Goal: Task Accomplishment & Management: Complete application form

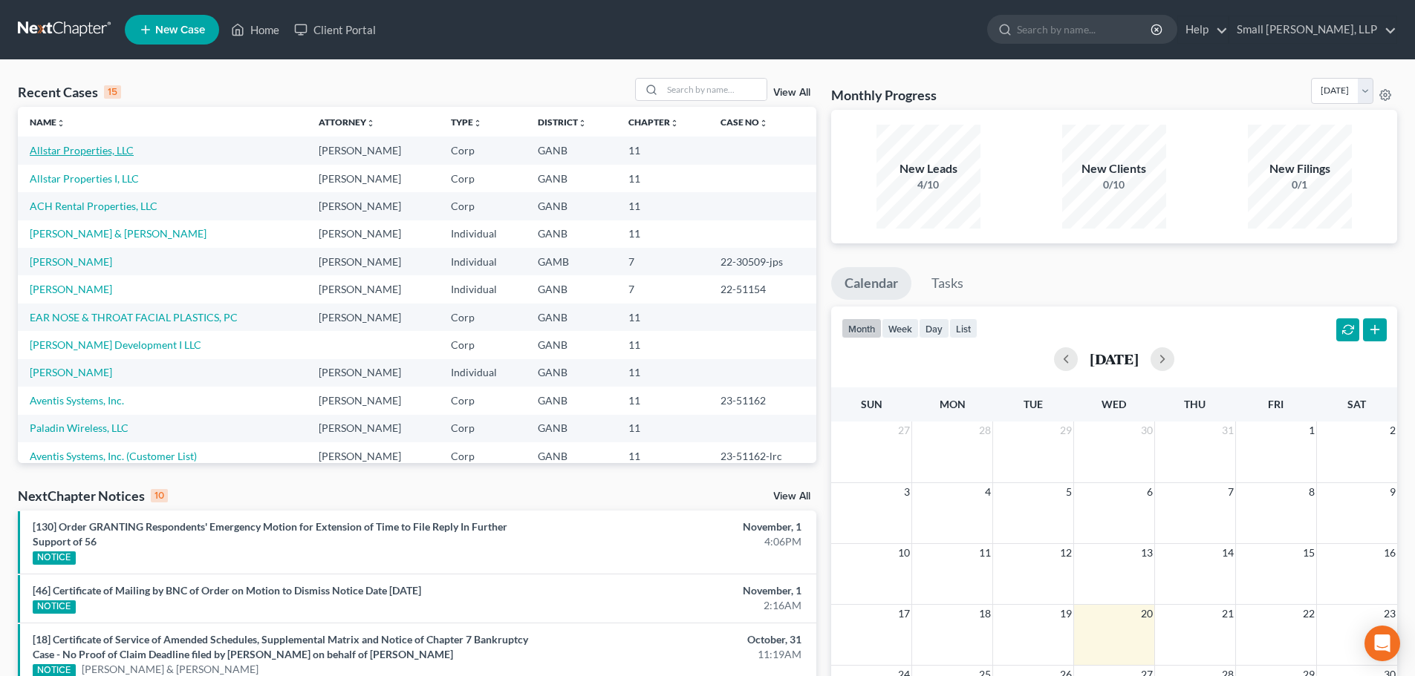
click at [80, 154] on link "Allstar Properties, LLC" at bounding box center [82, 150] width 104 height 13
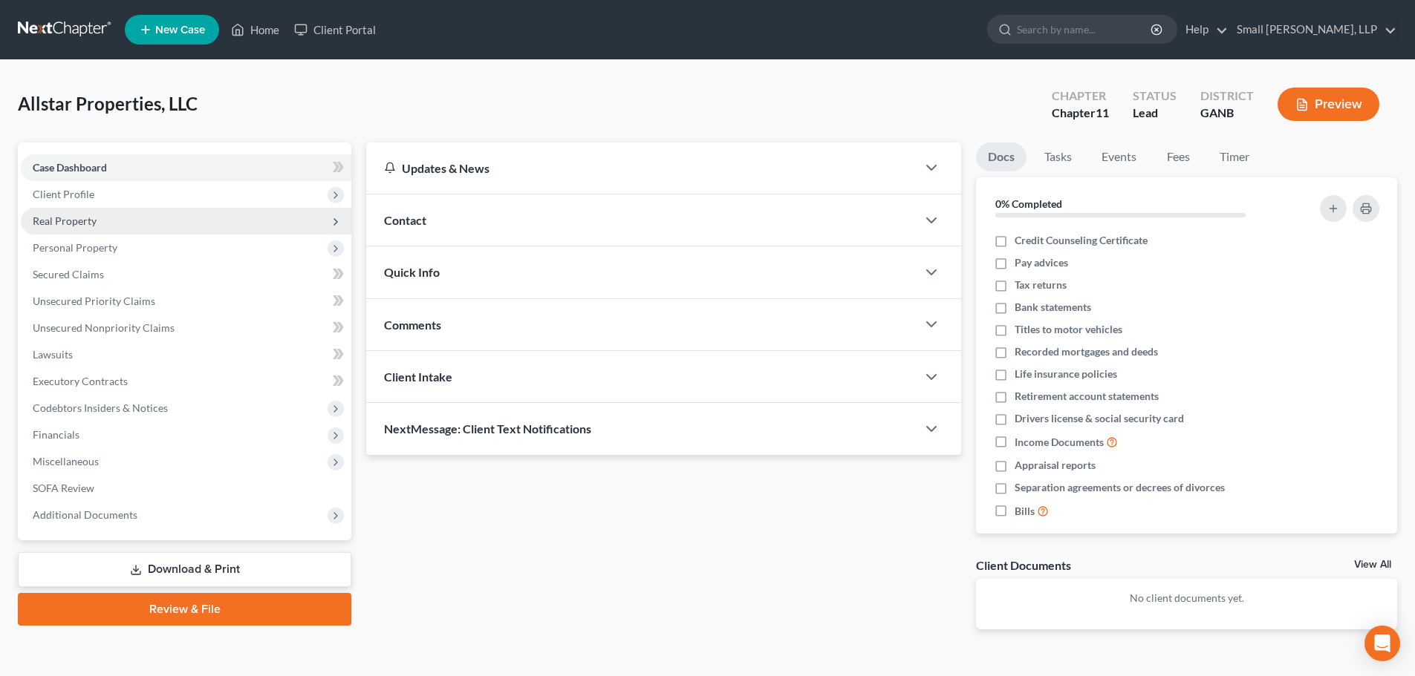
click at [66, 221] on span "Real Property" at bounding box center [65, 221] width 64 height 13
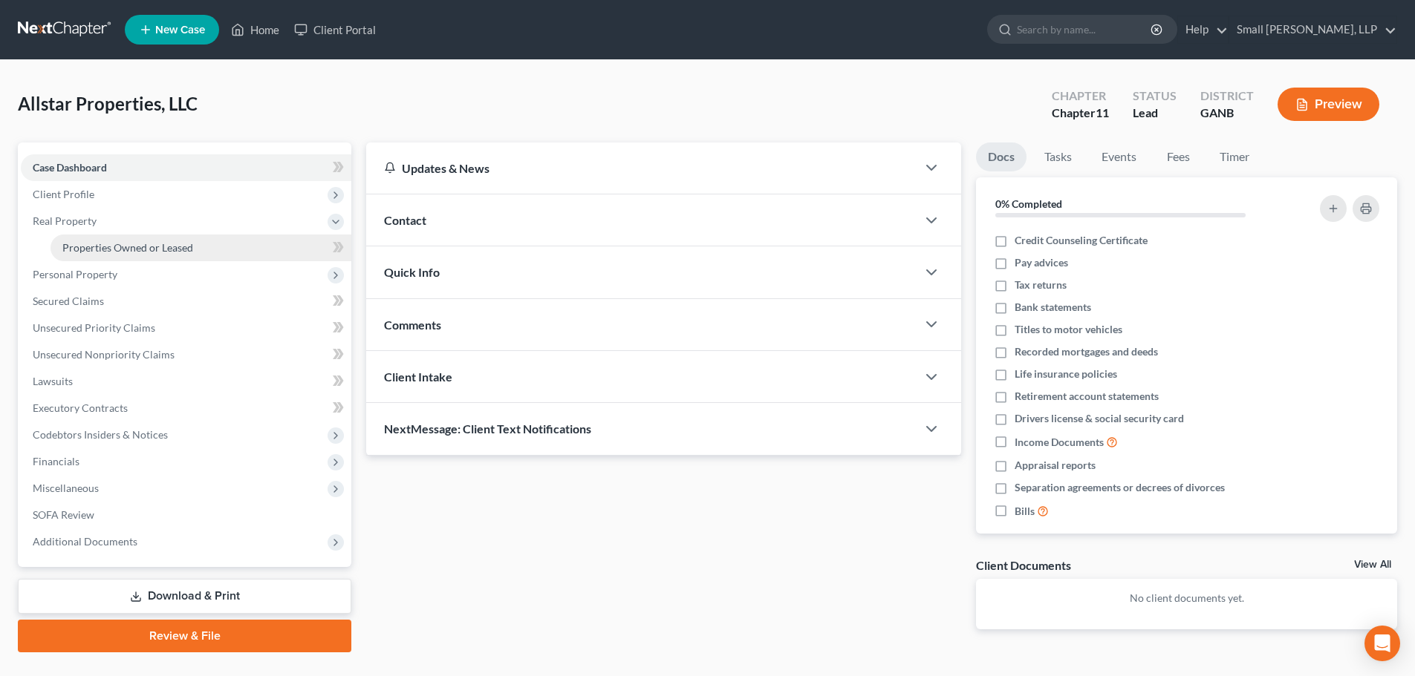
click at [77, 244] on span "Properties Owned or Leased" at bounding box center [127, 247] width 131 height 13
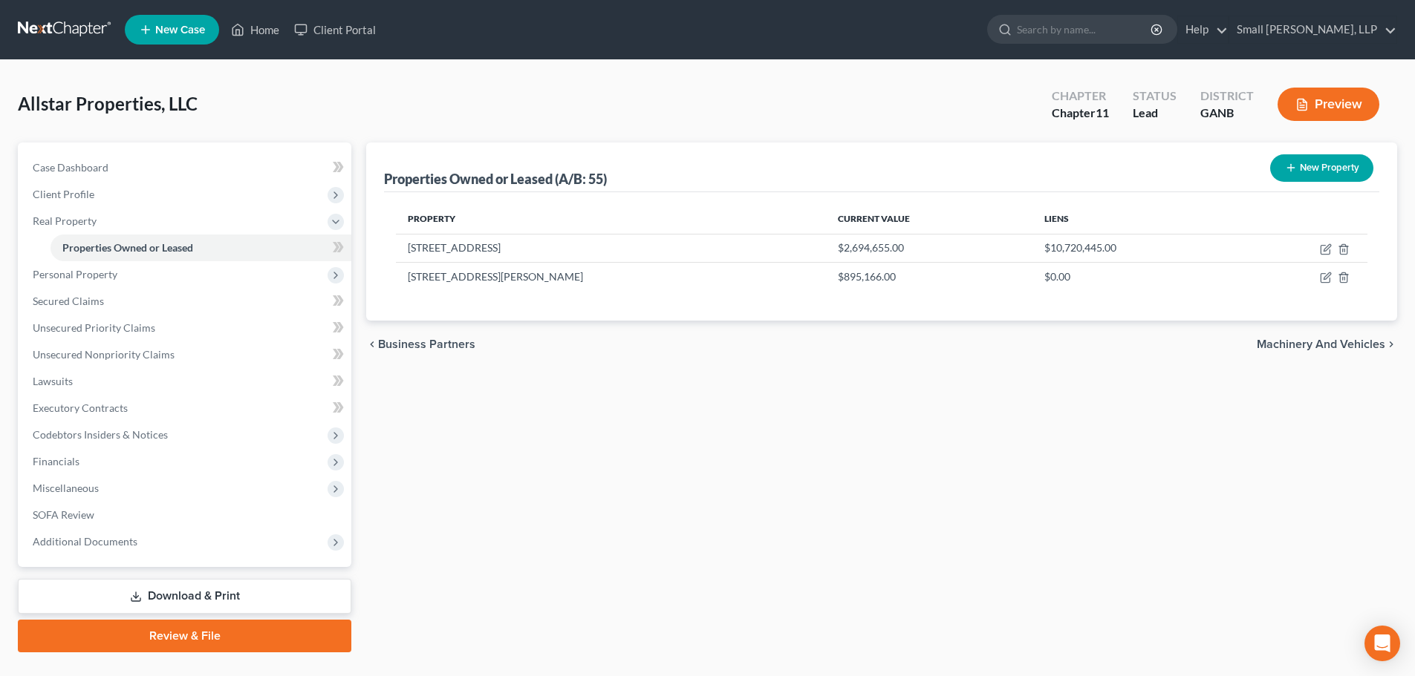
click at [1294, 166] on icon "button" at bounding box center [1291, 168] width 12 height 12
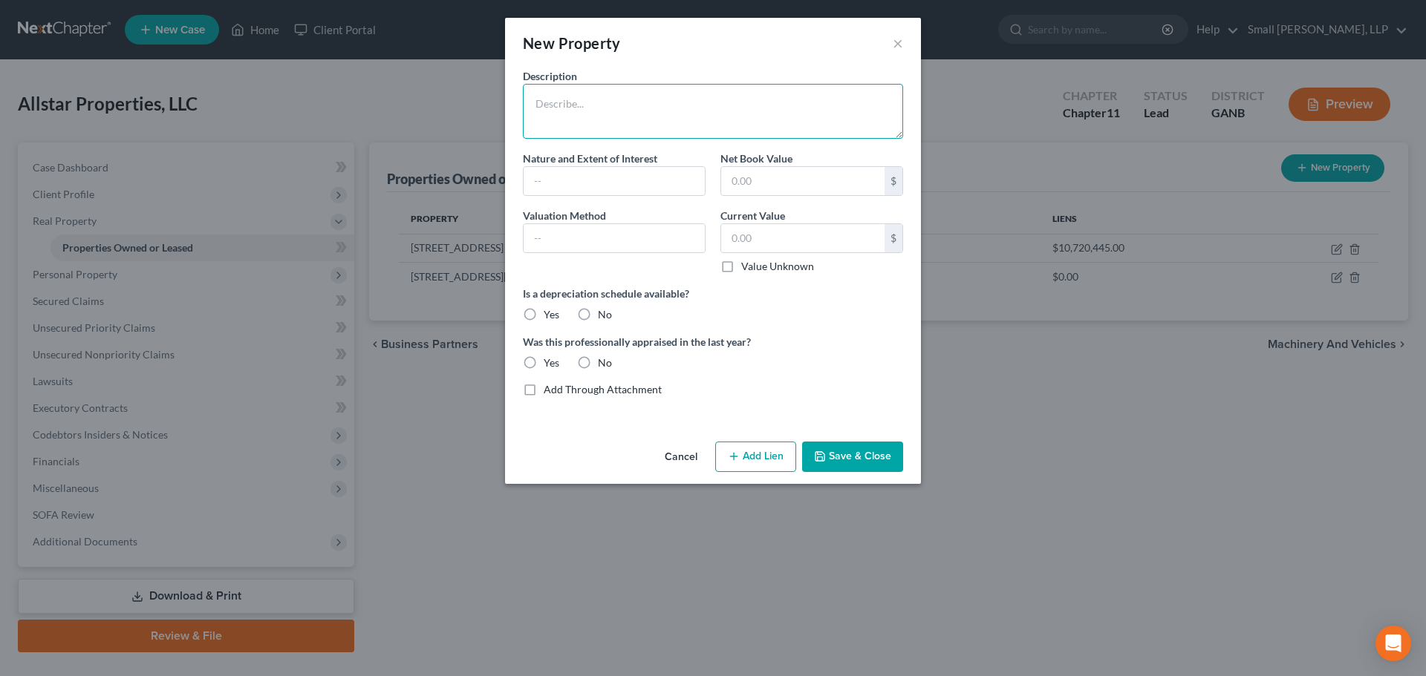
click at [668, 97] on textarea at bounding box center [713, 111] width 380 height 55
type textarea "1 Crarton Rd Floyd K18-189"
click at [598, 174] on input "text" at bounding box center [613, 181] width 181 height 28
type input "Fee Simple"
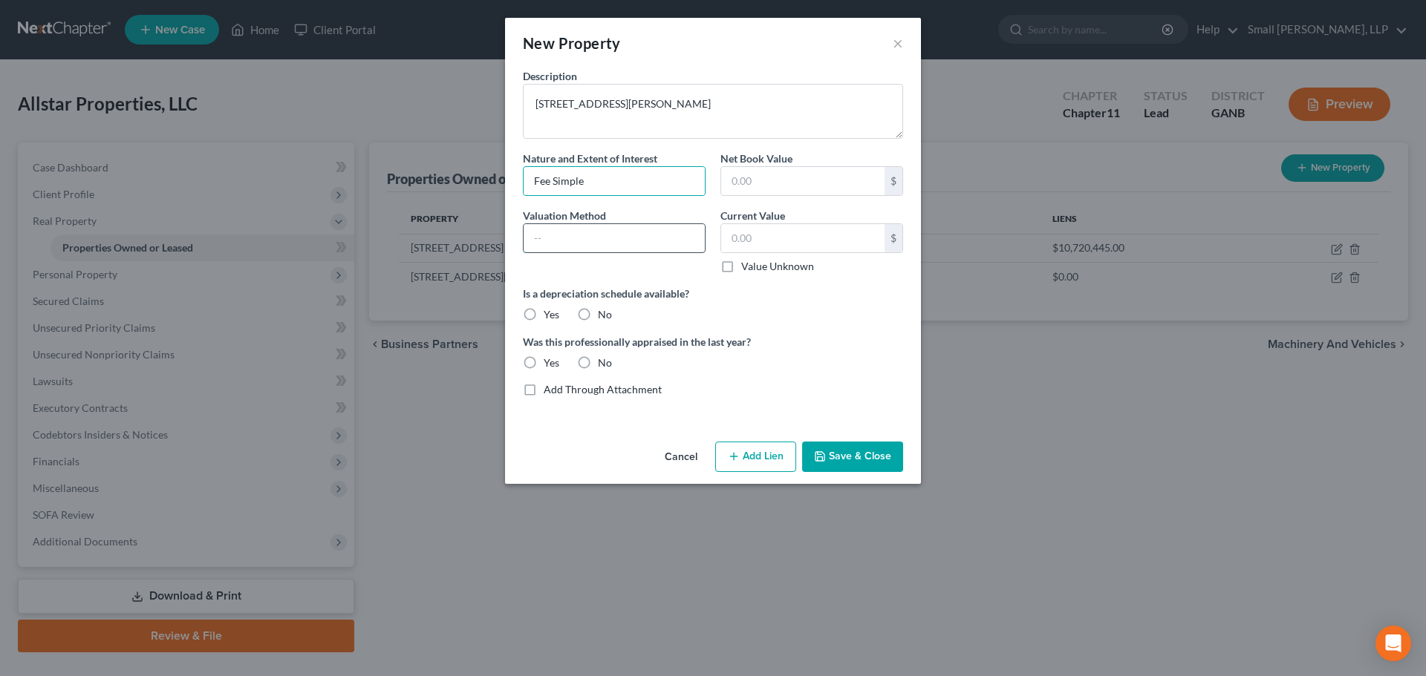
click at [580, 241] on input "text" at bounding box center [613, 238] width 181 height 28
type input "Tax Assessed Value"
click at [749, 234] on input "text" at bounding box center [802, 238] width 163 height 28
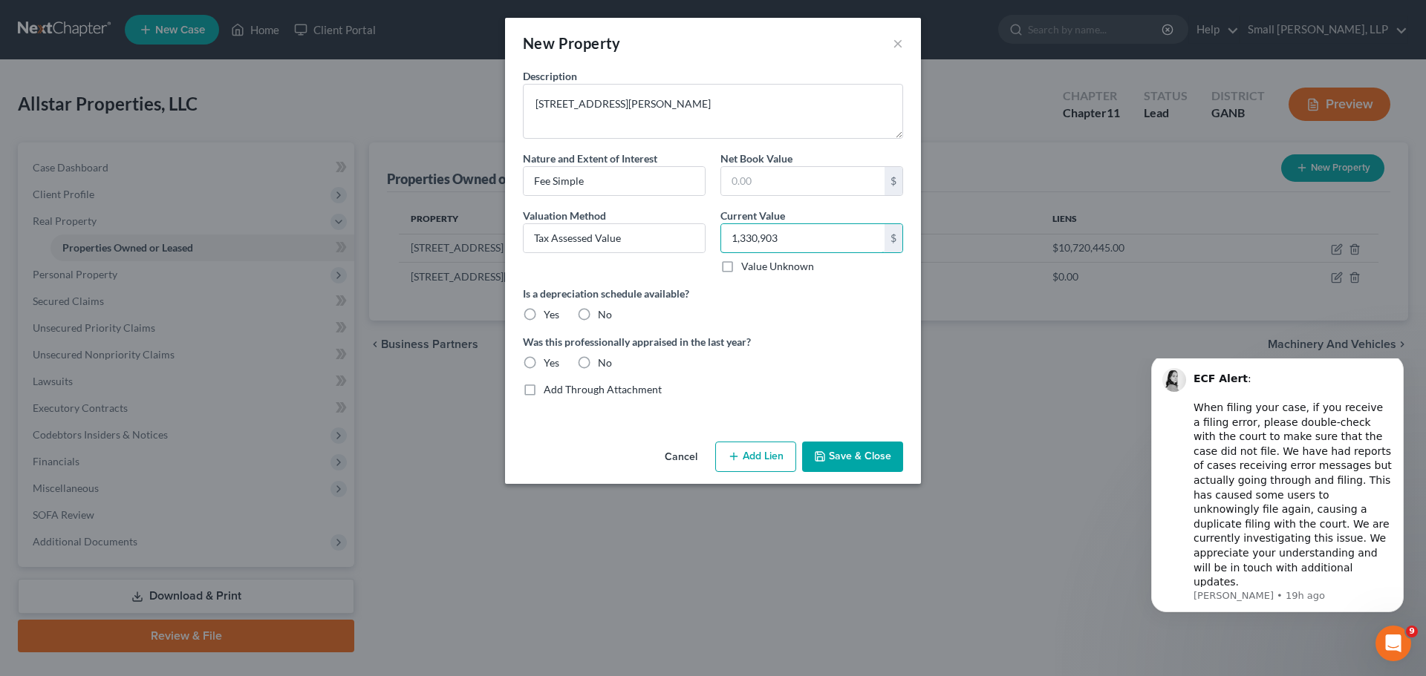
type input "1,330,903"
click at [598, 311] on label "No" at bounding box center [605, 314] width 14 height 15
click at [604, 311] on input "No" at bounding box center [609, 312] width 10 height 10
radio input "true"
click at [598, 363] on label "No" at bounding box center [605, 363] width 14 height 15
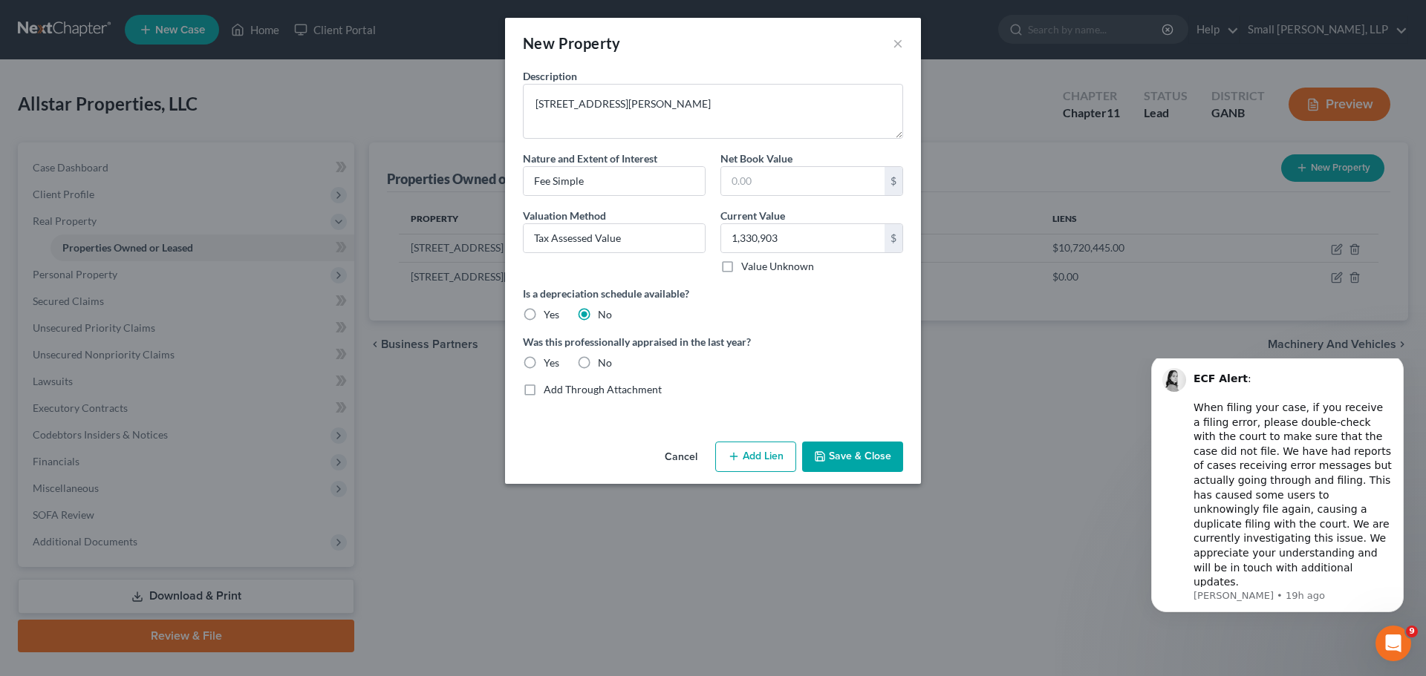
click at [604, 363] on input "No" at bounding box center [609, 361] width 10 height 10
radio input "true"
click at [781, 459] on button "Add Lien" at bounding box center [755, 457] width 81 height 31
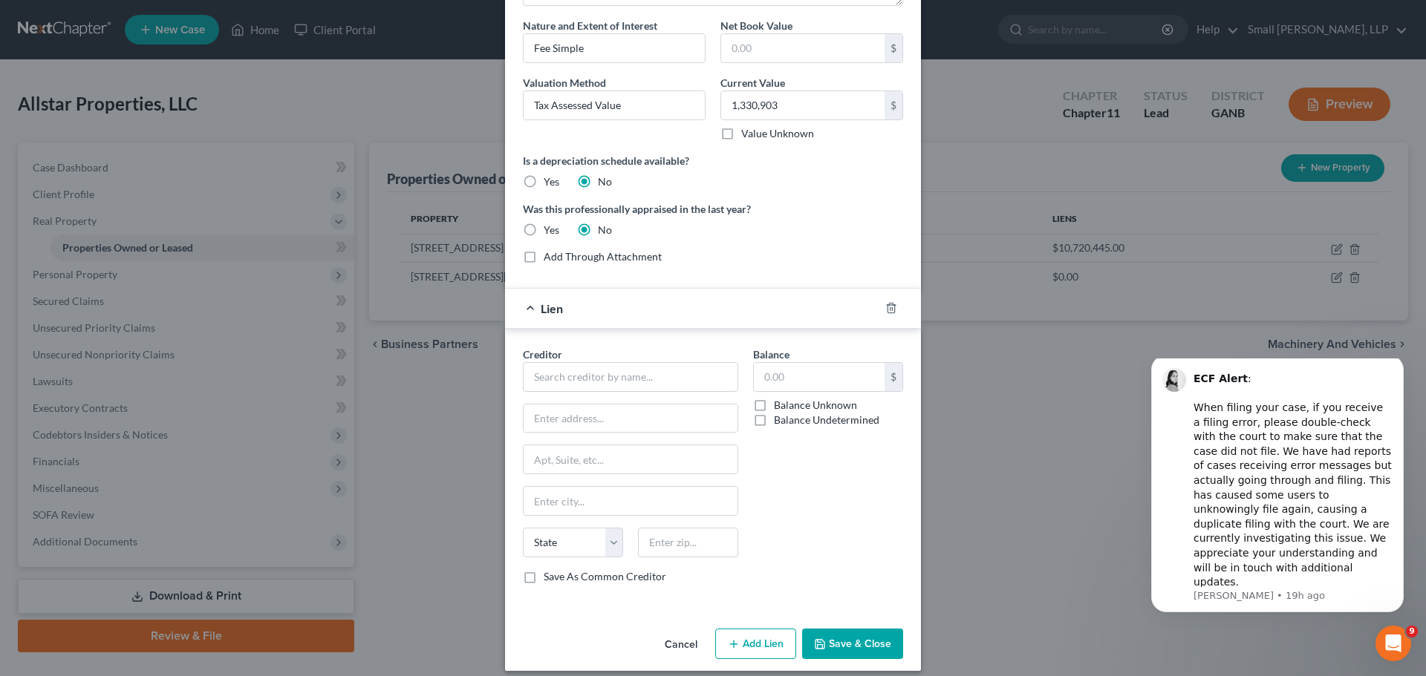
scroll to position [146, 0]
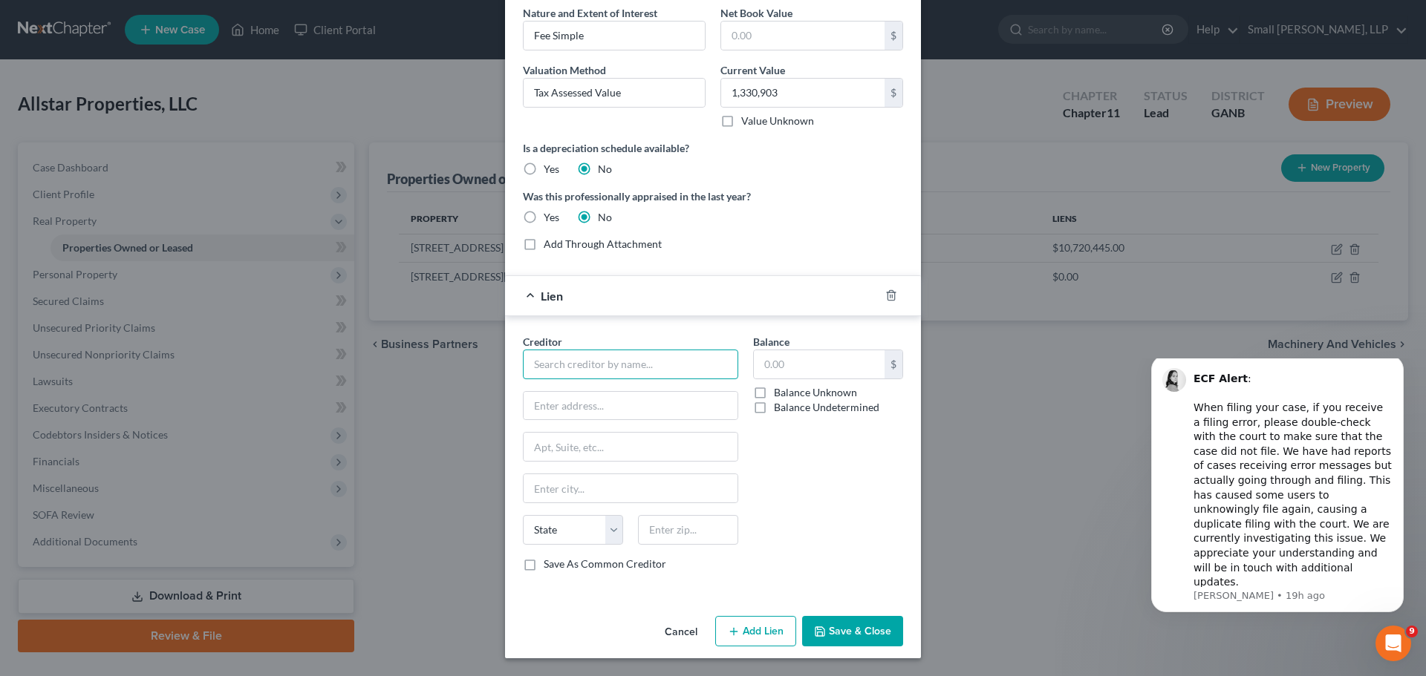
click at [630, 360] on input "text" at bounding box center [630, 365] width 215 height 30
click at [607, 391] on div "Bank of America, N.A." at bounding box center [612, 390] width 154 height 15
type input "Bank of America, N.A."
type input "100 North Tryon Street"
type input "Charlotte"
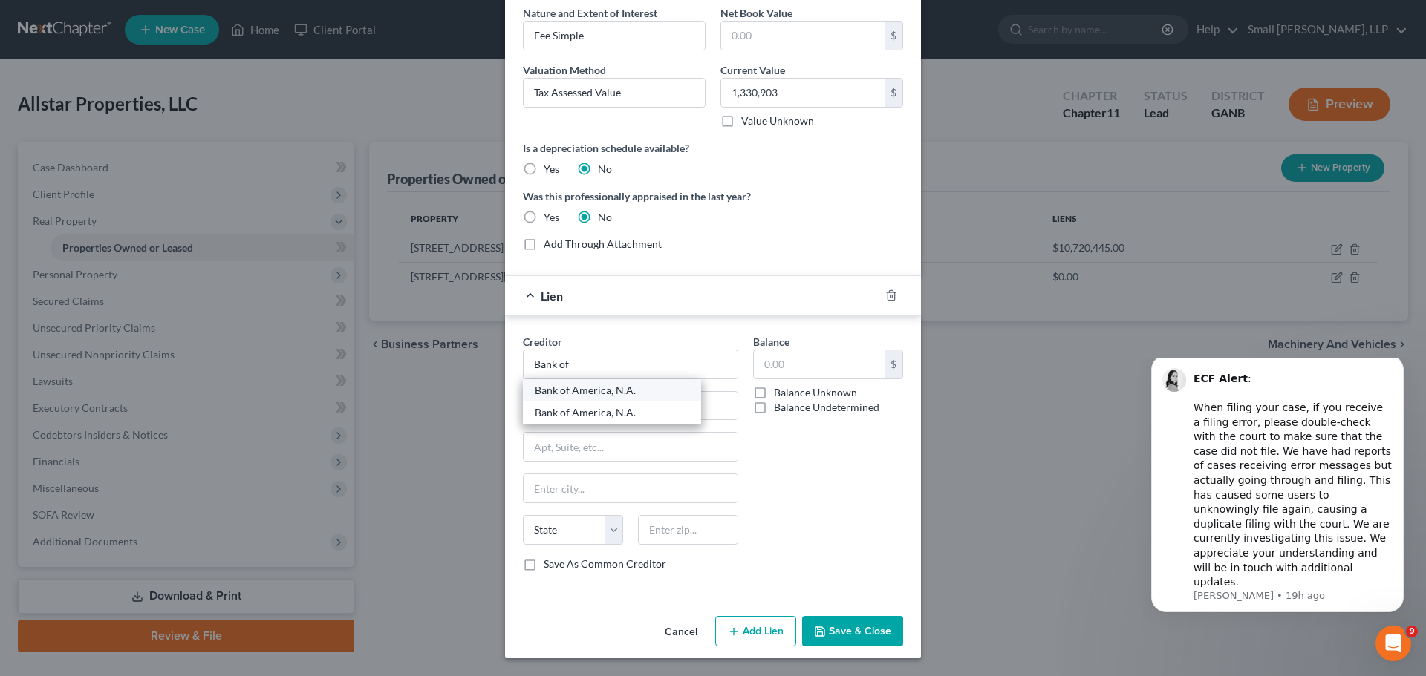
select select "28"
type input "28255"
click at [615, 361] on input "Bank of America, N.A." at bounding box center [630, 365] width 215 height 30
drag, startPoint x: 636, startPoint y: 368, endPoint x: 463, endPoint y: 351, distance: 174.5
click at [463, 351] on div "New Property × Description 1 Crarton Rd Floyd K18-189 Nature and Extent of Inte…" at bounding box center [713, 338] width 1426 height 676
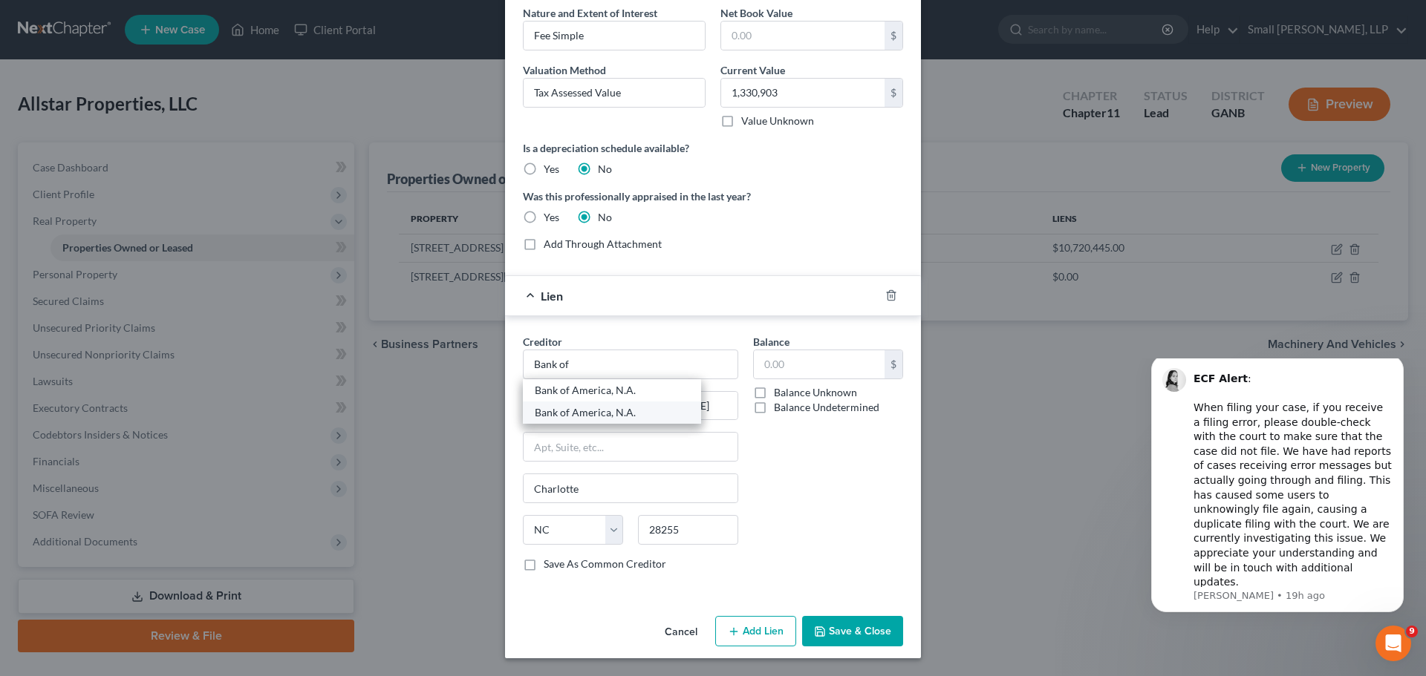
click at [543, 408] on div "Bank of America, N.A." at bounding box center [612, 412] width 154 height 15
type input "Bank of America, N.A."
type input "[STREET_ADDRESS][PERSON_NAME]"
type input "[GEOGRAPHIC_DATA]"
type input "28255-0001"
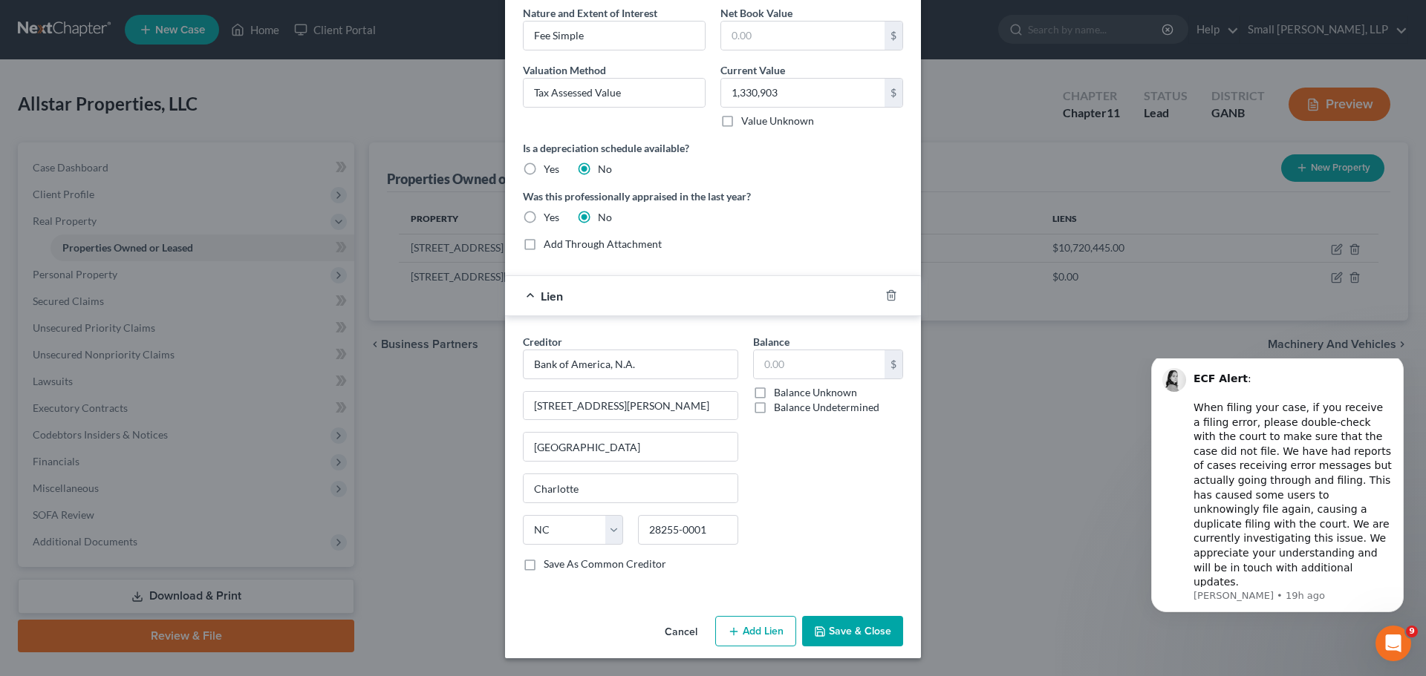
click at [823, 409] on label "Balance Undetermined" at bounding box center [826, 407] width 105 height 15
click at [789, 409] on input "Balance Undetermined" at bounding box center [785, 405] width 10 height 10
checkbox input "true"
type input "0.00"
click at [854, 636] on button "Save & Close" at bounding box center [852, 631] width 101 height 31
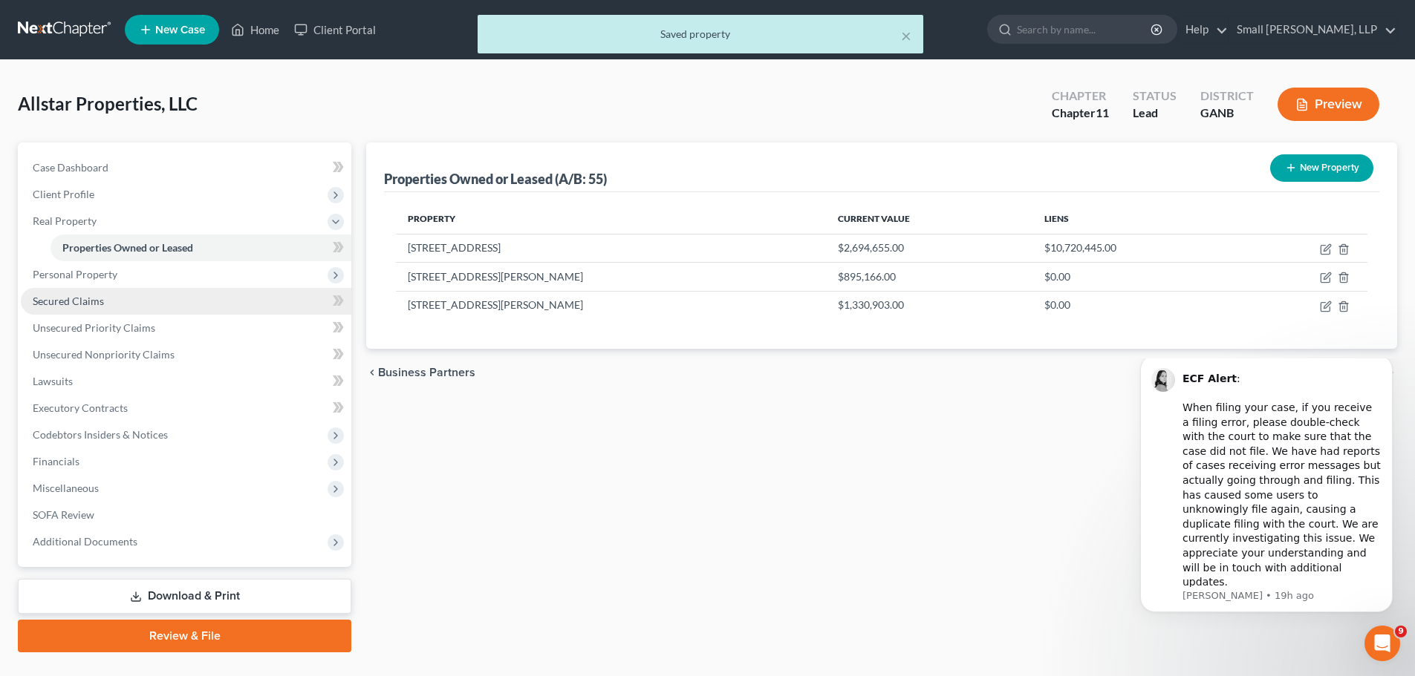
click at [76, 306] on span "Secured Claims" at bounding box center [68, 301] width 71 height 13
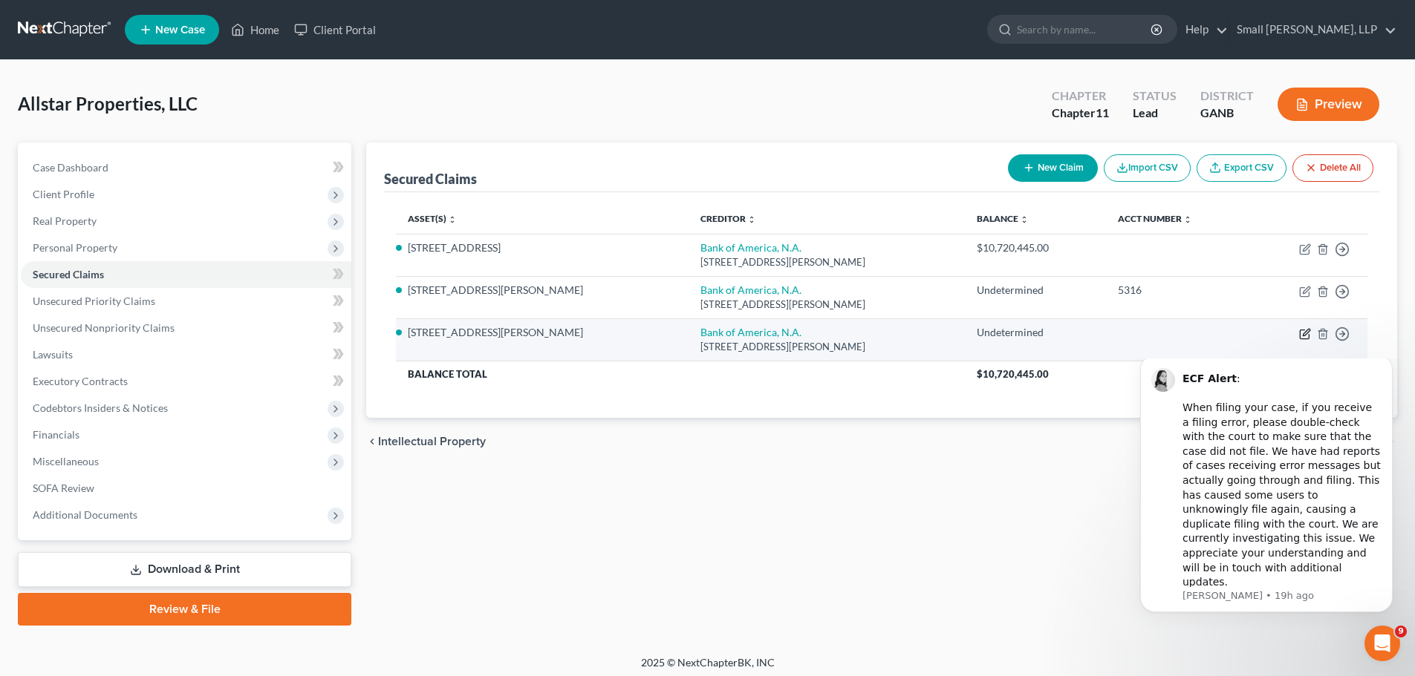
click at [1305, 336] on icon "button" at bounding box center [1305, 334] width 12 height 12
select select "28"
select select "4"
select select "0"
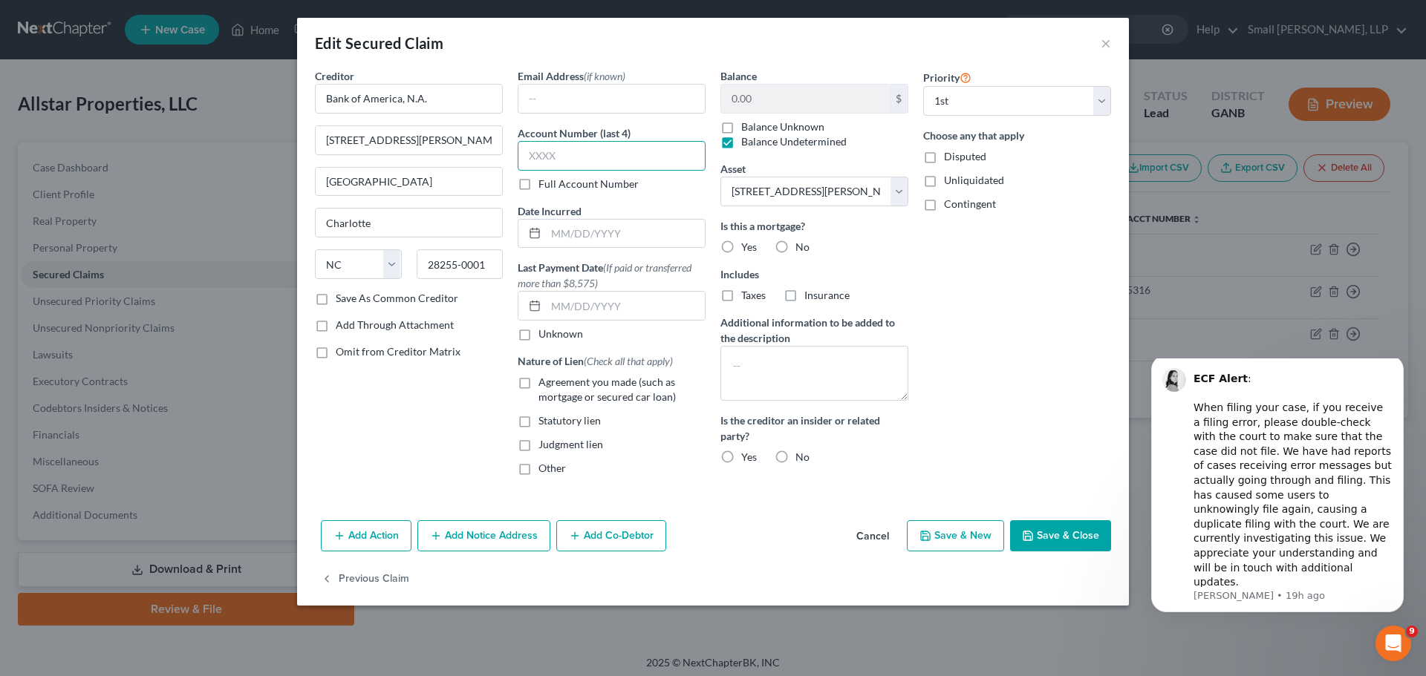
click at [587, 160] on input "text" at bounding box center [612, 156] width 188 height 30
type input "5316"
click at [741, 244] on label "Yes" at bounding box center [749, 247] width 16 height 15
click at [747, 244] on input "Yes" at bounding box center [752, 245] width 10 height 10
radio input "true"
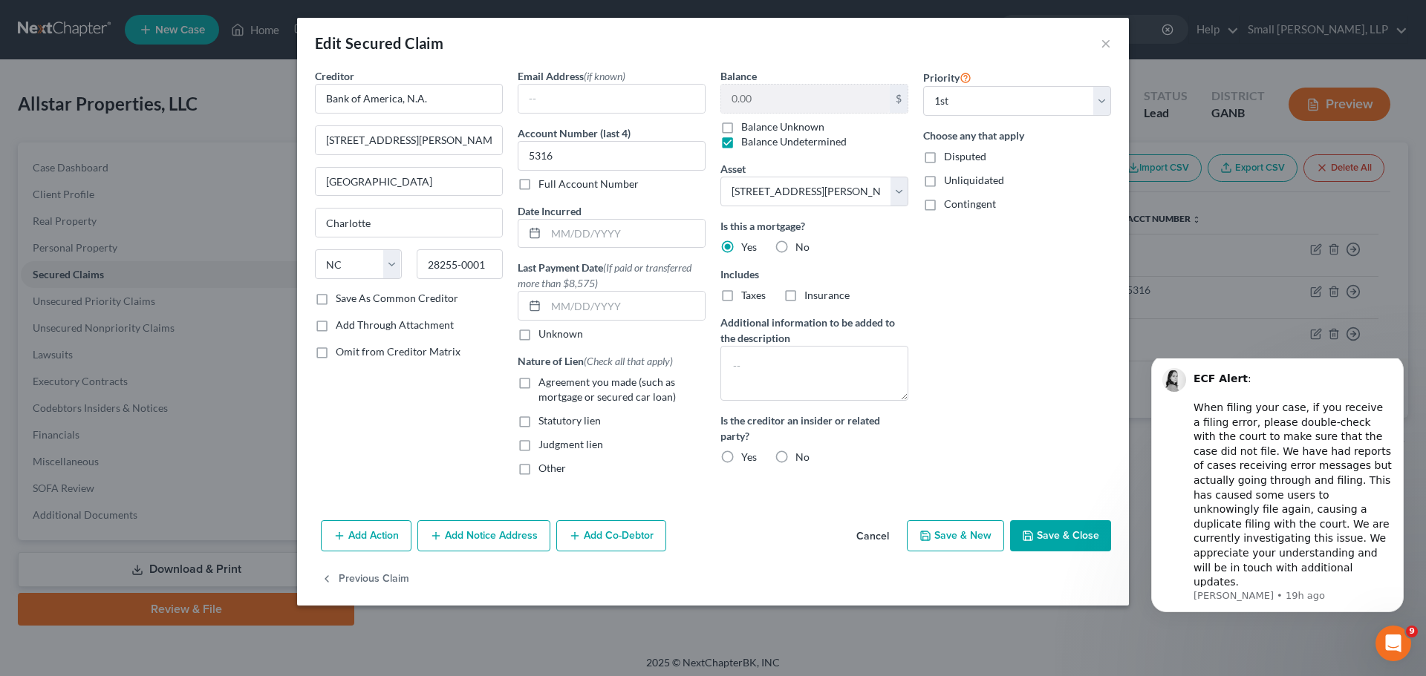
click at [795, 455] on label "No" at bounding box center [802, 457] width 14 height 15
click at [801, 455] on input "No" at bounding box center [806, 455] width 10 height 10
radio input "true"
click at [799, 351] on textarea at bounding box center [814, 373] width 188 height 55
paste textarea "Multiple pieces of property act as collateral for this loan; all are identified…"
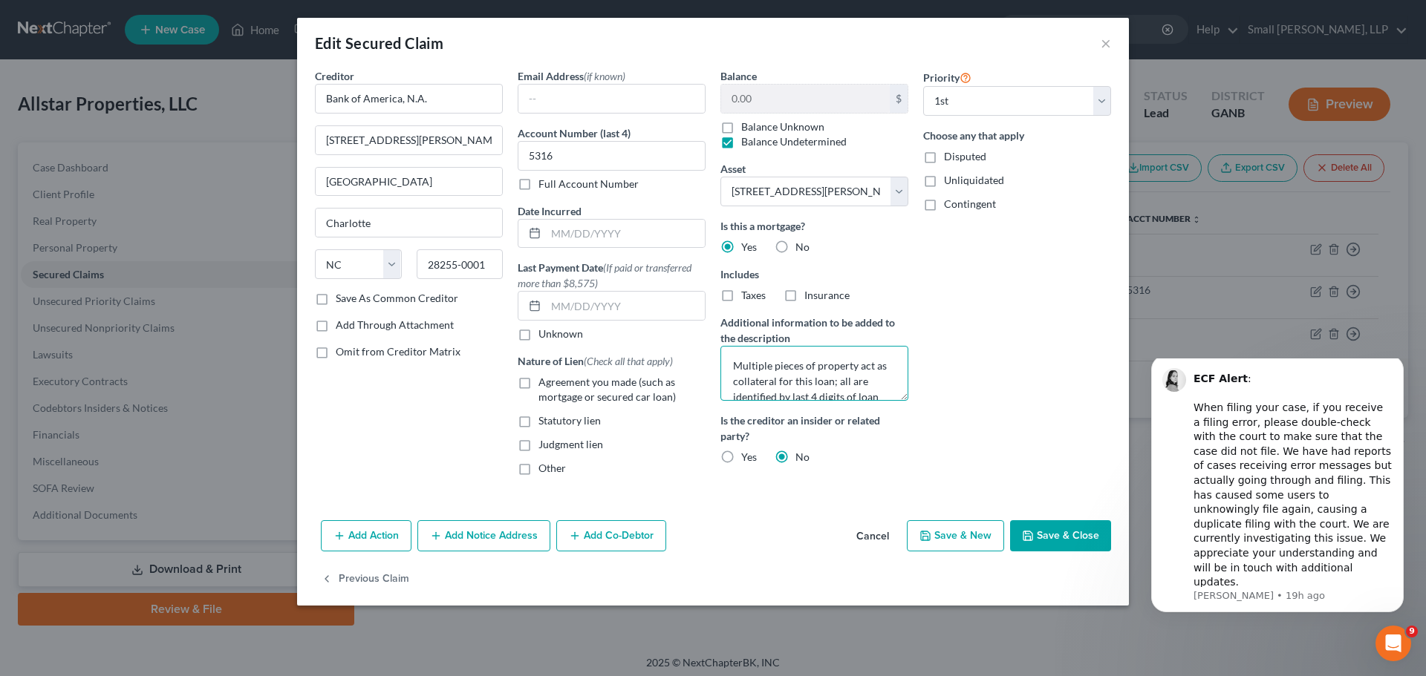
type textarea "Multiple pieces of property act as collateral for this loan; all are identified…"
click at [1025, 544] on button "Save & Close" at bounding box center [1060, 536] width 101 height 31
select select "4"
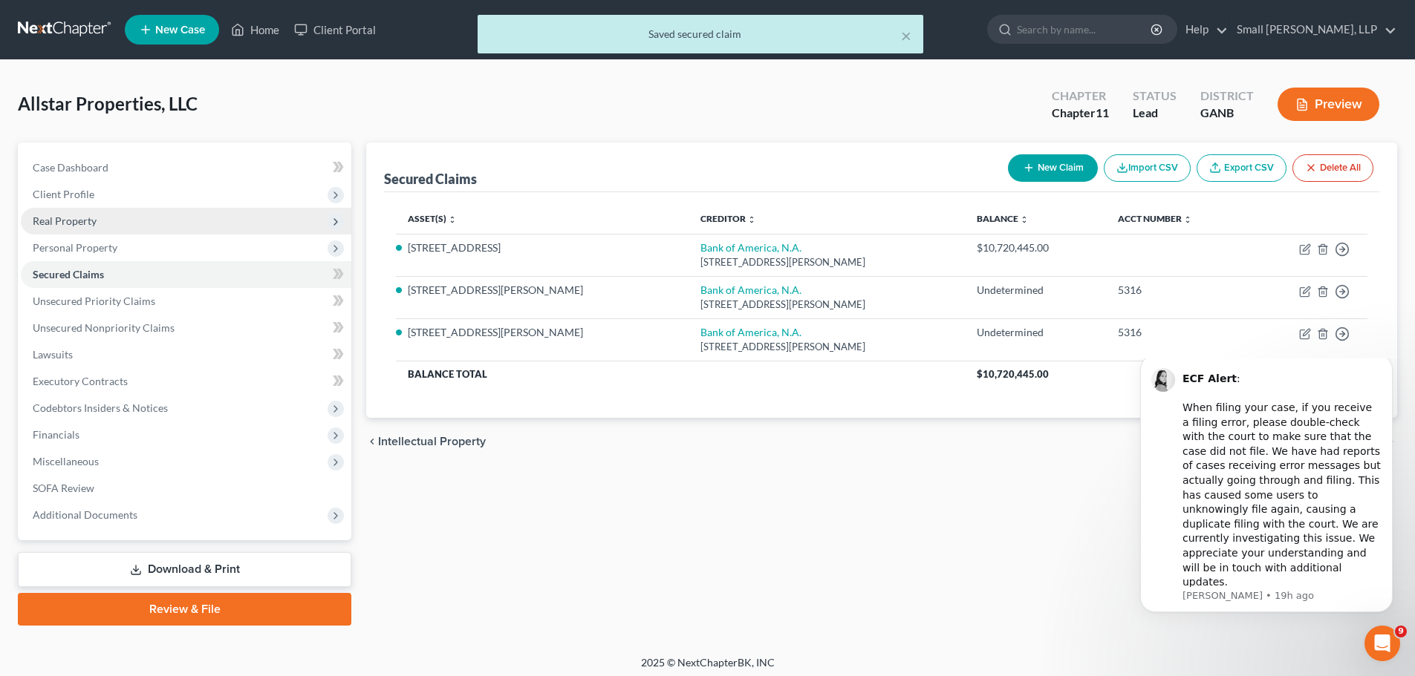
click at [107, 218] on span "Real Property" at bounding box center [186, 221] width 330 height 27
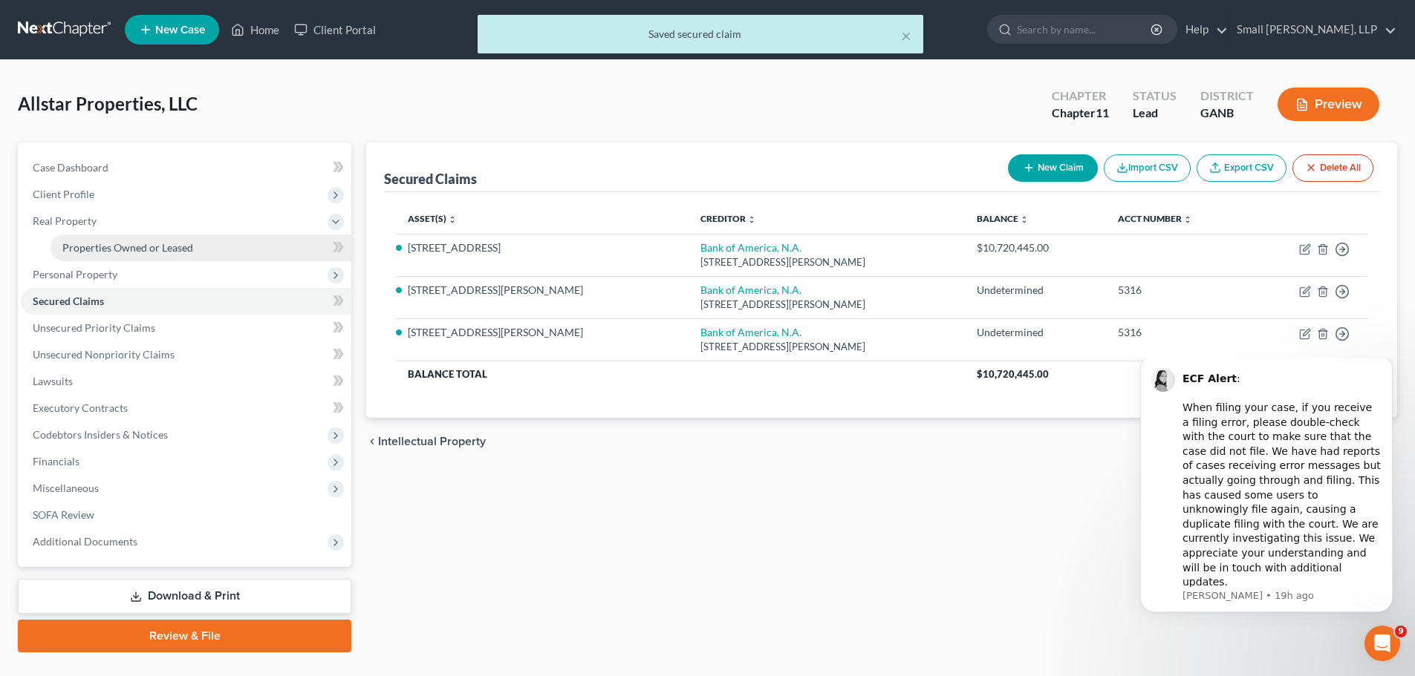
click at [113, 247] on span "Properties Owned or Leased" at bounding box center [127, 247] width 131 height 13
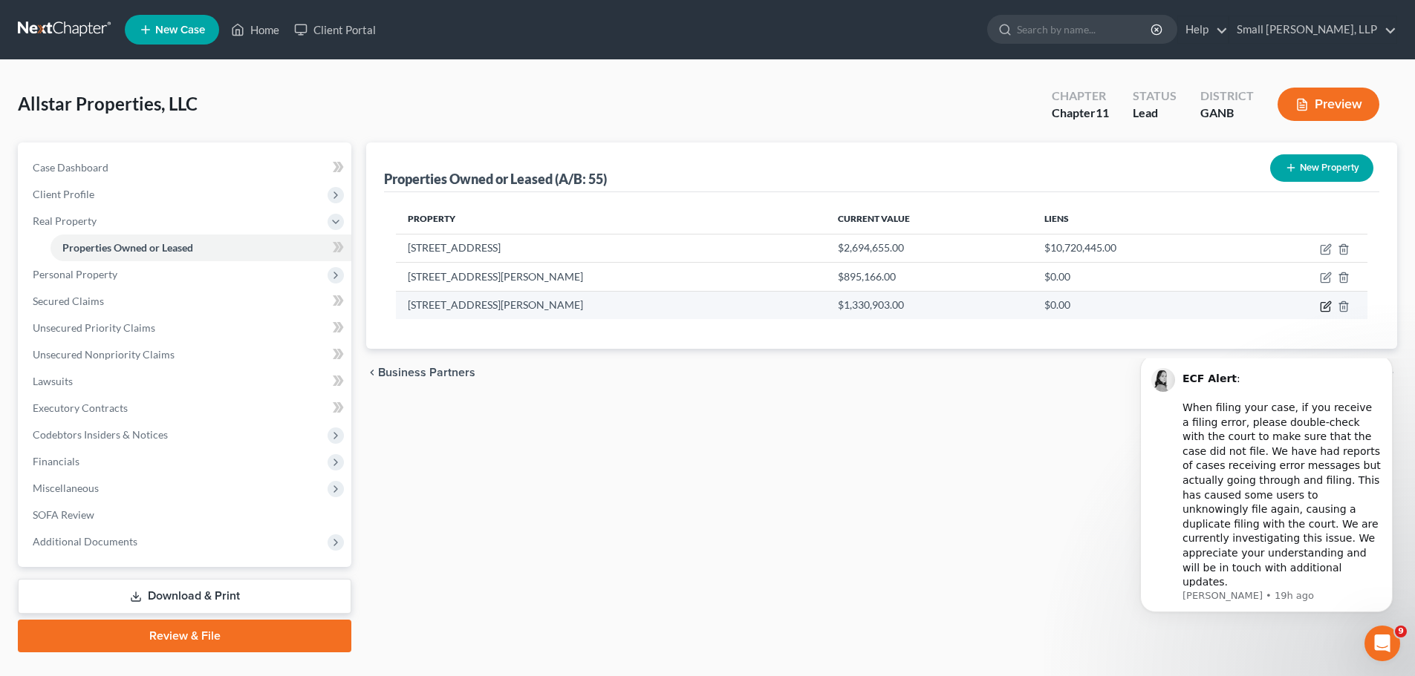
click at [1322, 307] on icon "button" at bounding box center [1326, 307] width 12 height 12
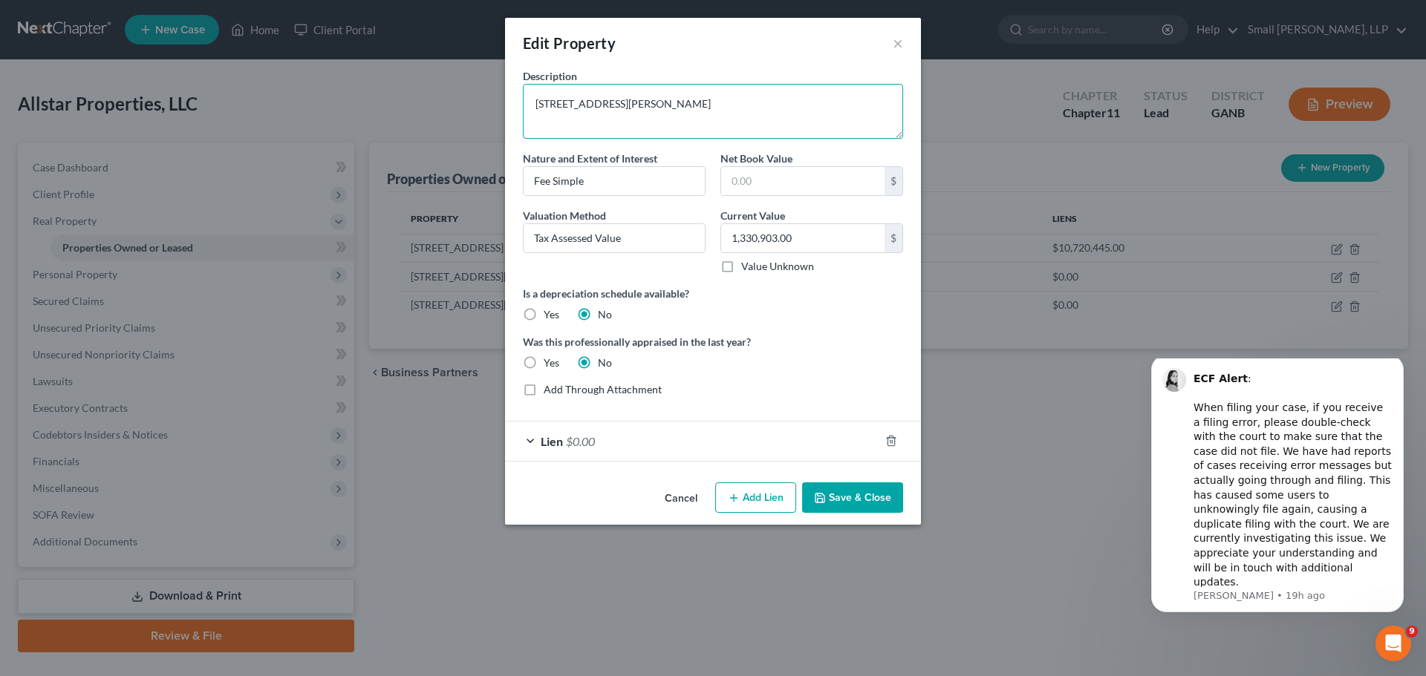
drag, startPoint x: 560, startPoint y: 100, endPoint x: 593, endPoint y: 103, distance: 33.5
click at [561, 100] on textarea "1 Crarton Rd Floyd K18-189" at bounding box center [713, 111] width 380 height 55
type textarea "1 Craton Rd Floyd K18-189"
click at [834, 501] on button "Save & Close" at bounding box center [852, 498] width 101 height 31
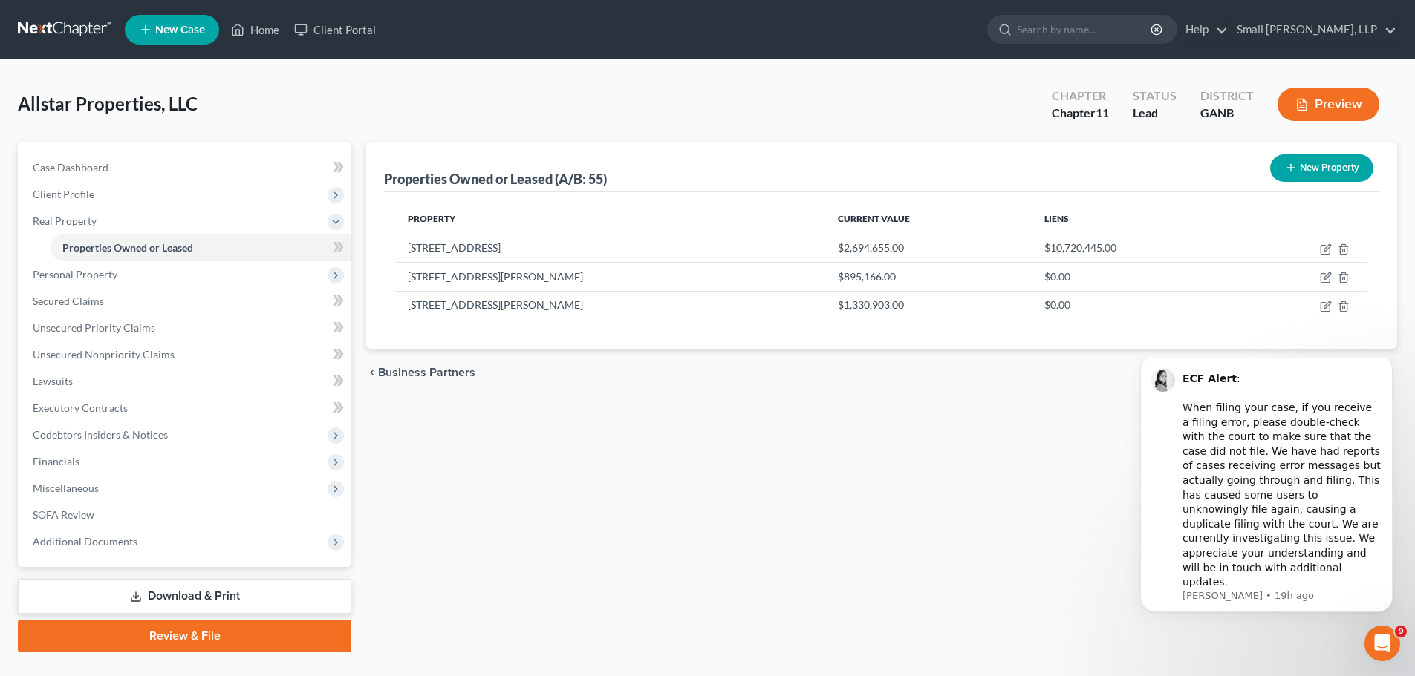
click at [1308, 167] on button "New Property" at bounding box center [1321, 167] width 103 height 27
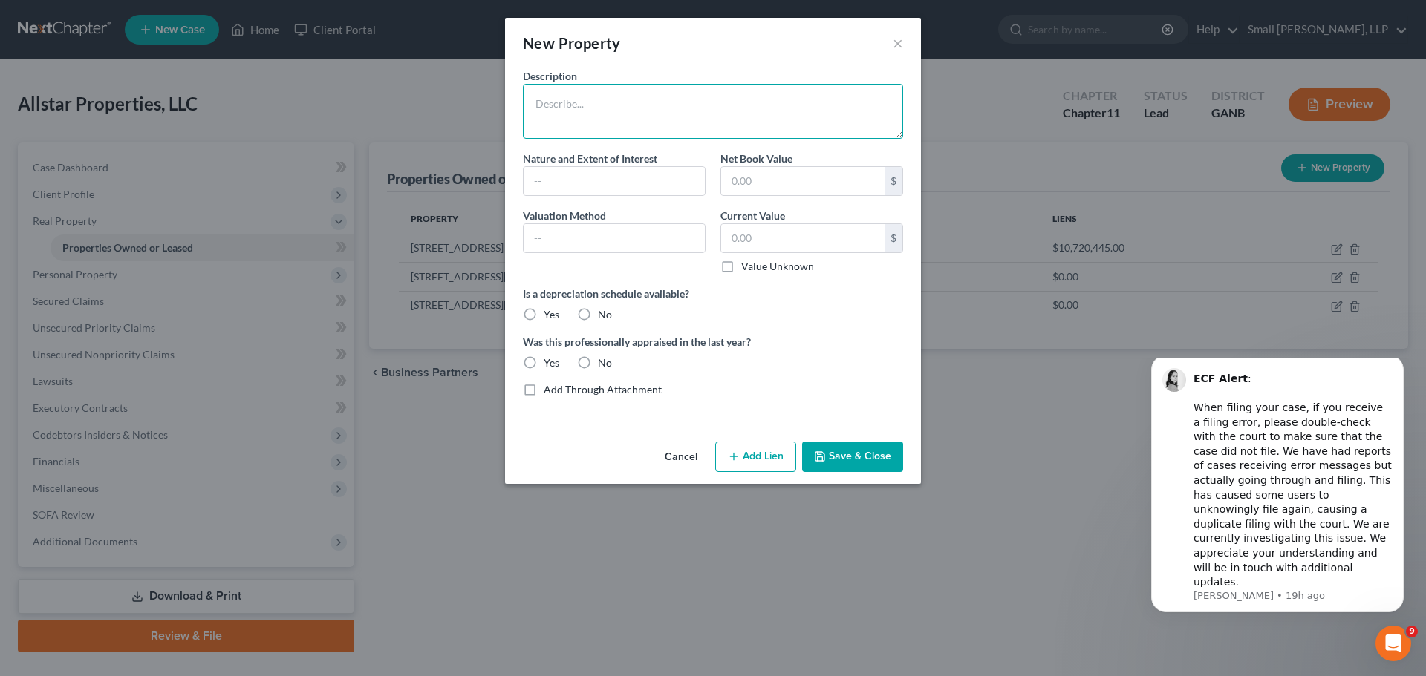
click at [625, 123] on textarea at bounding box center [713, 111] width 380 height 55
type textarea "3900 Rome Hwy 028-034"
drag, startPoint x: 557, startPoint y: 174, endPoint x: 570, endPoint y: 176, distance: 13.6
click at [560, 174] on input "text" at bounding box center [613, 181] width 181 height 28
type input "Fee Simple"
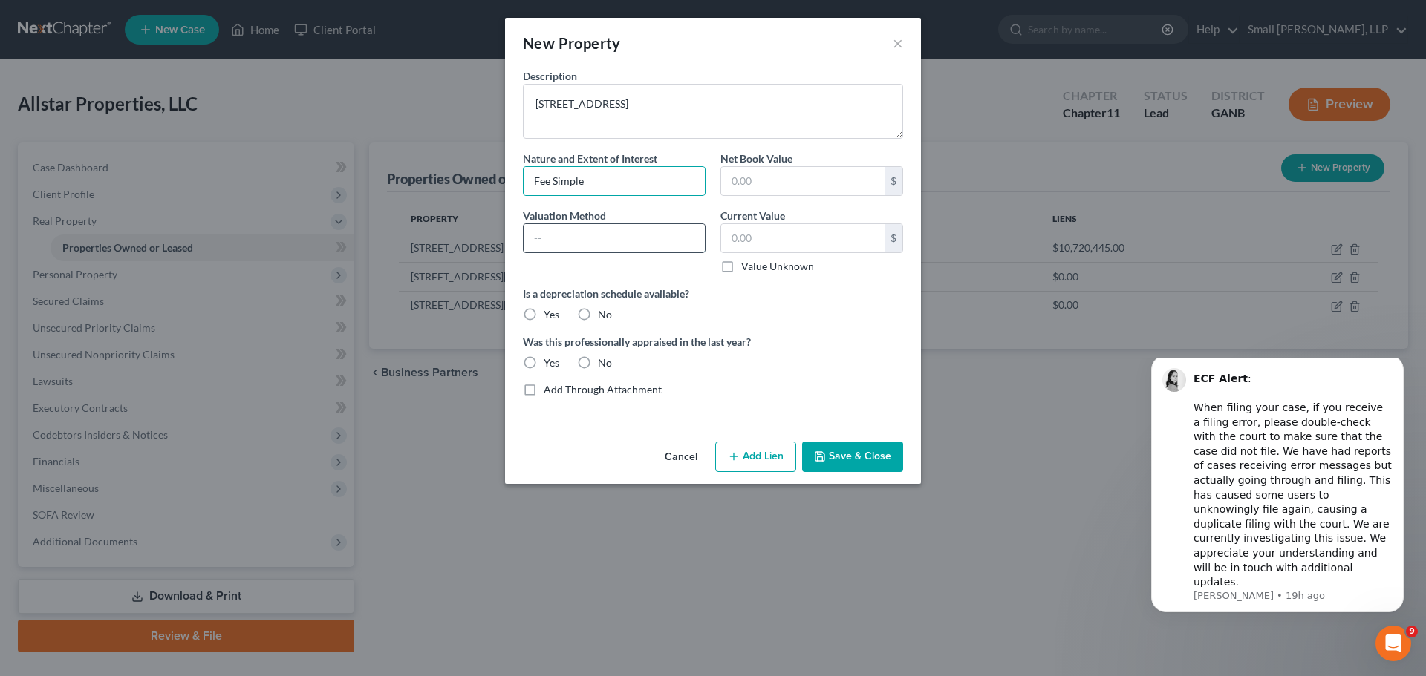
click at [598, 229] on input "text" at bounding box center [613, 238] width 181 height 28
type input "Tax Assessed Value"
click at [763, 232] on input "text" at bounding box center [802, 238] width 163 height 28
type input "2,946,700"
click at [598, 316] on label "No" at bounding box center [605, 314] width 14 height 15
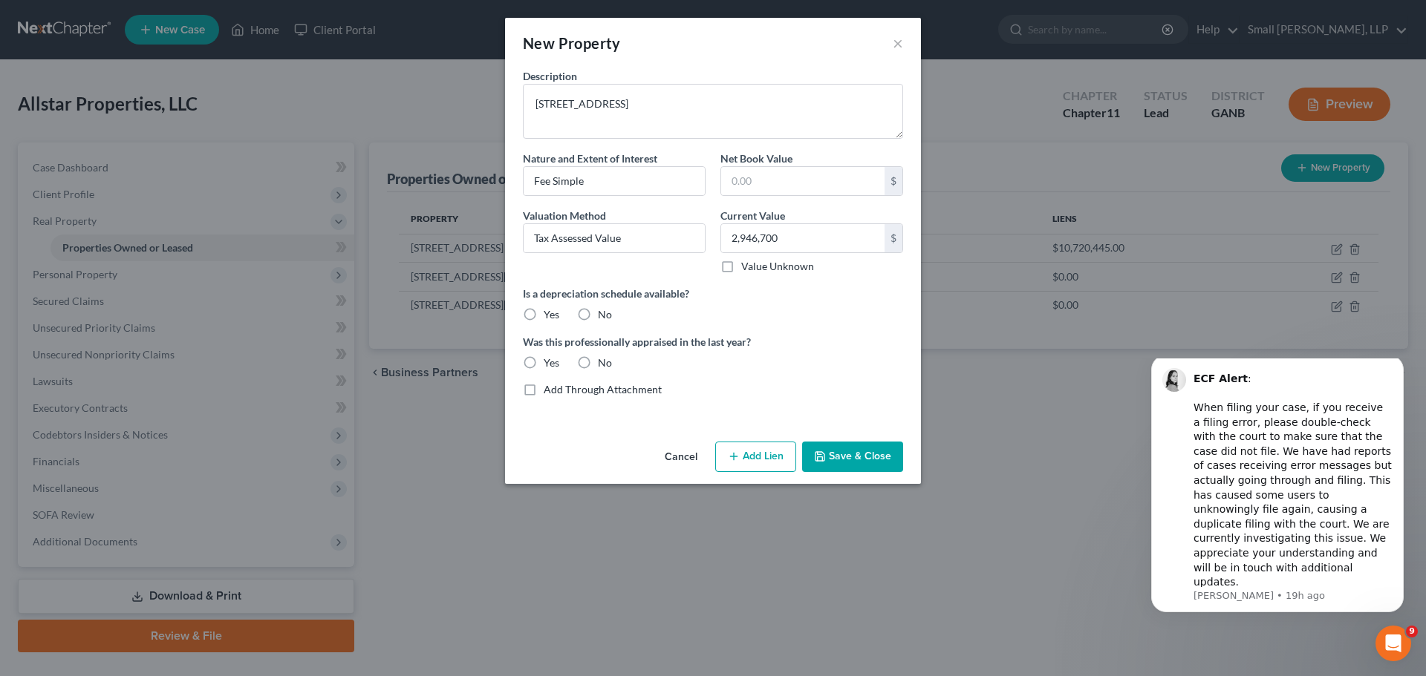
click at [604, 316] on input "No" at bounding box center [609, 312] width 10 height 10
radio input "true"
click at [598, 364] on label "No" at bounding box center [605, 363] width 14 height 15
click at [604, 364] on input "No" at bounding box center [609, 361] width 10 height 10
radio input "true"
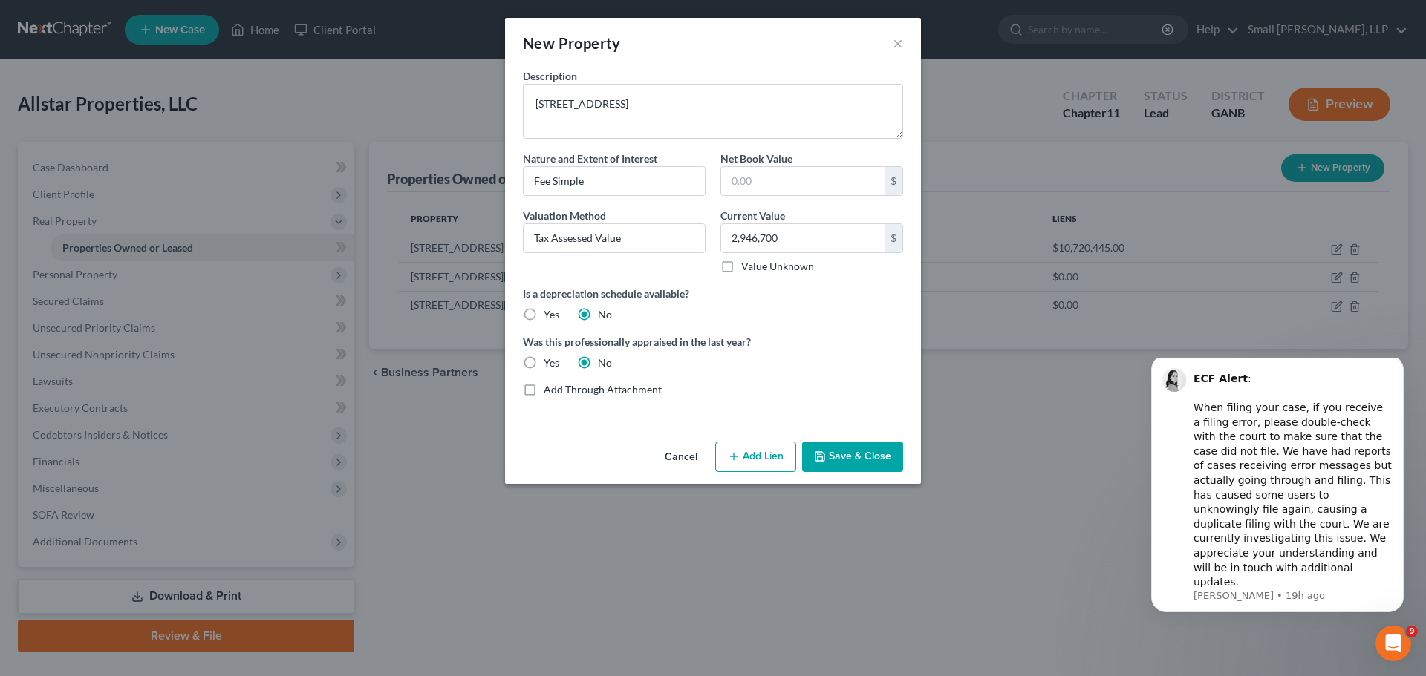
click at [777, 463] on button "Add Lien" at bounding box center [755, 457] width 81 height 31
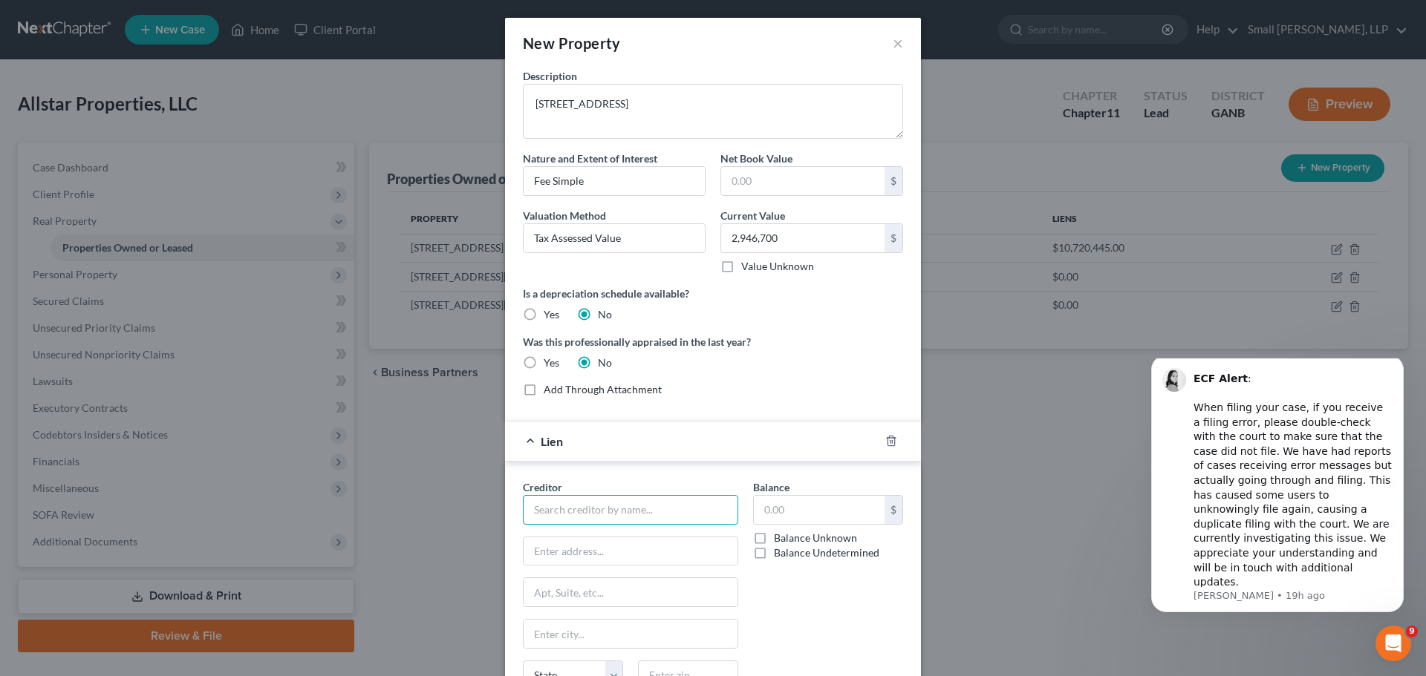
click at [633, 515] on input "text" at bounding box center [630, 510] width 215 height 30
click at [608, 552] on div "Bank of America, N.A." at bounding box center [612, 558] width 154 height 15
type input "Bank of America, N.A."
type input "[STREET_ADDRESS][PERSON_NAME]"
type input "[GEOGRAPHIC_DATA]"
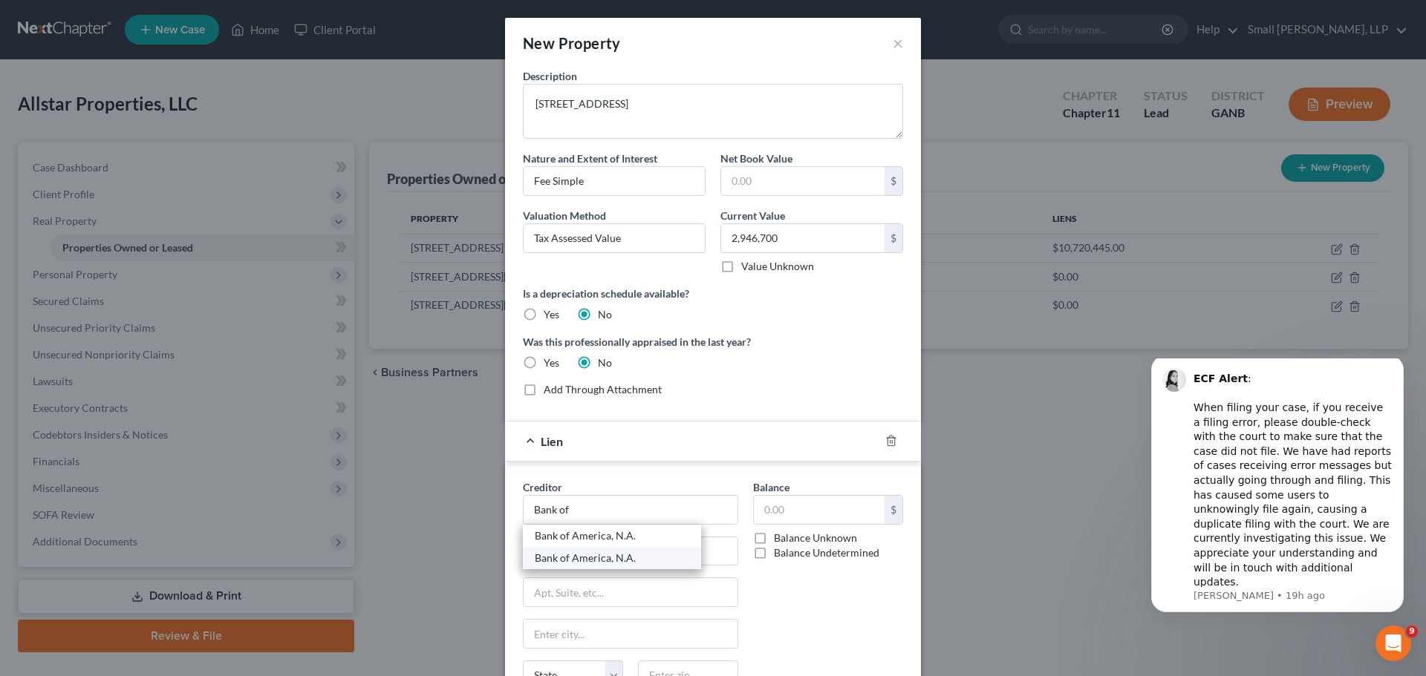
type input "Charlotte"
select select "28"
type input "28255-0001"
click at [774, 557] on label "Balance Undetermined" at bounding box center [826, 553] width 105 height 15
click at [780, 555] on input "Balance Undetermined" at bounding box center [785, 551] width 10 height 10
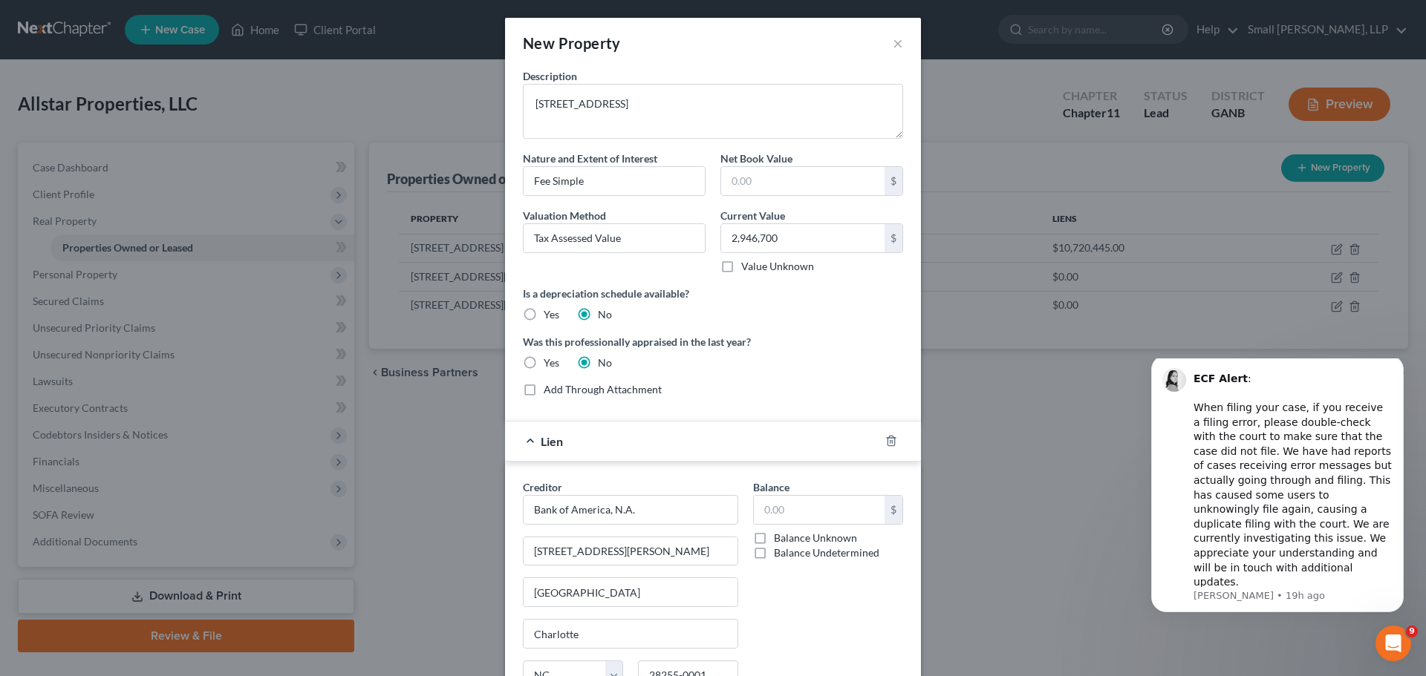
checkbox input "true"
type input "0.00"
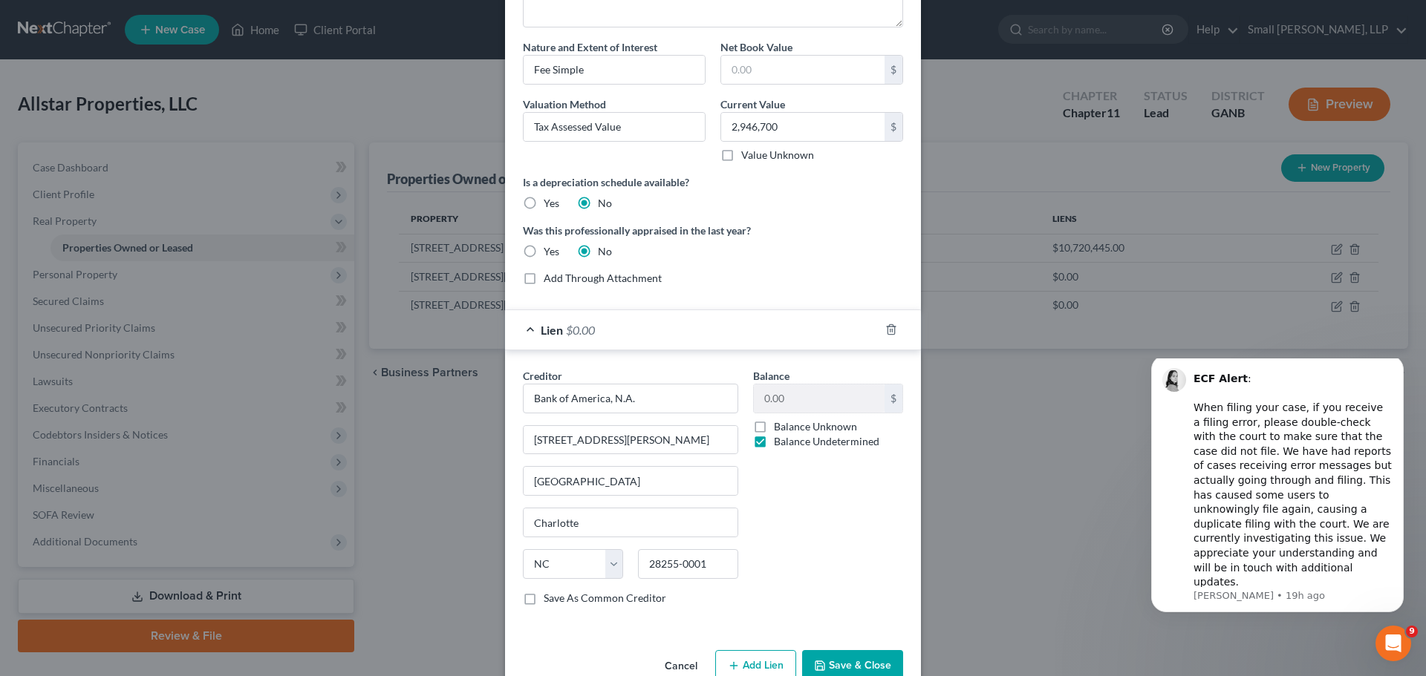
scroll to position [146, 0]
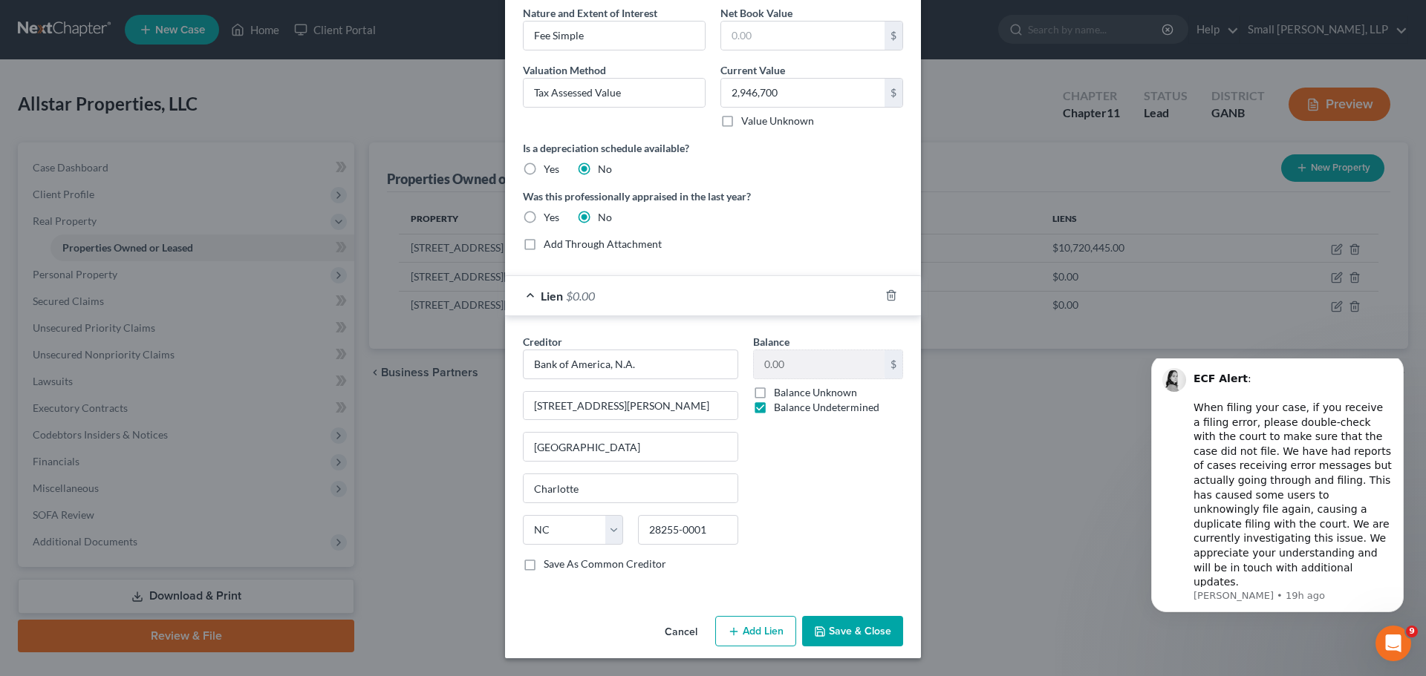
click at [841, 624] on button "Save & Close" at bounding box center [852, 631] width 101 height 31
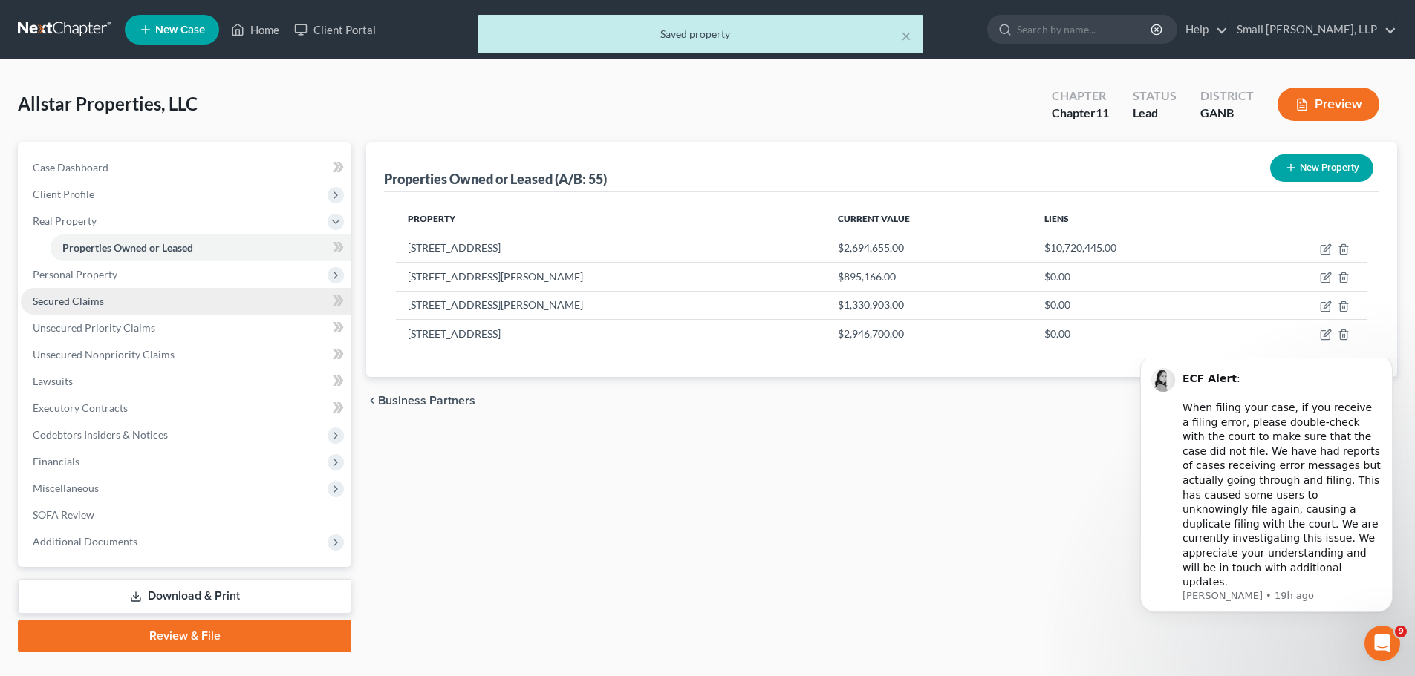
click at [74, 300] on span "Secured Claims" at bounding box center [68, 301] width 71 height 13
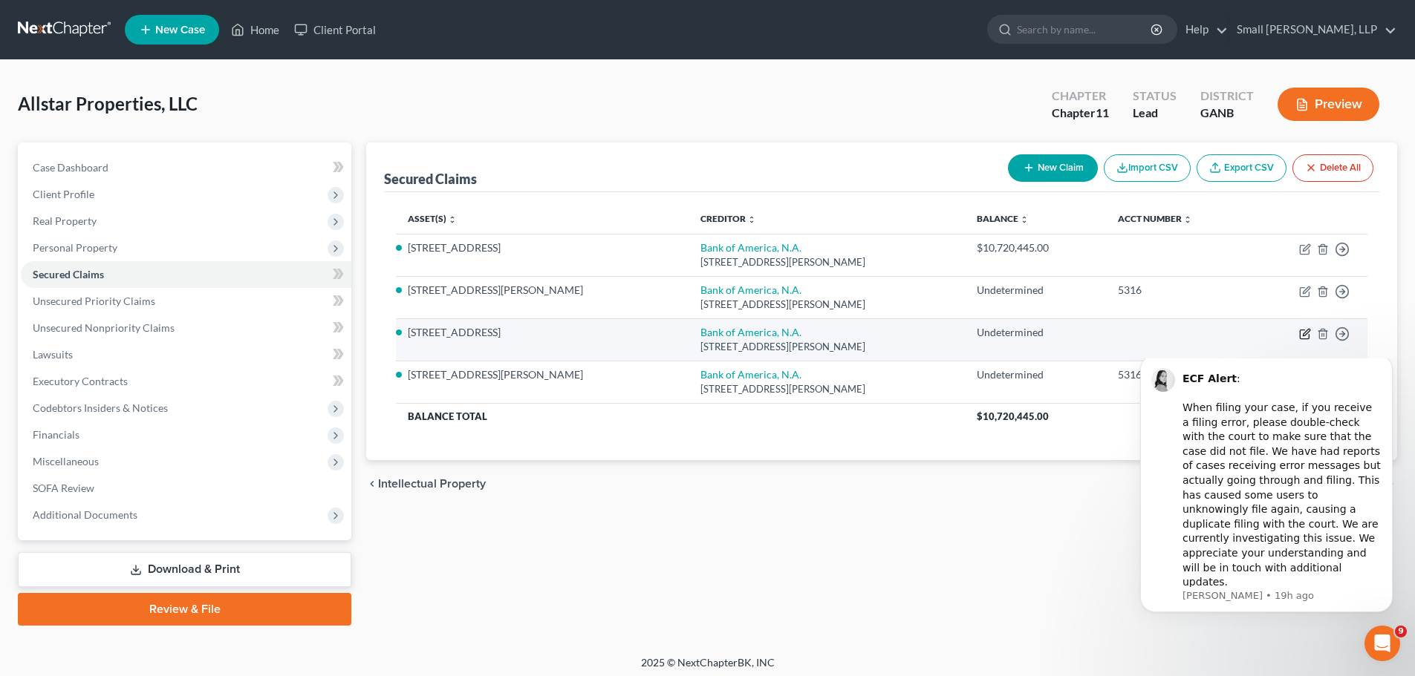
click at [1302, 337] on icon "button" at bounding box center [1305, 334] width 12 height 12
select select "28"
select select "0"
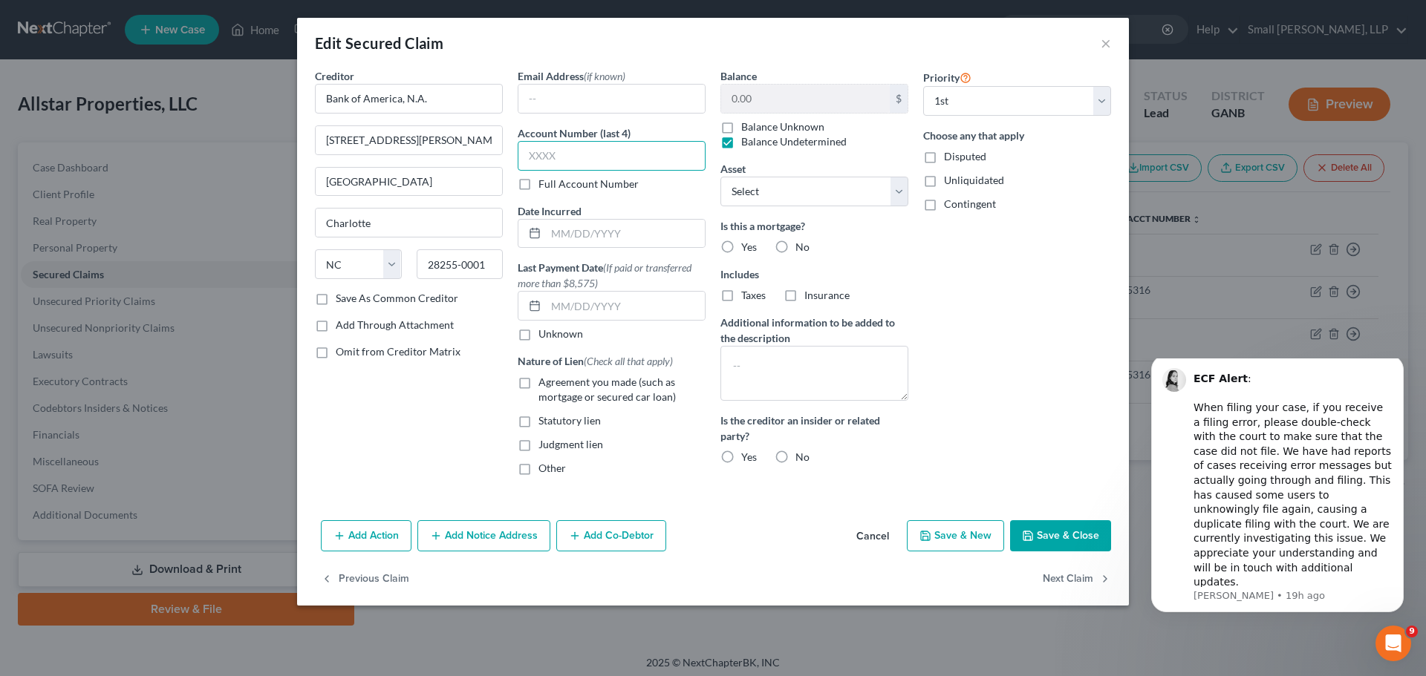
click at [541, 151] on input "text" at bounding box center [612, 156] width 188 height 30
type input "5316"
click at [741, 244] on label "Yes" at bounding box center [749, 247] width 16 height 15
click at [747, 244] on input "Yes" at bounding box center [752, 245] width 10 height 10
radio input "true"
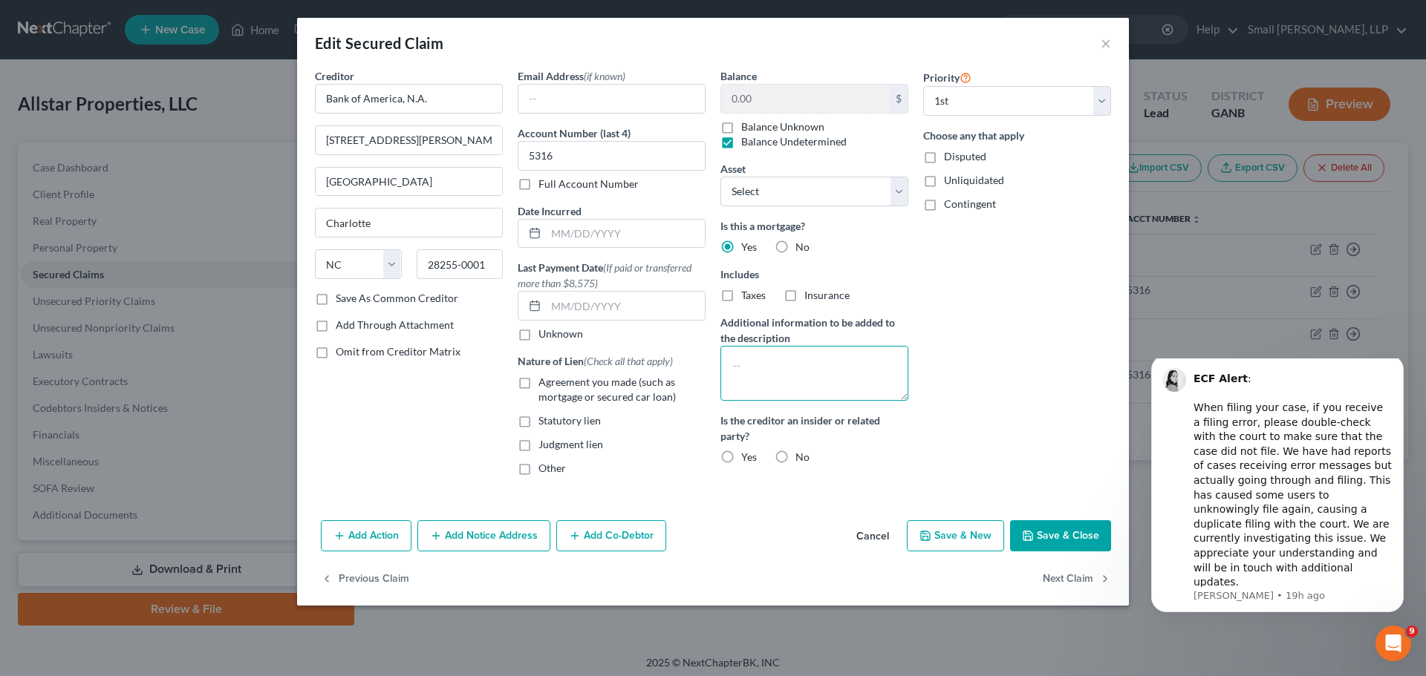
click at [765, 361] on textarea at bounding box center [814, 373] width 188 height 55
paste textarea "Multiple pieces of property act as collateral for this loan; all are identified…"
type textarea "Multiple pieces of property act as collateral for this loan; all are identified…"
click at [795, 458] on label "No" at bounding box center [802, 457] width 14 height 15
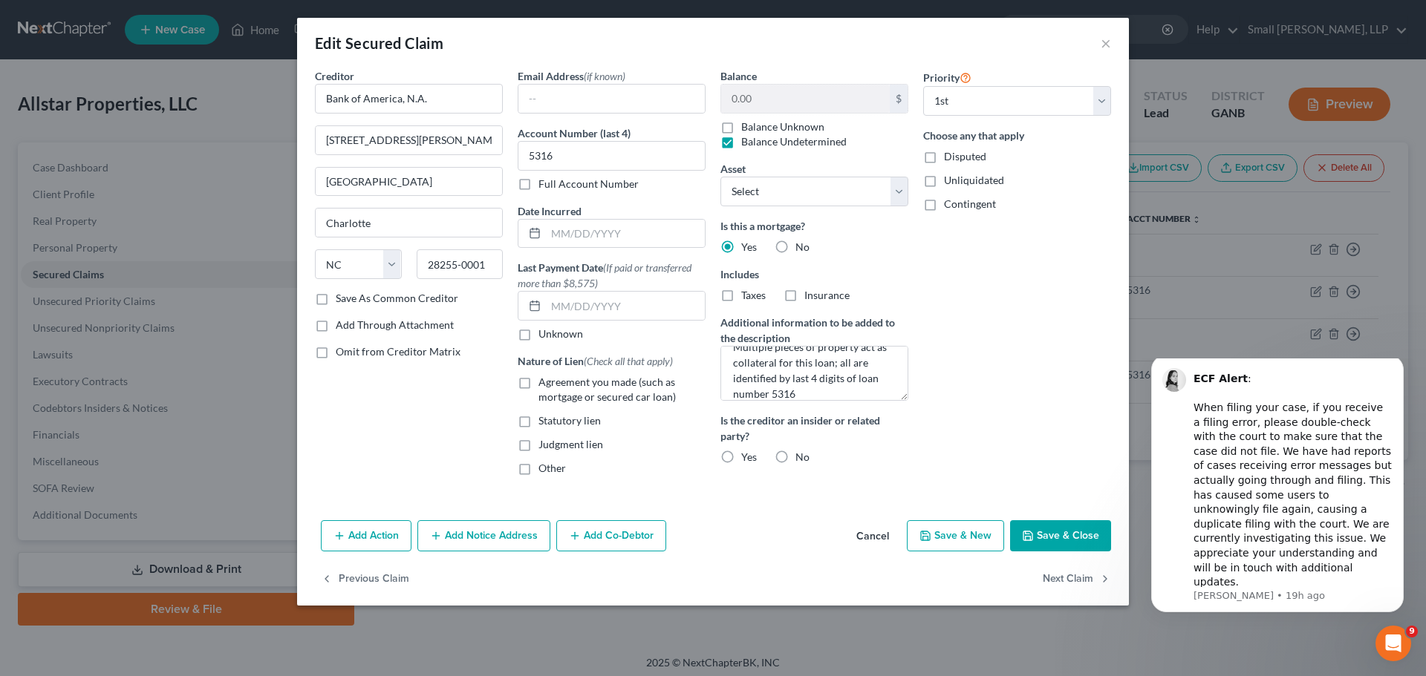
click at [801, 458] on input "No" at bounding box center [806, 455] width 10 height 10
radio input "true"
click at [1058, 538] on button "Save & Close" at bounding box center [1060, 536] width 101 height 31
select select "4"
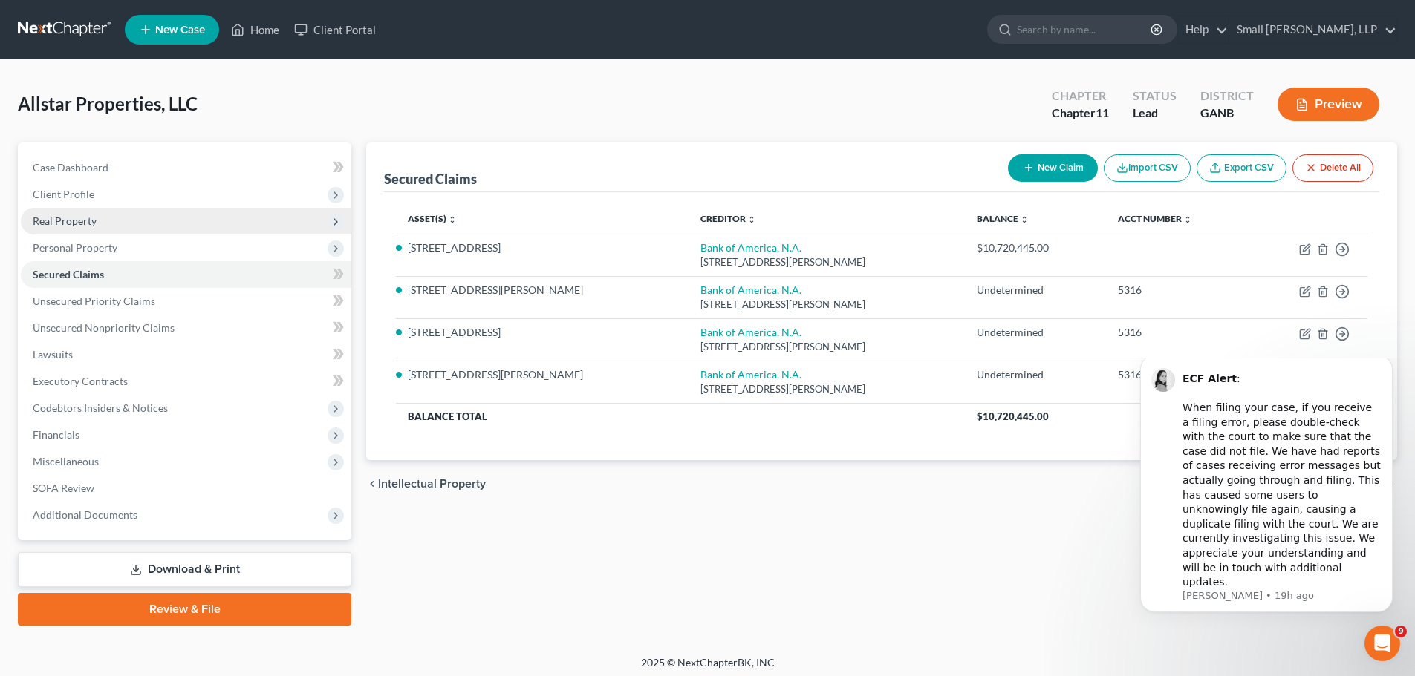
click at [37, 220] on span "Real Property" at bounding box center [65, 221] width 64 height 13
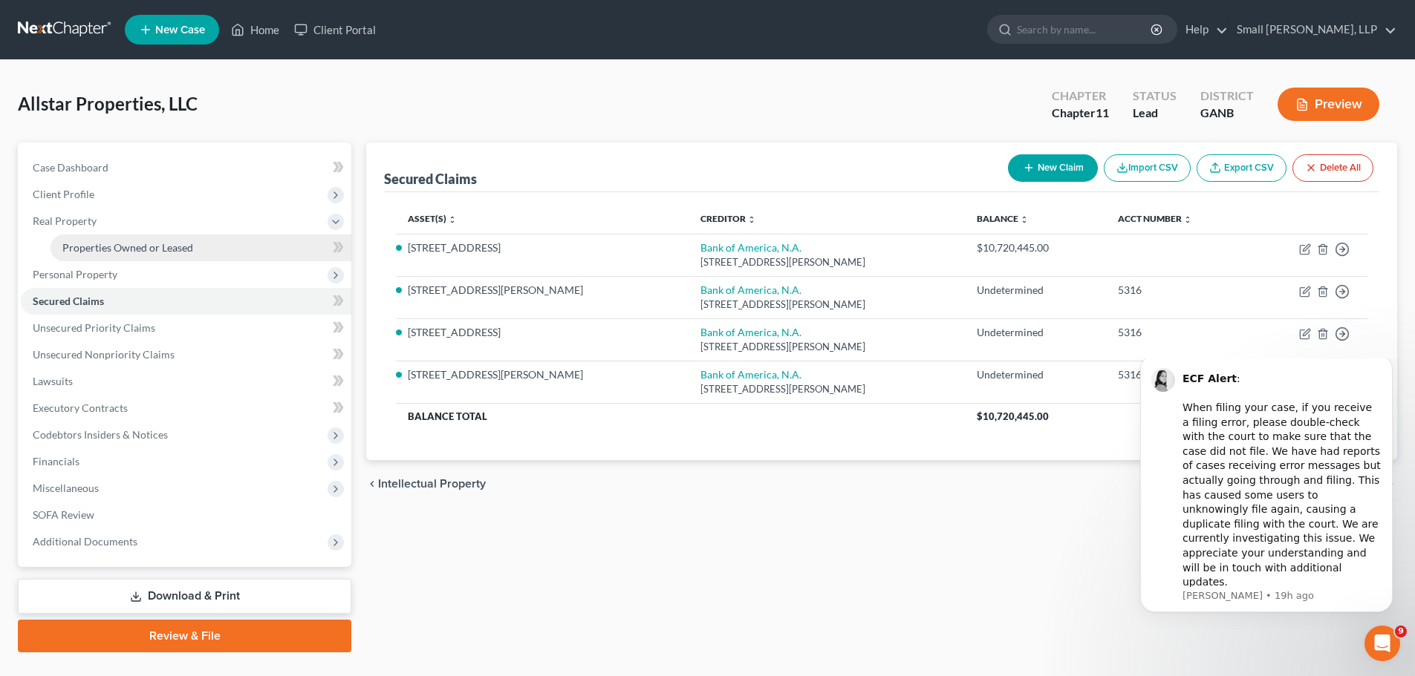
click at [123, 244] on span "Properties Owned or Leased" at bounding box center [127, 247] width 131 height 13
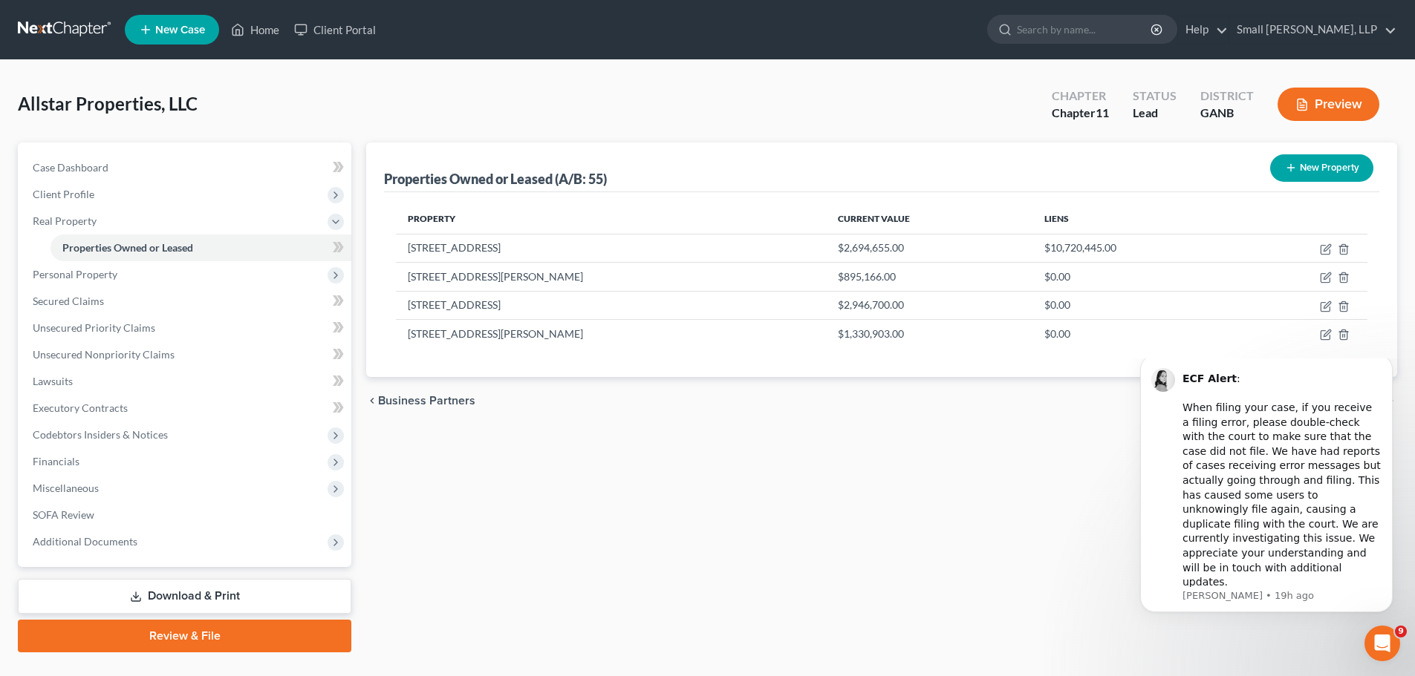
click at [1305, 156] on button "New Property" at bounding box center [1321, 167] width 103 height 27
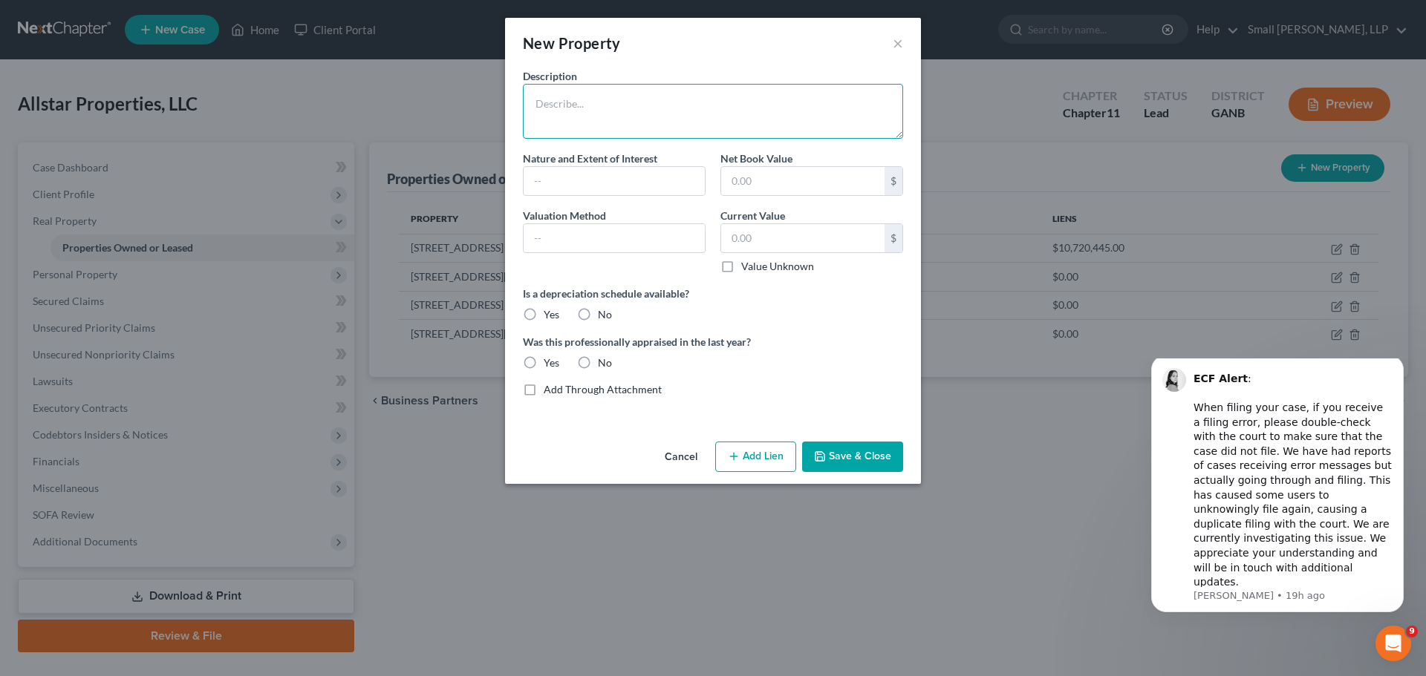
click at [707, 124] on textarea at bounding box center [713, 111] width 380 height 55
type textarea "O Brice Station (1) Floyd J19-018"
click at [617, 189] on input "text" at bounding box center [613, 181] width 181 height 28
type input "Fee Simple"
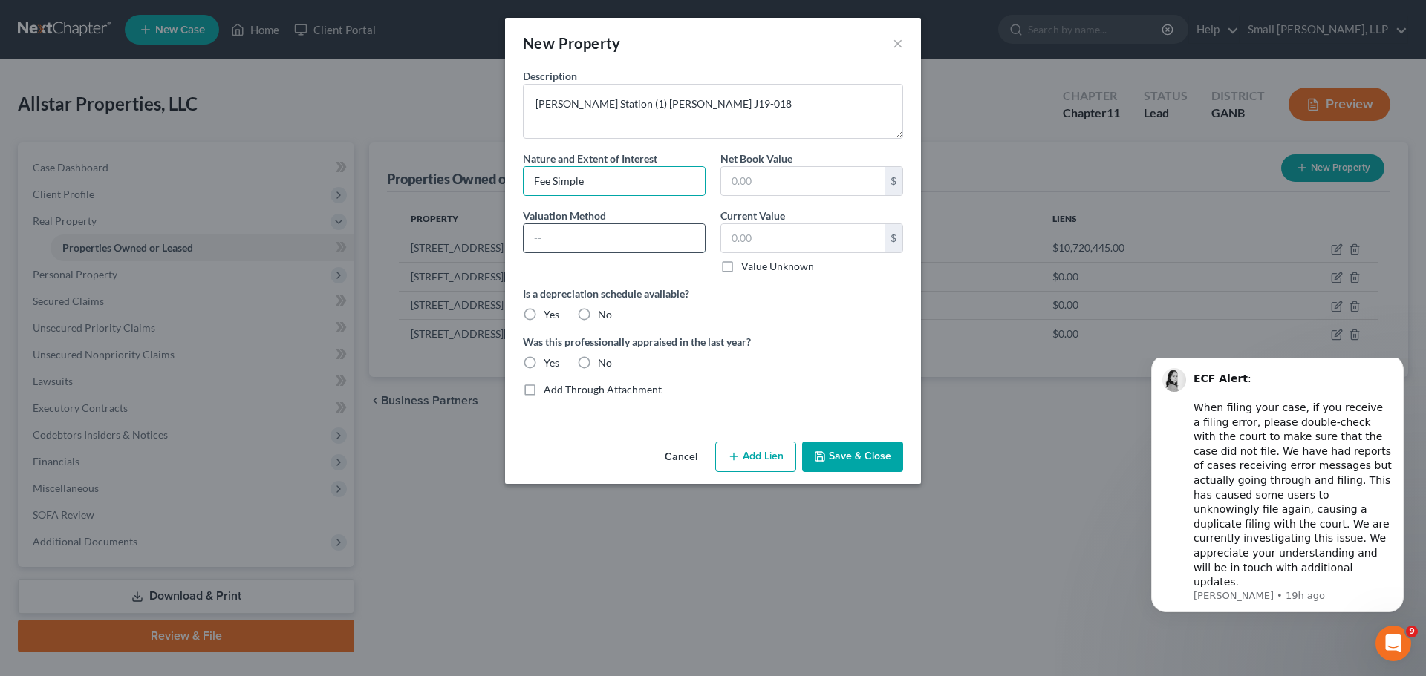
click at [607, 236] on input "text" at bounding box center [613, 238] width 181 height 28
type input "Tax Assessed Value"
click at [598, 315] on label "No" at bounding box center [605, 314] width 14 height 15
click at [604, 315] on input "No" at bounding box center [609, 312] width 10 height 10
radio input "true"
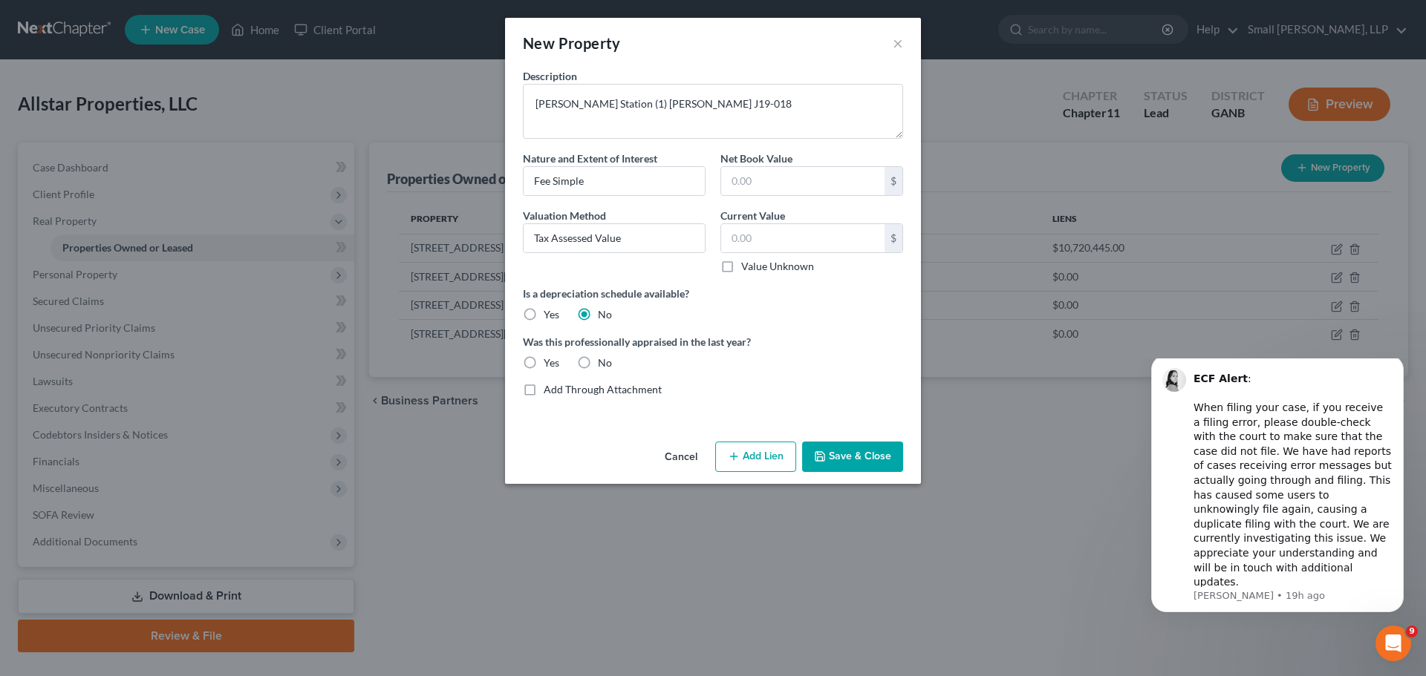
drag, startPoint x: 586, startPoint y: 362, endPoint x: 597, endPoint y: 339, distance: 24.9
click at [598, 362] on label "No" at bounding box center [605, 363] width 14 height 15
click at [604, 362] on input "No" at bounding box center [609, 361] width 10 height 10
radio input "true"
click at [746, 244] on input "text" at bounding box center [802, 238] width 163 height 28
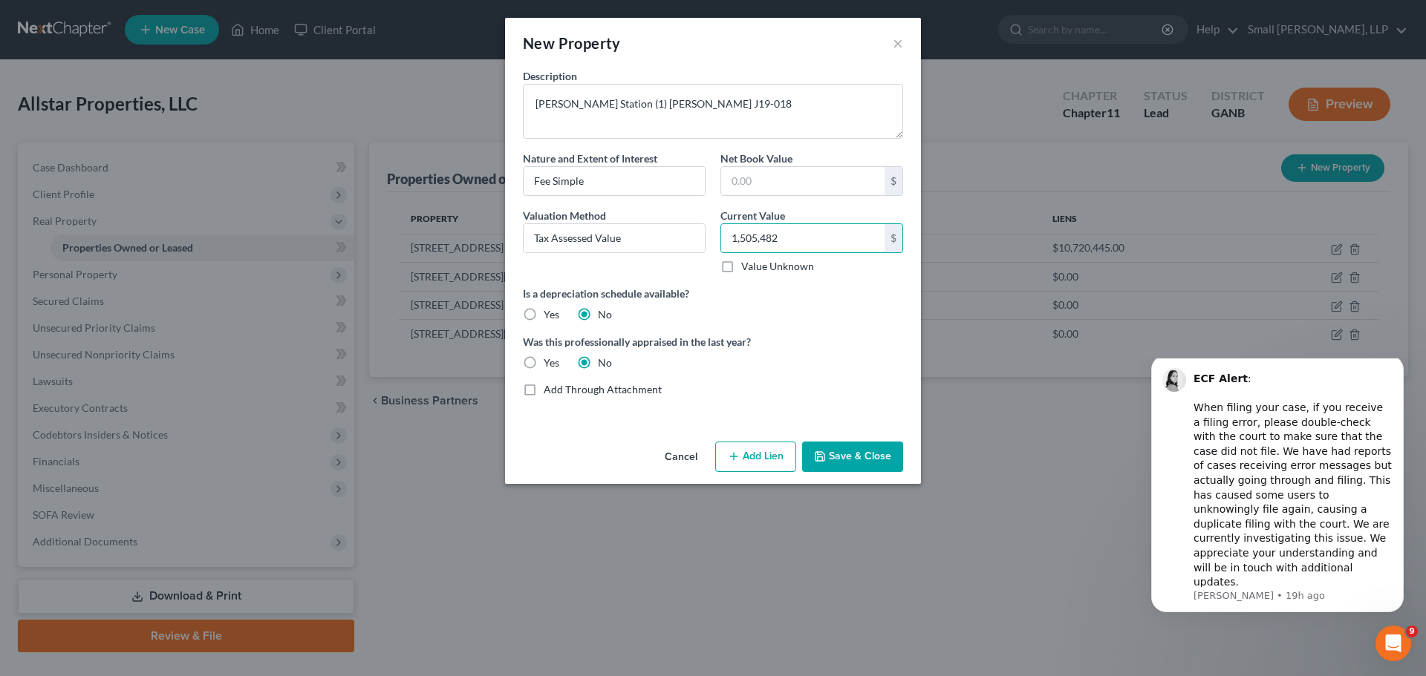
type input "1,505,482"
click at [754, 446] on button "Add Lien" at bounding box center [755, 457] width 81 height 31
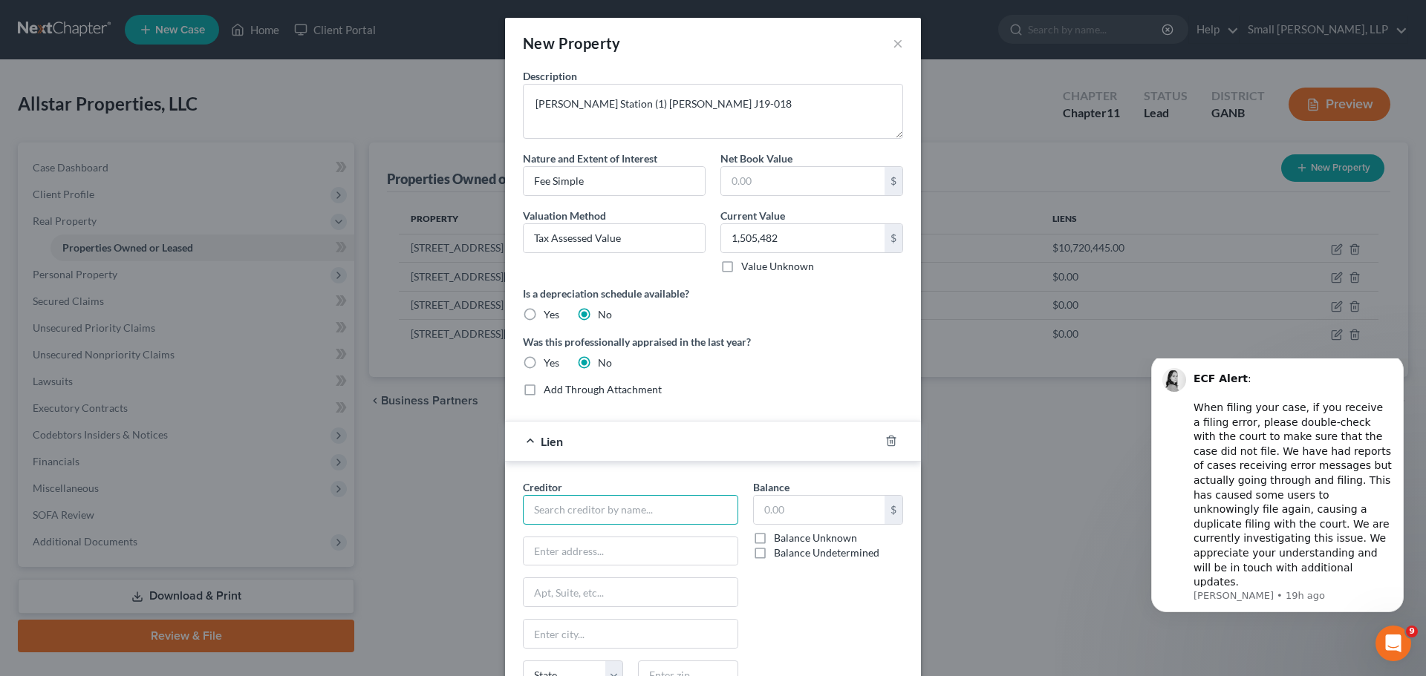
click at [619, 507] on input "text" at bounding box center [630, 510] width 215 height 30
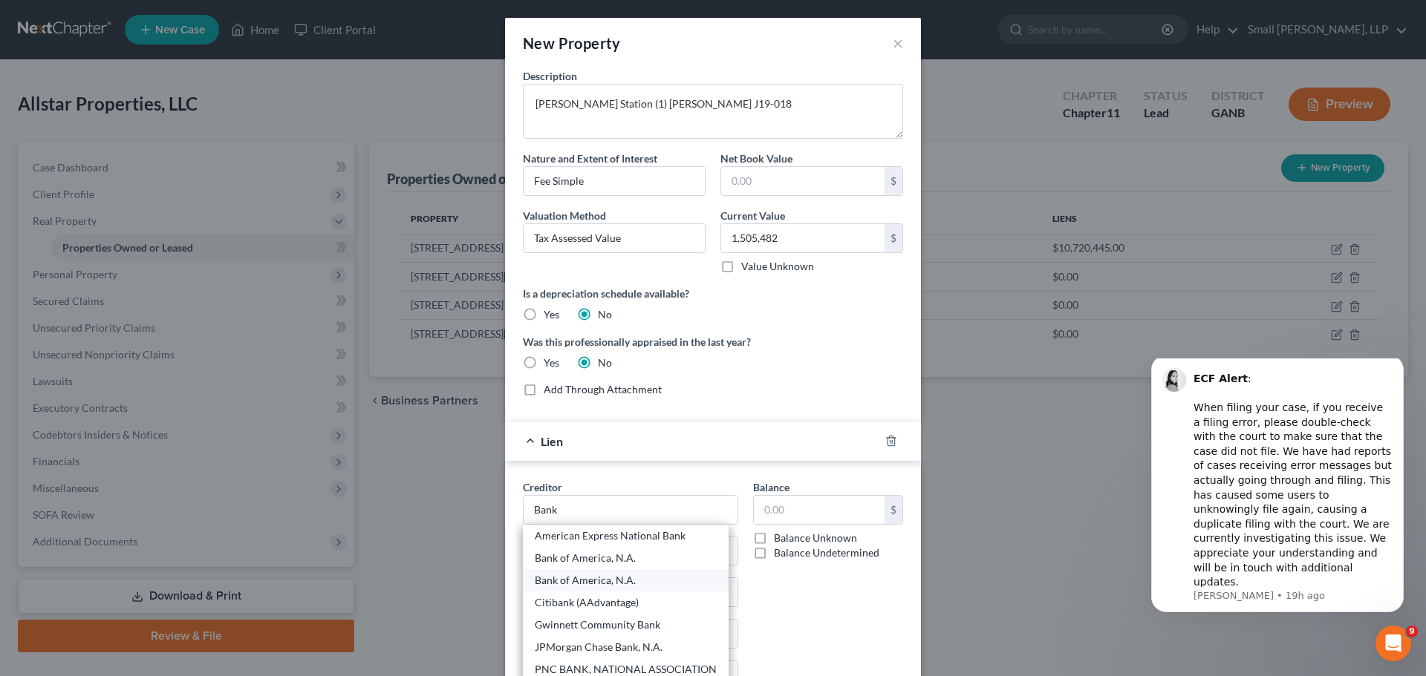
click at [598, 581] on div "Bank of America, N.A." at bounding box center [626, 580] width 182 height 15
type input "Bank of America, N.A."
type input "100 North Tryon Street"
type input "Charlotte"
select select "28"
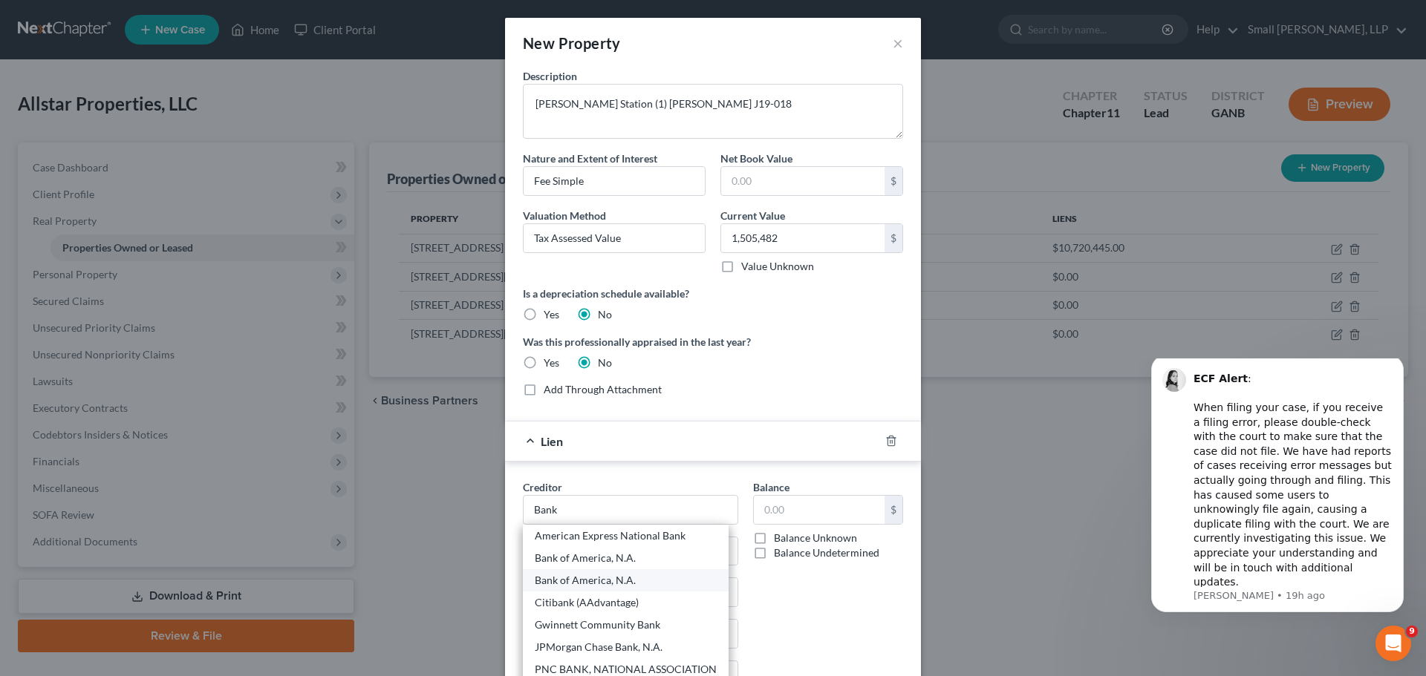
type input "28255"
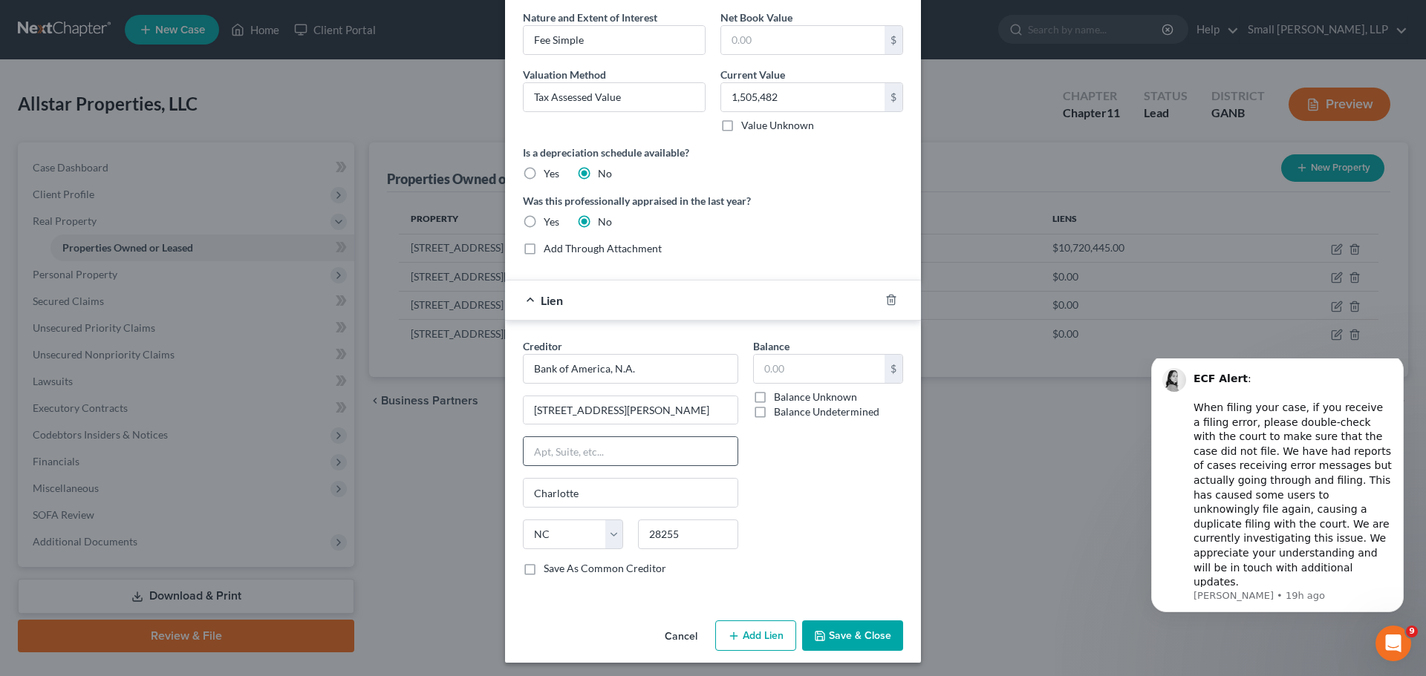
scroll to position [146, 0]
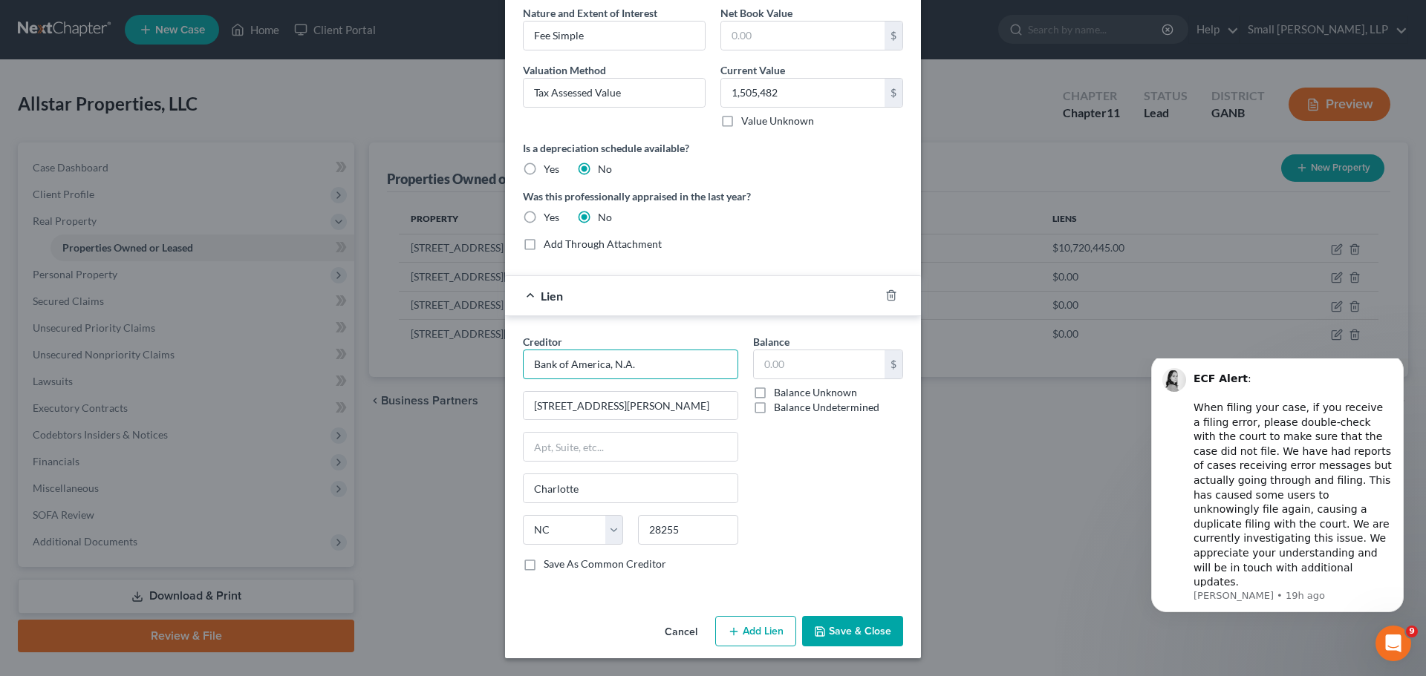
click at [624, 362] on input "Bank of America, N.A." at bounding box center [630, 365] width 215 height 30
drag, startPoint x: 634, startPoint y: 364, endPoint x: 514, endPoint y: 358, distance: 120.4
click at [515, 358] on div "Creditor * Bank of America, N.A. 100 North Tryon Street Charlotte State AL AK A…" at bounding box center [630, 458] width 230 height 249
click at [577, 408] on div "Bank of America, N.A." at bounding box center [612, 412] width 154 height 15
type input "Bank of America, N.A."
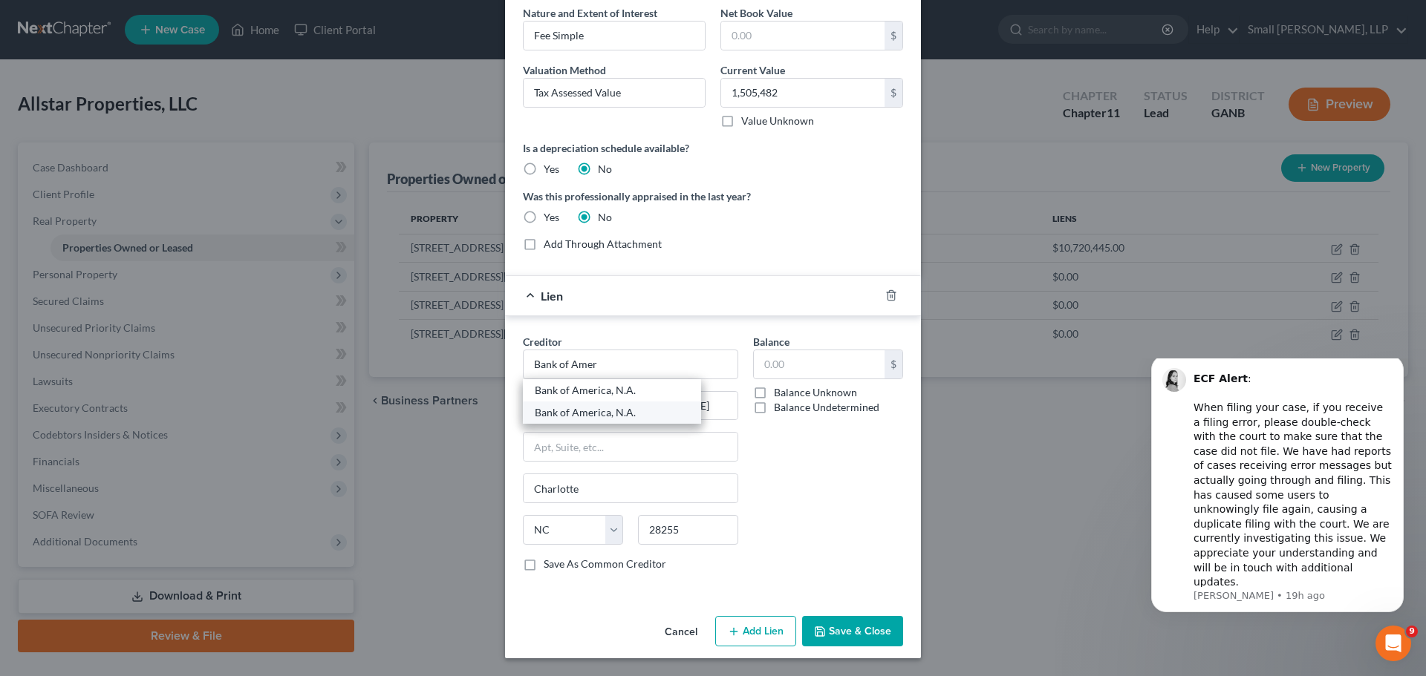
type input "[STREET_ADDRESS][PERSON_NAME]"
type input "[GEOGRAPHIC_DATA]"
type input "28255-0001"
click at [774, 411] on label "Balance Undetermined" at bounding box center [826, 407] width 105 height 15
click at [780, 410] on input "Balance Undetermined" at bounding box center [785, 405] width 10 height 10
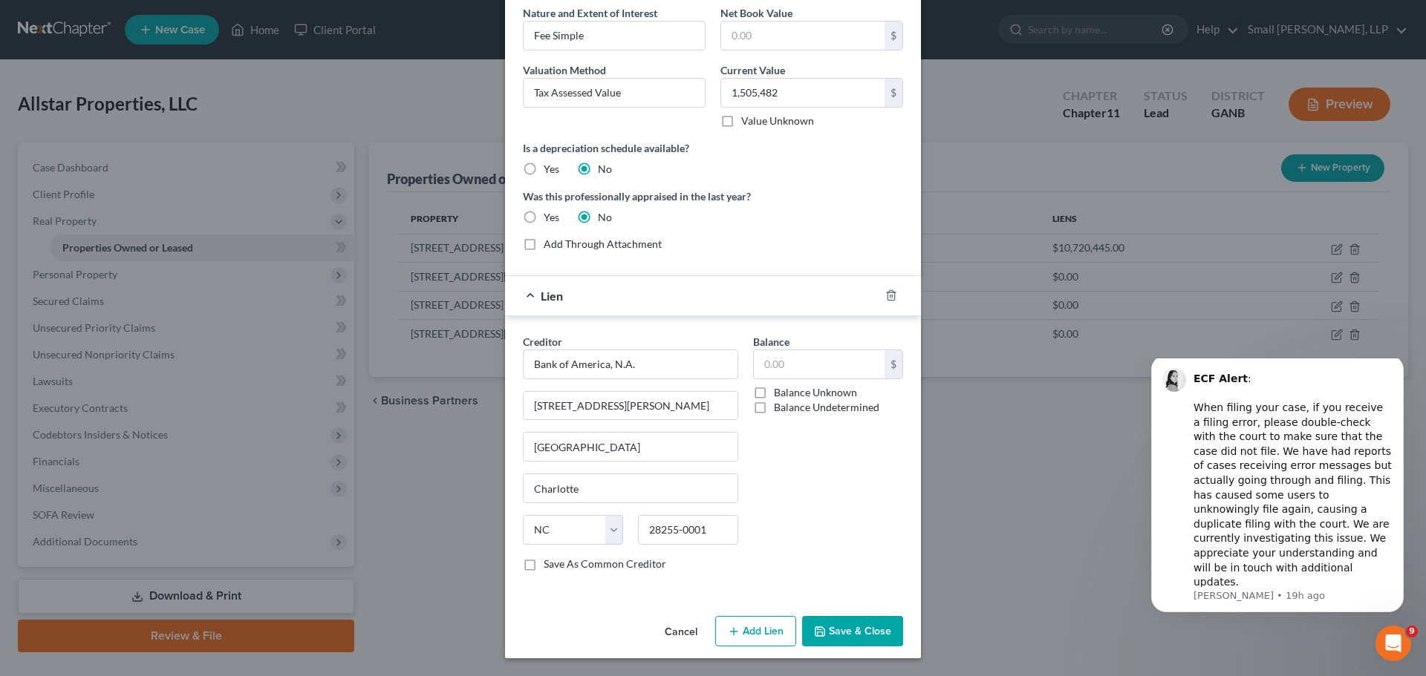
checkbox input "true"
type input "0.00"
click at [856, 627] on button "Save & Close" at bounding box center [852, 631] width 101 height 31
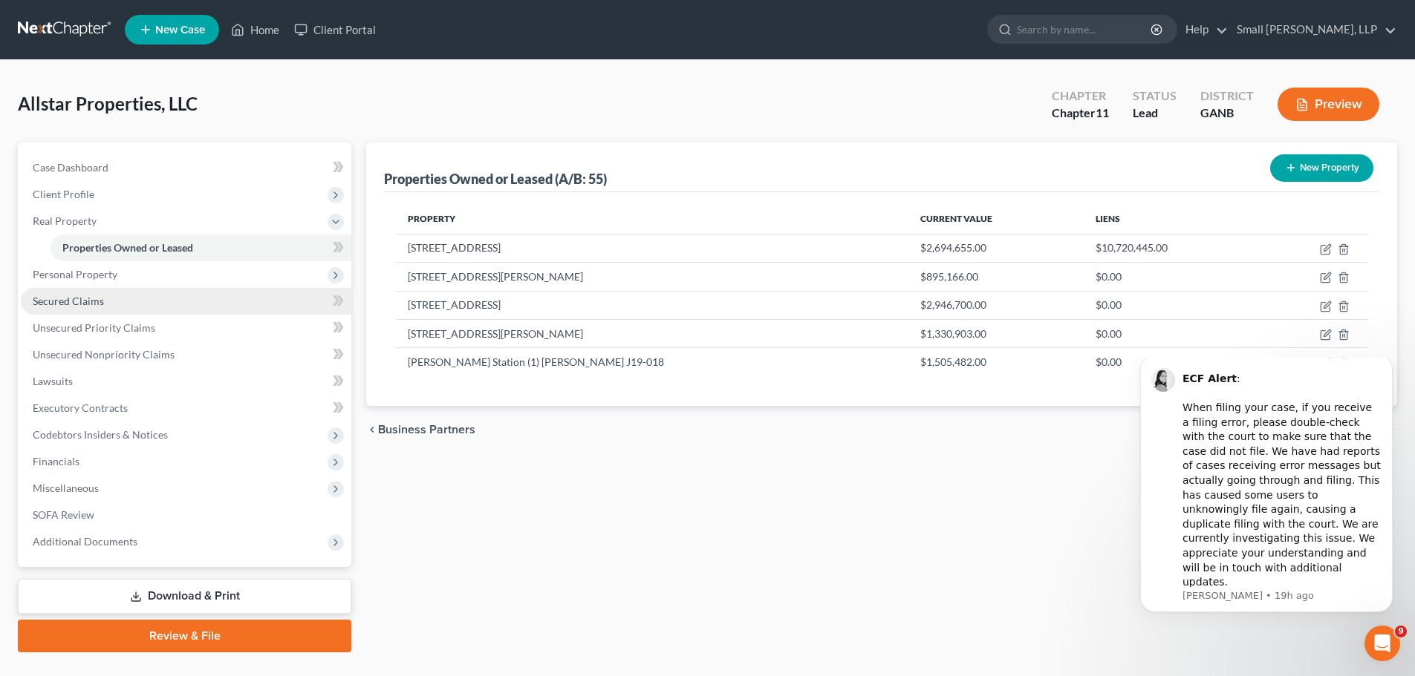
click at [123, 307] on link "Secured Claims" at bounding box center [186, 301] width 330 height 27
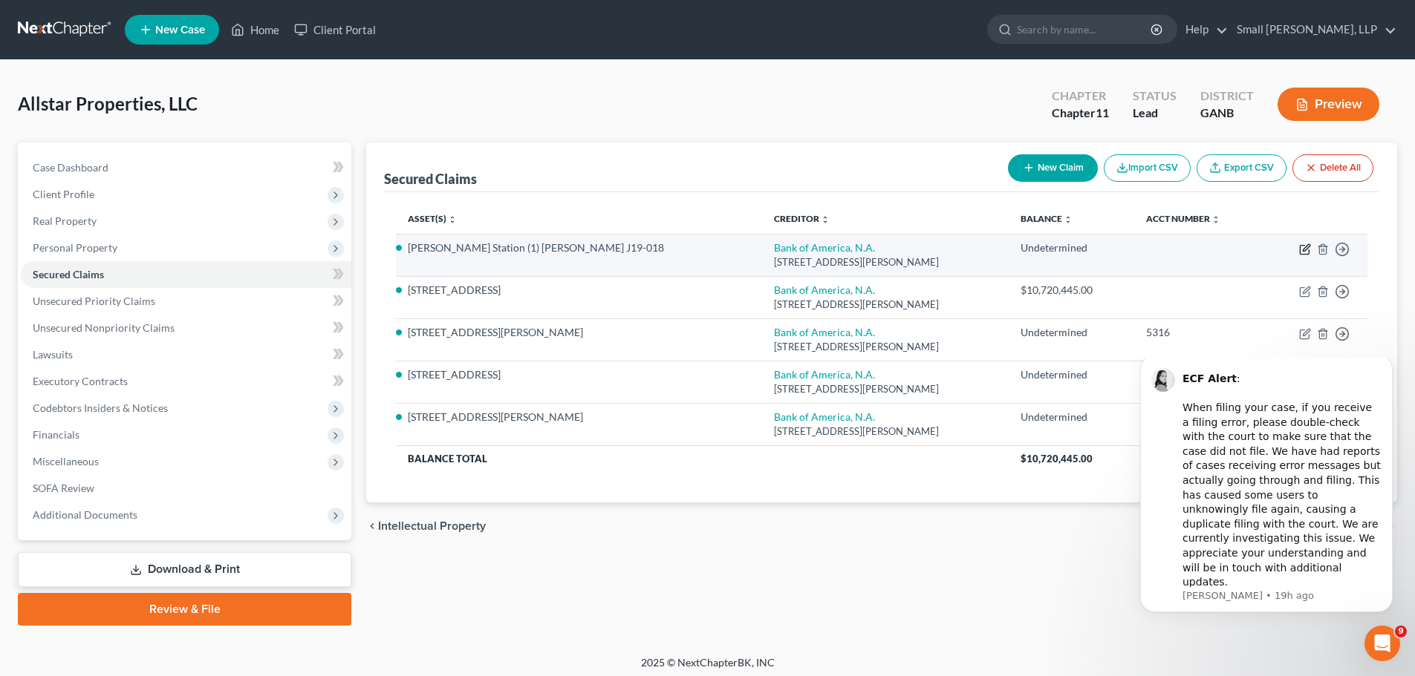
click at [1302, 252] on icon "button" at bounding box center [1305, 250] width 12 height 12
select select "28"
select select "6"
select select "0"
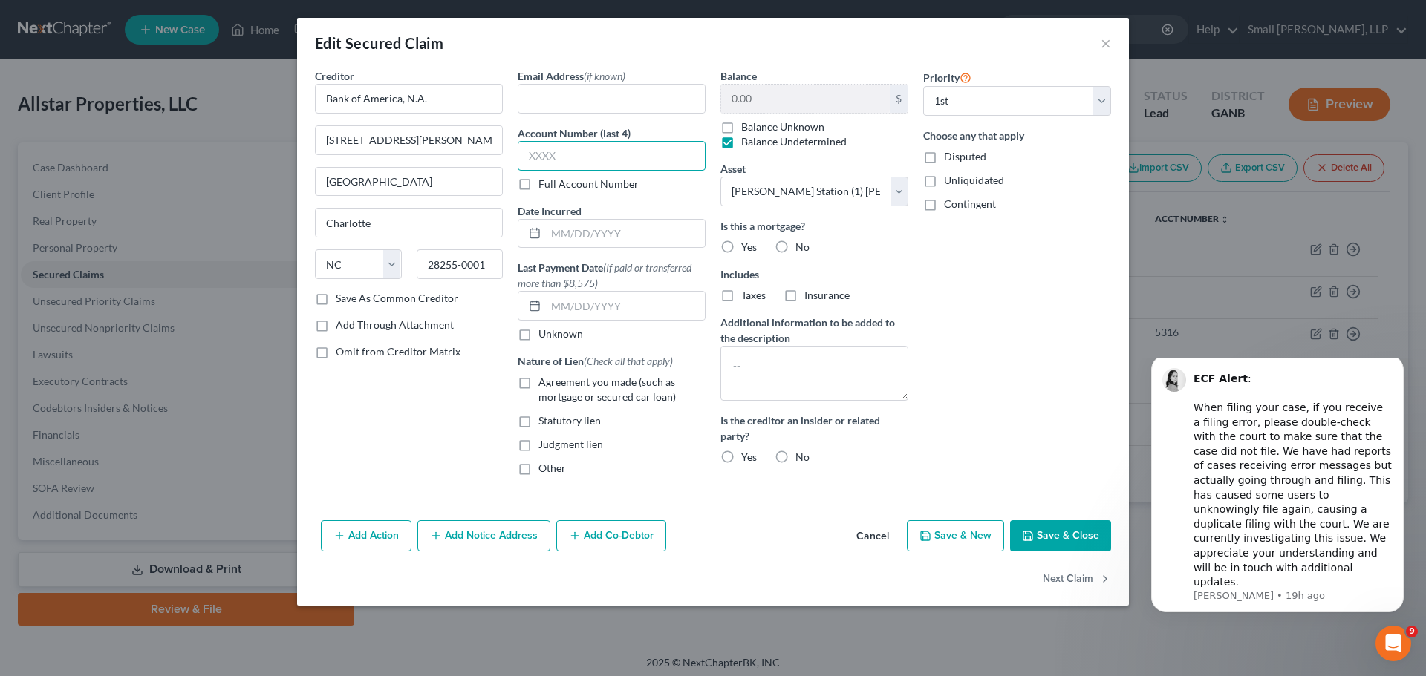
click at [604, 158] on input "text" at bounding box center [612, 156] width 188 height 30
type input "5316"
click at [741, 247] on label "Yes" at bounding box center [749, 247] width 16 height 15
click at [747, 247] on input "Yes" at bounding box center [752, 245] width 10 height 10
radio input "true"
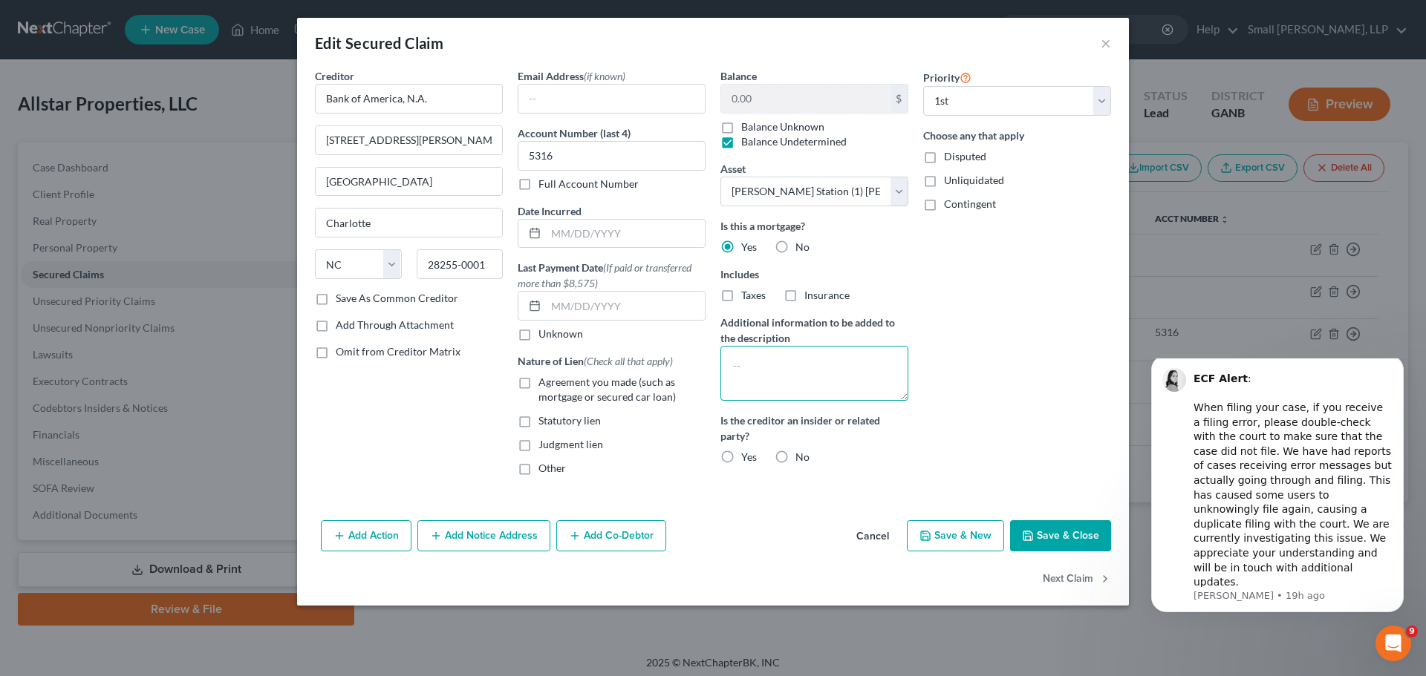
click at [788, 373] on textarea at bounding box center [814, 373] width 188 height 55
paste textarea "Multiple pieces of property act as collateral for this loan; all are identified…"
type textarea "Multiple pieces of property act as collateral for this loan; all are identified…"
click at [795, 460] on label "No" at bounding box center [802, 457] width 14 height 15
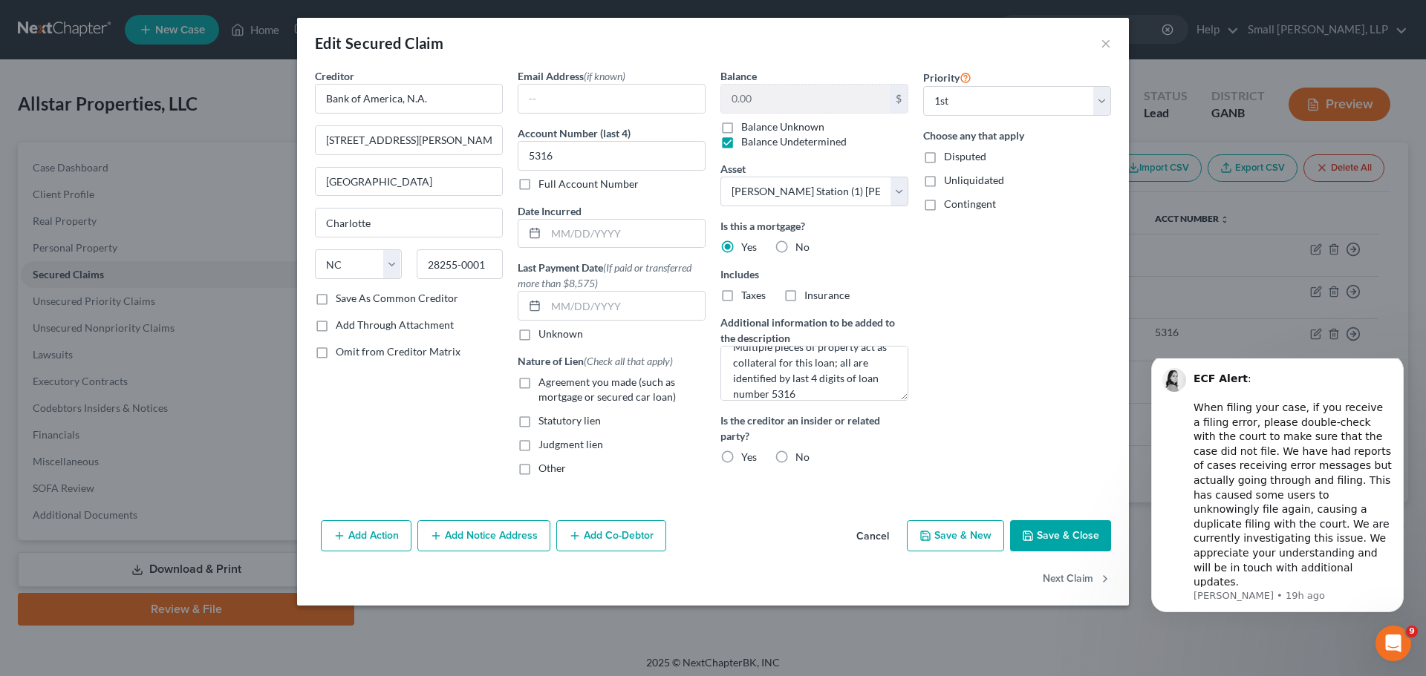
click at [801, 460] on input "No" at bounding box center [806, 455] width 10 height 10
radio input "true"
click at [1046, 538] on button "Save & Close" at bounding box center [1060, 536] width 101 height 31
select select
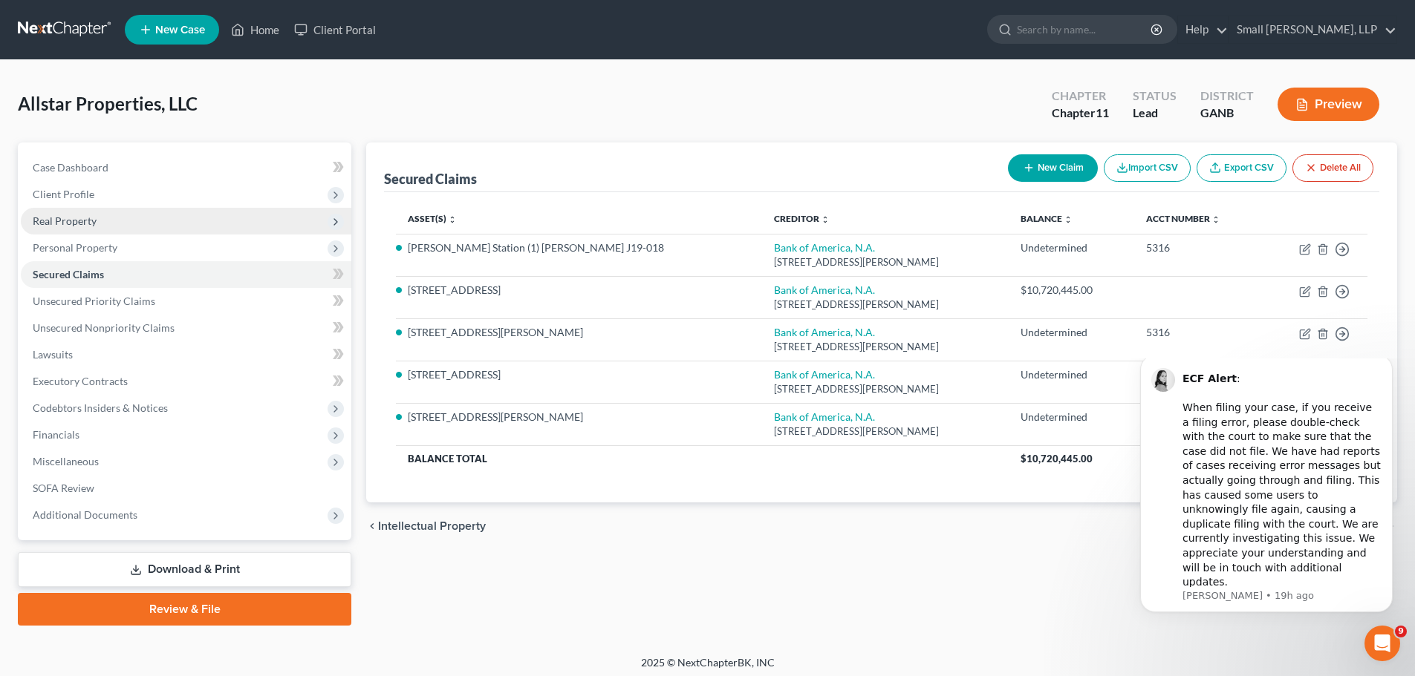
click at [102, 214] on span "Real Property" at bounding box center [186, 221] width 330 height 27
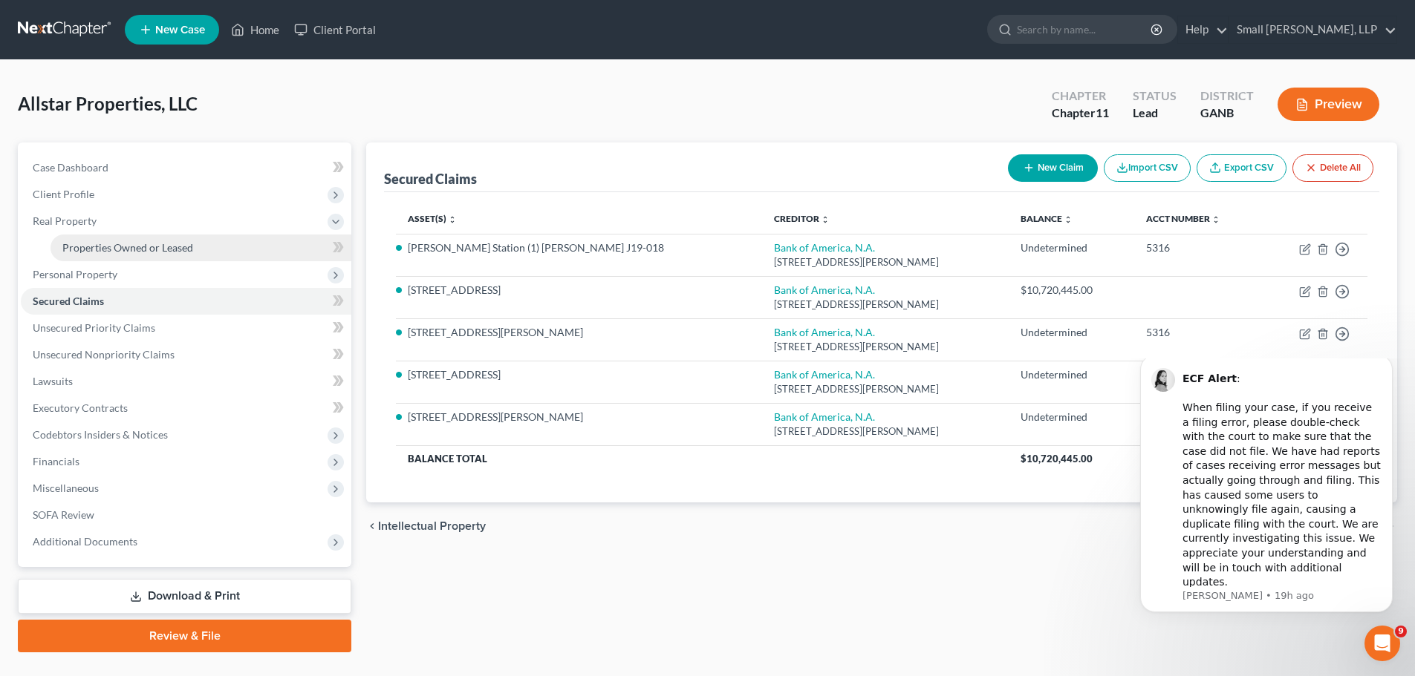
click at [189, 243] on span "Properties Owned or Leased" at bounding box center [127, 247] width 131 height 13
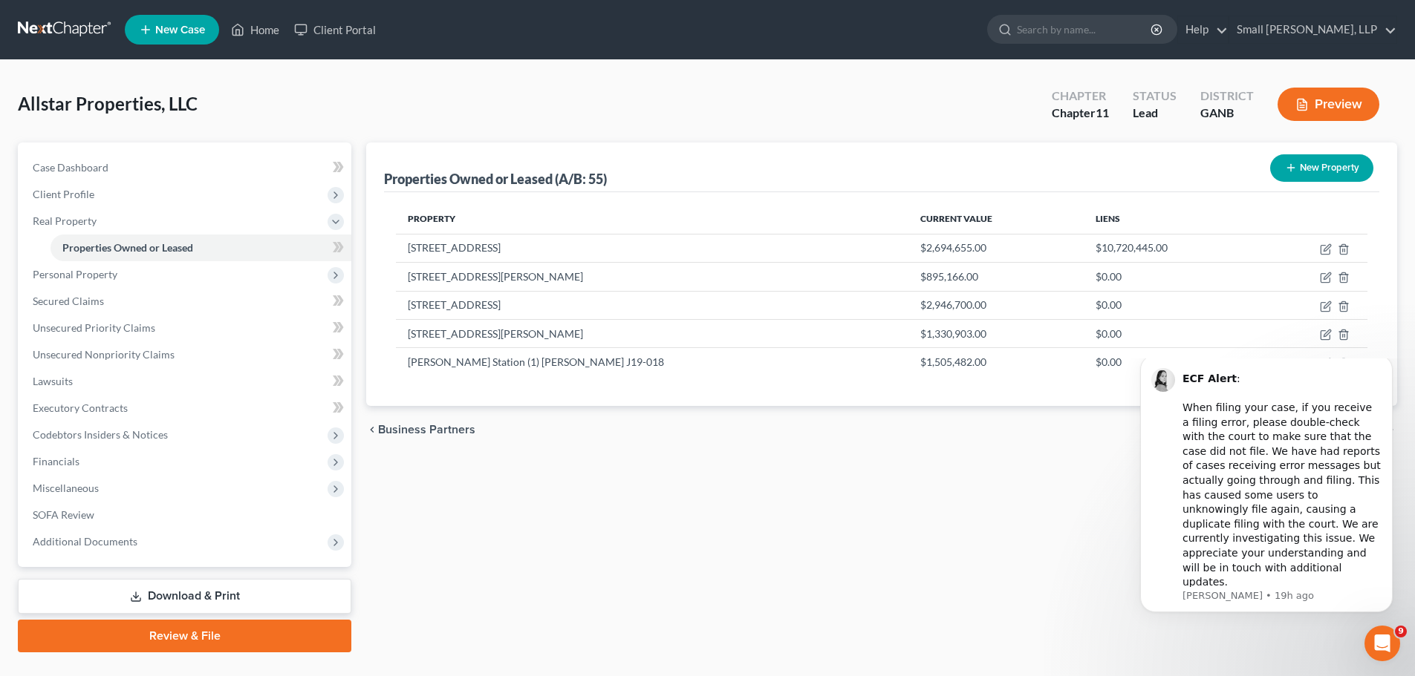
click at [1311, 147] on div "Properties Owned or Leased (A/B: 55) New Property" at bounding box center [881, 168] width 995 height 50
click at [1299, 163] on button "New Property" at bounding box center [1321, 167] width 103 height 27
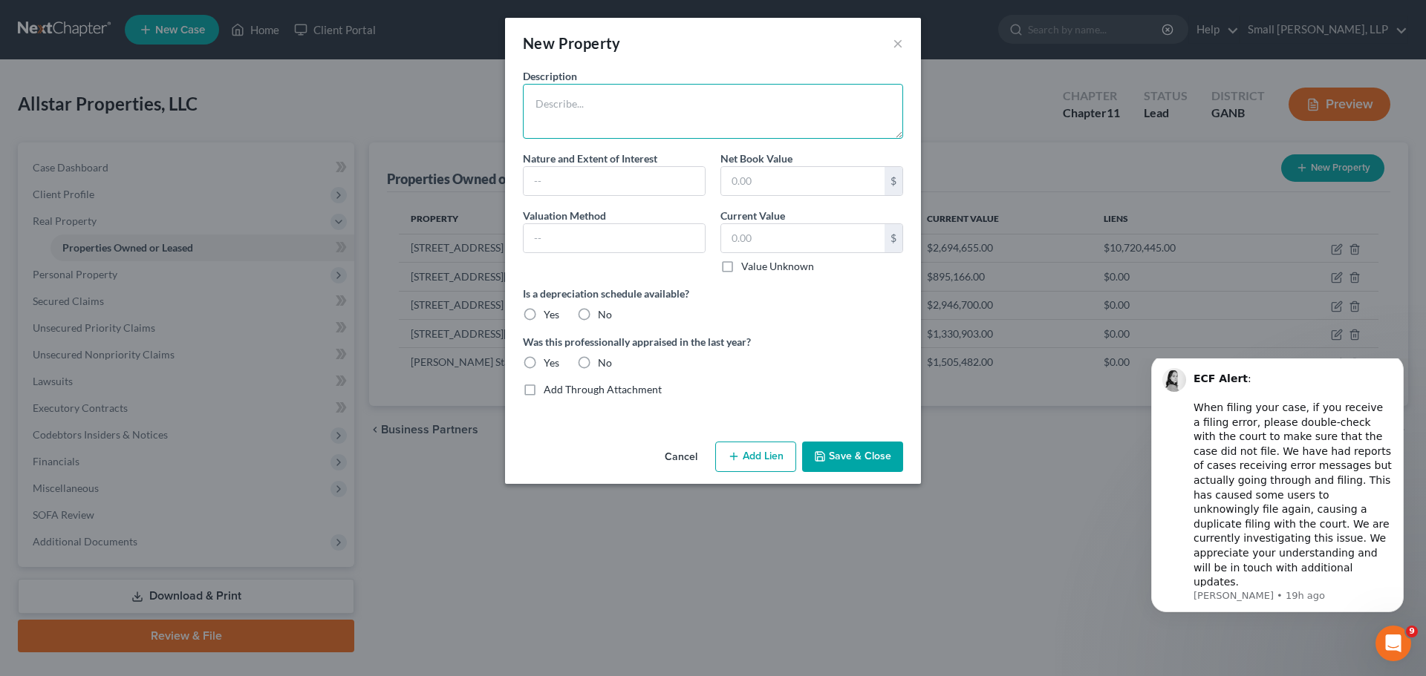
click at [732, 116] on textarea at bounding box center [713, 111] width 380 height 55
type textarea "Byrd Station 034-043"
click at [630, 181] on input "text" at bounding box center [613, 181] width 181 height 28
type input "Fee Simple"
click at [617, 233] on input "text" at bounding box center [613, 238] width 181 height 28
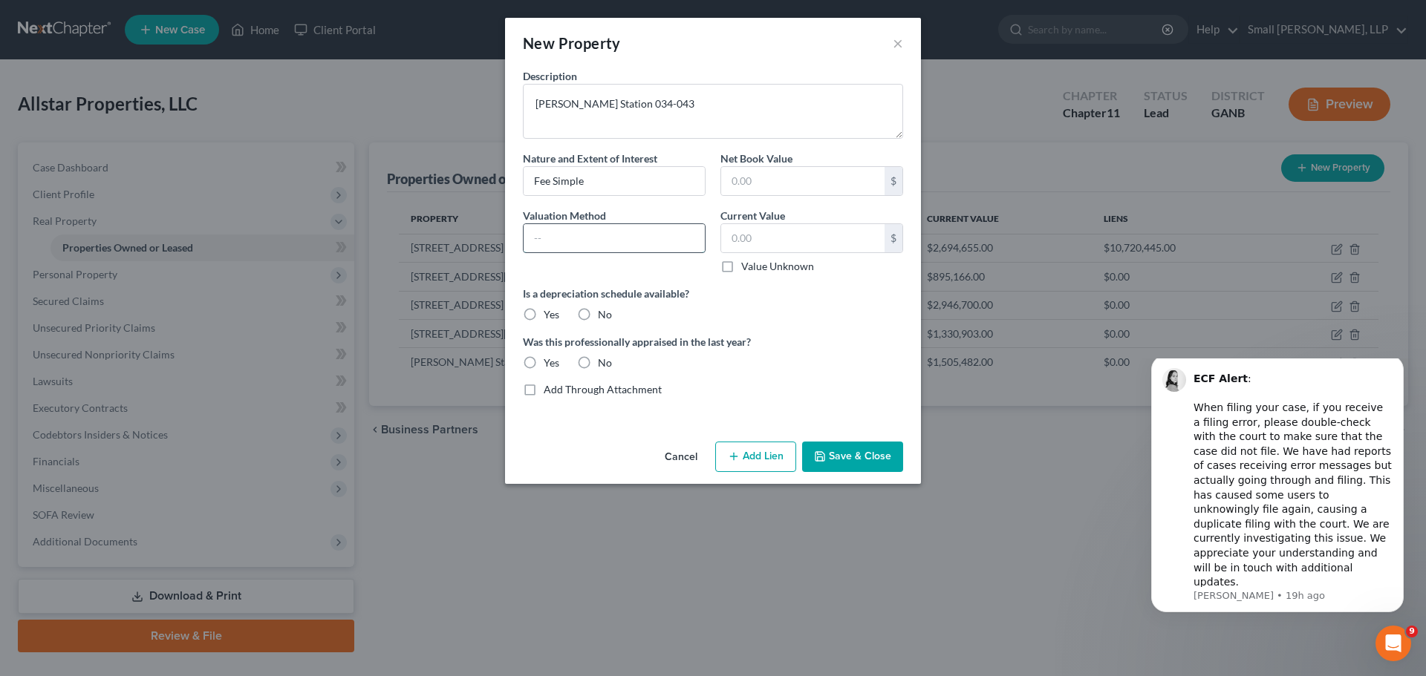
type input "Tax Assessed Value"
click at [598, 316] on label "No" at bounding box center [605, 314] width 14 height 15
click at [604, 316] on input "No" at bounding box center [609, 312] width 10 height 10
radio input "true"
click at [598, 362] on label "No" at bounding box center [605, 363] width 14 height 15
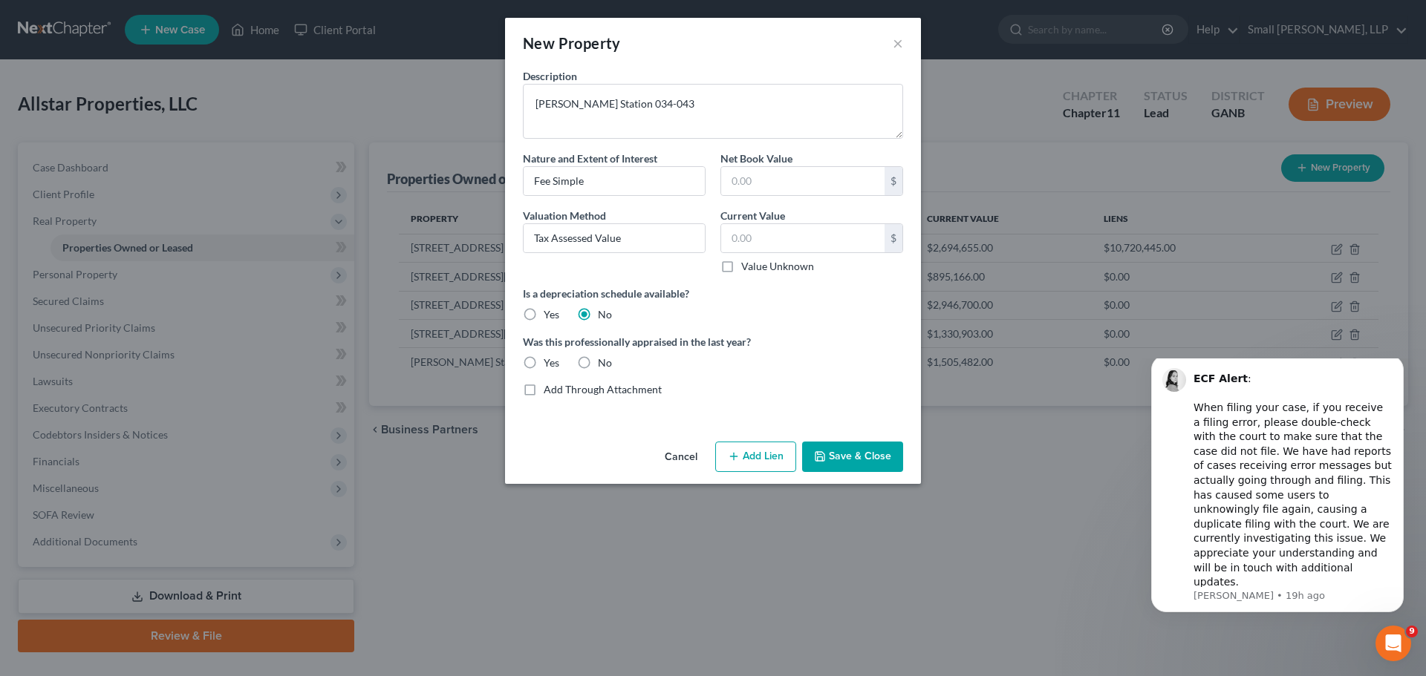
click at [604, 362] on input "No" at bounding box center [609, 361] width 10 height 10
radio input "true"
click at [789, 235] on input "text" at bounding box center [802, 238] width 163 height 28
type input "850,361"
click at [754, 462] on button "Add Lien" at bounding box center [755, 457] width 81 height 31
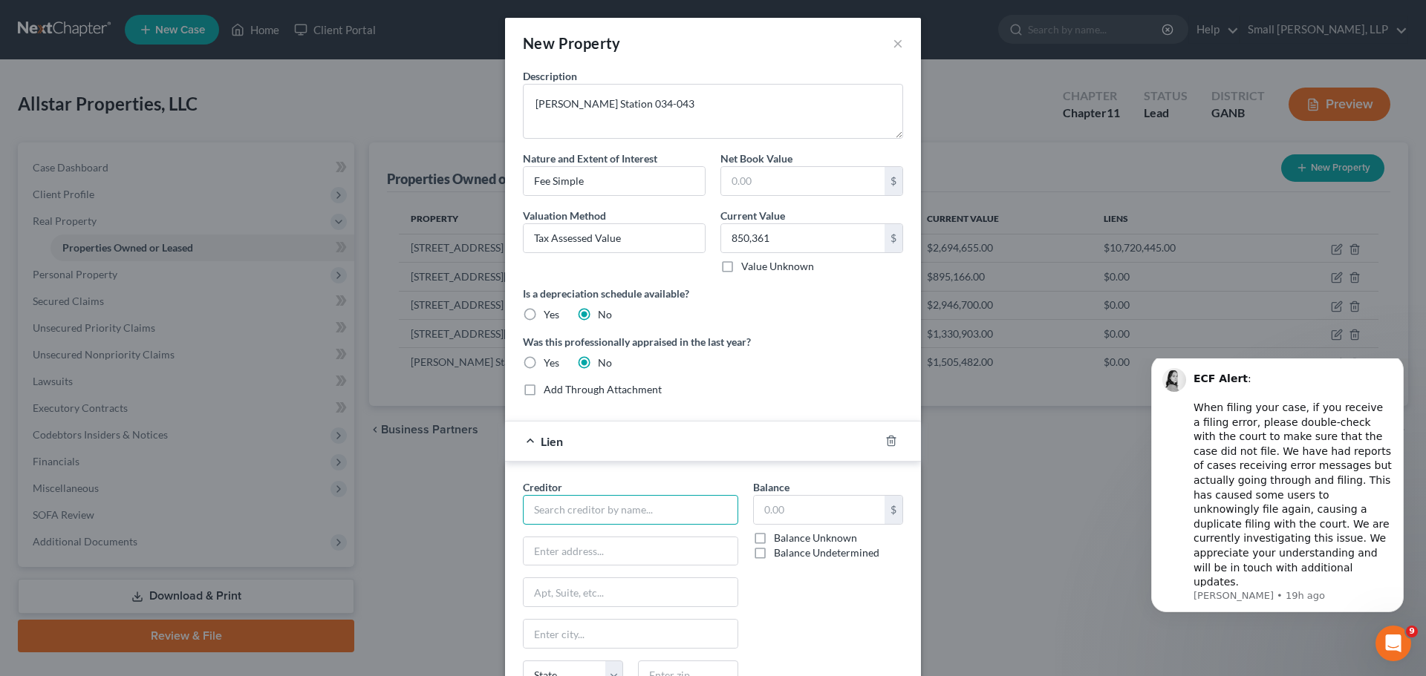
click at [604, 506] on input "text" at bounding box center [630, 510] width 215 height 30
click at [604, 558] on div "Bank of America, N.A." at bounding box center [612, 558] width 154 height 15
type input "Bank of America, N.A."
type input "[STREET_ADDRESS][PERSON_NAME]"
type input "[GEOGRAPHIC_DATA]"
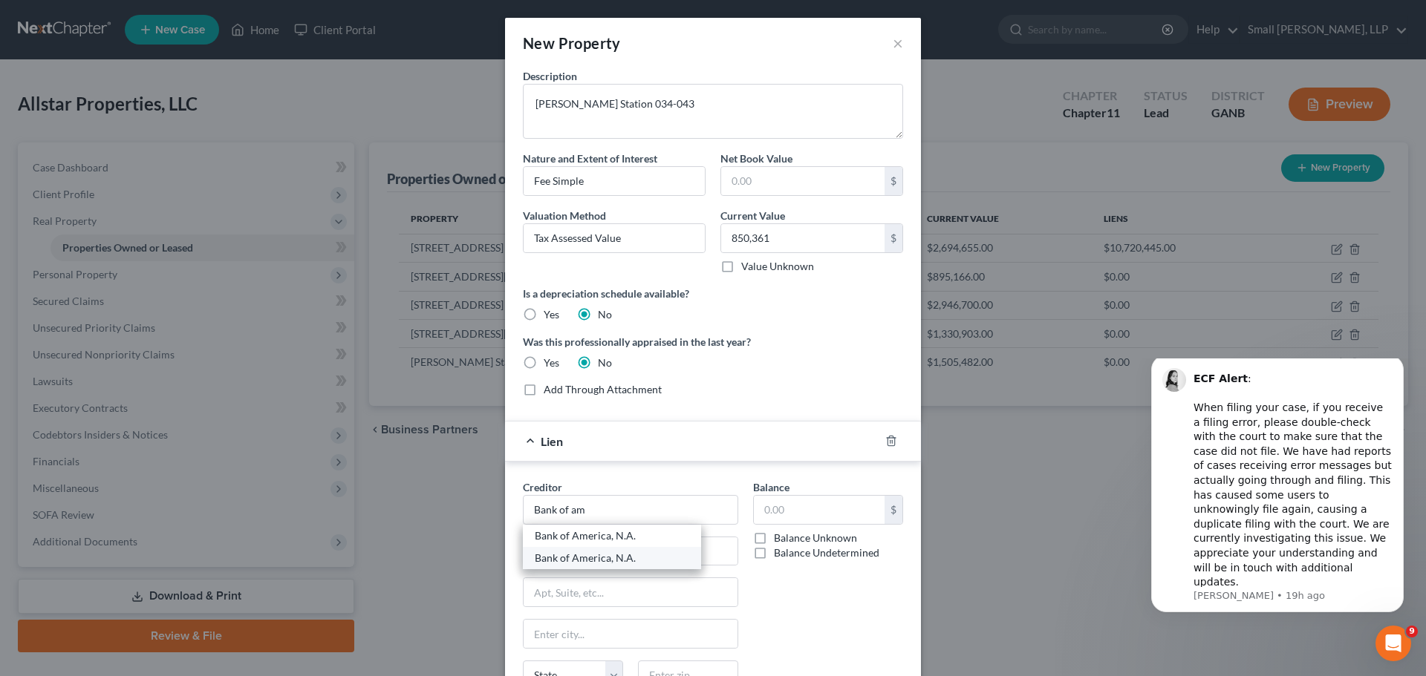
type input "Charlotte"
select select "28"
type input "28255-0001"
click at [774, 556] on label "Balance Undetermined" at bounding box center [826, 553] width 105 height 15
click at [780, 555] on input "Balance Undetermined" at bounding box center [785, 551] width 10 height 10
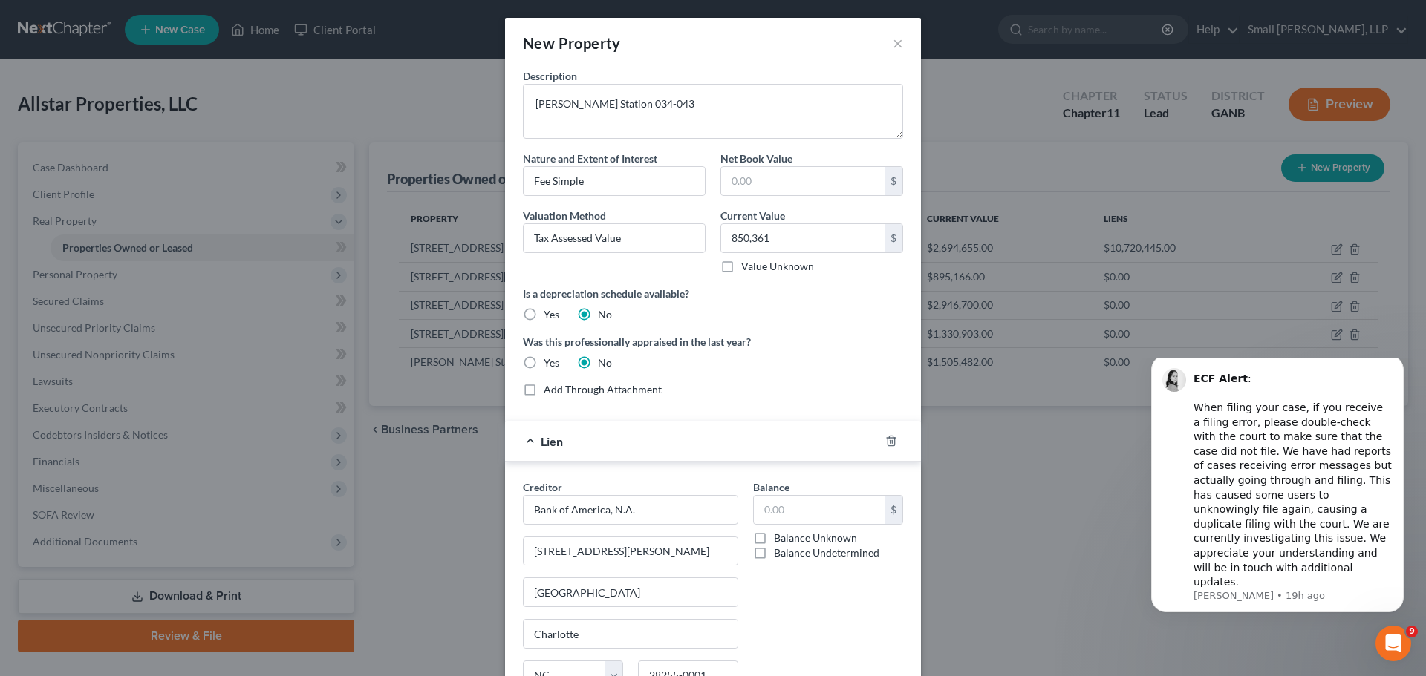
checkbox input "true"
type input "0.00"
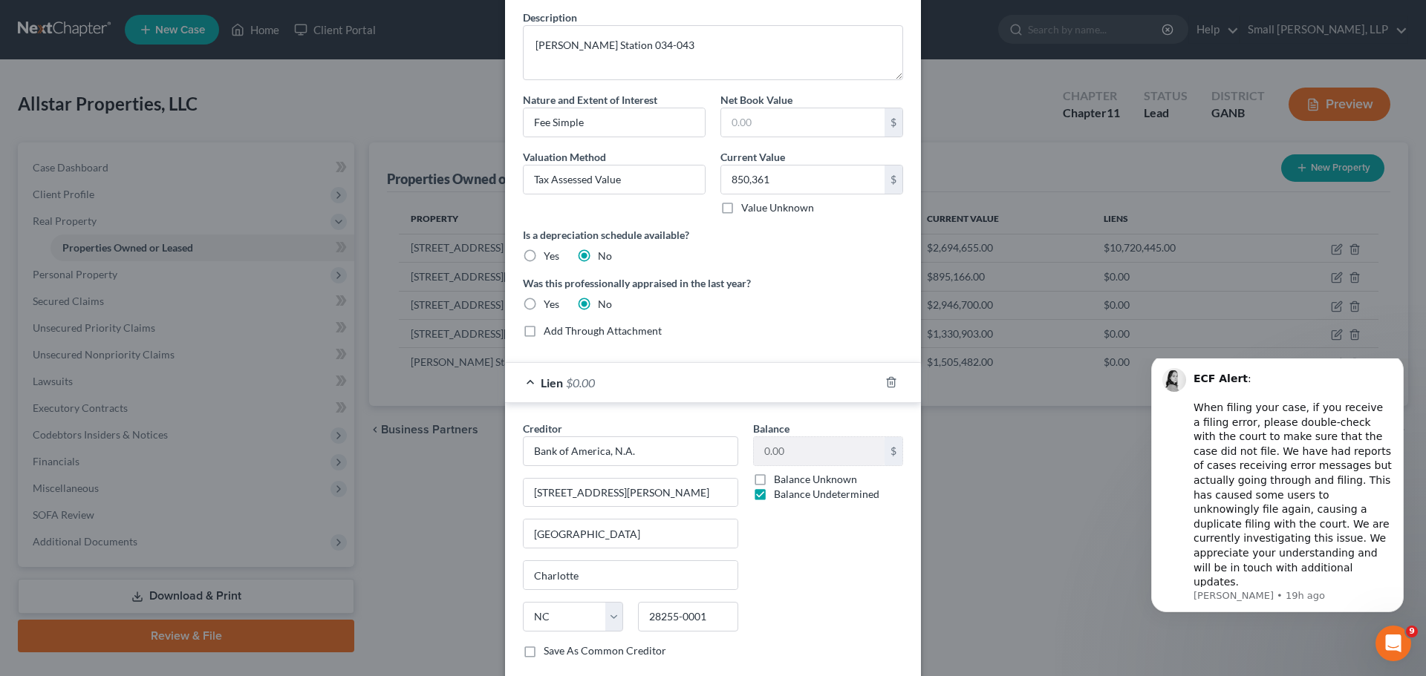
scroll to position [146, 0]
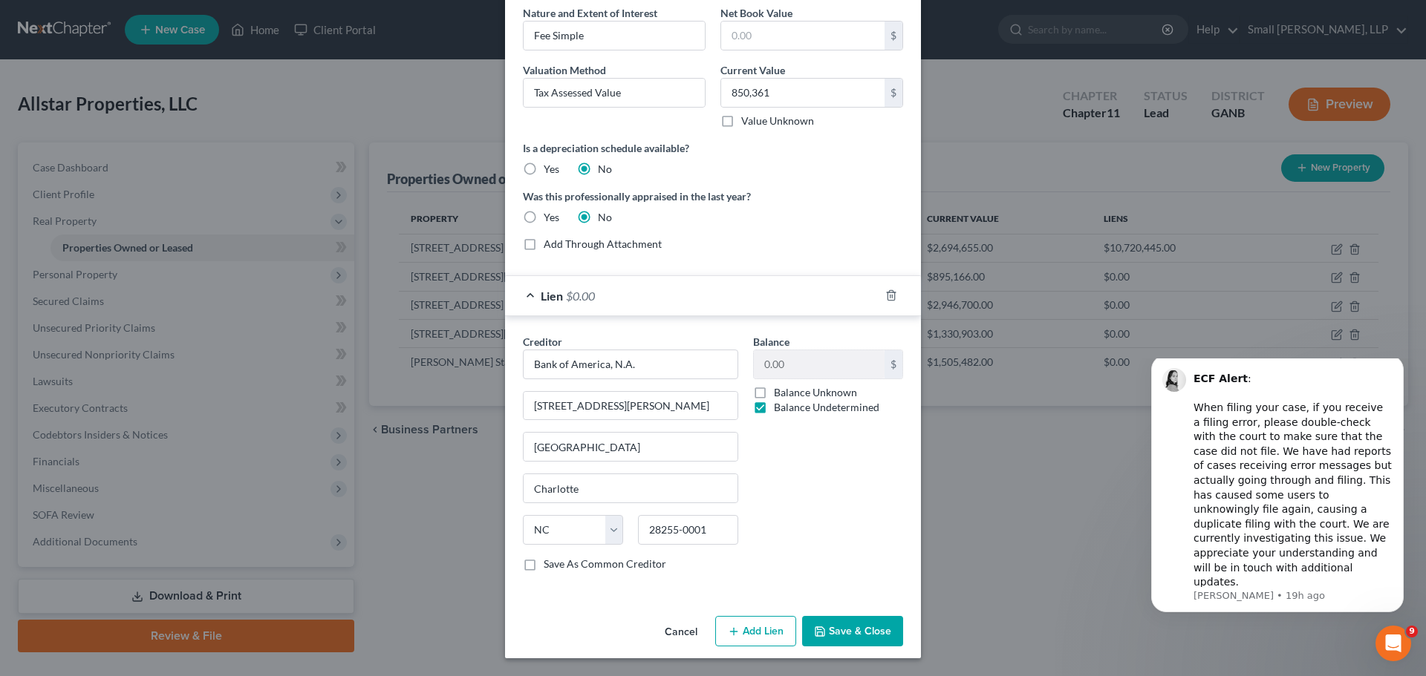
click at [824, 628] on button "Save & Close" at bounding box center [852, 631] width 101 height 31
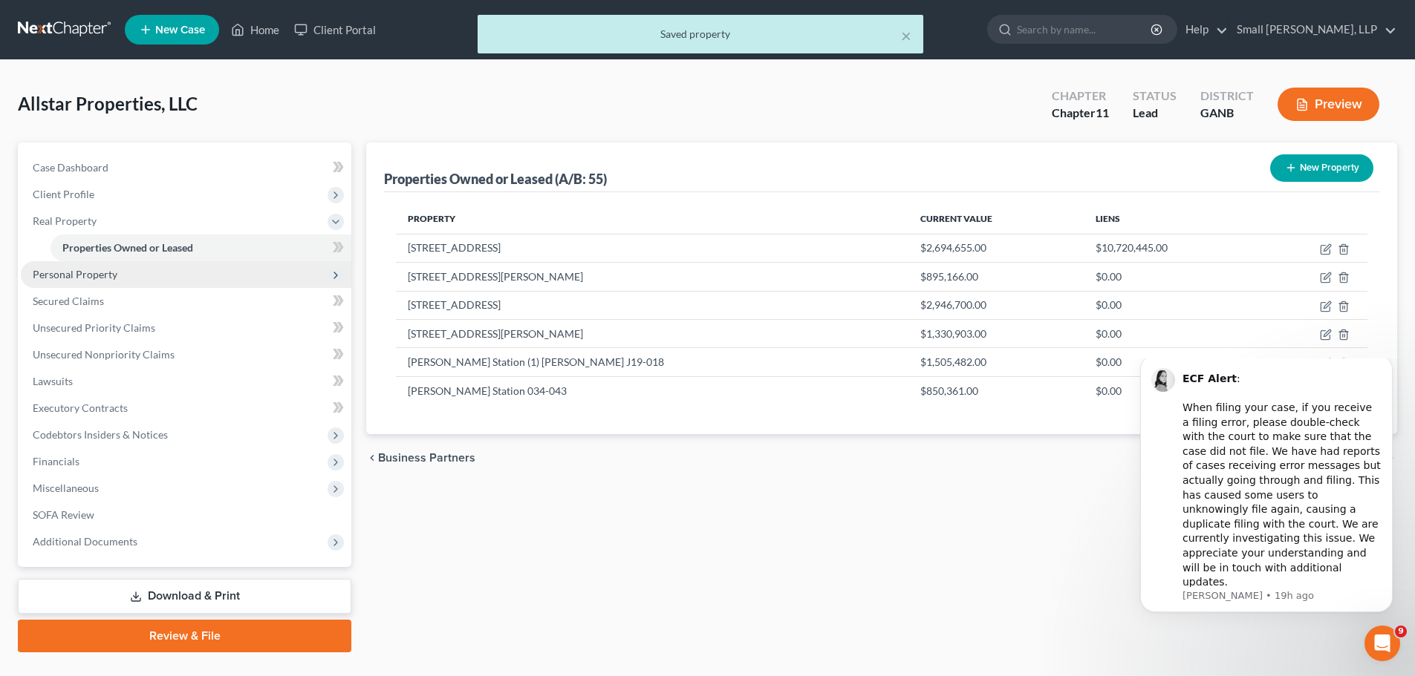
click at [95, 273] on span "Personal Property" at bounding box center [75, 274] width 85 height 13
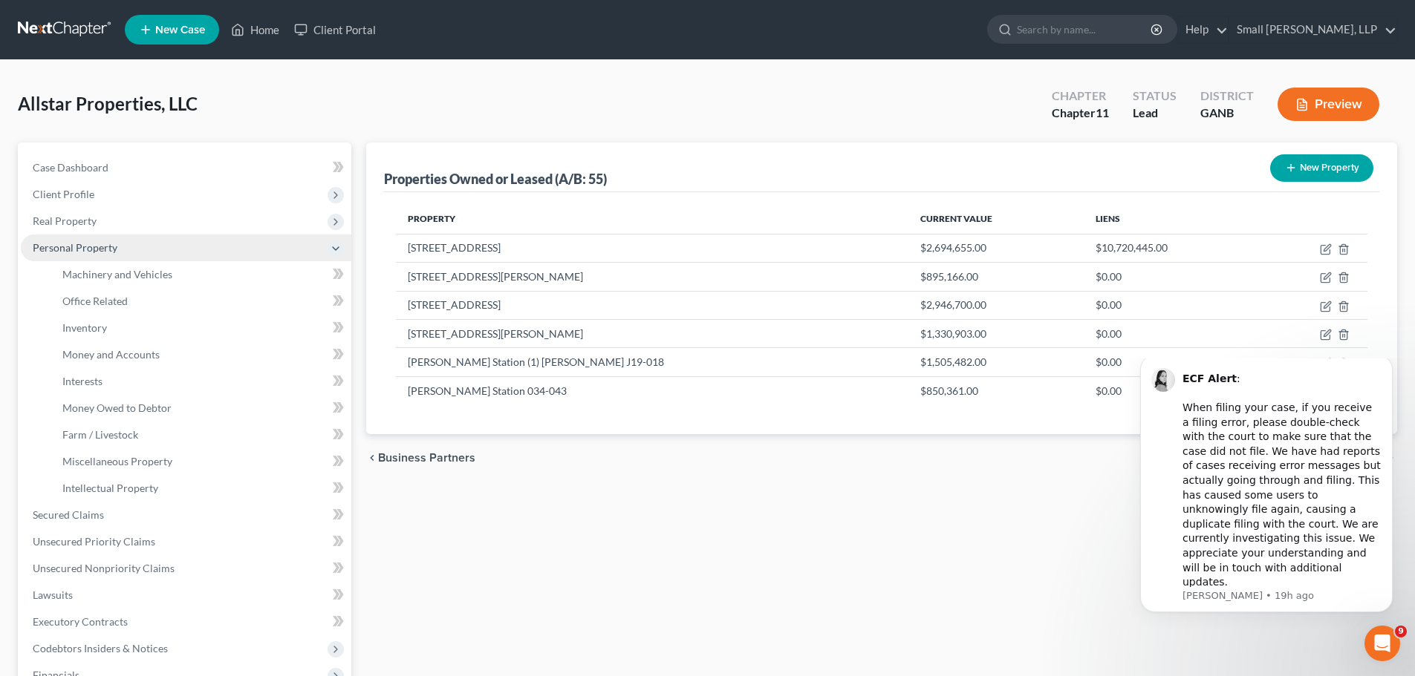
click at [94, 249] on span "Personal Property" at bounding box center [75, 247] width 85 height 13
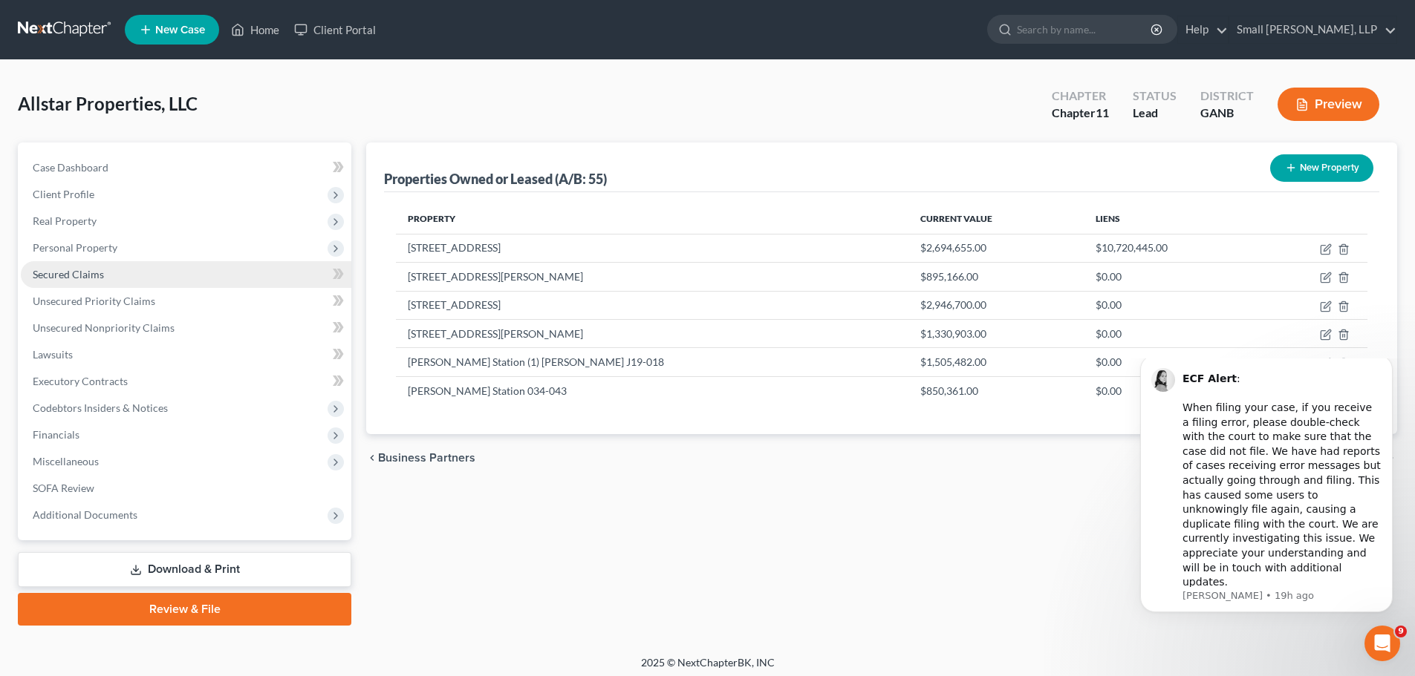
click at [83, 275] on span "Secured Claims" at bounding box center [68, 274] width 71 height 13
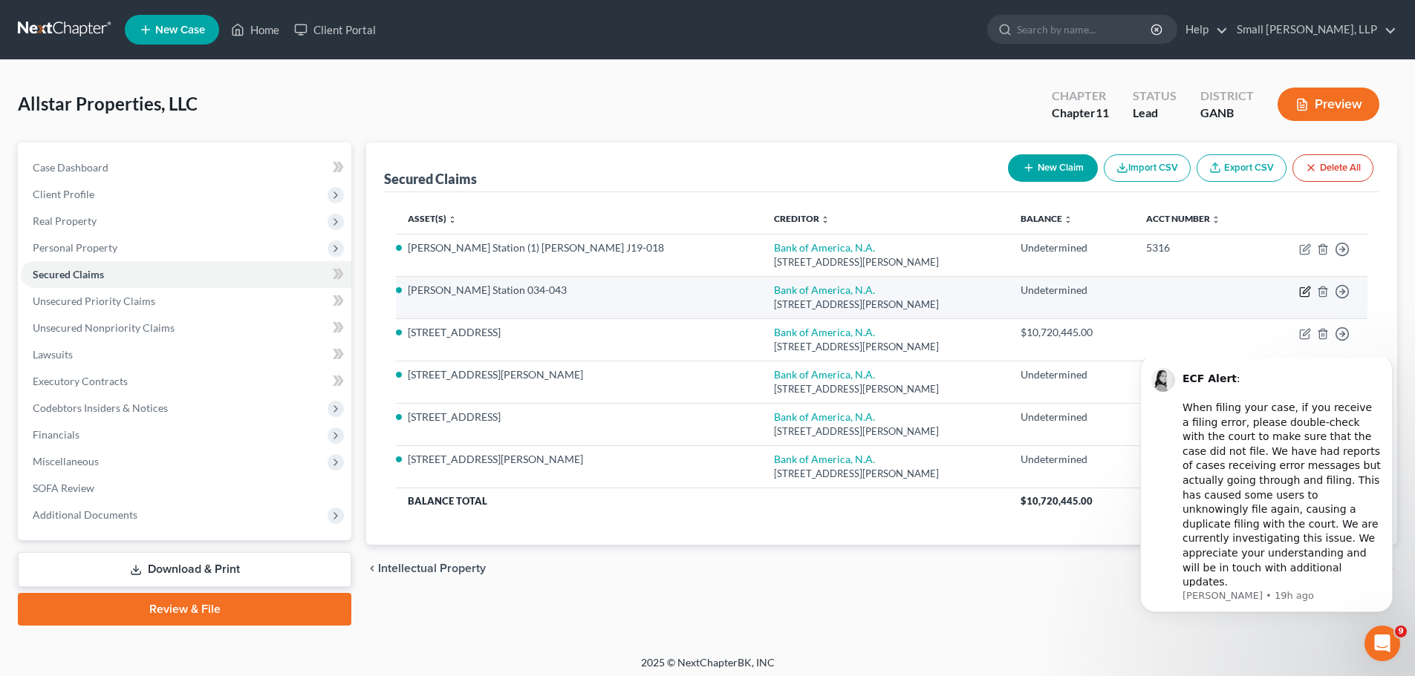
click at [1307, 290] on icon "button" at bounding box center [1305, 292] width 12 height 12
select select "28"
select select "7"
select select "0"
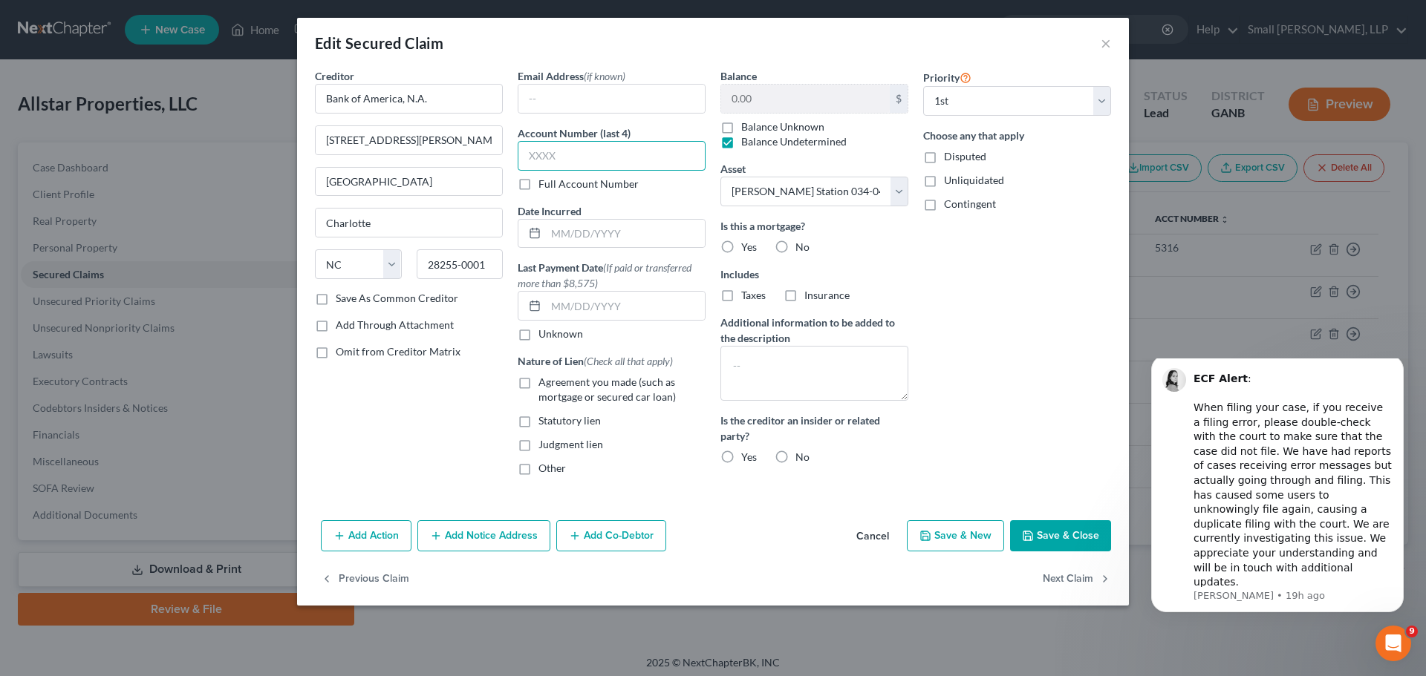
click at [587, 151] on input "text" at bounding box center [612, 156] width 188 height 30
type input "5316"
click at [741, 244] on label "Yes" at bounding box center [749, 247] width 16 height 15
click at [747, 244] on input "Yes" at bounding box center [752, 245] width 10 height 10
radio input "true"
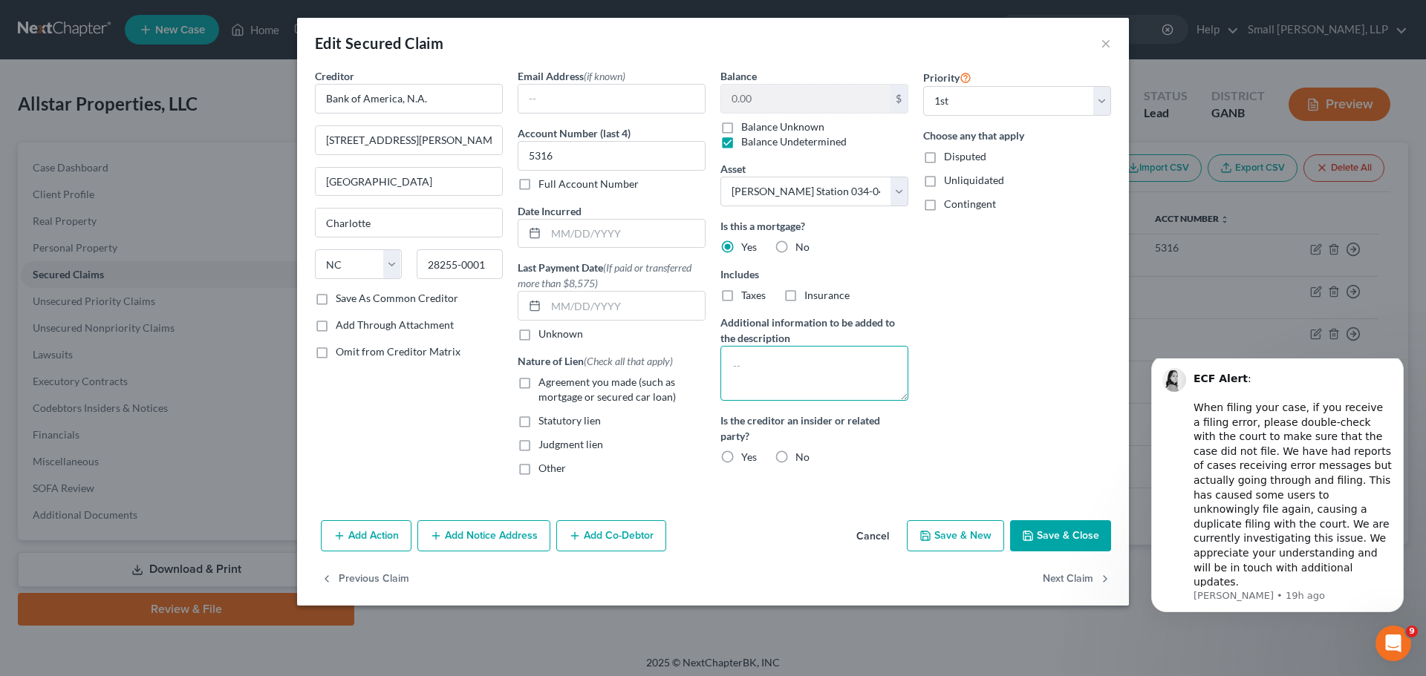
click at [766, 354] on textarea at bounding box center [814, 373] width 188 height 55
paste textarea "Multiple pieces of property act as collateral for this loan; all are identified…"
type textarea "Multiple pieces of property act as collateral for this loan; all are identified…"
click at [795, 453] on label "No" at bounding box center [802, 457] width 14 height 15
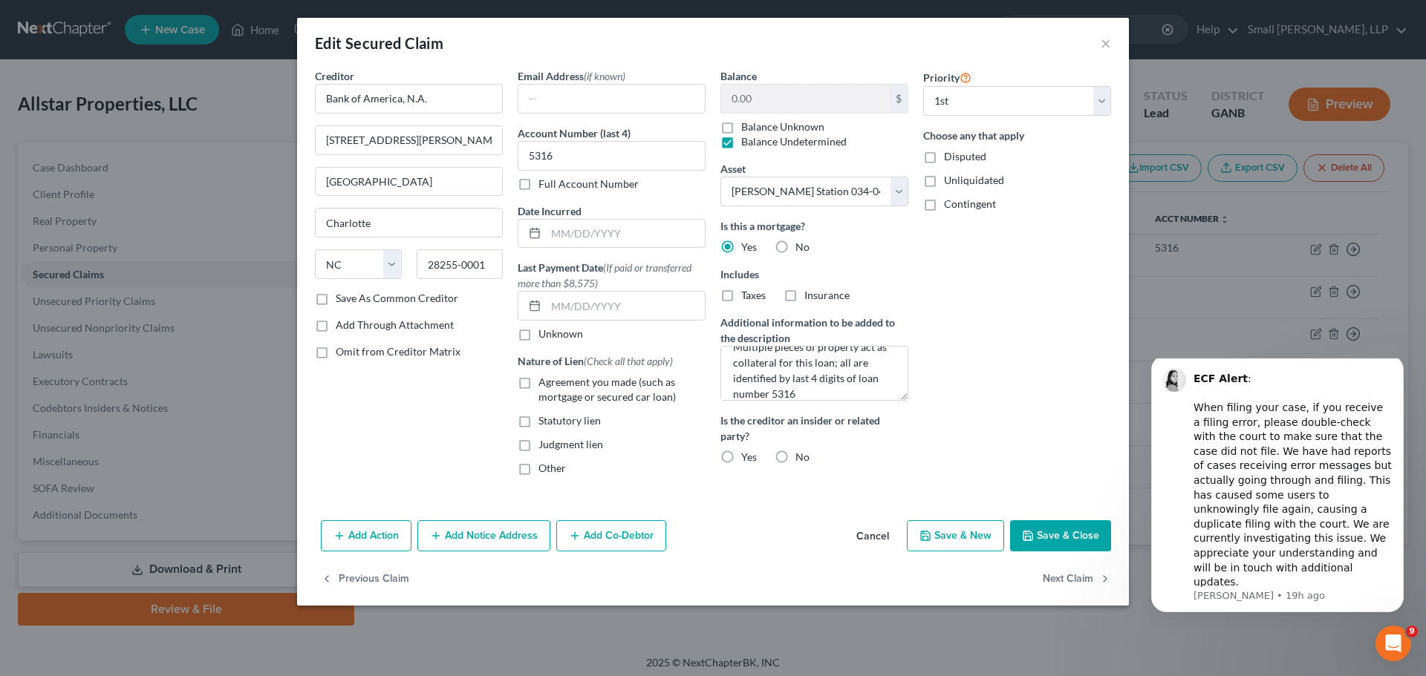
click at [801, 453] on input "No" at bounding box center [806, 455] width 10 height 10
radio input "true"
click at [1071, 542] on button "Save & Close" at bounding box center [1060, 536] width 101 height 31
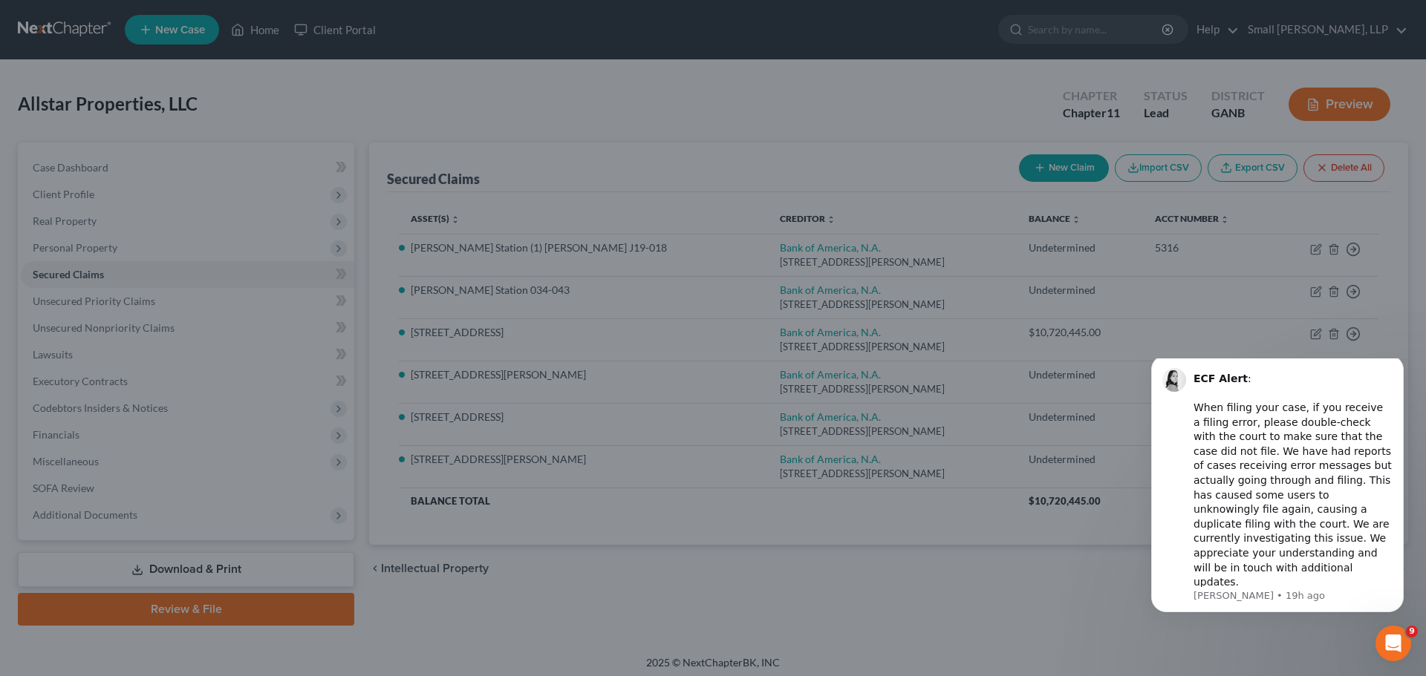
select select "7"
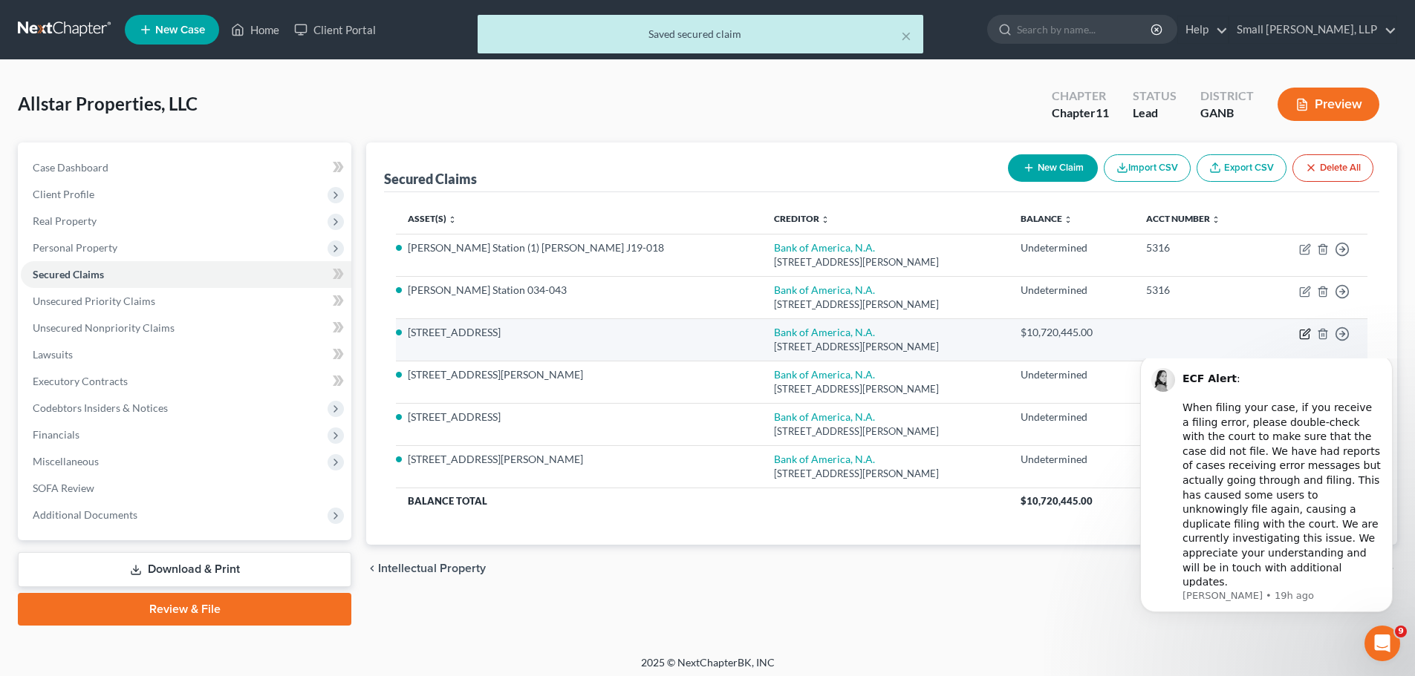
click at [1301, 332] on icon "button" at bounding box center [1305, 334] width 12 height 12
select select "28"
select select "2"
select select "0"
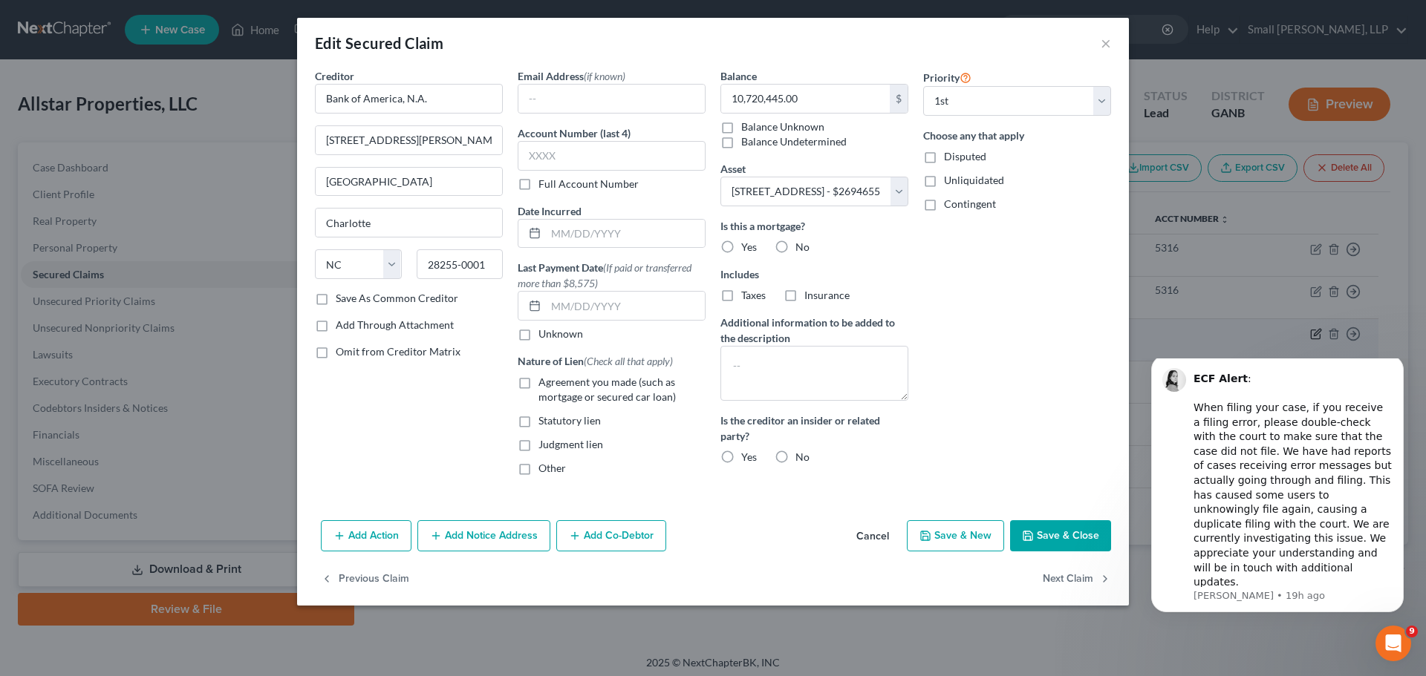
click at [1301, 332] on div "Edit Secured Claim × Creditor * Bank of America, N.A. 101 North Tryon Street On…" at bounding box center [713, 338] width 1426 height 676
click at [1069, 538] on button "Save & Close" at bounding box center [1060, 536] width 101 height 31
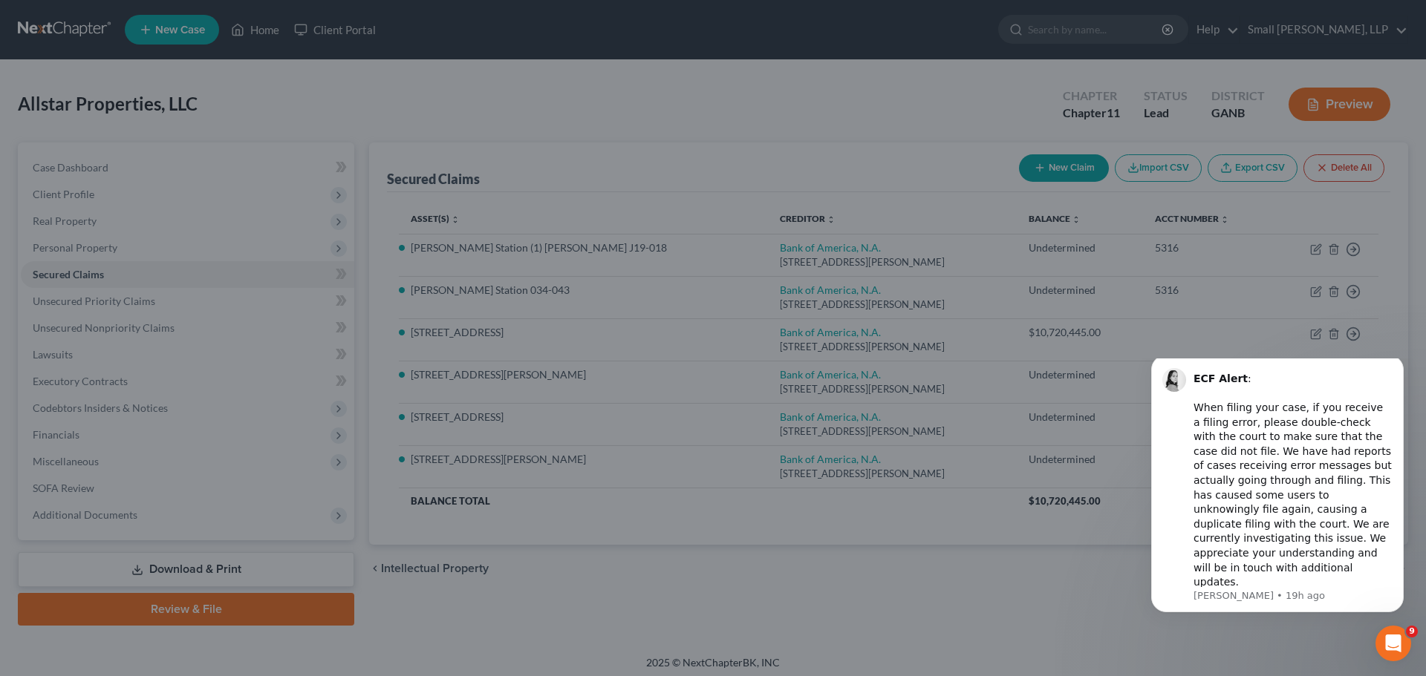
select select "2"
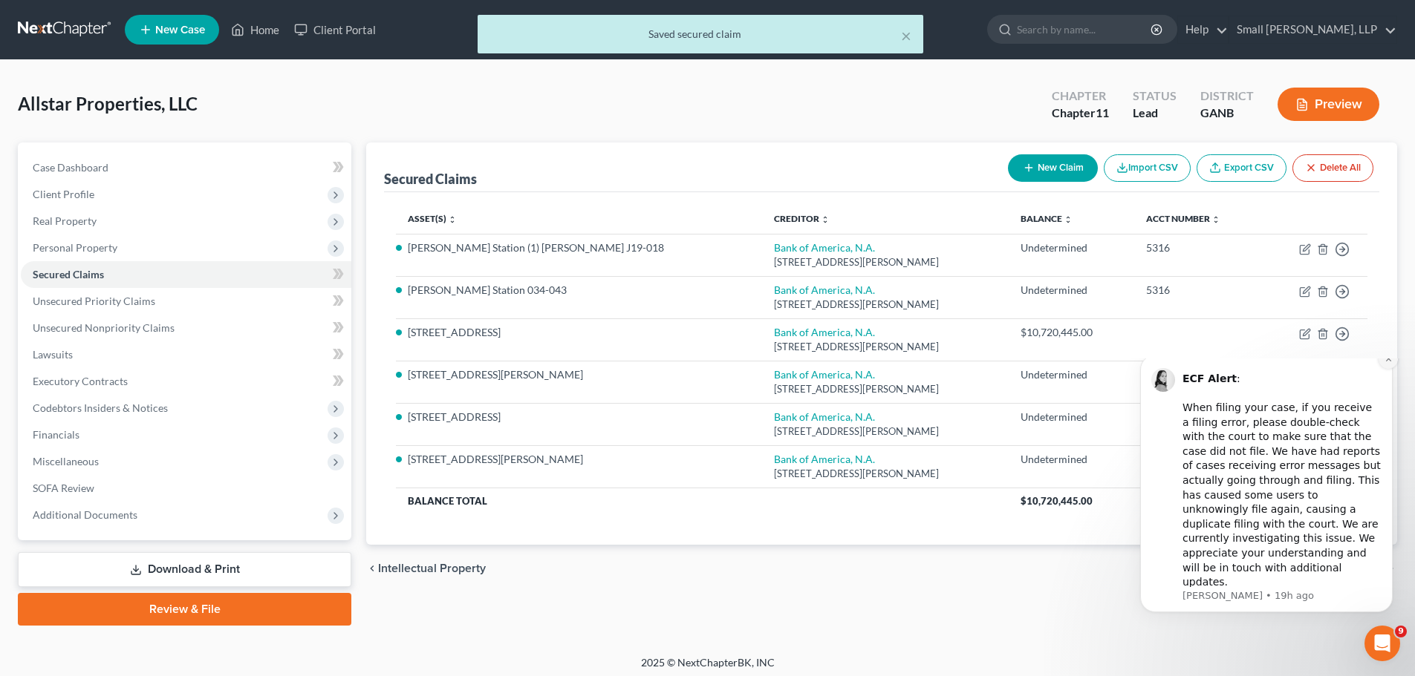
click at [1381, 369] on button "Dismiss notification" at bounding box center [1387, 359] width 19 height 19
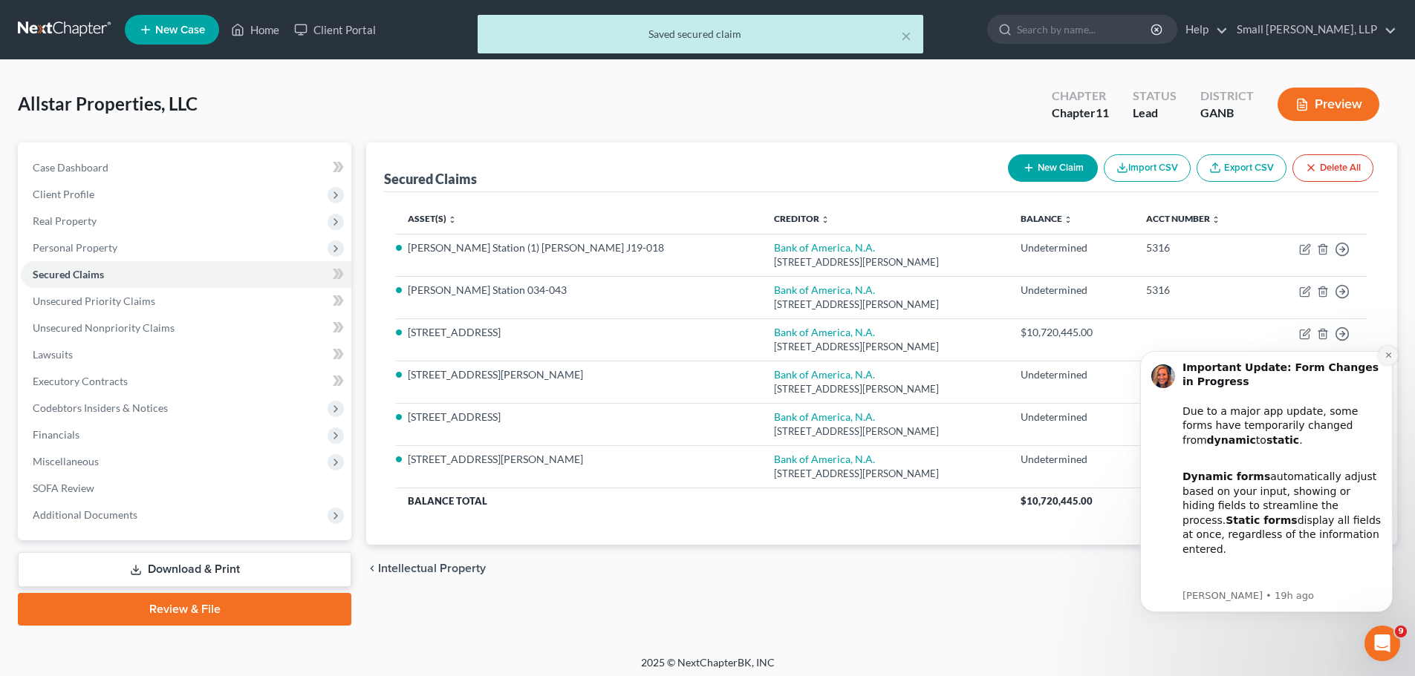
click at [1381, 353] on button "Dismiss notification" at bounding box center [1387, 355] width 19 height 19
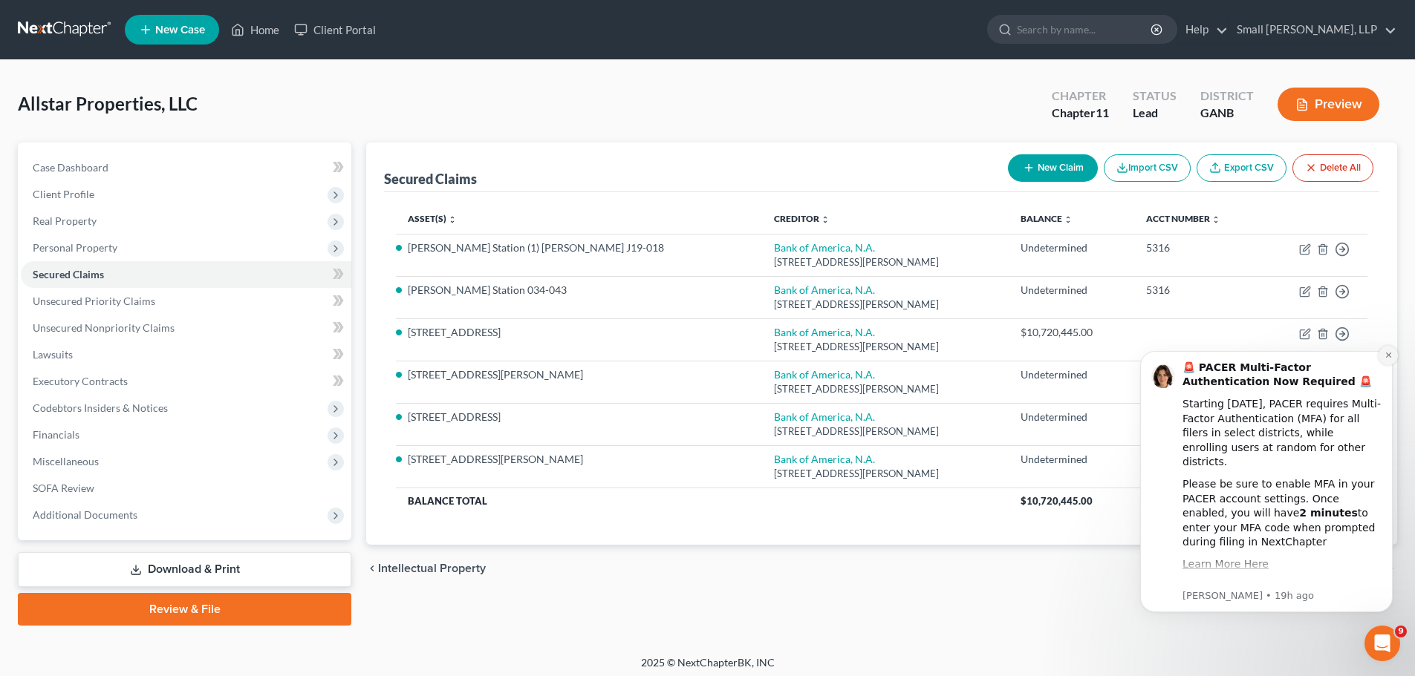
click at [1380, 355] on button "Dismiss notification" at bounding box center [1387, 355] width 19 height 19
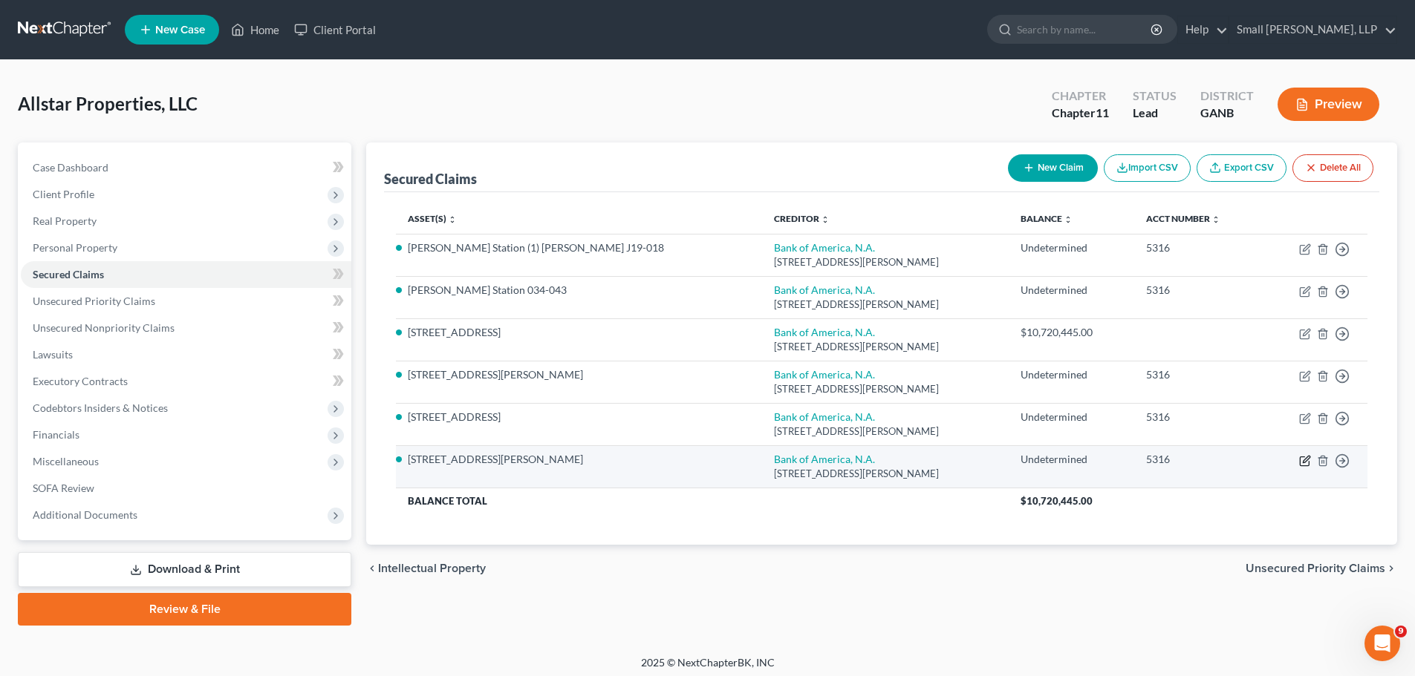
click at [1302, 462] on icon "button" at bounding box center [1305, 461] width 12 height 12
select select "28"
select select "0"
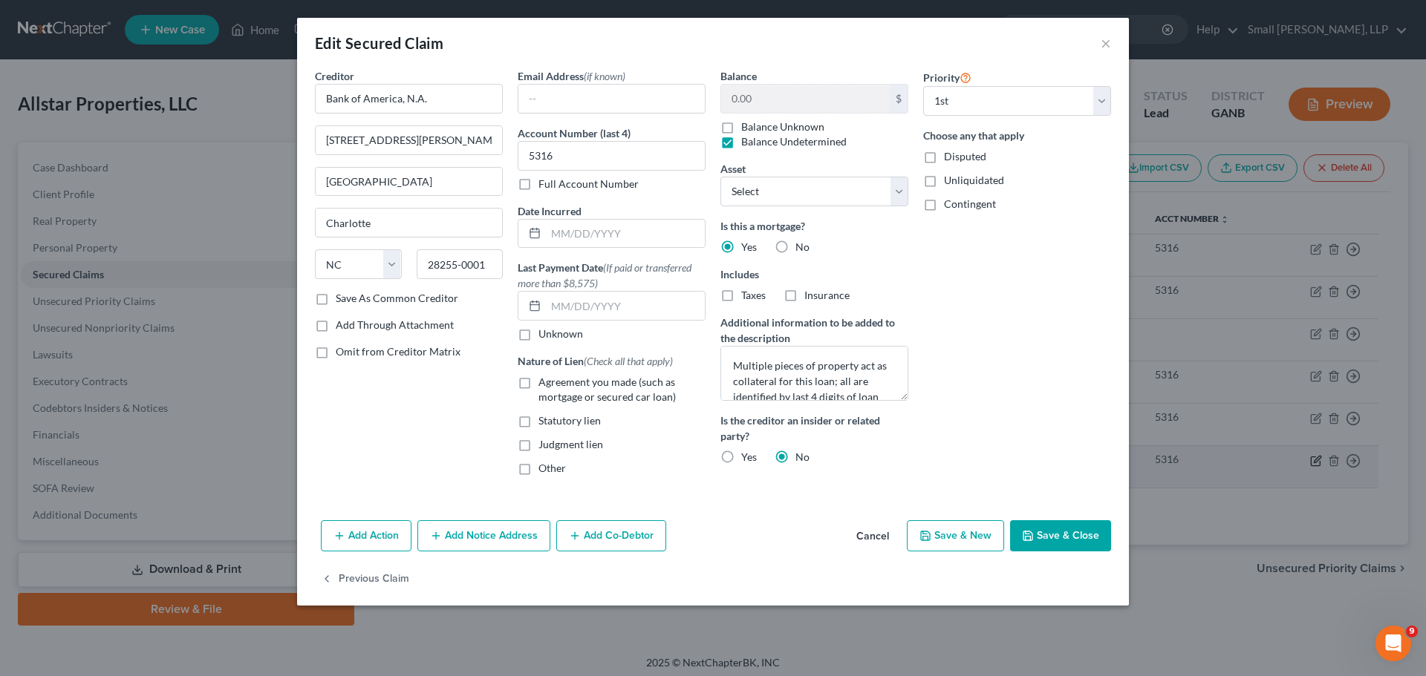
click at [1302, 462] on div "Edit Secured Claim × Creditor * Bank of America, N.A. 101 North Tryon Street On…" at bounding box center [713, 338] width 1426 height 676
click at [1060, 530] on button "Save & Close" at bounding box center [1060, 536] width 101 height 31
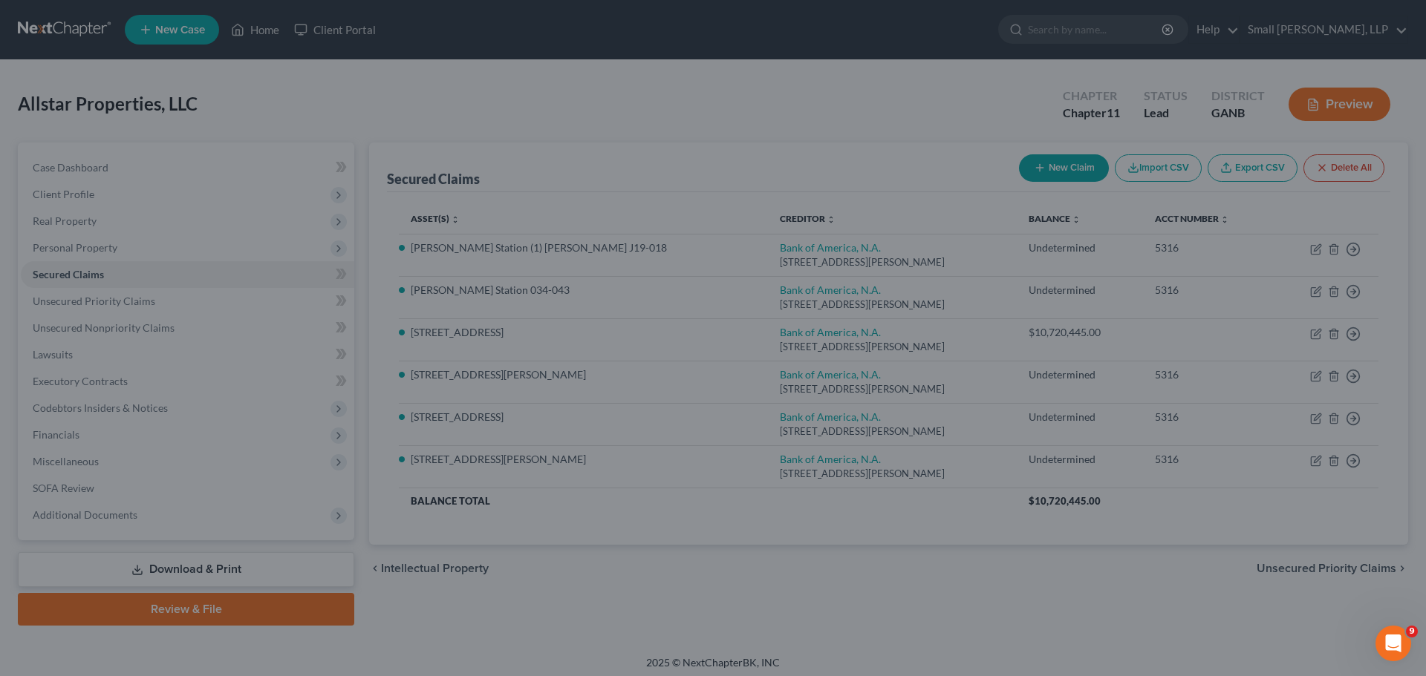
select select "5"
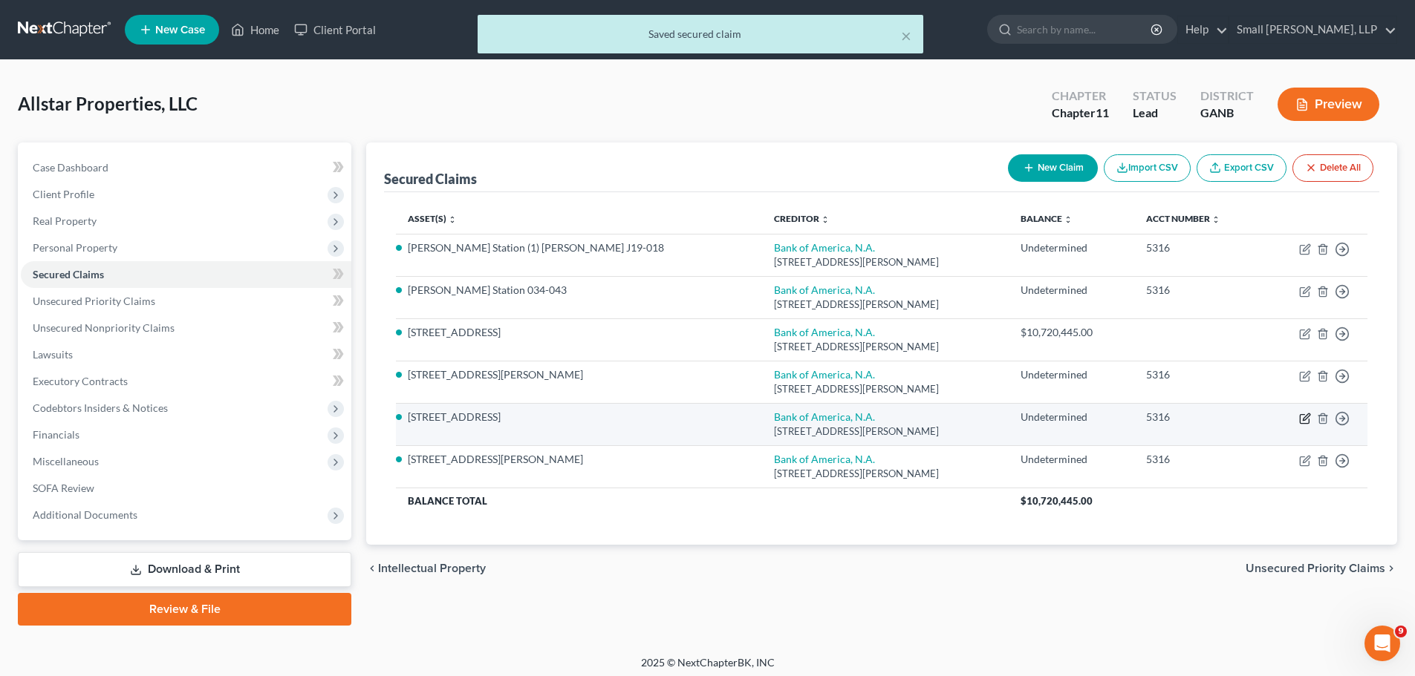
click at [1303, 418] on icon "button" at bounding box center [1305, 417] width 7 height 7
select select "28"
select select "4"
select select "0"
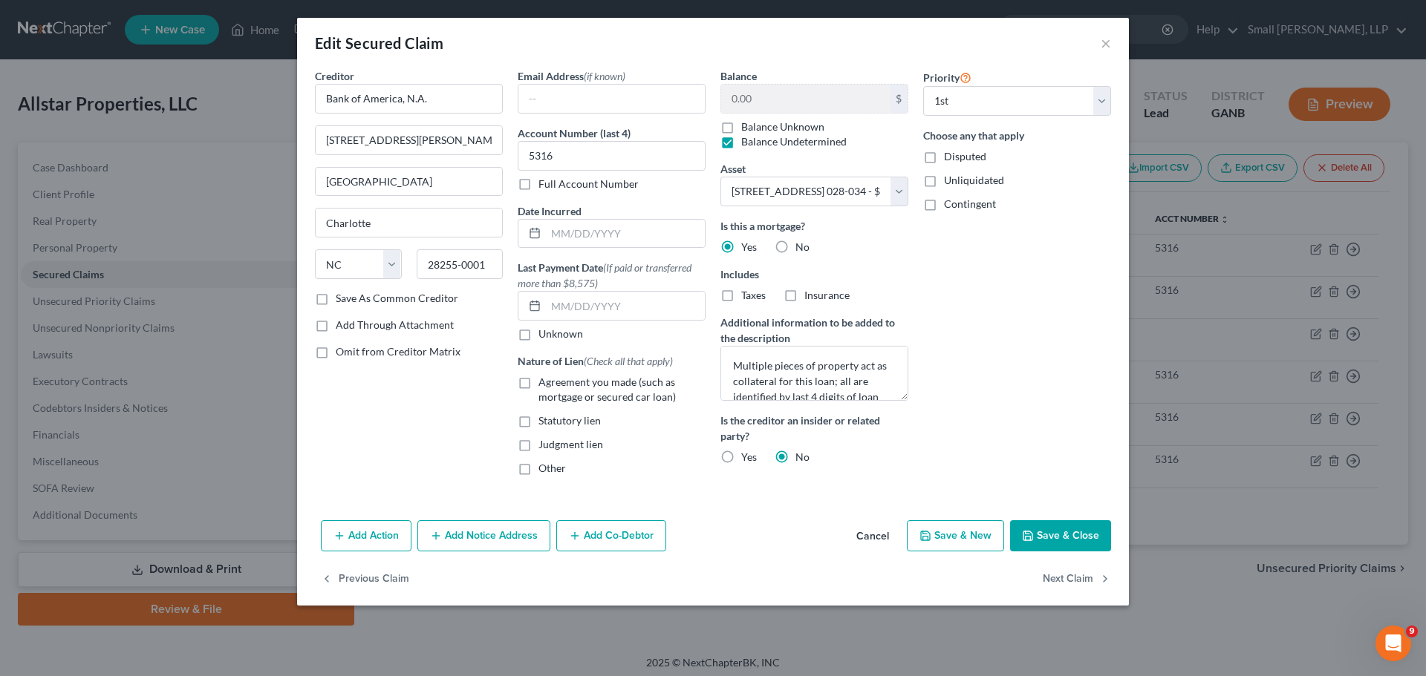
click at [1044, 533] on button "Save & Close" at bounding box center [1060, 536] width 101 height 31
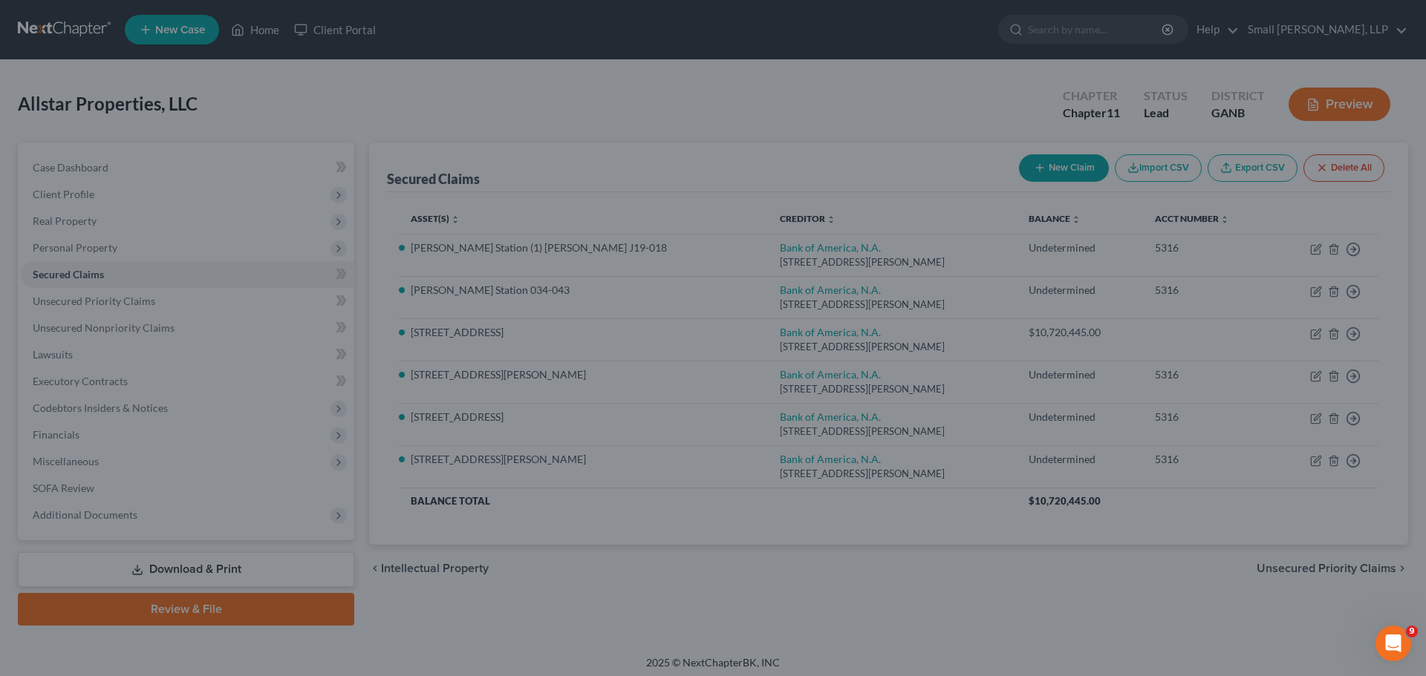
select select "4"
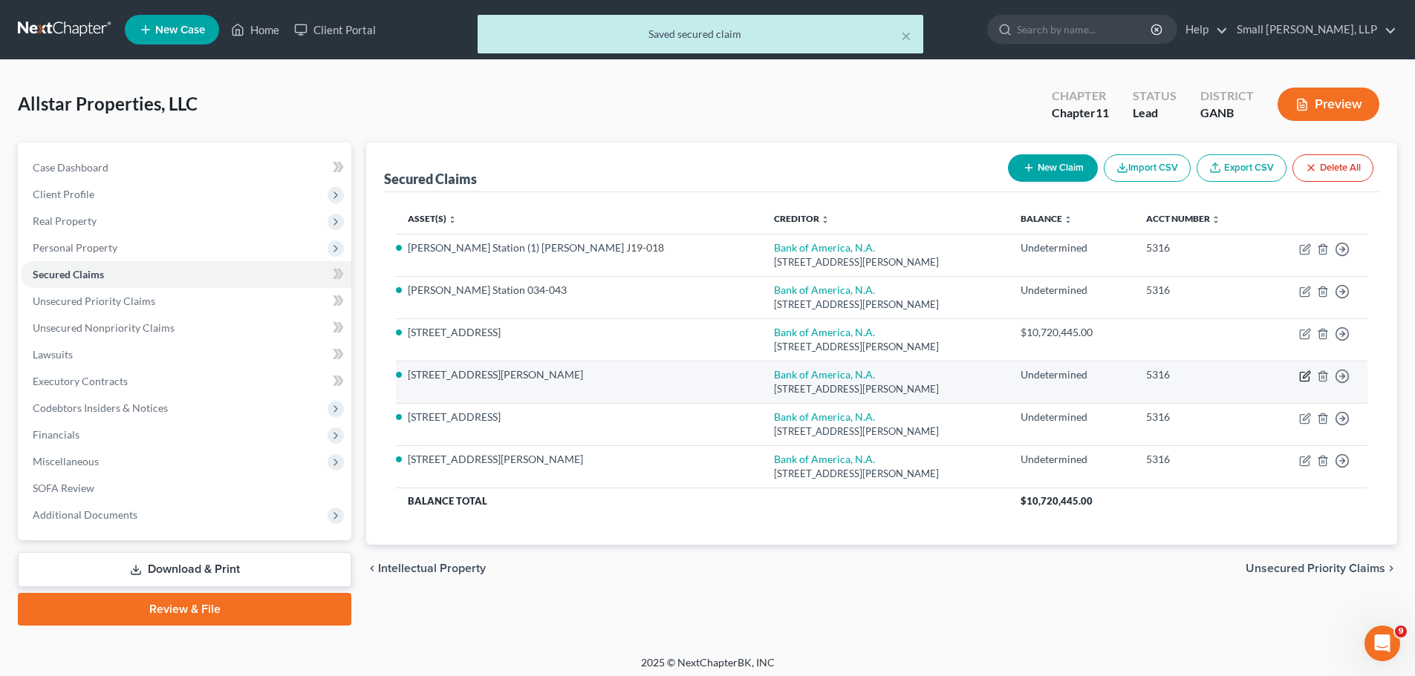
click at [1302, 374] on icon "button" at bounding box center [1305, 377] width 12 height 12
select select "28"
select select "3"
select select "0"
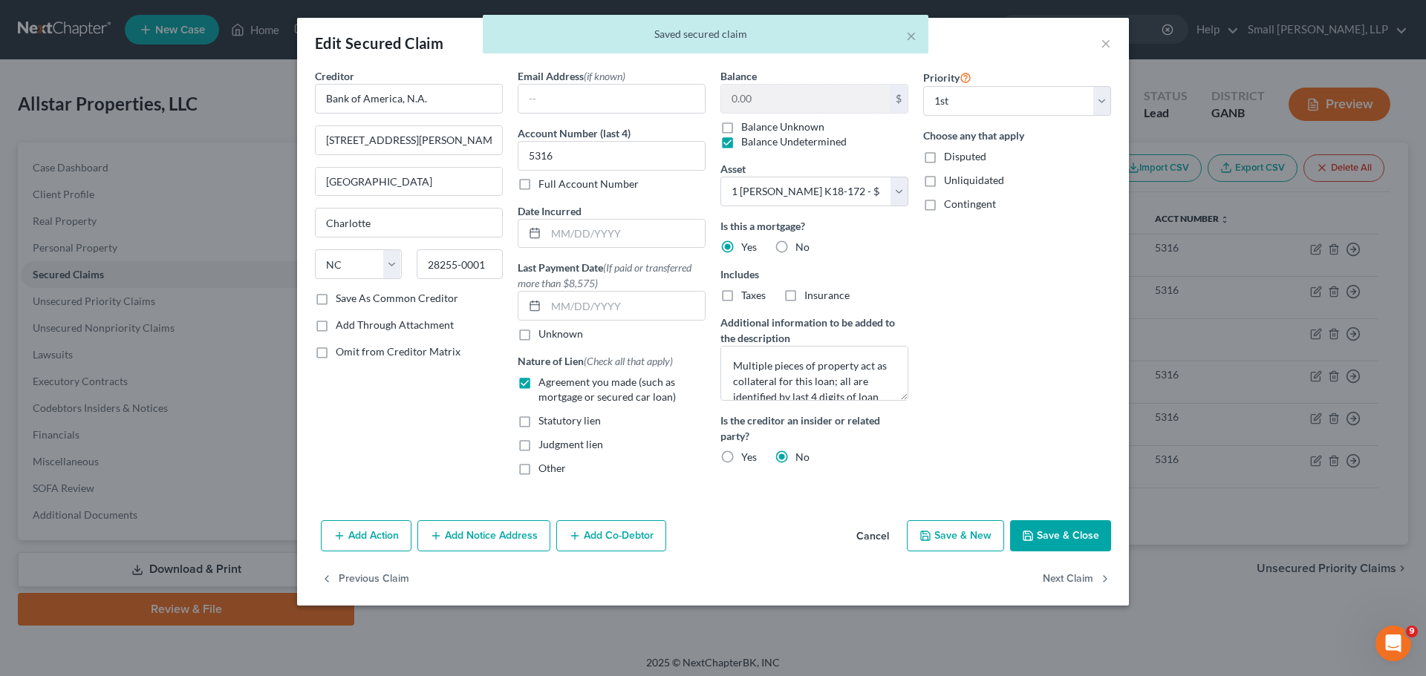
click at [1061, 536] on button "Save & Close" at bounding box center [1060, 536] width 101 height 31
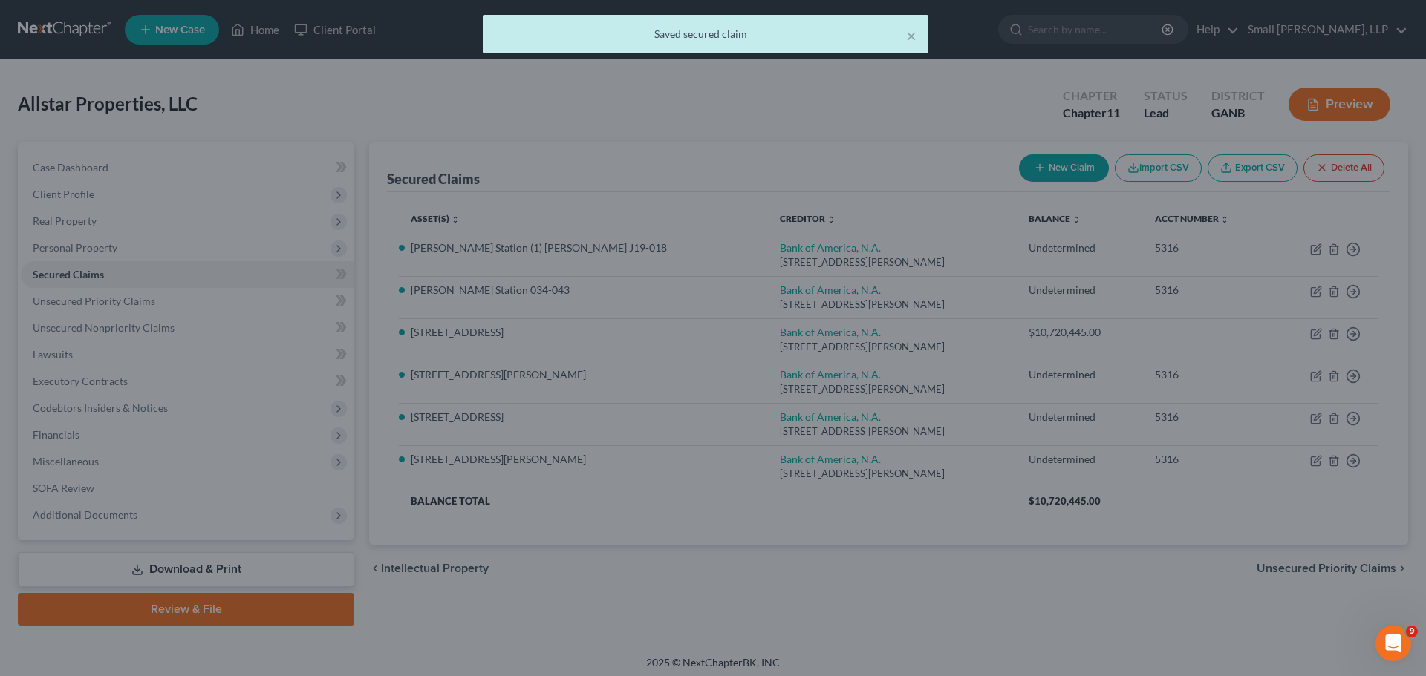
select select "3"
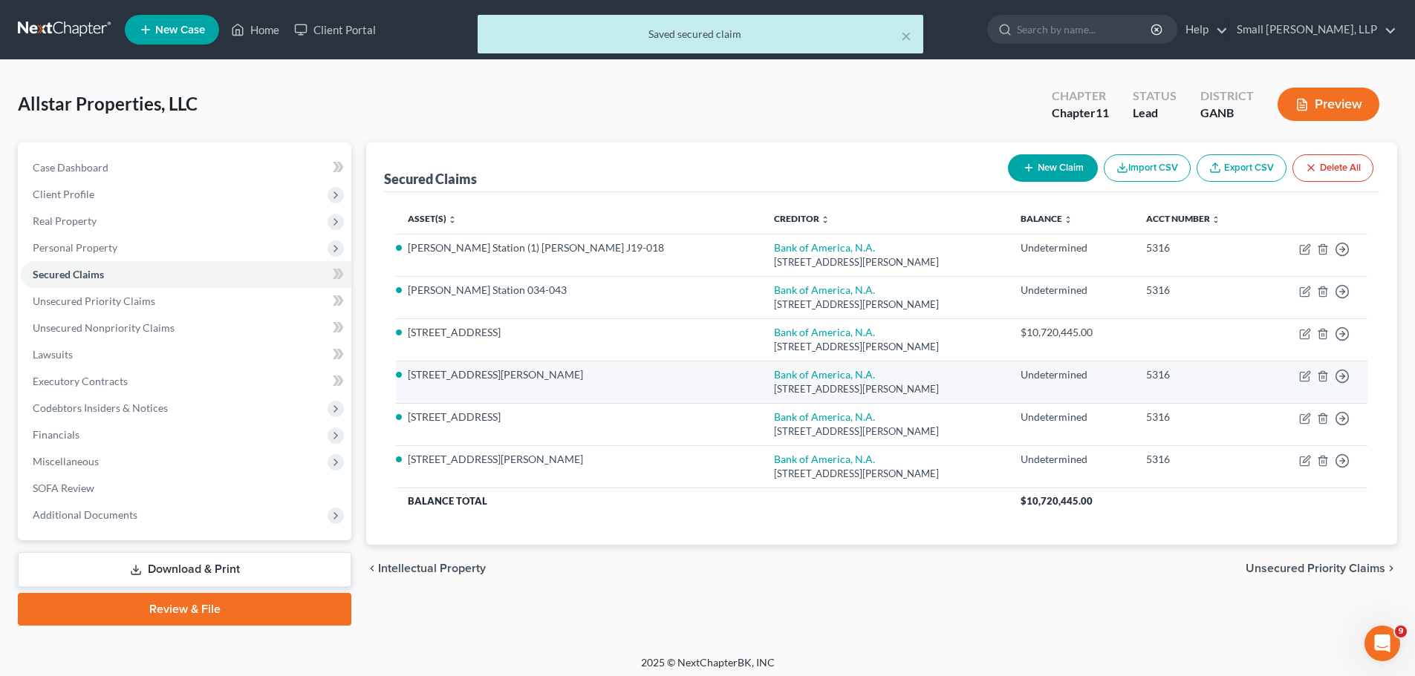
click at [1284, 376] on td "Move to E Move to F Move to G Move to Notice Only" at bounding box center [1314, 382] width 105 height 42
click at [1301, 377] on icon "button" at bounding box center [1305, 377] width 12 height 12
select select "28"
select select "3"
select select "0"
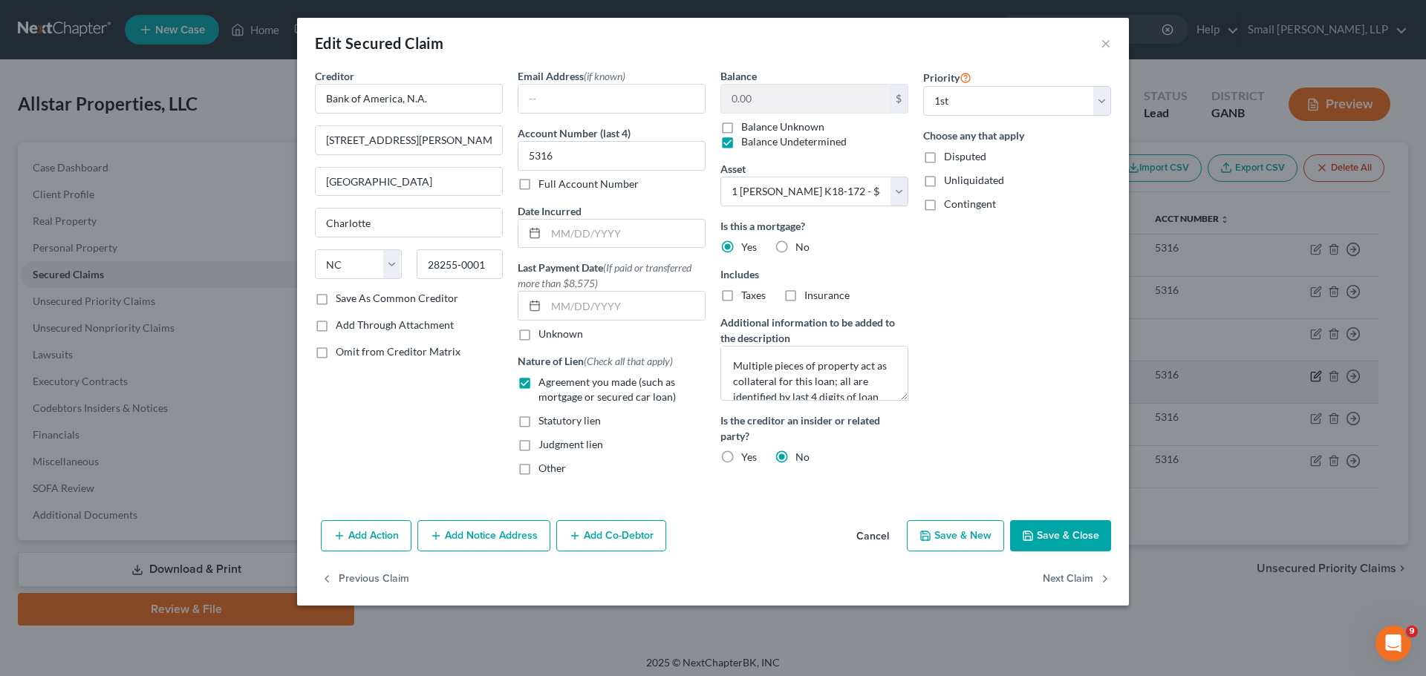
click at [1301, 377] on div "Edit Secured Claim × Creditor * Bank of America, N.A. 101 North Tryon Street On…" at bounding box center [713, 338] width 1426 height 676
click at [1088, 529] on button "Save & Close" at bounding box center [1060, 536] width 101 height 31
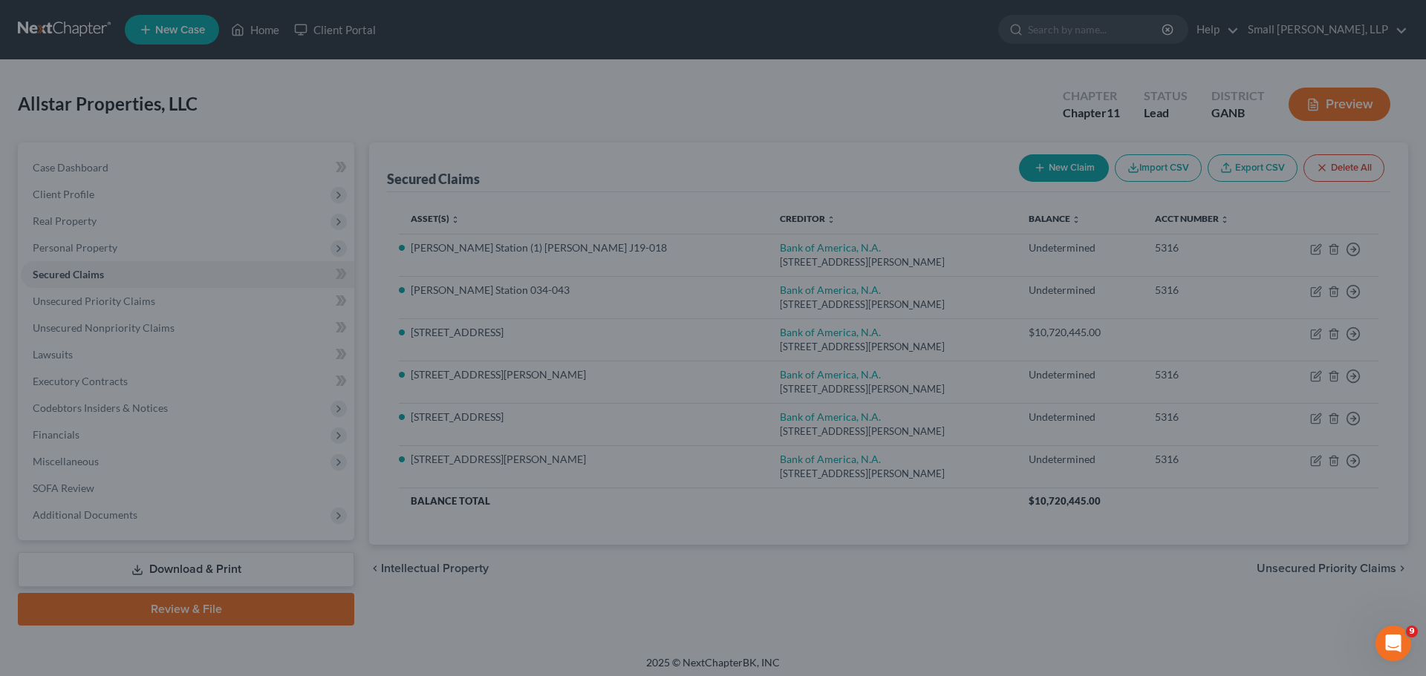
select select "3"
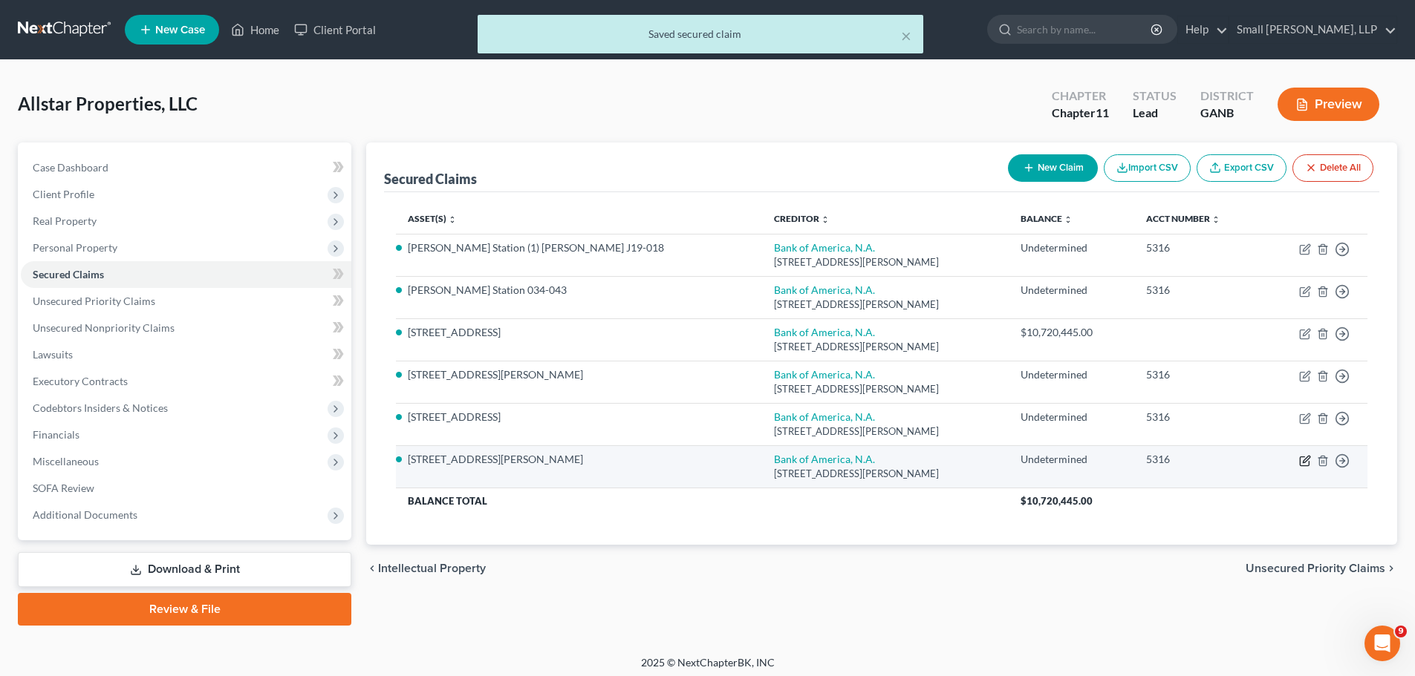
click at [1307, 463] on icon "button" at bounding box center [1305, 461] width 12 height 12
select select "28"
select select "0"
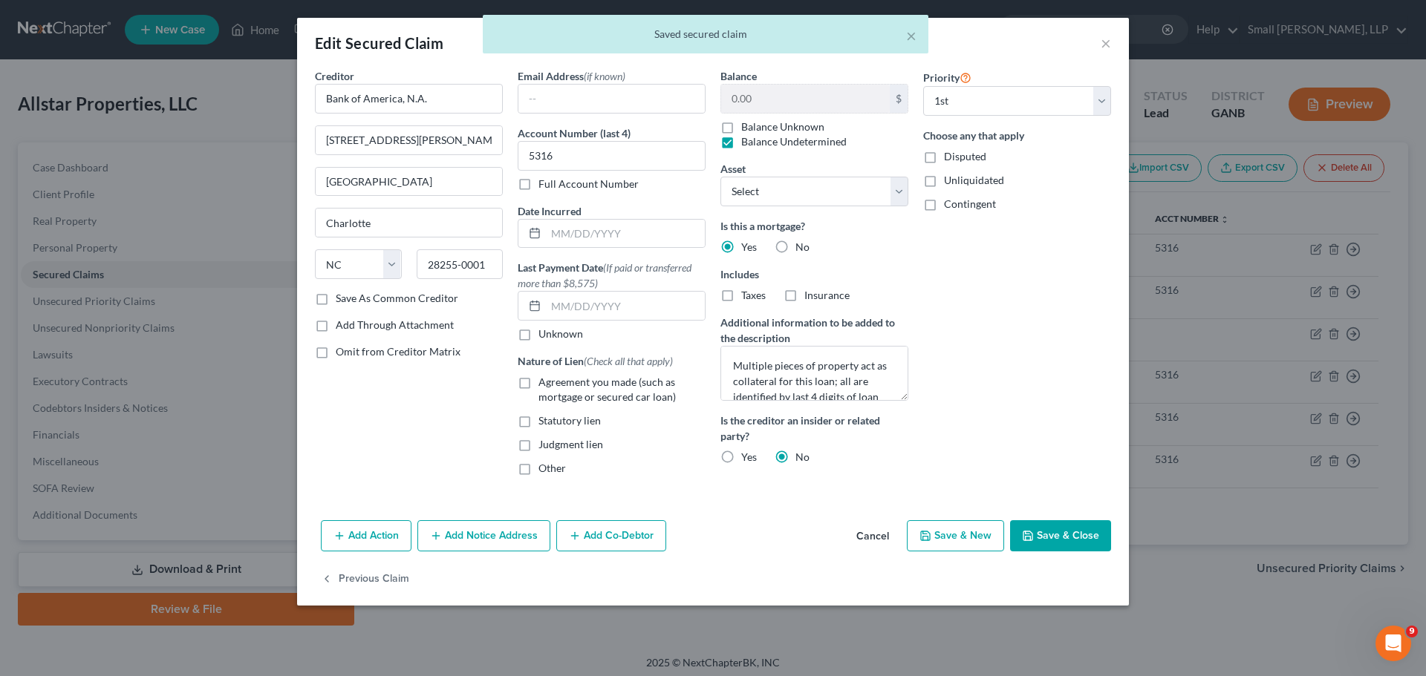
click at [538, 383] on label "Agreement you made (such as mortgage or secured car loan)" at bounding box center [621, 390] width 167 height 30
click at [544, 383] on input "Agreement you made (such as mortgage or secured car loan)" at bounding box center [549, 380] width 10 height 10
checkbox input "true"
click at [1025, 535] on icon "button" at bounding box center [1028, 536] width 12 height 12
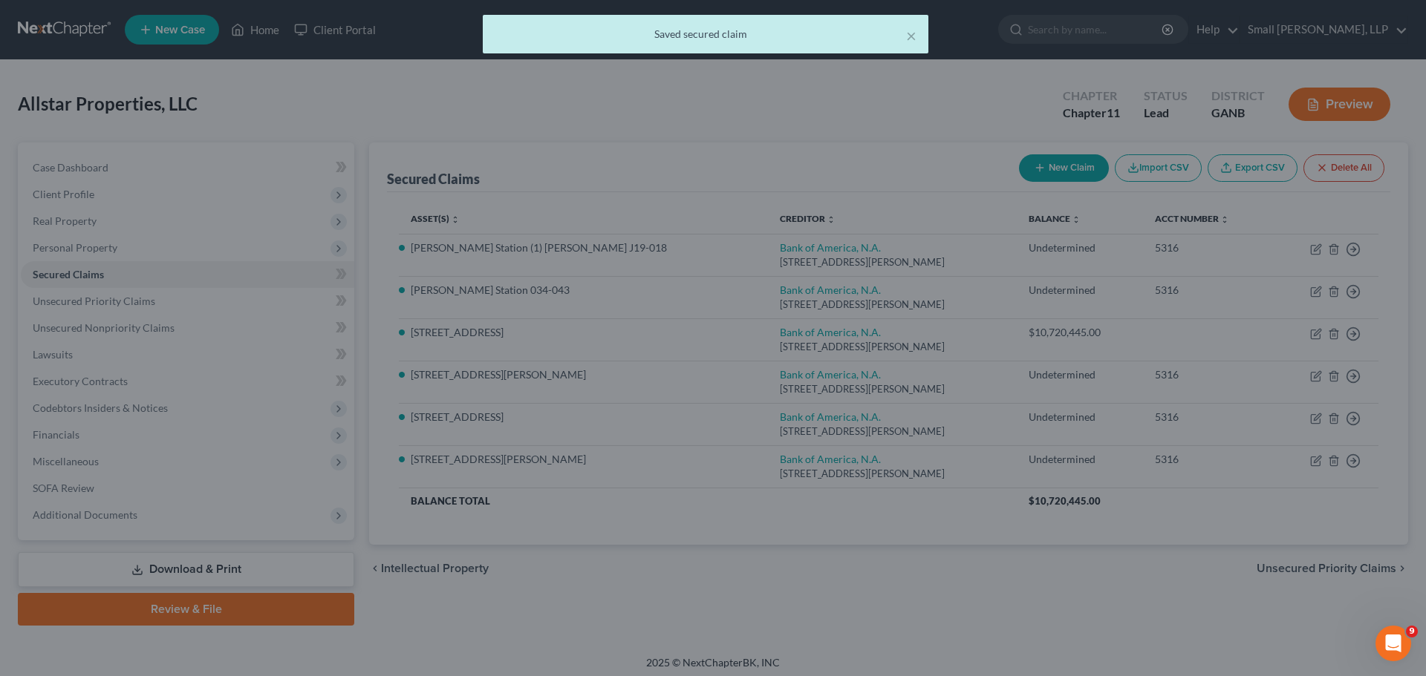
select select "5"
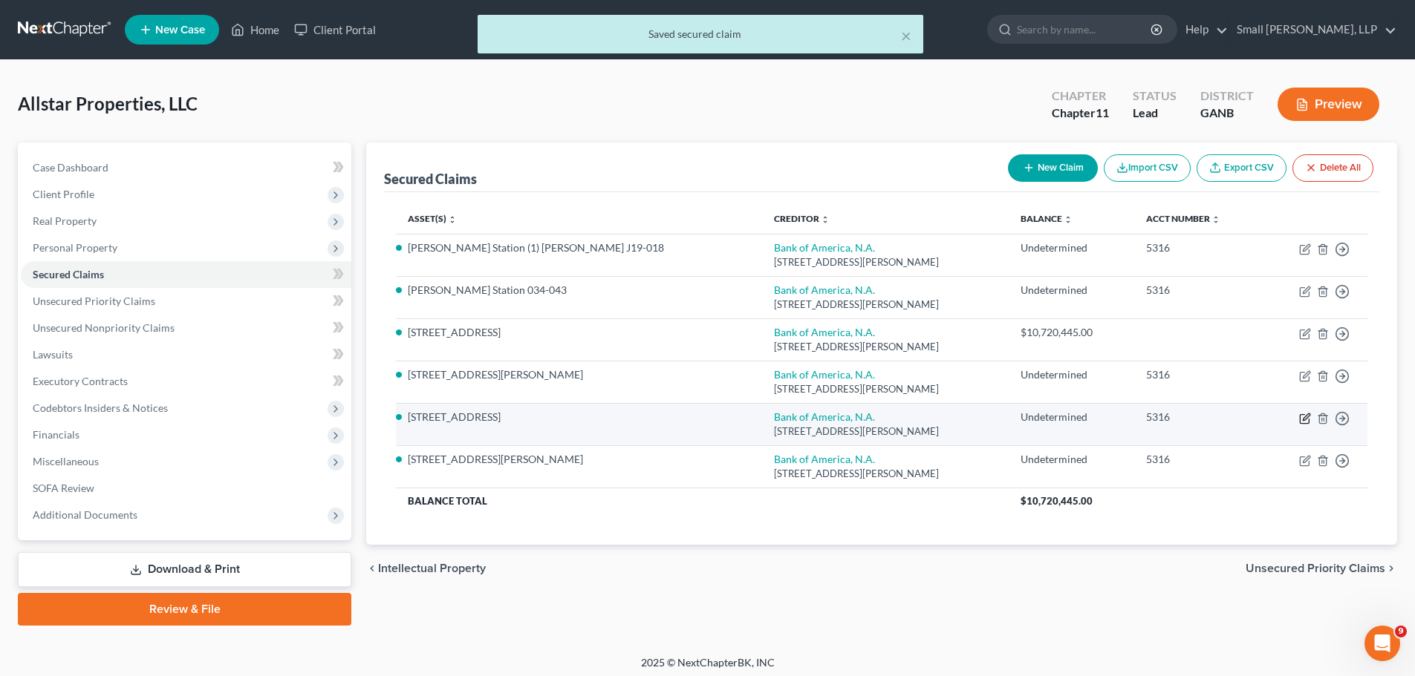
click at [1302, 419] on icon "button" at bounding box center [1305, 419] width 12 height 12
select select "28"
select select "4"
select select "0"
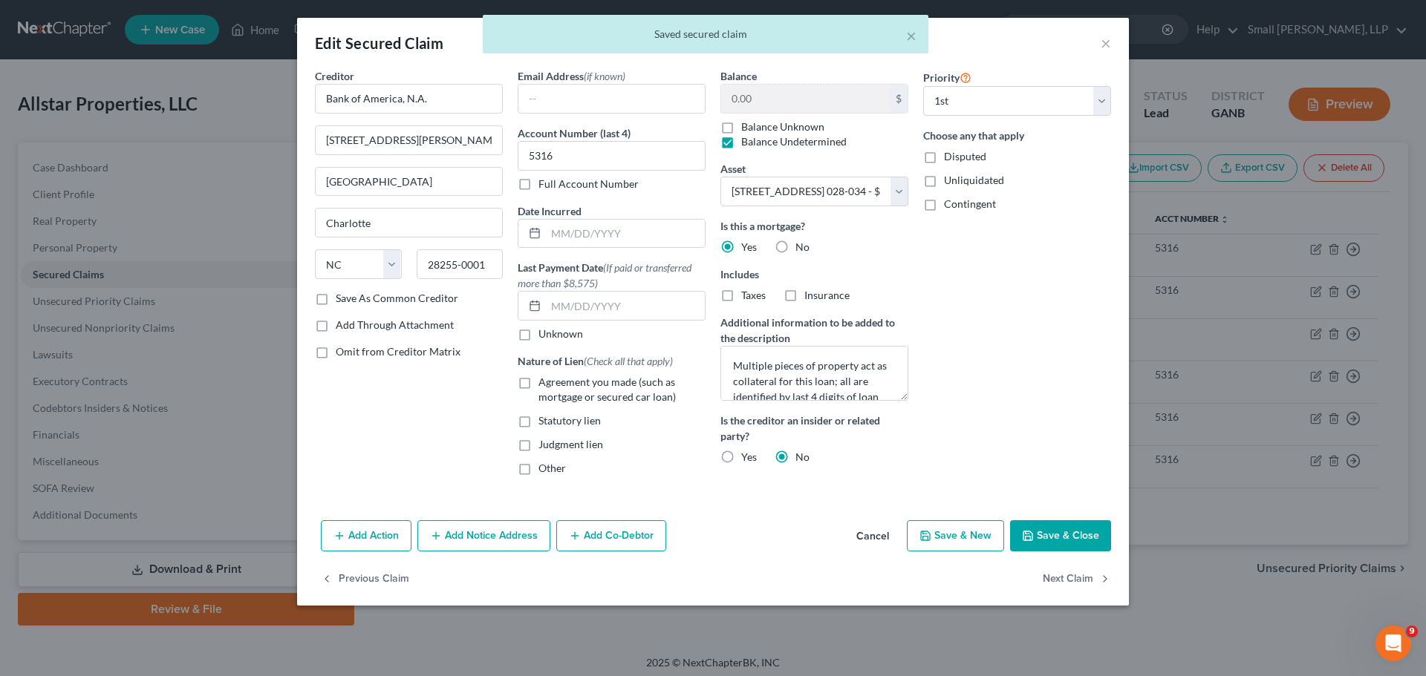
click at [538, 385] on label "Agreement you made (such as mortgage or secured car loan)" at bounding box center [621, 390] width 167 height 30
click at [544, 385] on input "Agreement you made (such as mortgage or secured car loan)" at bounding box center [549, 380] width 10 height 10
checkbox input "true"
click at [1091, 538] on button "Save & Close" at bounding box center [1060, 536] width 101 height 31
select select "4"
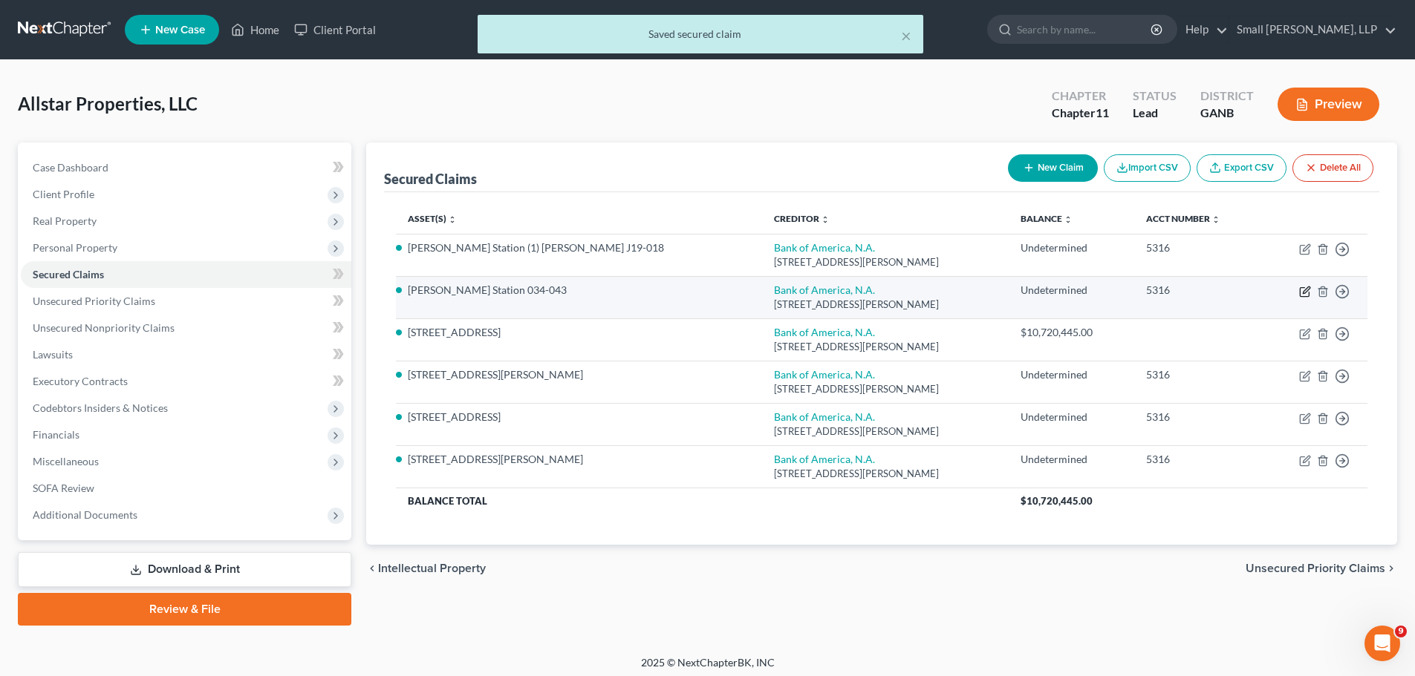
click at [1305, 291] on icon "button" at bounding box center [1305, 292] width 12 height 12
select select "28"
select select "7"
select select "0"
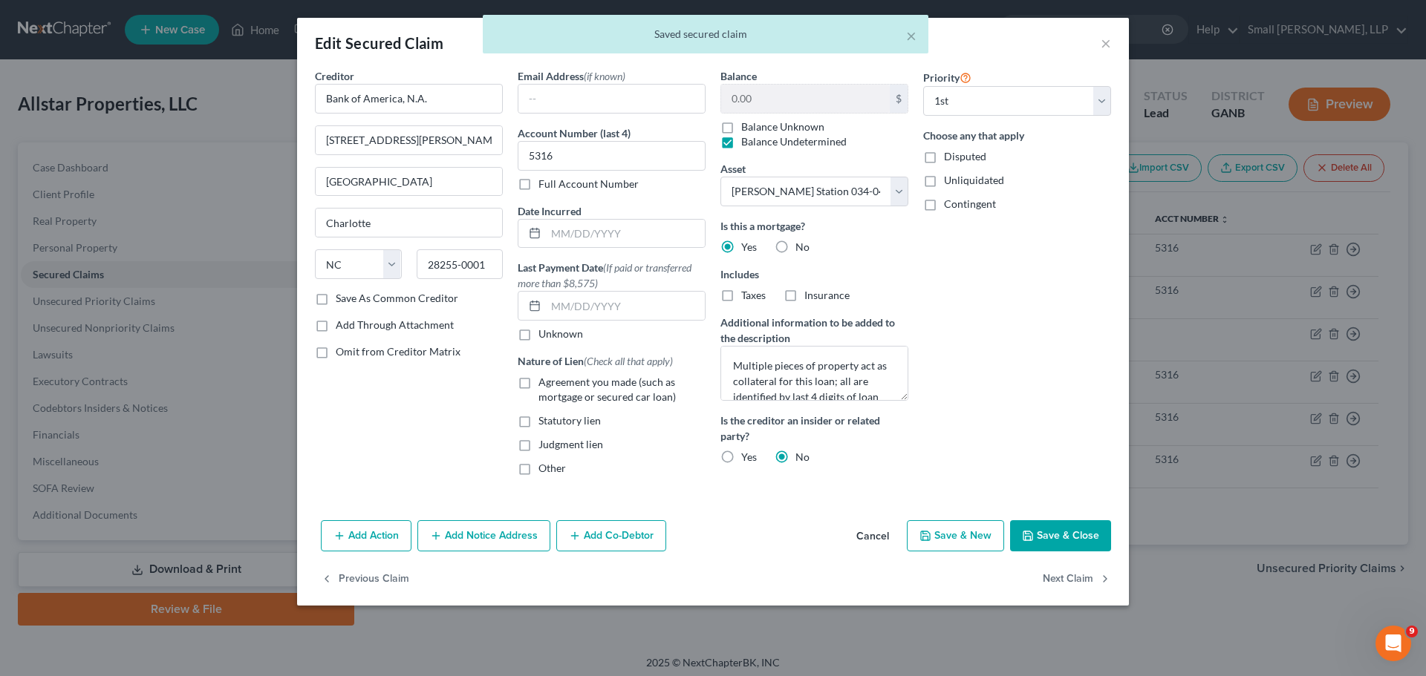
click at [538, 387] on label "Agreement you made (such as mortgage or secured car loan)" at bounding box center [621, 390] width 167 height 30
click at [544, 385] on input "Agreement you made (such as mortgage or secured car loan)" at bounding box center [549, 380] width 10 height 10
checkbox input "true"
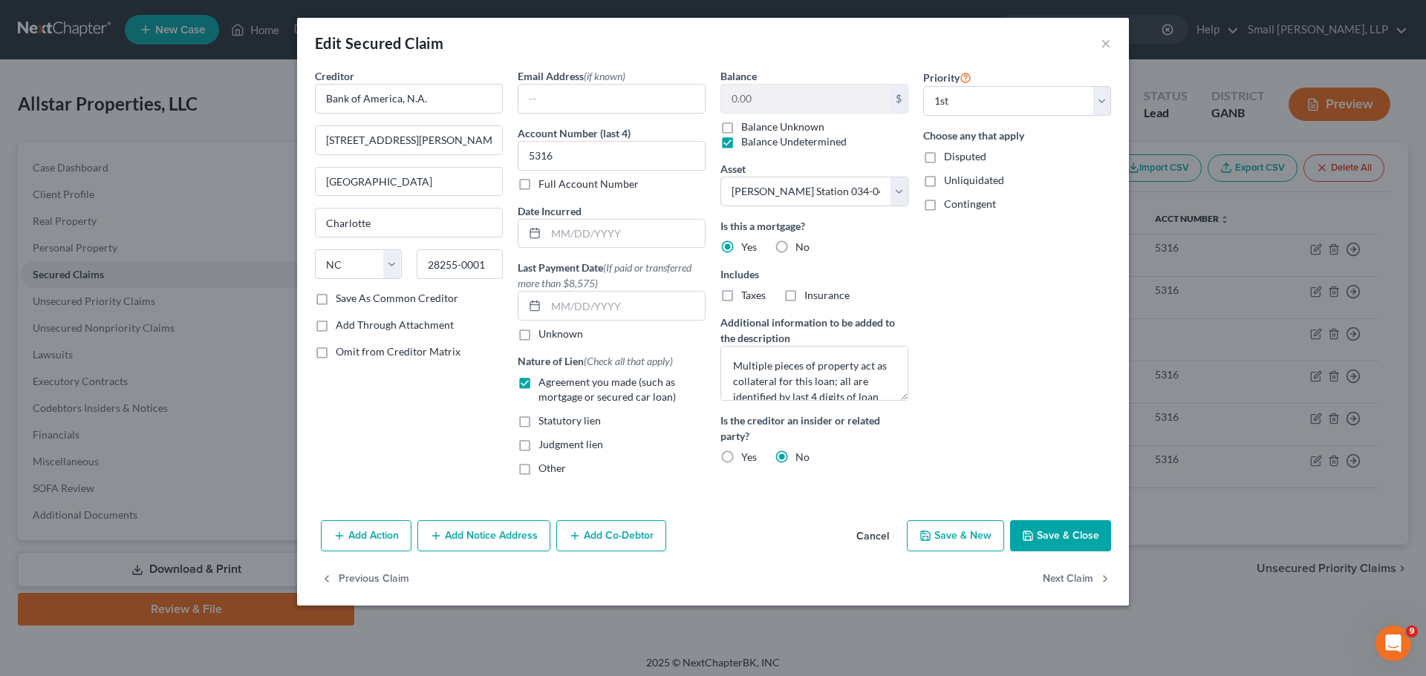
click at [1053, 544] on button "Save & Close" at bounding box center [1060, 536] width 101 height 31
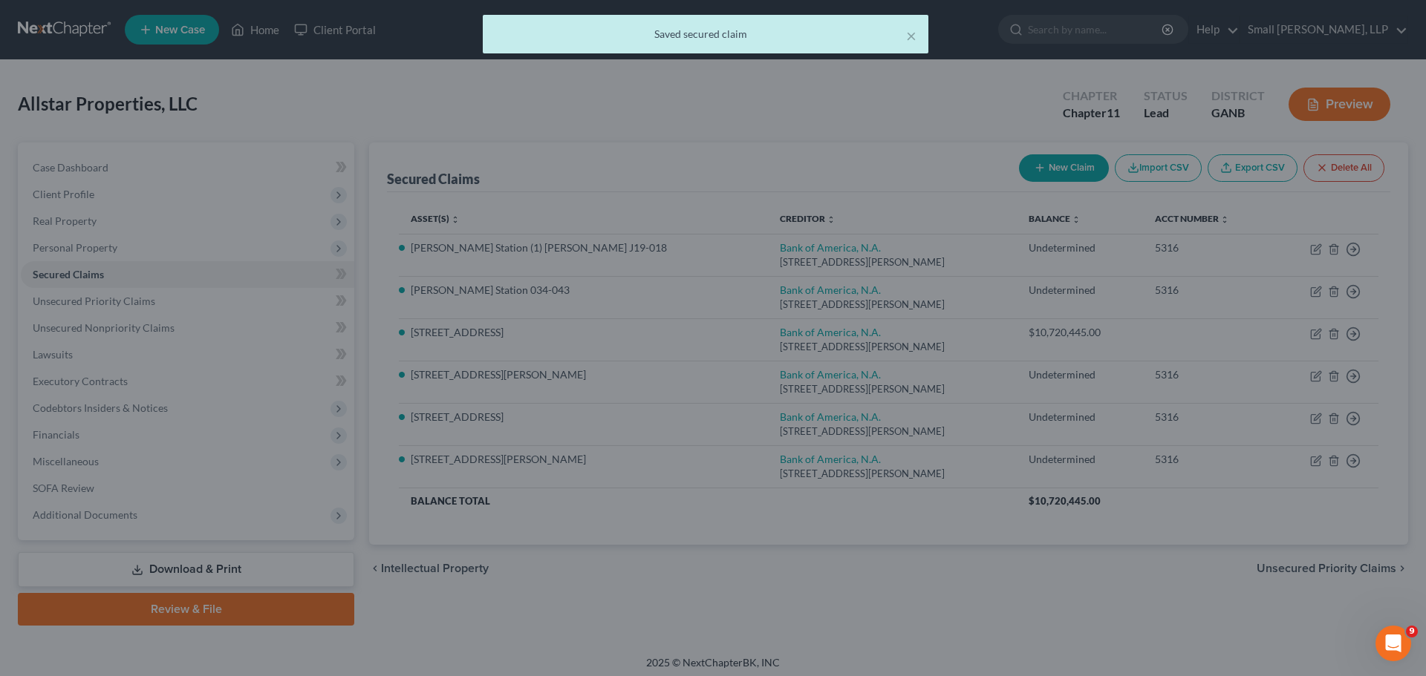
select select "7"
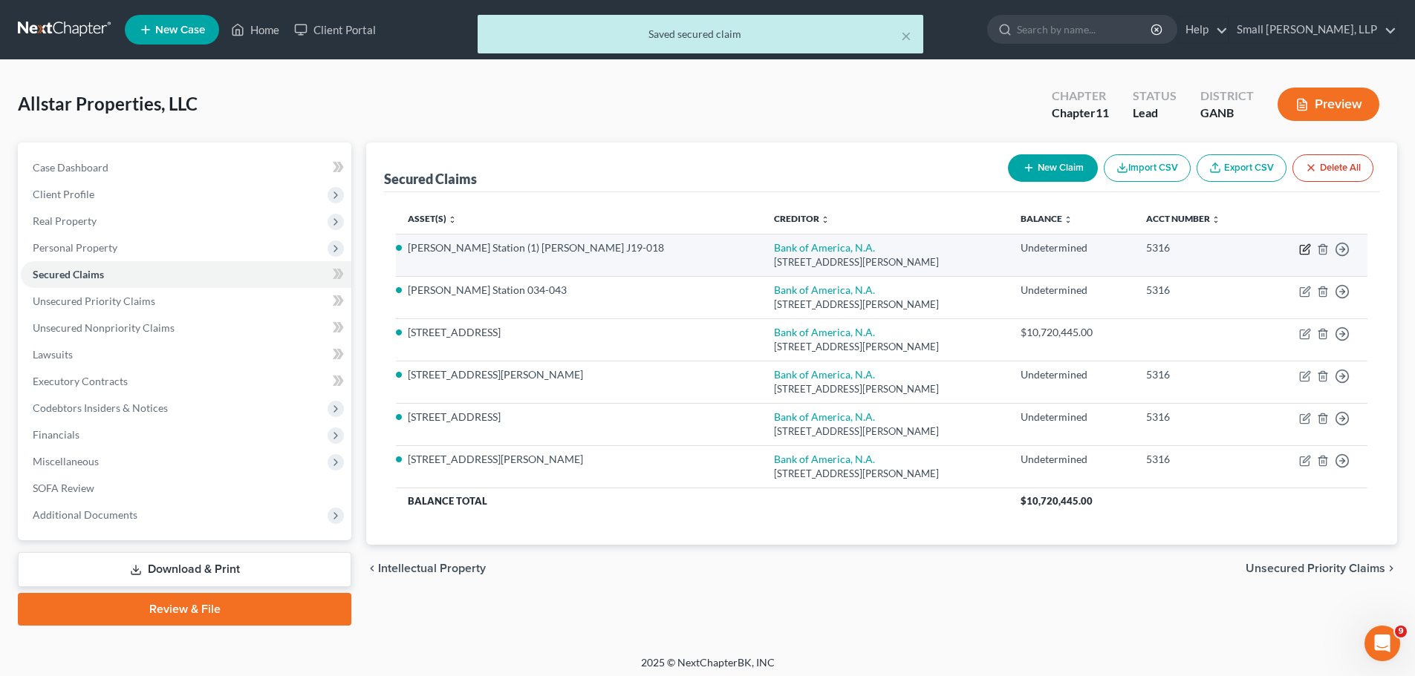
click at [1300, 249] on icon "button" at bounding box center [1303, 250] width 9 height 9
select select "28"
select select "6"
select select "0"
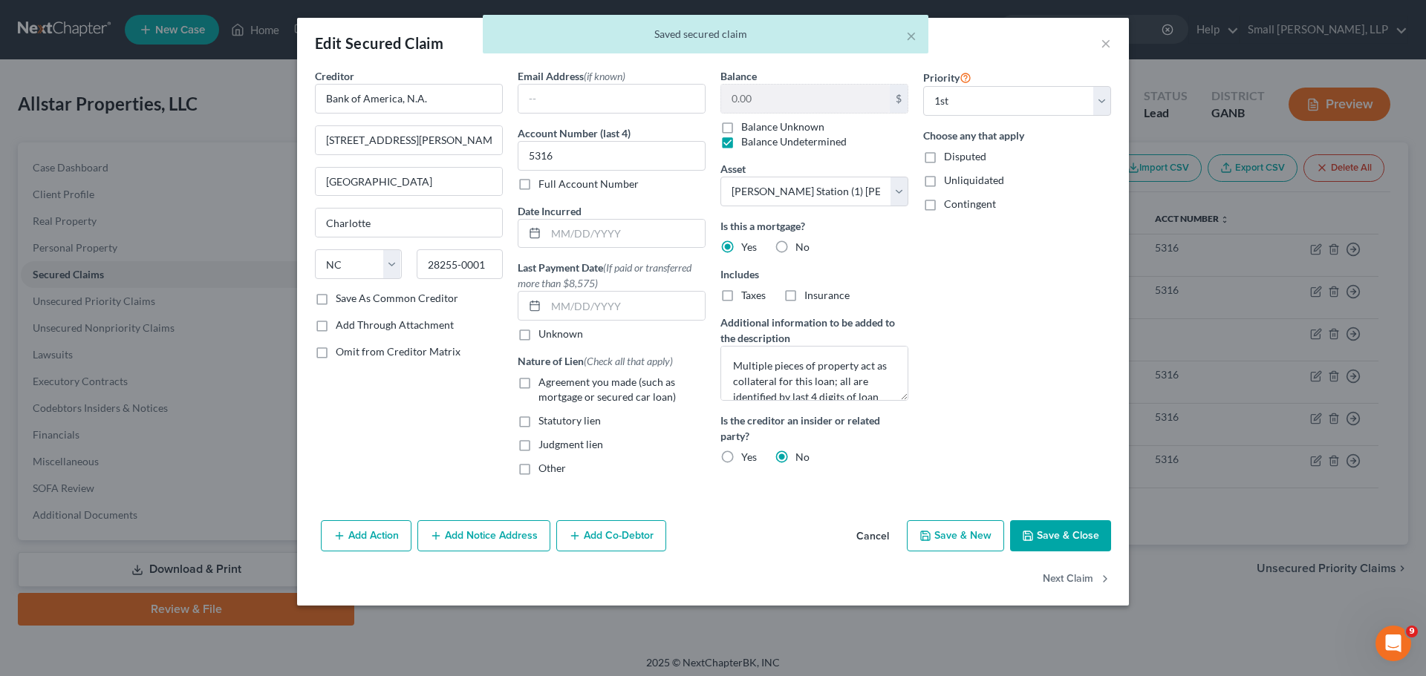
click at [538, 382] on label "Agreement you made (such as mortgage or secured car loan)" at bounding box center [621, 390] width 167 height 30
click at [544, 382] on input "Agreement you made (such as mortgage or secured car loan)" at bounding box center [549, 380] width 10 height 10
checkbox input "true"
click at [1066, 539] on button "Save & Close" at bounding box center [1060, 536] width 101 height 31
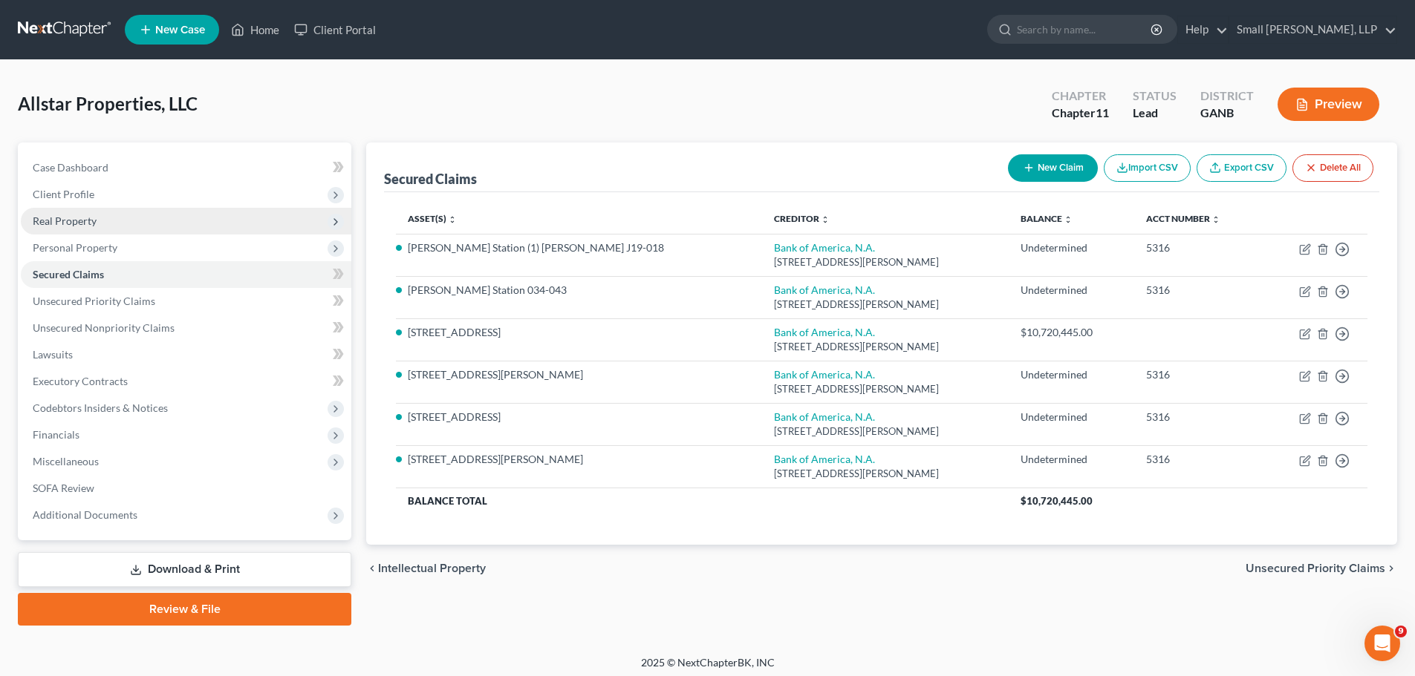
click at [89, 230] on span "Real Property" at bounding box center [186, 221] width 330 height 27
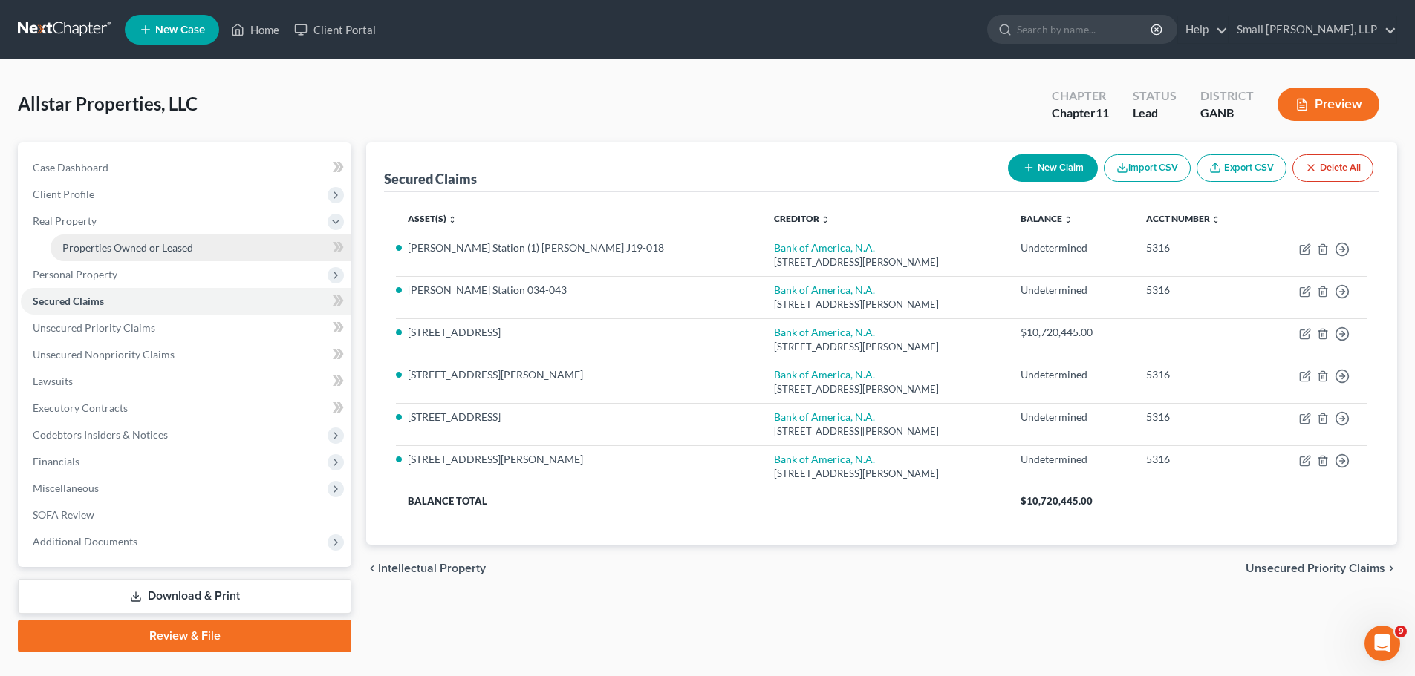
click at [123, 242] on span "Properties Owned or Leased" at bounding box center [127, 247] width 131 height 13
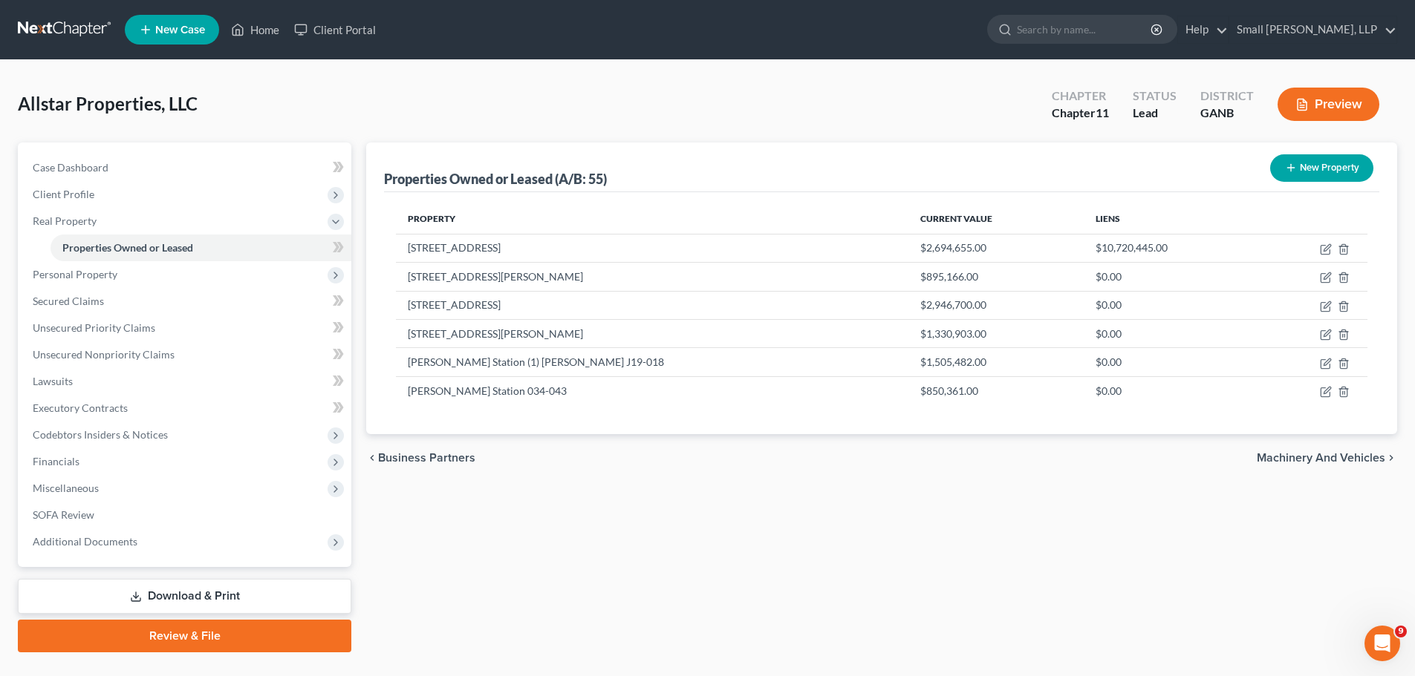
click at [1279, 166] on button "New Property" at bounding box center [1321, 167] width 103 height 27
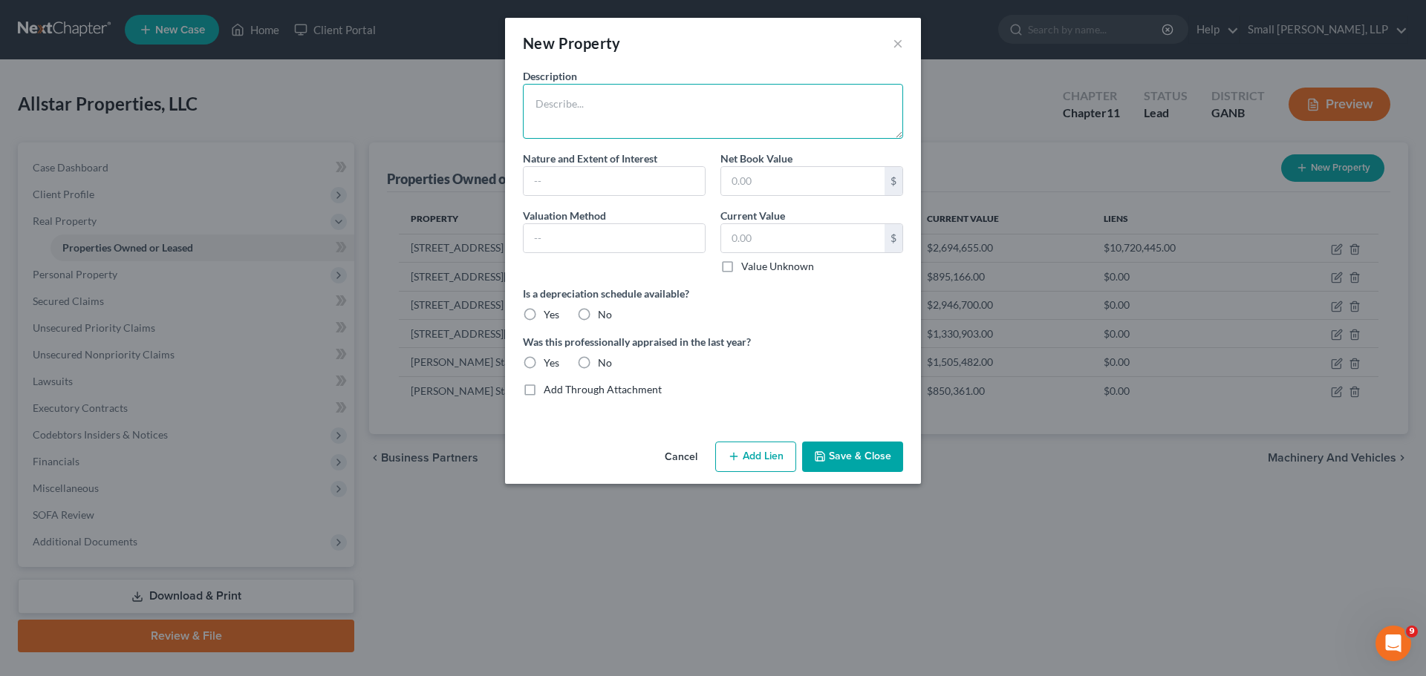
click at [619, 111] on textarea at bounding box center [713, 111] width 380 height 55
type textarea "76 Byrd Station Floud J19-016"
click at [596, 172] on input "text" at bounding box center [613, 181] width 181 height 28
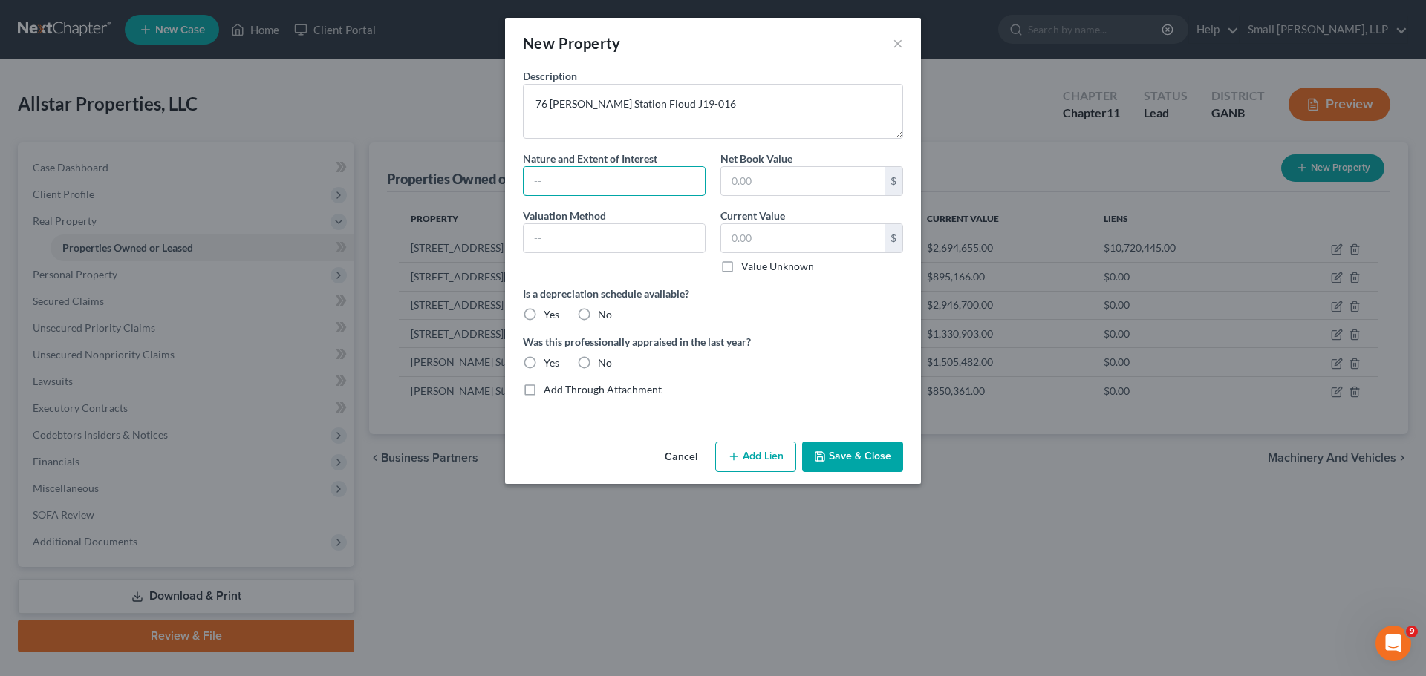
type input "Fee Simple"
click at [594, 232] on input "text" at bounding box center [613, 238] width 181 height 28
type input "Tax Assessed Value"
click at [598, 317] on label "No" at bounding box center [605, 314] width 14 height 15
click at [604, 317] on input "No" at bounding box center [609, 312] width 10 height 10
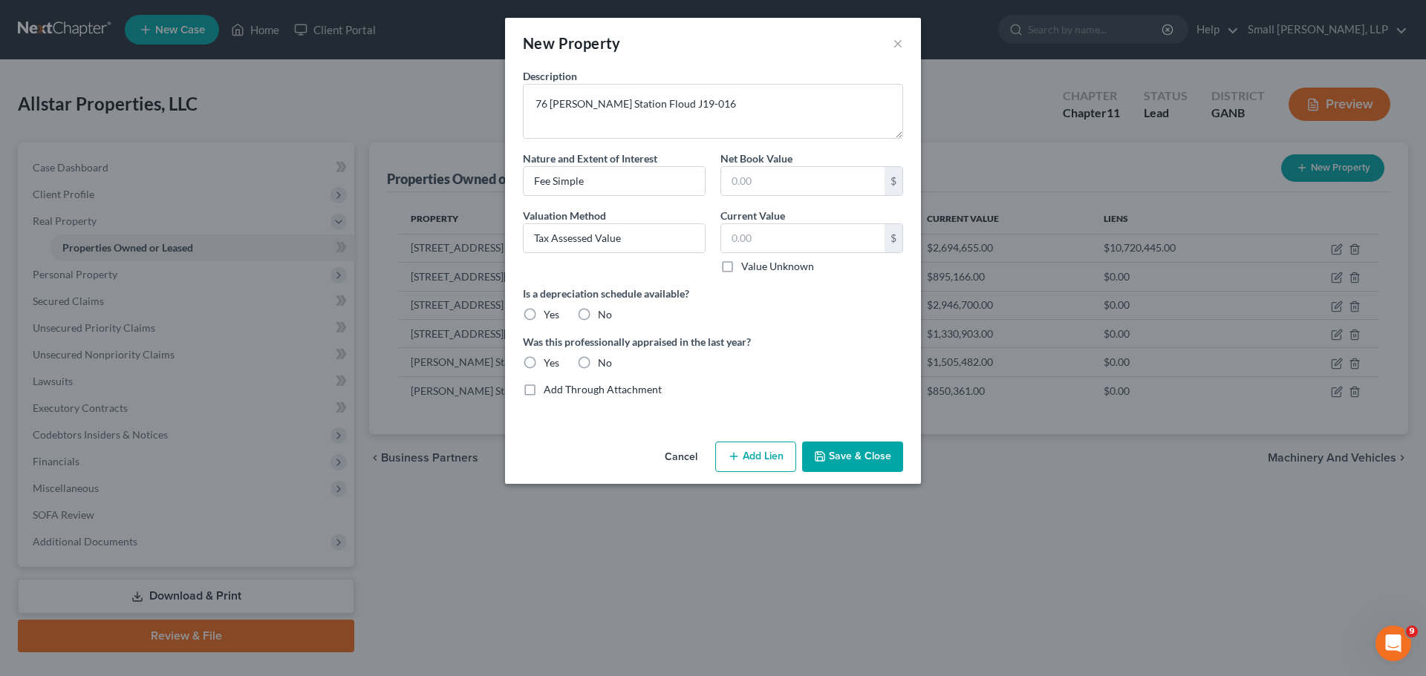
radio input "true"
click at [598, 359] on label "No" at bounding box center [605, 363] width 14 height 15
click at [604, 359] on input "No" at bounding box center [609, 361] width 10 height 10
radio input "true"
click at [749, 235] on input "text" at bounding box center [802, 238] width 163 height 28
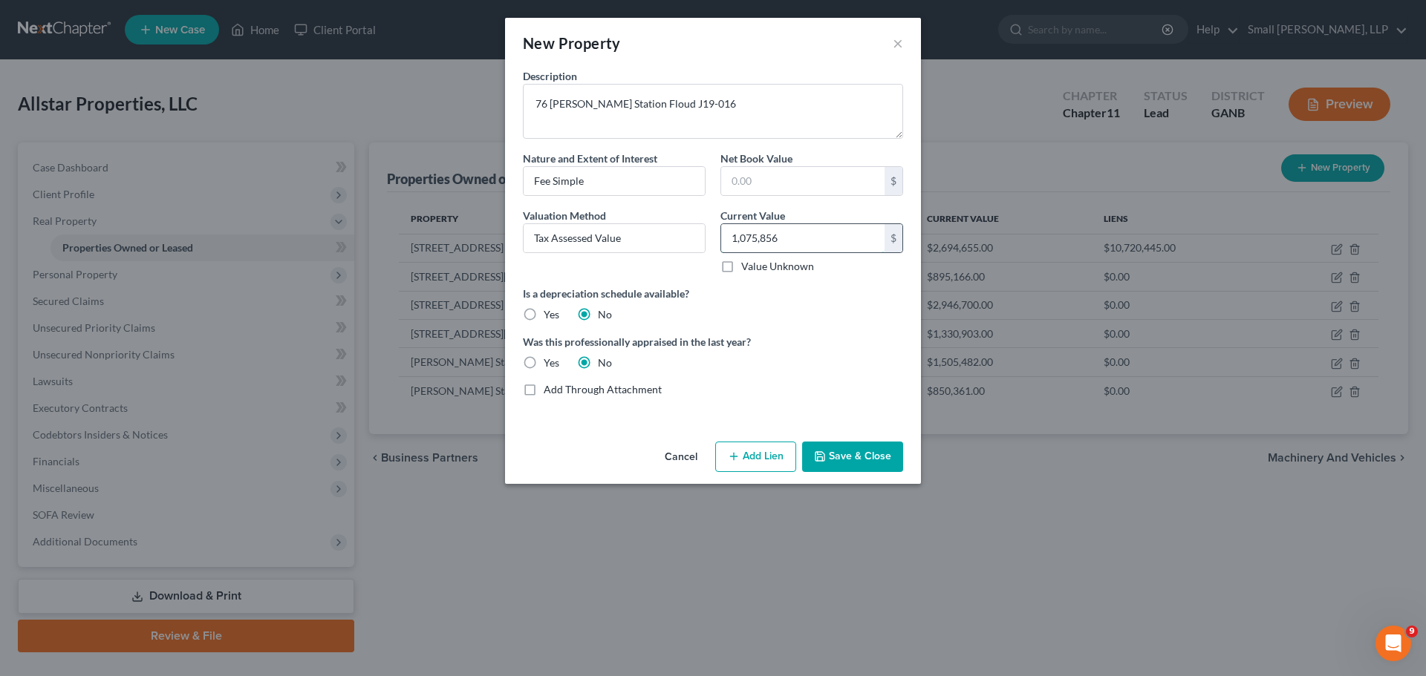
type input "1,075,856"
click at [757, 456] on button "Add Lien" at bounding box center [755, 457] width 81 height 31
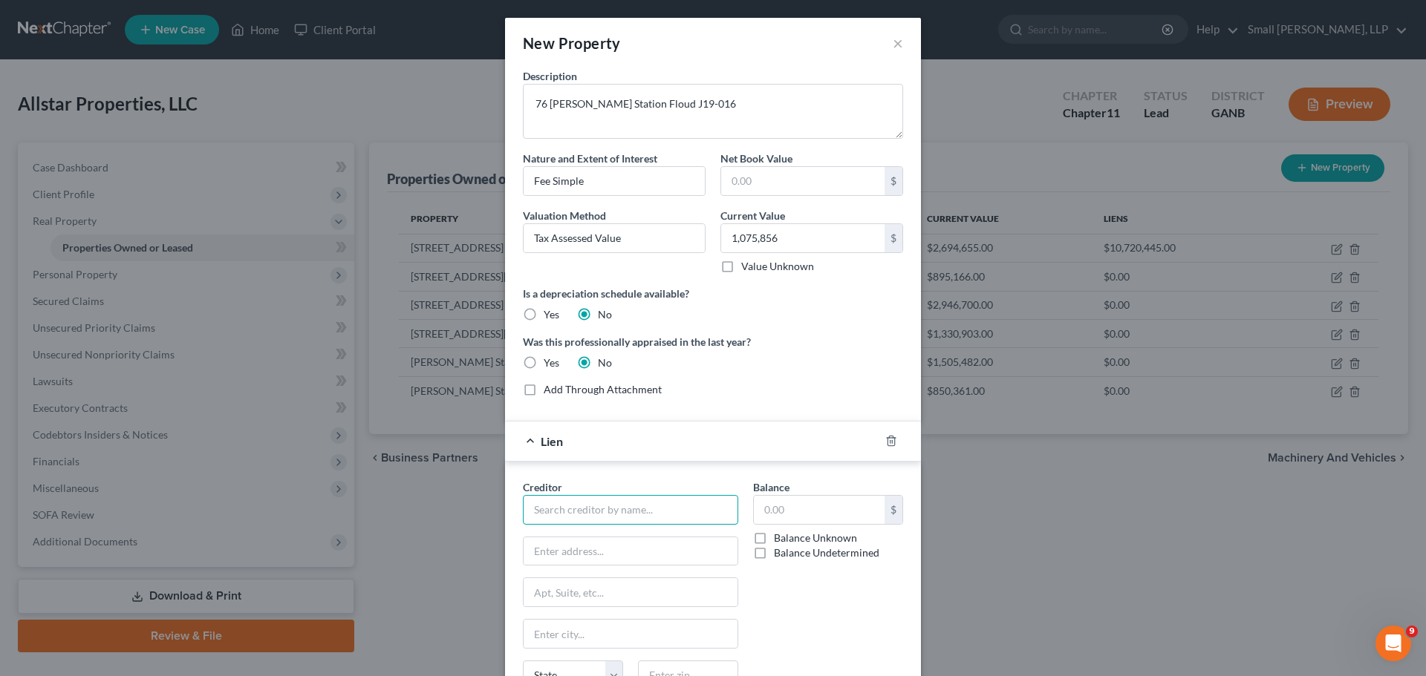
click at [590, 502] on input "text" at bounding box center [630, 510] width 215 height 30
click at [584, 560] on div "Bank of America, N.A." at bounding box center [612, 558] width 154 height 15
type input "Bank of America, N.A."
type input "[STREET_ADDRESS][PERSON_NAME]"
type input "[GEOGRAPHIC_DATA]"
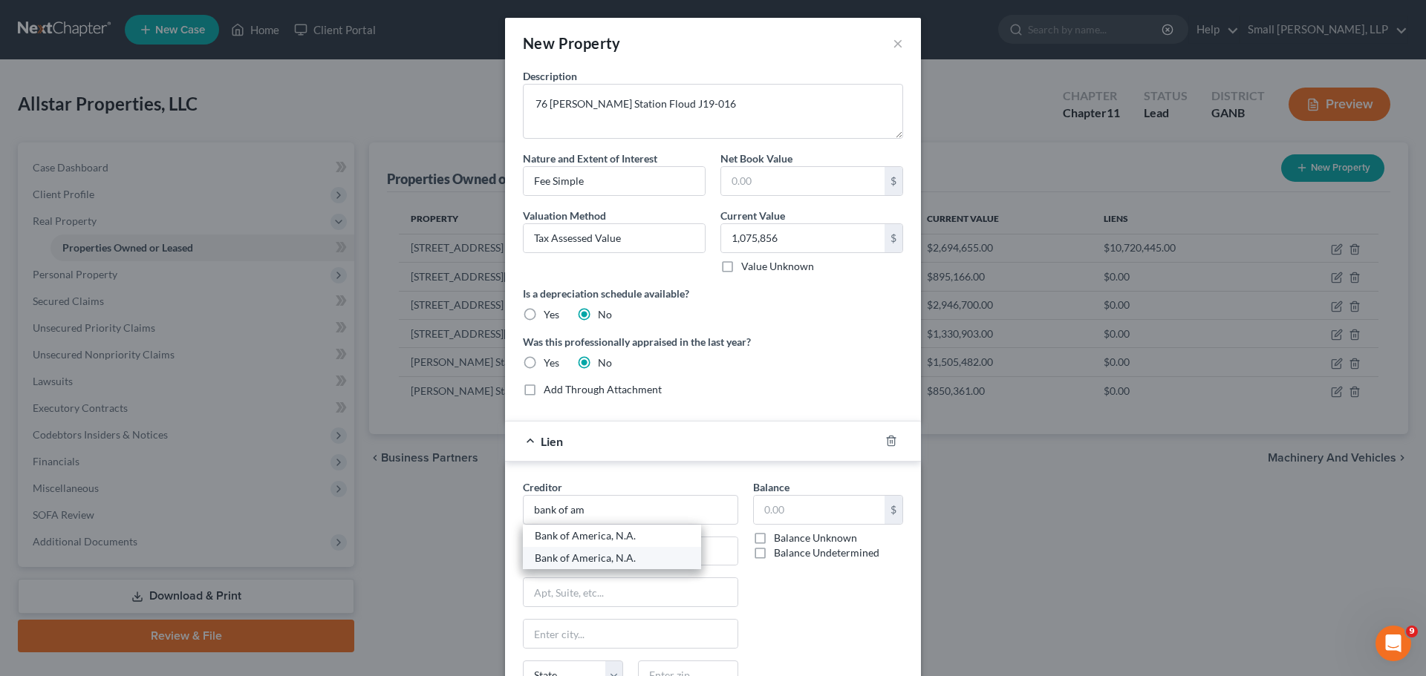
type input "Charlotte"
select select "28"
type input "28255-0001"
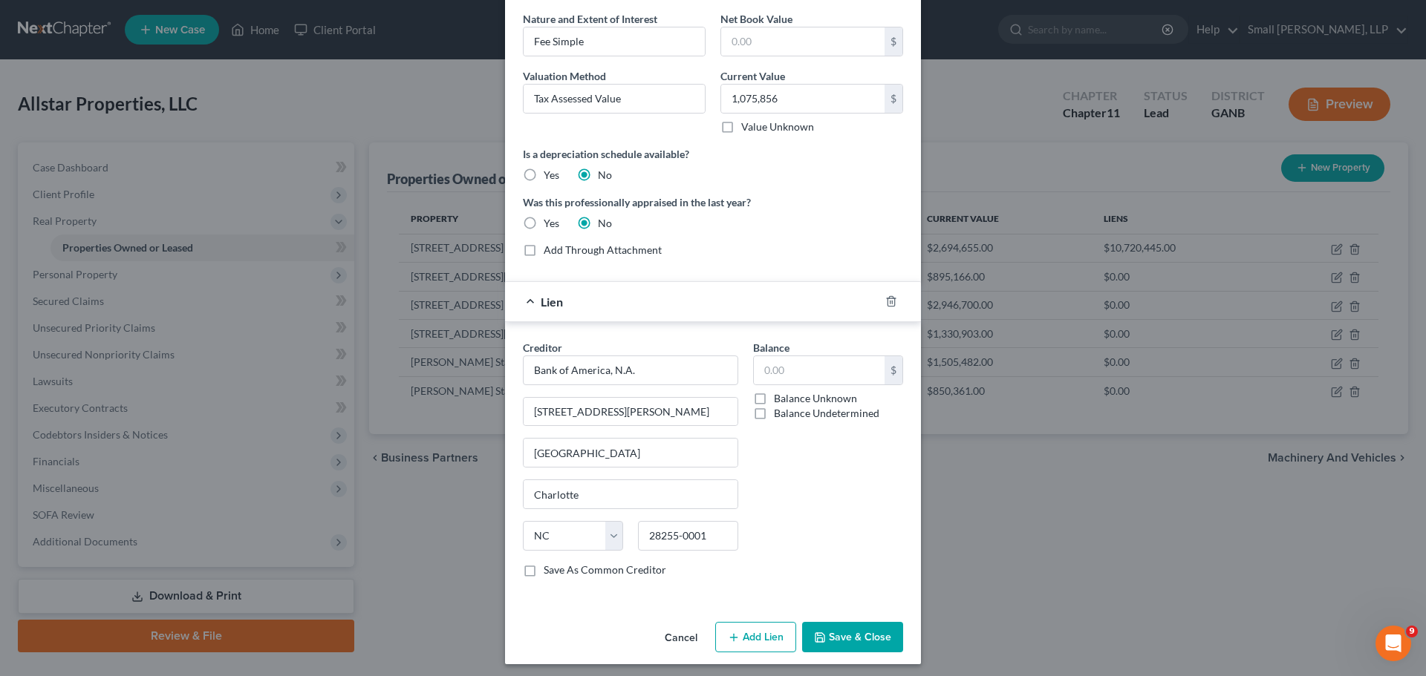
scroll to position [146, 0]
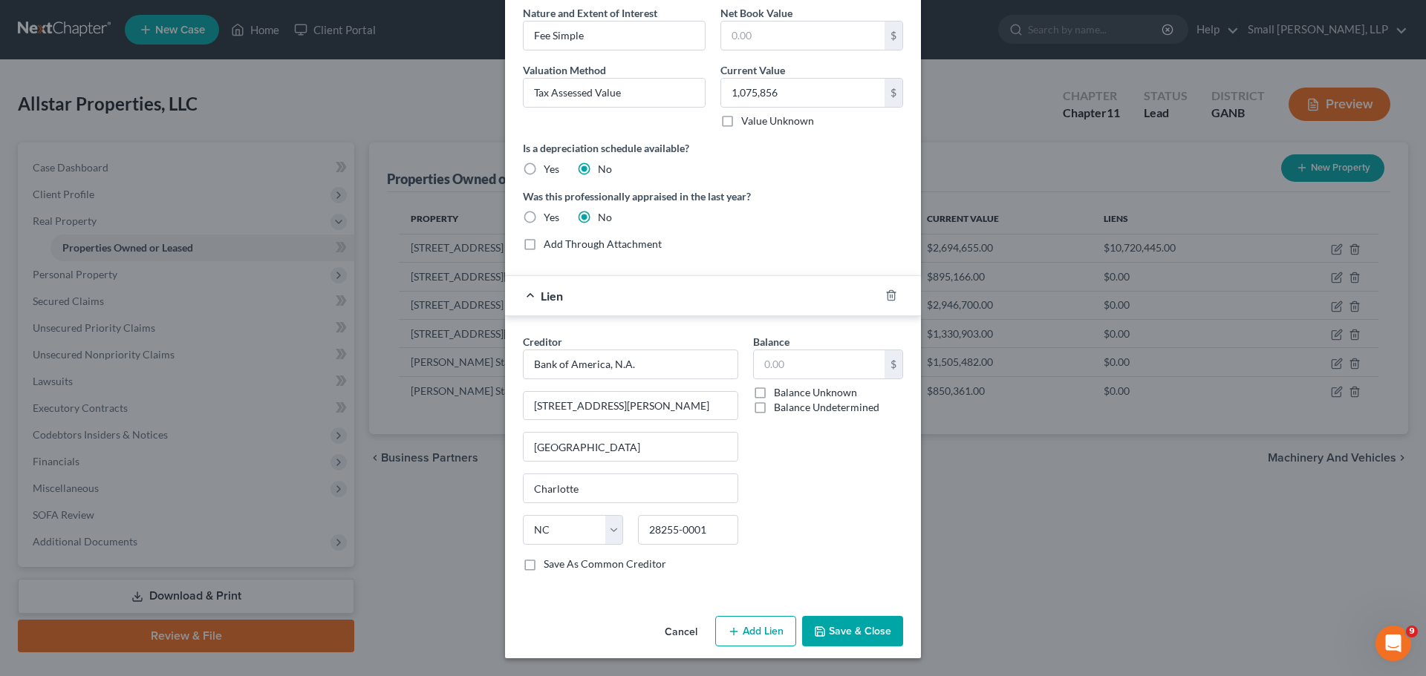
drag, startPoint x: 793, startPoint y: 403, endPoint x: 806, endPoint y: 418, distance: 20.0
click at [793, 404] on label "Balance Undetermined" at bounding box center [826, 407] width 105 height 15
click at [789, 404] on input "Balance Undetermined" at bounding box center [785, 405] width 10 height 10
checkbox input "true"
type input "0.00"
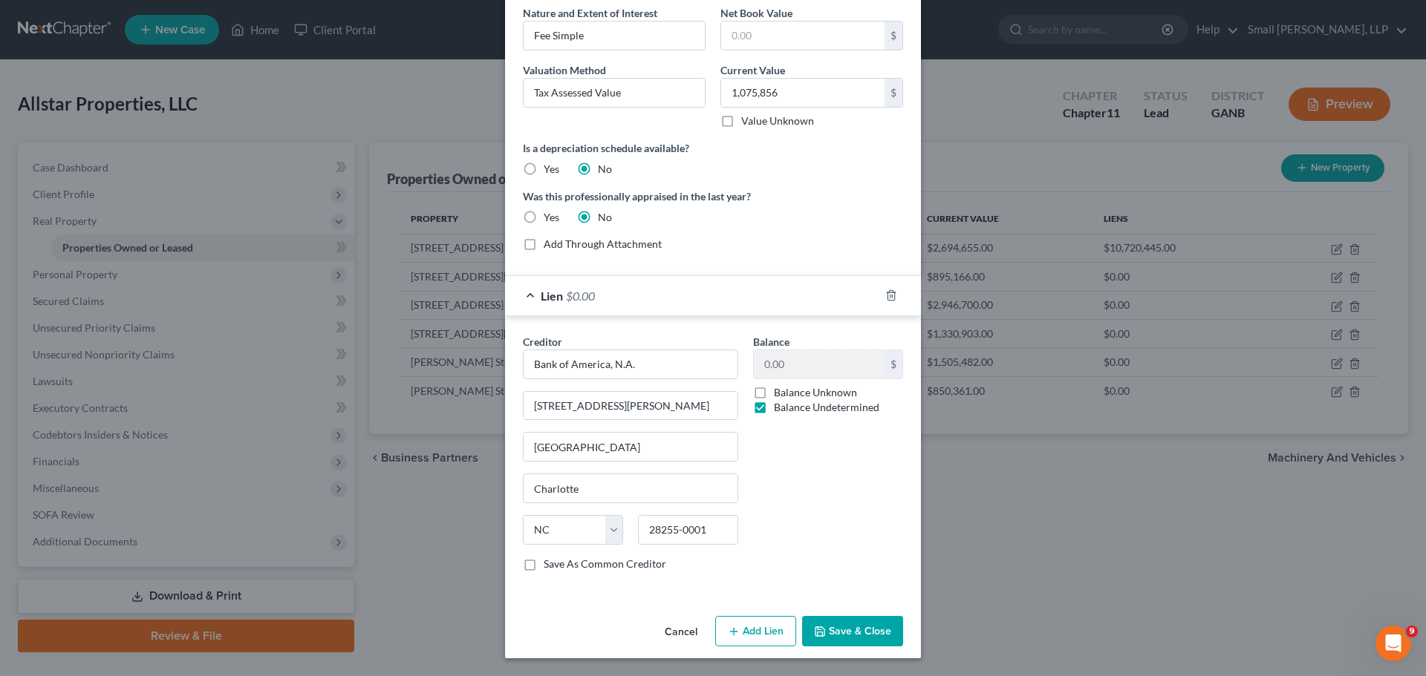
click at [864, 629] on button "Save & Close" at bounding box center [852, 631] width 101 height 31
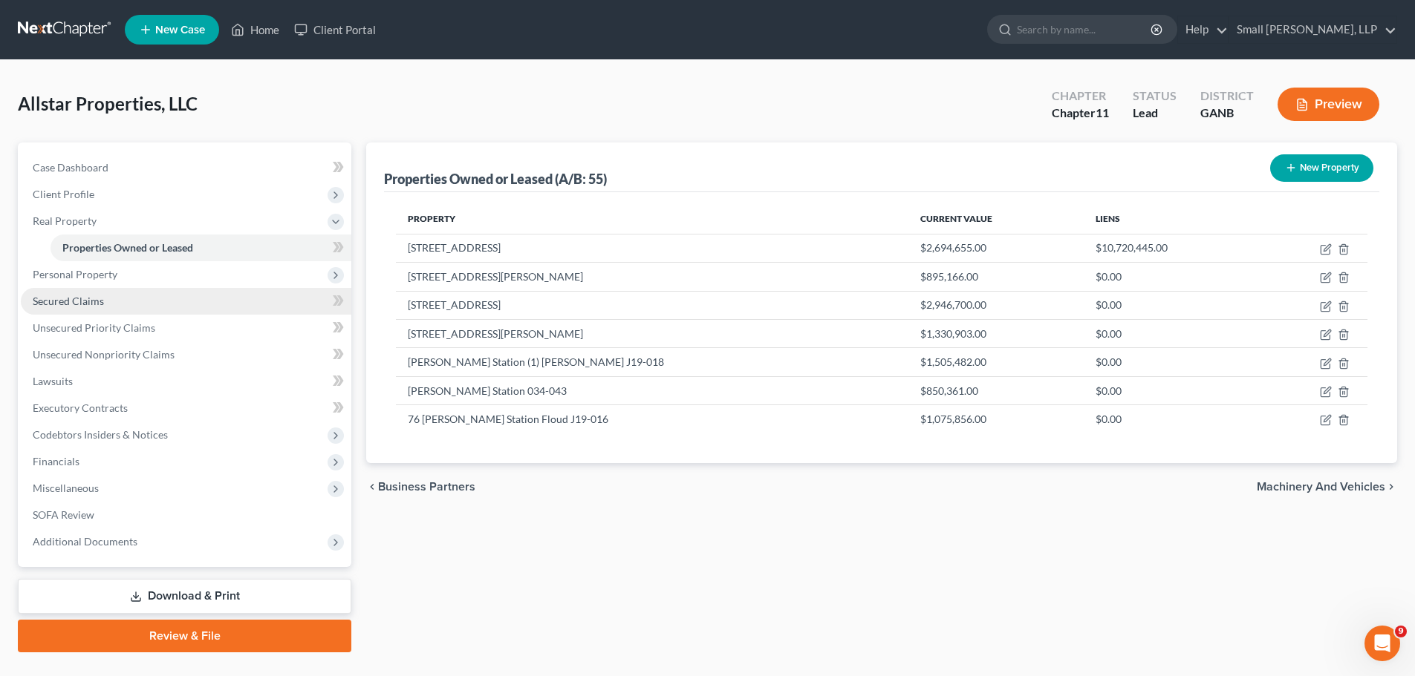
click at [126, 296] on link "Secured Claims" at bounding box center [186, 301] width 330 height 27
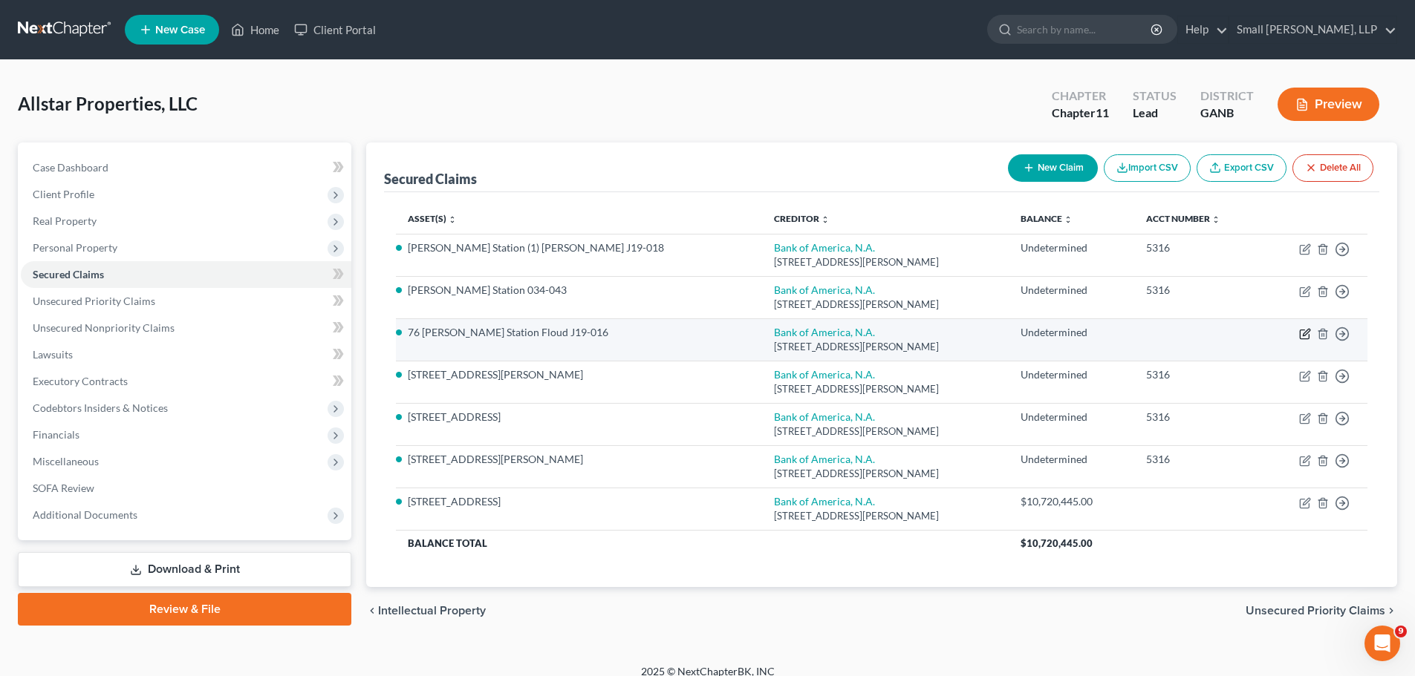
click at [1306, 336] on icon "button" at bounding box center [1305, 334] width 12 height 12
select select "28"
select select "8"
select select "0"
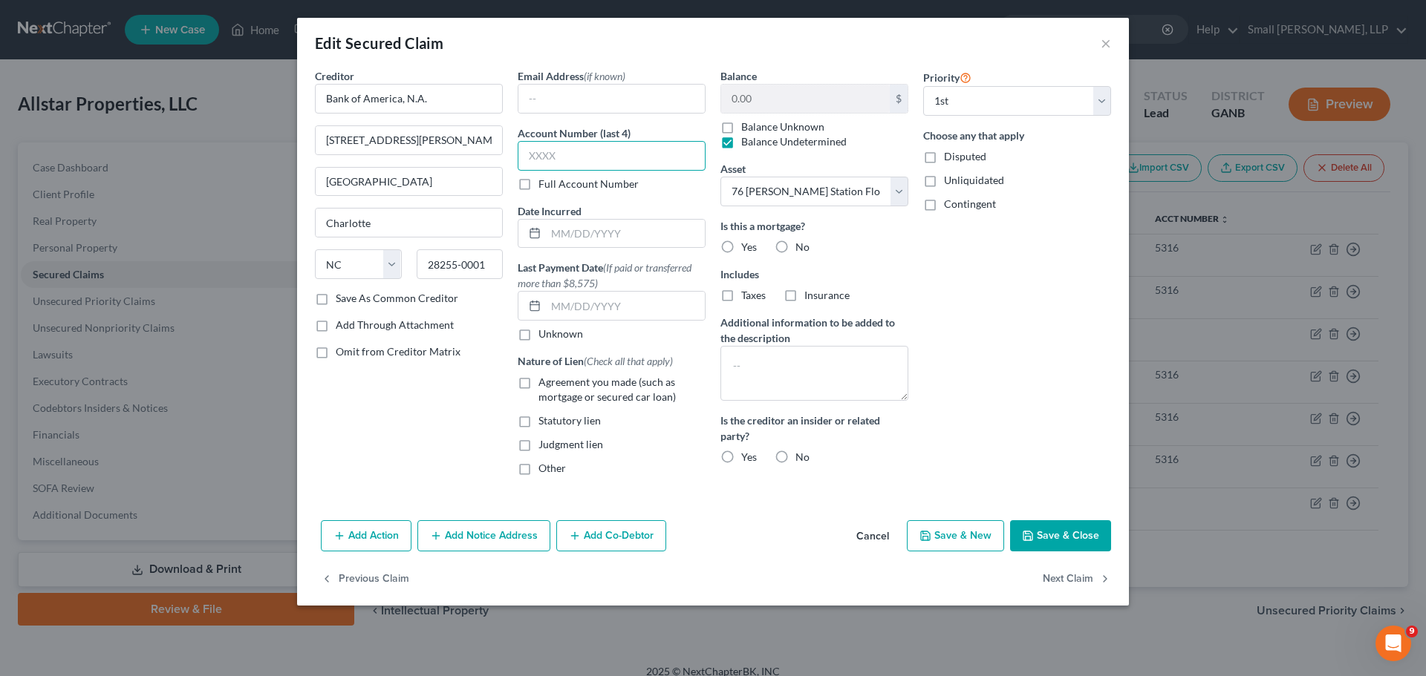
click at [643, 158] on input "text" at bounding box center [612, 156] width 188 height 30
type input "5316"
click at [538, 380] on label "Agreement you made (such as mortgage or secured car loan)" at bounding box center [621, 390] width 167 height 30
click at [544, 380] on input "Agreement you made (such as mortgage or secured car loan)" at bounding box center [549, 380] width 10 height 10
checkbox input "true"
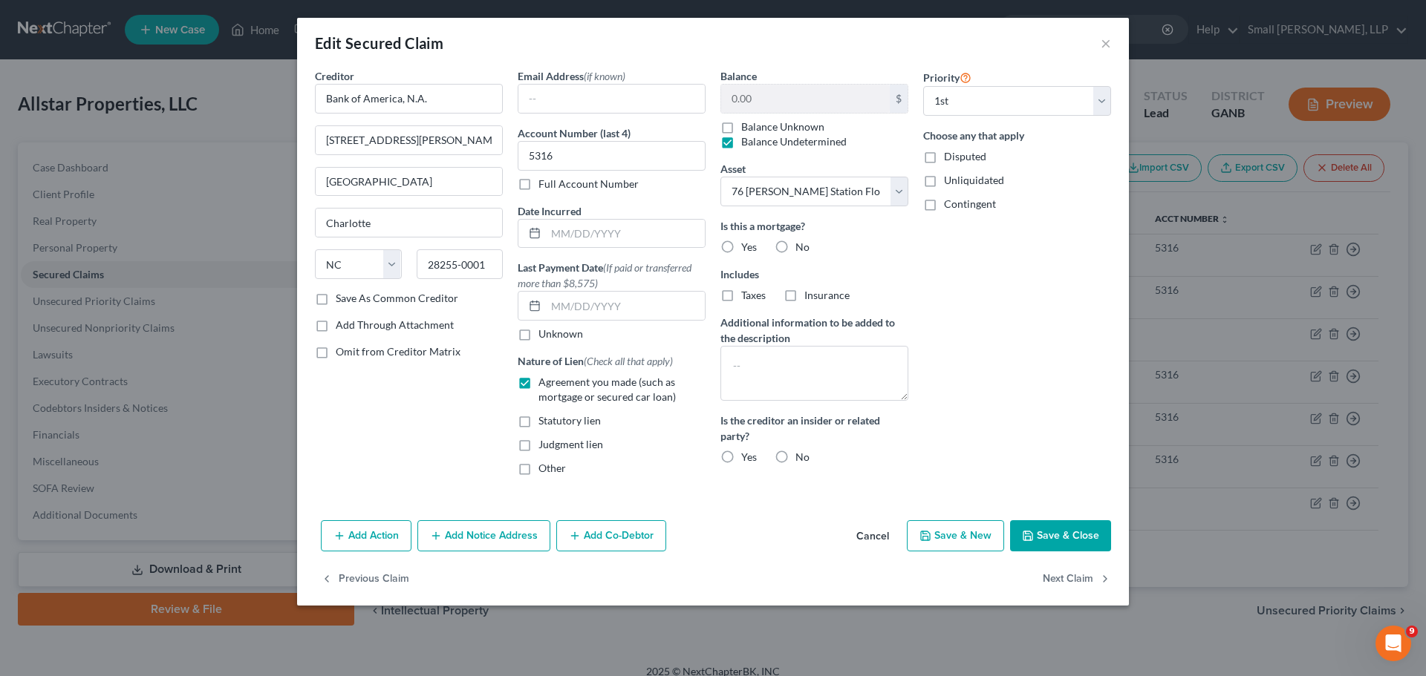
click at [741, 247] on label "Yes" at bounding box center [749, 247] width 16 height 15
click at [747, 247] on input "Yes" at bounding box center [752, 245] width 10 height 10
radio input "true"
click at [771, 371] on textarea at bounding box center [814, 373] width 188 height 55
paste textarea "Multiple pieces of property act as collateral for this loan; all are identified…"
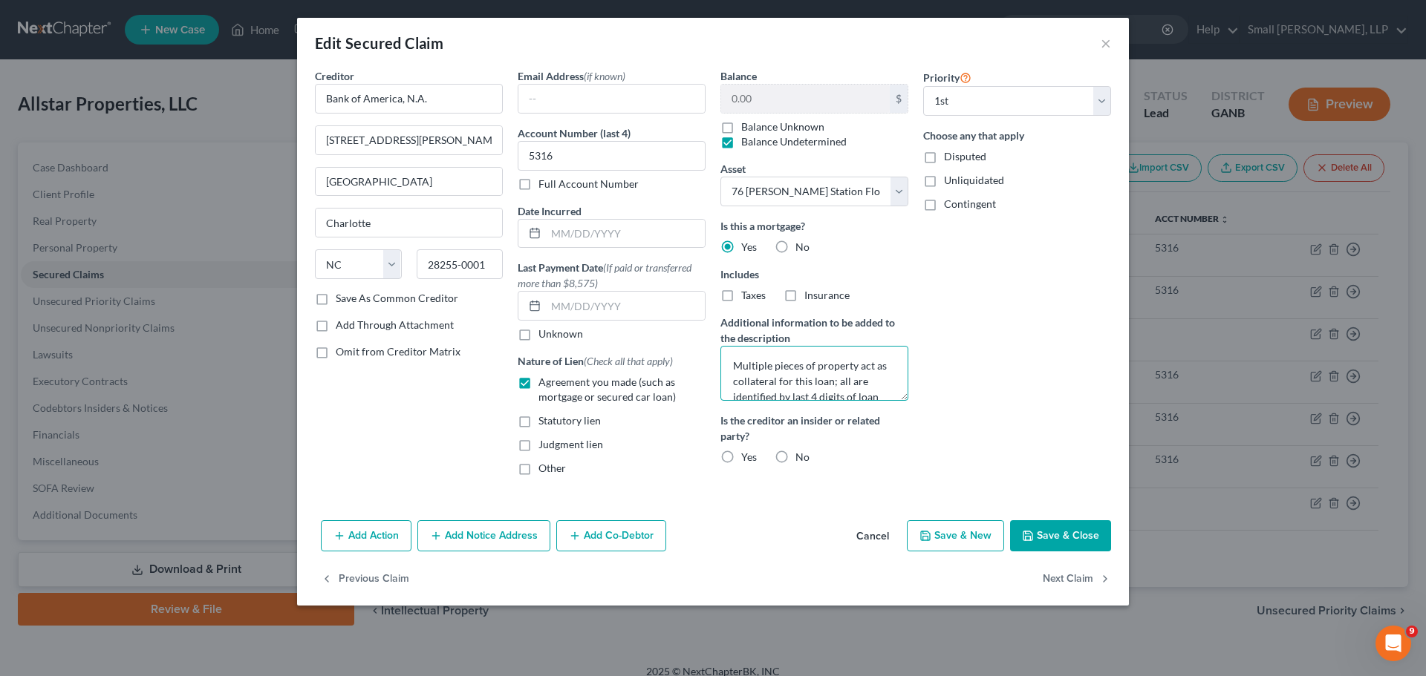
scroll to position [19, 0]
type textarea "Multiple pieces of property act as collateral for this loan; all are identified…"
click at [795, 458] on label "No" at bounding box center [802, 457] width 14 height 15
click at [801, 458] on input "No" at bounding box center [806, 455] width 10 height 10
radio input "true"
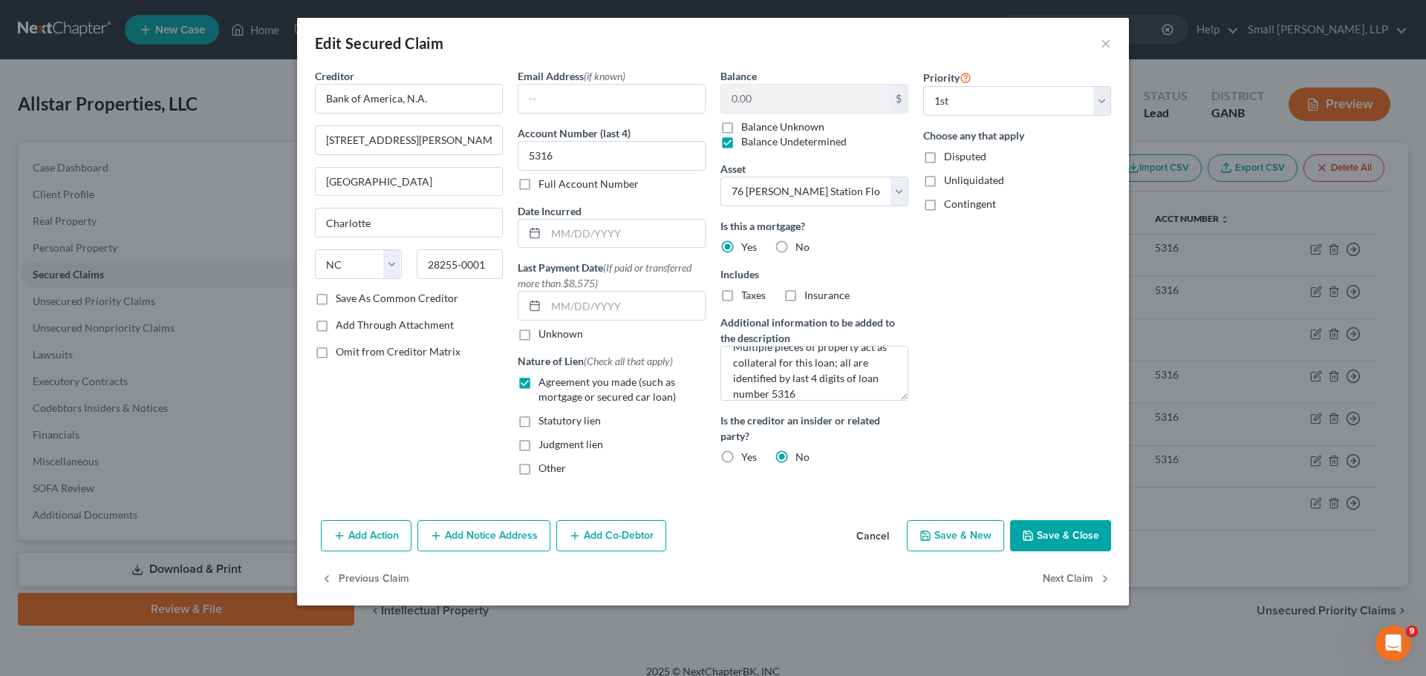
click at [1048, 536] on button "Save & Close" at bounding box center [1060, 536] width 101 height 31
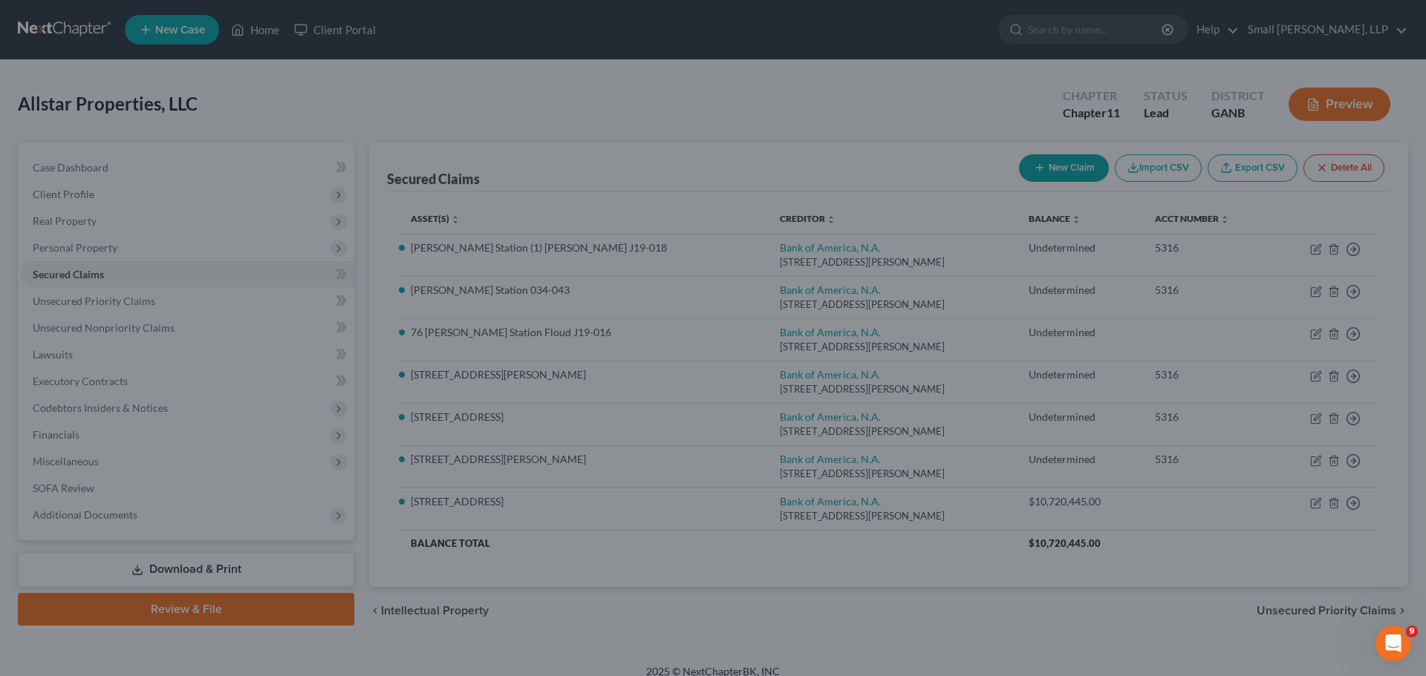
select select "8"
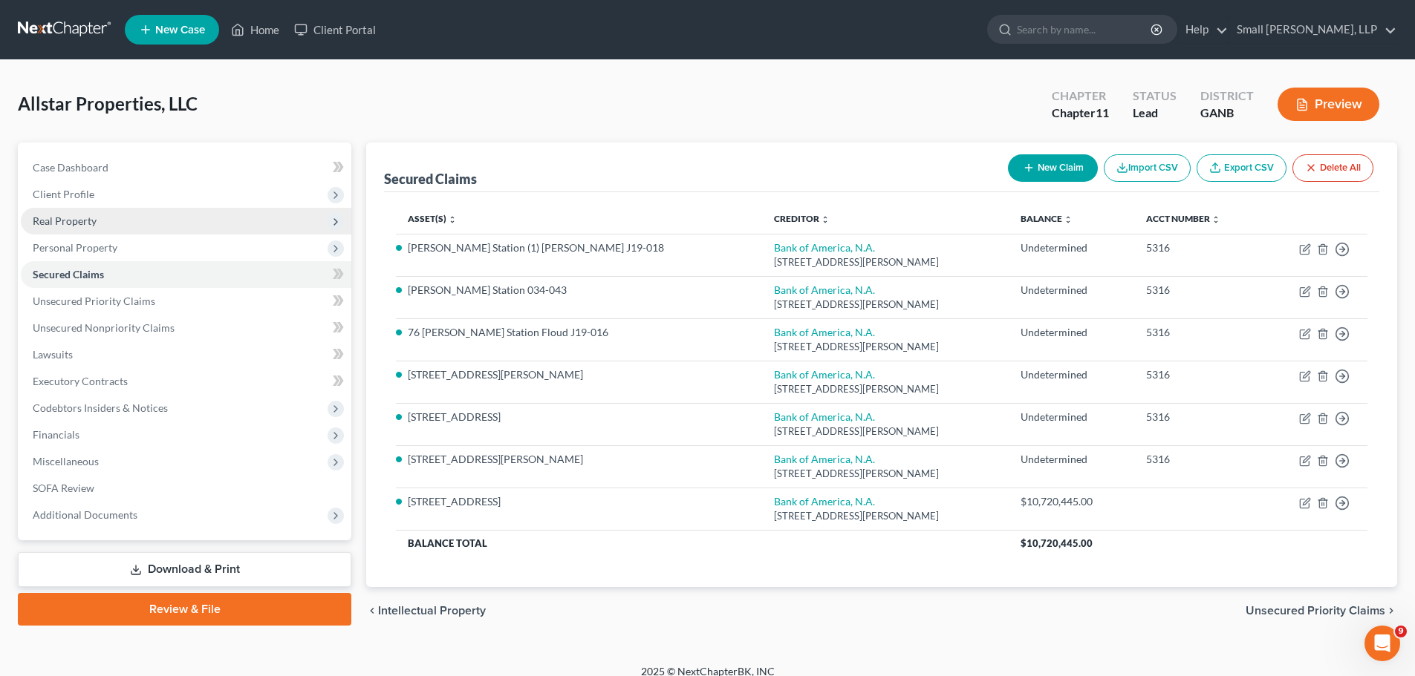
click at [126, 214] on span "Real Property" at bounding box center [186, 221] width 330 height 27
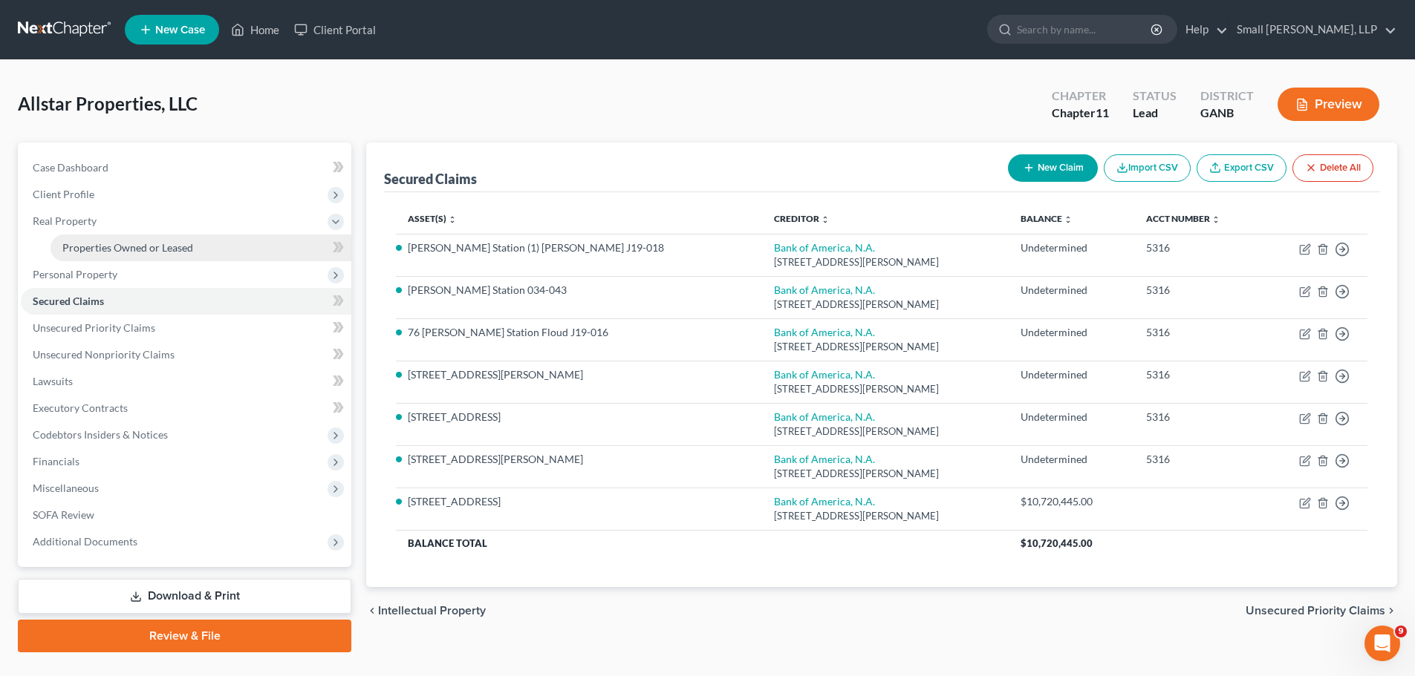
click at [151, 249] on span "Properties Owned or Leased" at bounding box center [127, 247] width 131 height 13
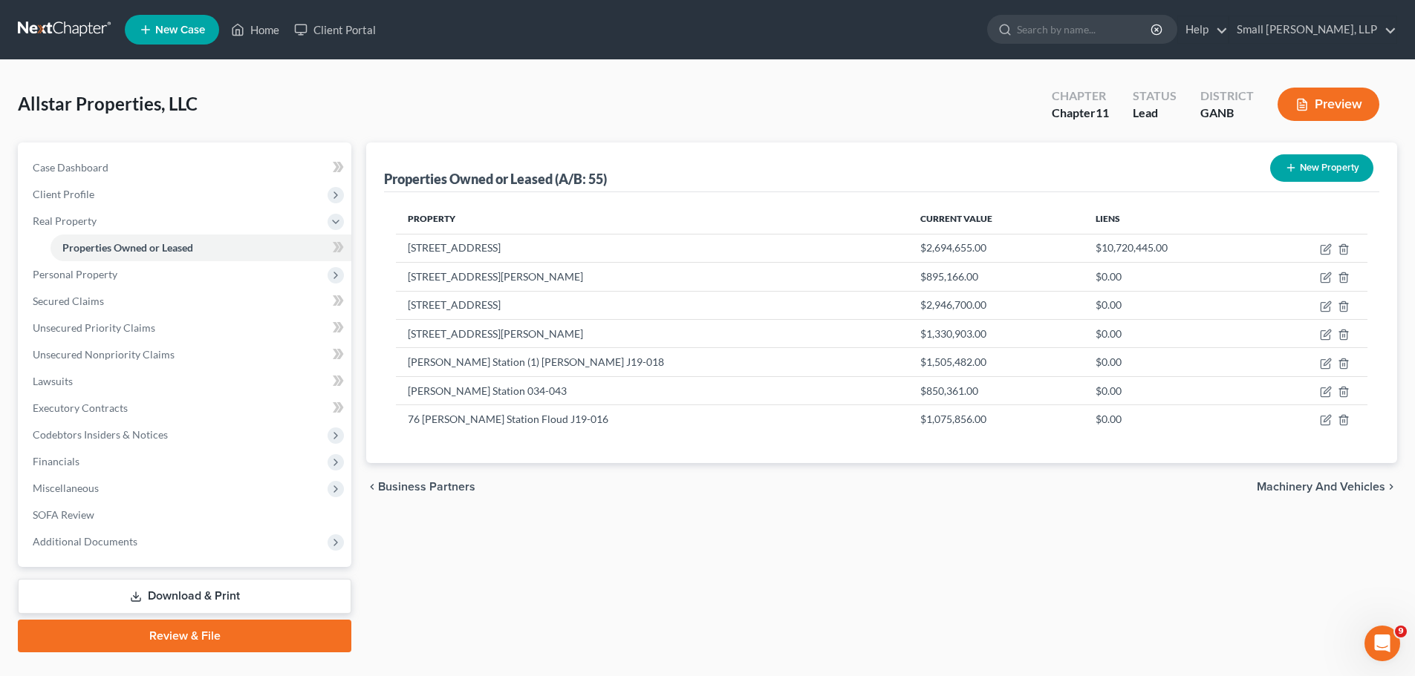
click at [1339, 156] on button "New Property" at bounding box center [1321, 167] width 103 height 27
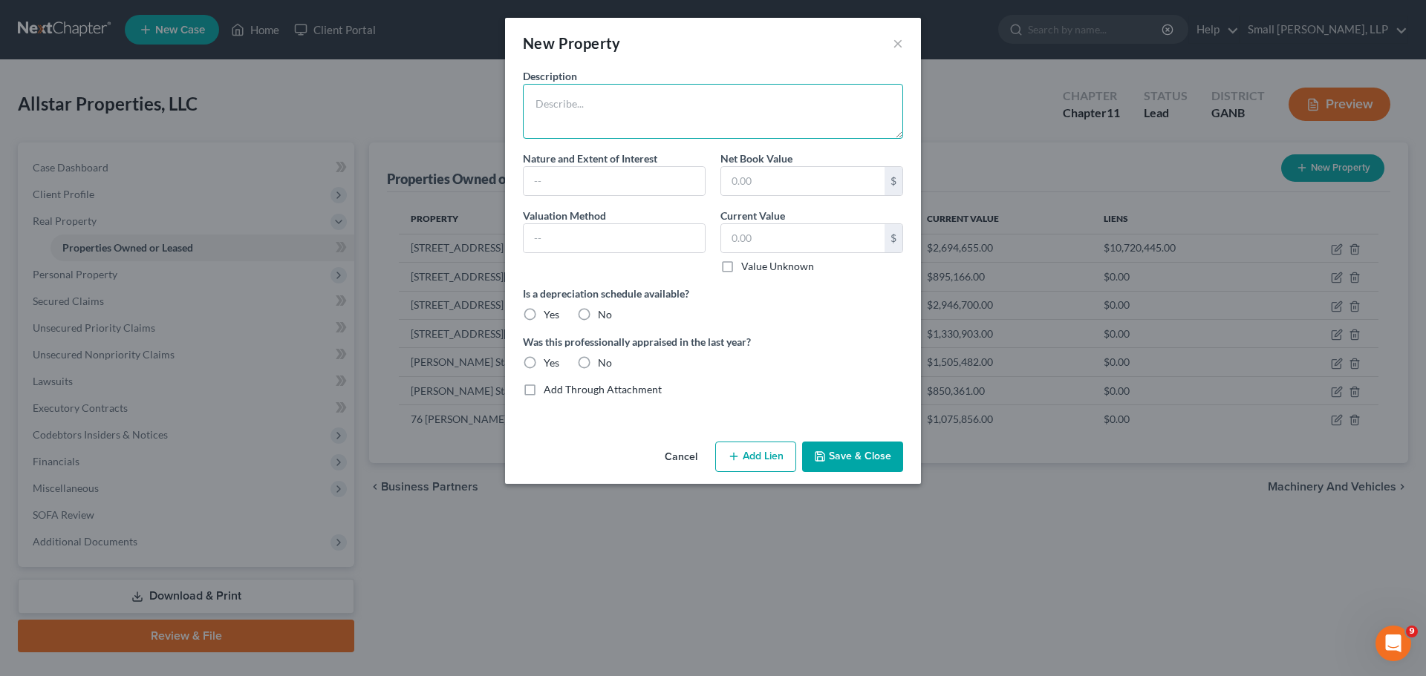
click at [751, 101] on textarea at bounding box center [713, 111] width 380 height 55
type textarea "66 Brice Station Floyd K19-166"
click at [661, 186] on input "text" at bounding box center [613, 181] width 181 height 28
type input "Fee Simple"
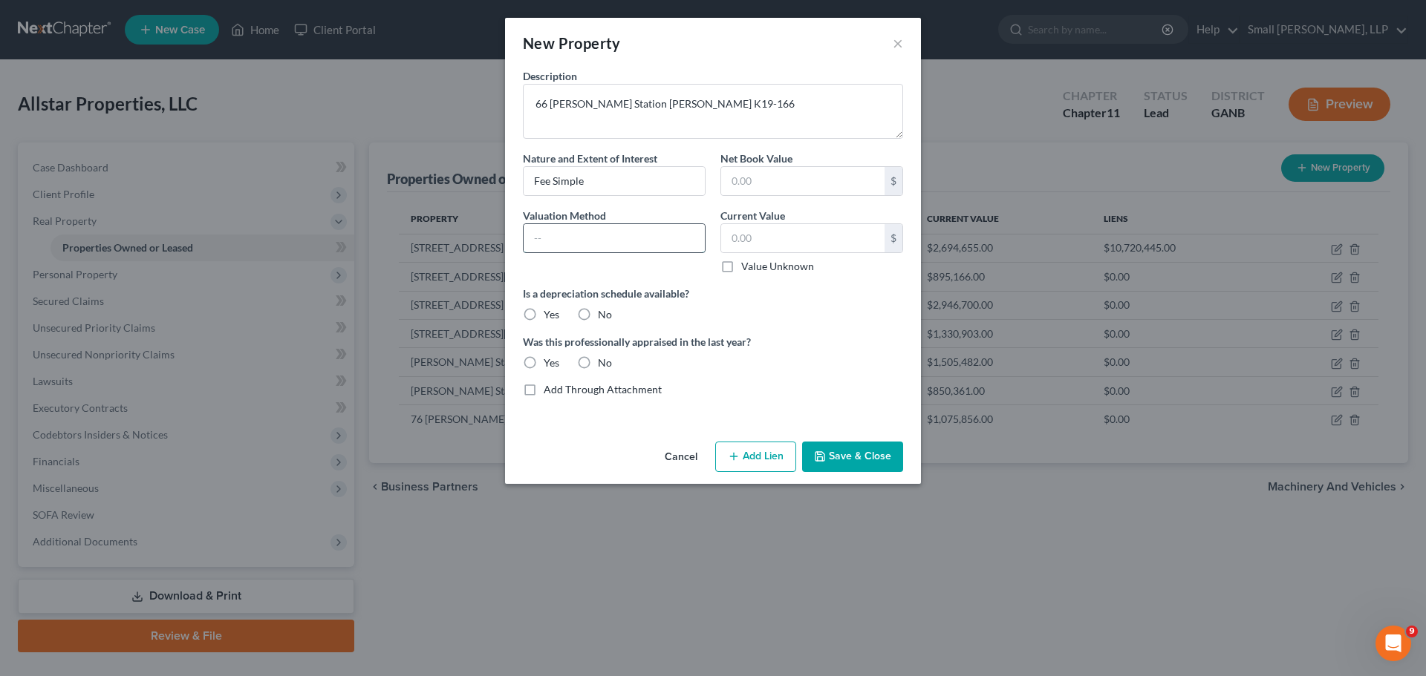
click at [651, 248] on input "text" at bounding box center [613, 238] width 181 height 28
type input "Tax Assessed Value"
click at [598, 316] on label "No" at bounding box center [605, 314] width 14 height 15
click at [604, 316] on input "No" at bounding box center [609, 312] width 10 height 10
radio input "true"
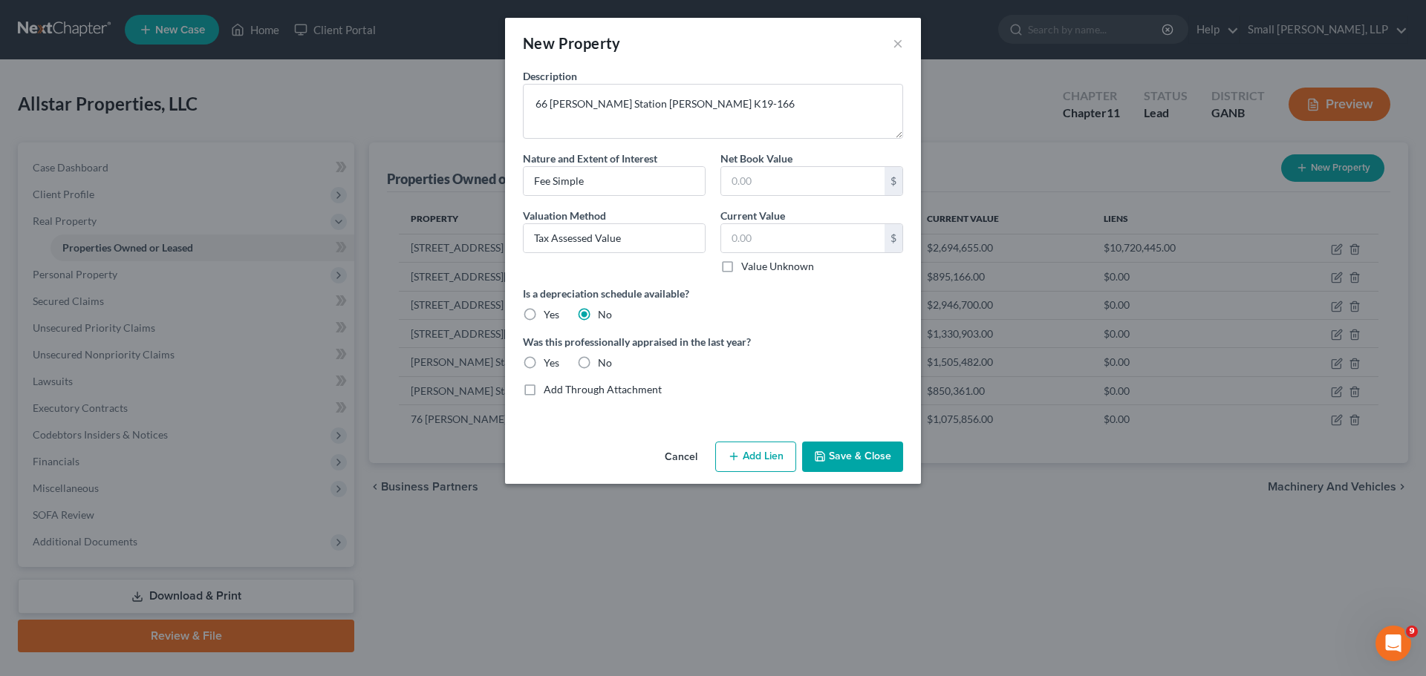
click at [598, 362] on label "No" at bounding box center [605, 363] width 14 height 15
click at [604, 362] on input "No" at bounding box center [609, 361] width 10 height 10
radio input "true"
click at [765, 235] on input "text" at bounding box center [802, 238] width 163 height 28
type input "230,550"
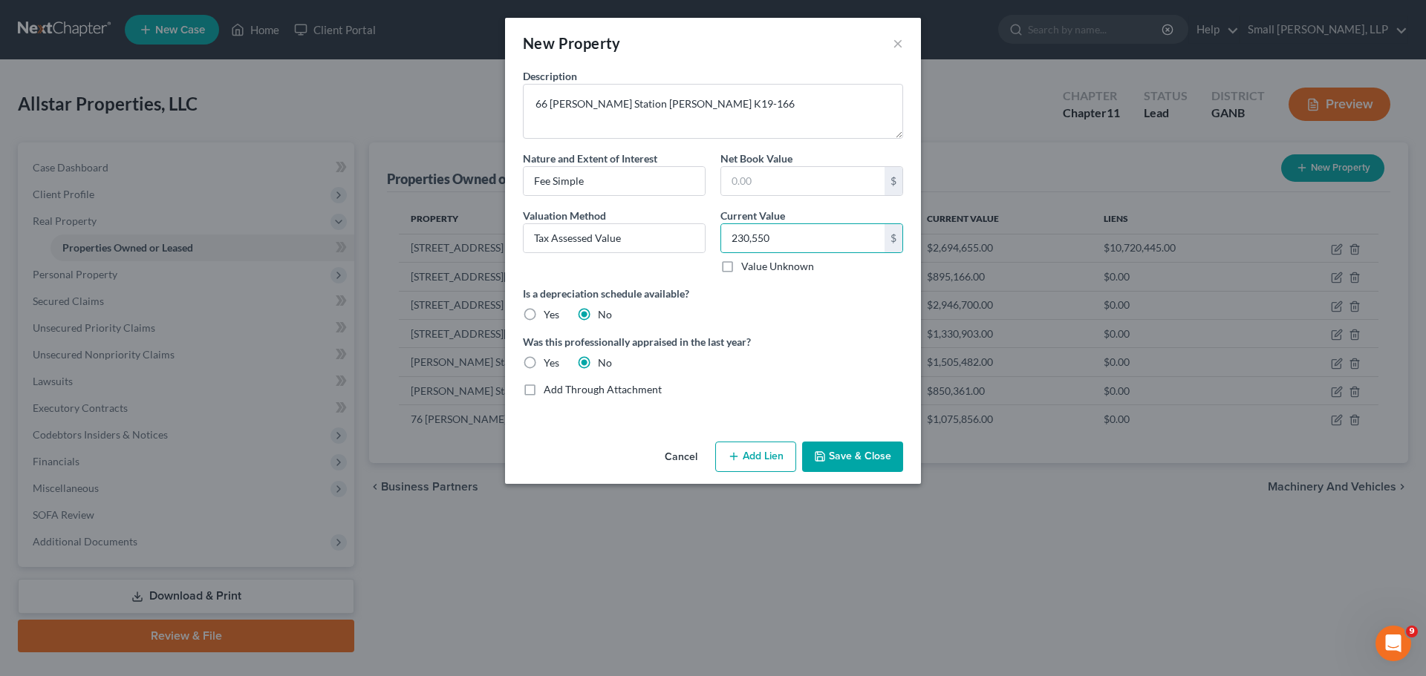
click at [868, 293] on label "Is a depreciation schedule available?" at bounding box center [713, 294] width 380 height 16
click at [748, 464] on button "Add Lien" at bounding box center [755, 457] width 81 height 31
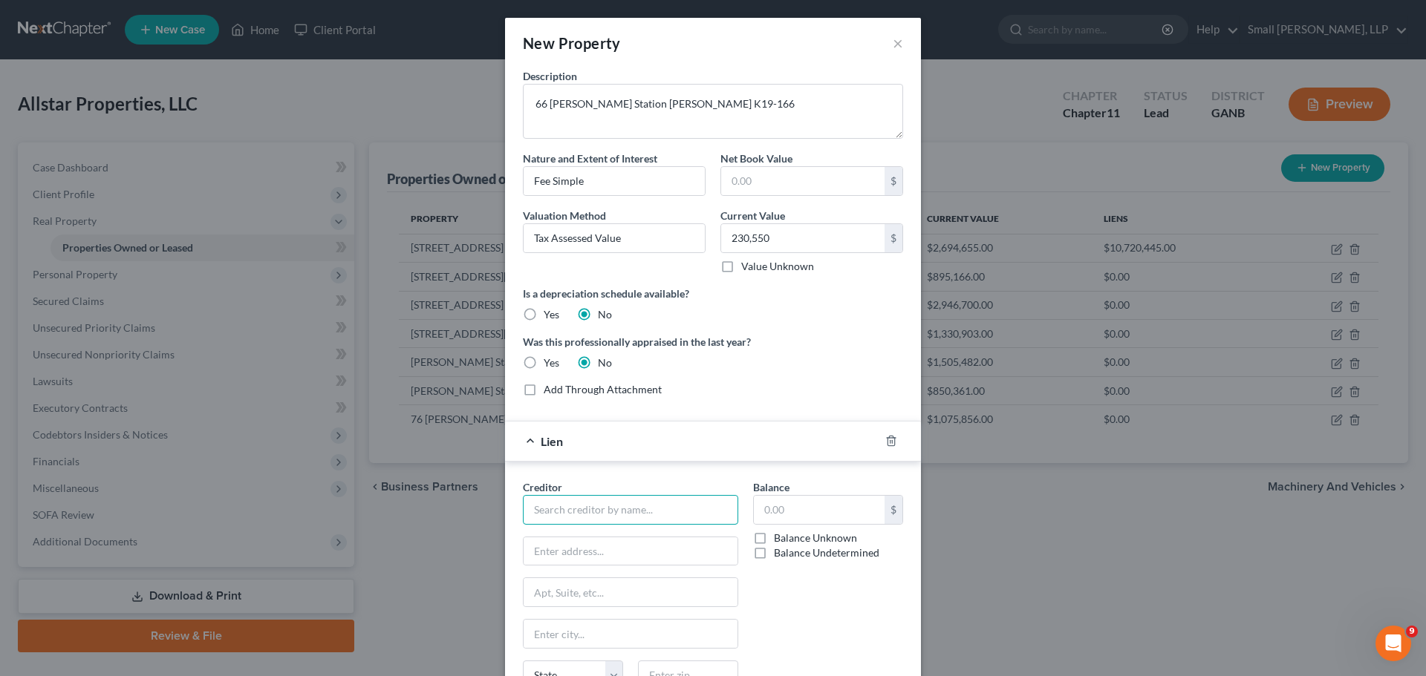
click at [625, 518] on input "text" at bounding box center [630, 510] width 215 height 30
click at [614, 558] on div "Bank of America, N.A." at bounding box center [612, 558] width 154 height 15
type input "Bank of America, N.A."
type input "[STREET_ADDRESS][PERSON_NAME]"
type input "[GEOGRAPHIC_DATA]"
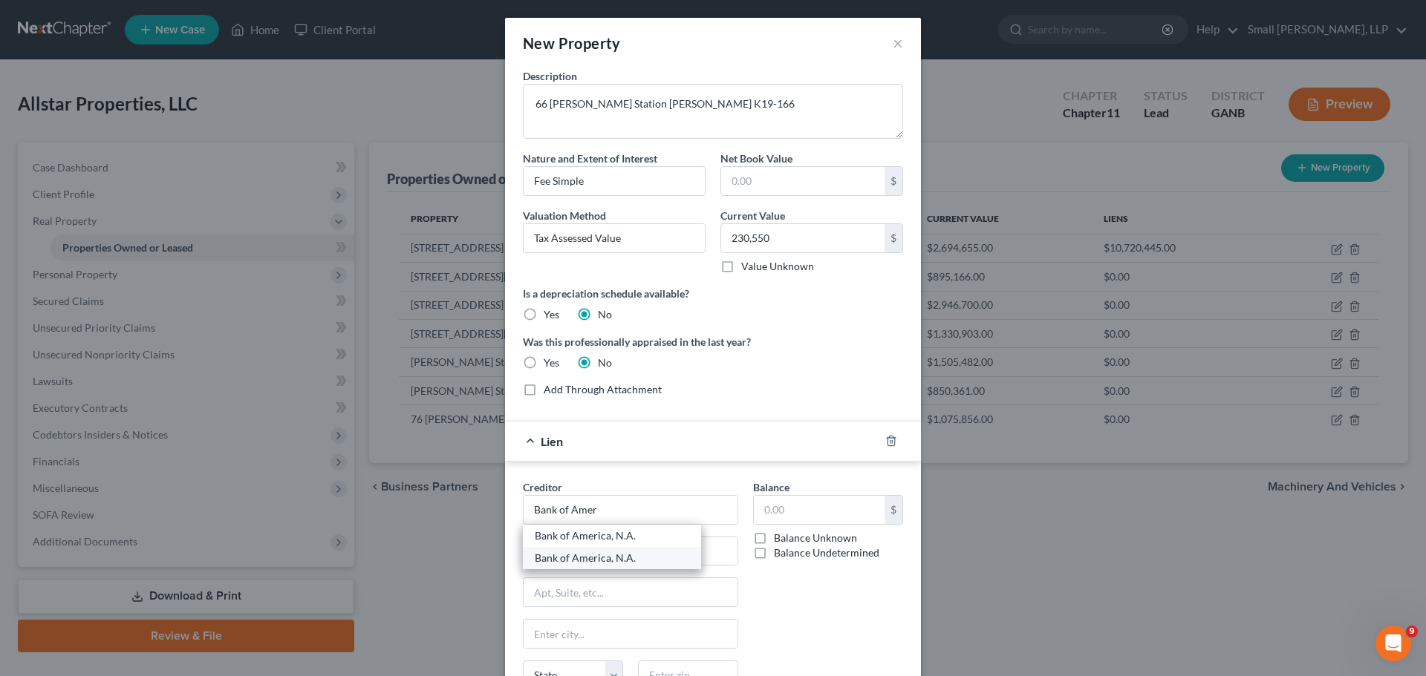
type input "Charlotte"
select select "28"
type input "28255-0001"
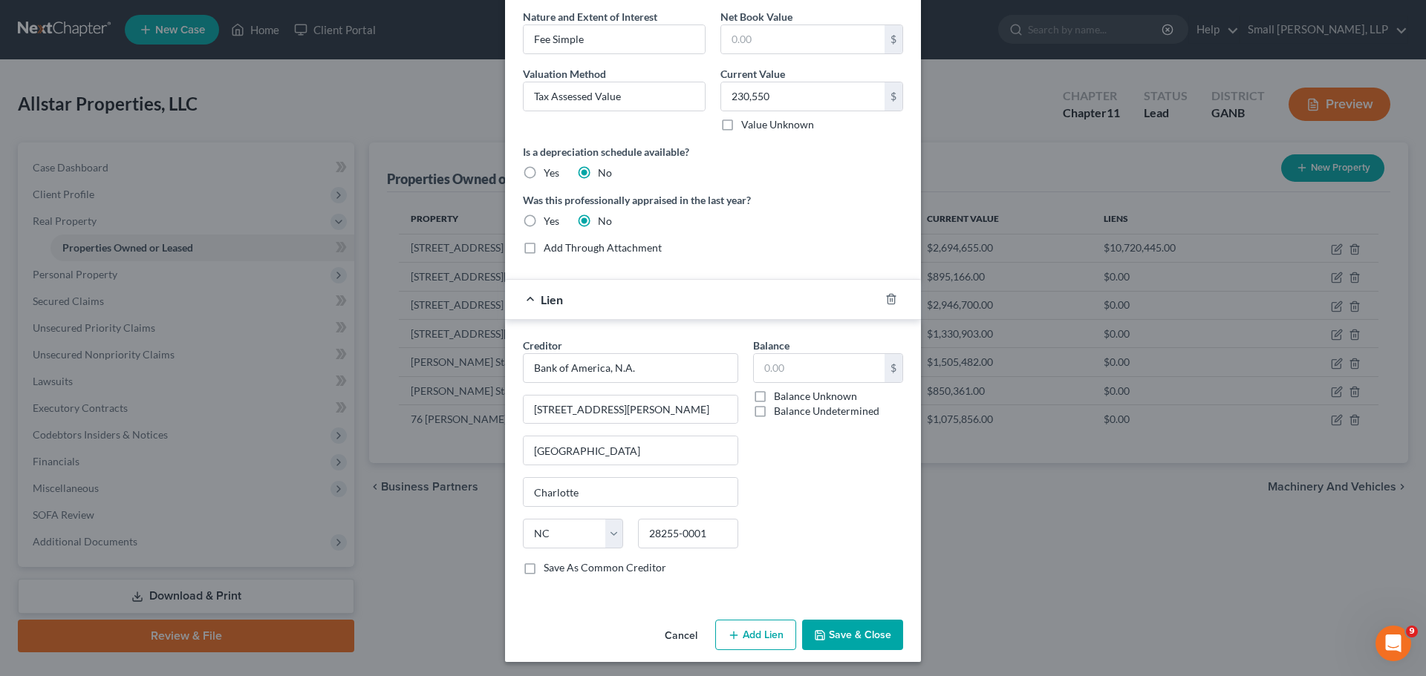
scroll to position [146, 0]
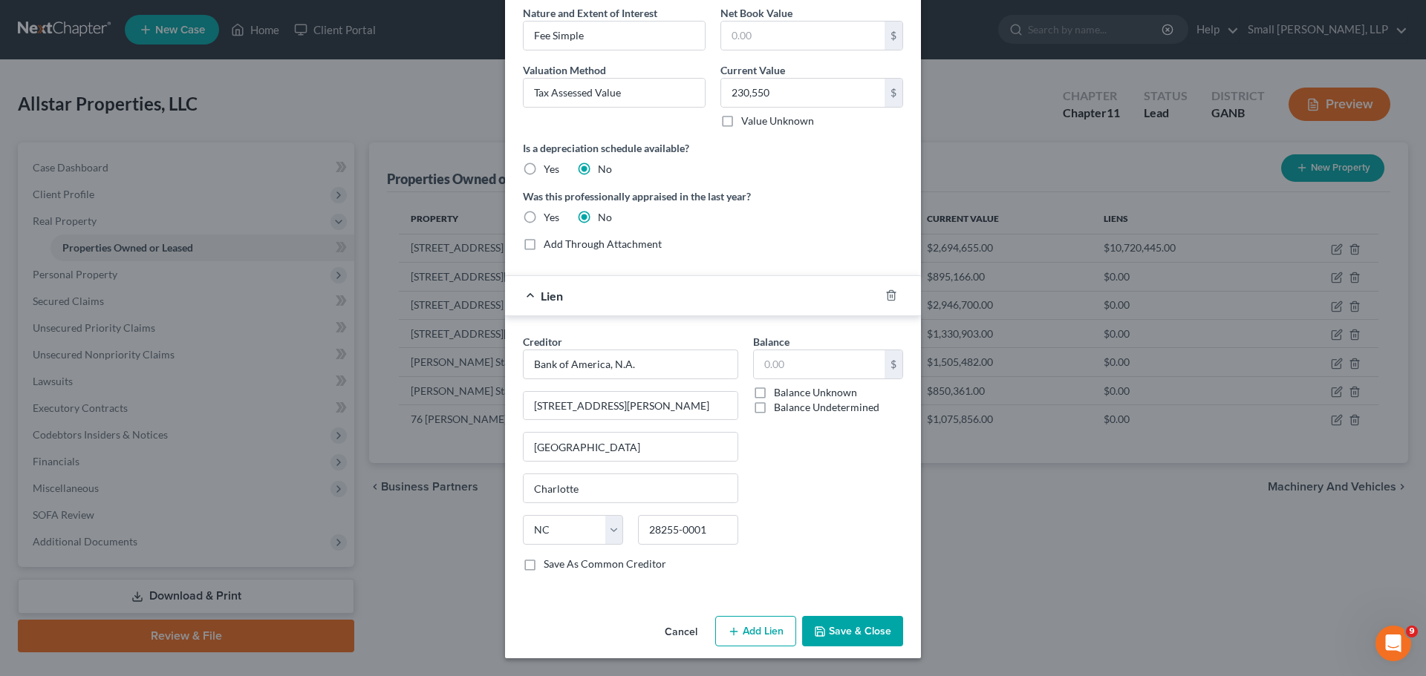
click at [817, 408] on label "Balance Undetermined" at bounding box center [826, 407] width 105 height 15
click at [789, 408] on input "Balance Undetermined" at bounding box center [785, 405] width 10 height 10
checkbox input "true"
type input "0.00"
click at [858, 632] on button "Save & Close" at bounding box center [852, 631] width 101 height 31
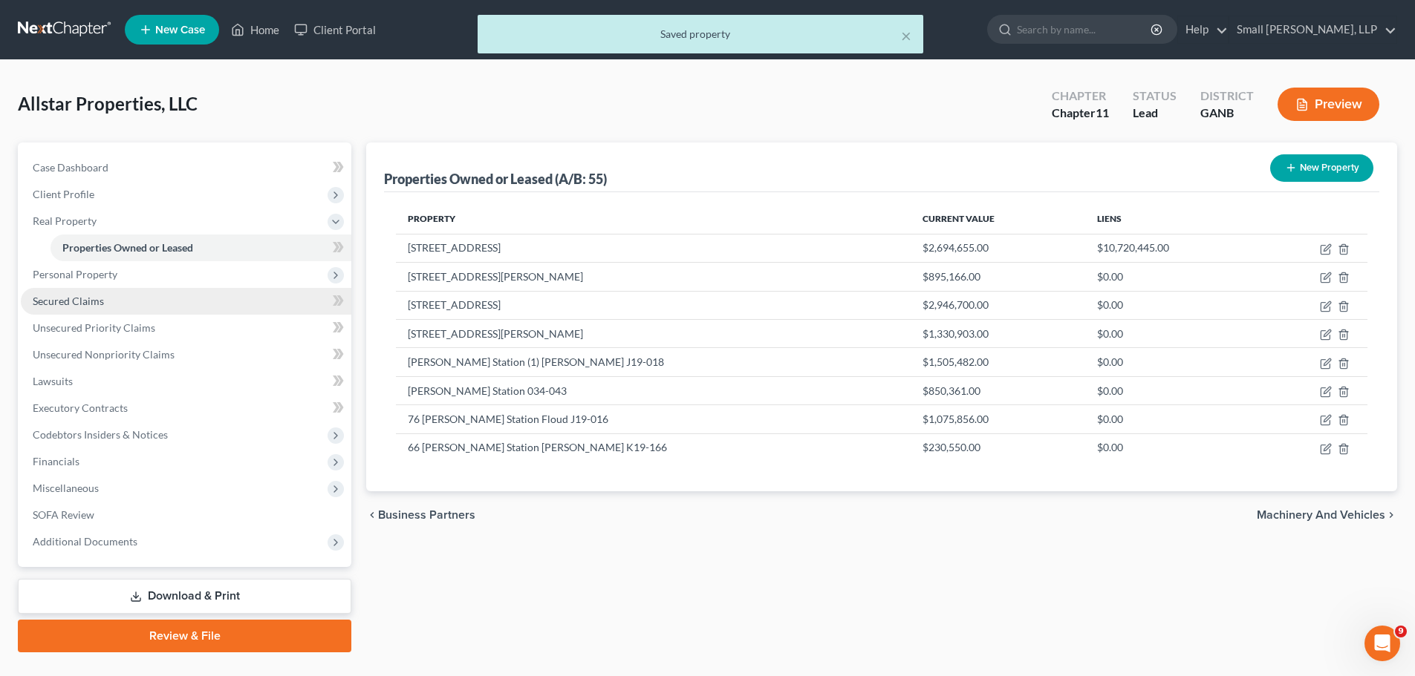
click at [57, 303] on span "Secured Claims" at bounding box center [68, 301] width 71 height 13
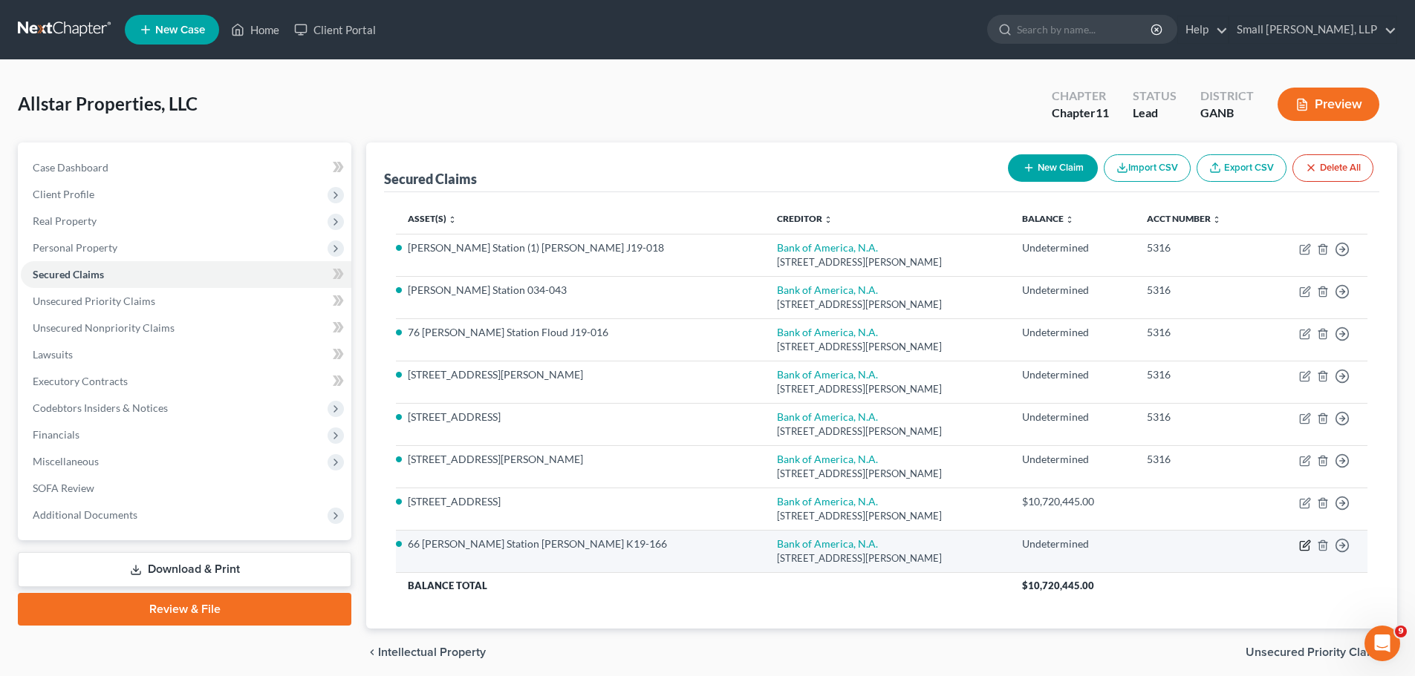
click at [1300, 542] on icon "button" at bounding box center [1303, 545] width 9 height 9
select select "28"
select select "7"
select select "0"
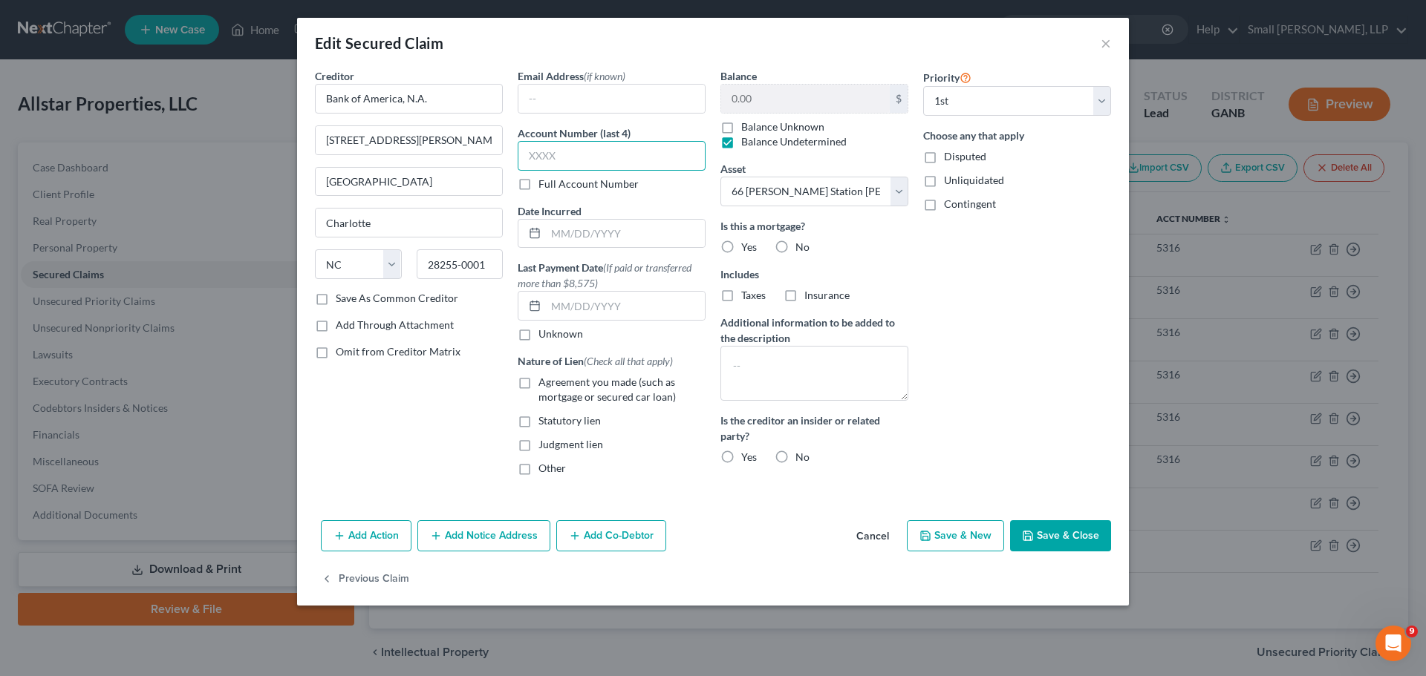
click at [583, 148] on input "text" at bounding box center [612, 156] width 188 height 30
type input "5316"
click at [538, 379] on label "Agreement you made (such as mortgage or secured car loan)" at bounding box center [621, 390] width 167 height 30
click at [544, 379] on input "Agreement you made (such as mortgage or secured car loan)" at bounding box center [549, 380] width 10 height 10
checkbox input "true"
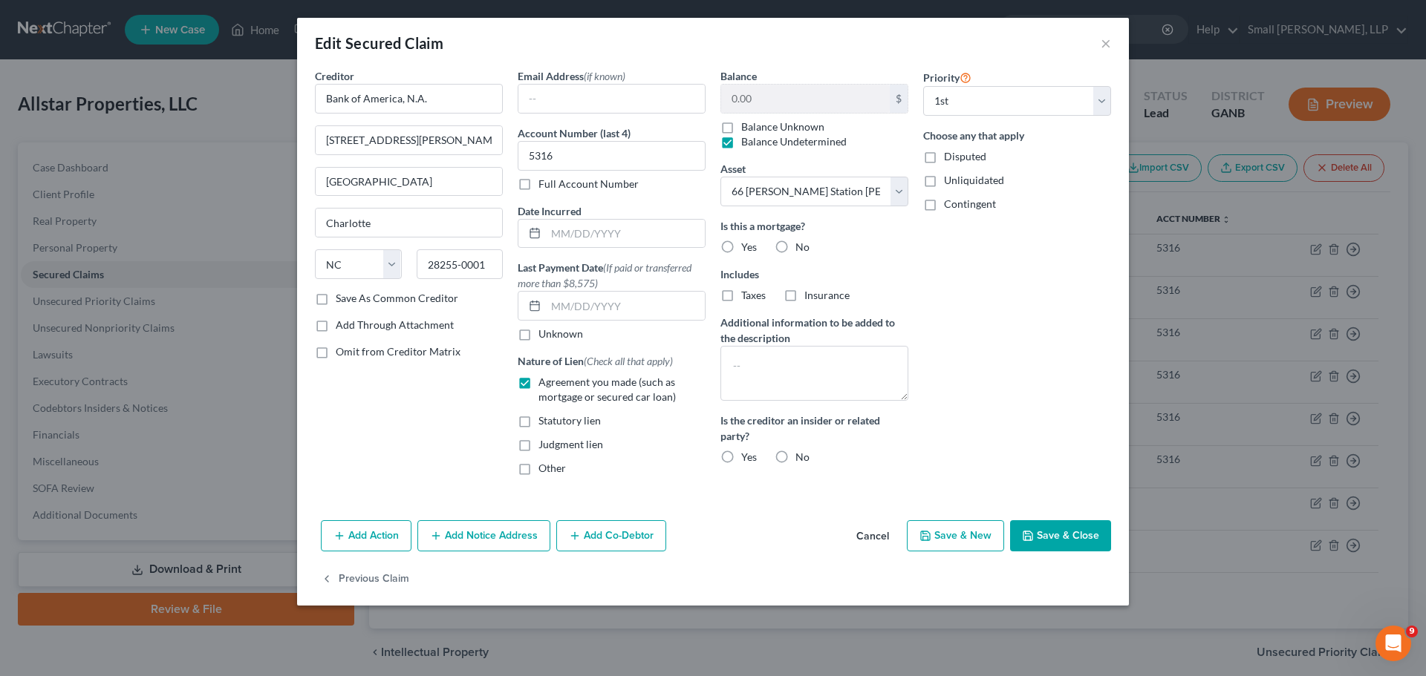
click at [741, 241] on label "Yes" at bounding box center [749, 247] width 16 height 15
click at [747, 241] on input "Yes" at bounding box center [752, 245] width 10 height 10
radio input "true"
click at [782, 369] on textarea at bounding box center [814, 373] width 188 height 55
paste textarea "Multiple pieces of property act as collateral for this loan; all are identified…"
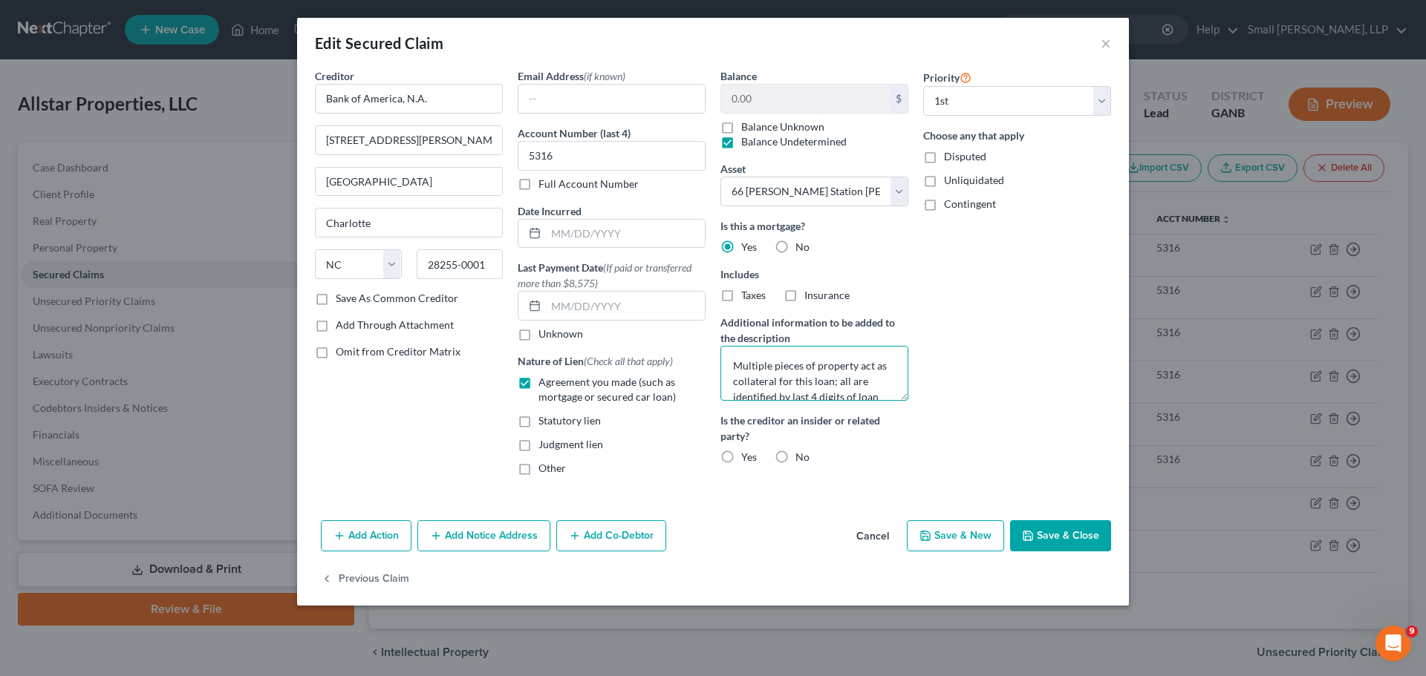
scroll to position [19, 0]
type textarea "Multiple pieces of property act as collateral for this loan; all are identified…"
click at [795, 457] on label "No" at bounding box center [802, 457] width 14 height 15
click at [801, 457] on input "No" at bounding box center [806, 455] width 10 height 10
radio input "true"
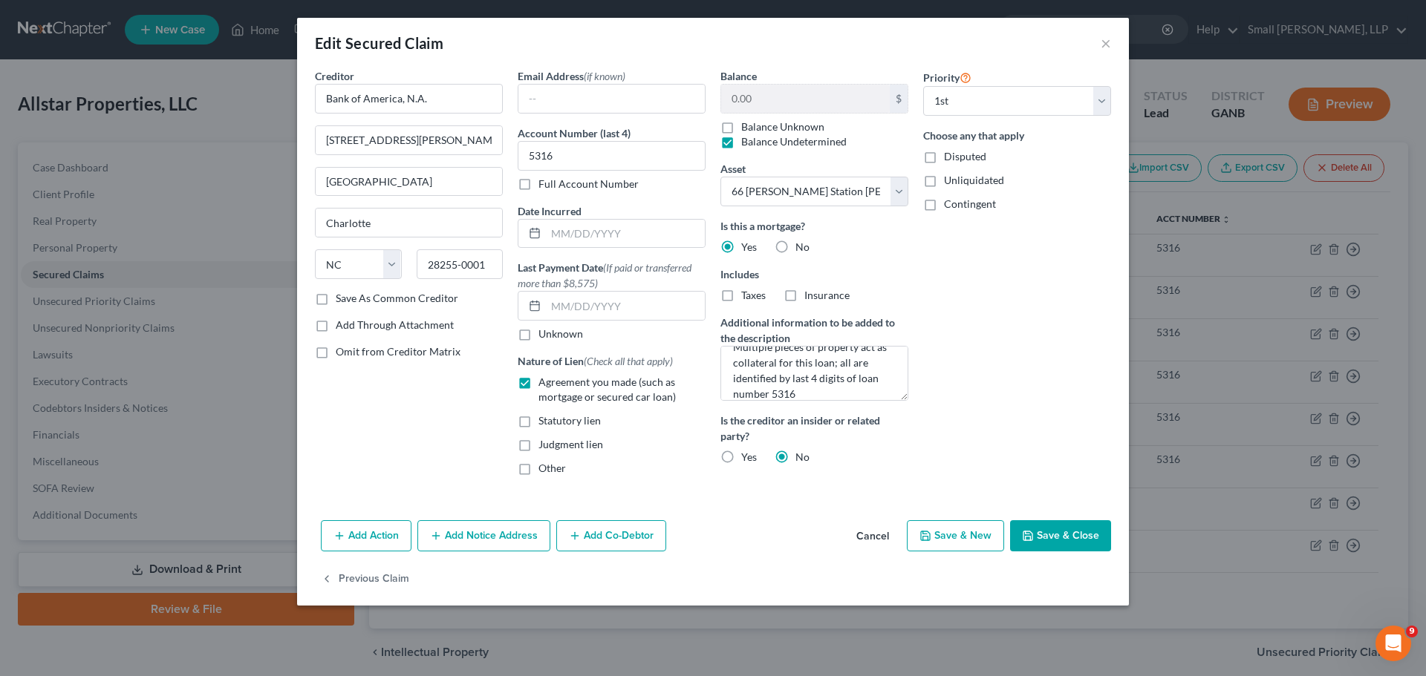
click at [1069, 526] on button "Save & Close" at bounding box center [1060, 536] width 101 height 31
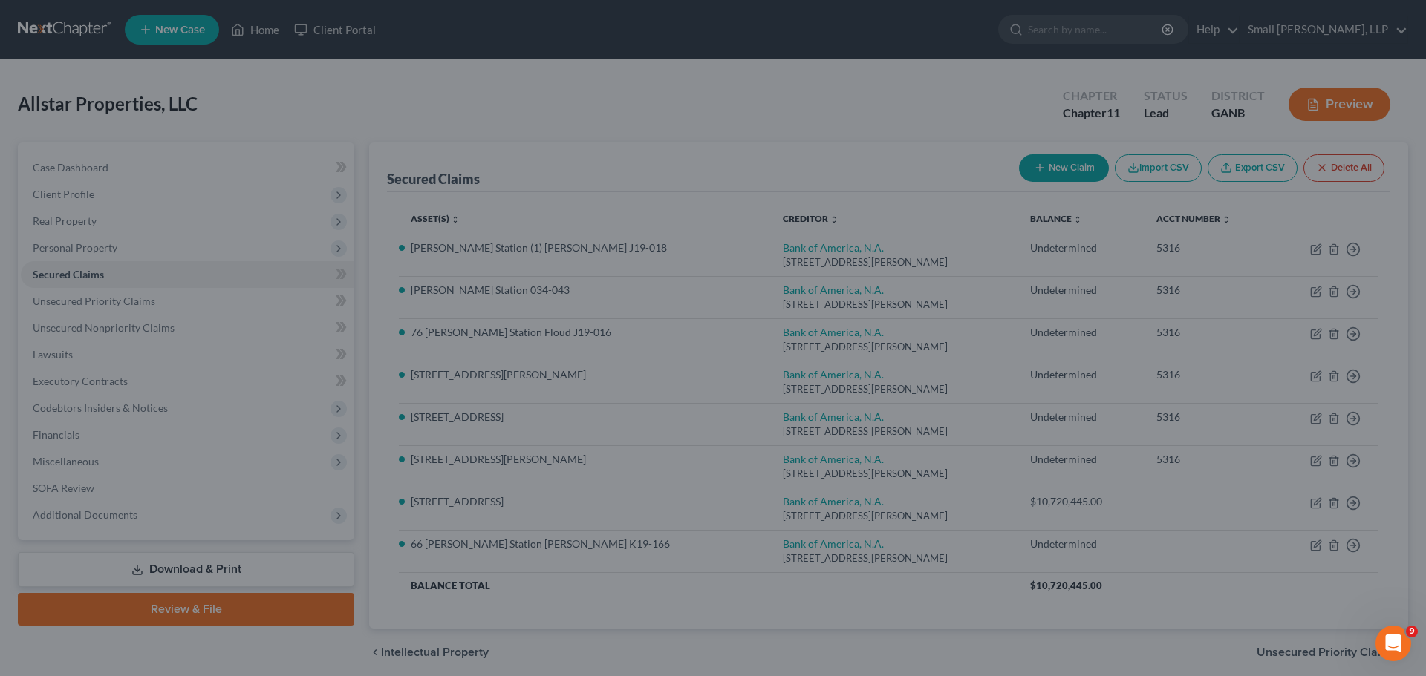
select select "7"
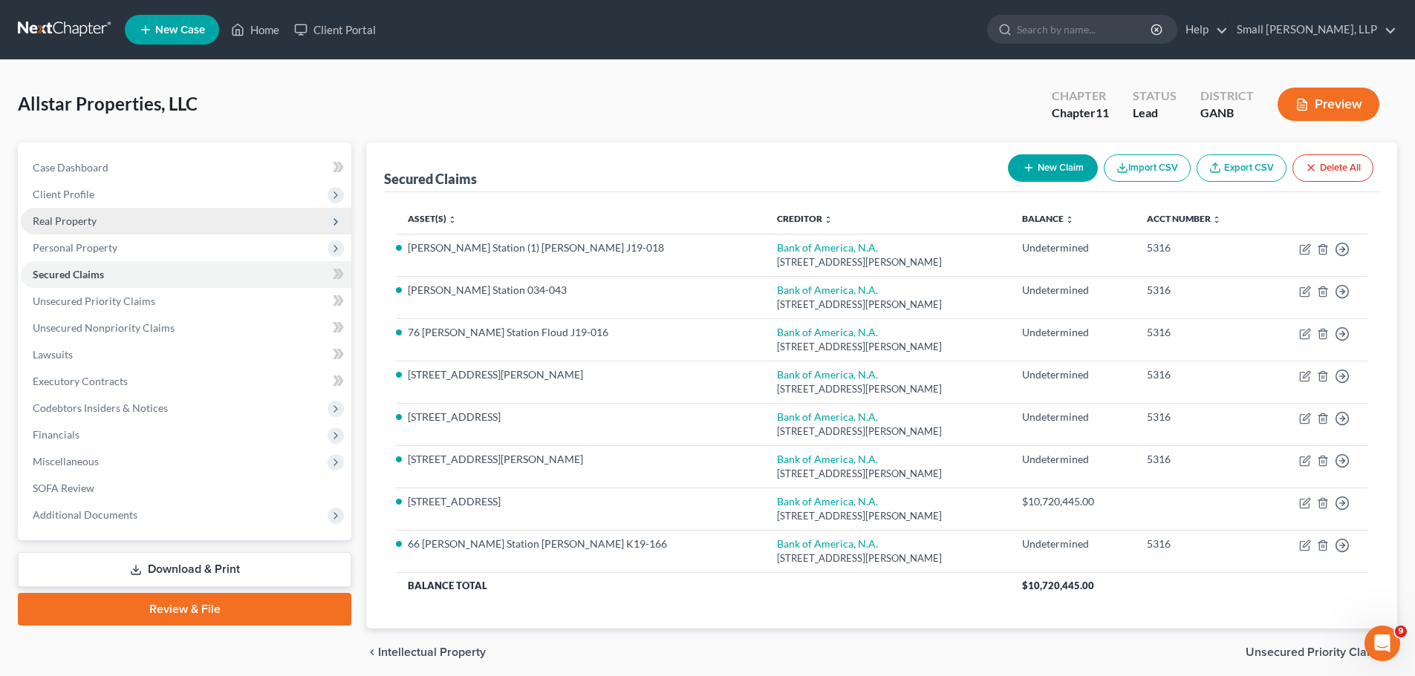
click at [132, 228] on span "Real Property" at bounding box center [186, 221] width 330 height 27
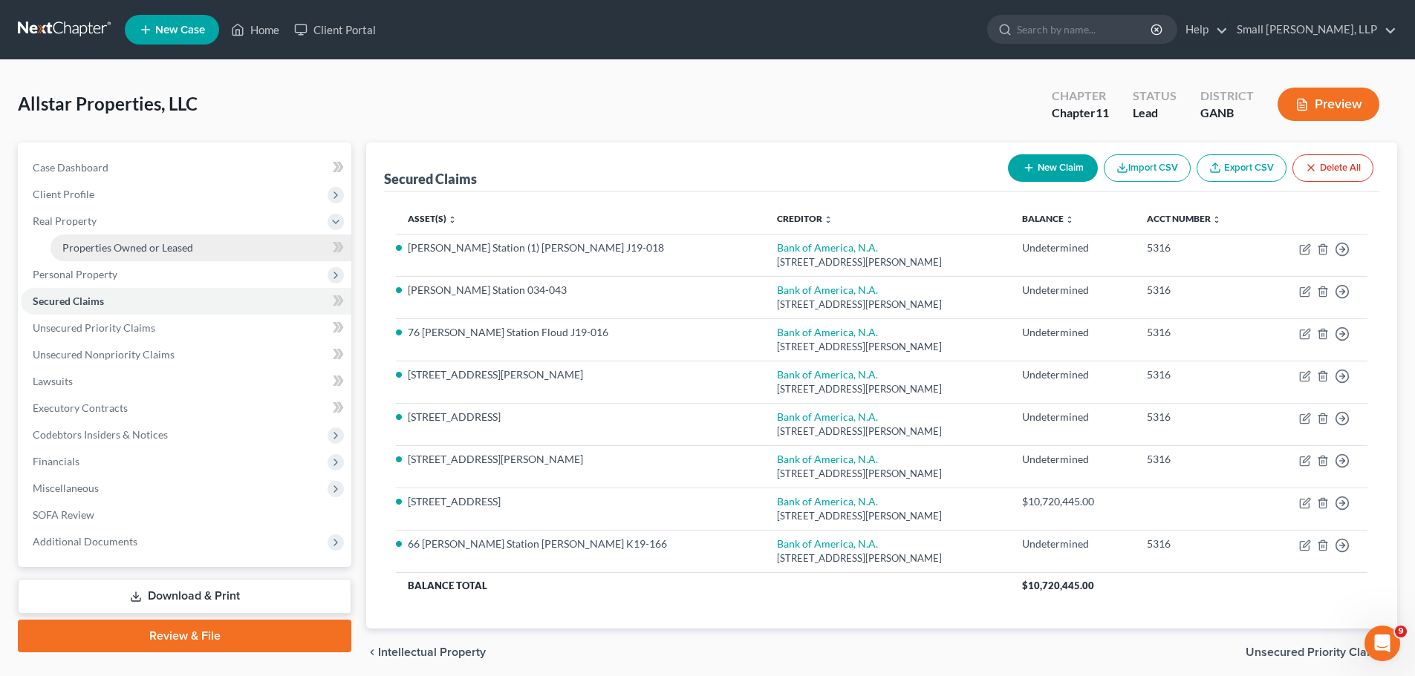
click at [145, 247] on span "Properties Owned or Leased" at bounding box center [127, 247] width 131 height 13
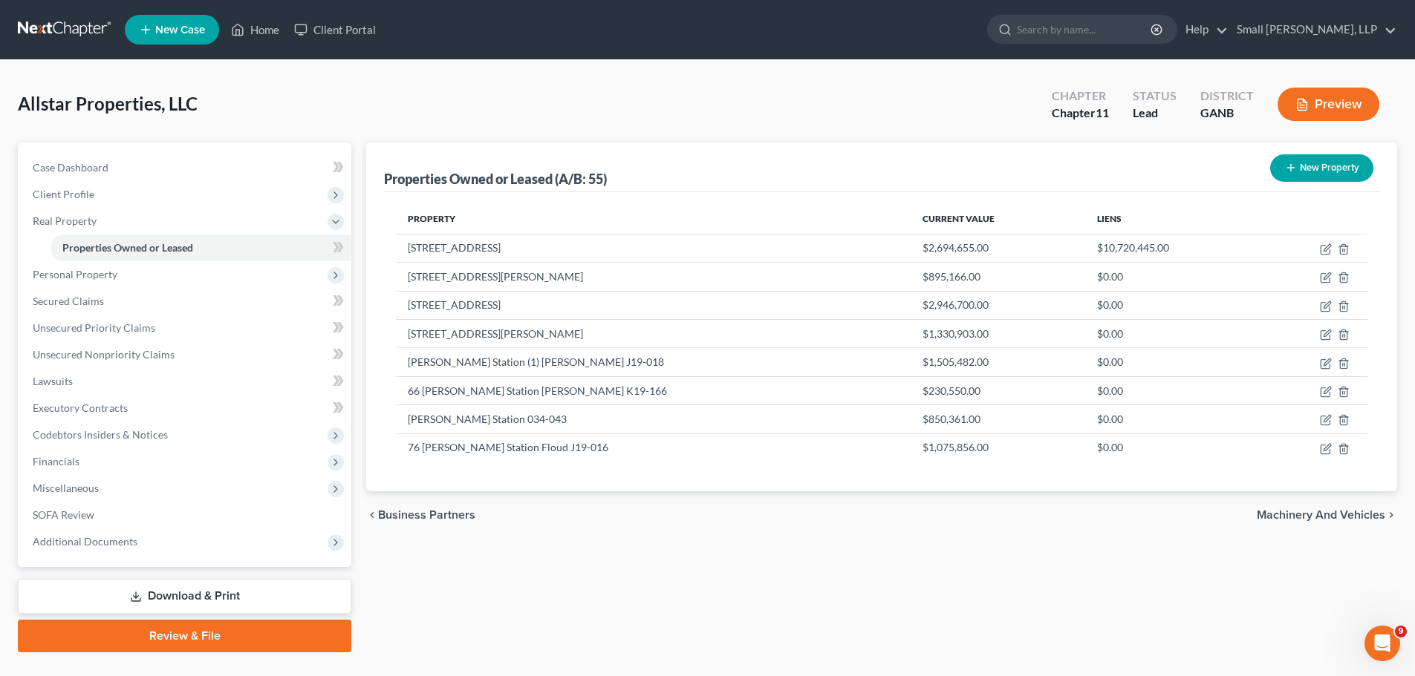
click at [1312, 169] on button "New Property" at bounding box center [1321, 167] width 103 height 27
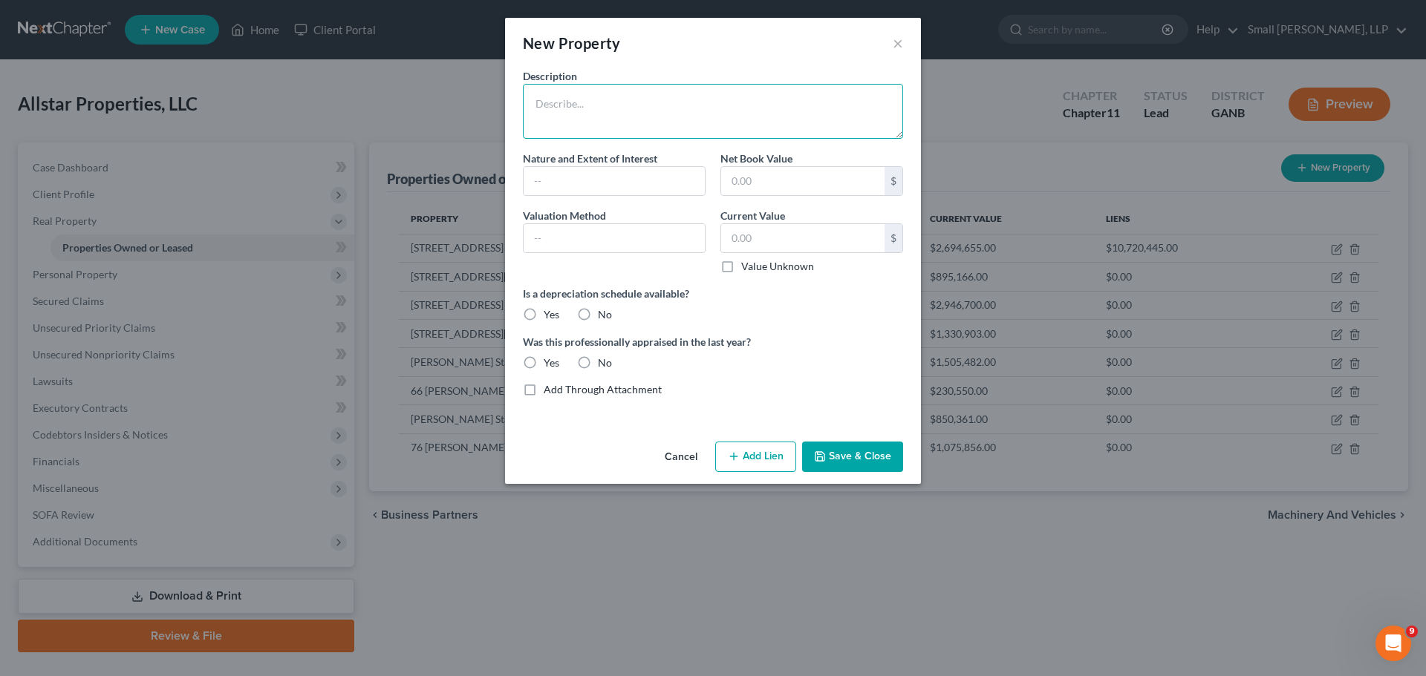
click at [593, 100] on textarea at bounding box center [713, 111] width 380 height 55
click at [653, 105] on textarea "66 Brice Station Floyd J19001" at bounding box center [713, 111] width 380 height 55
type textarea "66 Brice Station Floyd J19 001"
click at [634, 189] on input "text" at bounding box center [613, 181] width 181 height 28
type input "Fee Simple"
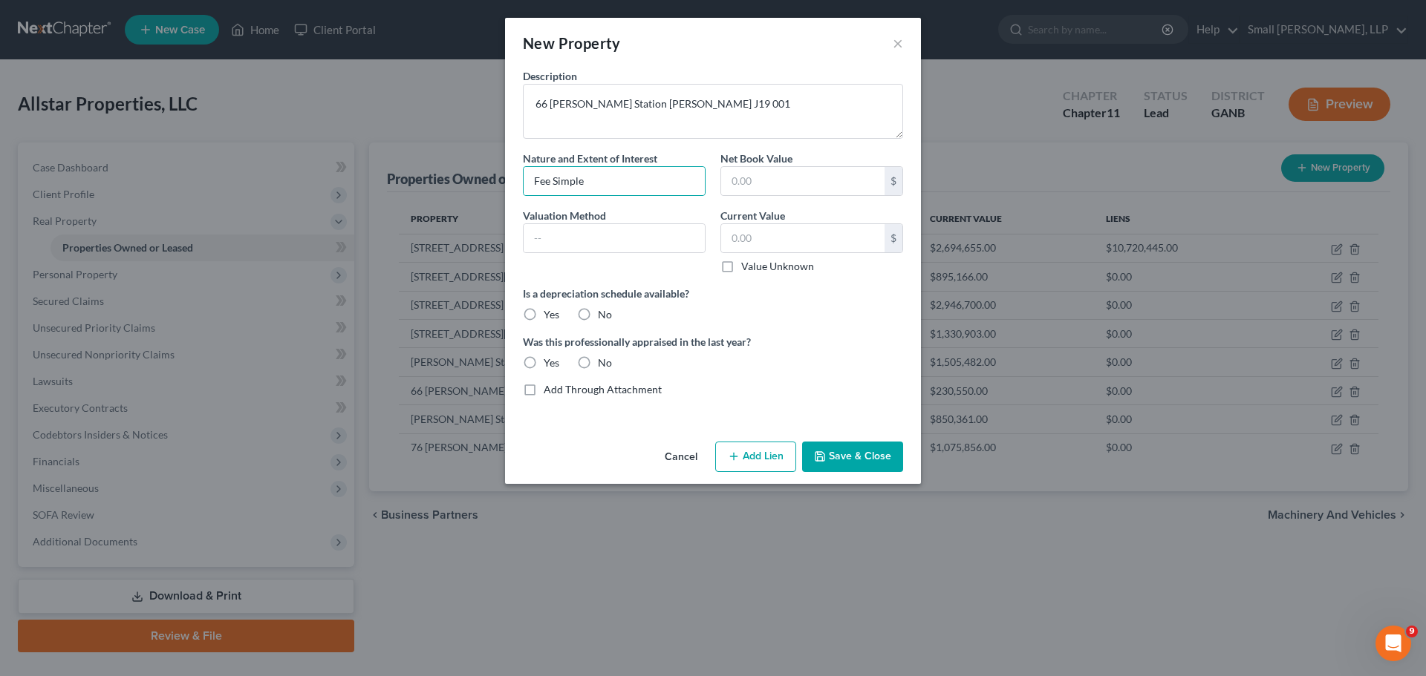
click at [606, 257] on div "Valuation Method" at bounding box center [614, 241] width 198 height 66
click at [607, 241] on input "text" at bounding box center [613, 238] width 181 height 28
type input "Tax Assessed Value"
click at [598, 310] on label "No" at bounding box center [605, 314] width 14 height 15
click at [604, 310] on input "No" at bounding box center [609, 312] width 10 height 10
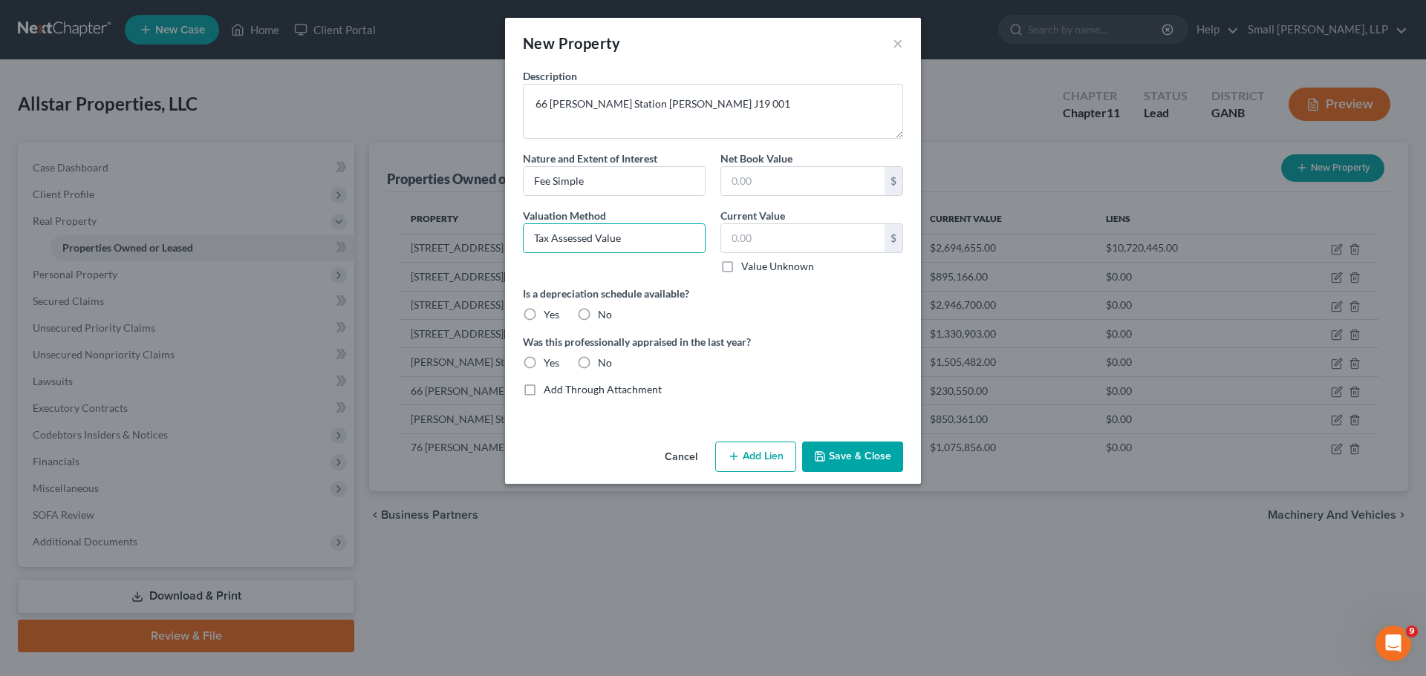
radio input "true"
click at [598, 364] on label "No" at bounding box center [605, 363] width 14 height 15
click at [604, 364] on input "No" at bounding box center [609, 361] width 10 height 10
radio input "true"
click at [760, 244] on input "text" at bounding box center [802, 238] width 163 height 28
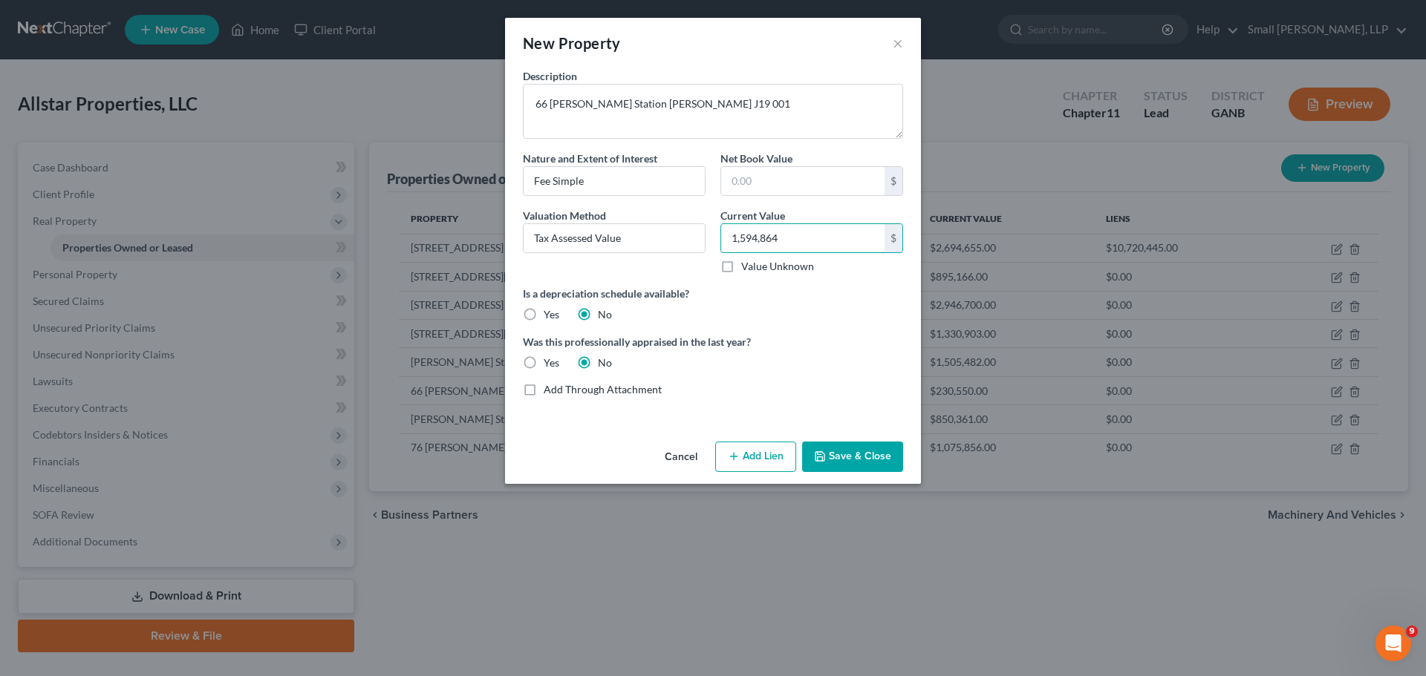
type input "1,594,864"
click at [795, 337] on label "Was this professionally appraised in the last year?" at bounding box center [713, 342] width 380 height 16
click at [769, 470] on button "Add Lien" at bounding box center [755, 457] width 81 height 31
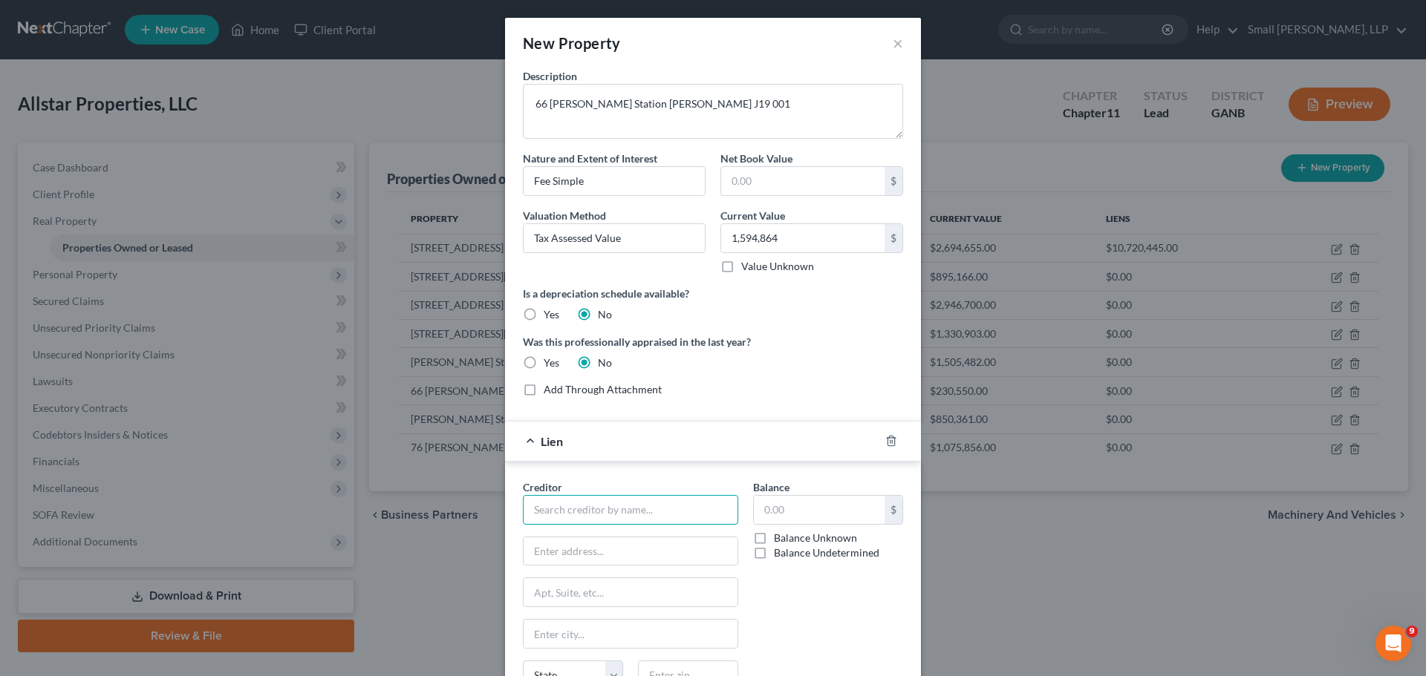
click at [678, 507] on input "text" at bounding box center [630, 510] width 215 height 30
click at [625, 548] on div "Bank of America, N.A." at bounding box center [612, 558] width 178 height 22
type input "Bank of America, N.A."
type input "[STREET_ADDRESS][PERSON_NAME]"
type input "[GEOGRAPHIC_DATA]"
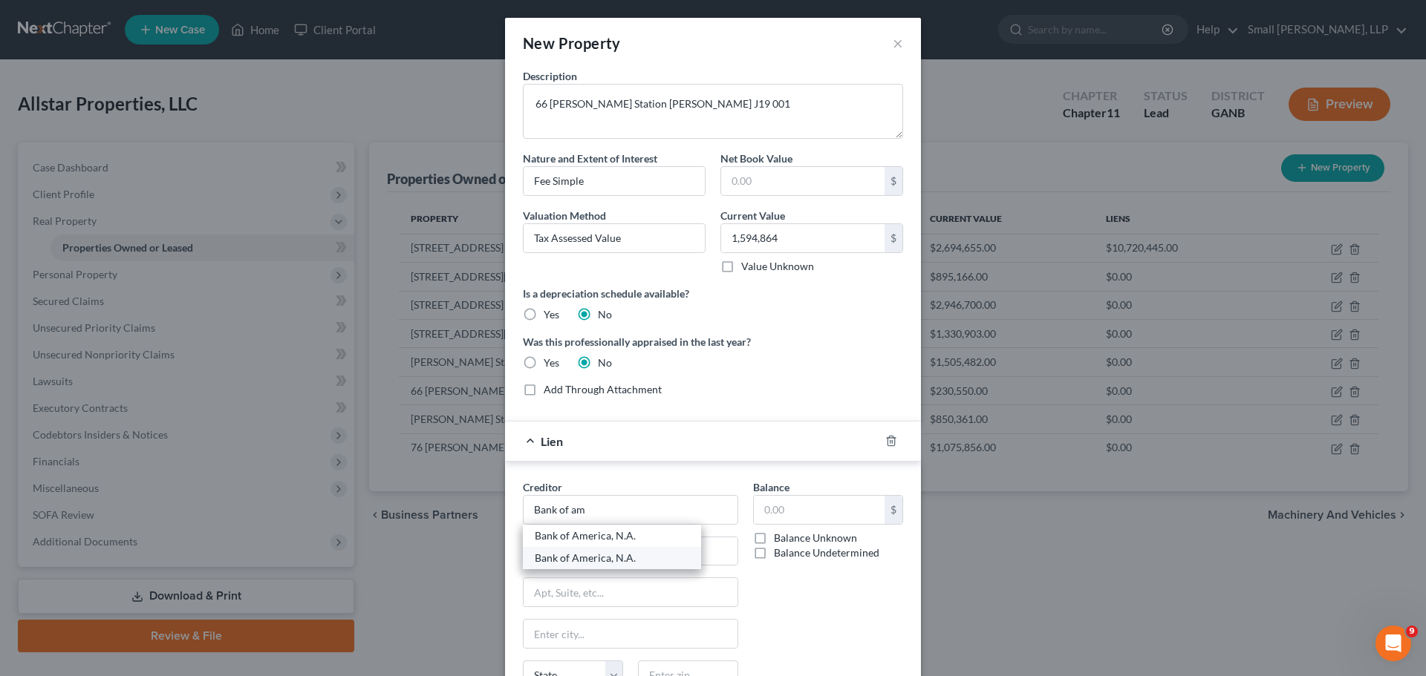
type input "Charlotte"
select select "28"
type input "28255-0001"
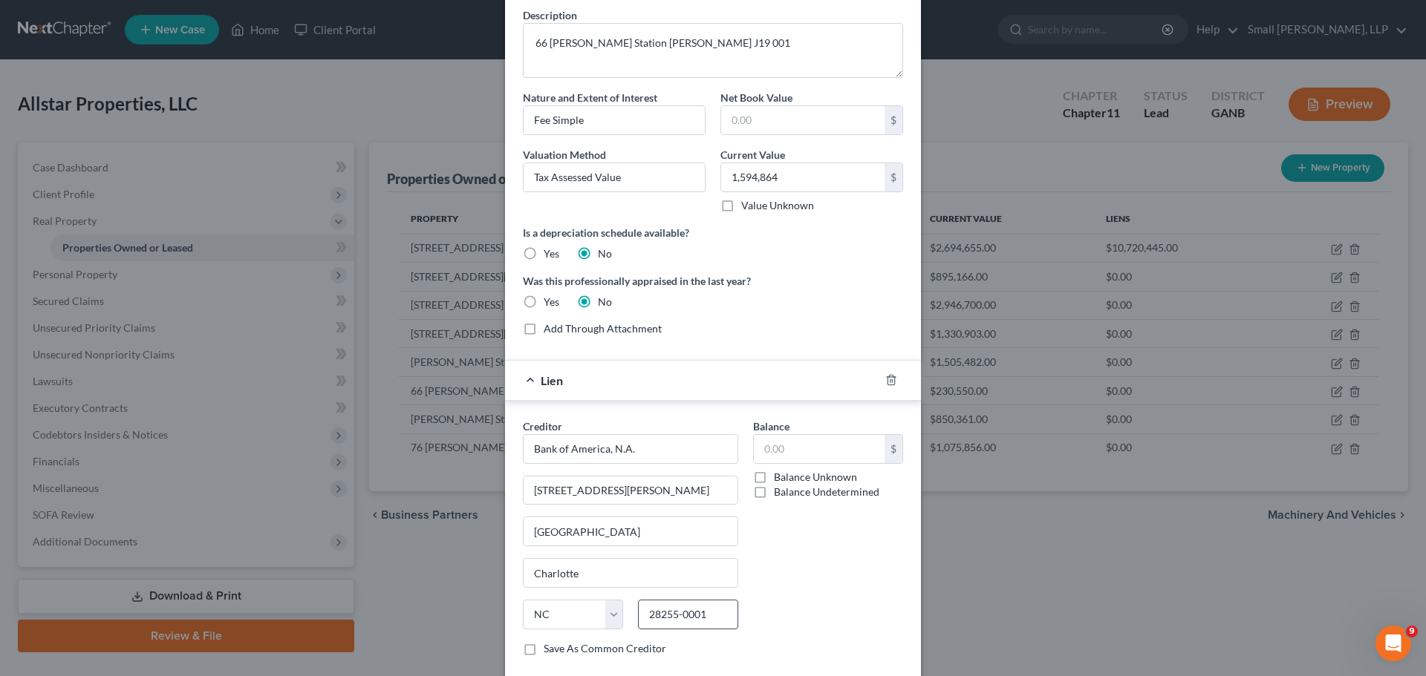
scroll to position [146, 0]
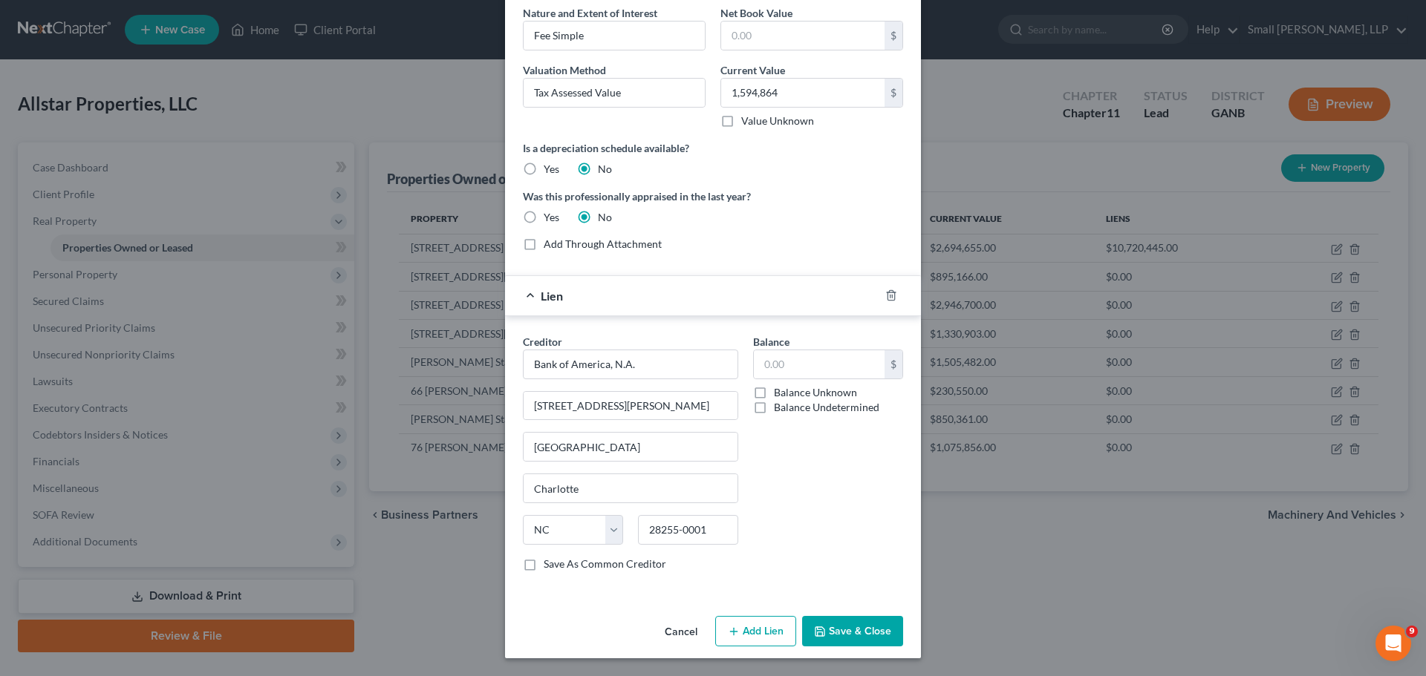
click at [787, 410] on label "Balance Undetermined" at bounding box center [826, 407] width 105 height 15
click at [787, 410] on input "Balance Undetermined" at bounding box center [785, 405] width 10 height 10
checkbox input "true"
type input "0.00"
click at [853, 633] on button "Save & Close" at bounding box center [852, 631] width 101 height 31
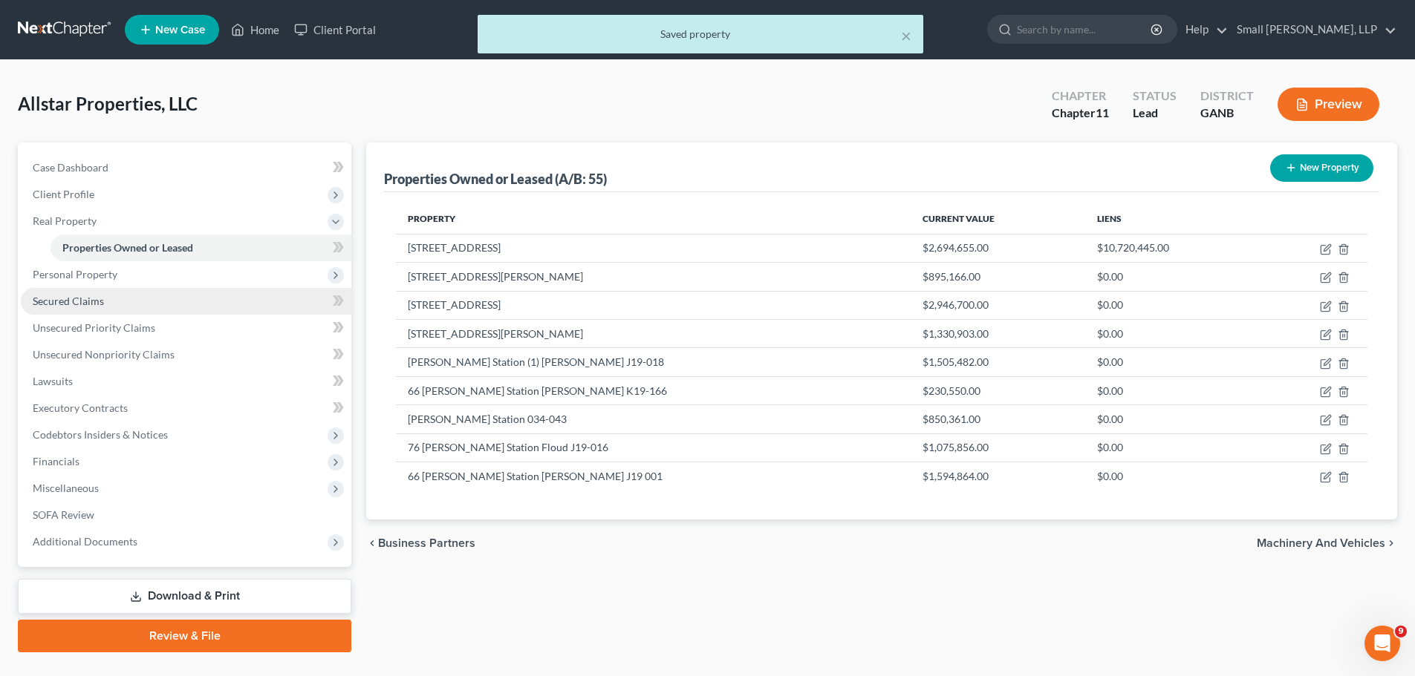
click at [134, 304] on link "Secured Claims" at bounding box center [186, 301] width 330 height 27
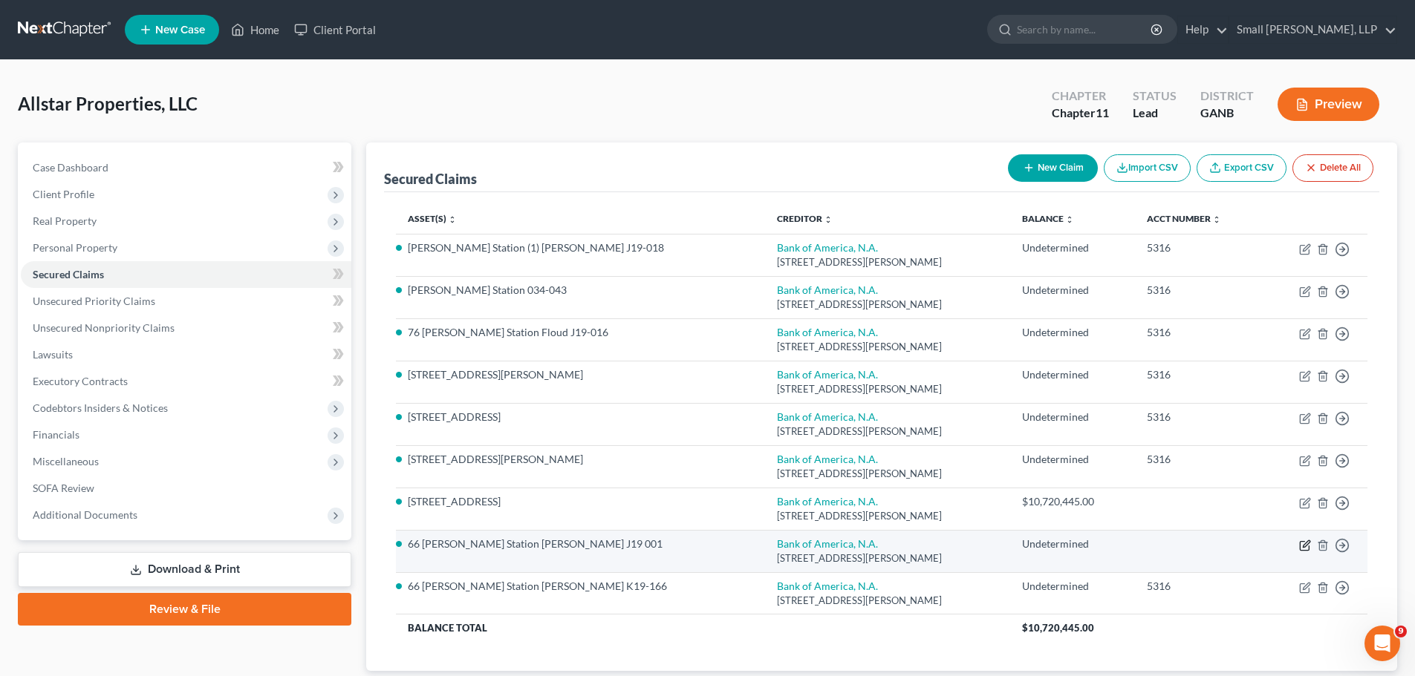
click at [1307, 548] on icon "button" at bounding box center [1305, 546] width 12 height 12
select select "28"
select select "6"
select select "0"
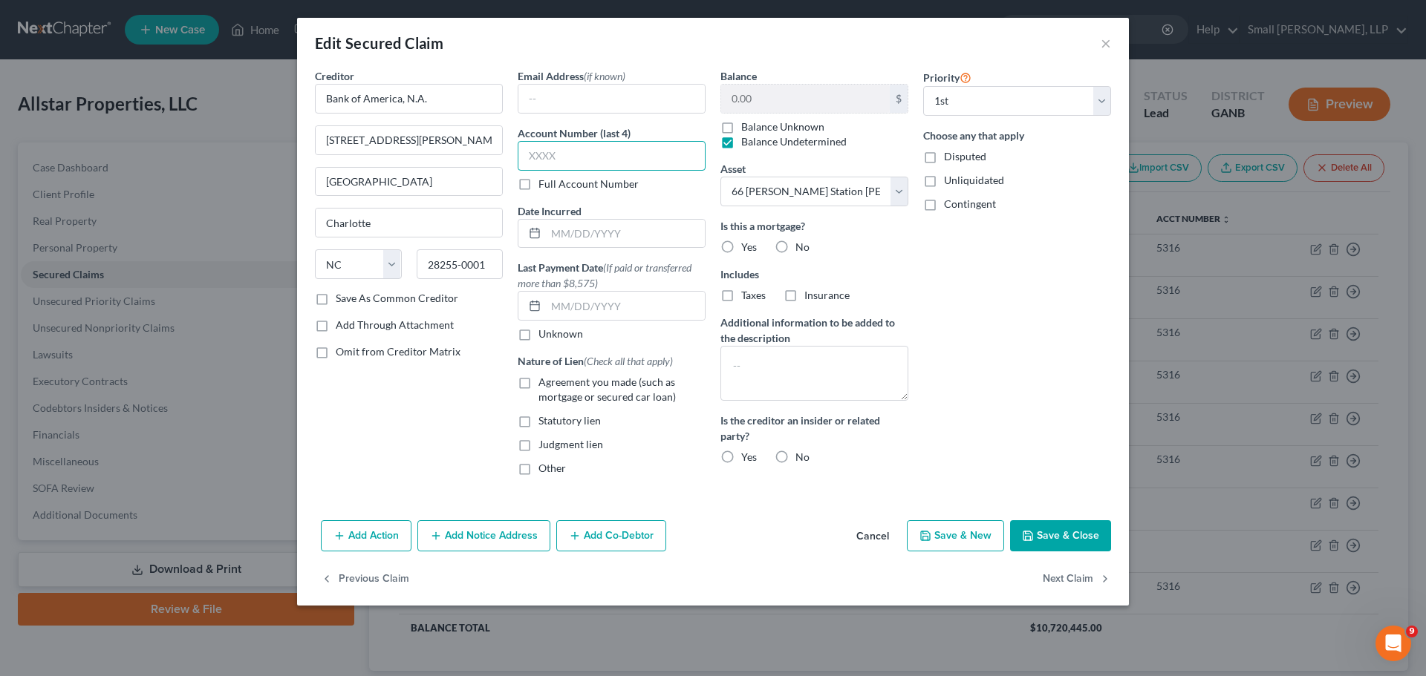
click at [558, 155] on input "text" at bounding box center [612, 156] width 188 height 30
type input "5316"
click at [538, 383] on label "Agreement you made (such as mortgage or secured car loan)" at bounding box center [621, 390] width 167 height 30
click at [544, 383] on input "Agreement you made (such as mortgage or secured car loan)" at bounding box center [549, 380] width 10 height 10
checkbox input "true"
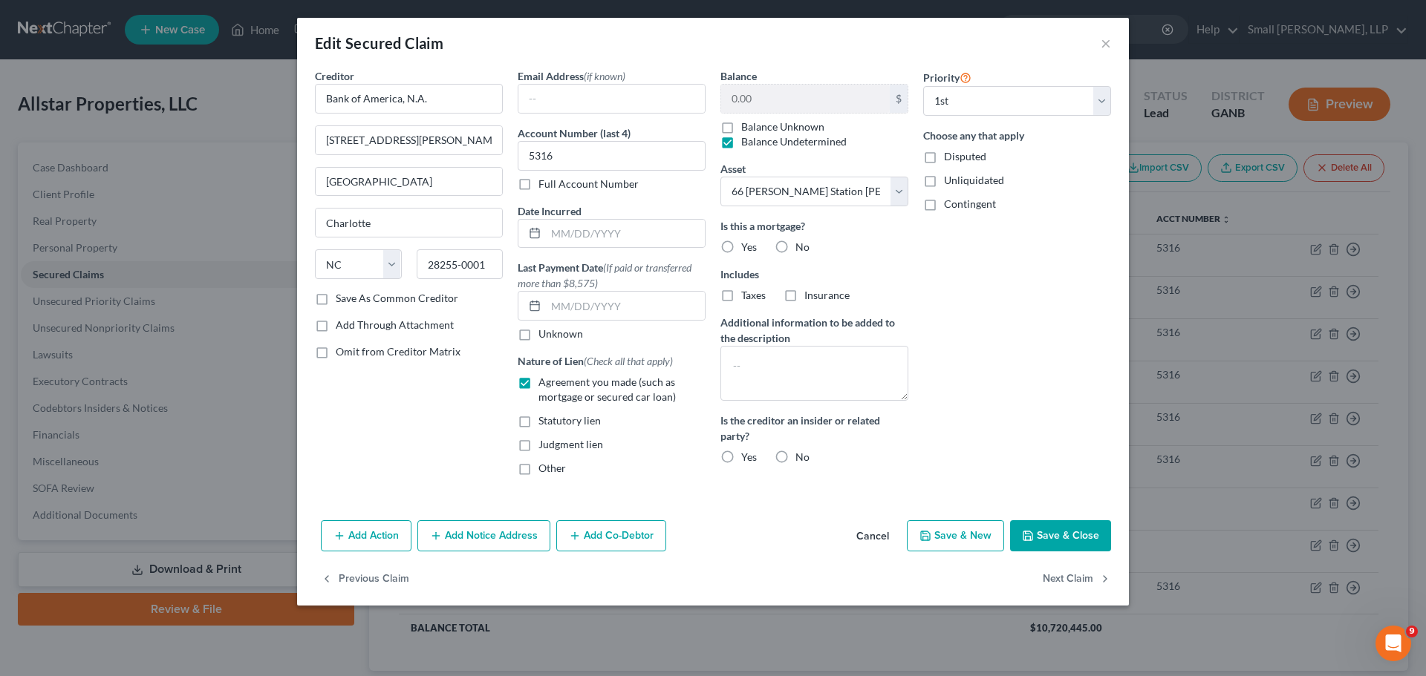
click at [795, 247] on label "No" at bounding box center [802, 247] width 14 height 15
click at [801, 247] on input "No" at bounding box center [806, 245] width 10 height 10
radio input "true"
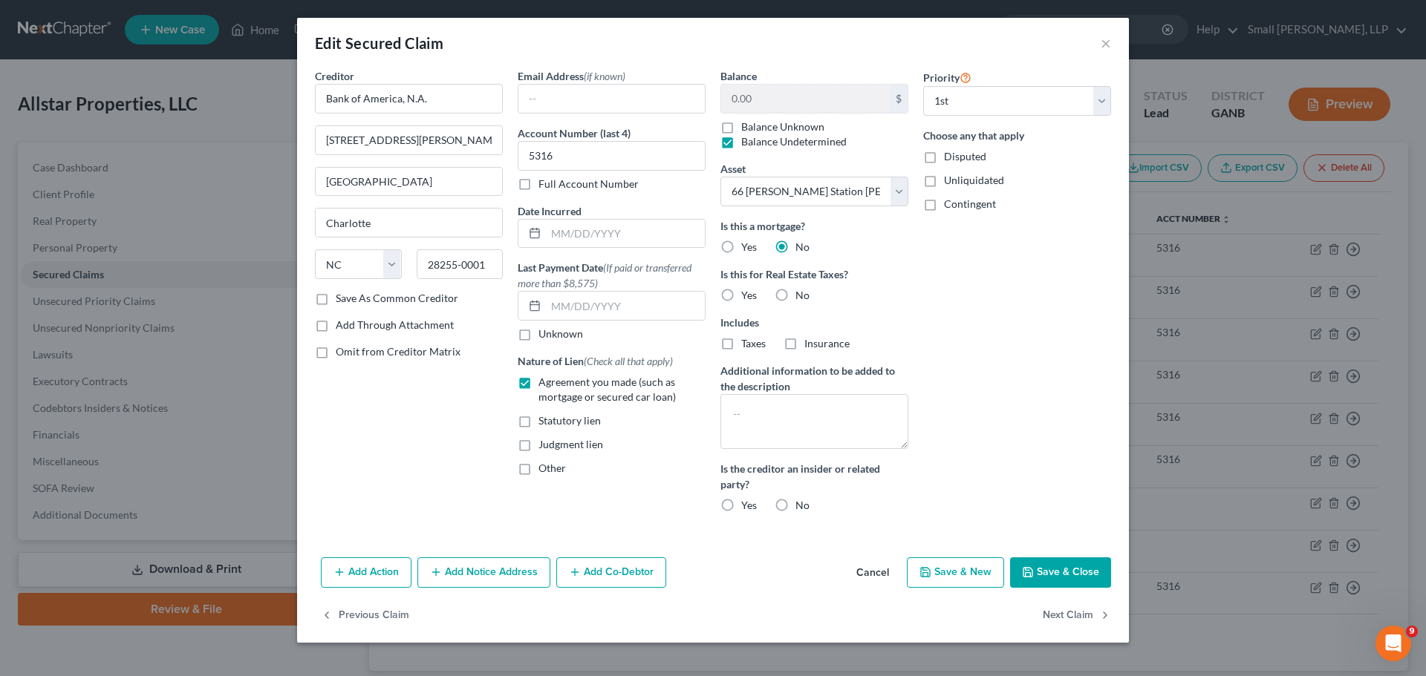
click at [741, 249] on label "Yes" at bounding box center [749, 247] width 16 height 15
click at [747, 249] on input "Yes" at bounding box center [752, 245] width 10 height 10
radio input "true"
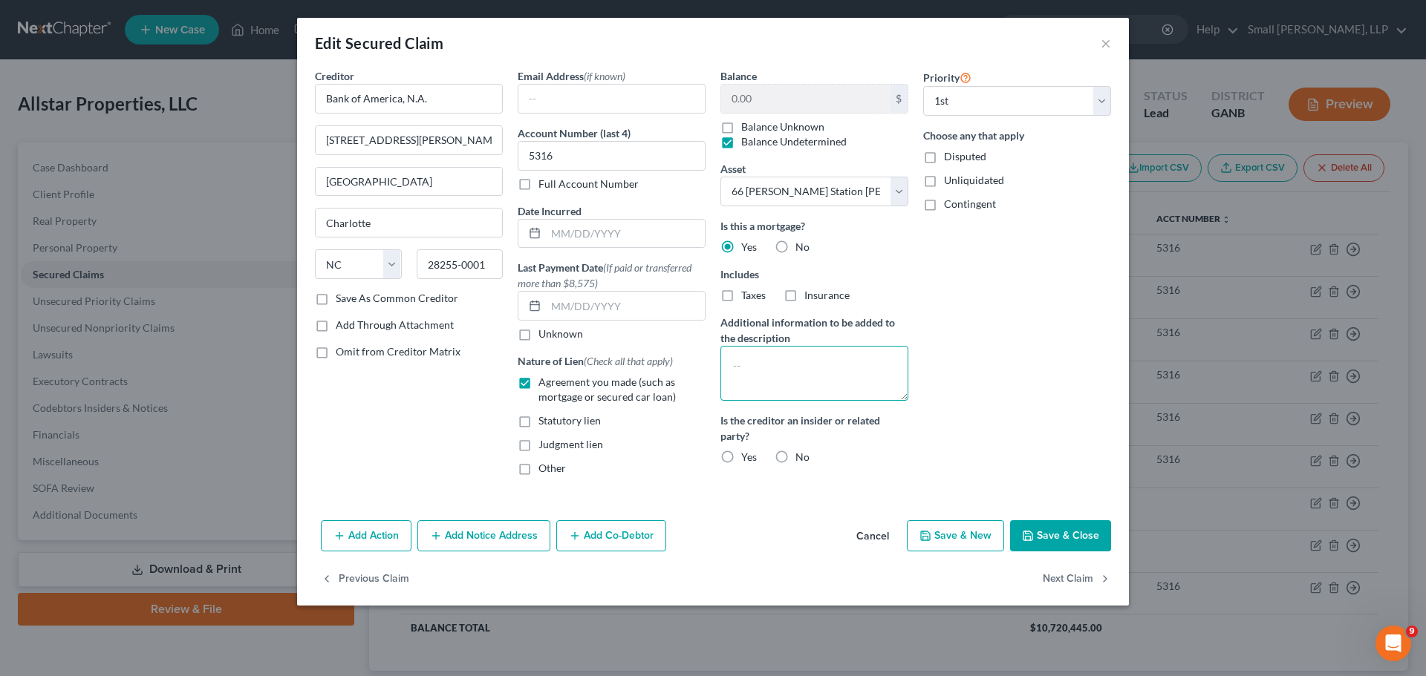
click at [764, 360] on textarea at bounding box center [814, 373] width 188 height 55
paste textarea "Multiple pieces of property act as collateral for this loan; all are identified…"
type textarea "Multiple pieces of property act as collateral for this loan; all are identified…"
click at [795, 454] on label "No" at bounding box center [802, 457] width 14 height 15
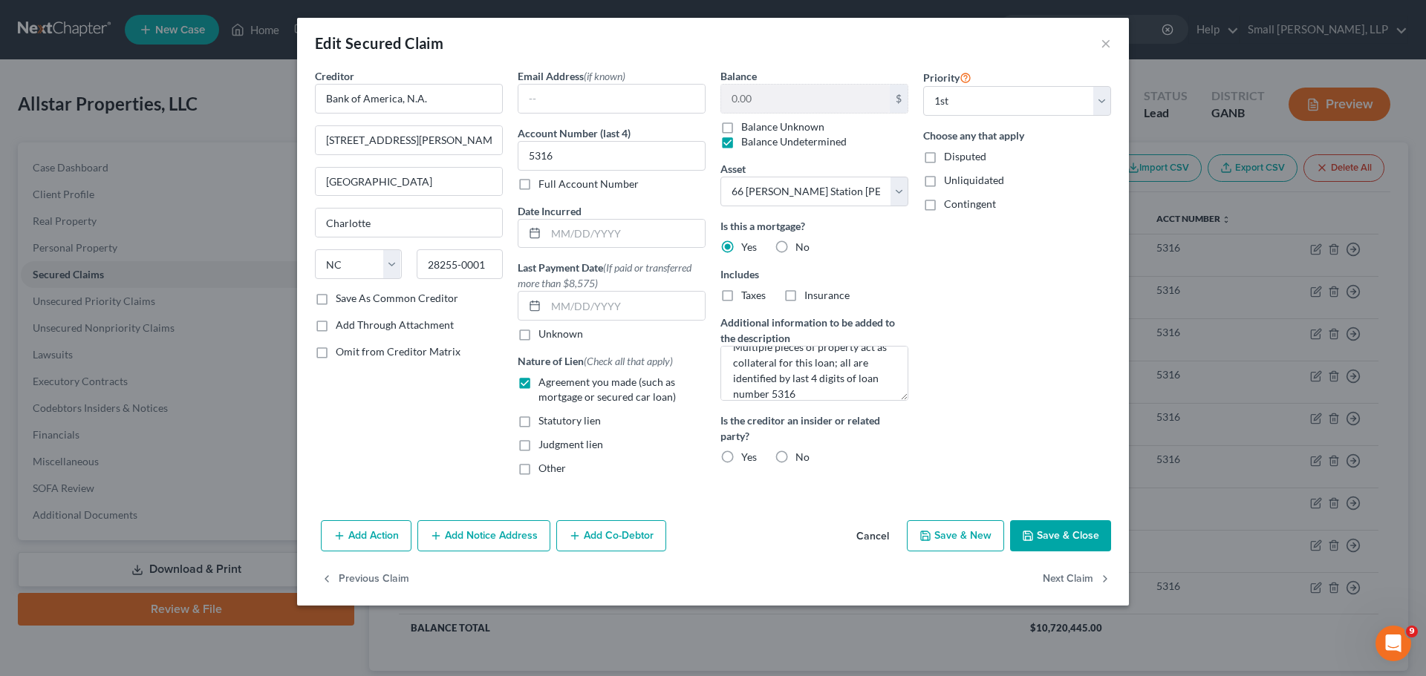
click at [801, 454] on input "No" at bounding box center [806, 455] width 10 height 10
radio input "true"
click at [1061, 539] on button "Save & Close" at bounding box center [1060, 536] width 101 height 31
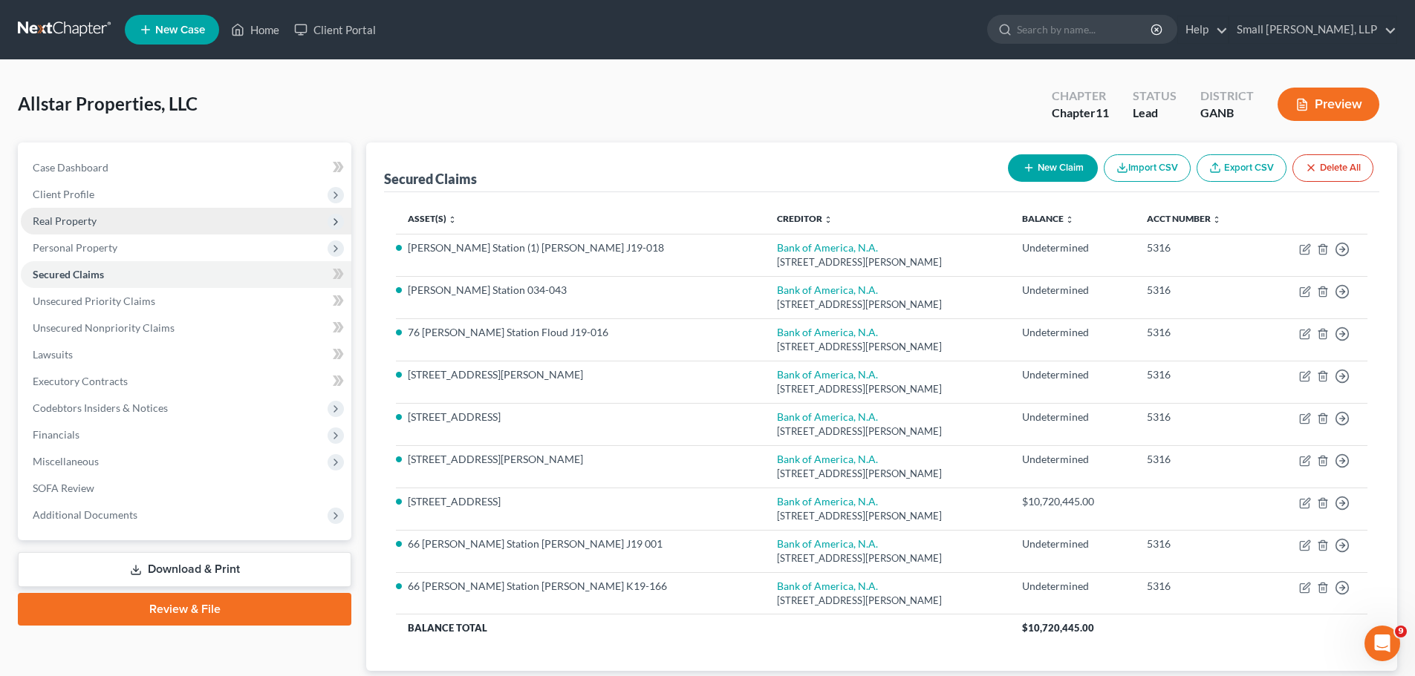
click at [151, 220] on span "Real Property" at bounding box center [186, 221] width 330 height 27
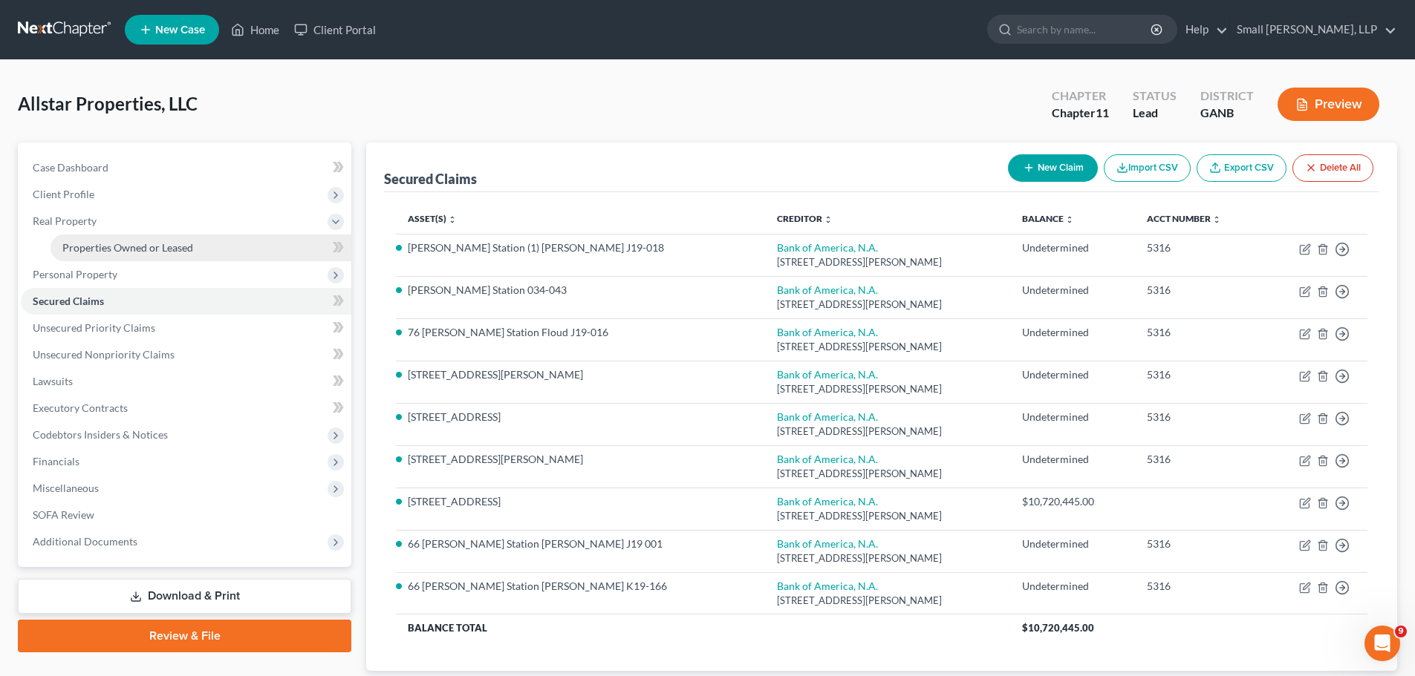
click at [133, 248] on span "Properties Owned or Leased" at bounding box center [127, 247] width 131 height 13
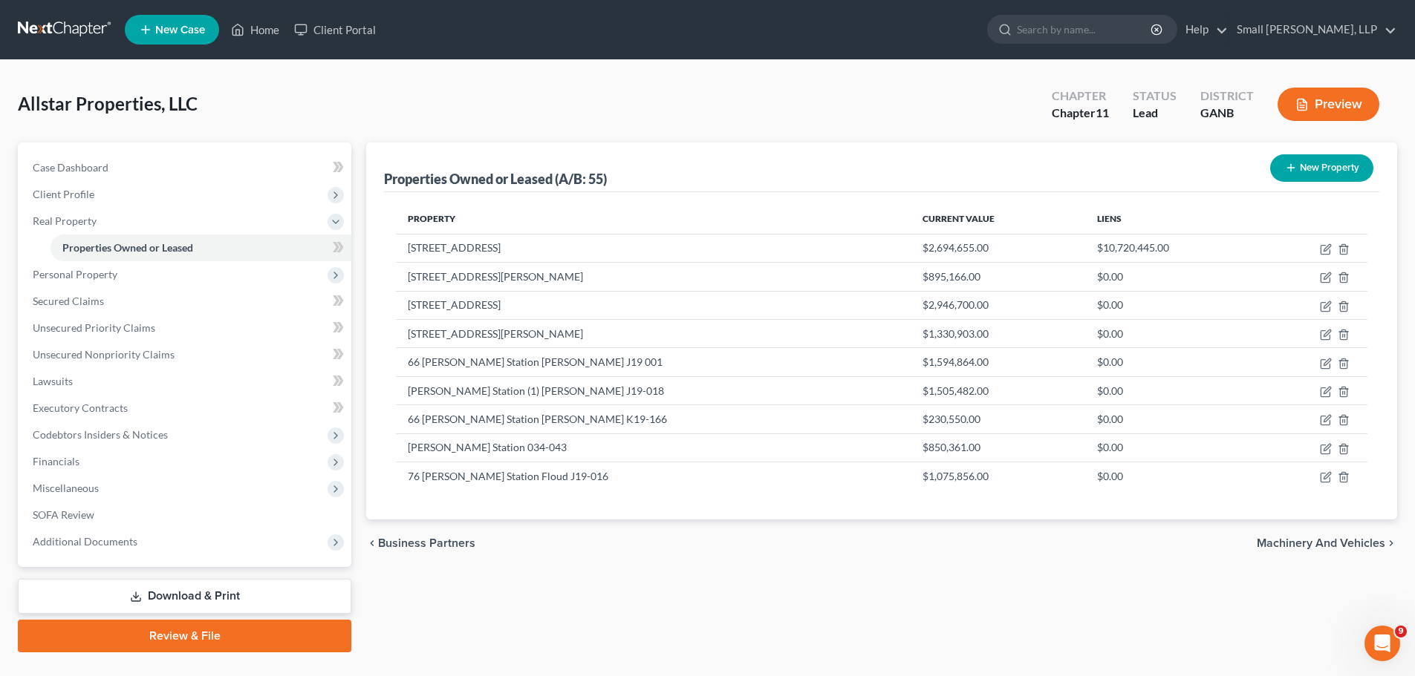
click at [1295, 165] on icon "button" at bounding box center [1291, 168] width 12 height 12
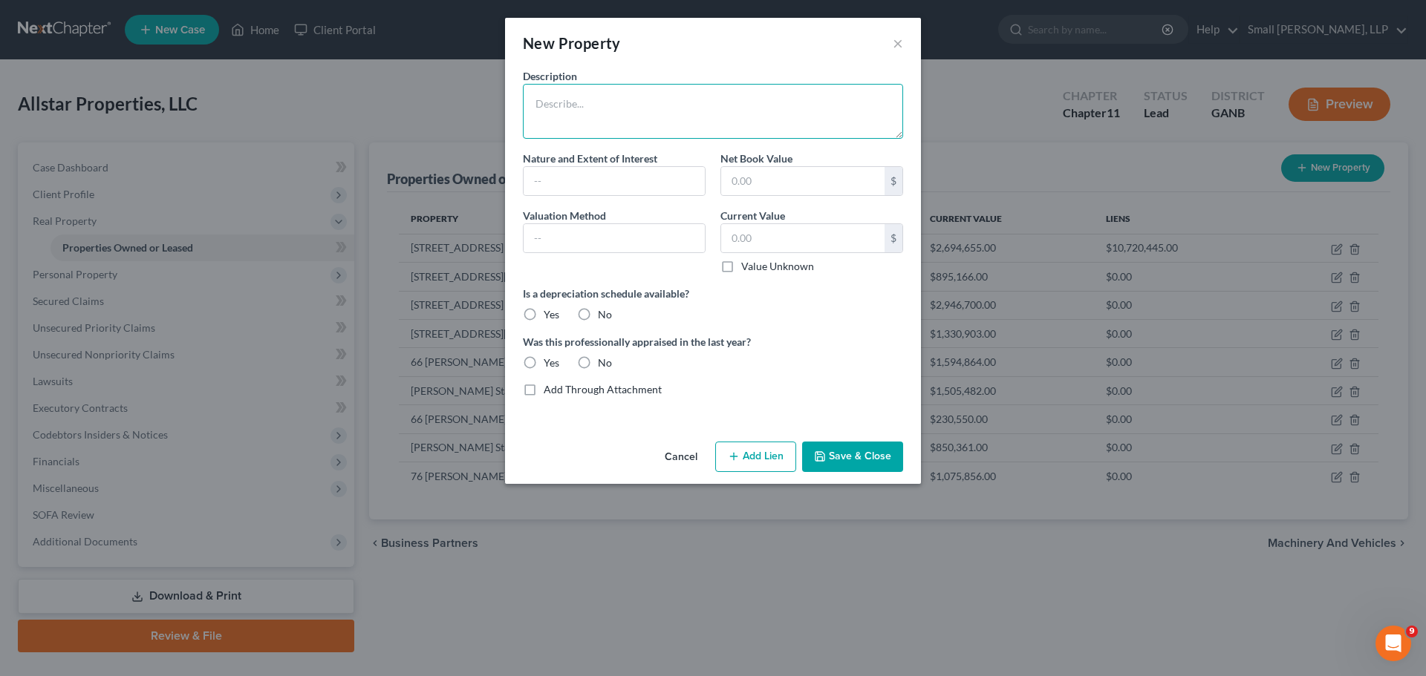
click at [634, 105] on textarea at bounding box center [713, 111] width 380 height 55
click at [608, 171] on input "text" at bounding box center [613, 181] width 181 height 28
click at [614, 235] on input "text" at bounding box center [613, 238] width 181 height 28
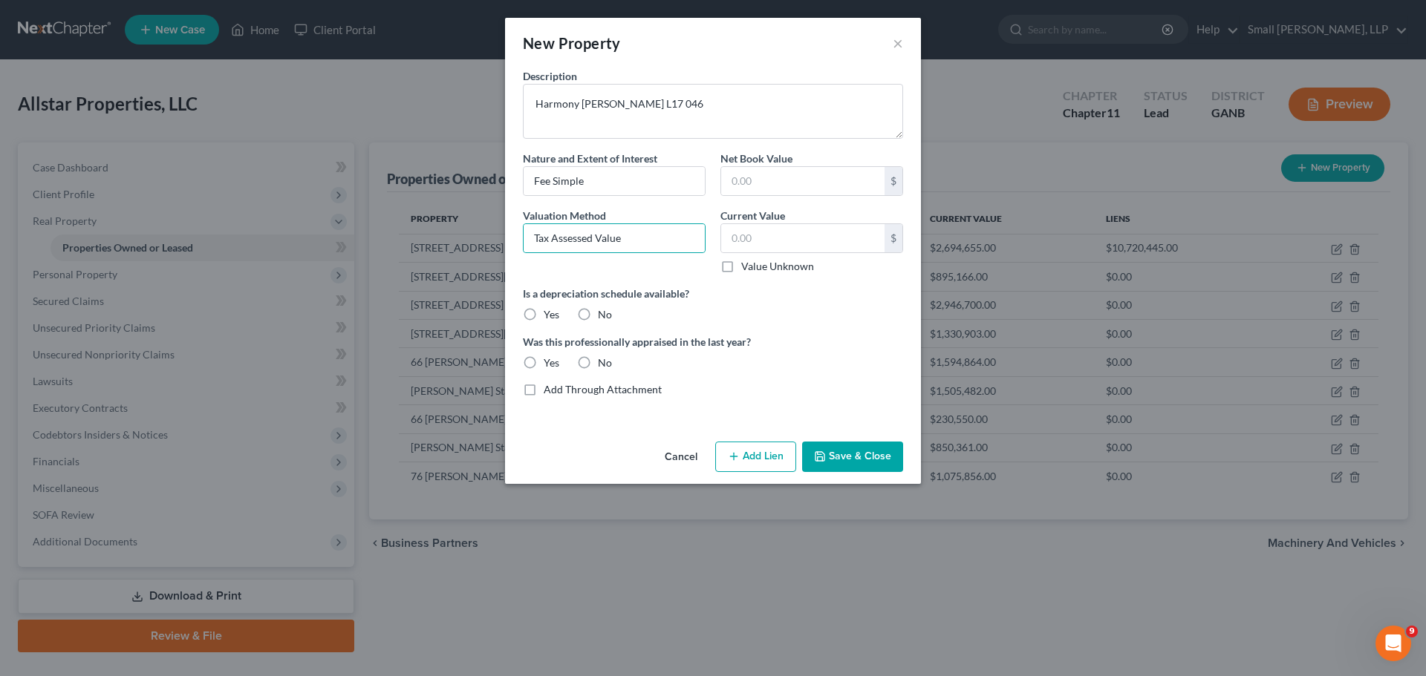
click at [598, 314] on label "No" at bounding box center [605, 314] width 14 height 15
click at [604, 314] on input "No" at bounding box center [609, 312] width 10 height 10
click at [598, 359] on label "No" at bounding box center [605, 363] width 14 height 15
click at [604, 359] on input "No" at bounding box center [609, 361] width 10 height 10
click at [730, 235] on input "text" at bounding box center [802, 238] width 163 height 28
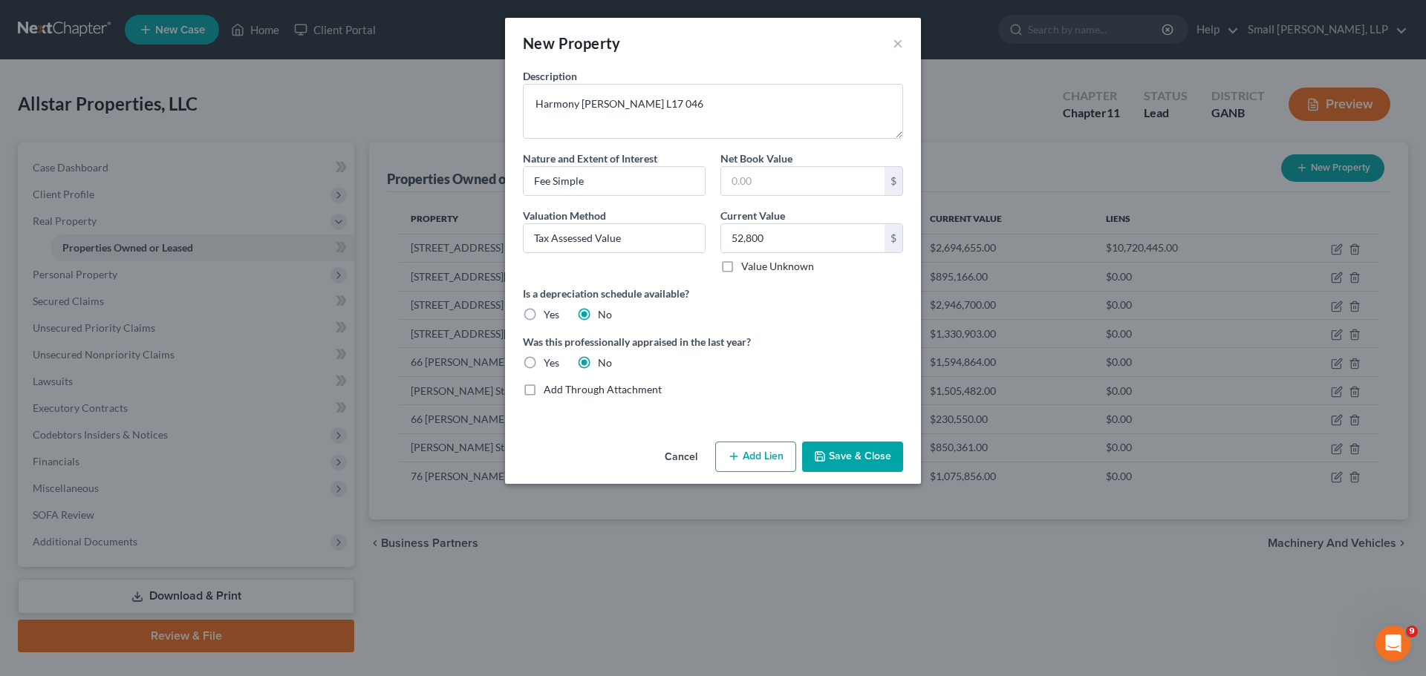
click at [742, 461] on button "Add Lien" at bounding box center [755, 457] width 81 height 31
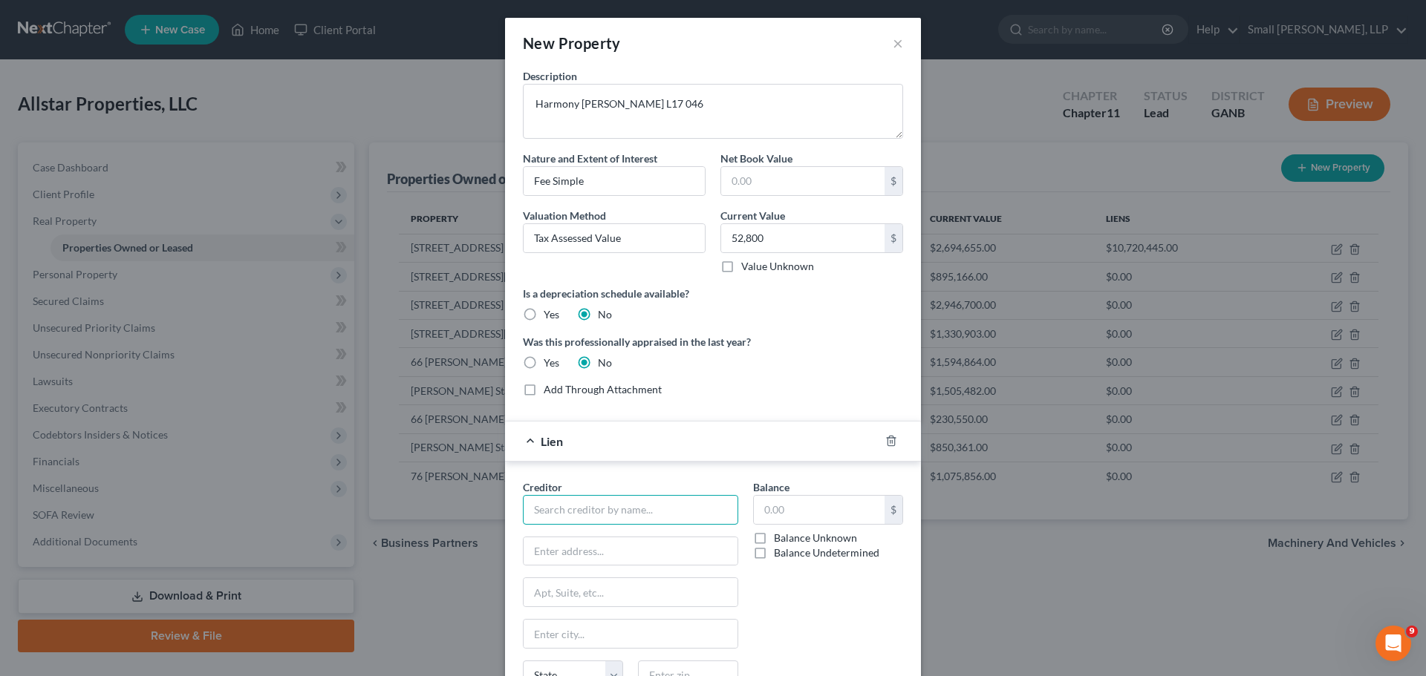
click at [581, 503] on input "text" at bounding box center [630, 510] width 215 height 30
click at [584, 558] on div "Bank of America, N.A." at bounding box center [612, 558] width 154 height 15
click at [774, 552] on label "Balance Undetermined" at bounding box center [826, 553] width 105 height 15
click at [780, 552] on input "Balance Undetermined" at bounding box center [785, 551] width 10 height 10
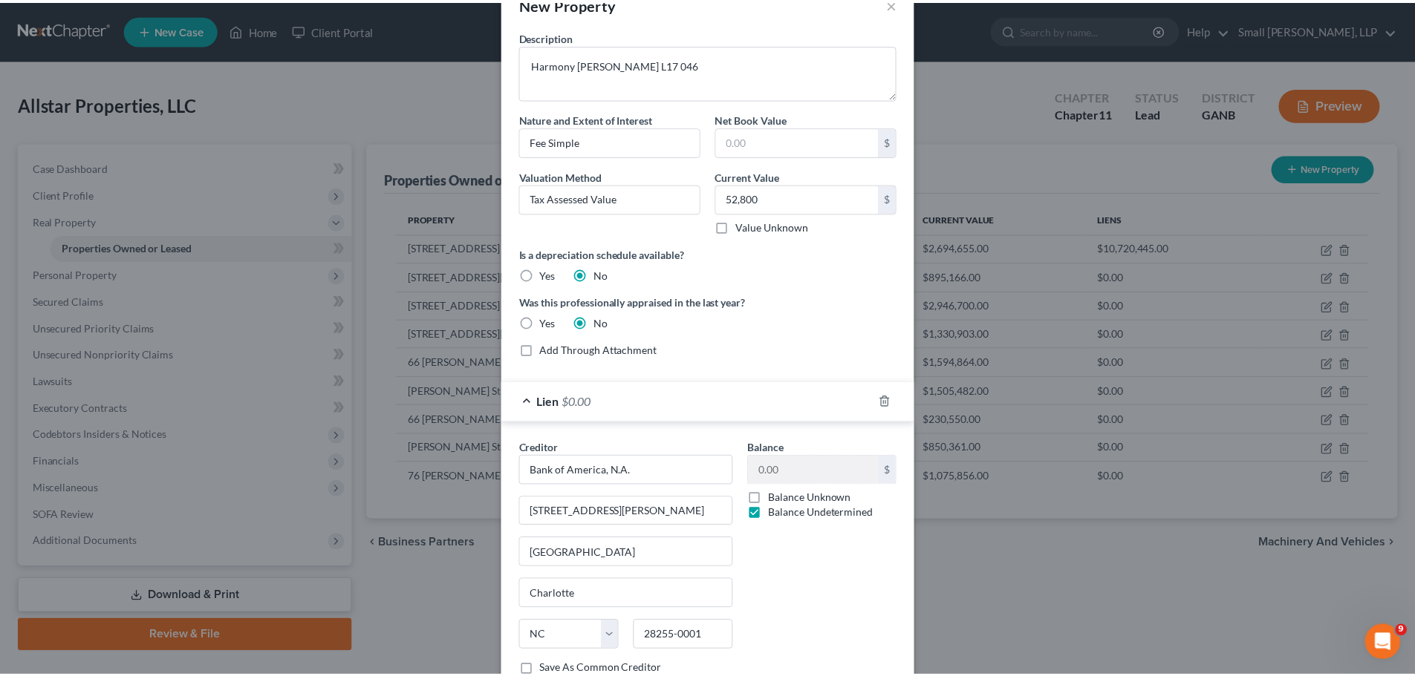
scroll to position [146, 0]
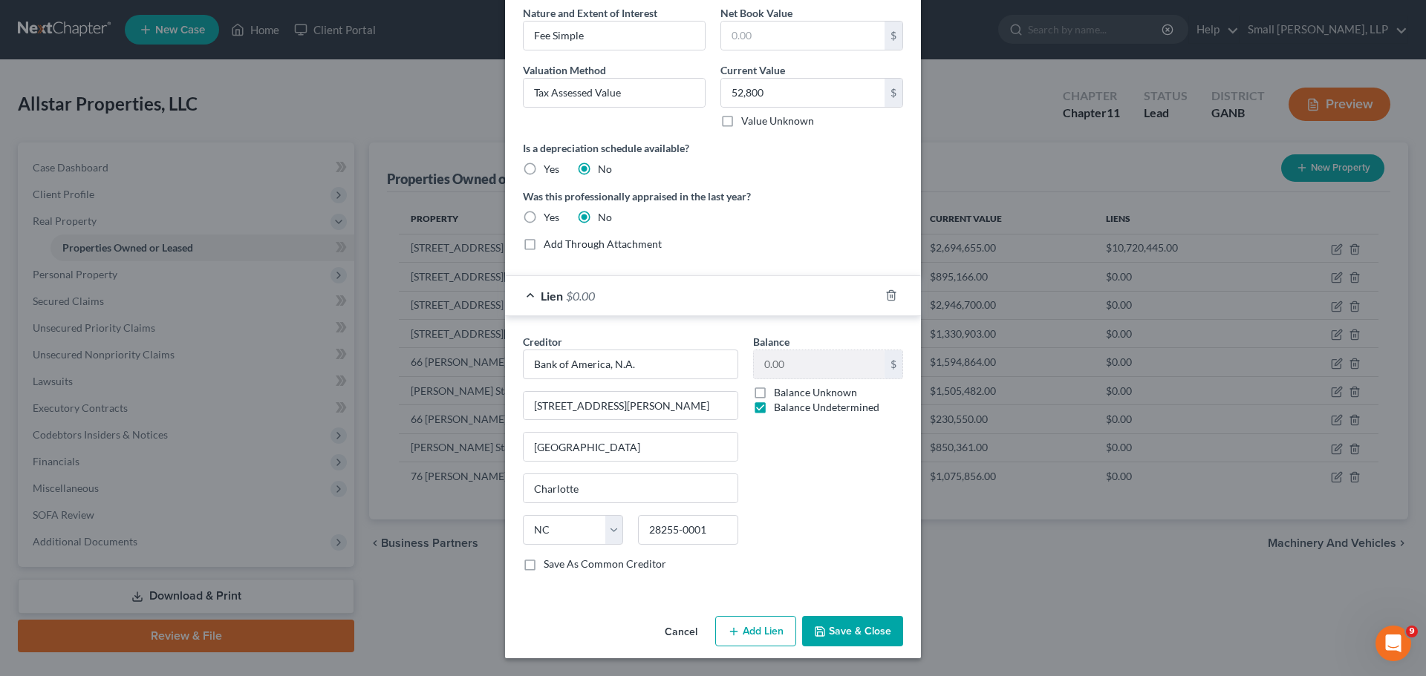
click at [823, 630] on button "Save & Close" at bounding box center [852, 631] width 101 height 31
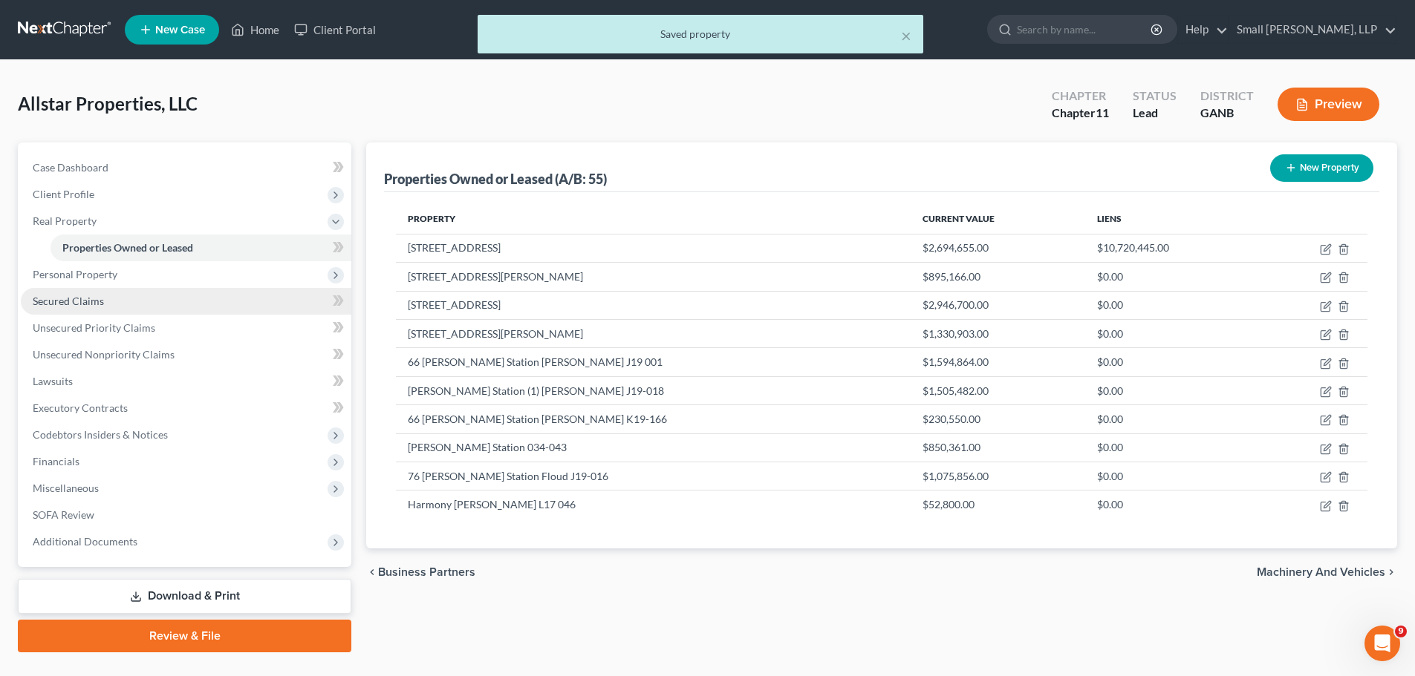
click at [79, 299] on span "Secured Claims" at bounding box center [68, 301] width 71 height 13
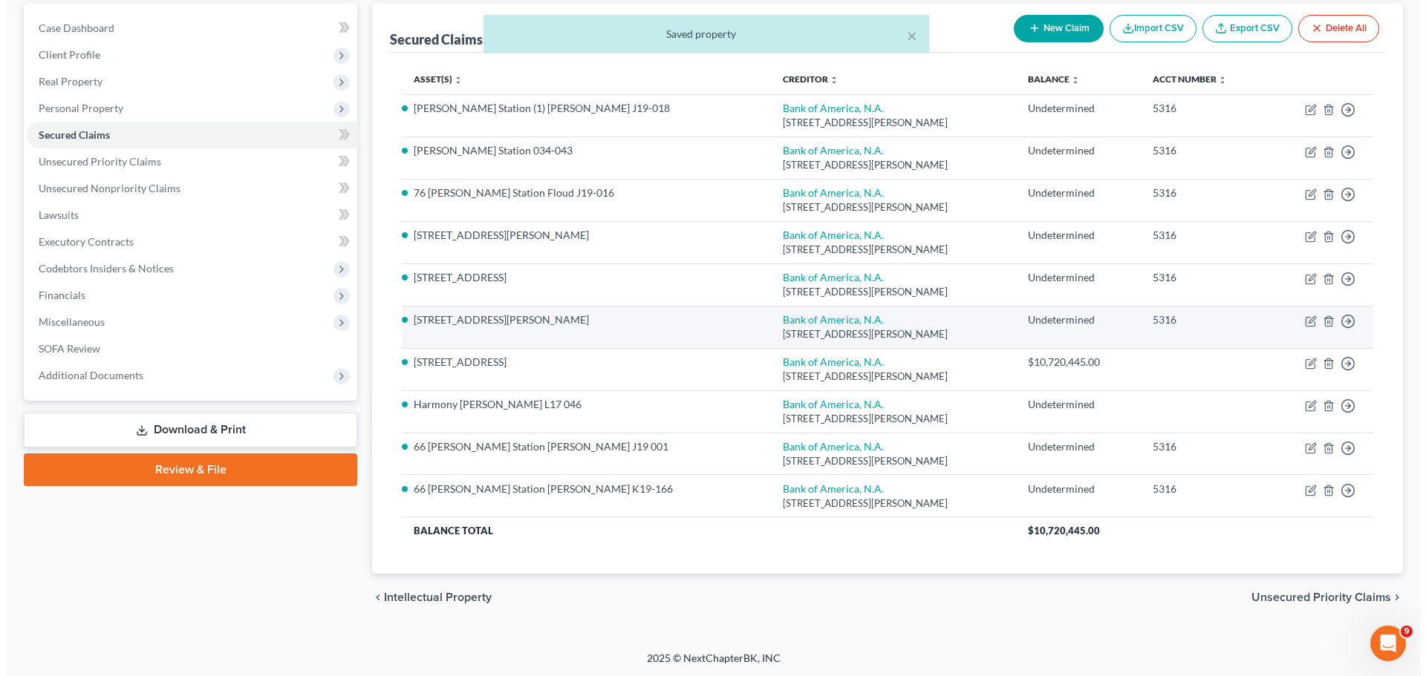
scroll to position [141, 0]
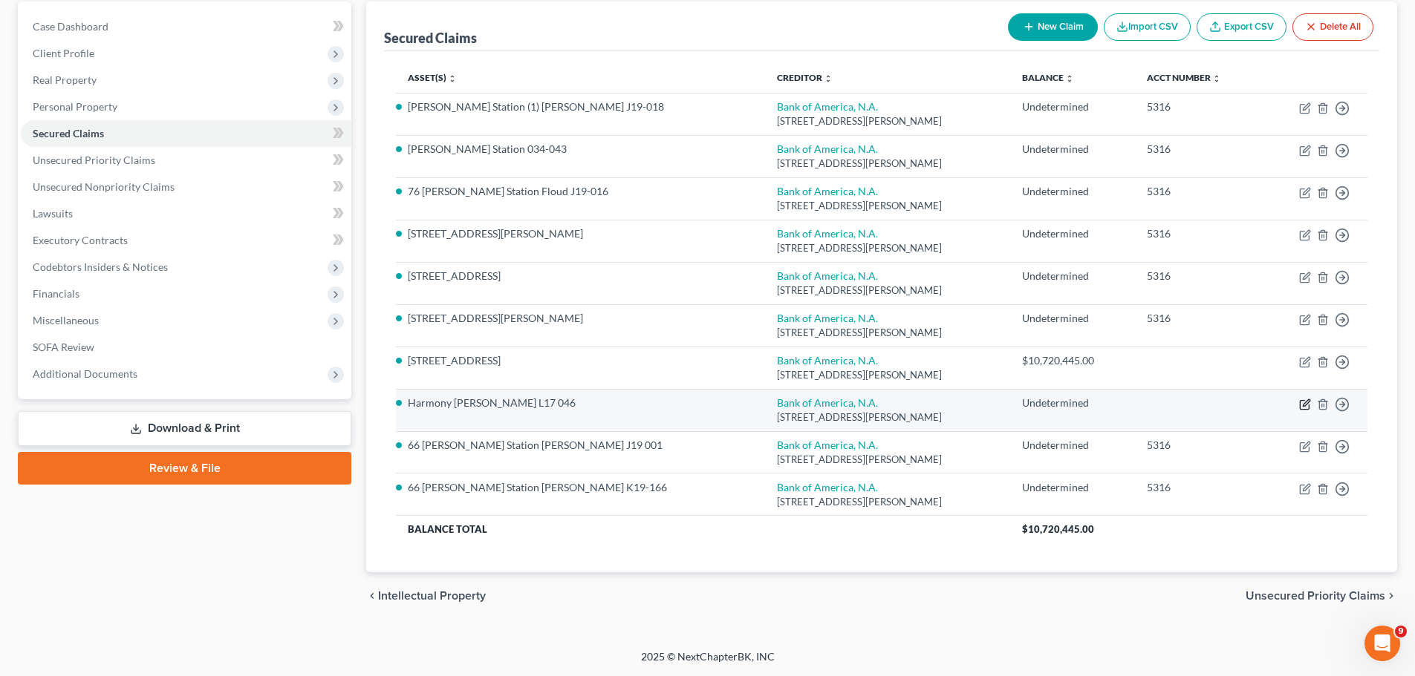
click at [1308, 409] on icon "button" at bounding box center [1303, 404] width 9 height 9
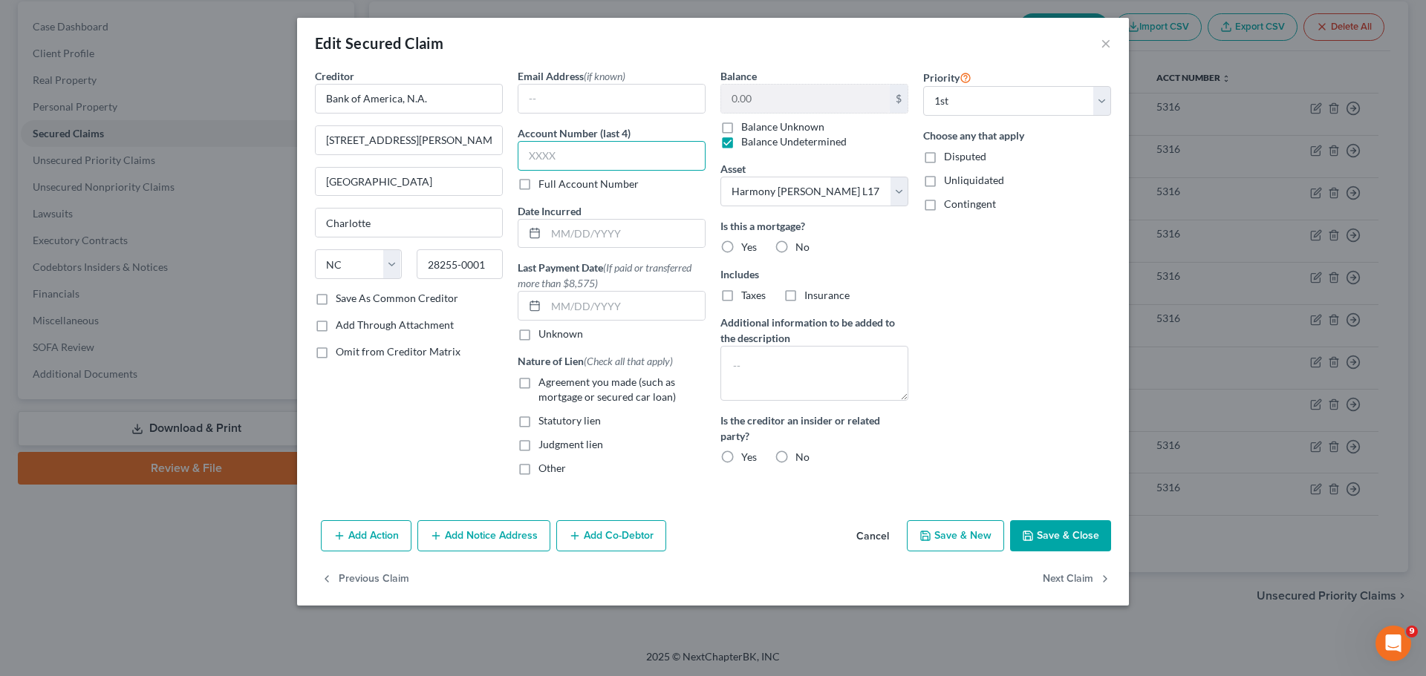
click at [574, 150] on input "text" at bounding box center [612, 156] width 188 height 30
click at [538, 385] on label "Agreement you made (such as mortgage or secured car loan)" at bounding box center [621, 390] width 167 height 30
click at [544, 385] on input "Agreement you made (such as mortgage or secured car loan)" at bounding box center [549, 380] width 10 height 10
click at [741, 244] on label "Yes" at bounding box center [749, 247] width 16 height 15
click at [747, 244] on input "Yes" at bounding box center [752, 245] width 10 height 10
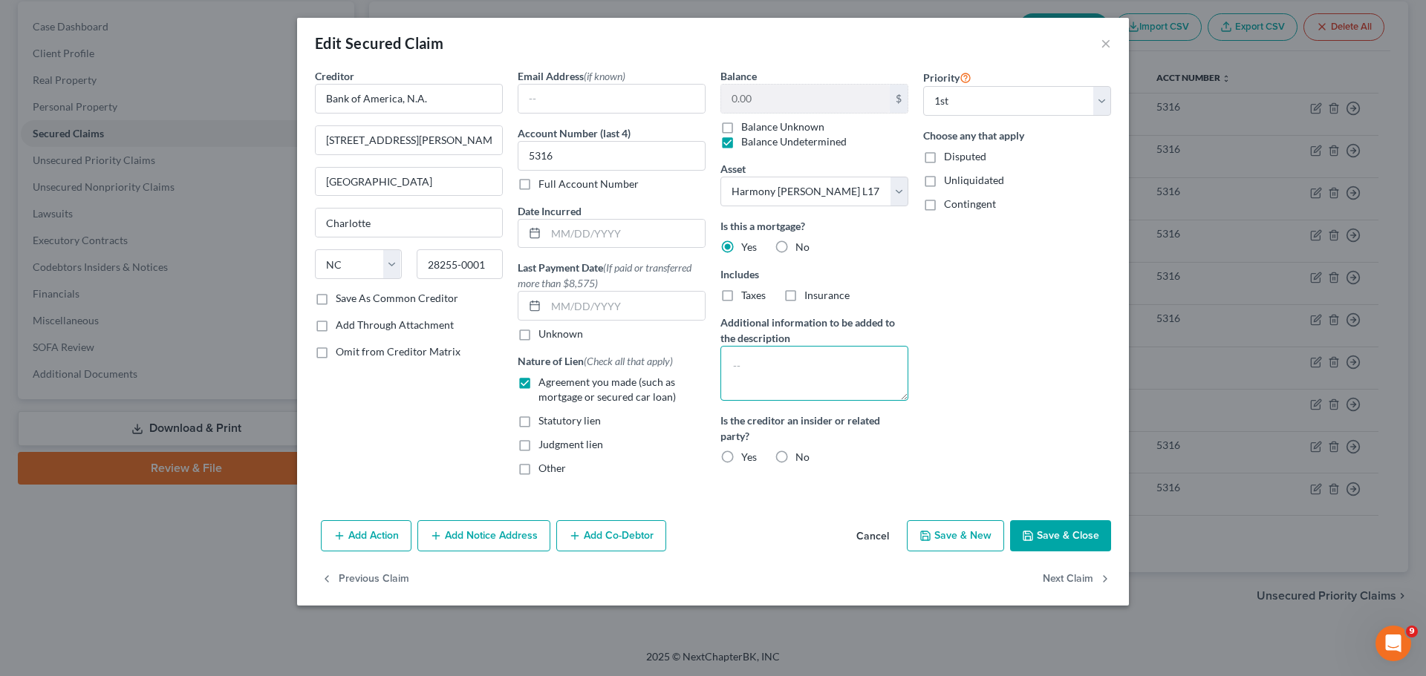
click at [747, 362] on textarea at bounding box center [814, 373] width 188 height 55
paste textarea "Multiple pieces of property act as collateral for this loan; all are identified…"
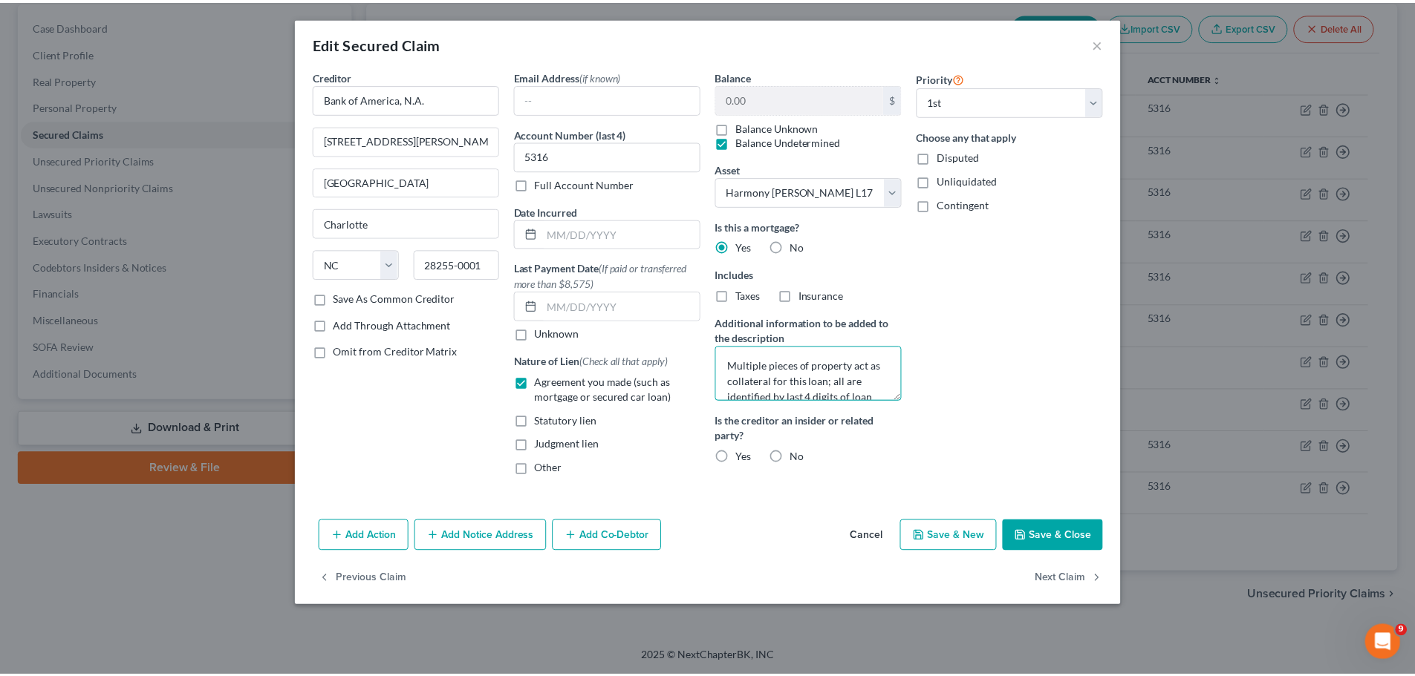
scroll to position [19, 0]
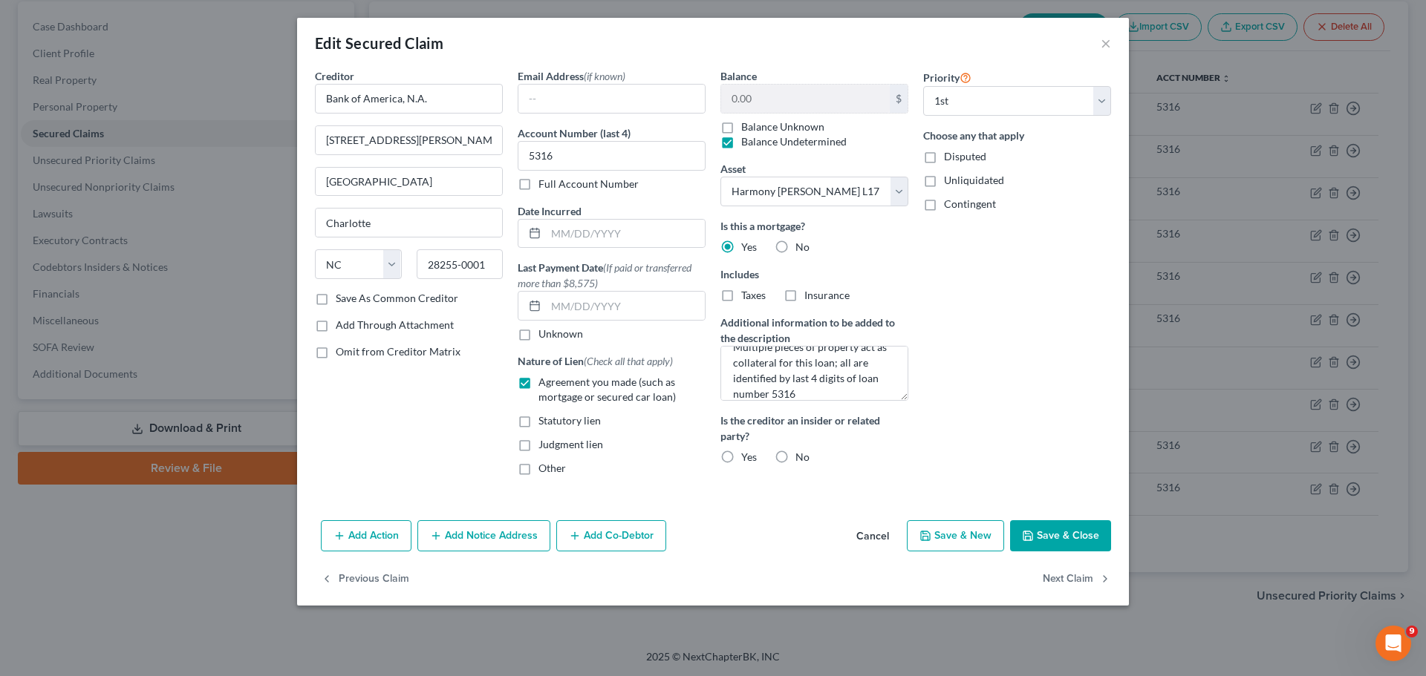
drag, startPoint x: 784, startPoint y: 458, endPoint x: 804, endPoint y: 463, distance: 20.7
click at [795, 458] on label "No" at bounding box center [802, 457] width 14 height 15
click at [801, 458] on input "No" at bounding box center [806, 455] width 10 height 10
click at [1038, 536] on button "Save & Close" at bounding box center [1060, 536] width 101 height 31
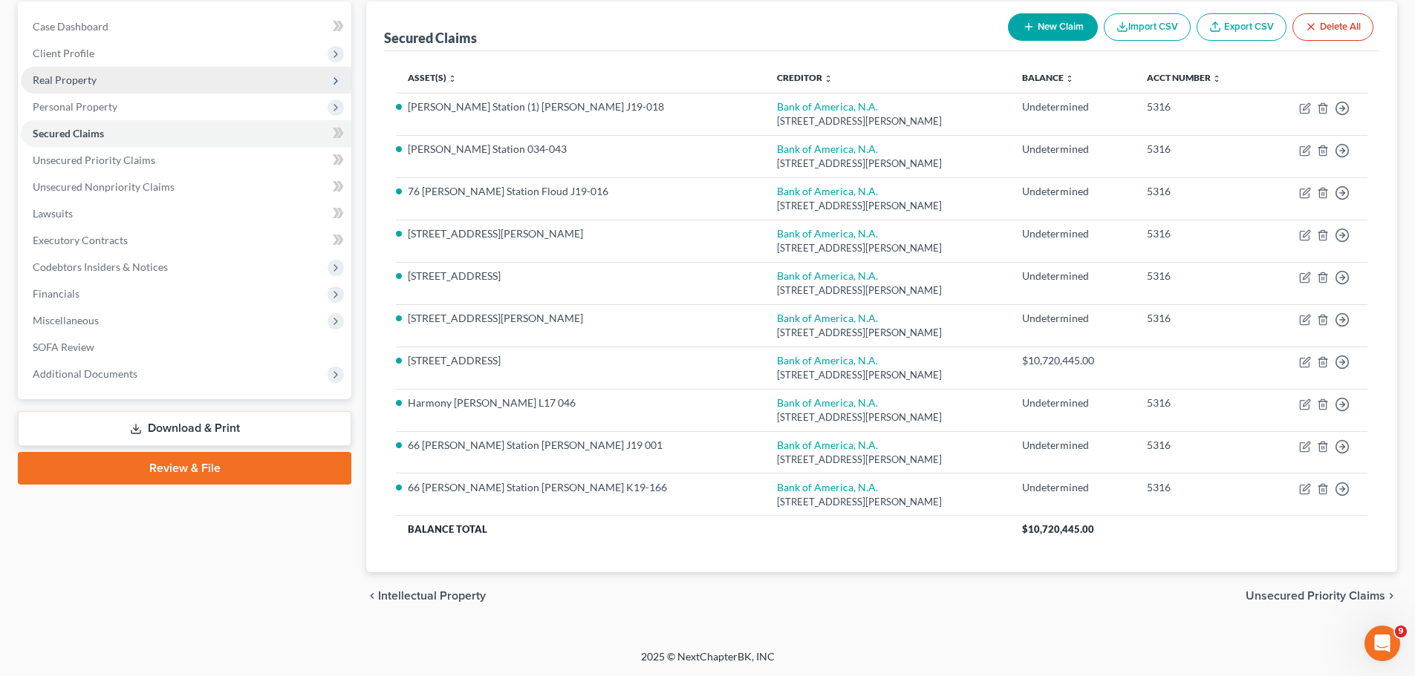
click at [92, 84] on span "Real Property" at bounding box center [65, 80] width 64 height 13
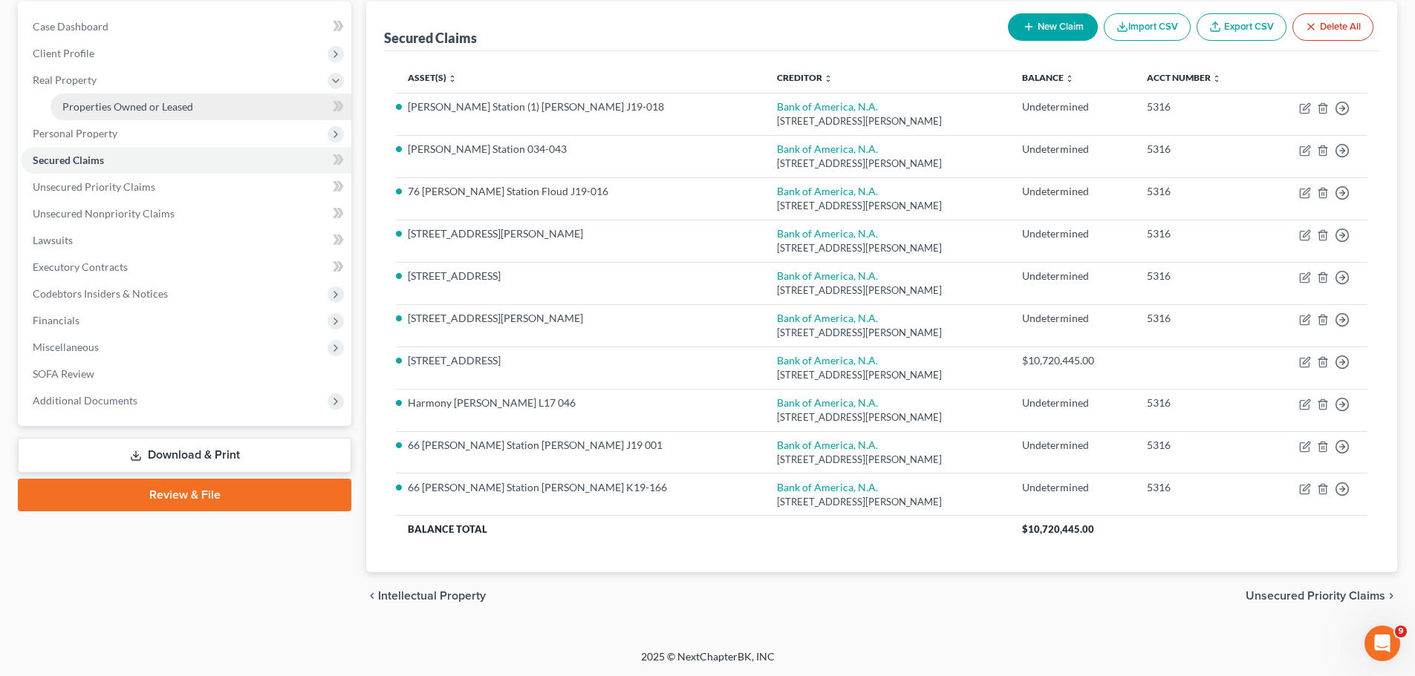
click at [135, 109] on span "Properties Owned or Leased" at bounding box center [127, 106] width 131 height 13
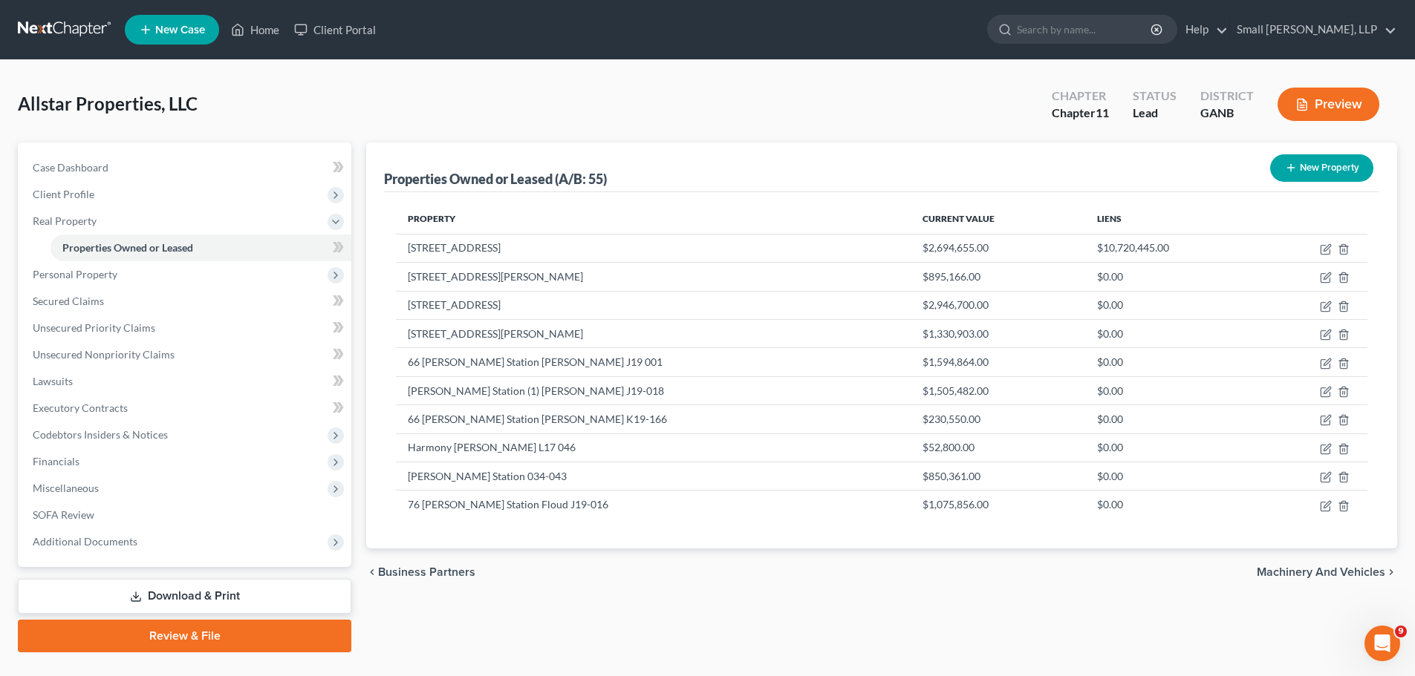
click at [1280, 166] on button "New Property" at bounding box center [1321, 167] width 103 height 27
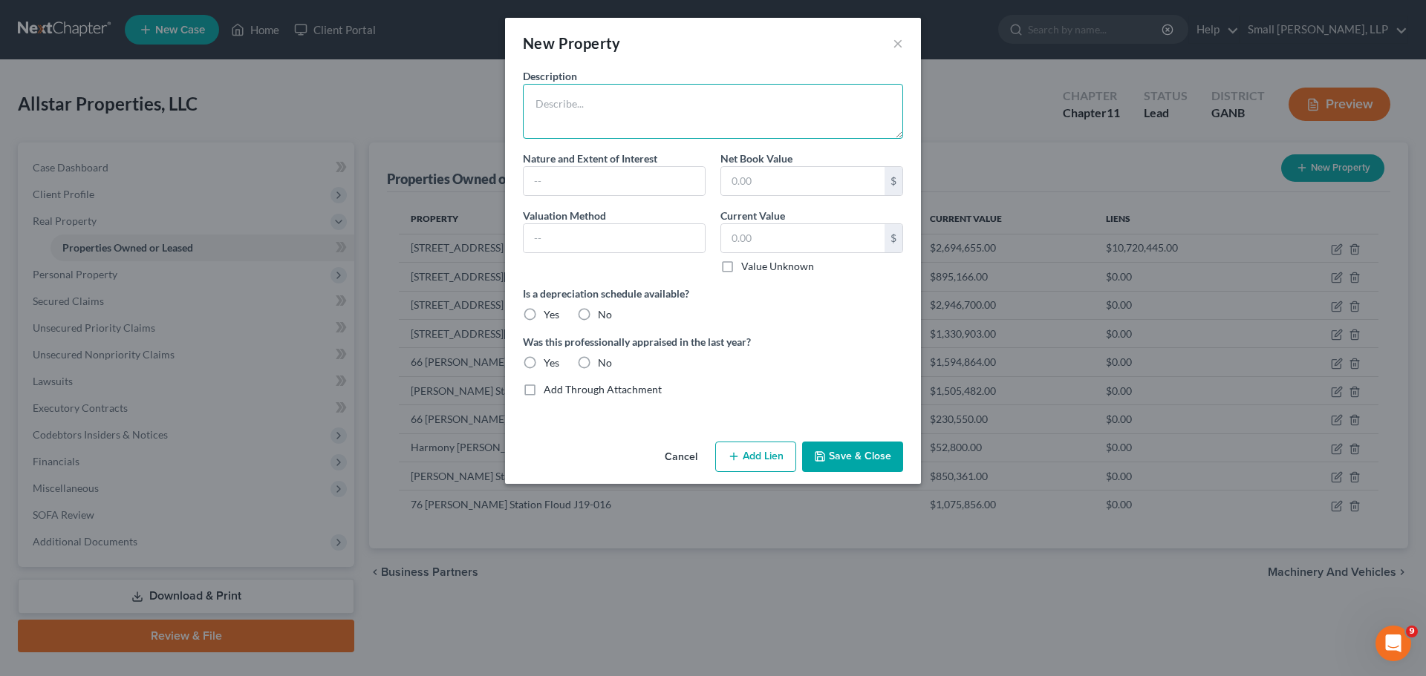
click at [559, 108] on textarea at bounding box center [713, 111] width 380 height 55
click at [751, 236] on input "text" at bounding box center [802, 238] width 163 height 28
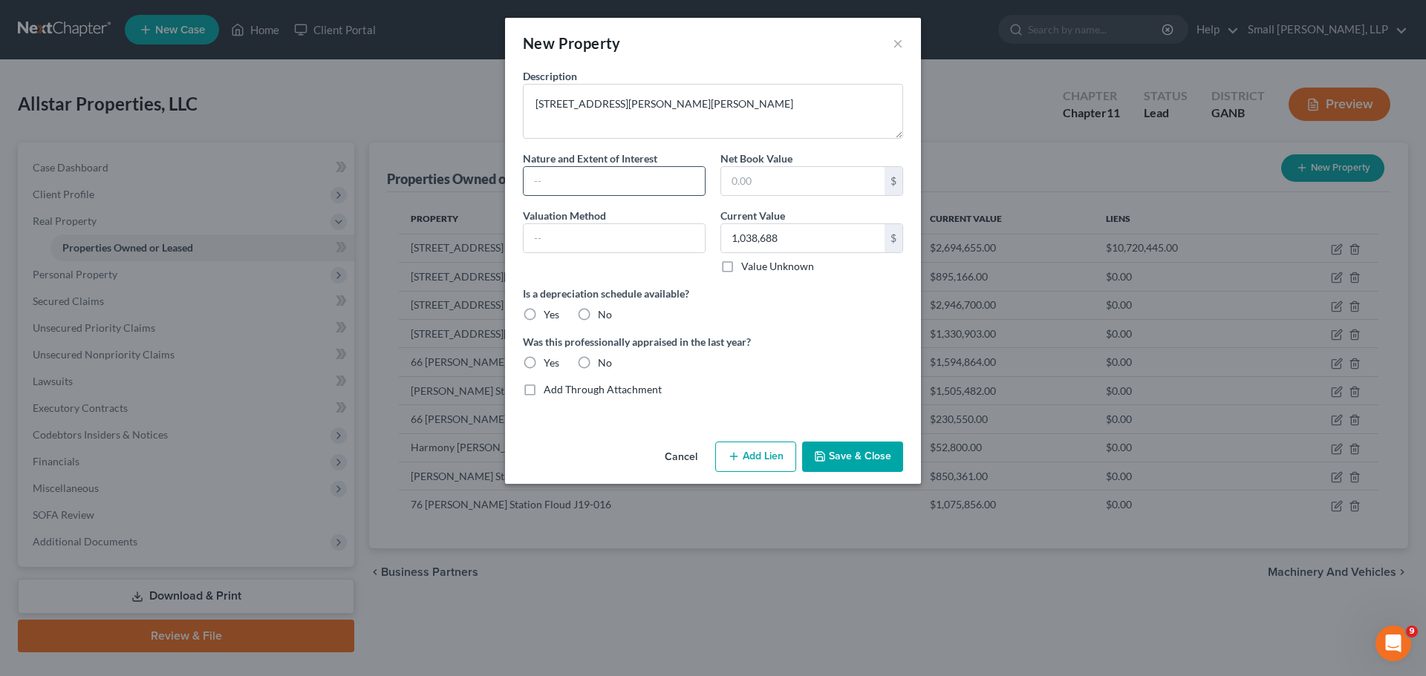
click at [578, 181] on input "text" at bounding box center [613, 181] width 181 height 28
click at [604, 241] on input "text" at bounding box center [613, 238] width 181 height 28
click at [598, 310] on label "No" at bounding box center [605, 314] width 14 height 15
click at [604, 310] on input "No" at bounding box center [609, 312] width 10 height 10
click at [598, 361] on label "No" at bounding box center [605, 363] width 14 height 15
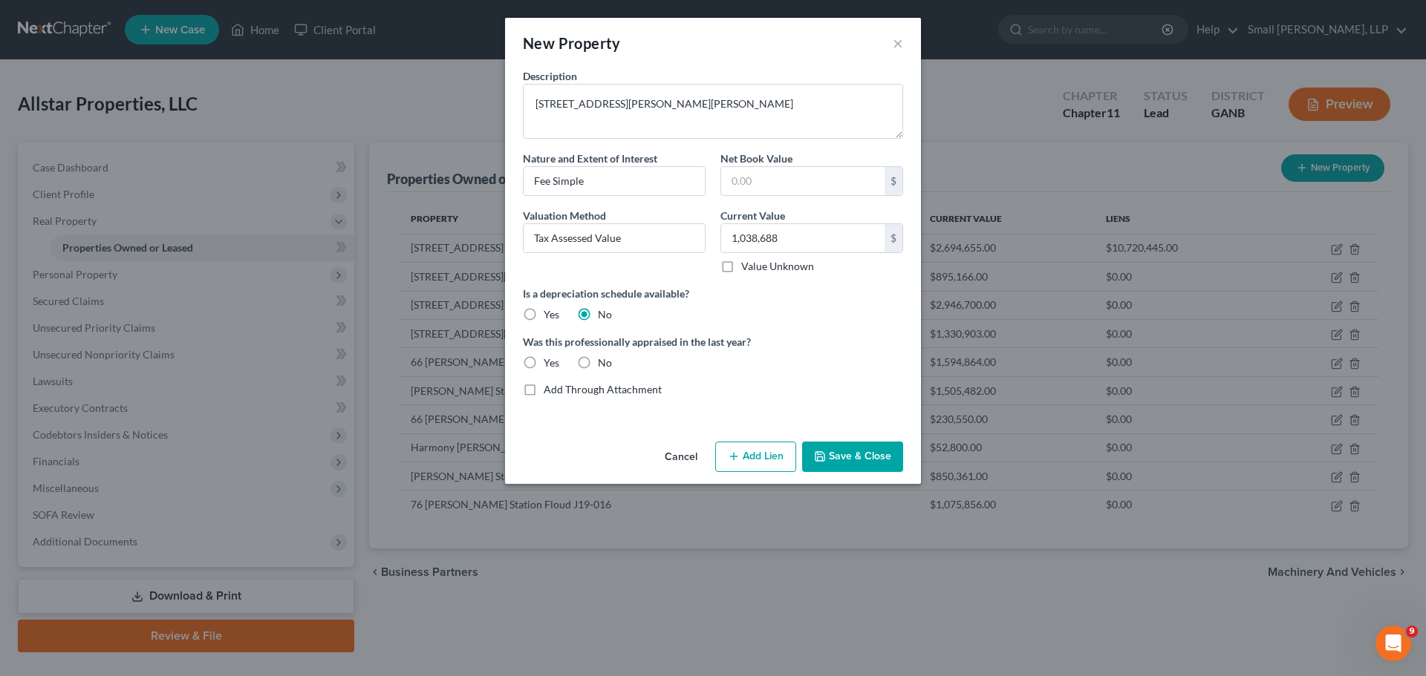
click at [604, 361] on input "No" at bounding box center [609, 361] width 10 height 10
click at [732, 457] on line "button" at bounding box center [733, 457] width 7 height 0
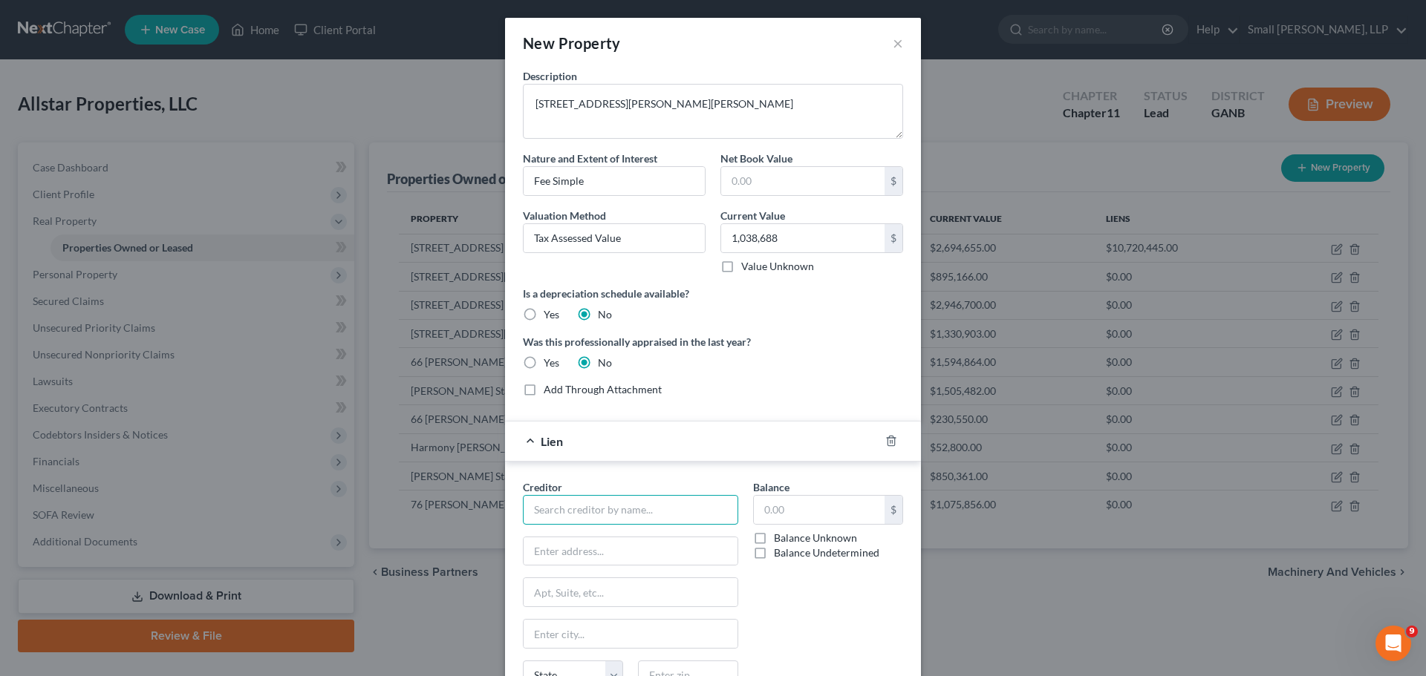
click at [613, 499] on input "text" at bounding box center [630, 510] width 215 height 30
click at [622, 556] on div "Bank of America, N.A." at bounding box center [612, 558] width 154 height 15
drag, startPoint x: 784, startPoint y: 552, endPoint x: 791, endPoint y: 565, distance: 14.9
click at [784, 552] on label "Balance Undetermined" at bounding box center [826, 553] width 105 height 15
click at [784, 552] on input "Balance Undetermined" at bounding box center [785, 551] width 10 height 10
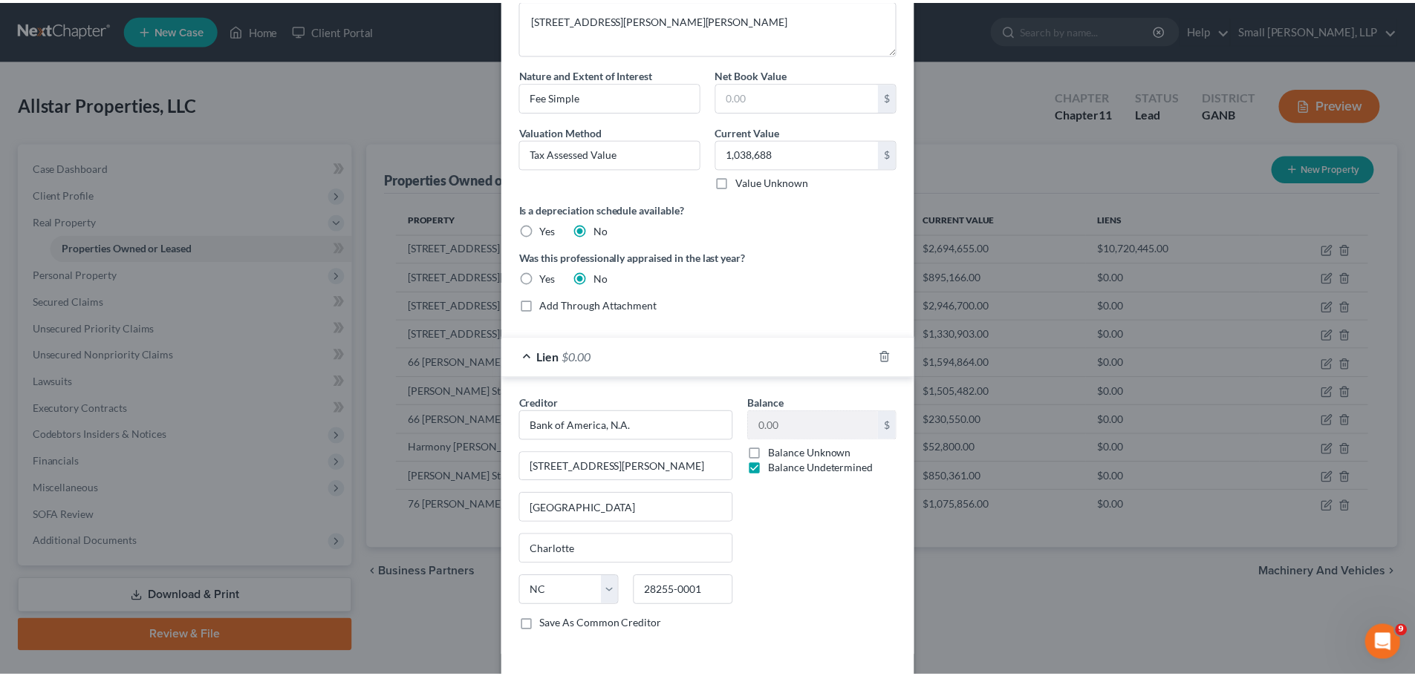
scroll to position [146, 0]
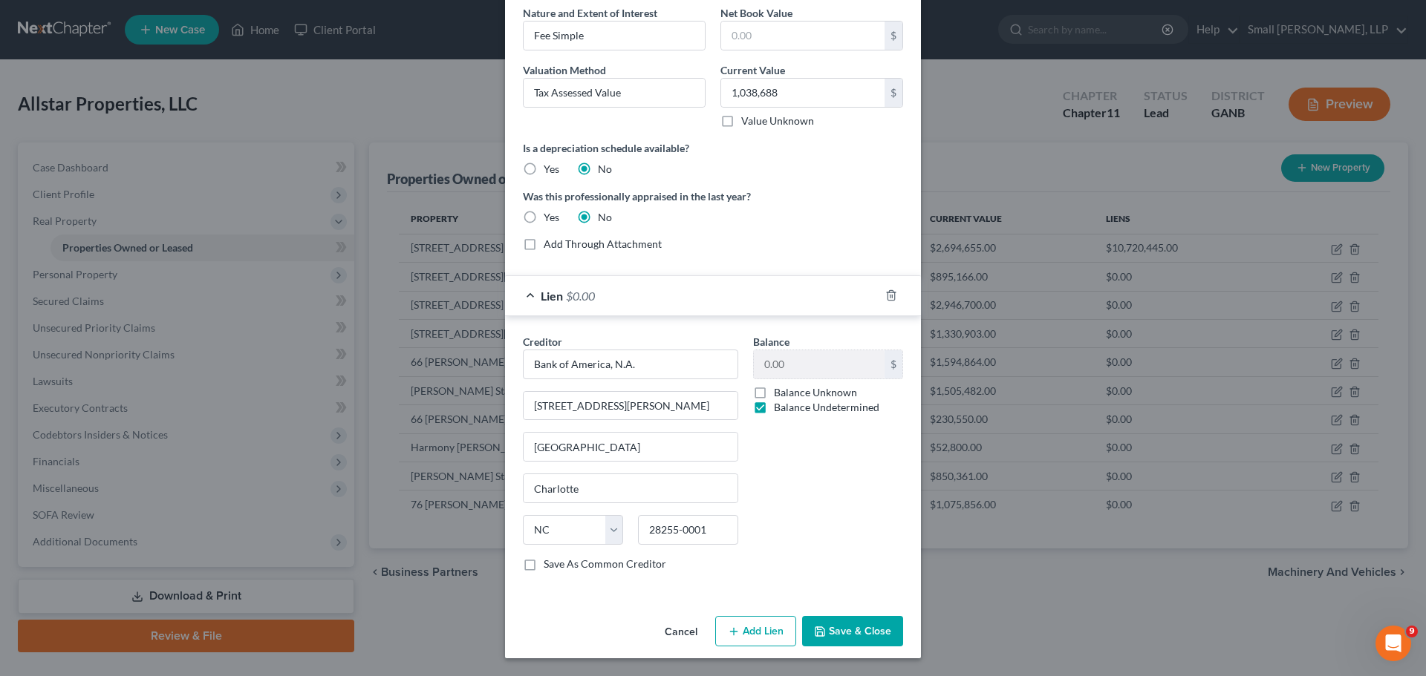
click at [828, 628] on button "Save & Close" at bounding box center [852, 631] width 101 height 31
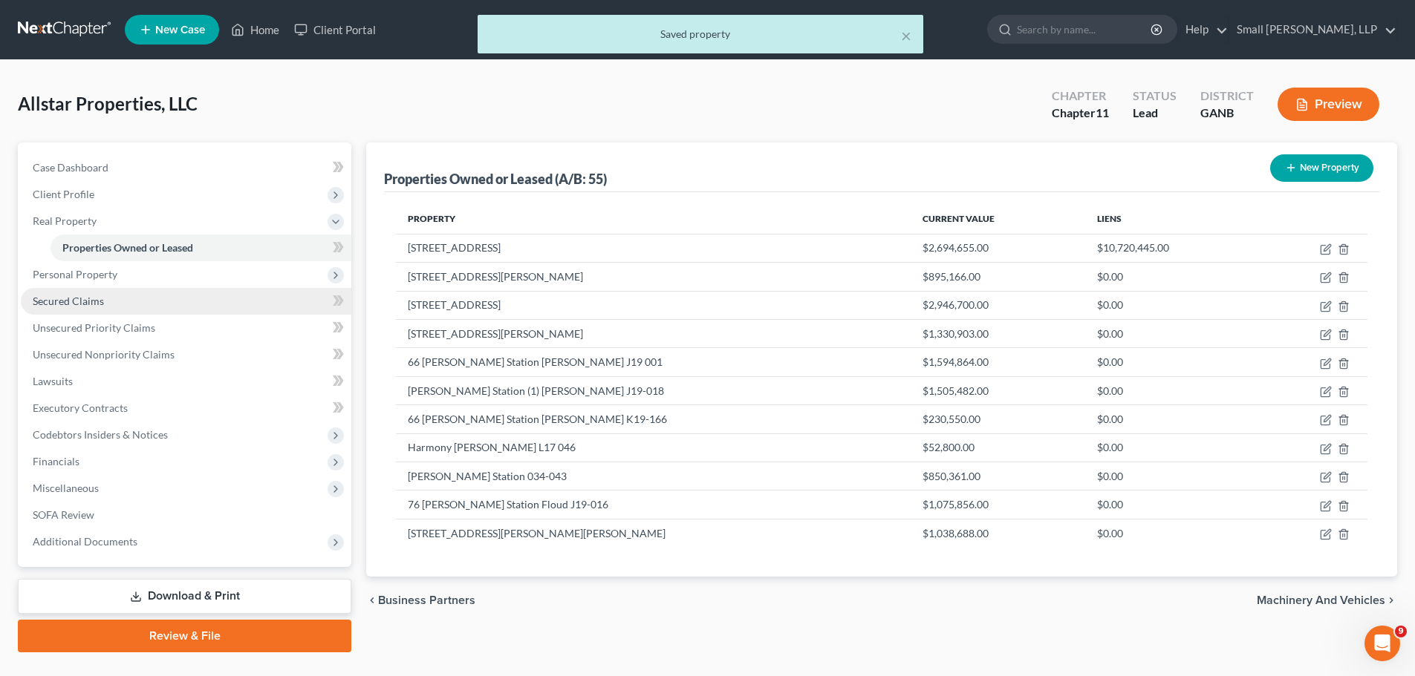
drag, startPoint x: 113, startPoint y: 297, endPoint x: 122, endPoint y: 299, distance: 9.2
click at [113, 297] on link "Secured Claims" at bounding box center [186, 301] width 330 height 27
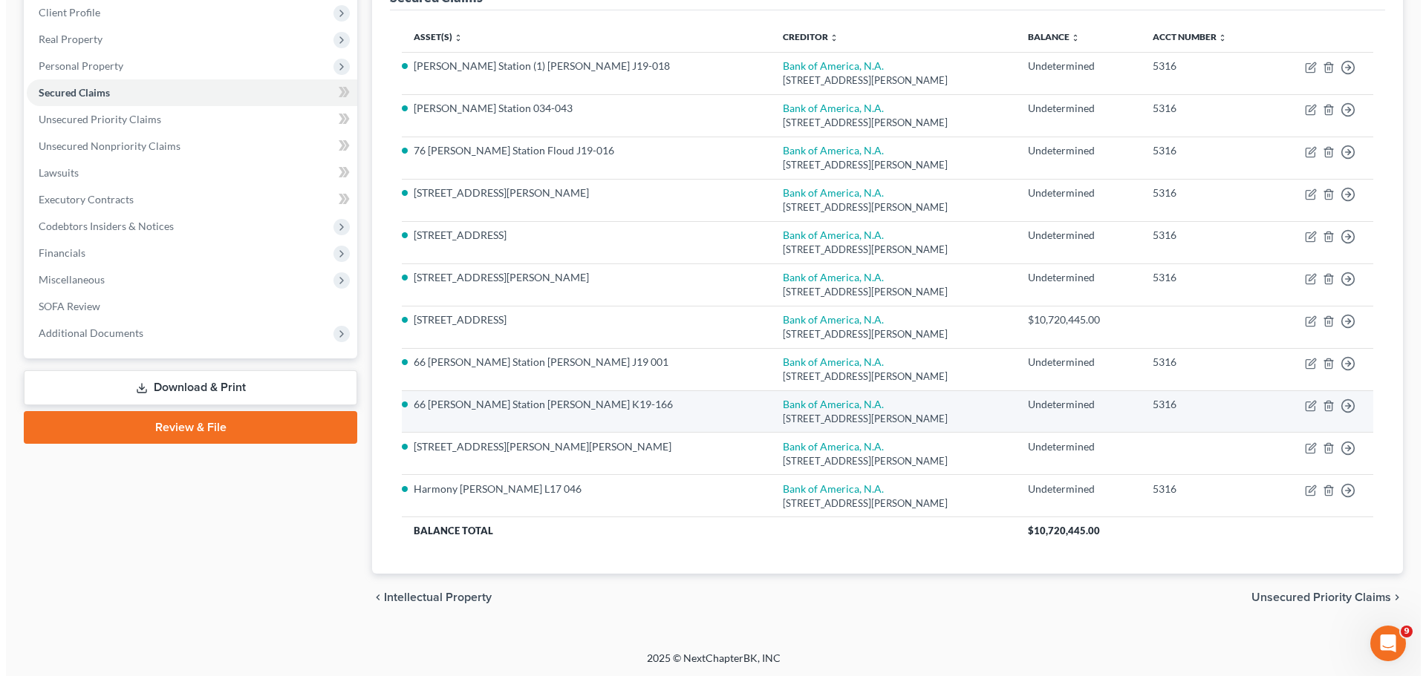
scroll to position [183, 0]
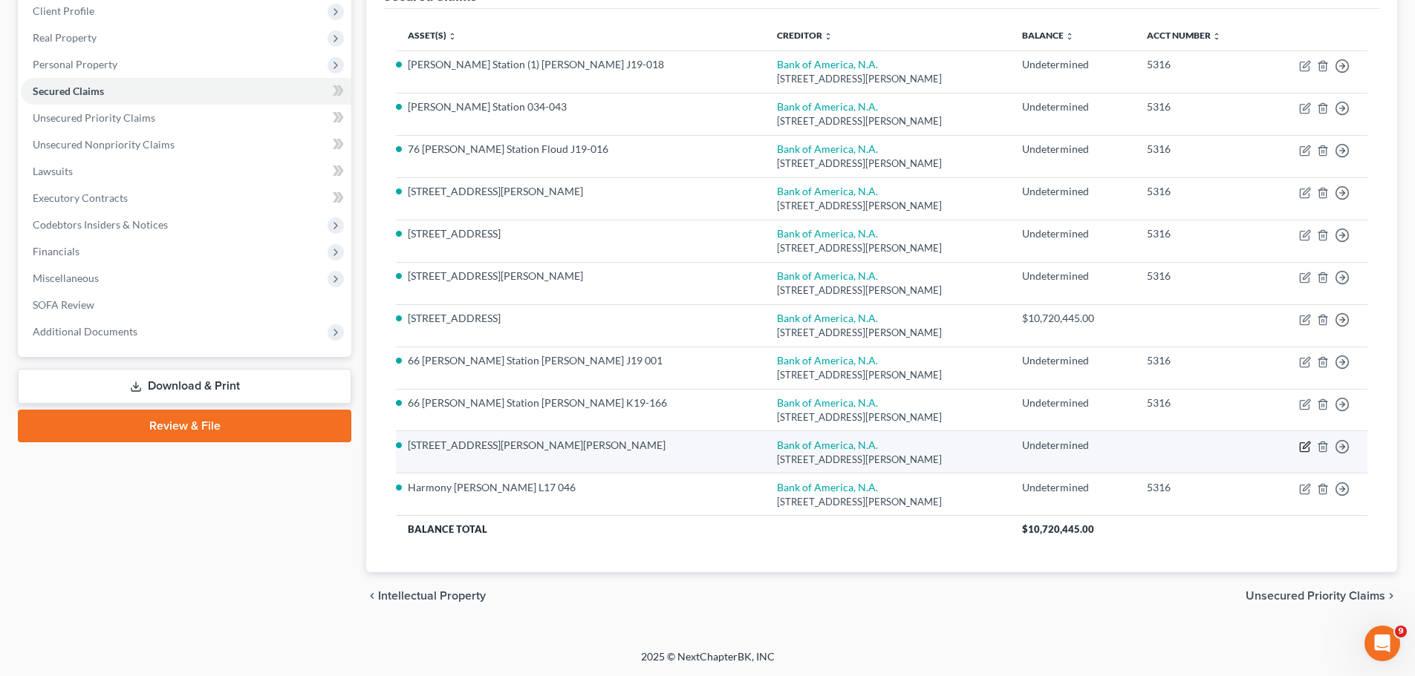
click at [1306, 449] on icon "button" at bounding box center [1305, 447] width 12 height 12
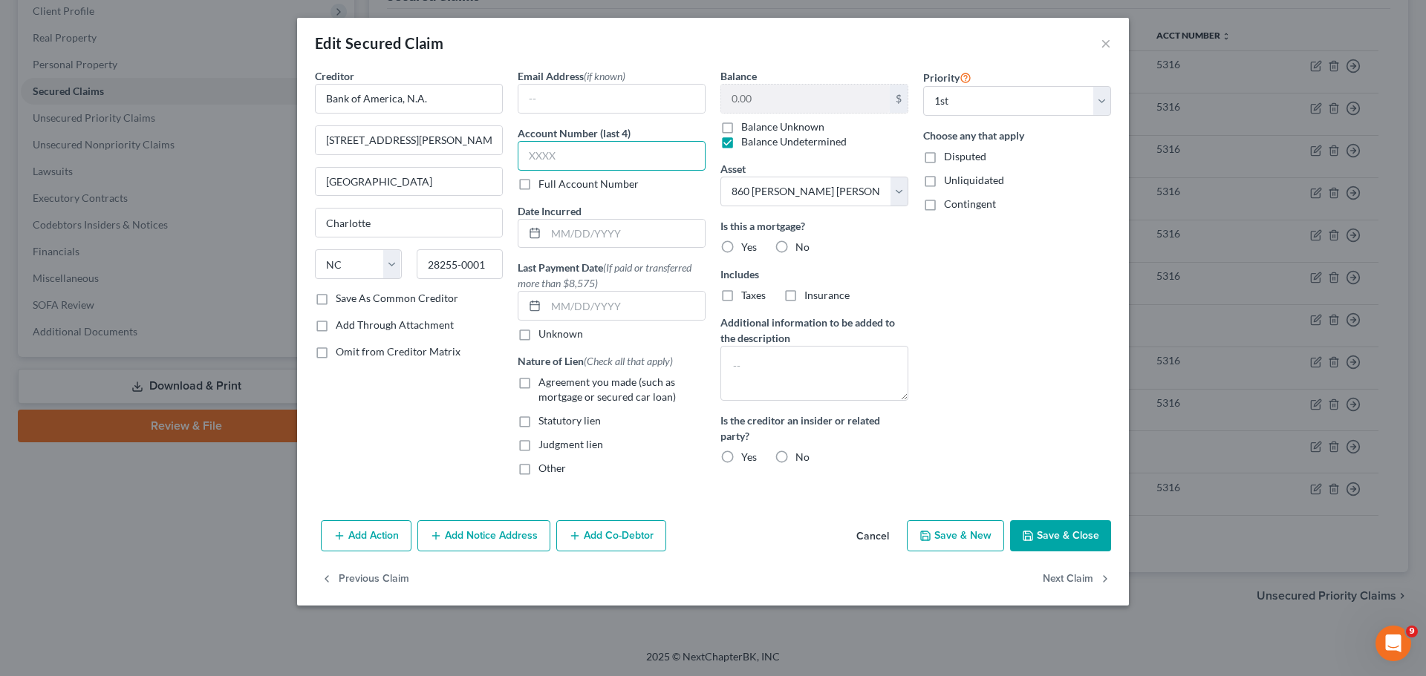
click at [562, 150] on input "text" at bounding box center [612, 156] width 188 height 30
click at [538, 385] on label "Agreement you made (such as mortgage or secured car loan)" at bounding box center [621, 390] width 167 height 30
click at [544, 385] on input "Agreement you made (such as mortgage or secured car loan)" at bounding box center [549, 380] width 10 height 10
click at [741, 244] on label "Yes" at bounding box center [749, 247] width 16 height 15
click at [747, 244] on input "Yes" at bounding box center [752, 245] width 10 height 10
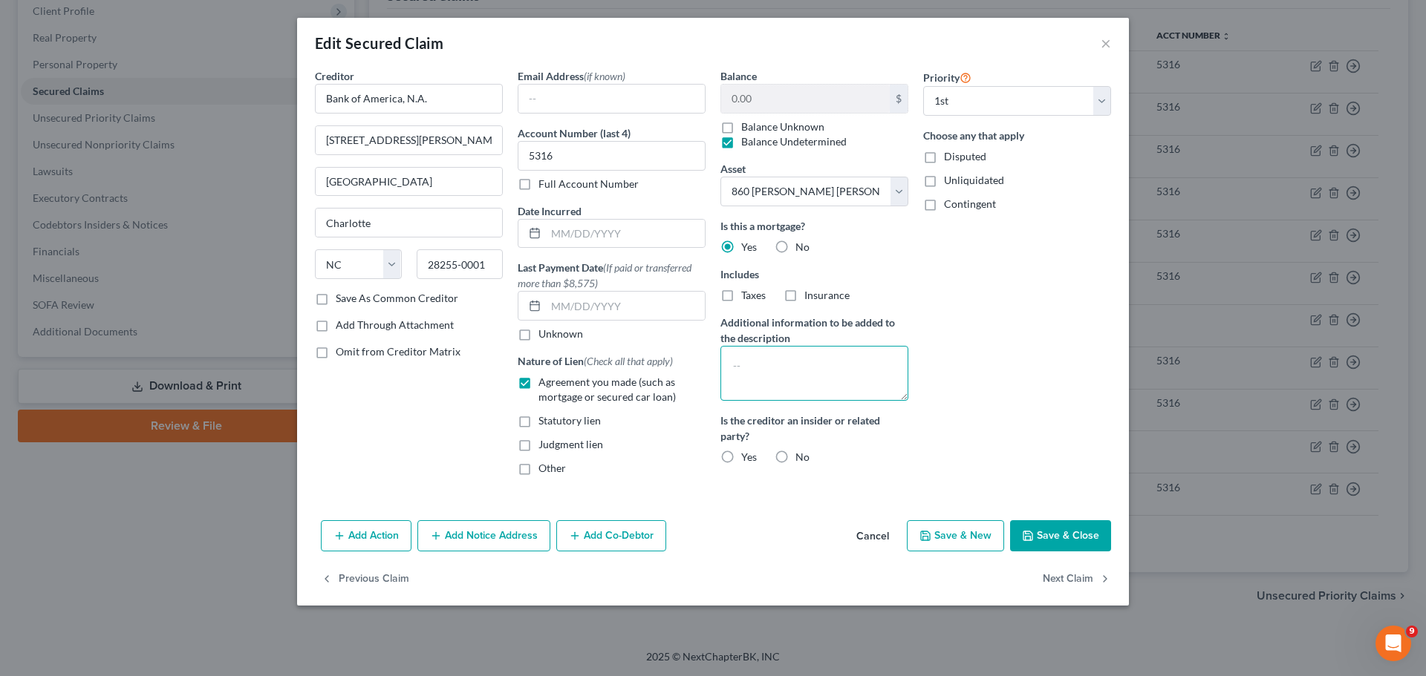
click at [795, 369] on textarea at bounding box center [814, 373] width 188 height 55
paste textarea "Multiple pieces of property act as collateral for this loan; all are identified…"
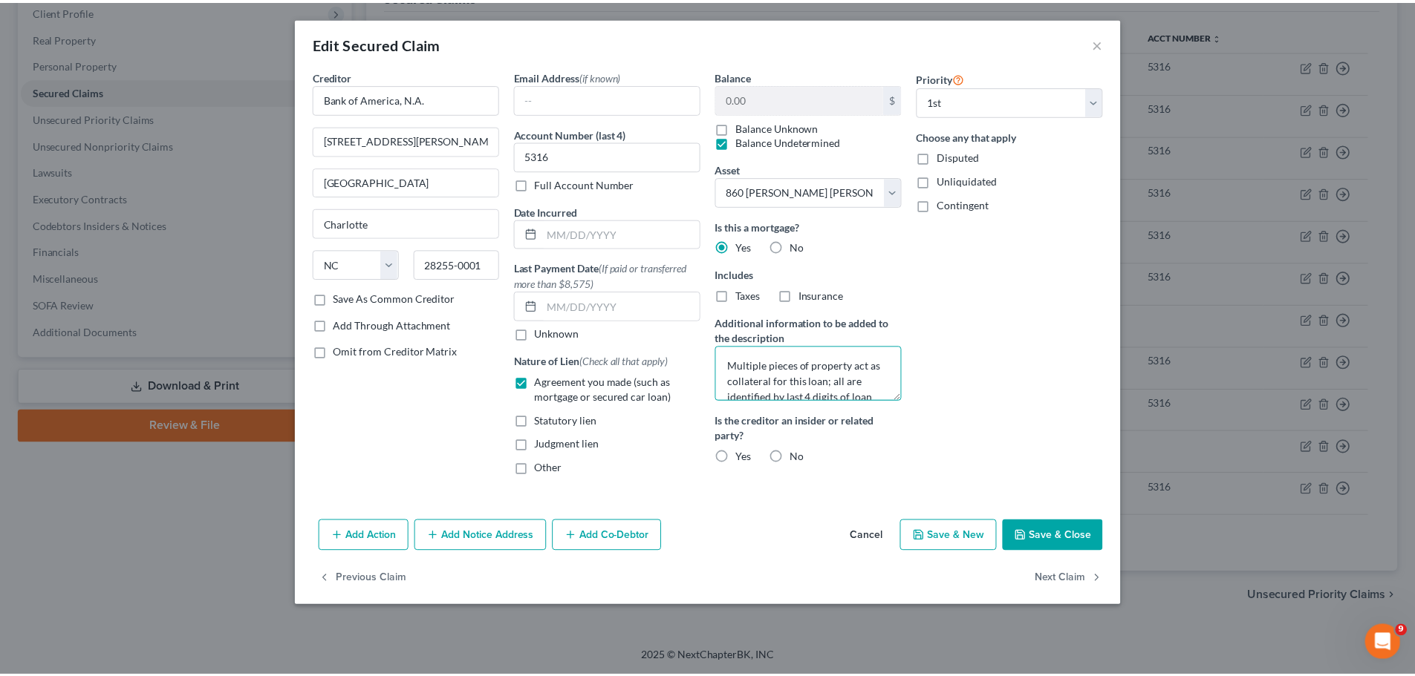
scroll to position [19, 0]
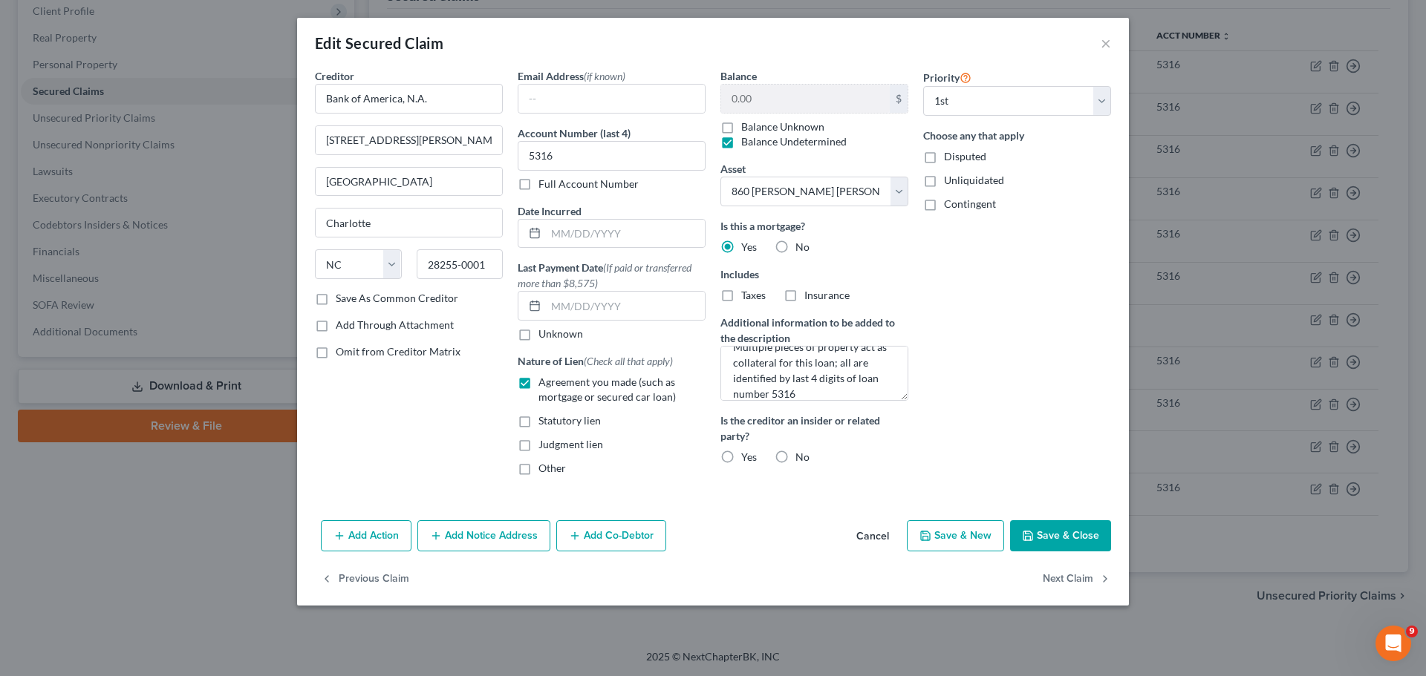
click at [795, 457] on label "No" at bounding box center [802, 457] width 14 height 15
click at [801, 457] on input "No" at bounding box center [806, 455] width 10 height 10
click at [1050, 539] on button "Save & Close" at bounding box center [1060, 536] width 101 height 31
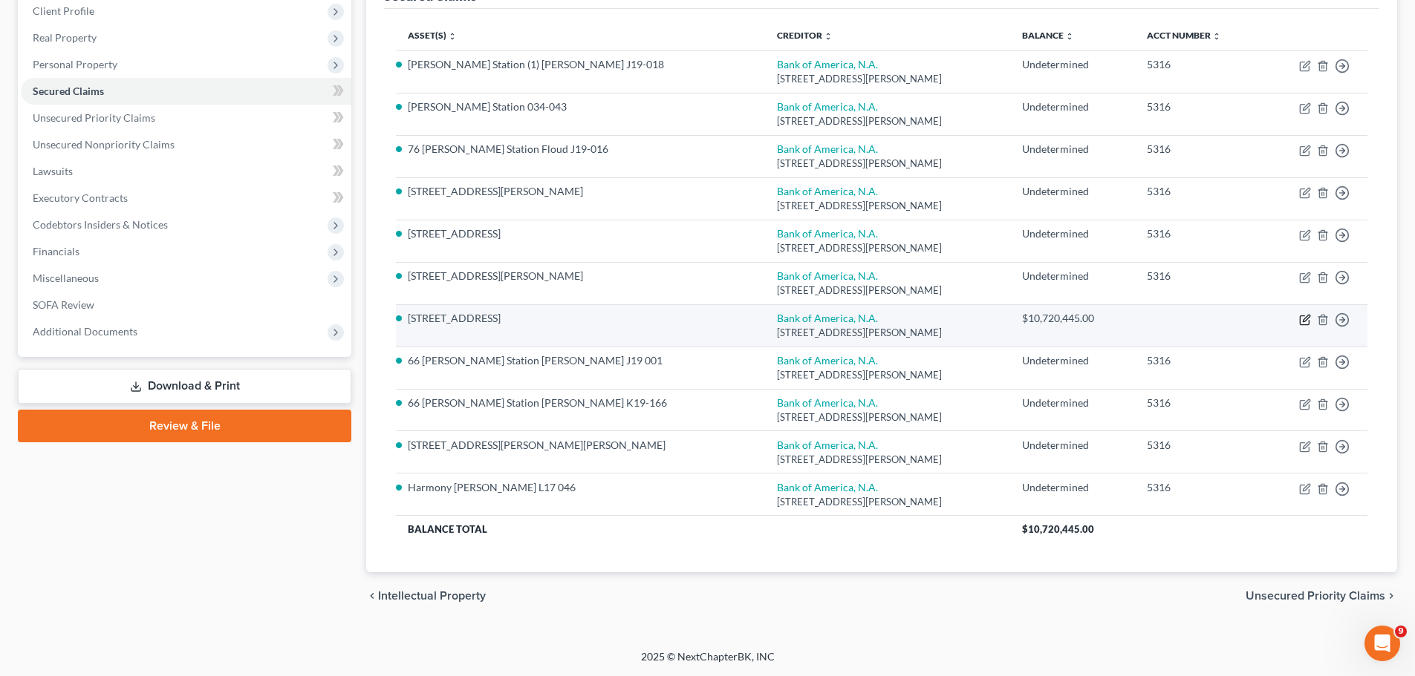
click at [1305, 322] on icon "button" at bounding box center [1305, 320] width 12 height 12
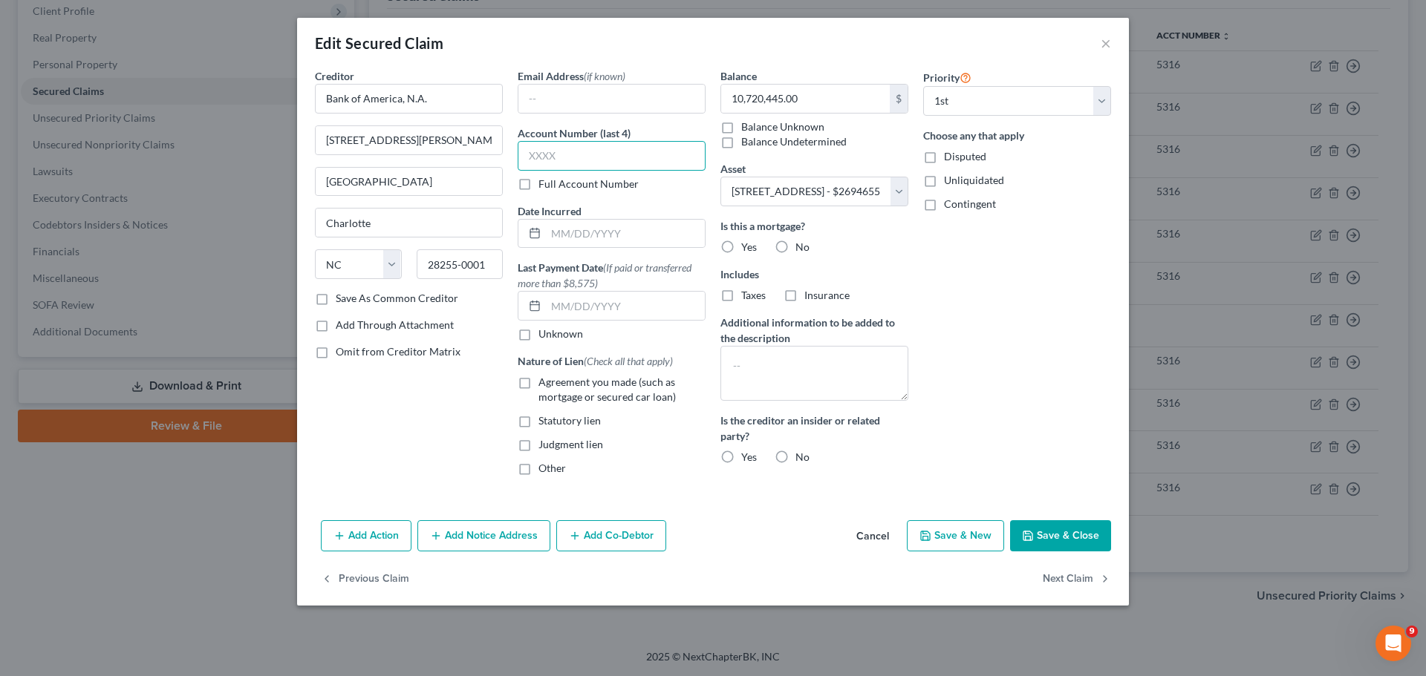
click at [602, 157] on input "text" at bounding box center [612, 156] width 188 height 30
click at [538, 378] on label "Agreement you made (such as mortgage or secured car loan)" at bounding box center [621, 390] width 167 height 30
click at [544, 378] on input "Agreement you made (such as mortgage or secured car loan)" at bounding box center [549, 380] width 10 height 10
click at [741, 243] on label "Yes" at bounding box center [749, 247] width 16 height 15
click at [747, 243] on input "Yes" at bounding box center [752, 245] width 10 height 10
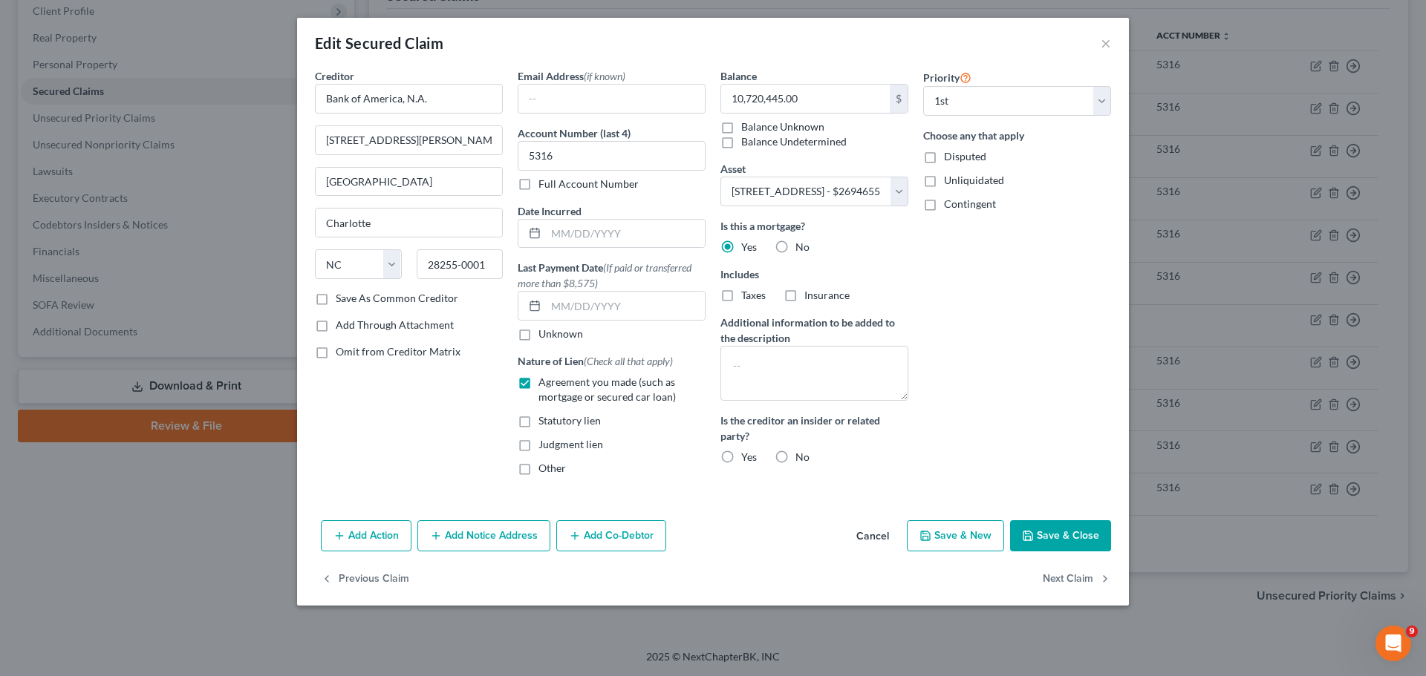
click at [795, 463] on label "No" at bounding box center [802, 457] width 14 height 15
click at [801, 460] on input "No" at bounding box center [806, 455] width 10 height 10
click at [1053, 534] on button "Save & Close" at bounding box center [1060, 536] width 101 height 31
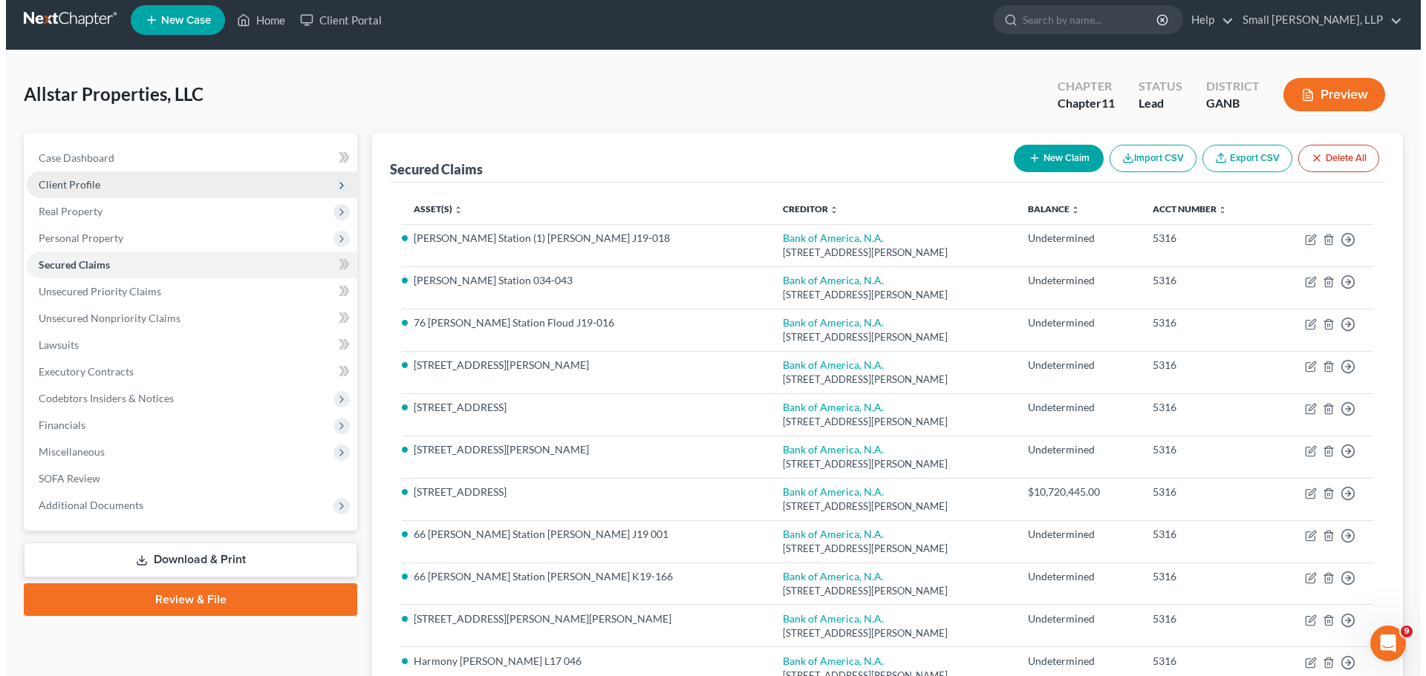
scroll to position [0, 0]
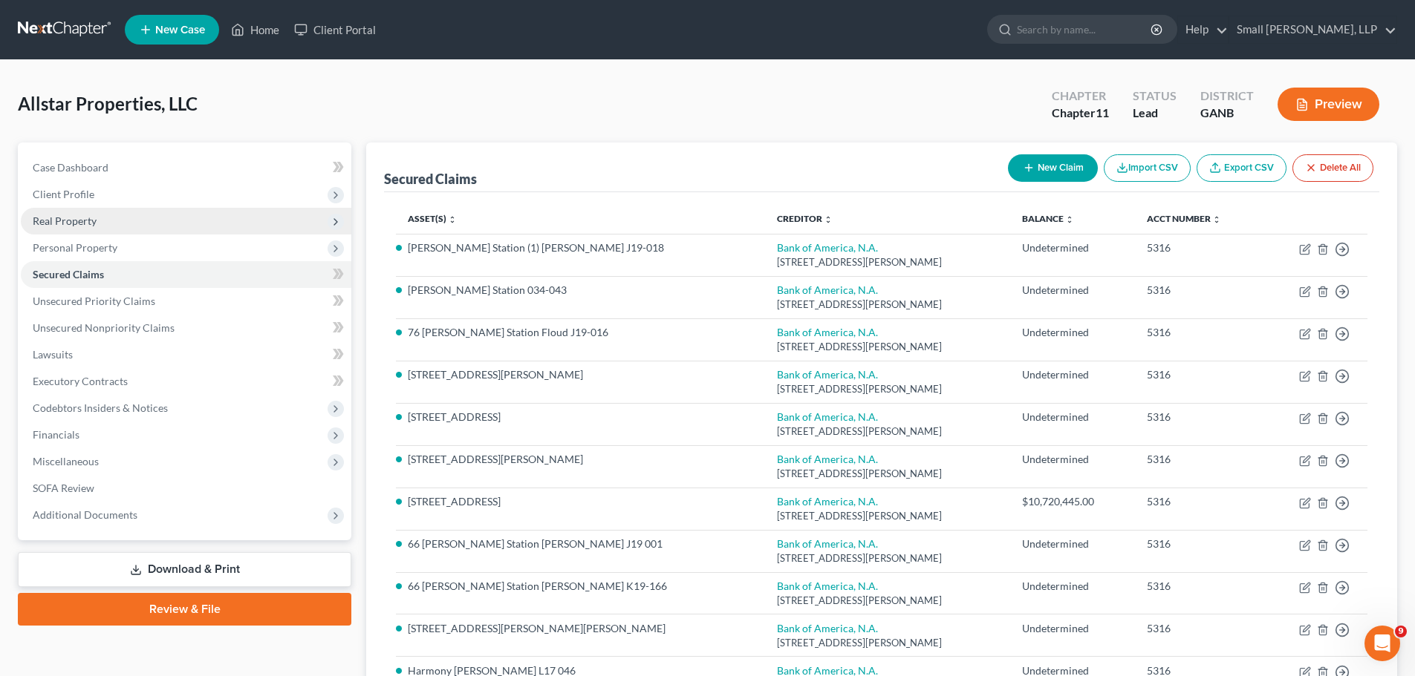
click at [158, 217] on span "Real Property" at bounding box center [186, 221] width 330 height 27
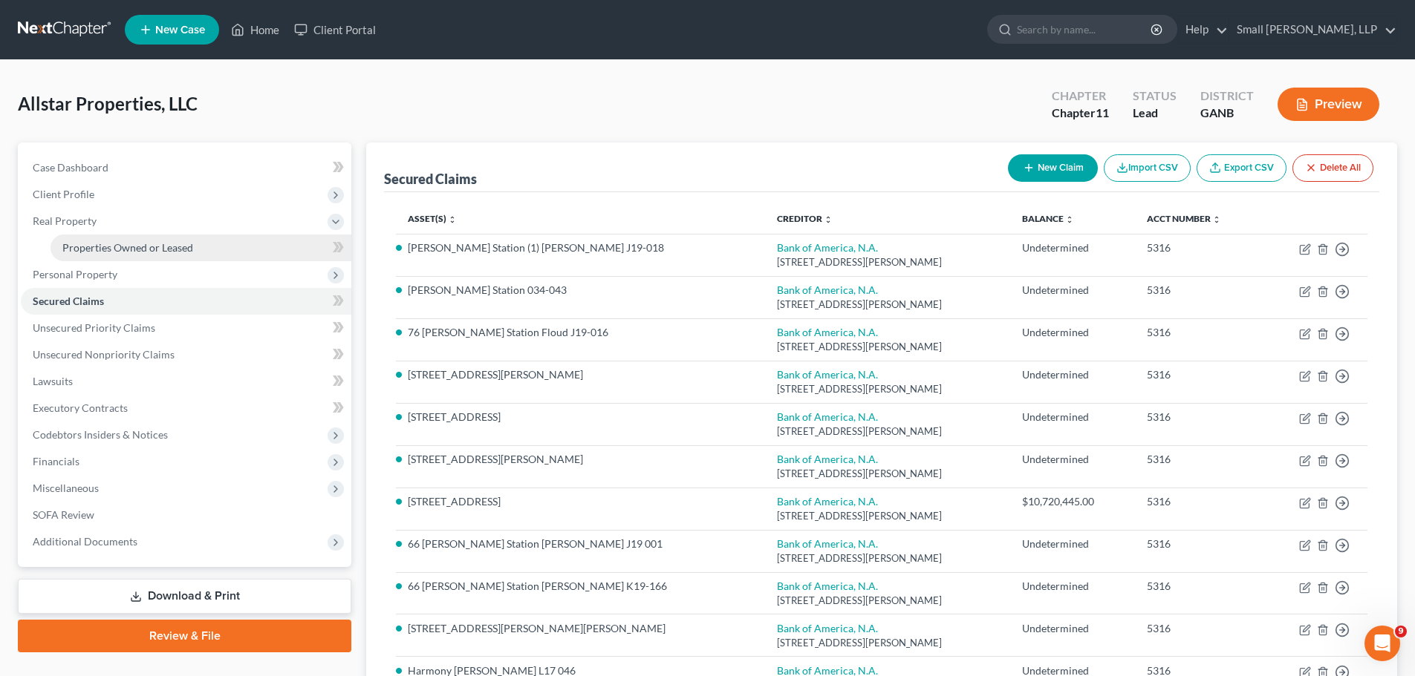
click at [164, 244] on span "Properties Owned or Leased" at bounding box center [127, 247] width 131 height 13
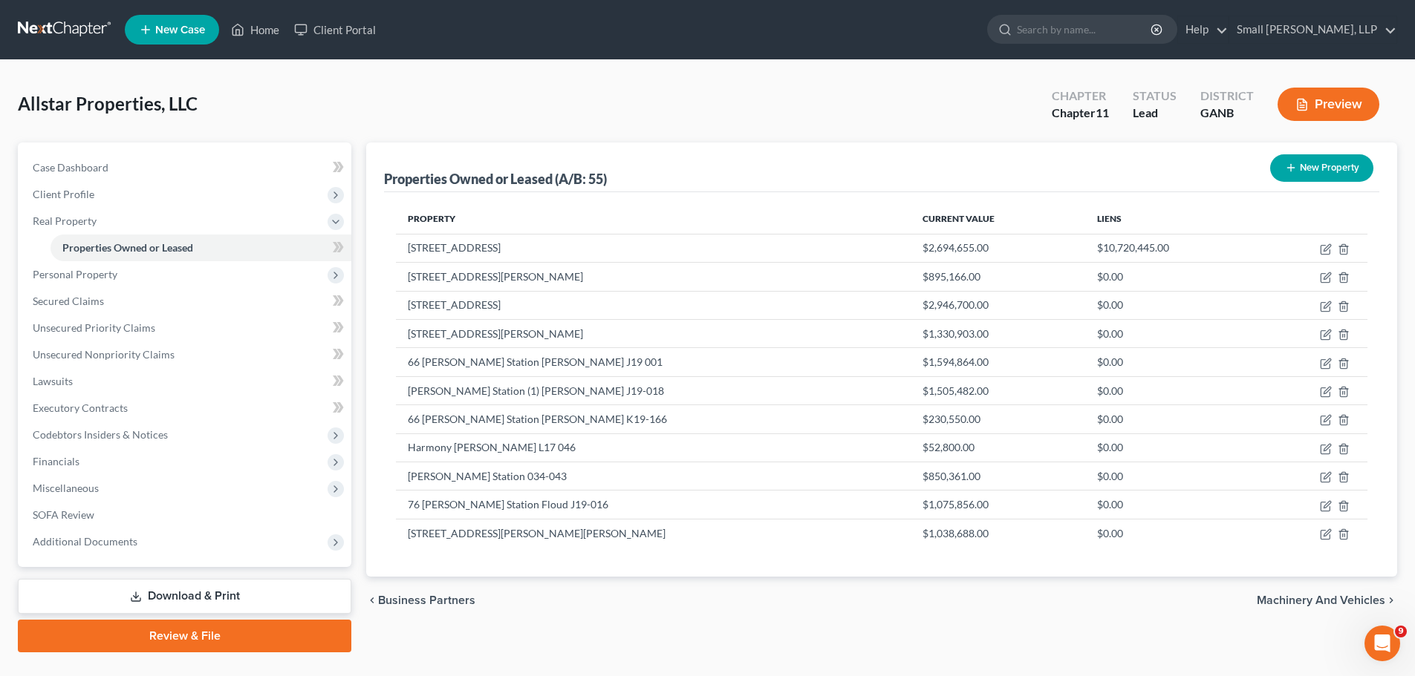
click at [1307, 169] on button "New Property" at bounding box center [1321, 167] width 103 height 27
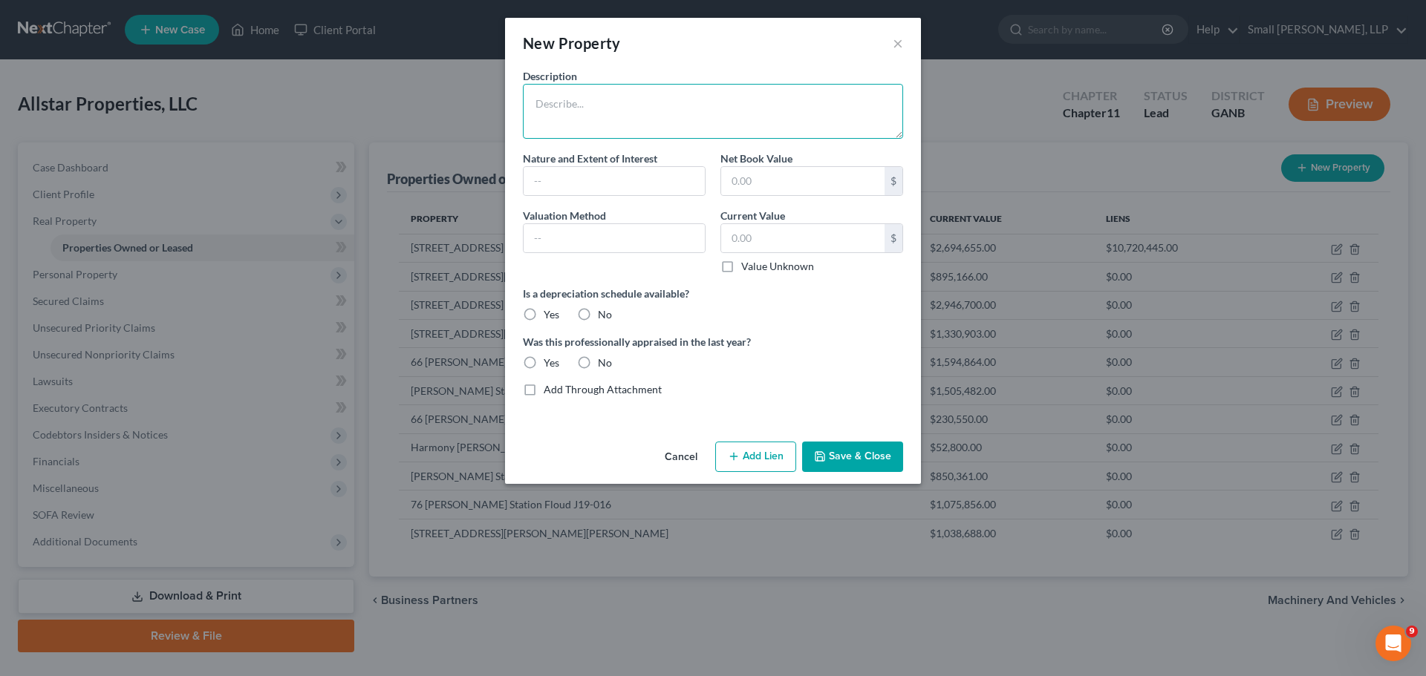
click at [796, 128] on textarea at bounding box center [713, 111] width 380 height 55
click at [803, 233] on input "text" at bounding box center [802, 238] width 163 height 28
click at [795, 314] on div "Is a depreciation schedule available? Yes No" at bounding box center [712, 304] width 395 height 36
click at [556, 181] on input "text" at bounding box center [613, 181] width 181 height 28
click at [613, 232] on input "text" at bounding box center [613, 238] width 181 height 28
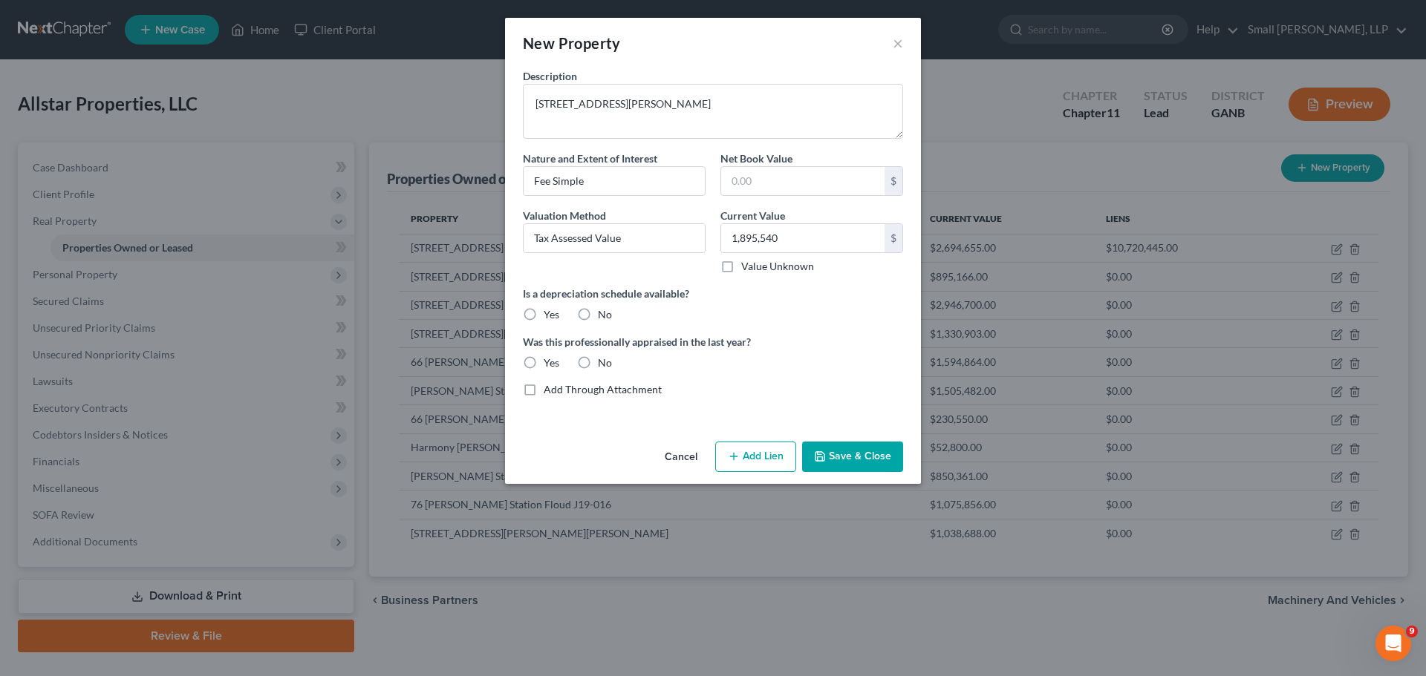
click at [598, 314] on label "No" at bounding box center [605, 314] width 14 height 15
click at [604, 314] on input "No" at bounding box center [609, 312] width 10 height 10
click at [598, 363] on label "No" at bounding box center [605, 363] width 14 height 15
click at [604, 363] on input "No" at bounding box center [609, 361] width 10 height 10
click at [754, 457] on button "Add Lien" at bounding box center [755, 457] width 81 height 31
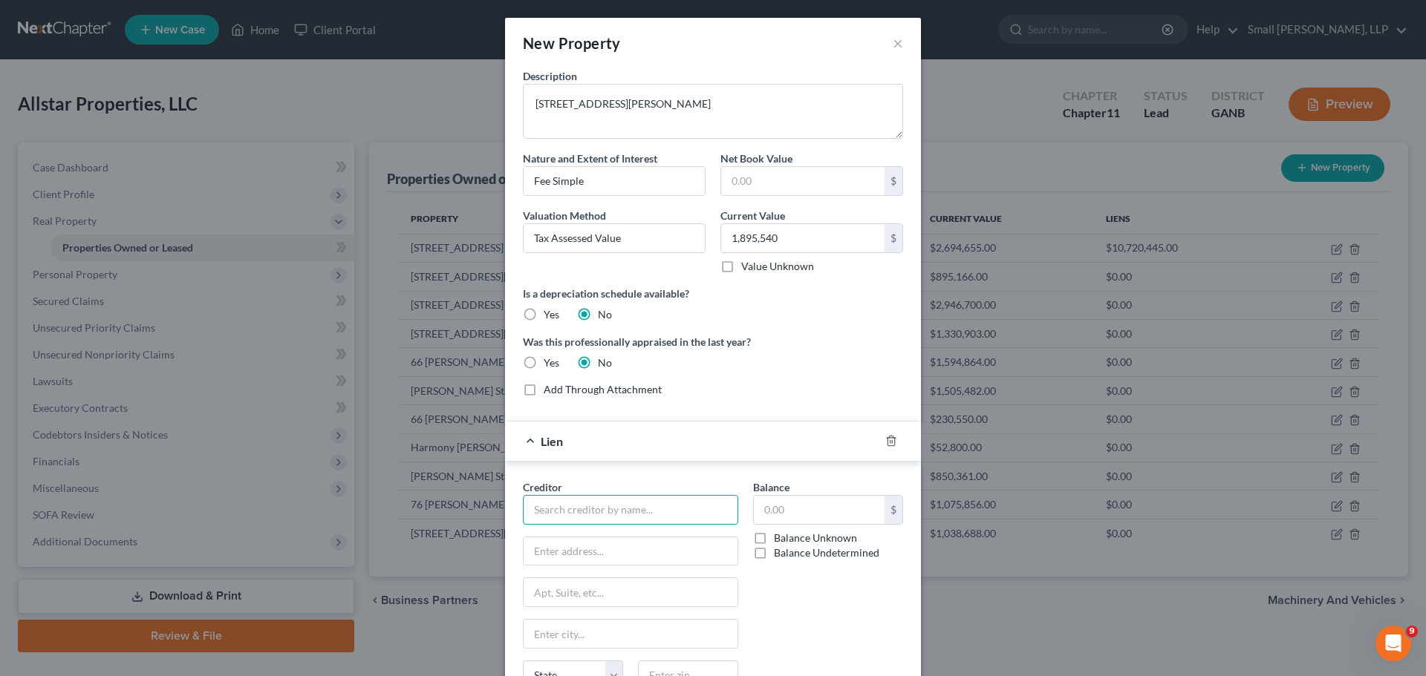
click at [614, 508] on input "text" at bounding box center [630, 510] width 215 height 30
click at [649, 551] on div "Bank of America, N.A." at bounding box center [612, 558] width 154 height 15
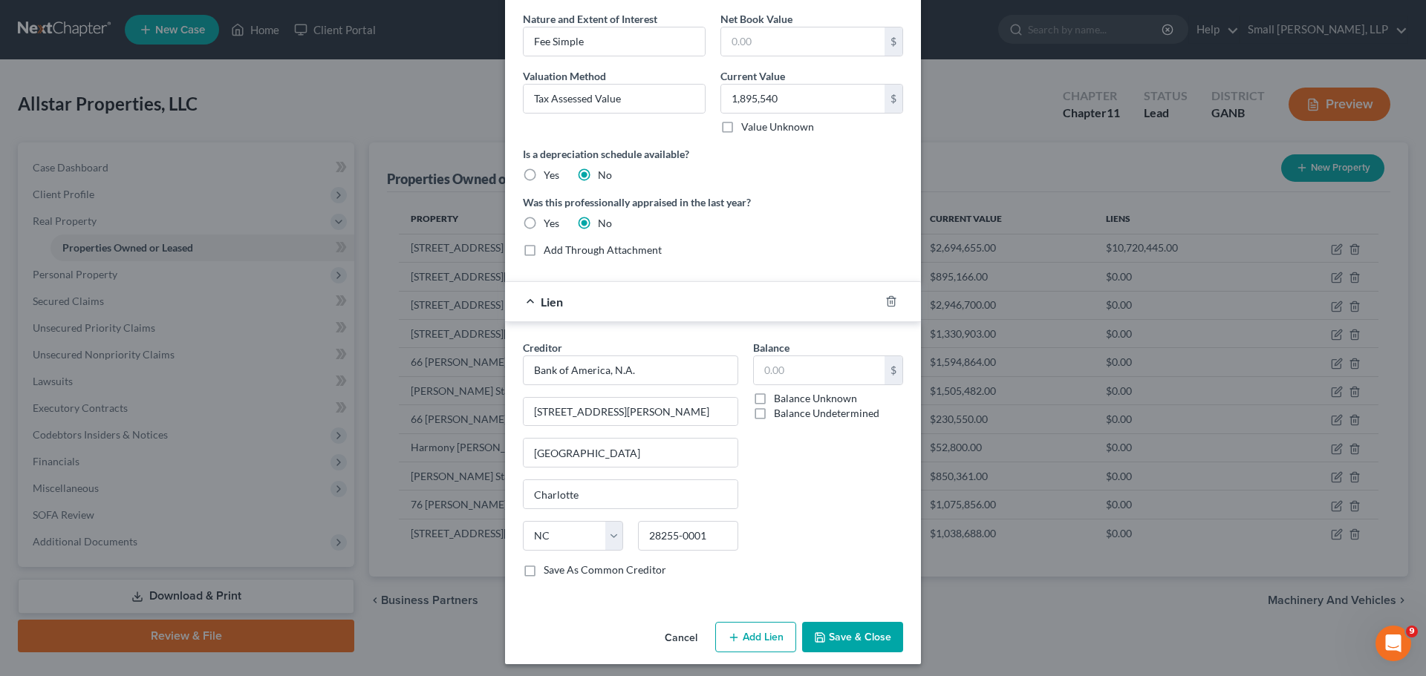
scroll to position [146, 0]
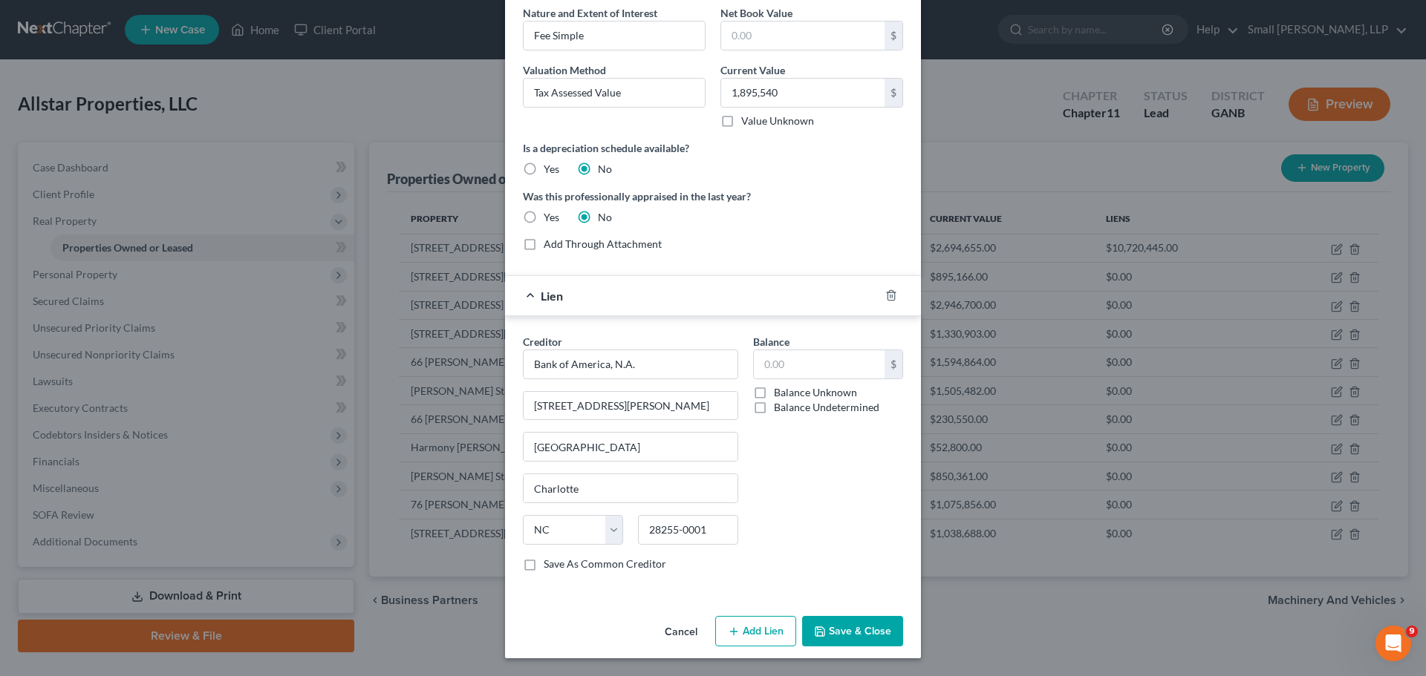
click at [803, 409] on label "Balance Undetermined" at bounding box center [826, 407] width 105 height 15
click at [789, 409] on input "Balance Undetermined" at bounding box center [785, 405] width 10 height 10
click at [845, 632] on button "Save & Close" at bounding box center [852, 631] width 101 height 31
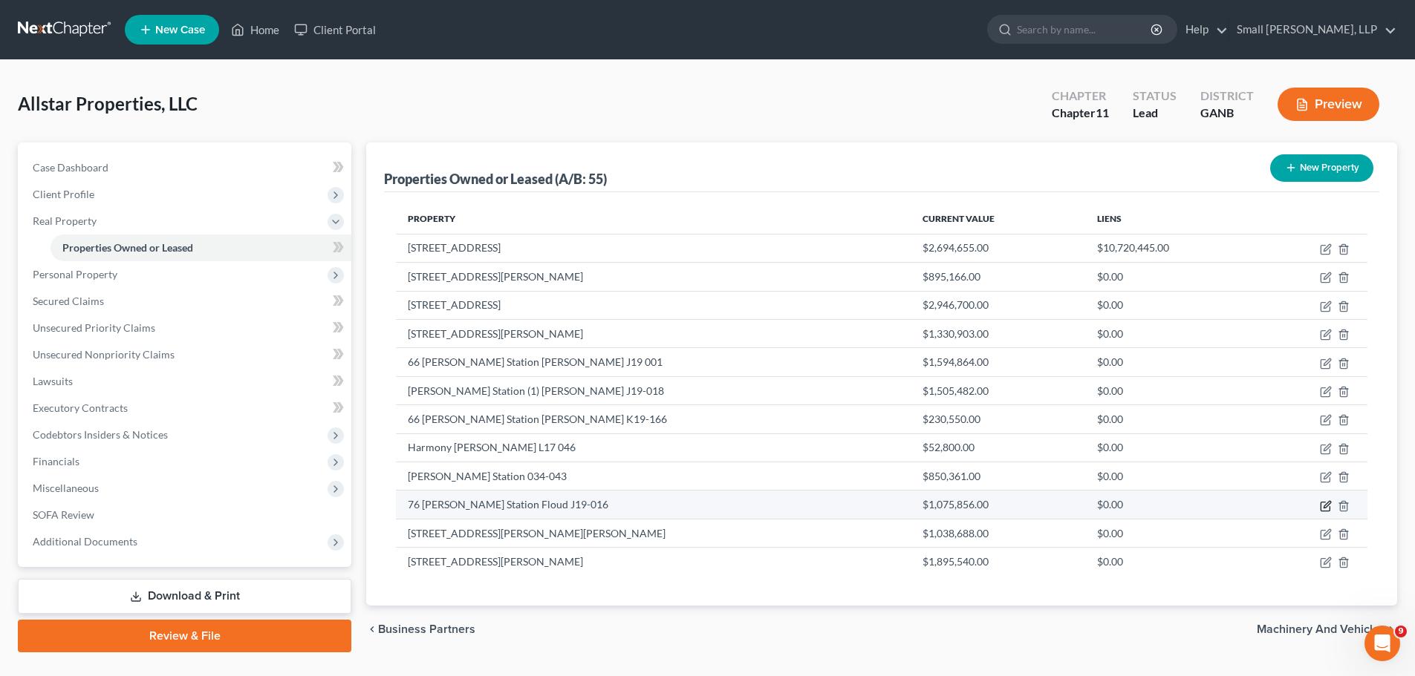
click at [1324, 506] on icon "button" at bounding box center [1326, 504] width 7 height 7
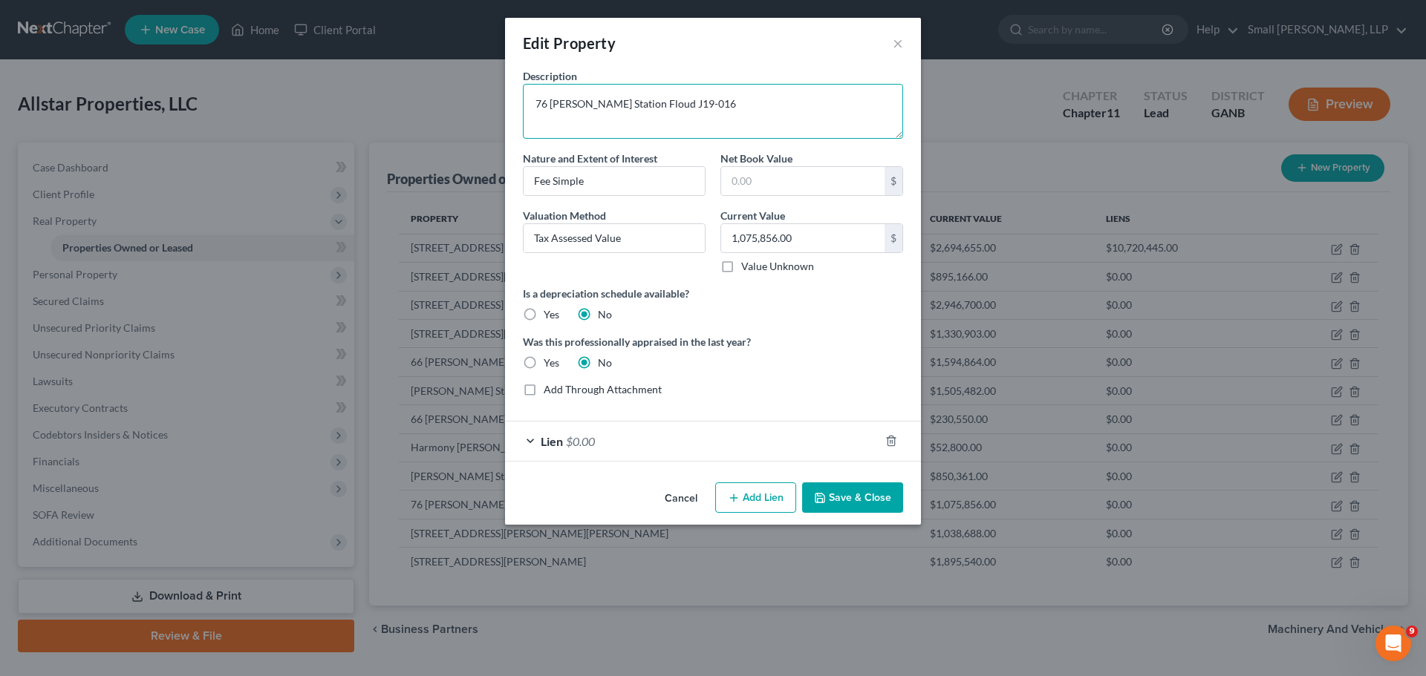
click at [625, 106] on textarea "76 Byrd Station Floud J19-016" at bounding box center [713, 111] width 380 height 55
click at [838, 494] on button "Save & Close" at bounding box center [852, 498] width 101 height 31
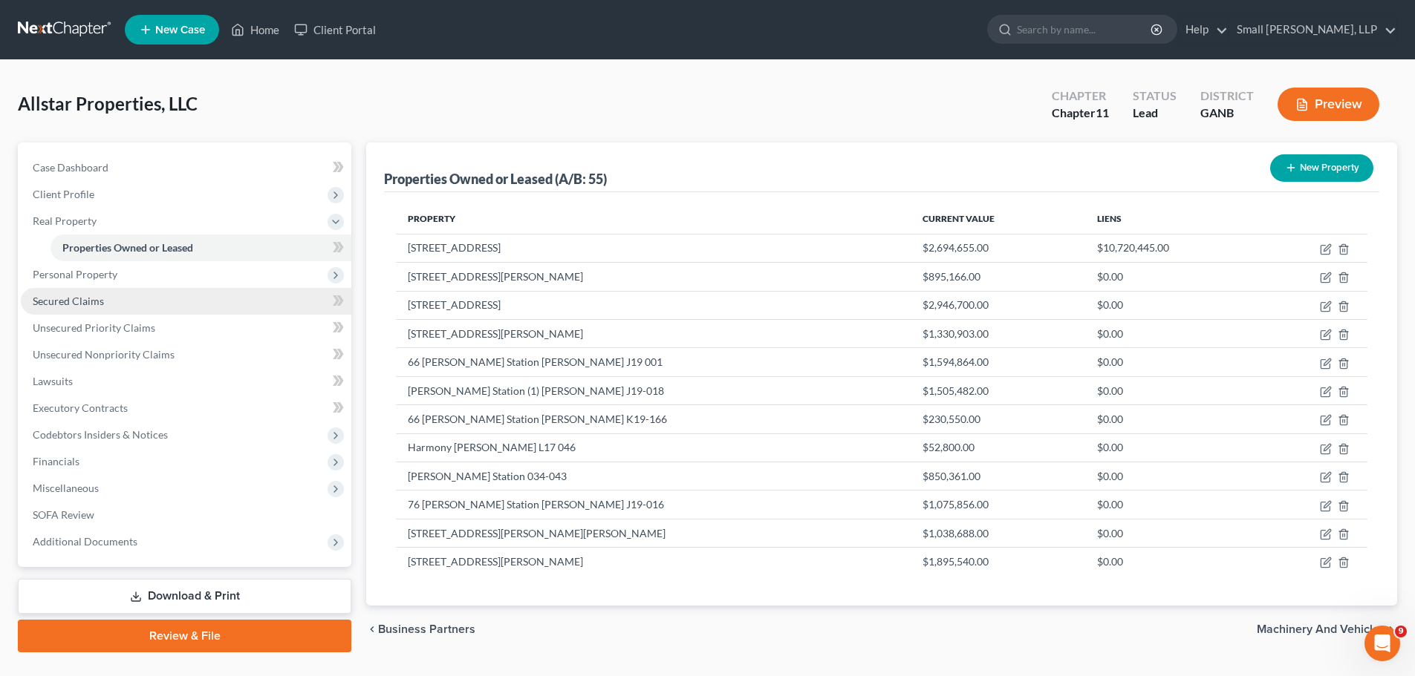
click at [129, 299] on link "Secured Claims" at bounding box center [186, 301] width 330 height 27
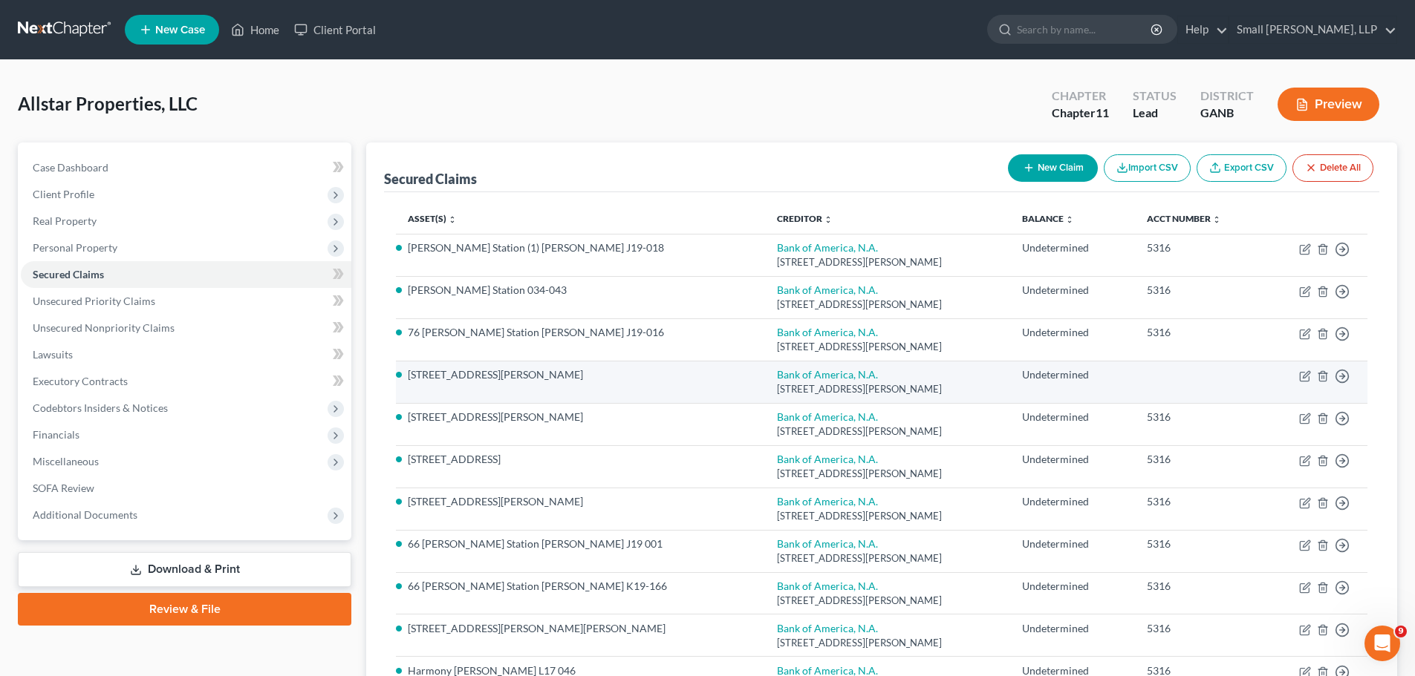
click at [1298, 375] on td "Move to E Move to F Move to G Move to Notice Only" at bounding box center [1314, 382] width 105 height 42
click at [1300, 375] on icon "button" at bounding box center [1303, 376] width 9 height 9
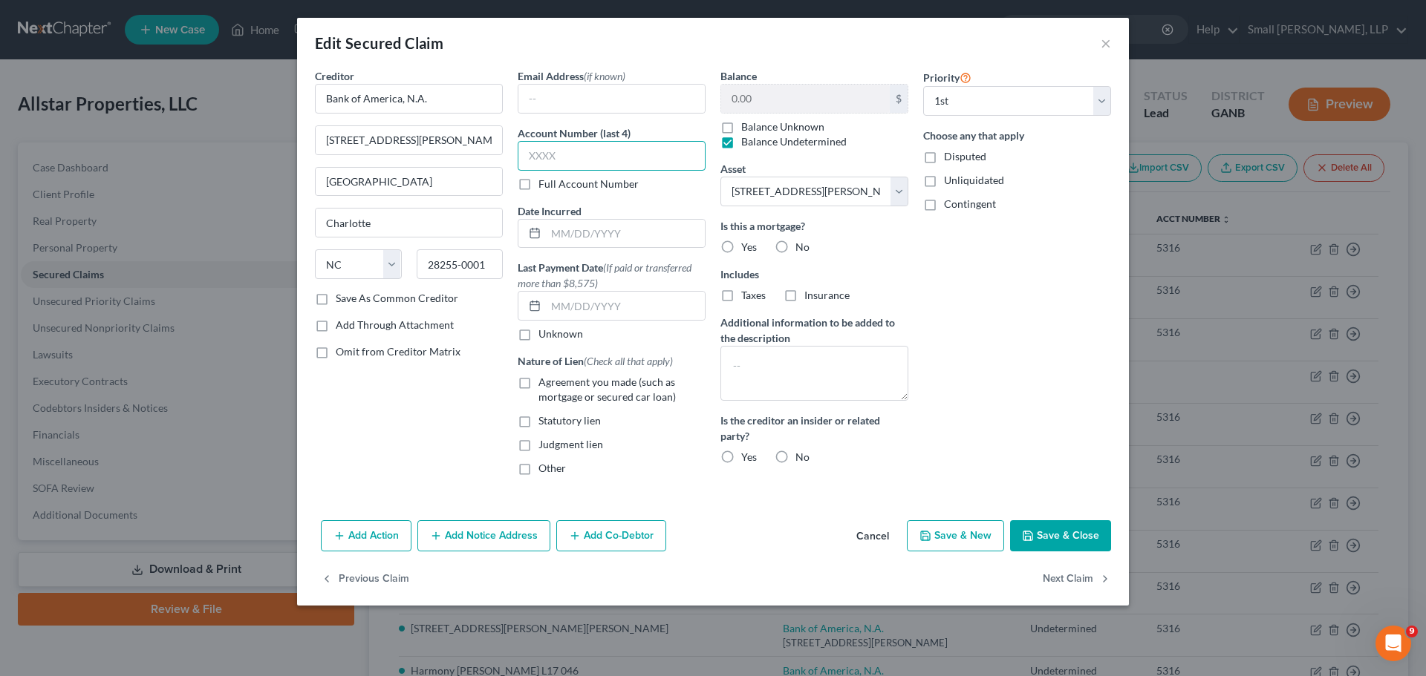
click at [590, 159] on input "text" at bounding box center [612, 156] width 188 height 30
click at [538, 382] on label "Agreement you made (such as mortgage or secured car loan)" at bounding box center [621, 390] width 167 height 30
click at [544, 382] on input "Agreement you made (such as mortgage or secured car loan)" at bounding box center [549, 380] width 10 height 10
drag, startPoint x: 728, startPoint y: 245, endPoint x: 757, endPoint y: 264, distance: 34.4
click at [741, 245] on label "Yes" at bounding box center [749, 247] width 16 height 15
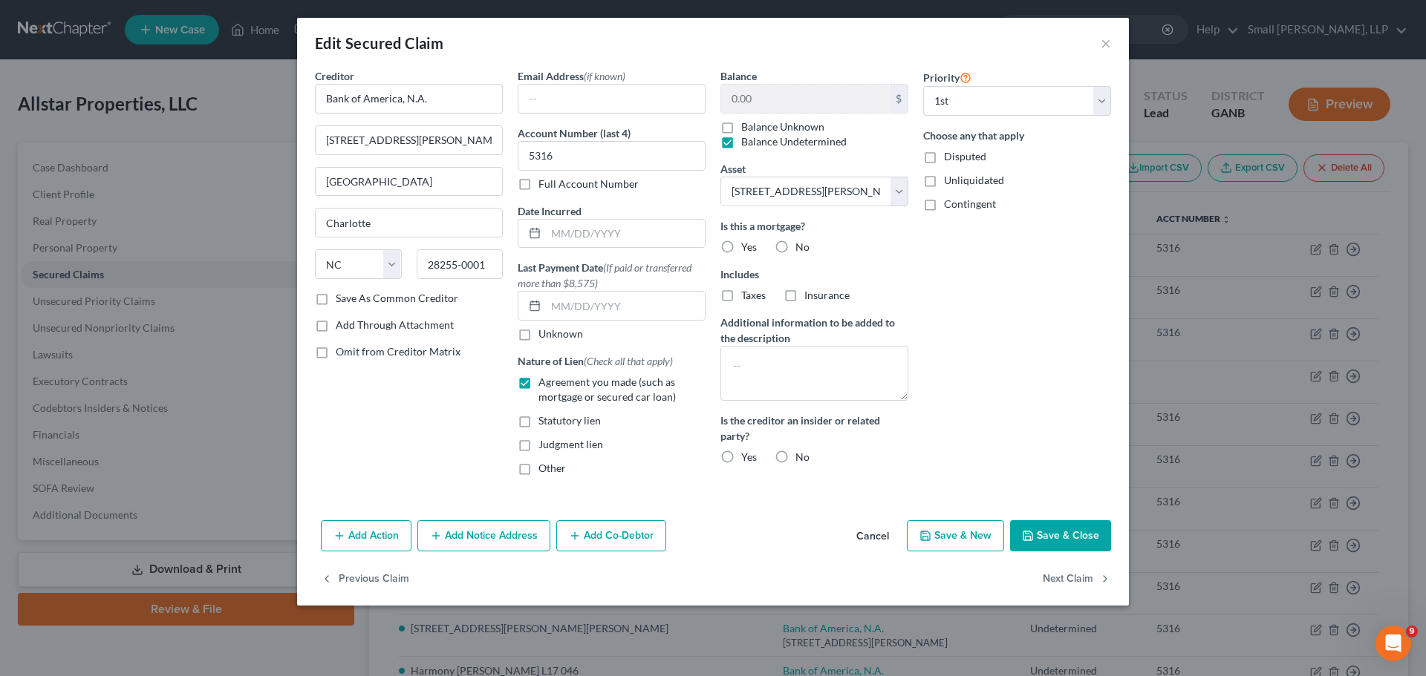
click at [747, 245] on input "Yes" at bounding box center [752, 245] width 10 height 10
click at [789, 357] on textarea at bounding box center [814, 373] width 188 height 55
paste textarea "Multiple pieces of property act as collateral for this loan; all are identified…"
click at [795, 458] on label "No" at bounding box center [802, 457] width 14 height 15
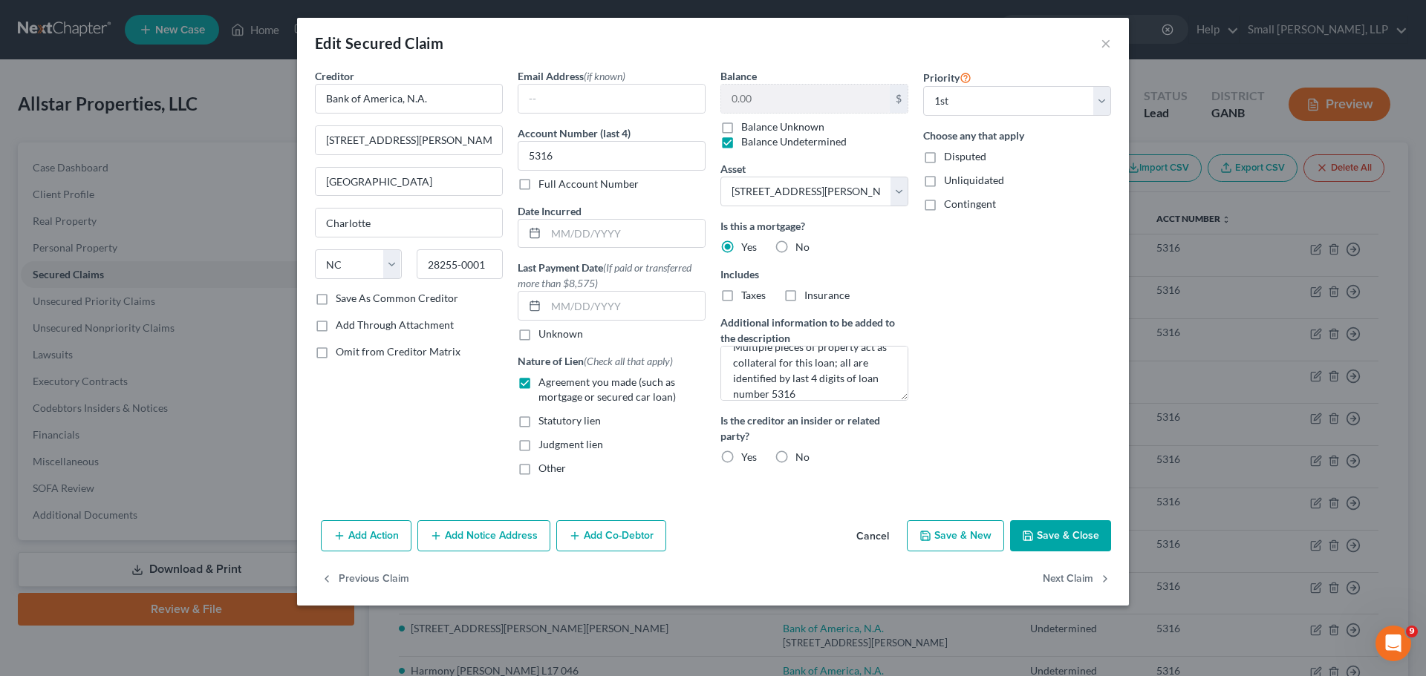
click at [801, 458] on input "No" at bounding box center [806, 455] width 10 height 10
click at [1051, 549] on button "Save & Close" at bounding box center [1060, 536] width 101 height 31
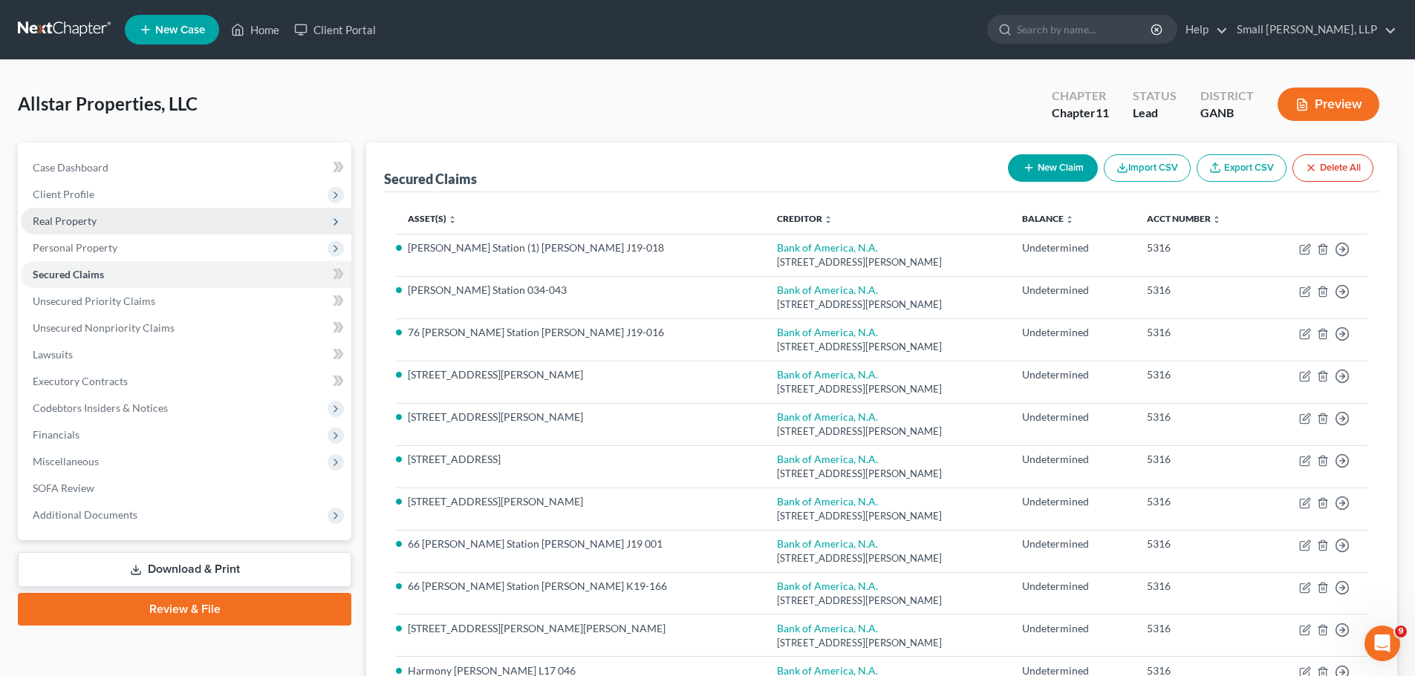
click at [83, 221] on span "Real Property" at bounding box center [65, 221] width 64 height 13
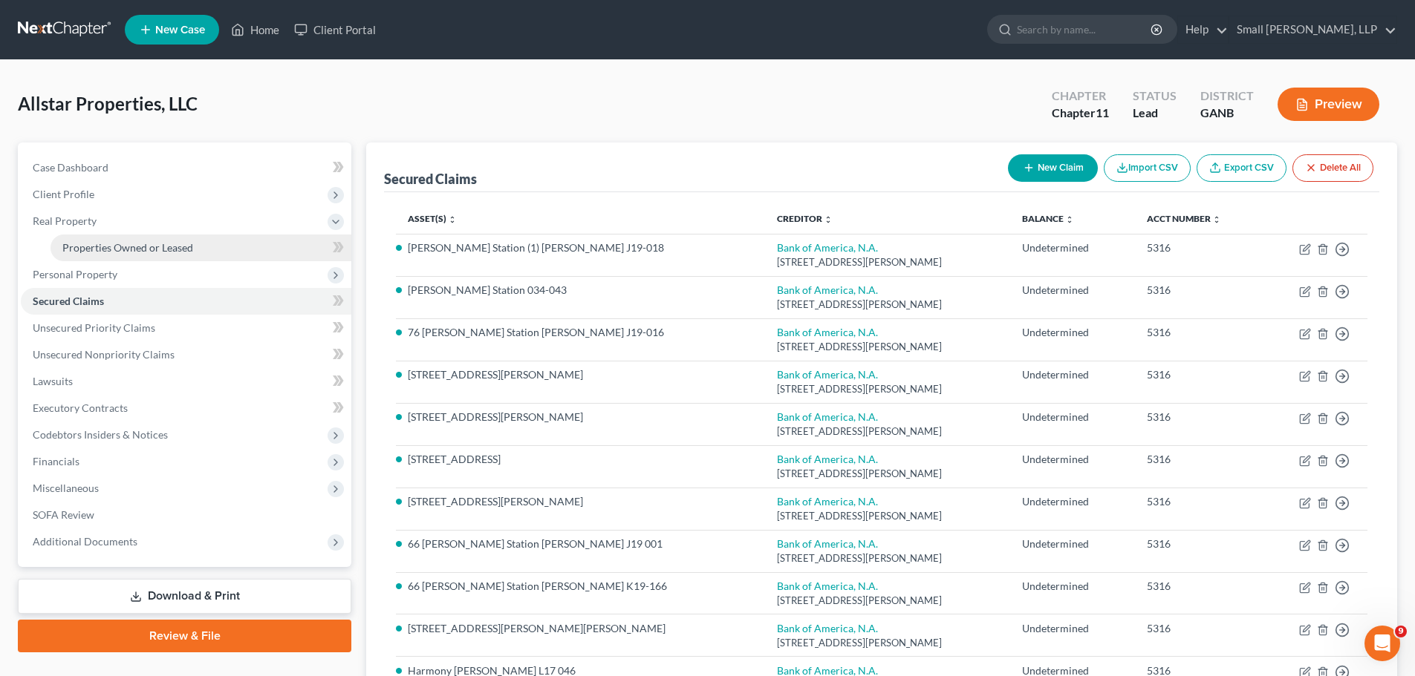
click at [234, 247] on link "Properties Owned or Leased" at bounding box center [200, 248] width 301 height 27
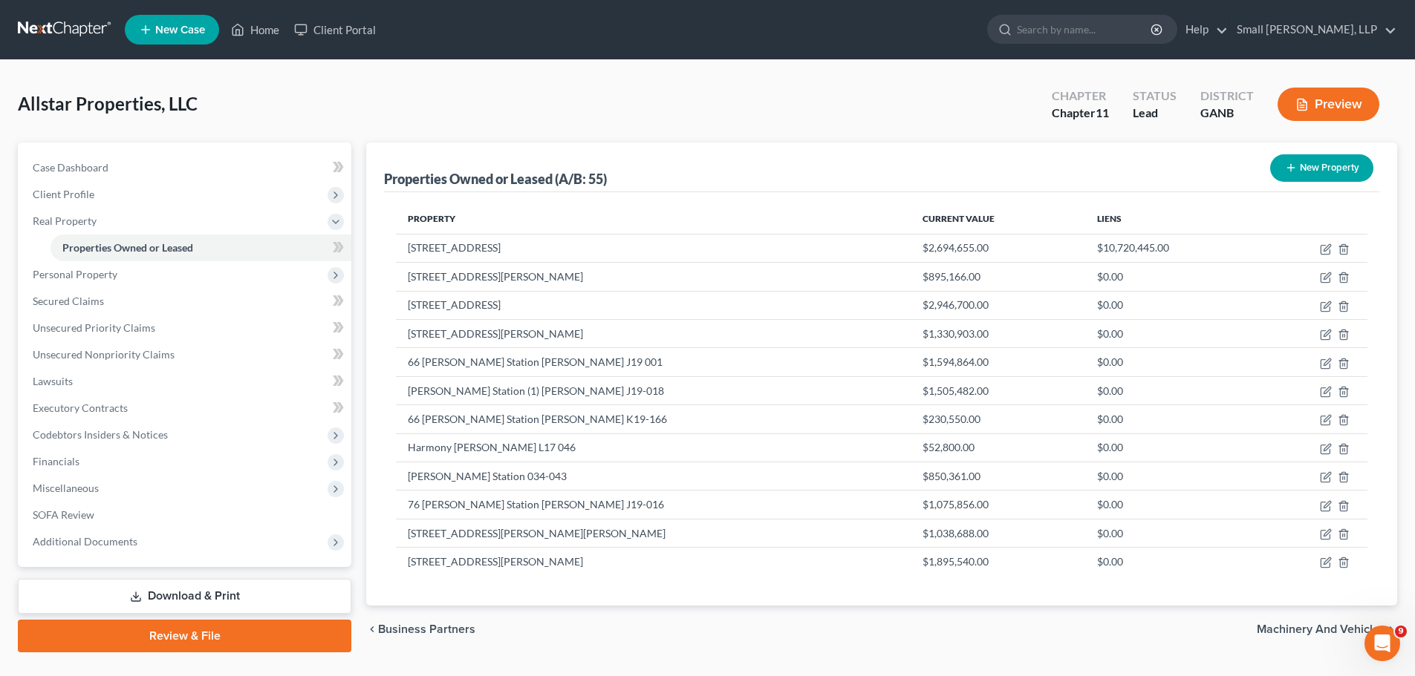
click at [1291, 166] on icon "button" at bounding box center [1291, 168] width 12 height 12
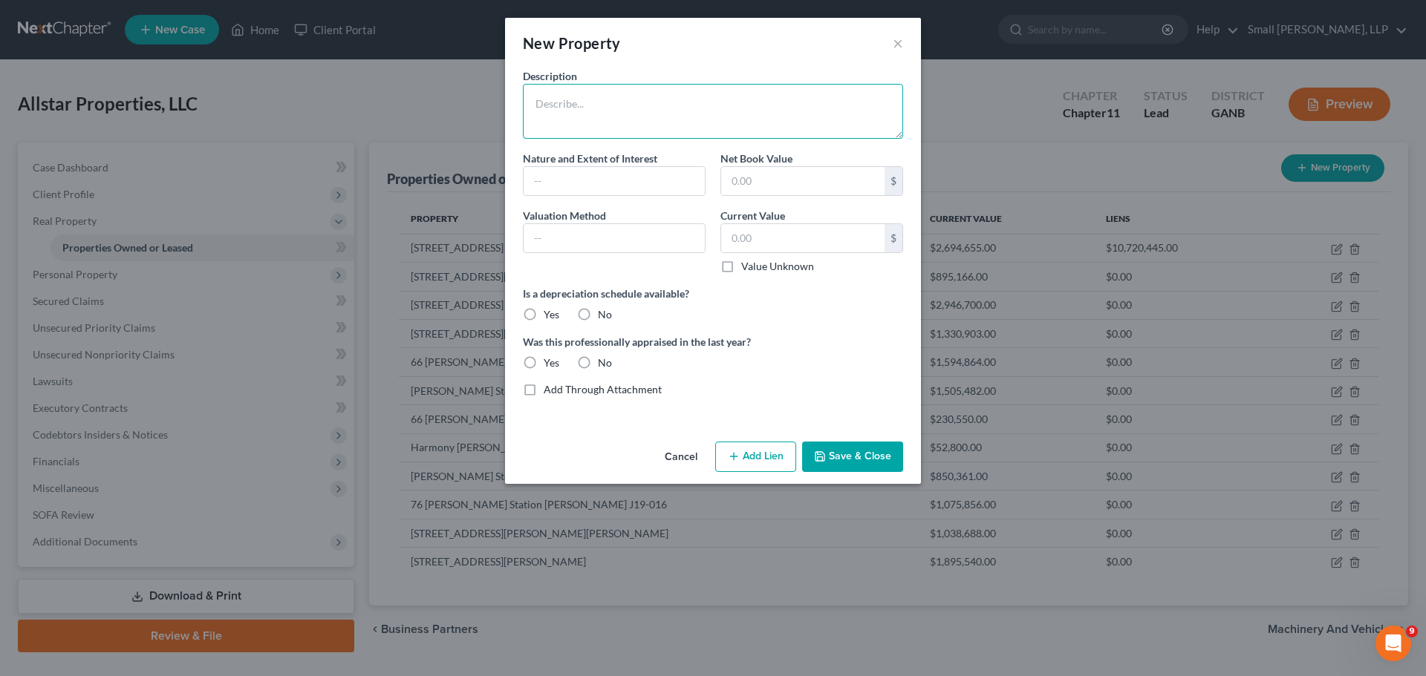
click at [724, 115] on textarea at bounding box center [713, 111] width 380 height 55
click at [783, 251] on input "text" at bounding box center [802, 238] width 163 height 28
click at [600, 317] on label "No" at bounding box center [605, 314] width 14 height 15
click at [604, 317] on input "No" at bounding box center [609, 312] width 10 height 10
click at [598, 363] on label "No" at bounding box center [605, 363] width 14 height 15
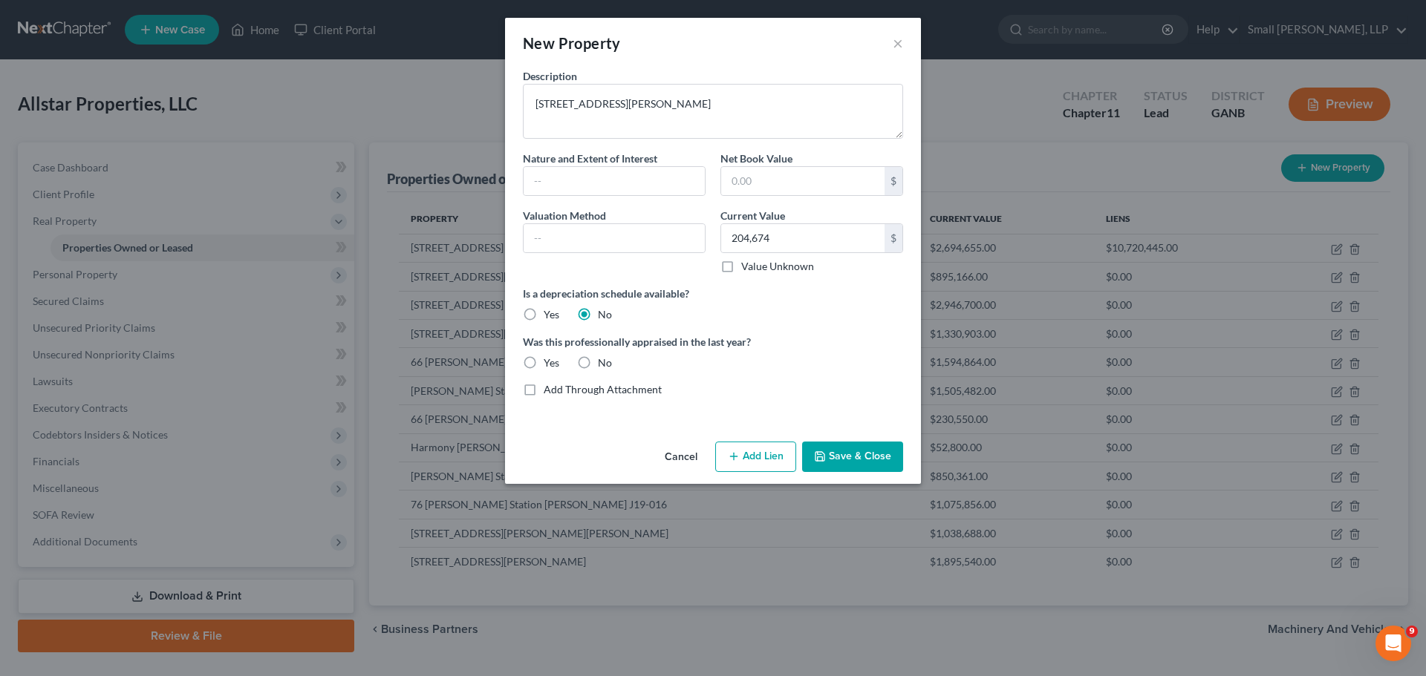
click at [604, 363] on input "No" at bounding box center [609, 361] width 10 height 10
click at [735, 453] on icon "button" at bounding box center [734, 457] width 12 height 12
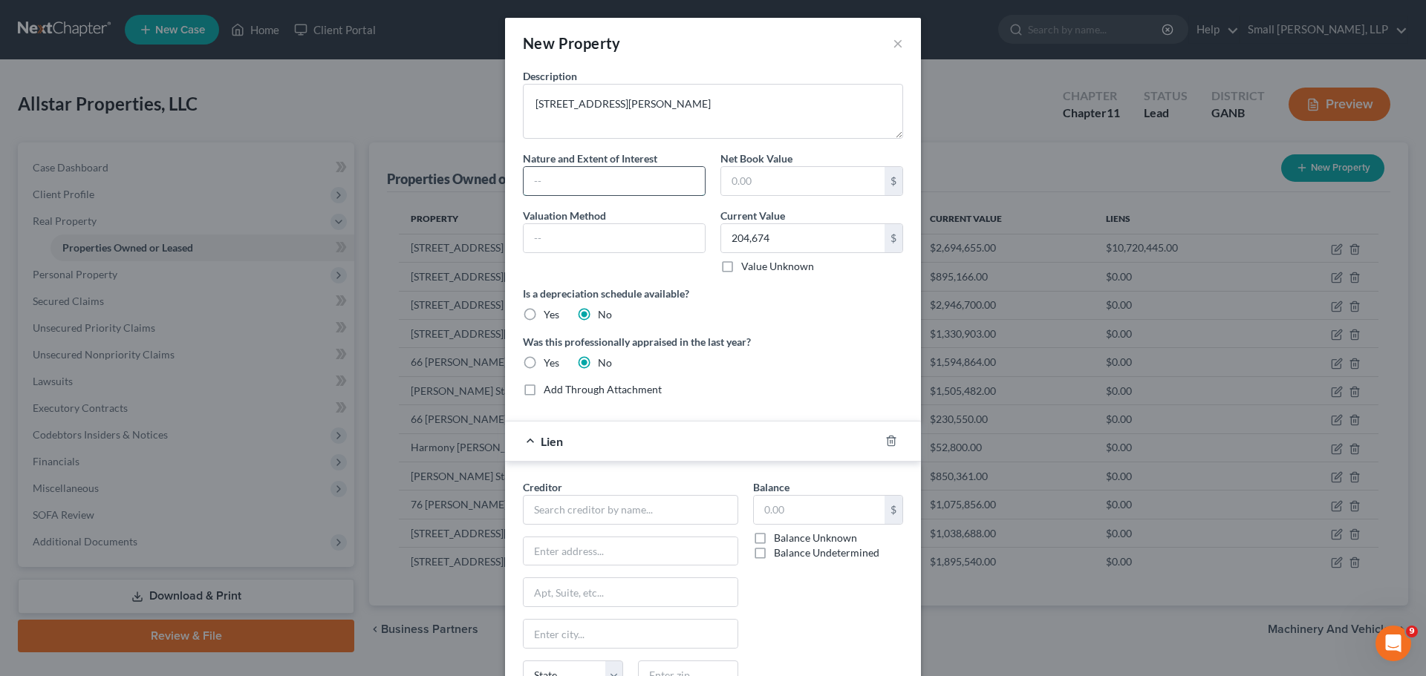
click at [593, 183] on input "text" at bounding box center [613, 181] width 181 height 28
click at [581, 231] on input "text" at bounding box center [613, 238] width 181 height 28
click at [571, 521] on input "text" at bounding box center [630, 510] width 215 height 30
click at [595, 560] on div "Bank of America, N.A." at bounding box center [612, 558] width 154 height 15
click at [784, 553] on label "Balance Undetermined" at bounding box center [826, 553] width 105 height 15
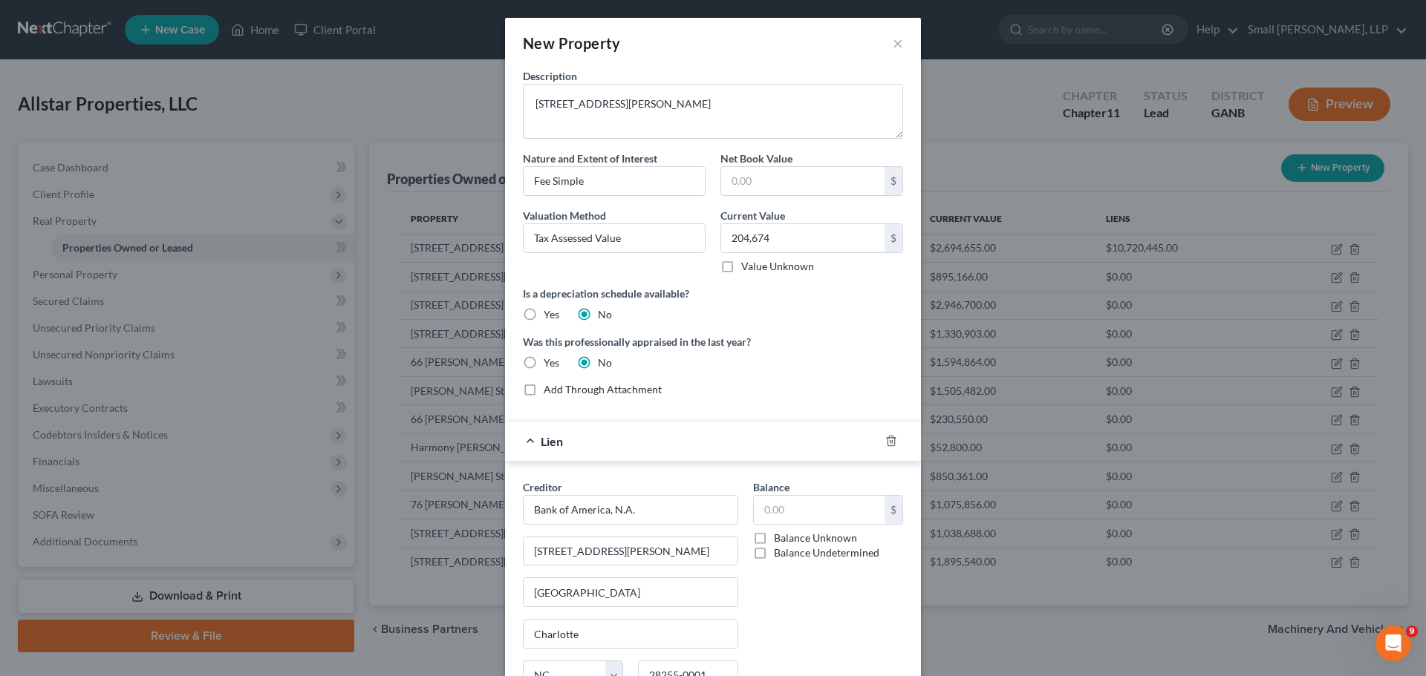
click at [784, 553] on input "Balance Undetermined" at bounding box center [785, 551] width 10 height 10
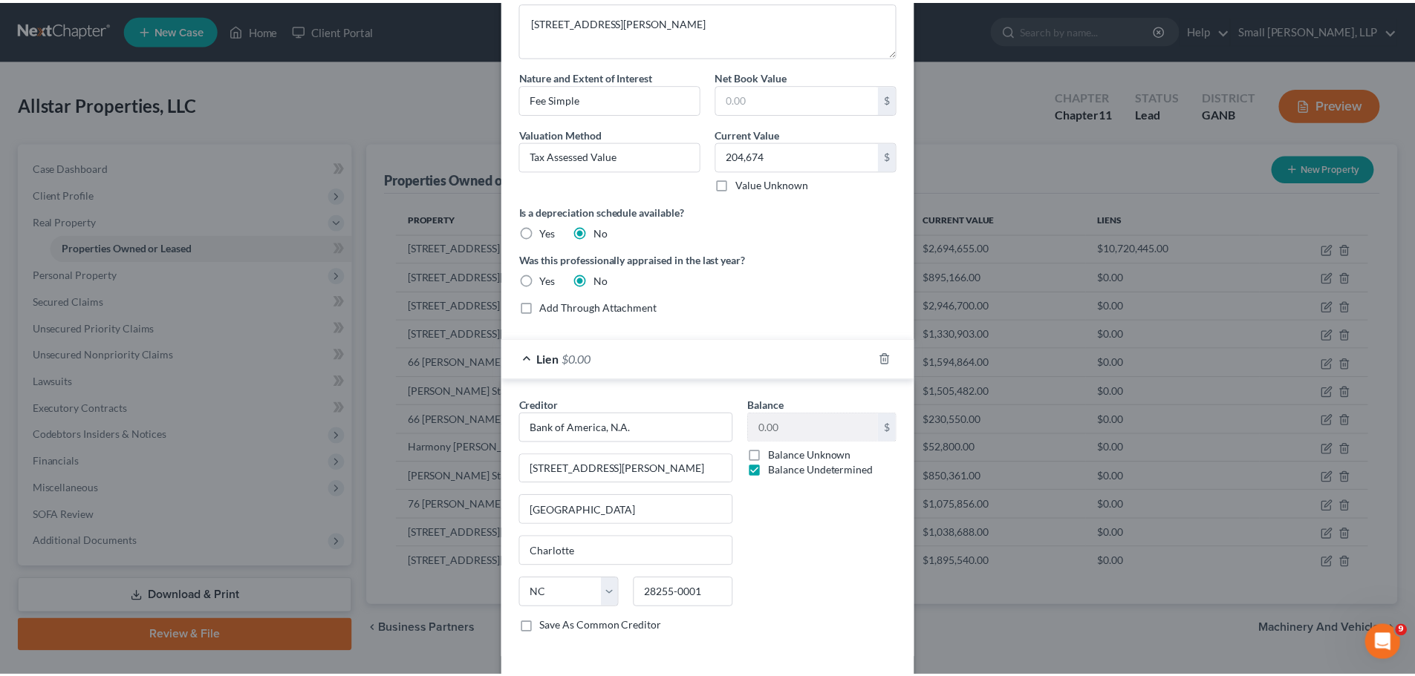
scroll to position [146, 0]
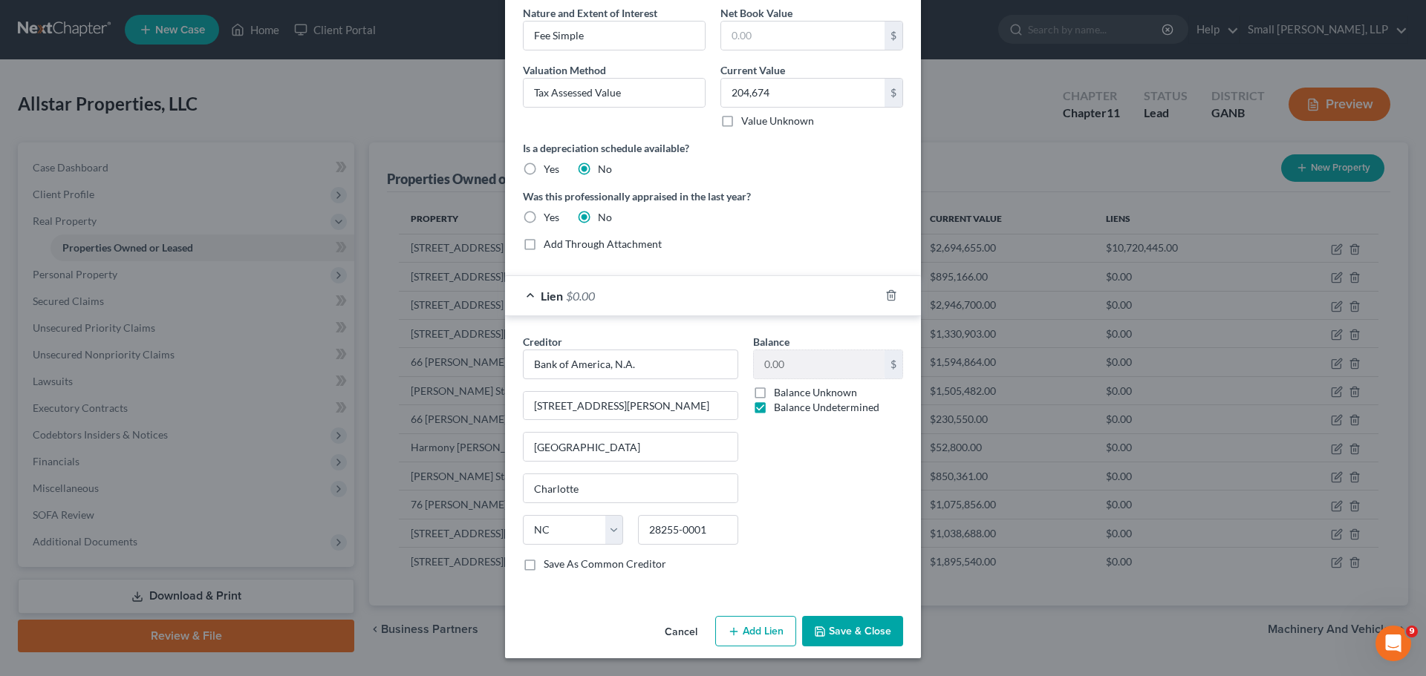
click at [840, 622] on button "Save & Close" at bounding box center [852, 631] width 101 height 31
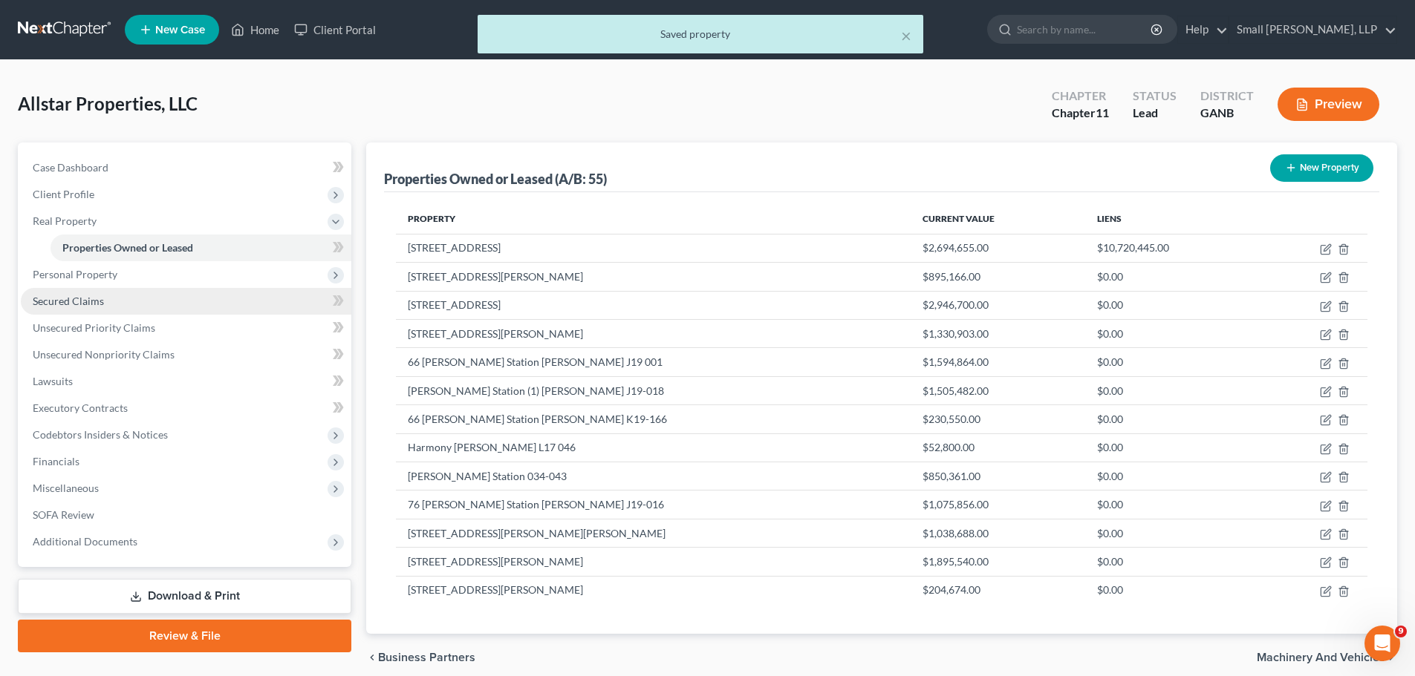
click at [60, 309] on link "Secured Claims" at bounding box center [186, 301] width 330 height 27
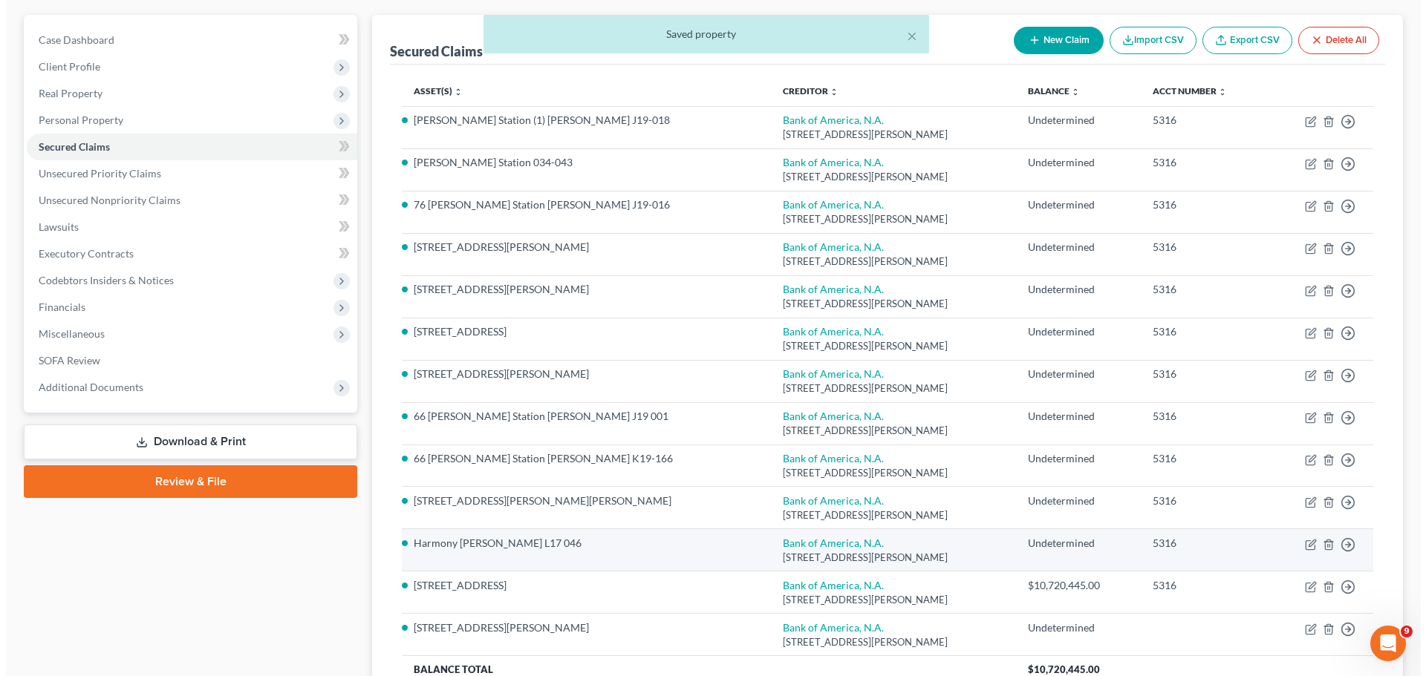
scroll to position [268, 0]
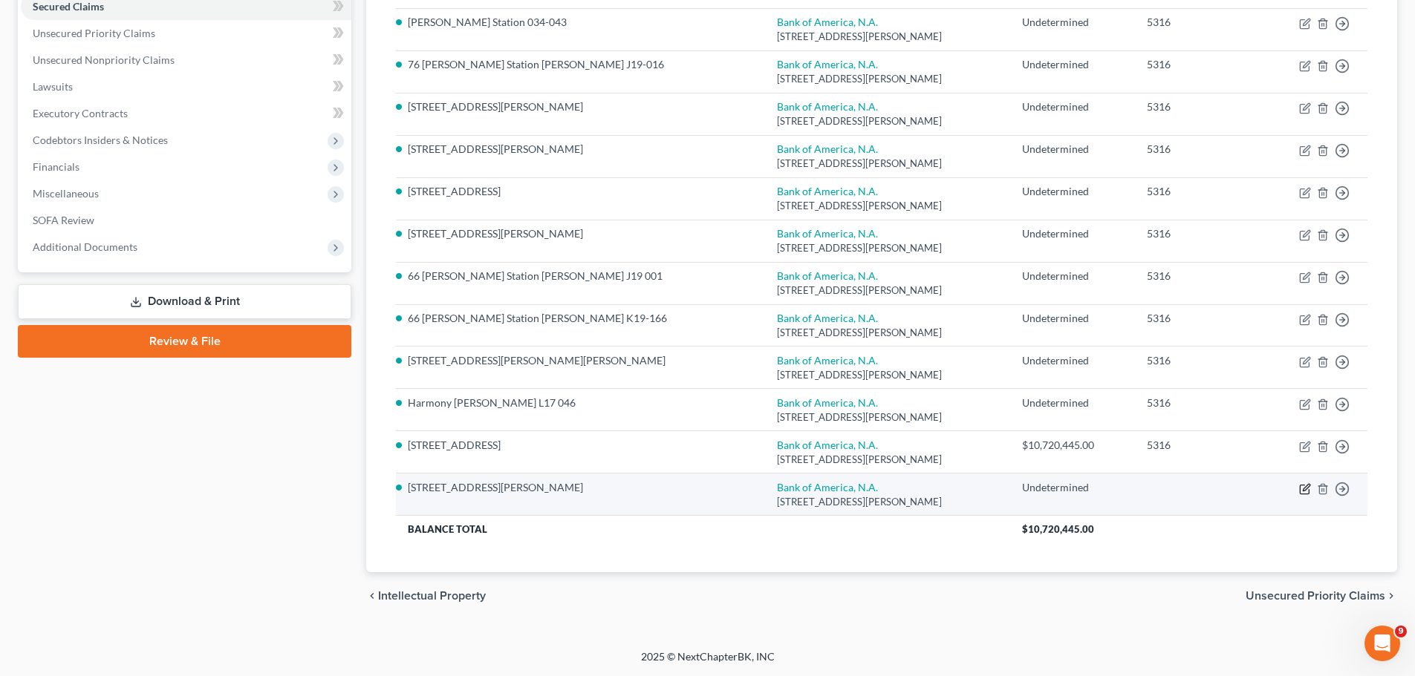
click at [1302, 489] on icon "button" at bounding box center [1305, 489] width 12 height 12
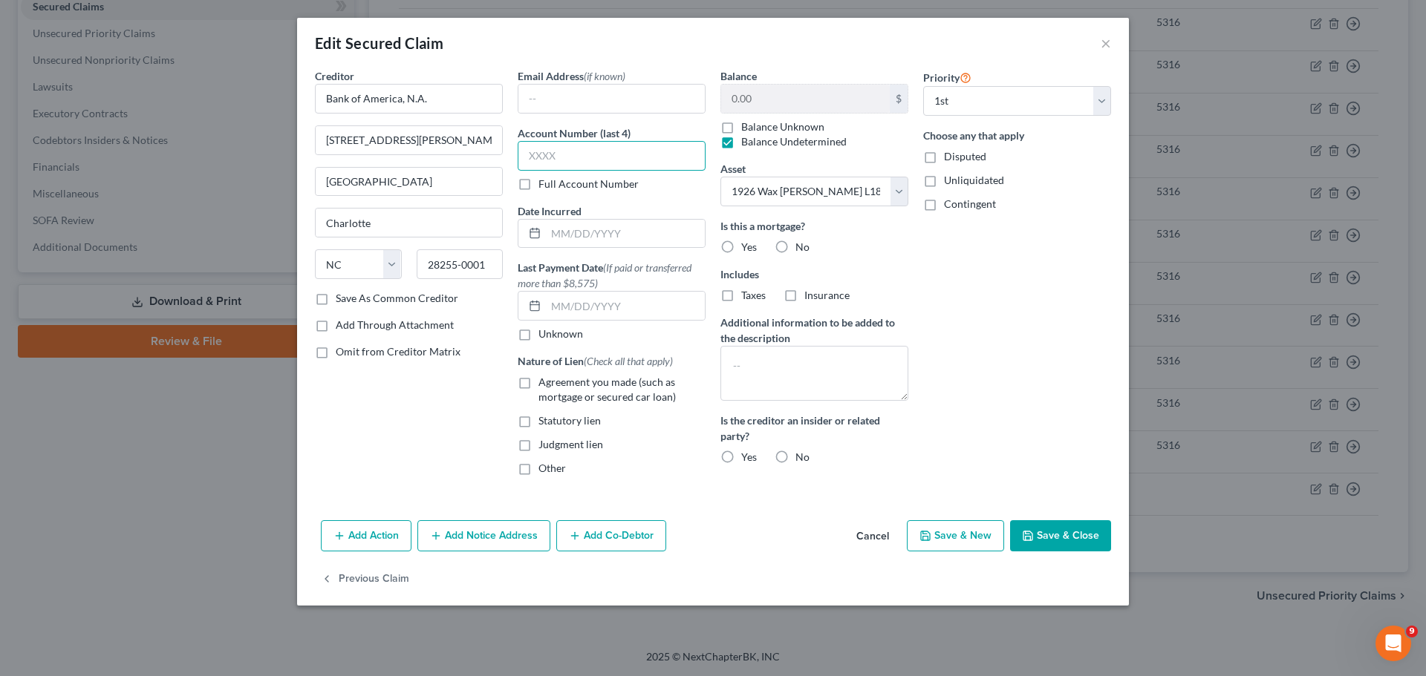
click at [530, 162] on input "text" at bounding box center [612, 156] width 188 height 30
click at [552, 384] on span "Agreement you made (such as mortgage or secured car loan)" at bounding box center [606, 389] width 137 height 27
click at [552, 384] on input "Agreement you made (such as mortgage or secured car loan)" at bounding box center [549, 380] width 10 height 10
click at [741, 243] on label "Yes" at bounding box center [749, 247] width 16 height 15
click at [747, 243] on input "Yes" at bounding box center [752, 245] width 10 height 10
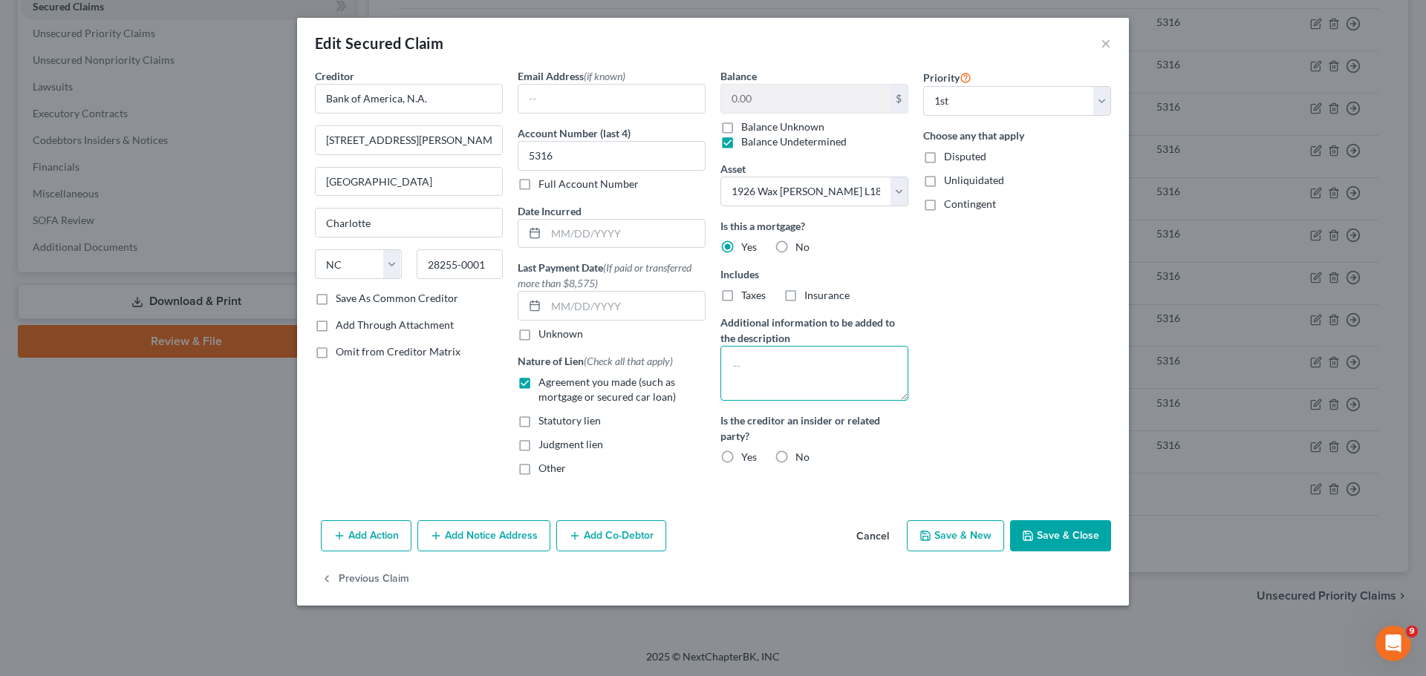
click at [772, 356] on textarea at bounding box center [814, 373] width 188 height 55
paste textarea "Multiple pieces of property act as collateral for this loan; all are identified…"
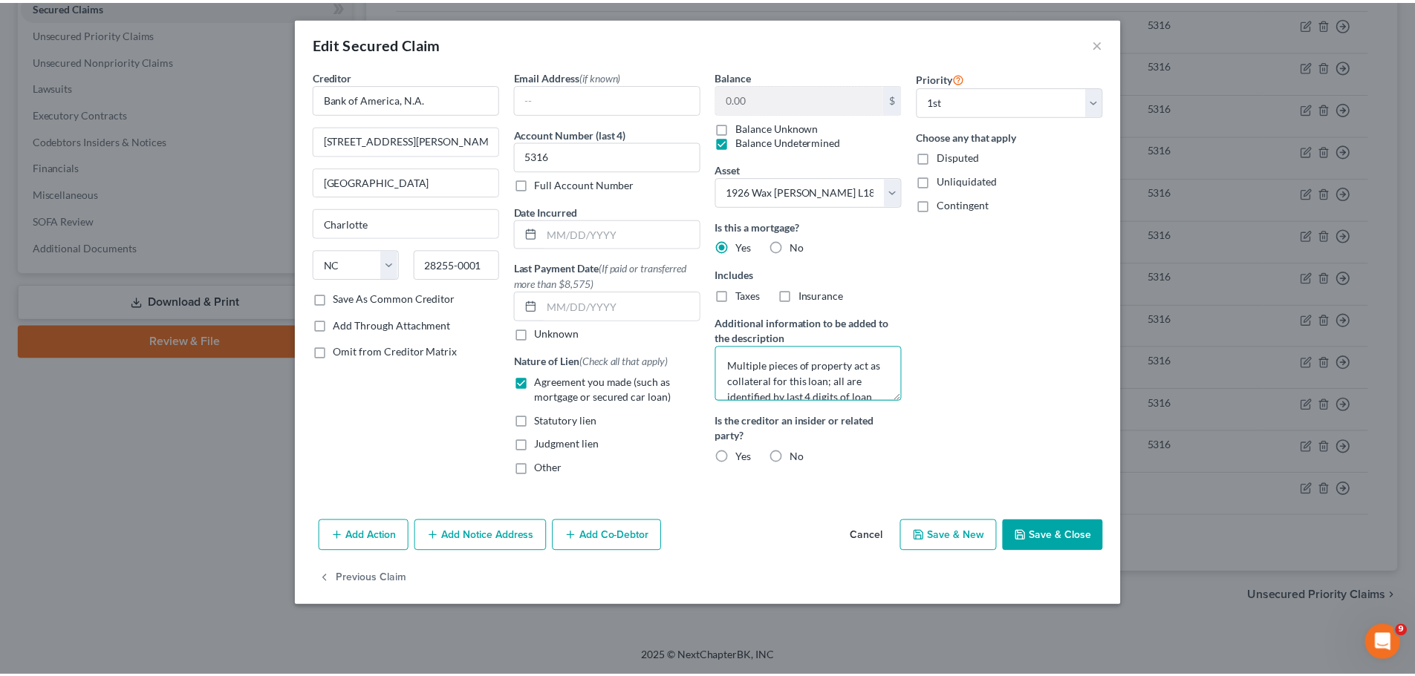
scroll to position [19, 0]
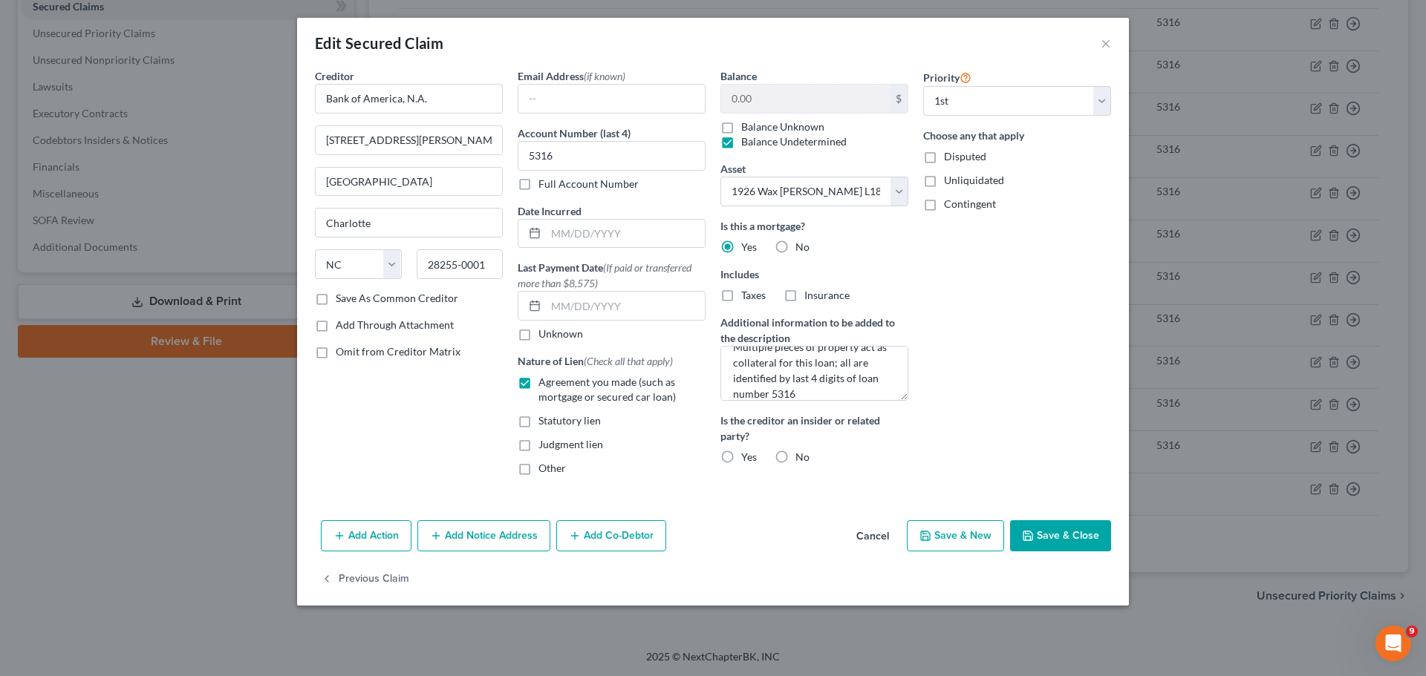
click at [795, 458] on label "No" at bounding box center [802, 457] width 14 height 15
click at [801, 458] on input "No" at bounding box center [806, 455] width 10 height 10
click at [1071, 538] on button "Save & Close" at bounding box center [1060, 536] width 101 height 31
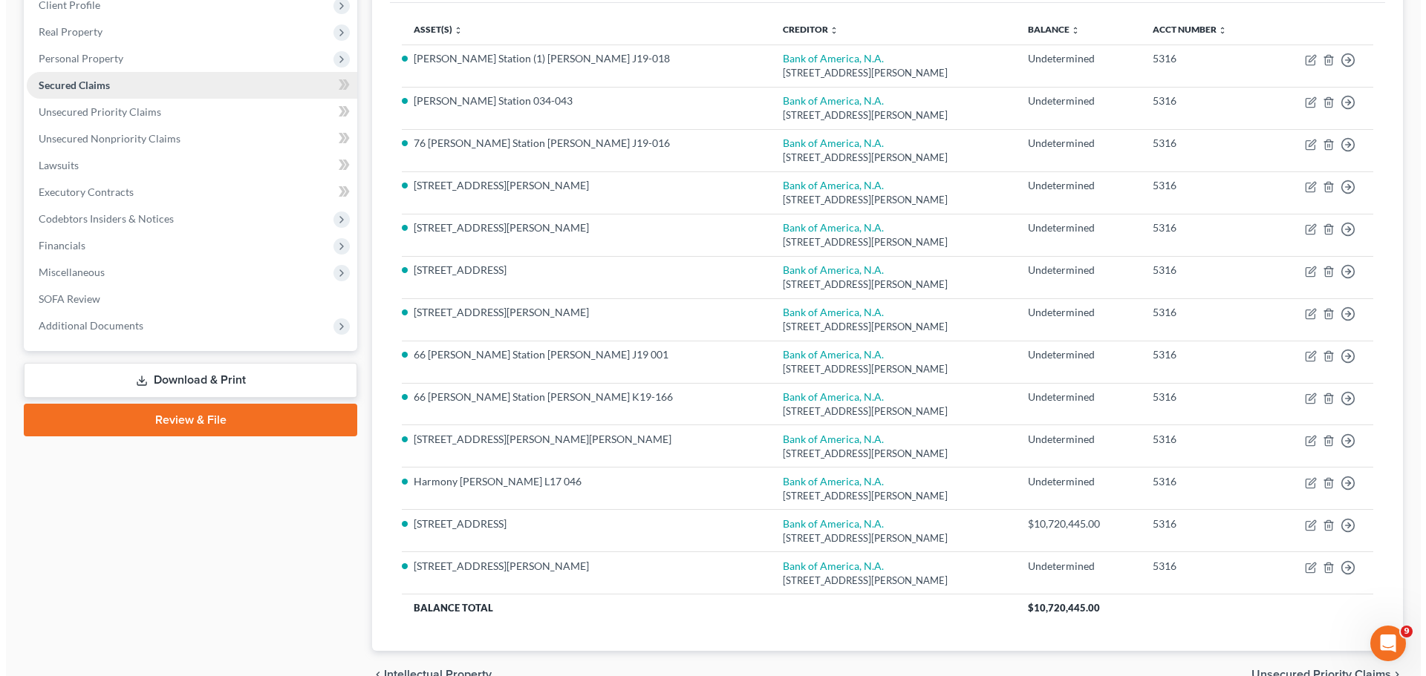
scroll to position [0, 0]
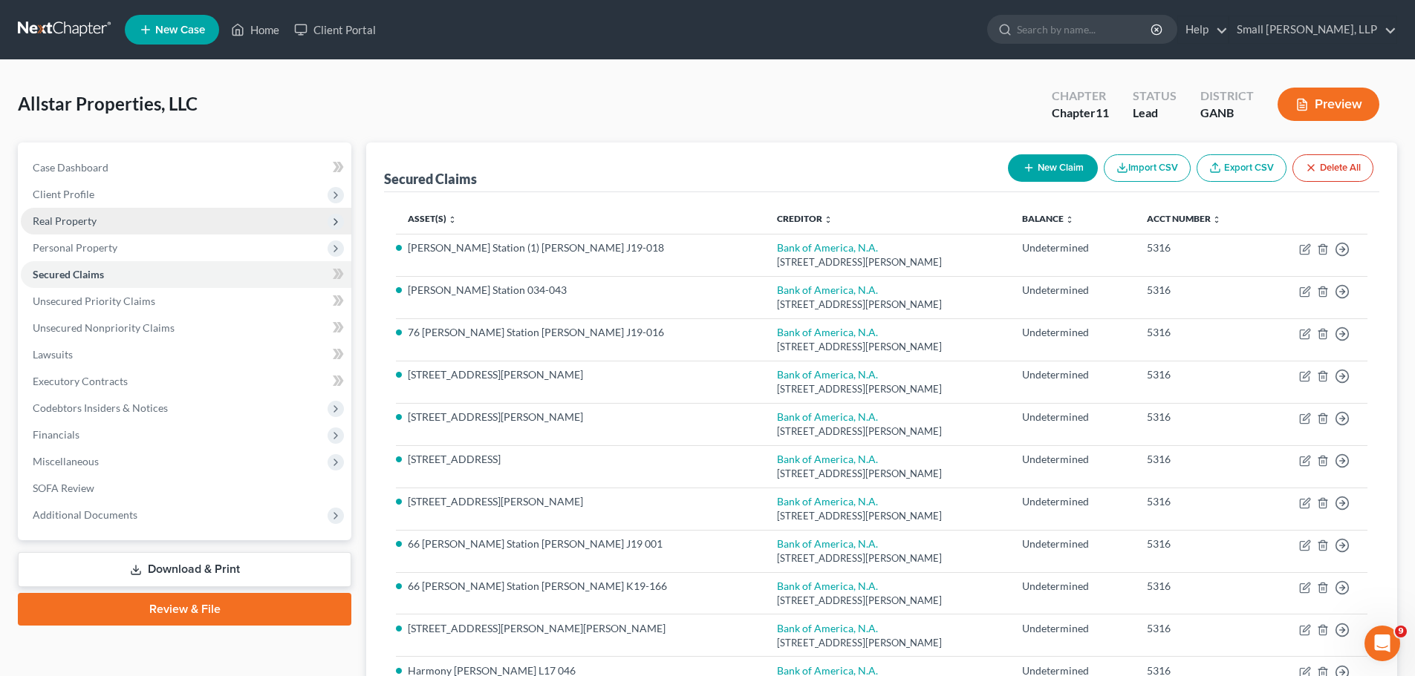
click at [172, 209] on span "Real Property" at bounding box center [186, 221] width 330 height 27
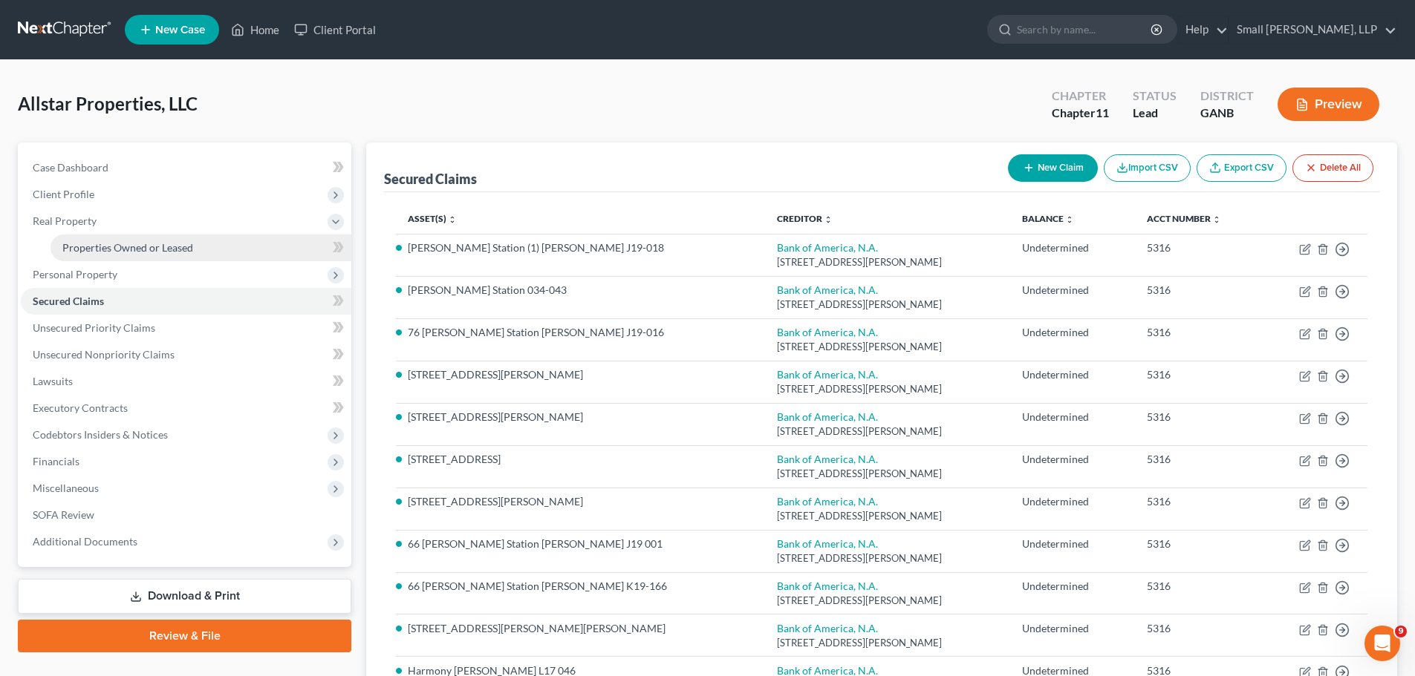
click at [187, 245] on span "Properties Owned or Leased" at bounding box center [127, 247] width 131 height 13
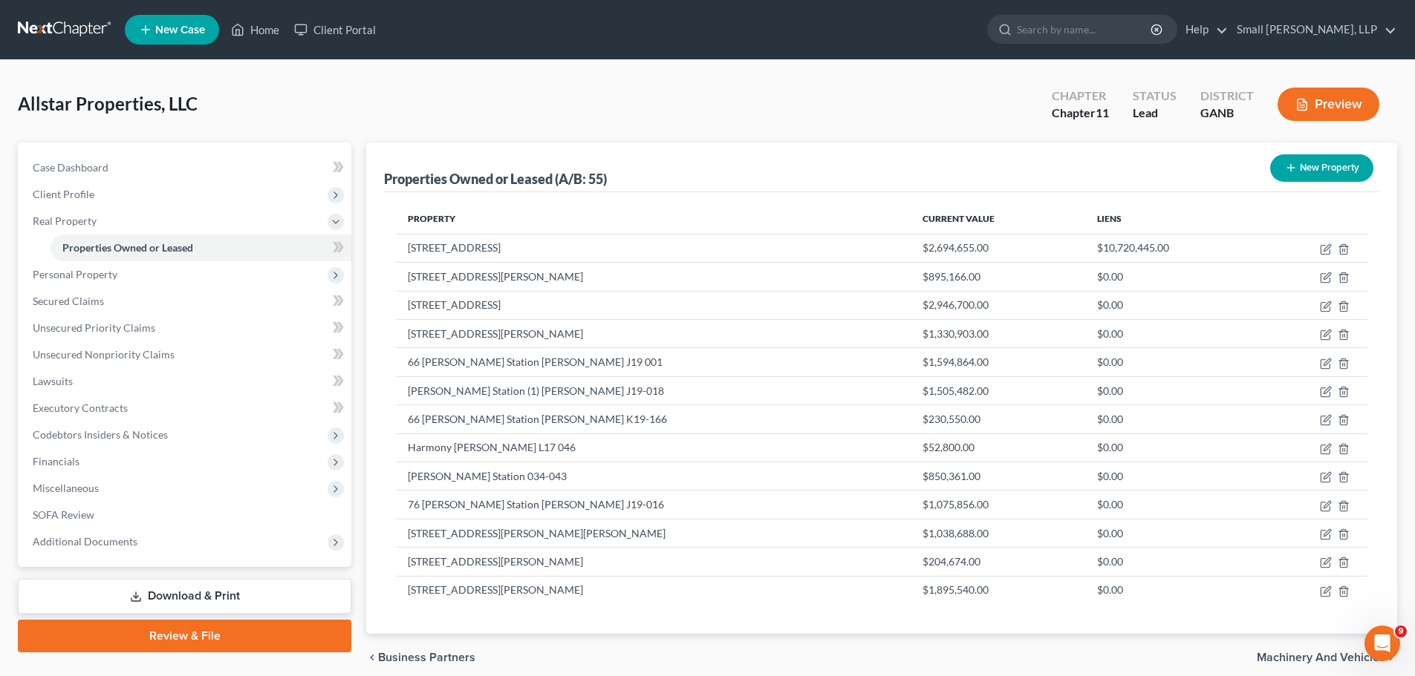
click at [1288, 166] on icon "button" at bounding box center [1291, 168] width 12 height 12
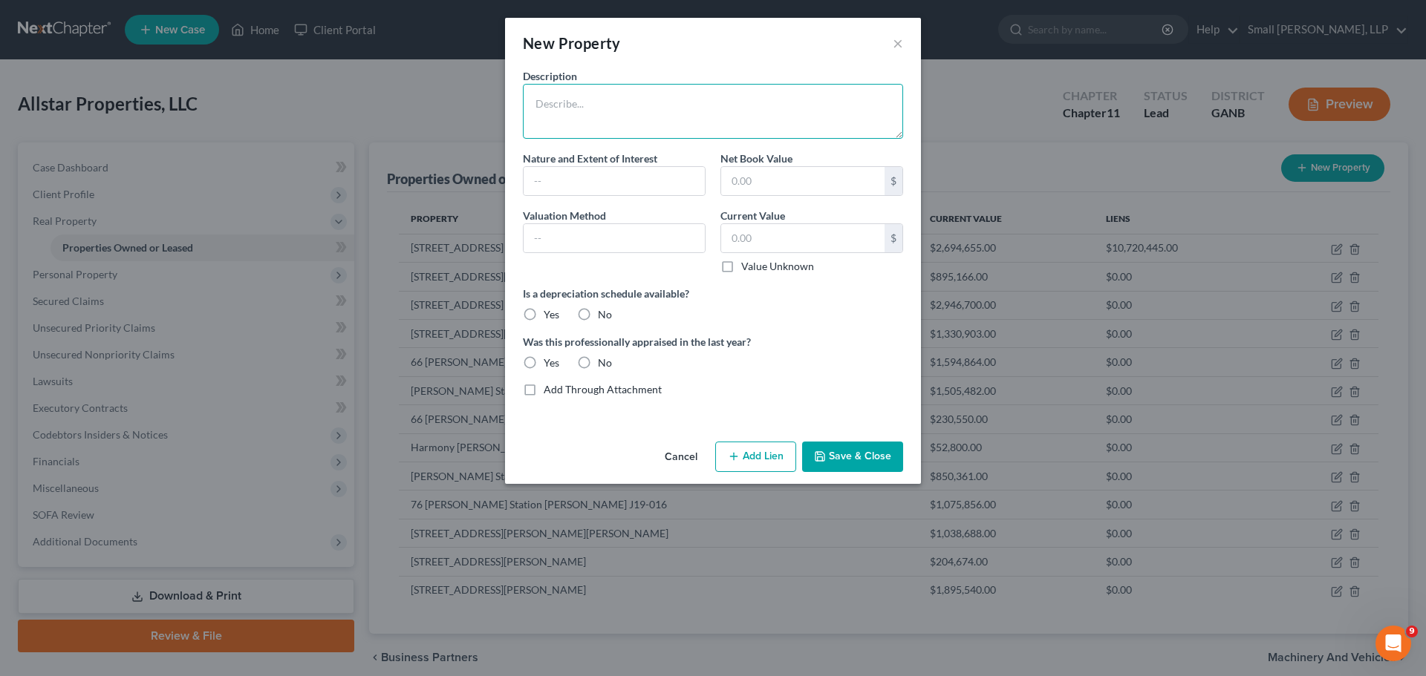
click at [558, 110] on textarea at bounding box center [713, 111] width 380 height 55
click at [803, 242] on input "text" at bounding box center [802, 238] width 163 height 28
click at [798, 336] on label "Was this professionally appraised in the last year?" at bounding box center [713, 342] width 380 height 16
click at [556, 134] on textarea "0 Wax Rd Floyd L18026C" at bounding box center [713, 111] width 380 height 55
click at [572, 180] on input "text" at bounding box center [613, 181] width 181 height 28
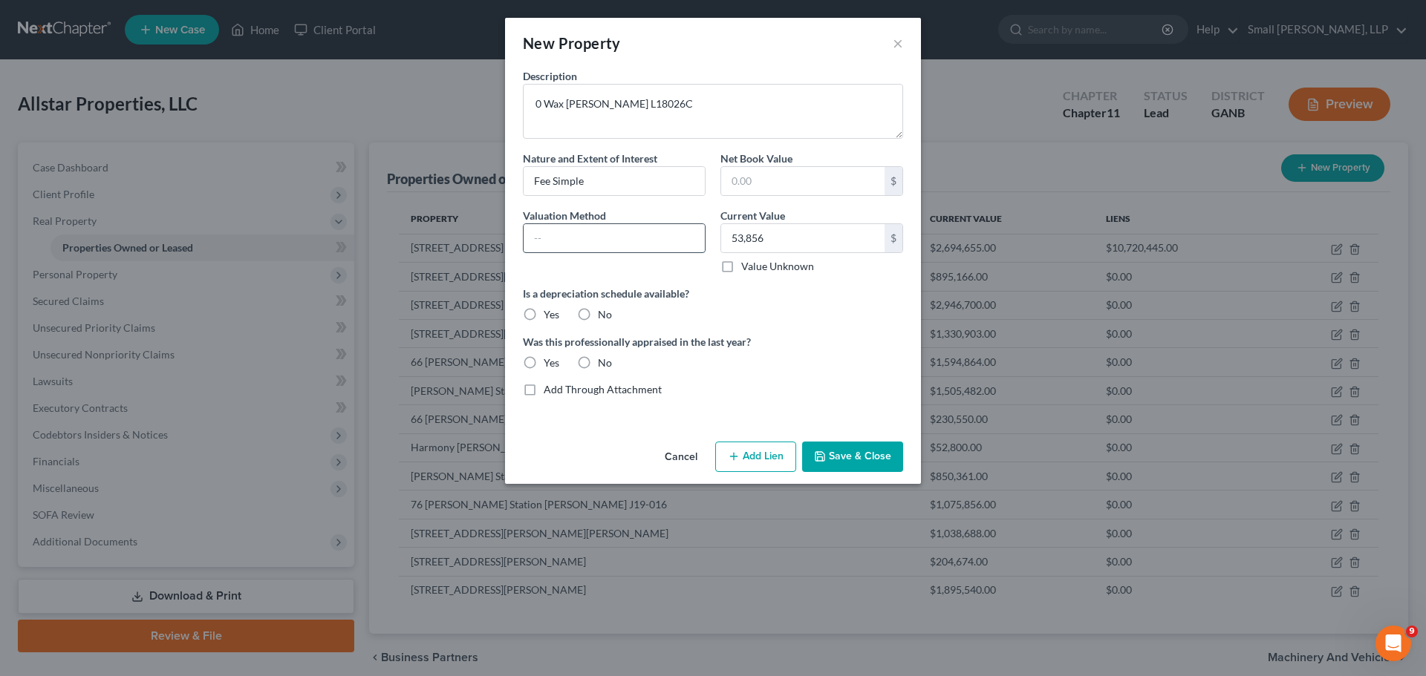
click at [596, 244] on input "text" at bounding box center [613, 238] width 181 height 28
click at [598, 317] on label "No" at bounding box center [605, 314] width 14 height 15
click at [604, 317] on input "No" at bounding box center [609, 312] width 10 height 10
drag, startPoint x: 592, startPoint y: 365, endPoint x: 598, endPoint y: 373, distance: 10.0
click at [596, 373] on div "Description 0 Wax Rd Floyd L18026C Nature and Extent of Interest Fee Simple Net…" at bounding box center [712, 238] width 395 height 341
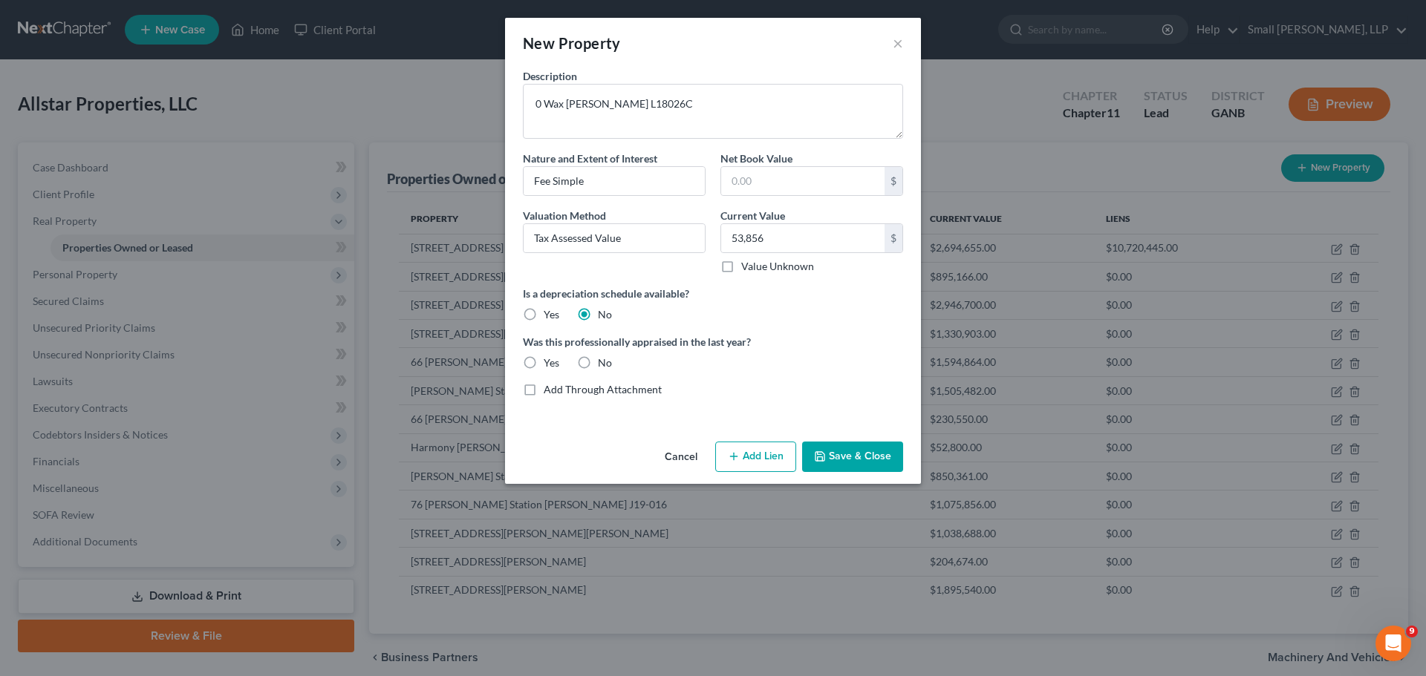
click at [595, 352] on div "Was this professionally appraised in the last year? Yes No" at bounding box center [712, 352] width 395 height 36
click at [598, 362] on label "No" at bounding box center [605, 363] width 14 height 15
click at [604, 362] on input "No" at bounding box center [609, 361] width 10 height 10
click at [754, 446] on button "Add Lien" at bounding box center [755, 457] width 81 height 31
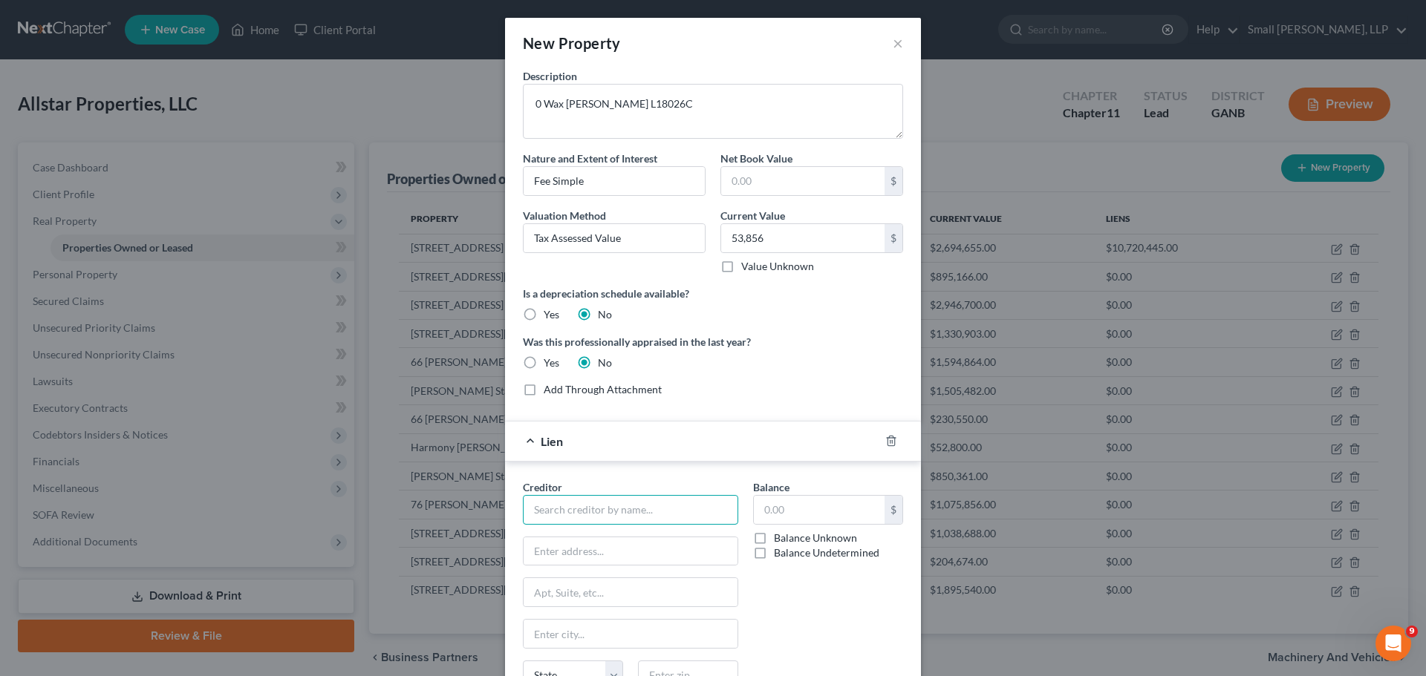
click at [628, 506] on input "text" at bounding box center [630, 510] width 215 height 30
click at [609, 551] on div "Bank of America, N.A." at bounding box center [612, 558] width 154 height 15
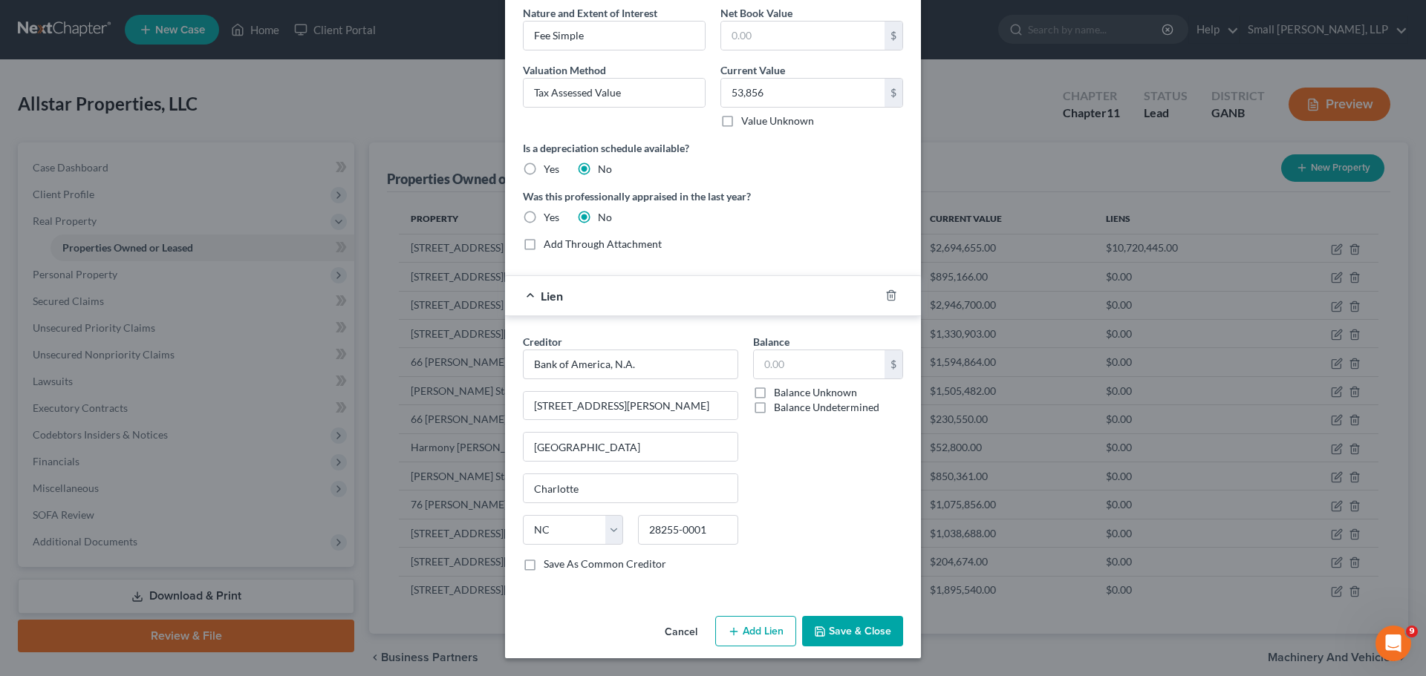
click at [809, 407] on label "Balance Undetermined" at bounding box center [826, 407] width 105 height 15
click at [789, 407] on input "Balance Undetermined" at bounding box center [785, 405] width 10 height 10
click at [864, 633] on button "Save & Close" at bounding box center [852, 631] width 101 height 31
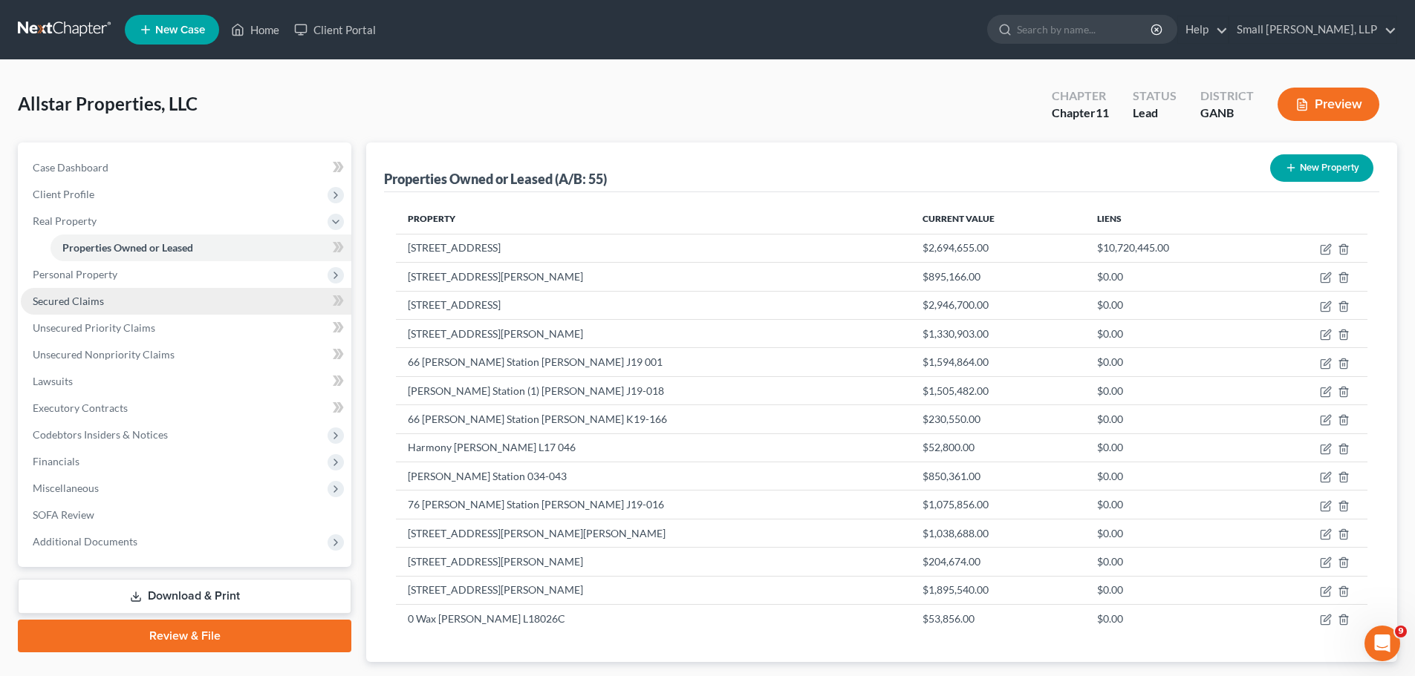
click at [50, 304] on span "Secured Claims" at bounding box center [68, 301] width 71 height 13
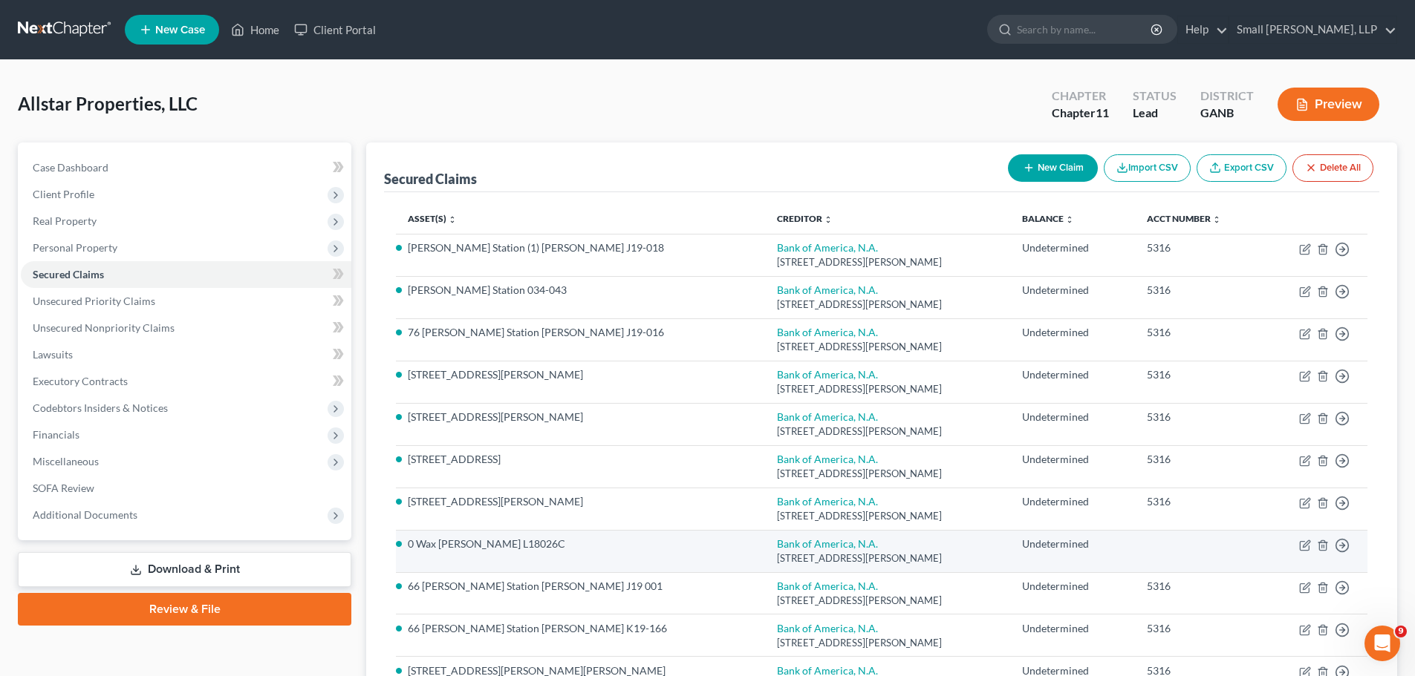
click at [1297, 545] on td "Move to E Move to F Move to G Move to Notice Only" at bounding box center [1314, 551] width 105 height 42
click at [1299, 545] on icon "button" at bounding box center [1303, 545] width 9 height 9
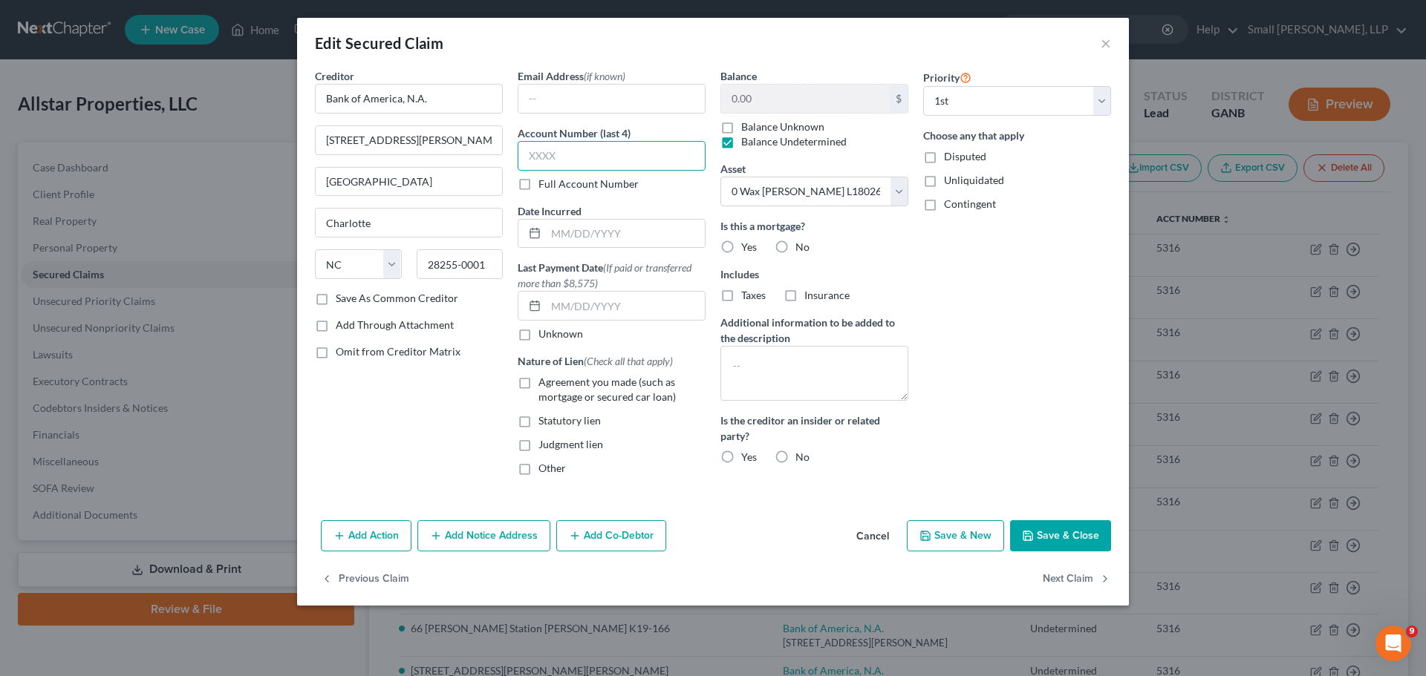
click at [580, 153] on input "text" at bounding box center [612, 156] width 188 height 30
click at [538, 385] on label "Agreement you made (such as mortgage or secured car loan)" at bounding box center [621, 390] width 167 height 30
click at [544, 385] on input "Agreement you made (such as mortgage or secured car loan)" at bounding box center [549, 380] width 10 height 10
click at [741, 247] on label "Yes" at bounding box center [749, 247] width 16 height 15
click at [747, 247] on input "Yes" at bounding box center [752, 245] width 10 height 10
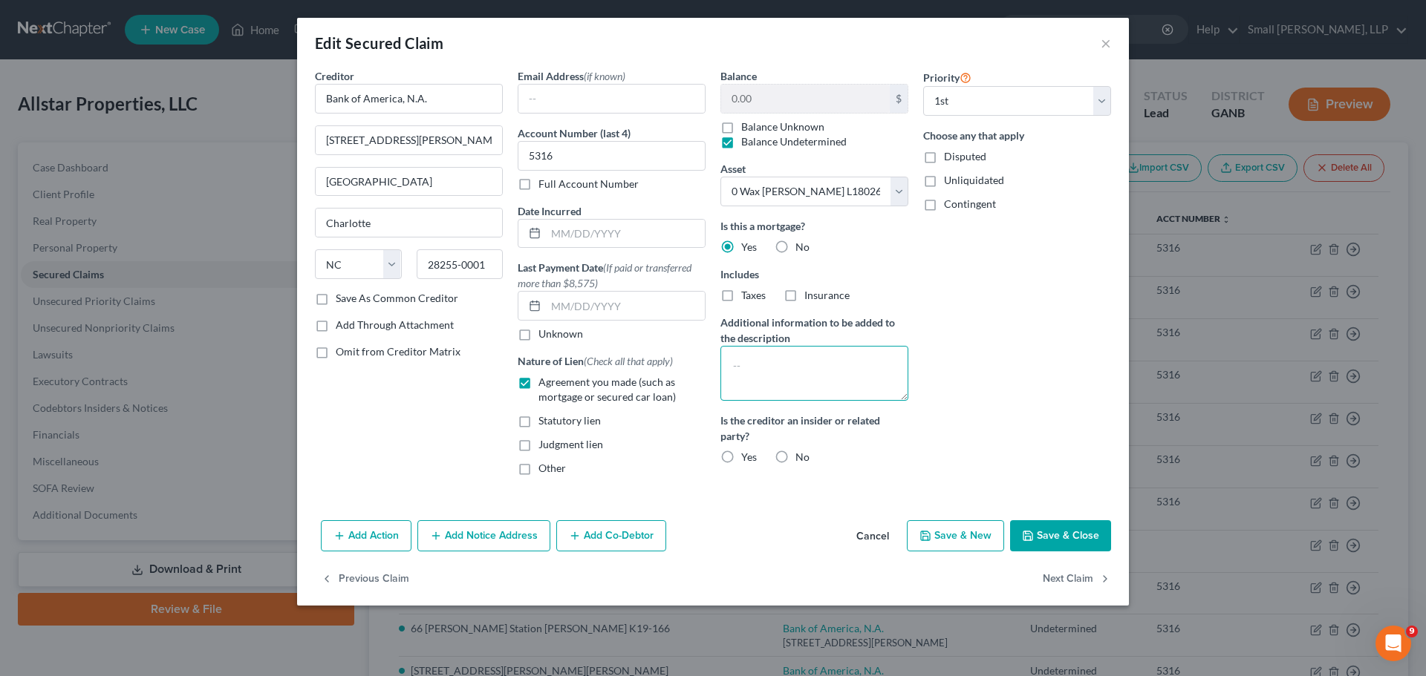
click at [766, 356] on textarea at bounding box center [814, 373] width 188 height 55
paste textarea "Multiple pieces of property act as collateral for this loan; all are identified…"
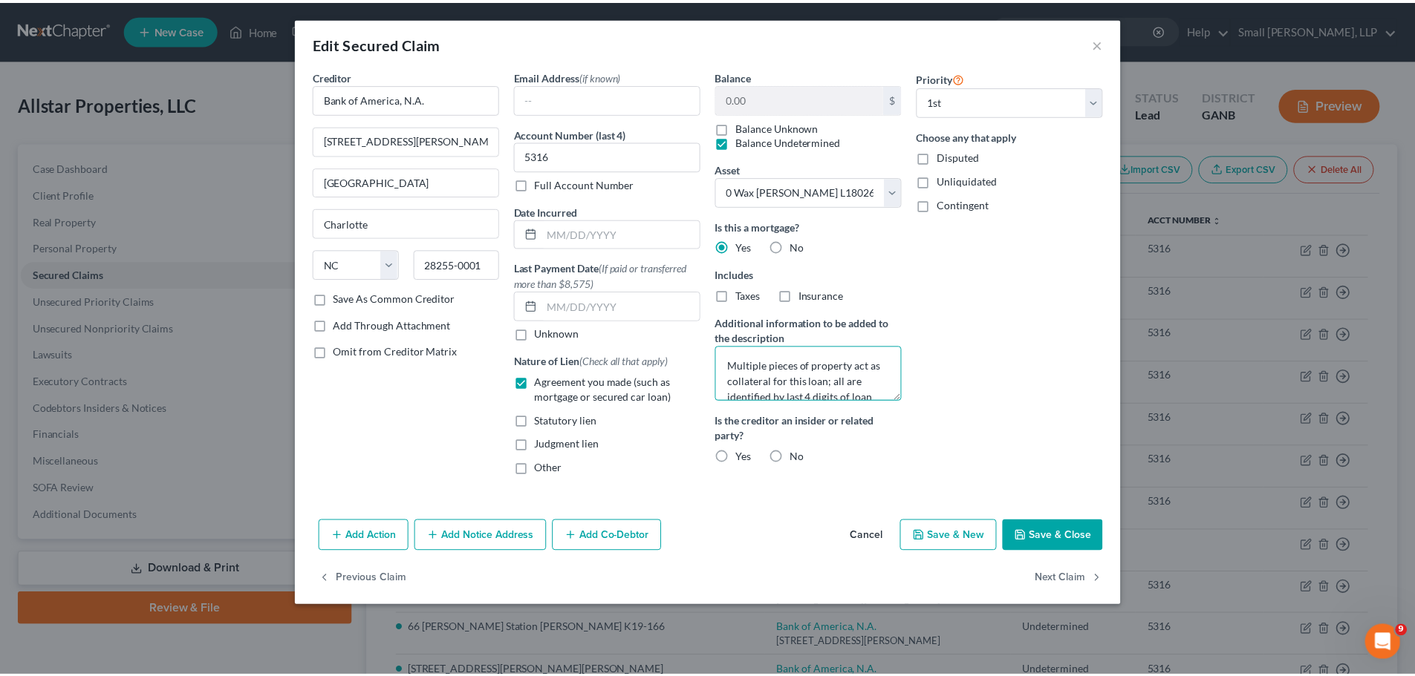
scroll to position [19, 0]
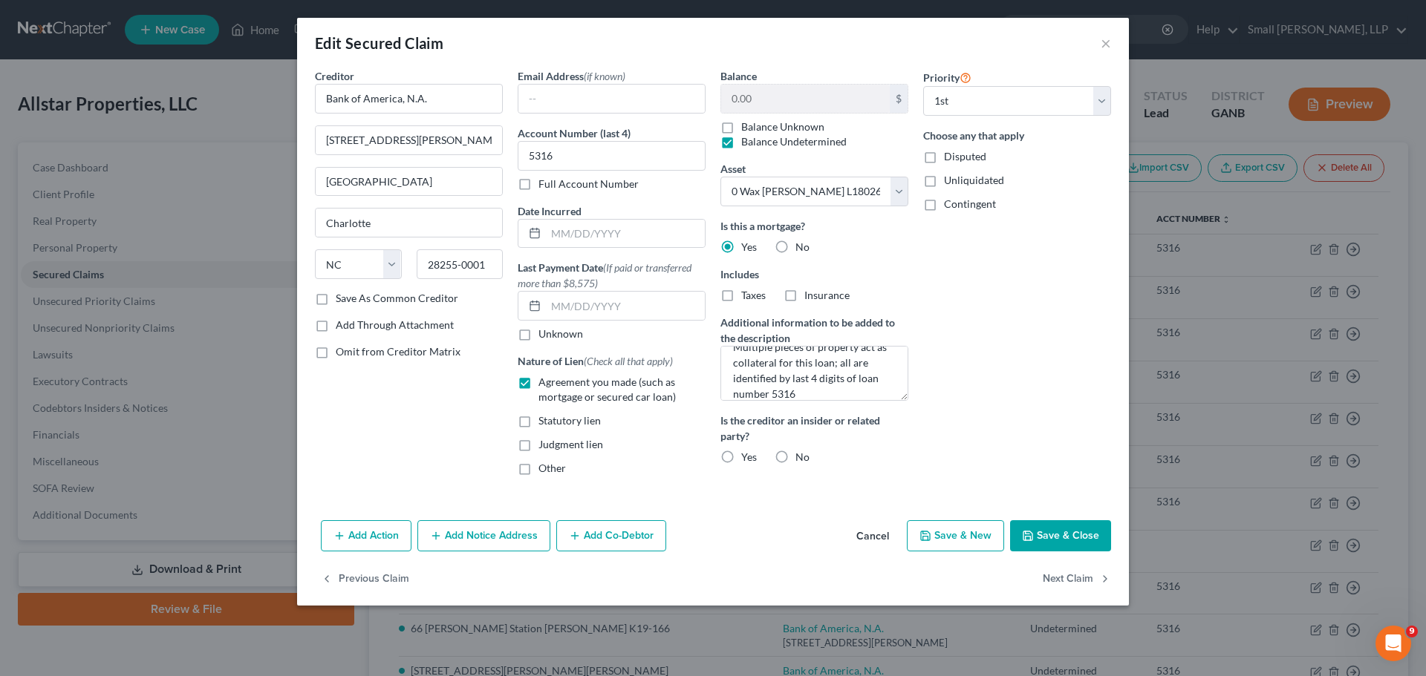
click at [794, 456] on div "No" at bounding box center [791, 457] width 35 height 15
drag, startPoint x: 781, startPoint y: 458, endPoint x: 801, endPoint y: 462, distance: 20.4
click at [795, 459] on label "No" at bounding box center [802, 457] width 14 height 15
click at [801, 459] on input "No" at bounding box center [806, 455] width 10 height 10
click at [1051, 533] on button "Save & Close" at bounding box center [1060, 536] width 101 height 31
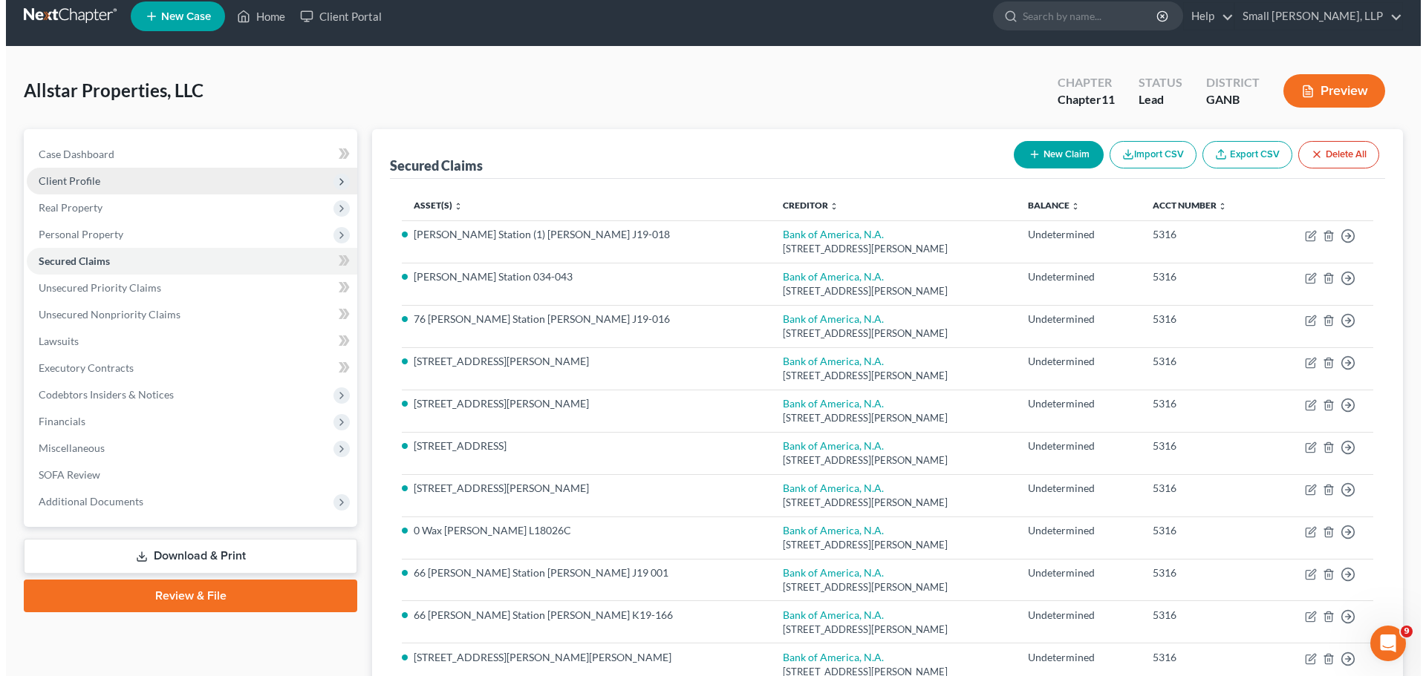
scroll to position [0, 0]
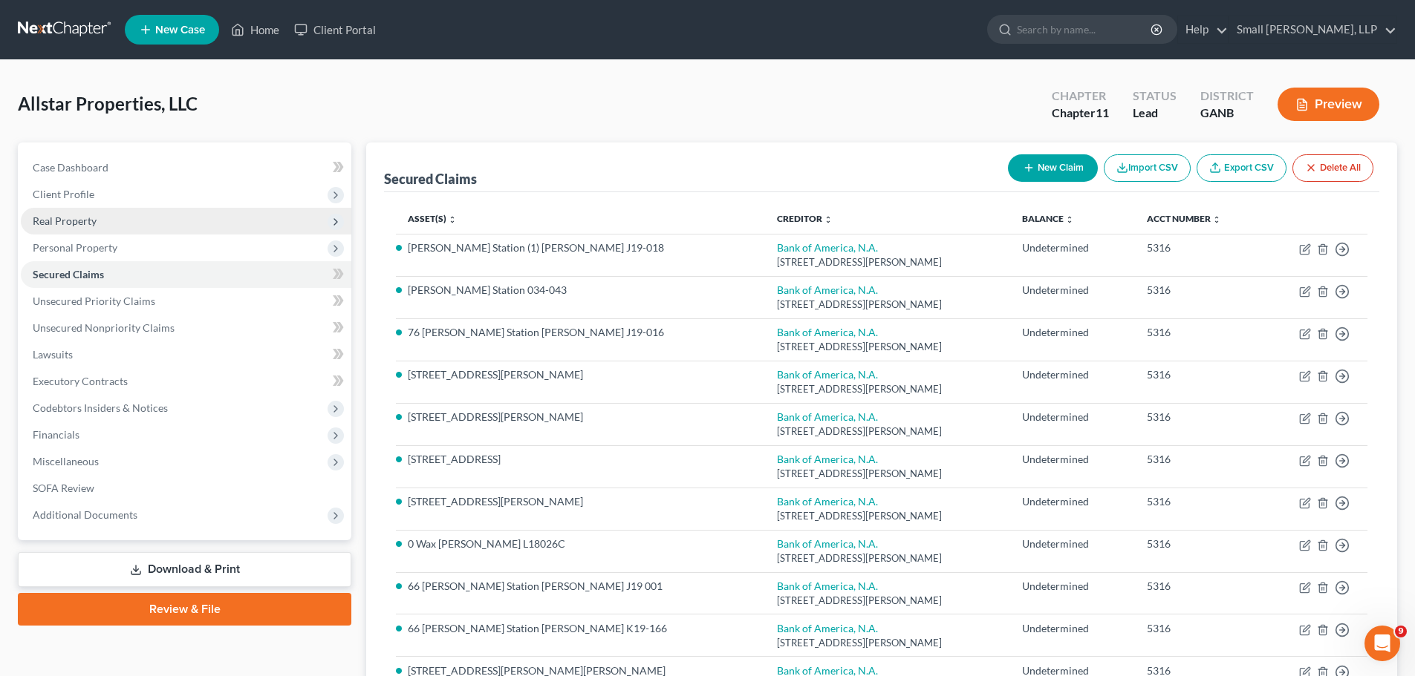
click at [105, 217] on span "Real Property" at bounding box center [186, 221] width 330 height 27
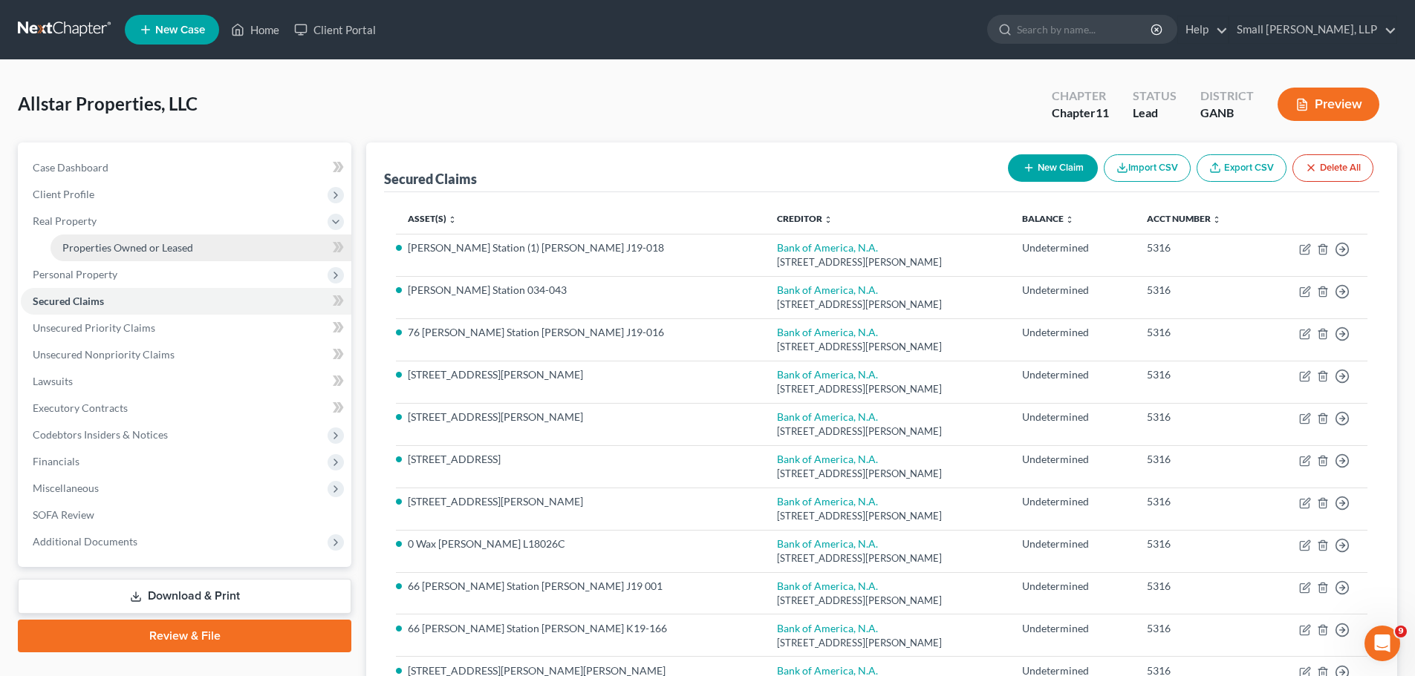
click at [125, 244] on span "Properties Owned or Leased" at bounding box center [127, 247] width 131 height 13
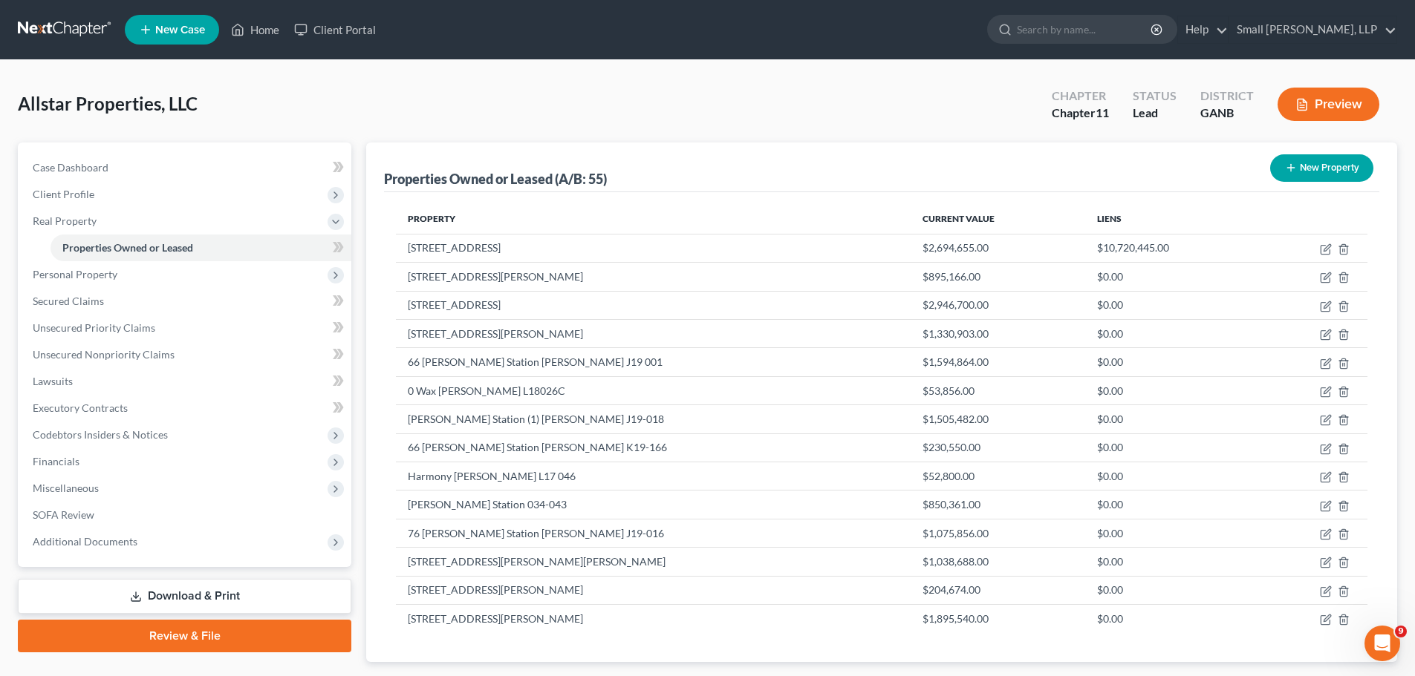
click at [1328, 168] on button "New Property" at bounding box center [1321, 167] width 103 height 27
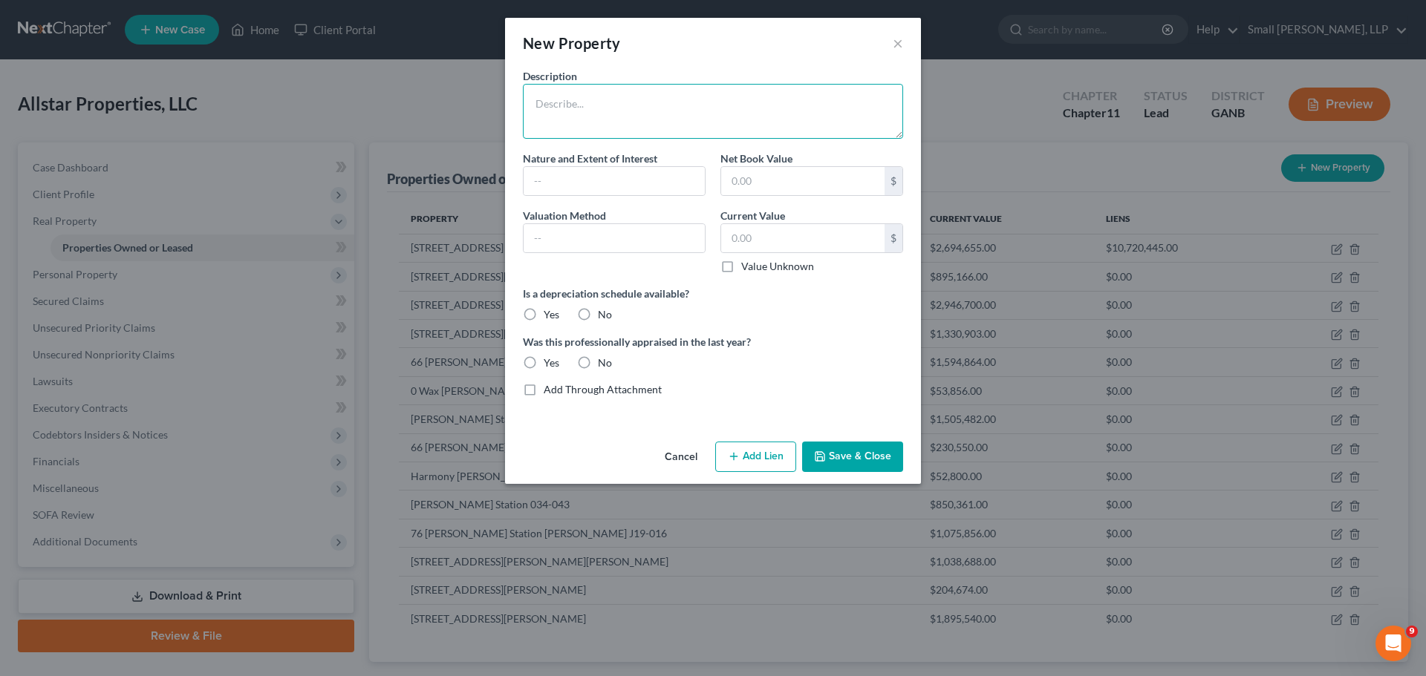
click at [572, 100] on textarea at bounding box center [713, 111] width 380 height 55
click at [747, 231] on input "text" at bounding box center [802, 238] width 163 height 28
click at [641, 183] on input "text" at bounding box center [613, 181] width 181 height 28
click at [627, 244] on input "text" at bounding box center [613, 238] width 181 height 28
click at [598, 312] on label "No" at bounding box center [605, 314] width 14 height 15
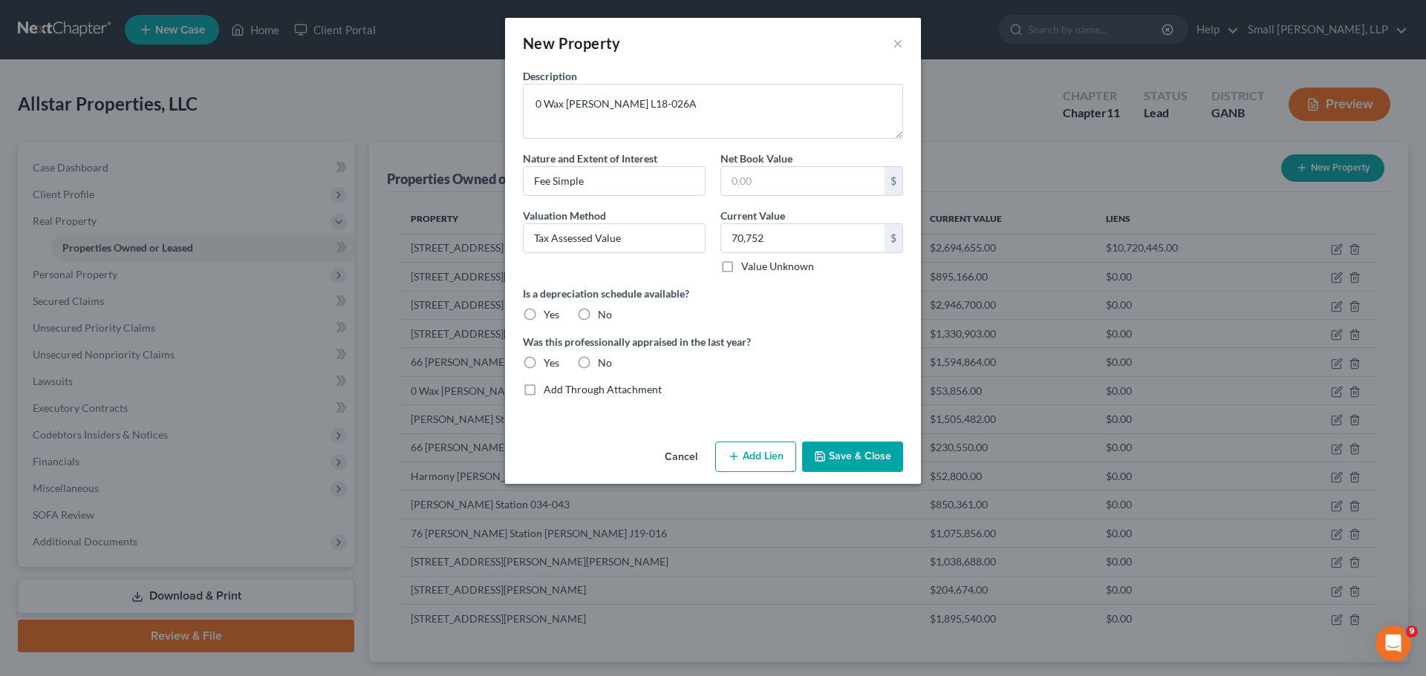
click at [604, 312] on input "No" at bounding box center [609, 312] width 10 height 10
click at [598, 362] on label "No" at bounding box center [605, 363] width 14 height 15
click at [604, 362] on input "No" at bounding box center [609, 361] width 10 height 10
click at [740, 459] on icon "button" at bounding box center [734, 457] width 12 height 12
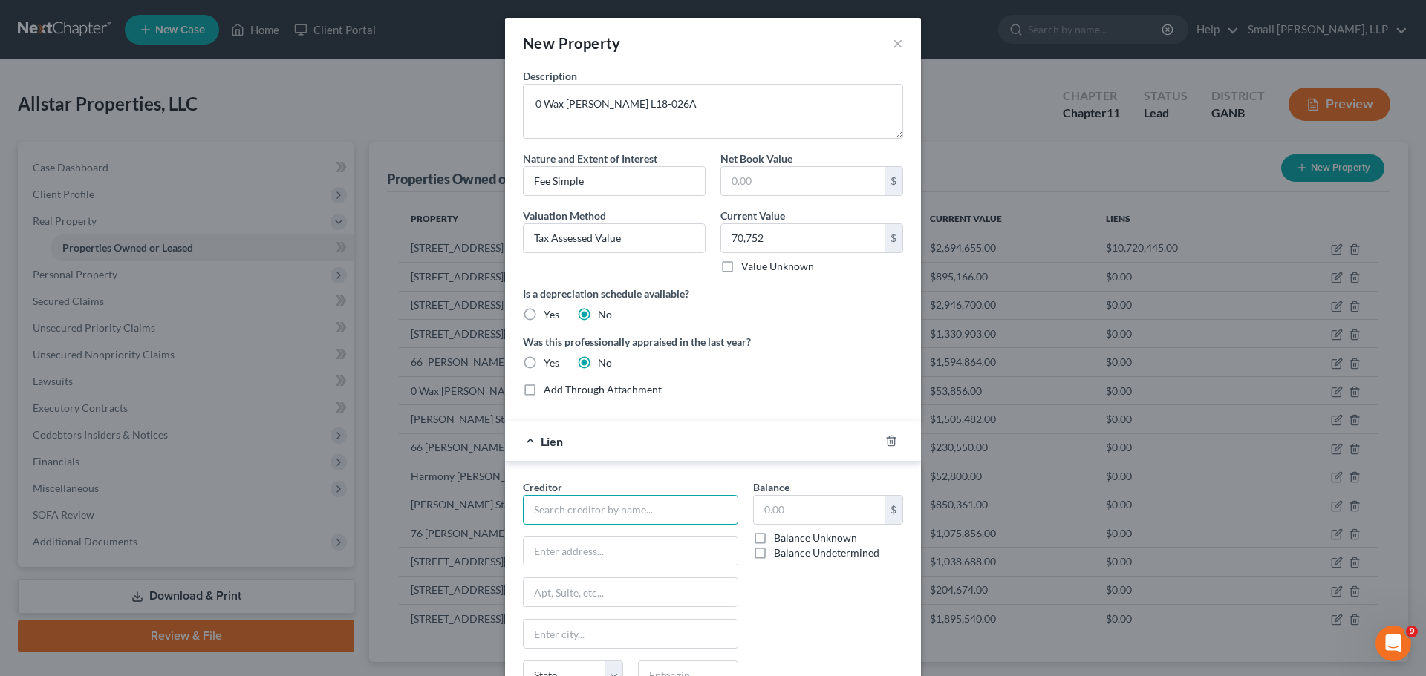
click at [642, 500] on input "text" at bounding box center [630, 510] width 215 height 30
click at [619, 555] on div "Bank of America, N.A." at bounding box center [612, 558] width 154 height 15
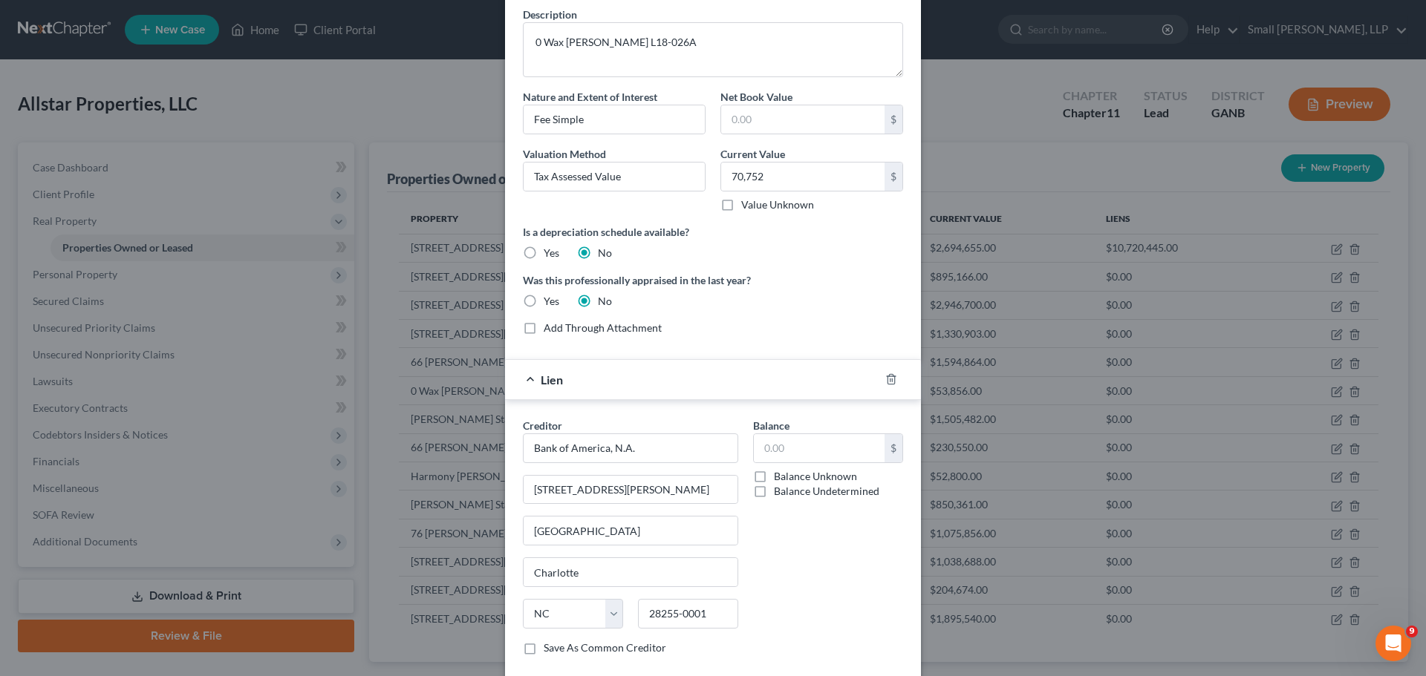
scroll to position [146, 0]
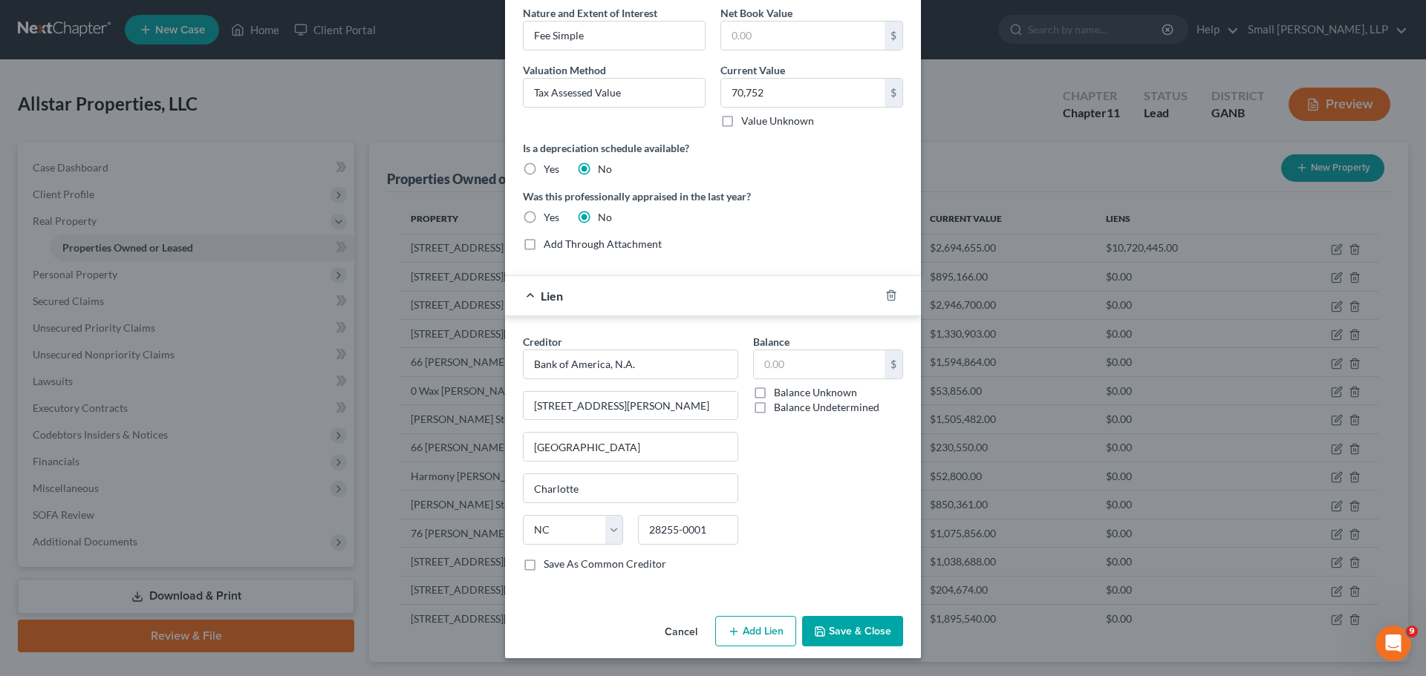
click at [821, 410] on label "Balance Undetermined" at bounding box center [826, 407] width 105 height 15
click at [789, 410] on input "Balance Undetermined" at bounding box center [785, 405] width 10 height 10
click at [847, 632] on button "Save & Close" at bounding box center [852, 631] width 101 height 31
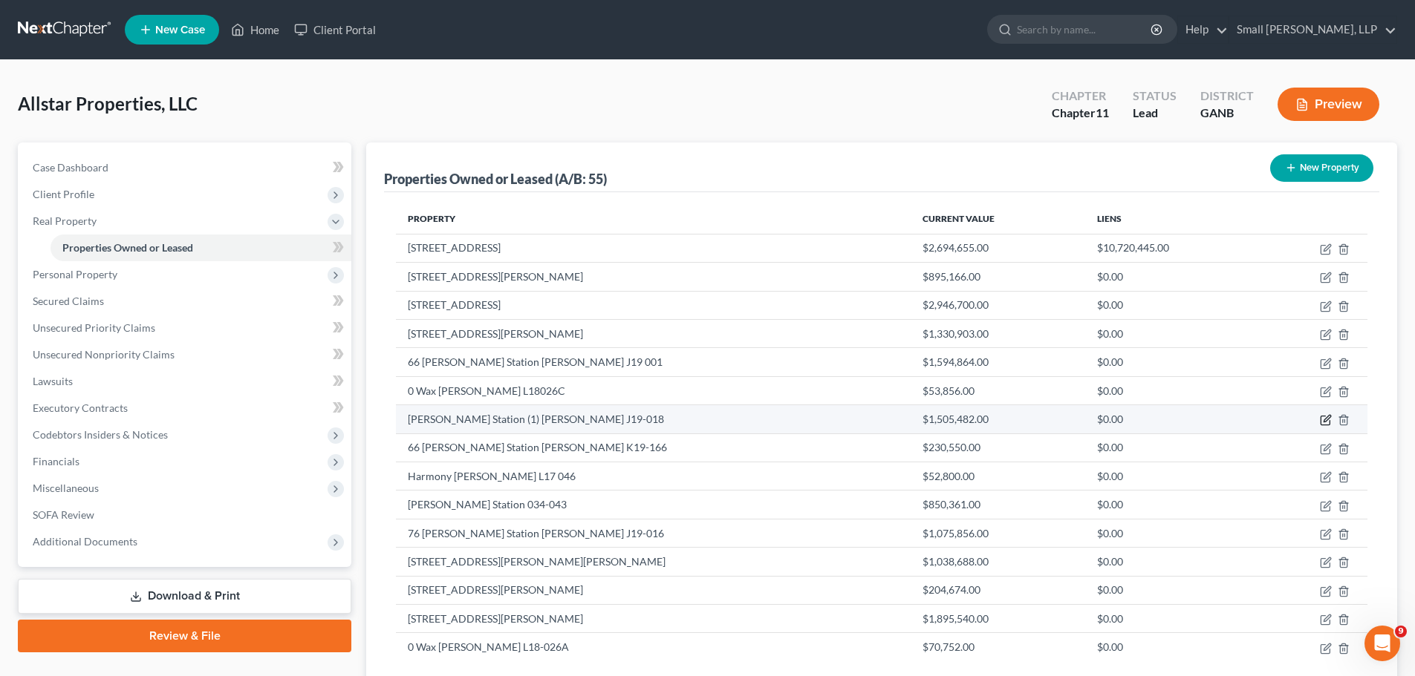
click at [1320, 425] on icon "button" at bounding box center [1326, 420] width 12 height 12
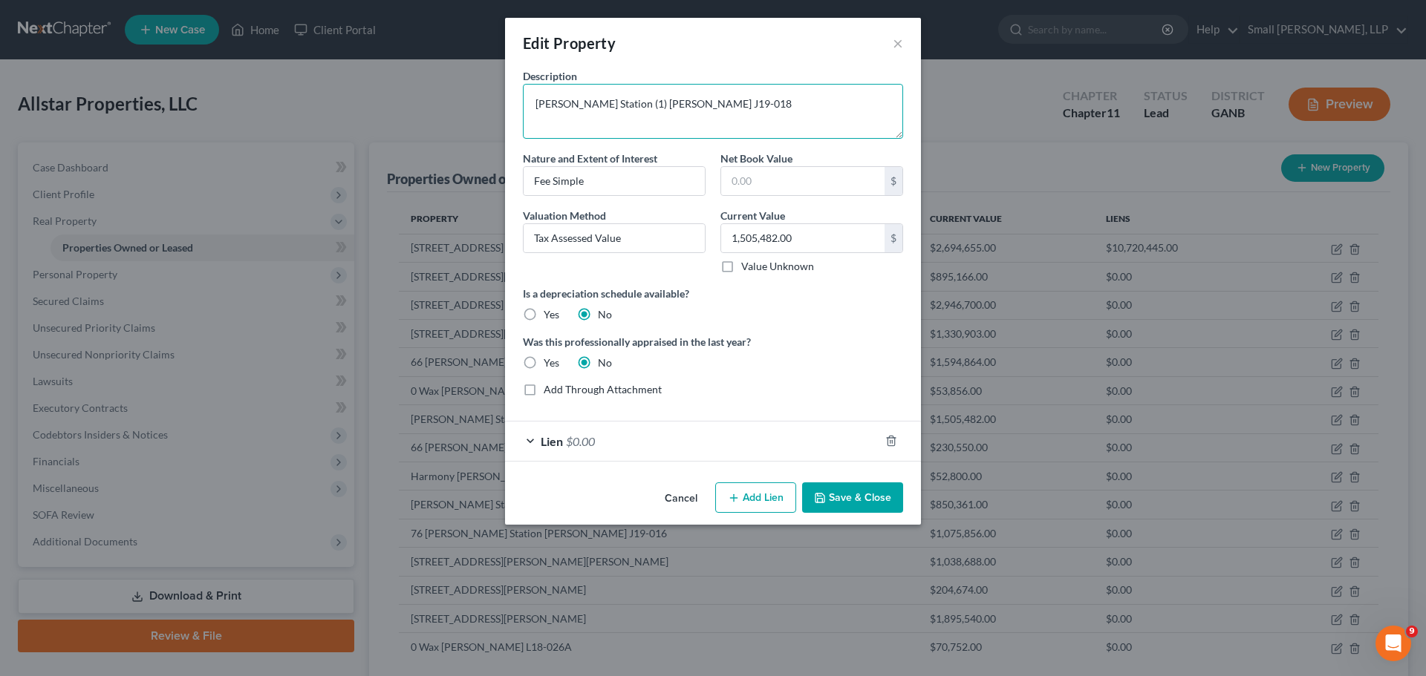
click at [538, 107] on textarea "O Brice Station (1) Floyd J19-018" at bounding box center [713, 111] width 380 height 55
click at [862, 496] on button "Save & Close" at bounding box center [852, 498] width 101 height 31
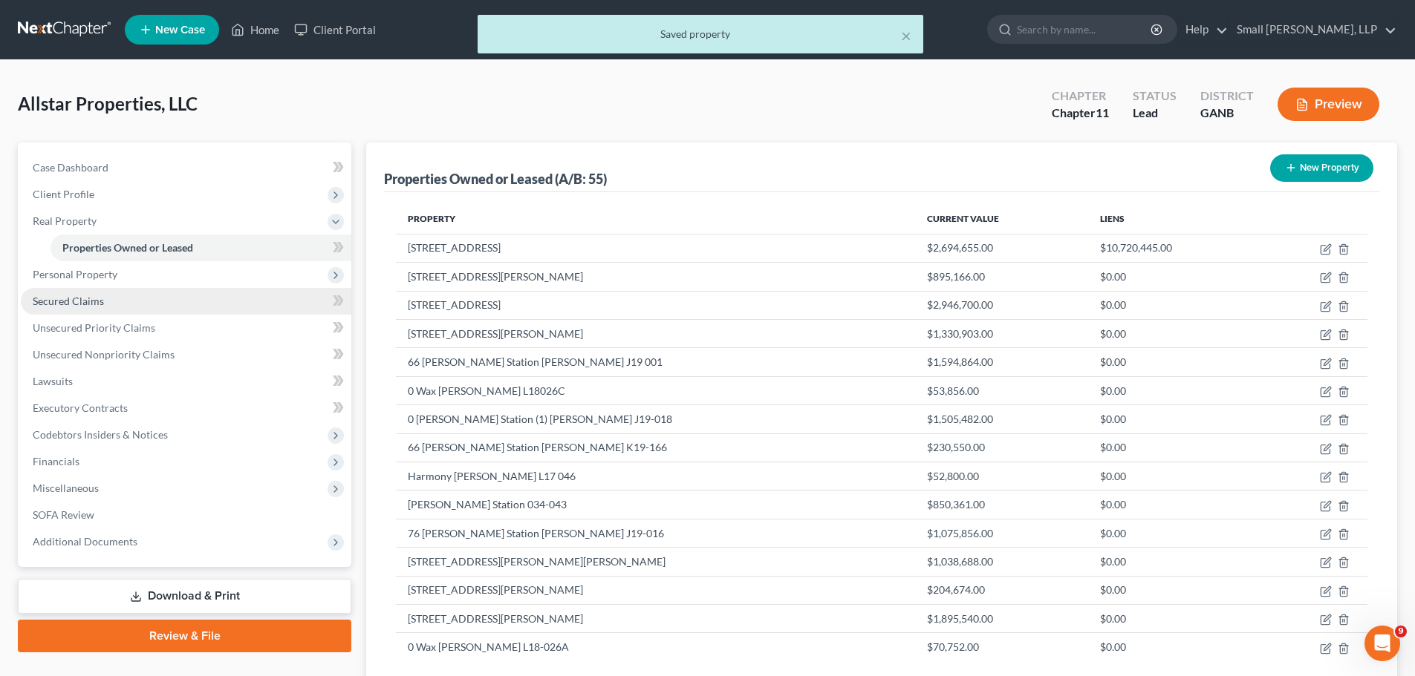
click at [85, 301] on span "Secured Claims" at bounding box center [68, 301] width 71 height 13
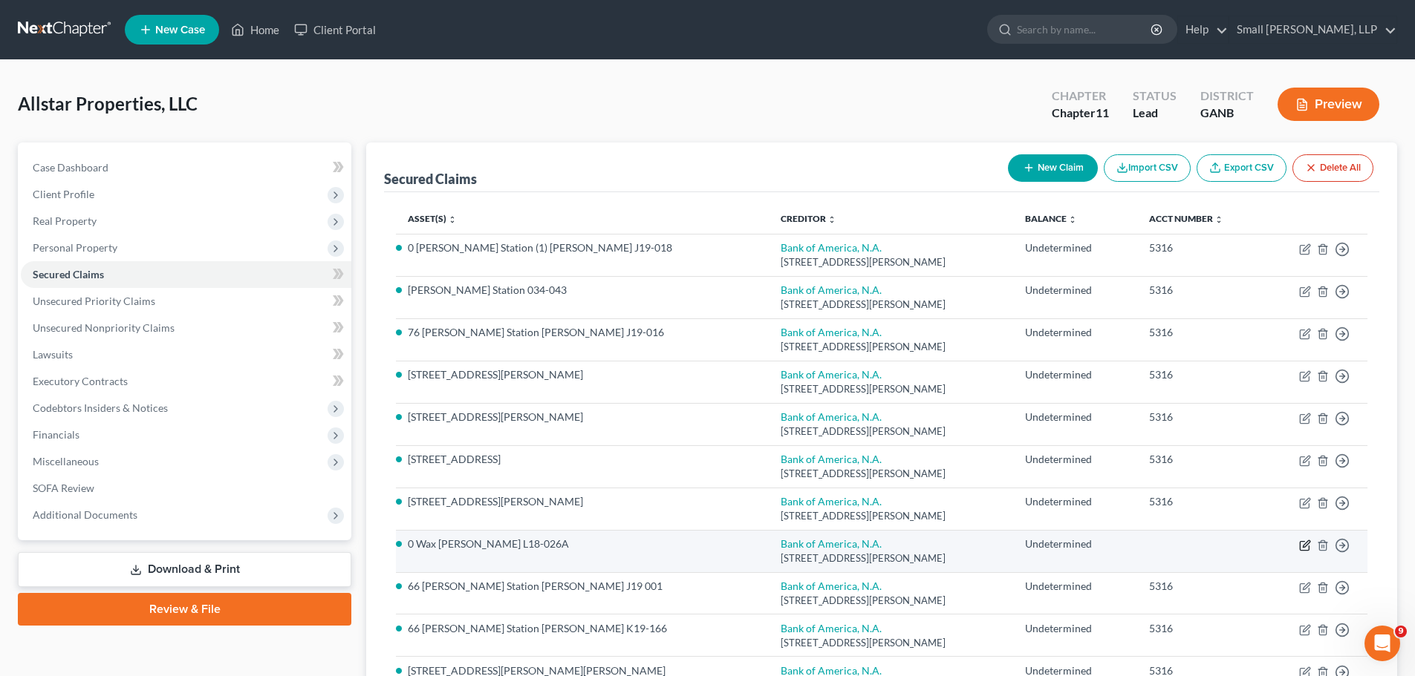
click at [1299, 546] on icon "button" at bounding box center [1303, 545] width 9 height 9
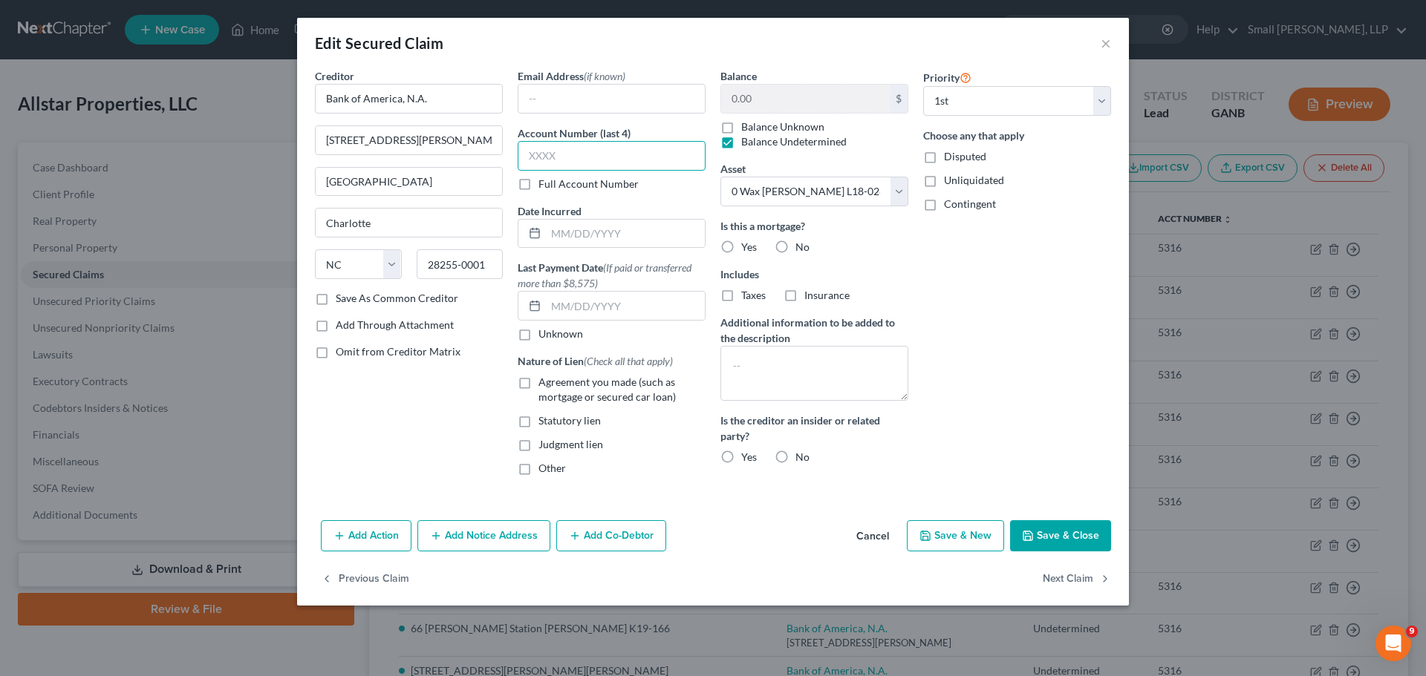
click at [618, 156] on input "text" at bounding box center [612, 156] width 188 height 30
click at [538, 380] on label "Agreement you made (such as mortgage or secured car loan)" at bounding box center [621, 390] width 167 height 30
click at [544, 380] on input "Agreement you made (such as mortgage or secured car loan)" at bounding box center [549, 380] width 10 height 10
click at [741, 245] on label "Yes" at bounding box center [749, 247] width 16 height 15
click at [747, 245] on input "Yes" at bounding box center [752, 245] width 10 height 10
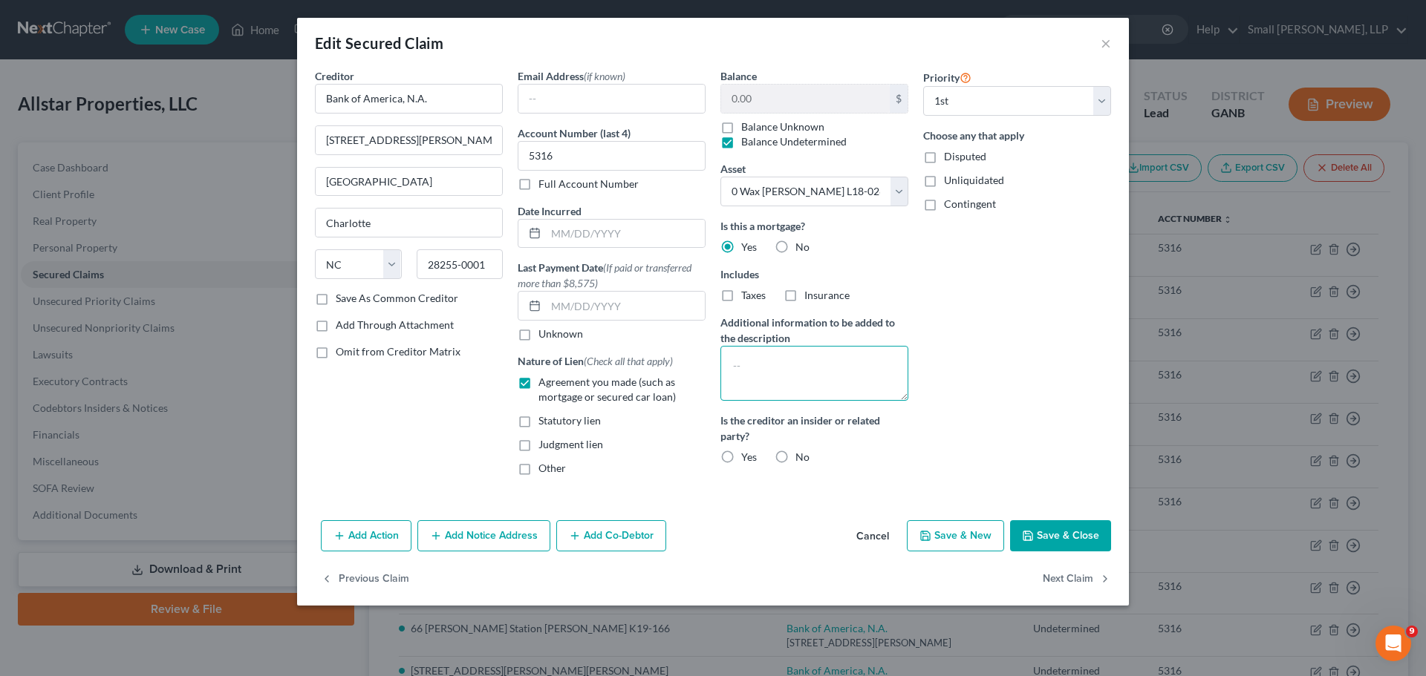
click at [773, 358] on textarea at bounding box center [814, 373] width 188 height 55
paste textarea "Multiple pieces of property act as collateral for this loan; all are identified…"
click at [795, 460] on label "No" at bounding box center [802, 457] width 14 height 15
click at [801, 460] on input "No" at bounding box center [806, 455] width 10 height 10
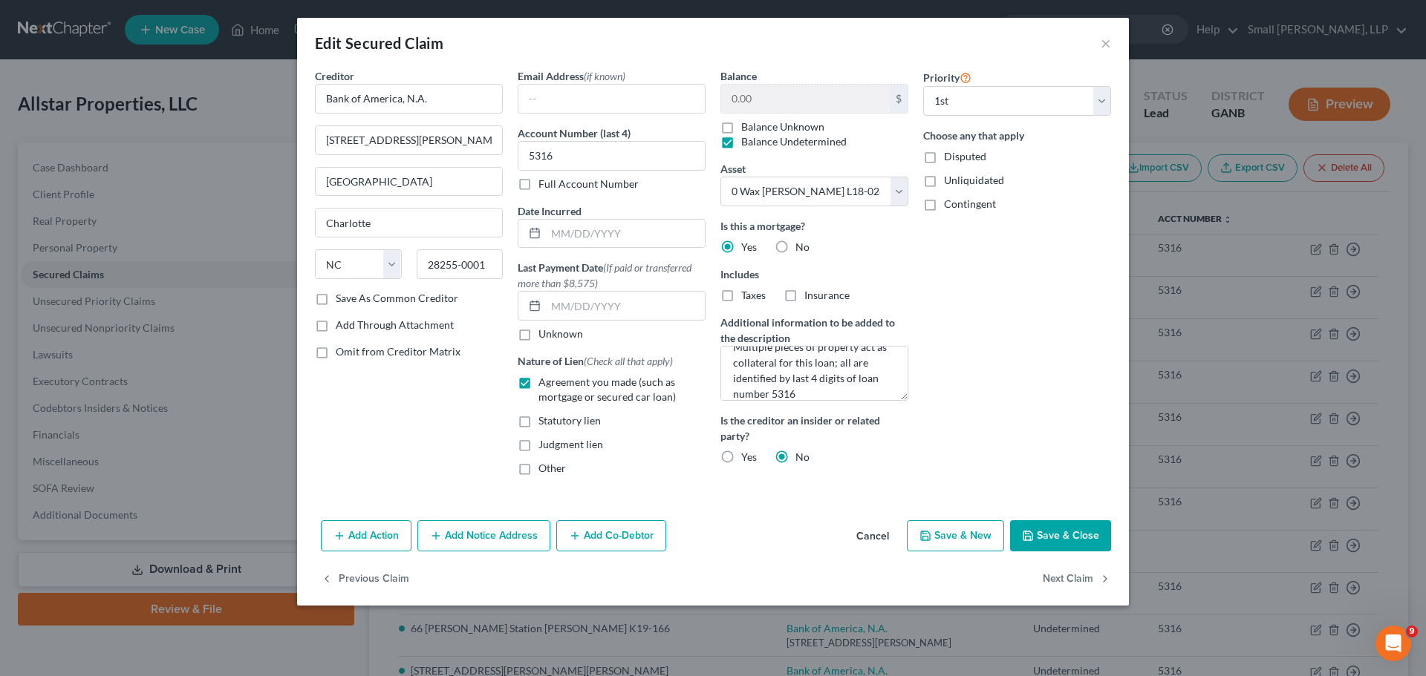
click at [1037, 536] on button "Save & Close" at bounding box center [1060, 536] width 101 height 31
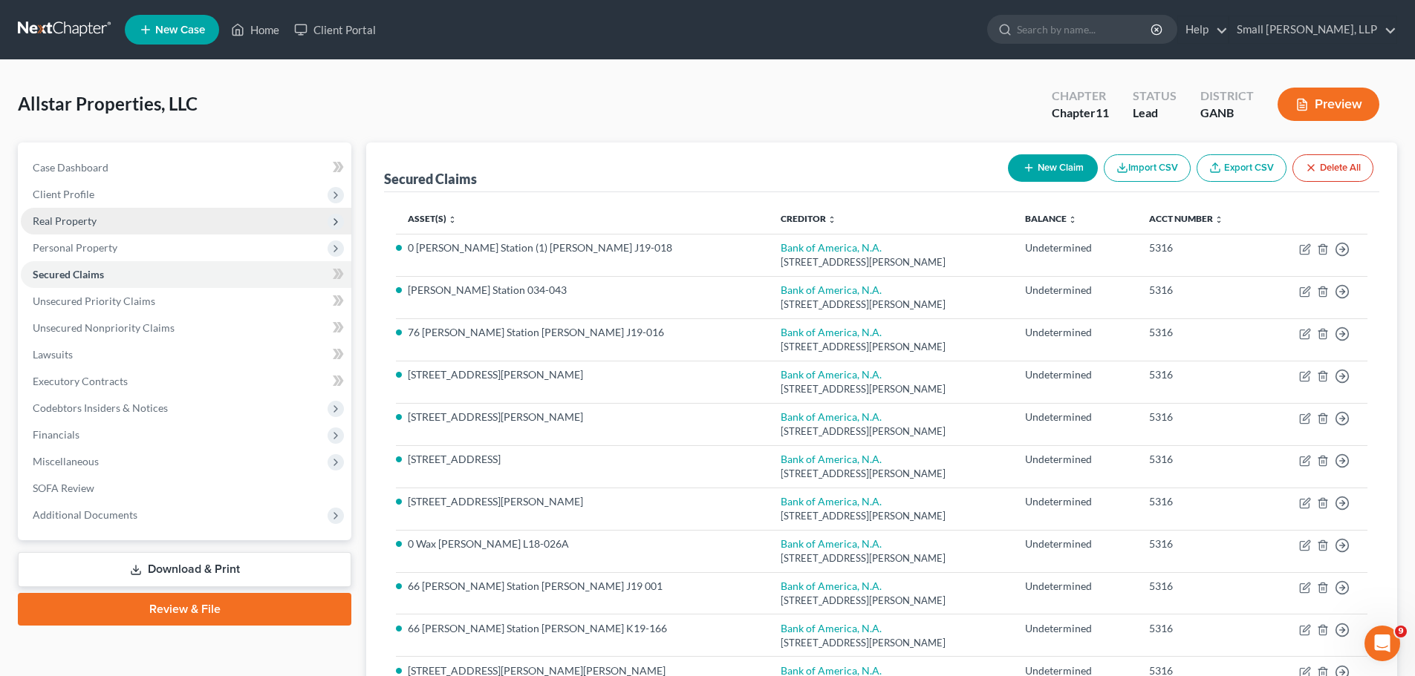
click at [149, 227] on span "Real Property" at bounding box center [186, 221] width 330 height 27
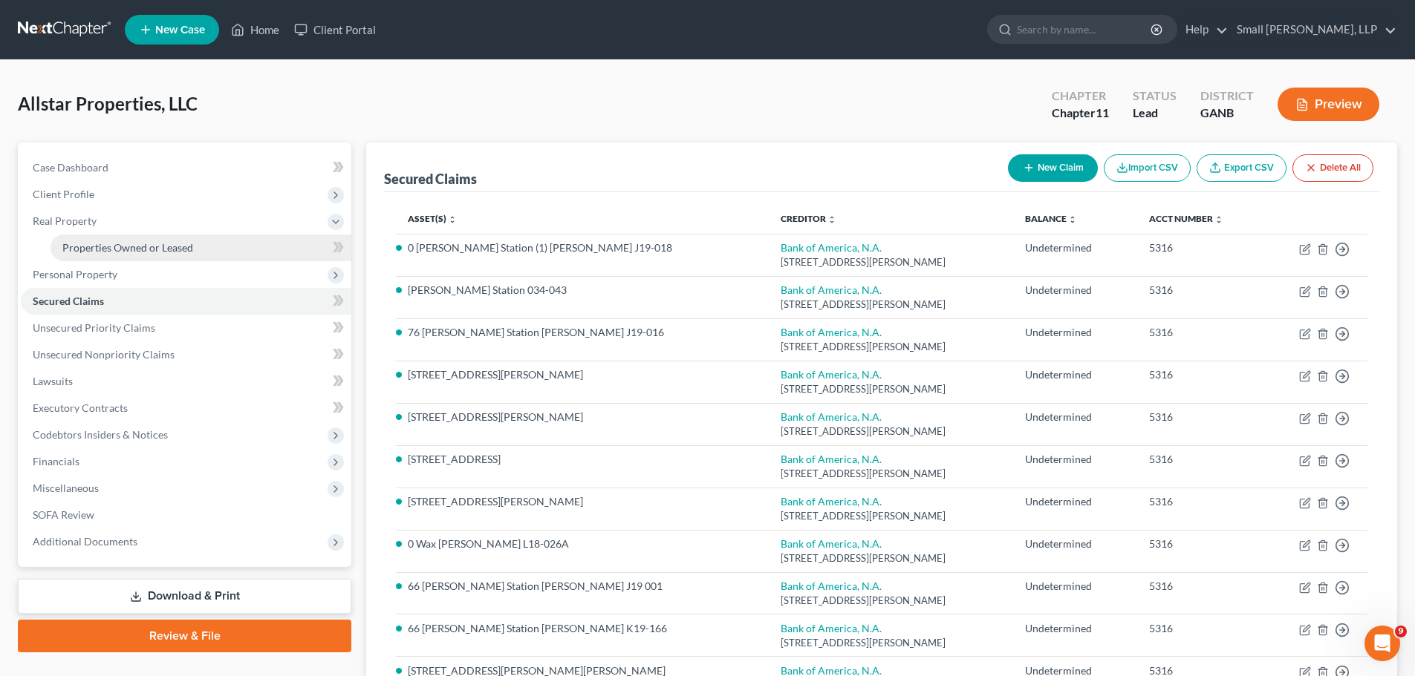
click at [160, 247] on span "Properties Owned or Leased" at bounding box center [127, 247] width 131 height 13
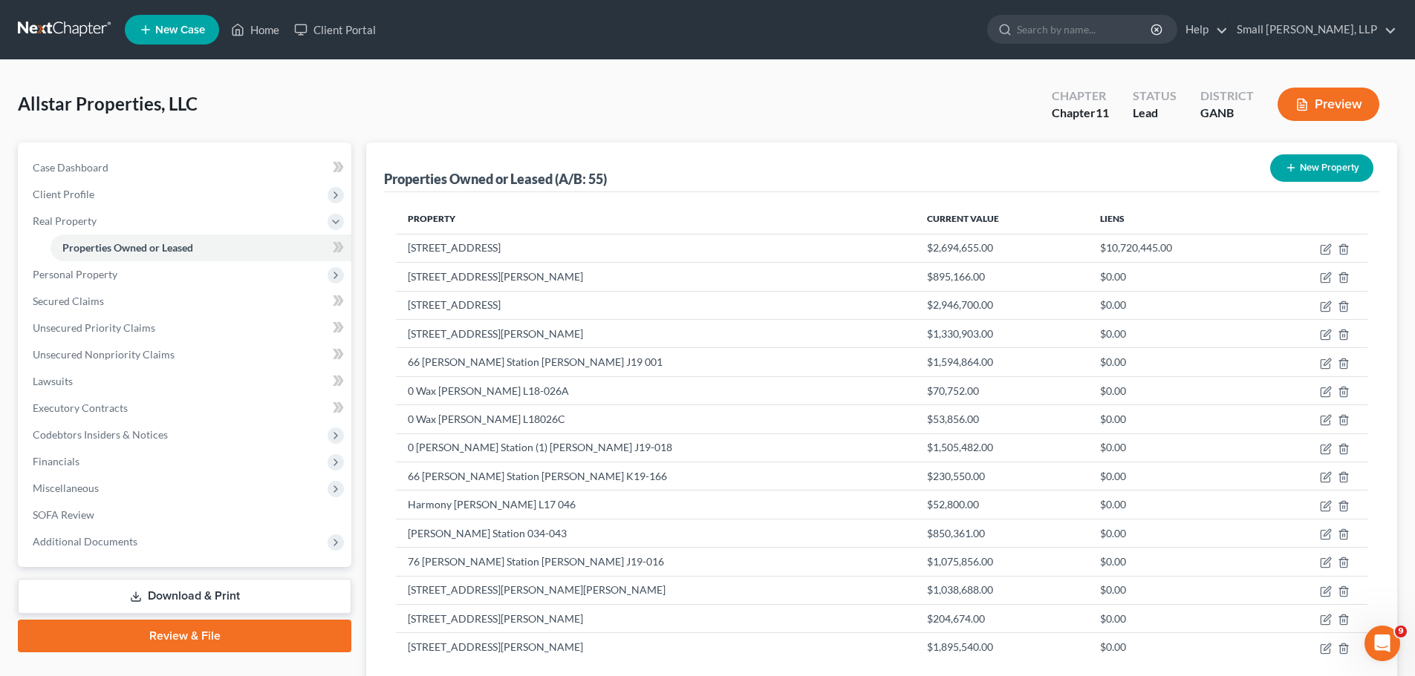
click at [1327, 162] on button "New Property" at bounding box center [1321, 167] width 103 height 27
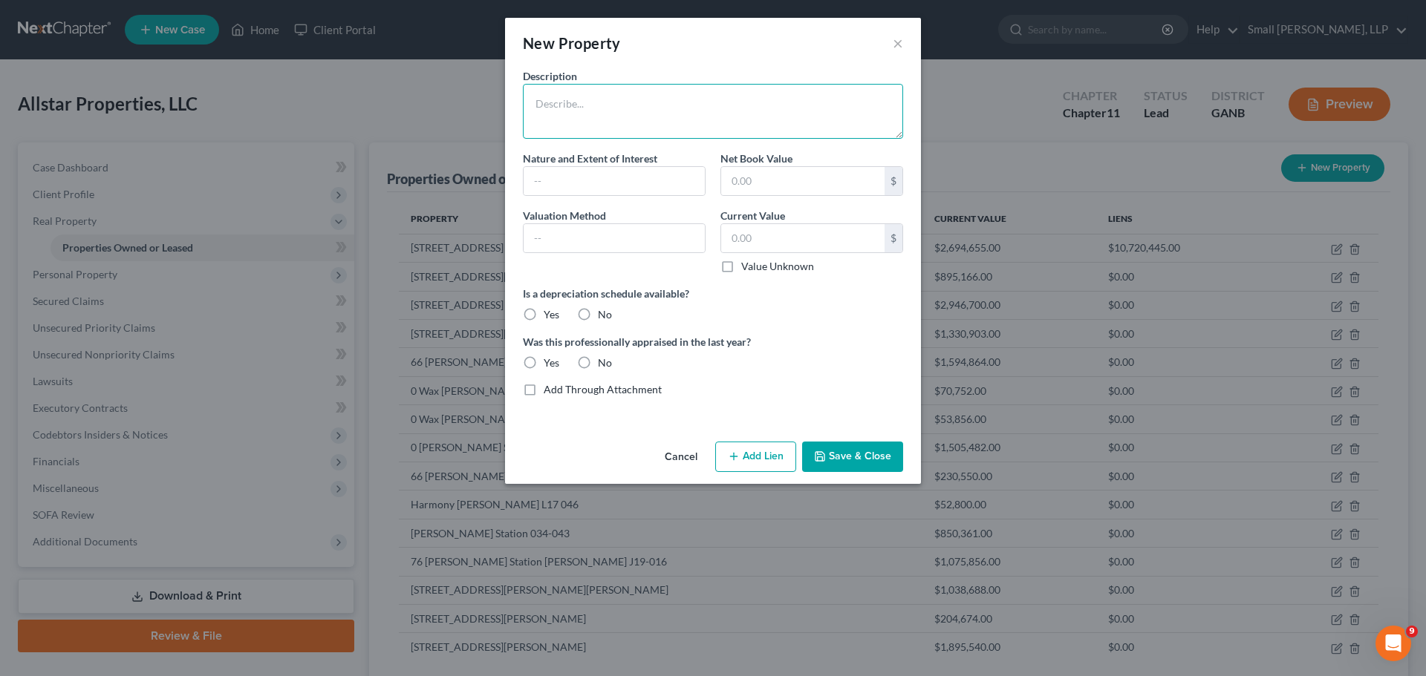
click at [701, 105] on textarea at bounding box center [713, 111] width 380 height 55
click at [771, 240] on input "text" at bounding box center [802, 238] width 163 height 28
click at [581, 186] on input "text" at bounding box center [613, 181] width 181 height 28
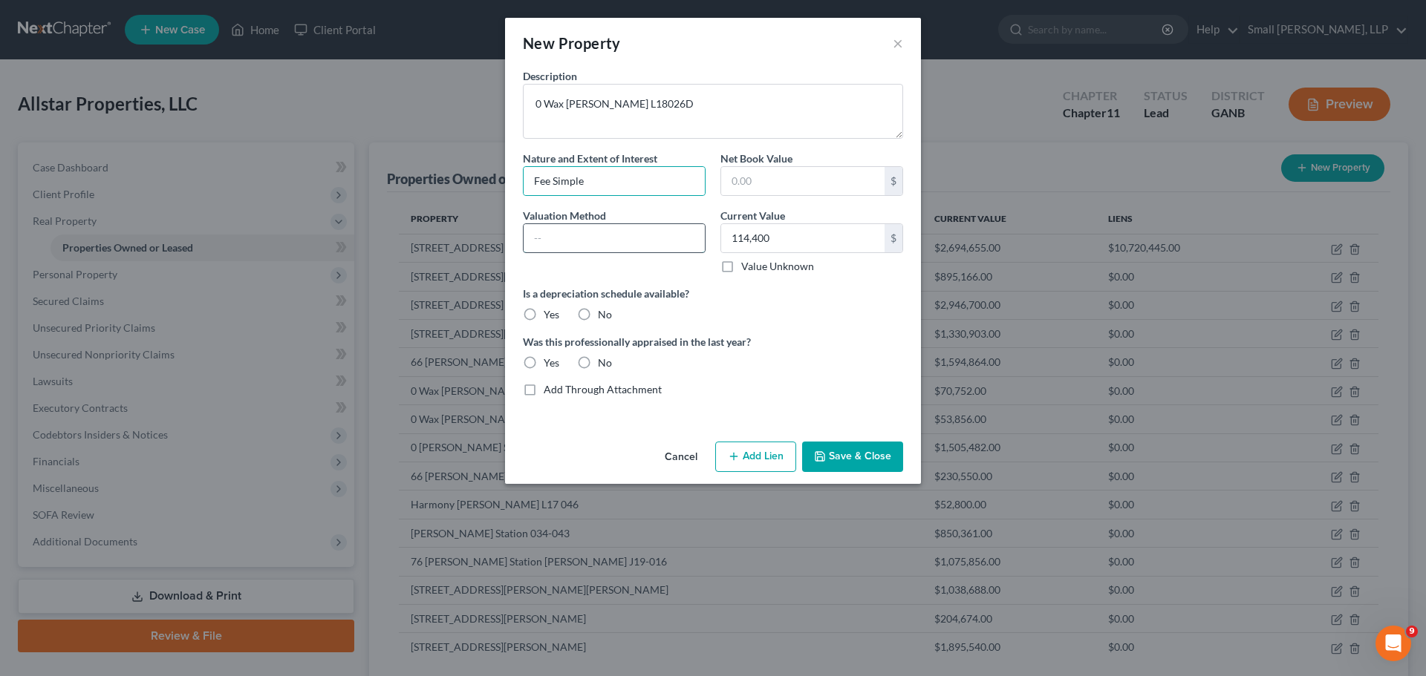
click at [622, 235] on input "text" at bounding box center [613, 238] width 181 height 28
click at [598, 316] on label "No" at bounding box center [605, 314] width 14 height 15
click at [604, 316] on input "No" at bounding box center [609, 312] width 10 height 10
click at [598, 356] on label "No" at bounding box center [605, 363] width 14 height 15
click at [604, 356] on input "No" at bounding box center [609, 361] width 10 height 10
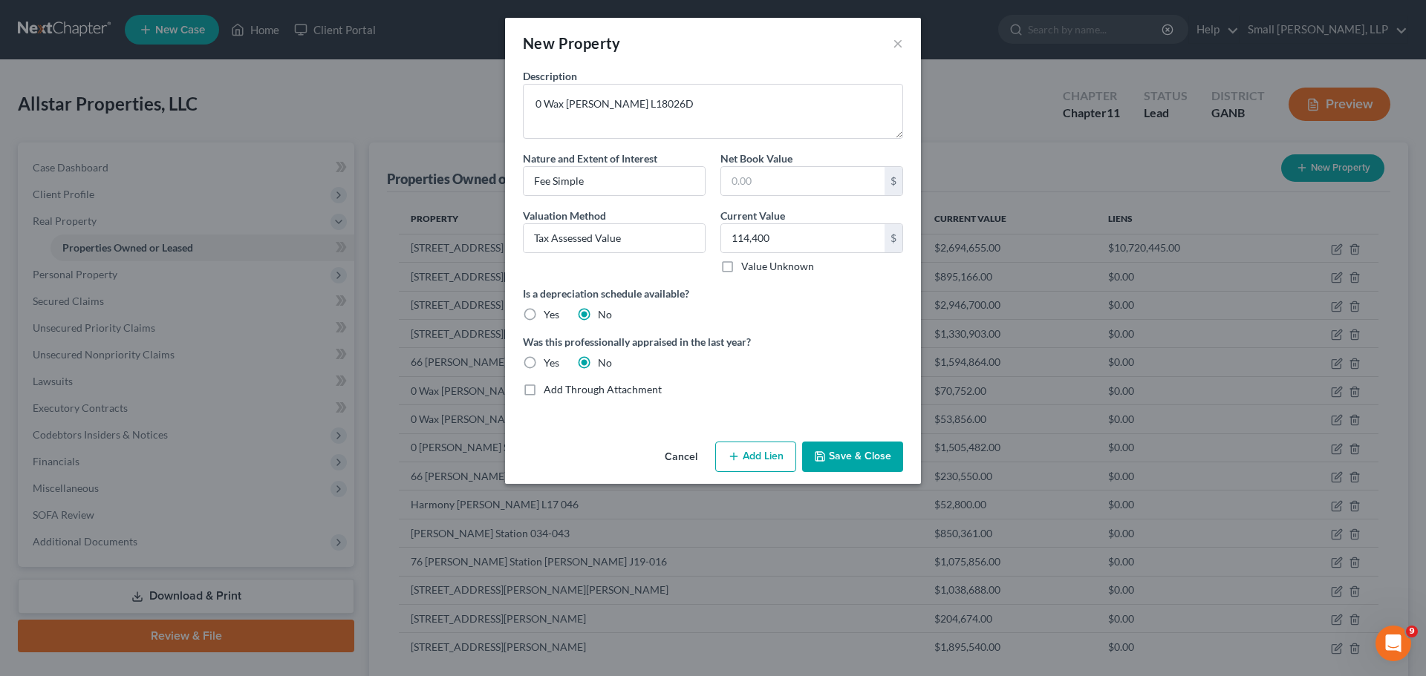
click at [756, 463] on button "Add Lien" at bounding box center [755, 457] width 81 height 31
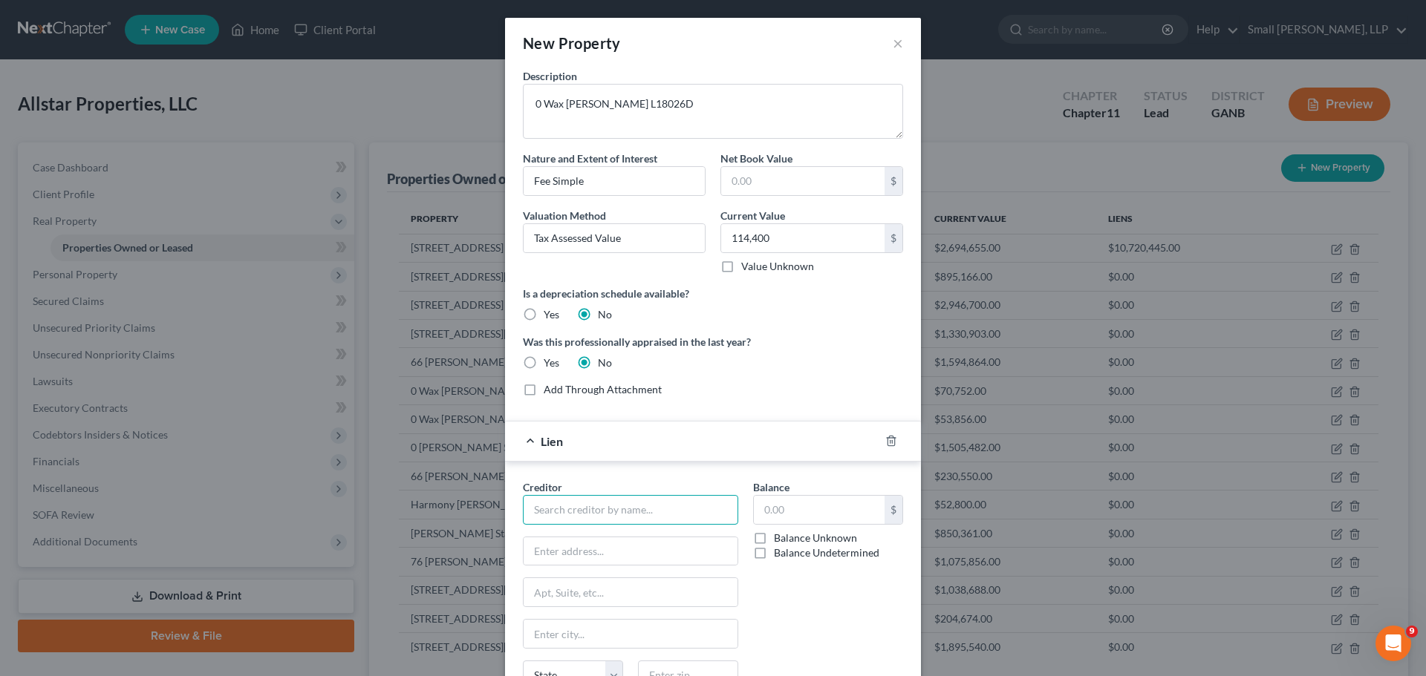
click at [700, 507] on input "text" at bounding box center [630, 510] width 215 height 30
click at [642, 560] on div "Bank of America, N.A." at bounding box center [612, 558] width 154 height 15
click at [774, 558] on label "Balance Undetermined" at bounding box center [826, 553] width 105 height 15
click at [780, 555] on input "Balance Undetermined" at bounding box center [785, 551] width 10 height 10
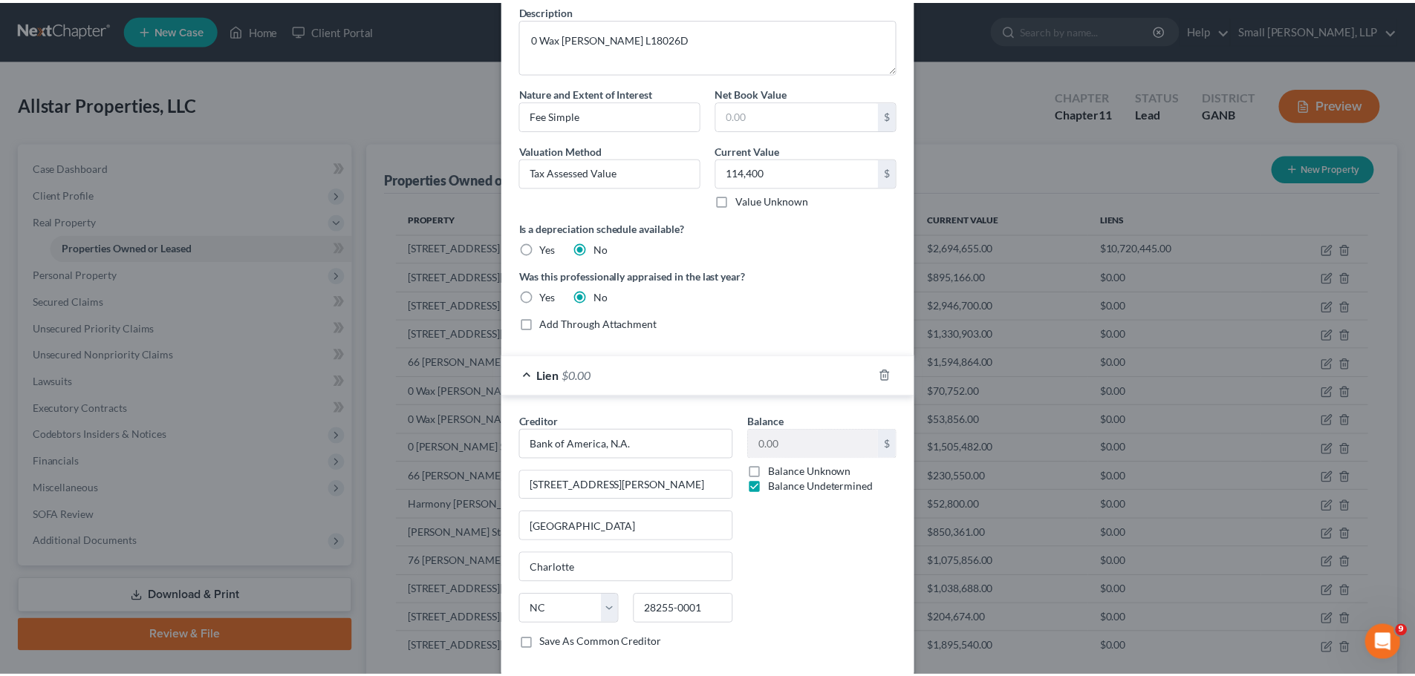
scroll to position [146, 0]
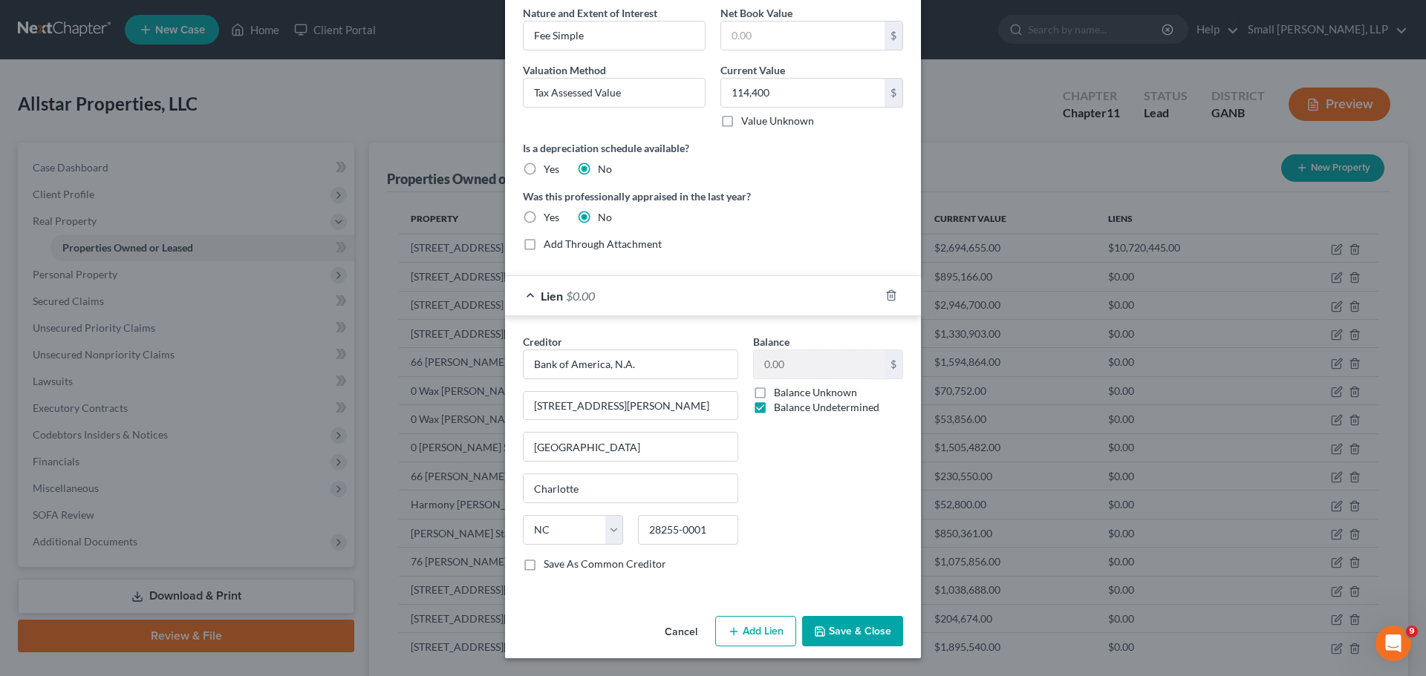
click at [838, 635] on button "Save & Close" at bounding box center [852, 631] width 101 height 31
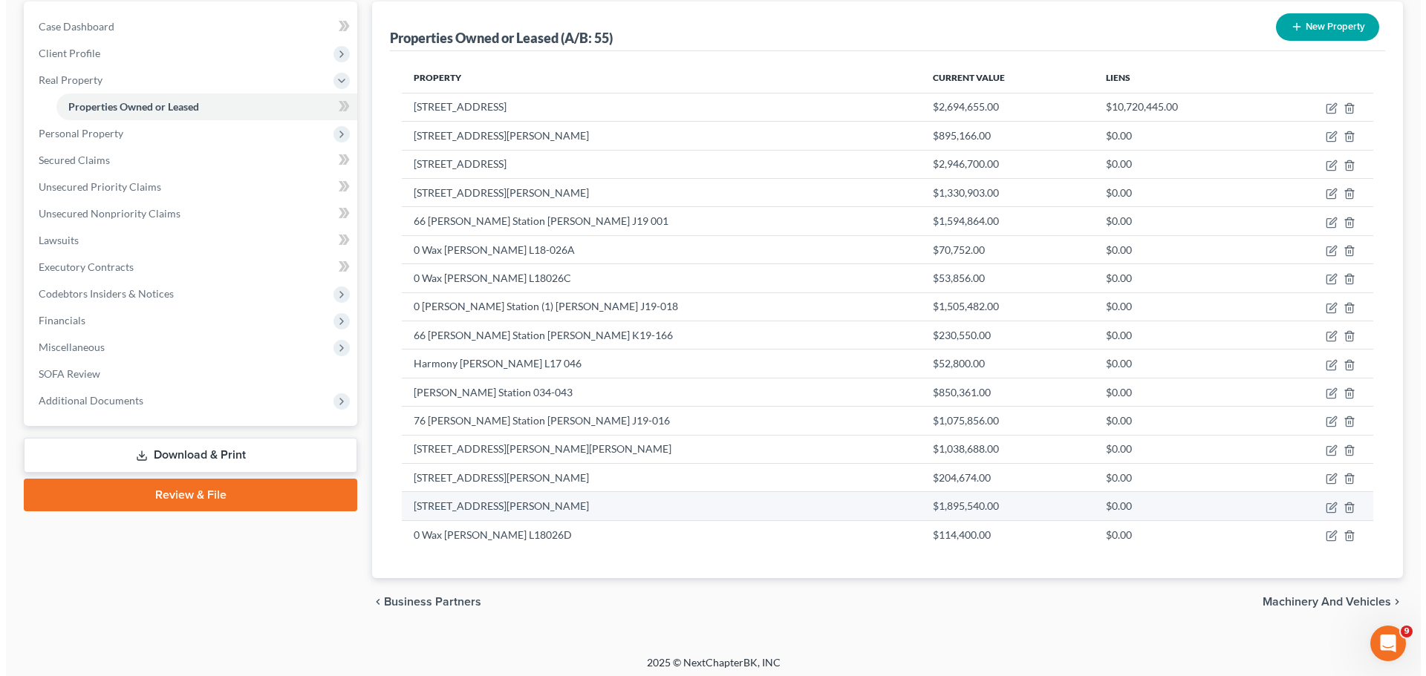
scroll to position [147, 0]
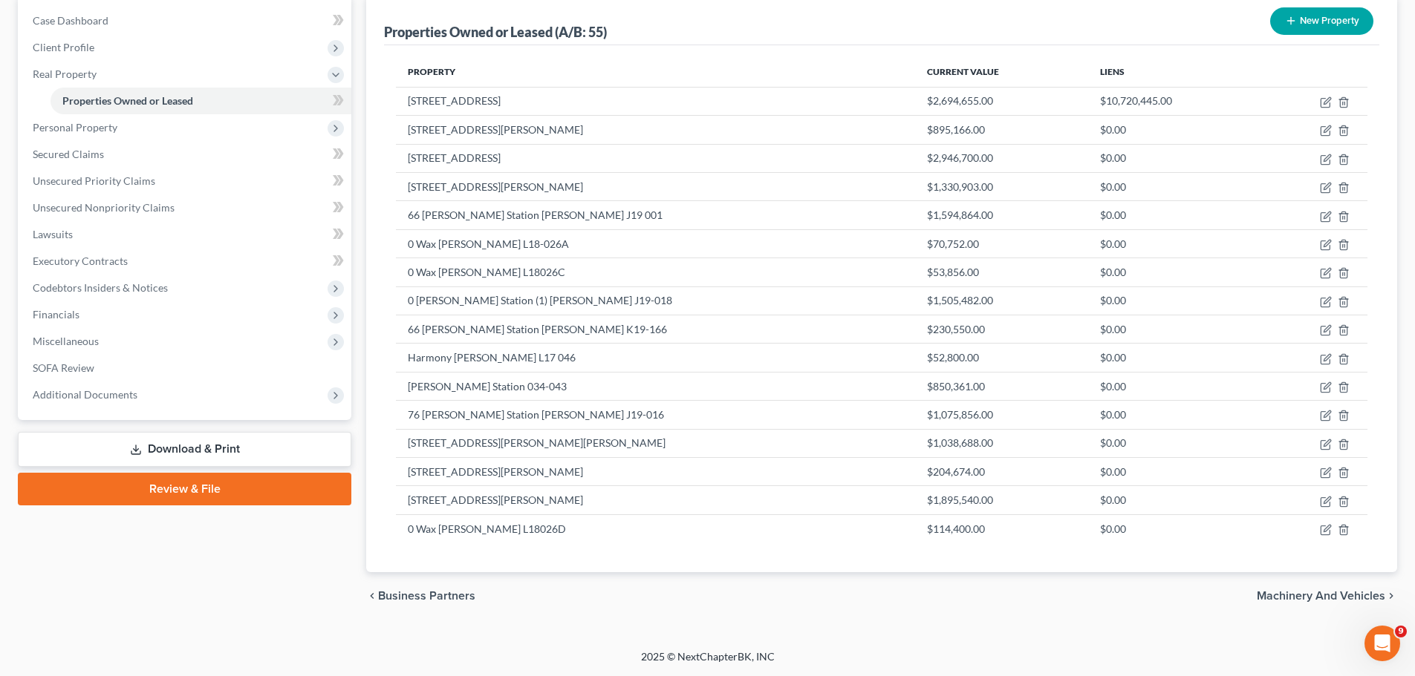
click at [1314, 16] on button "New Property" at bounding box center [1321, 20] width 103 height 27
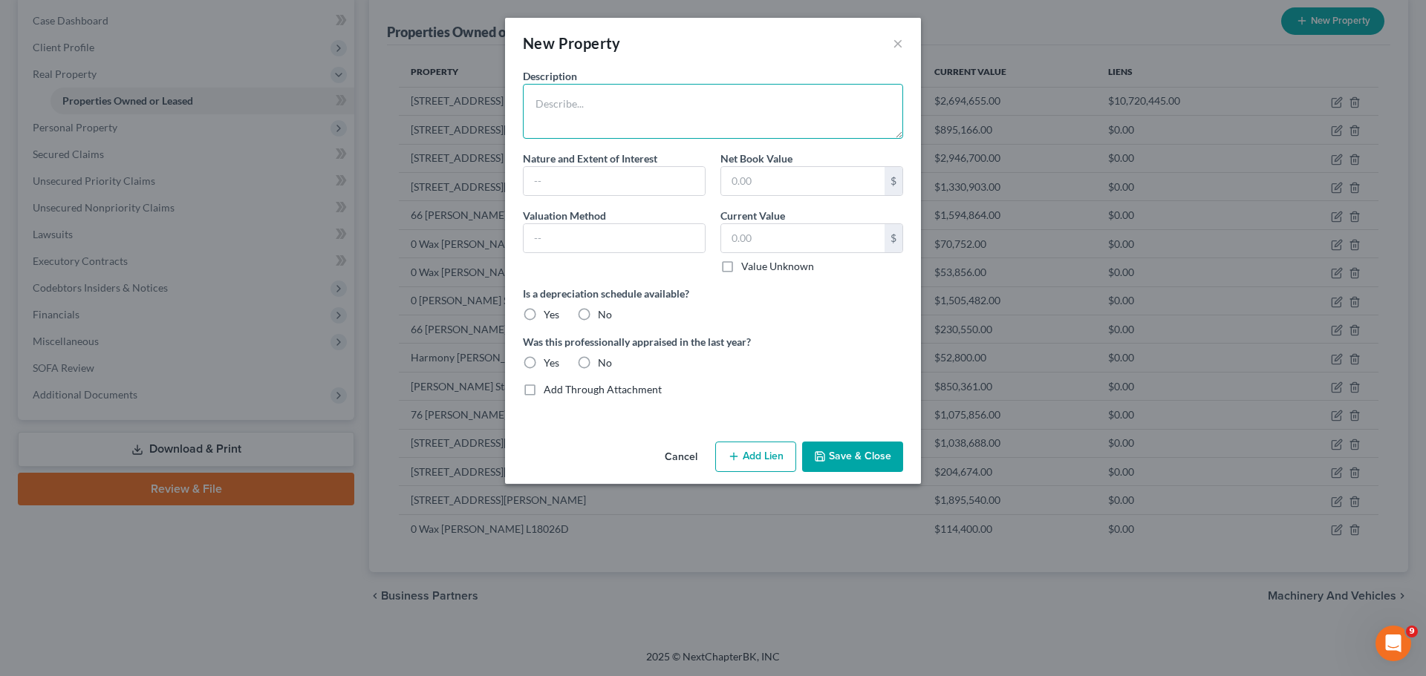
click at [788, 111] on textarea at bounding box center [713, 111] width 380 height 55
click at [714, 104] on textarea "Lloyd Drive" at bounding box center [713, 111] width 380 height 55
click at [806, 236] on input "text" at bounding box center [802, 238] width 163 height 28
click at [580, 185] on input "text" at bounding box center [613, 181] width 181 height 28
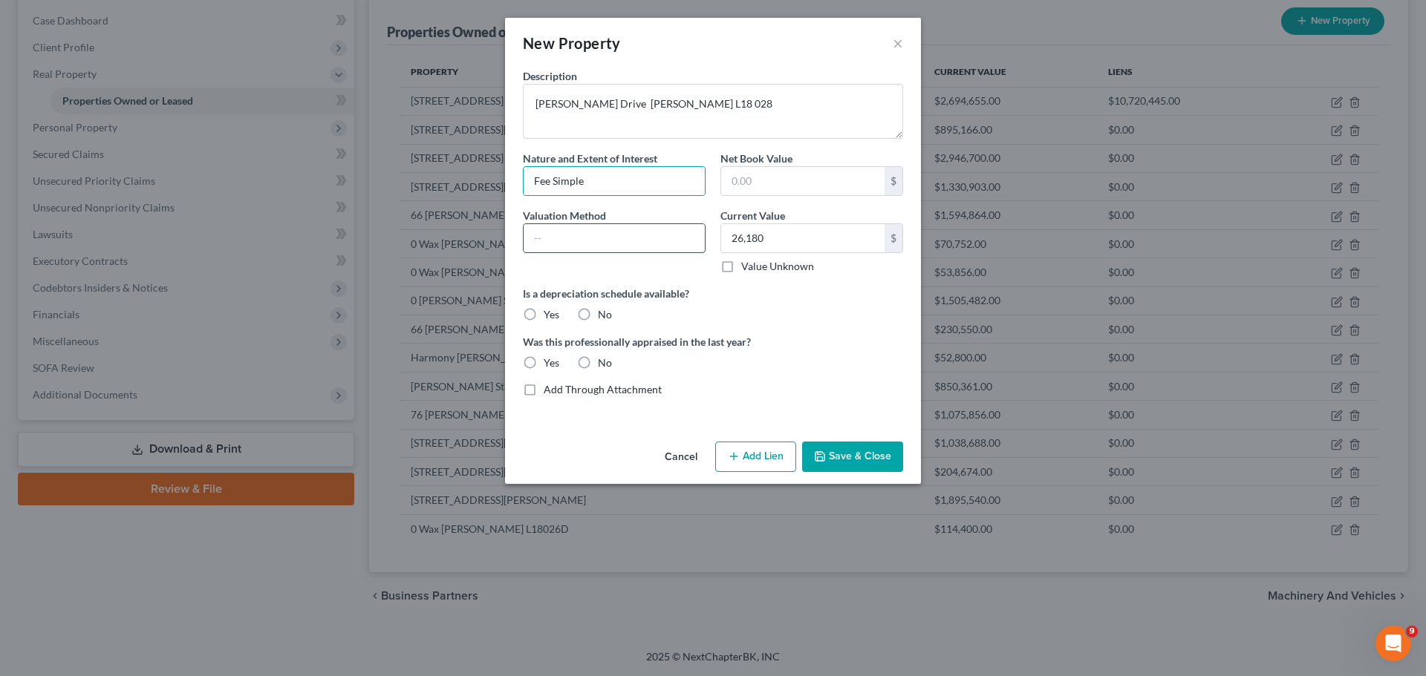
click at [613, 242] on input "text" at bounding box center [613, 238] width 181 height 28
click at [596, 318] on div "No" at bounding box center [594, 314] width 35 height 15
drag, startPoint x: 584, startPoint y: 313, endPoint x: 581, endPoint y: 370, distance: 57.2
click at [598, 313] on label "No" at bounding box center [605, 314] width 14 height 15
click at [604, 313] on input "No" at bounding box center [609, 312] width 10 height 10
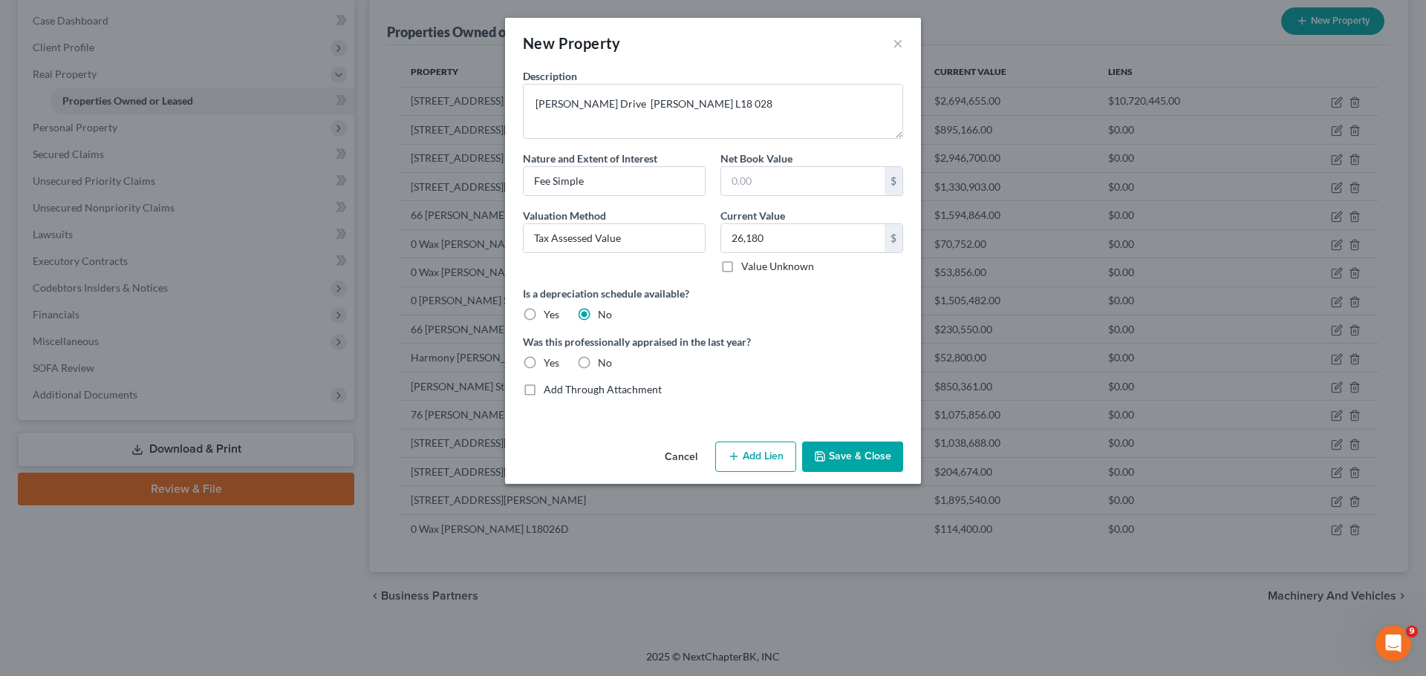
click at [598, 361] on label "No" at bounding box center [605, 363] width 14 height 15
click at [604, 361] on input "No" at bounding box center [609, 361] width 10 height 10
click at [725, 454] on button "Add Lien" at bounding box center [755, 457] width 81 height 31
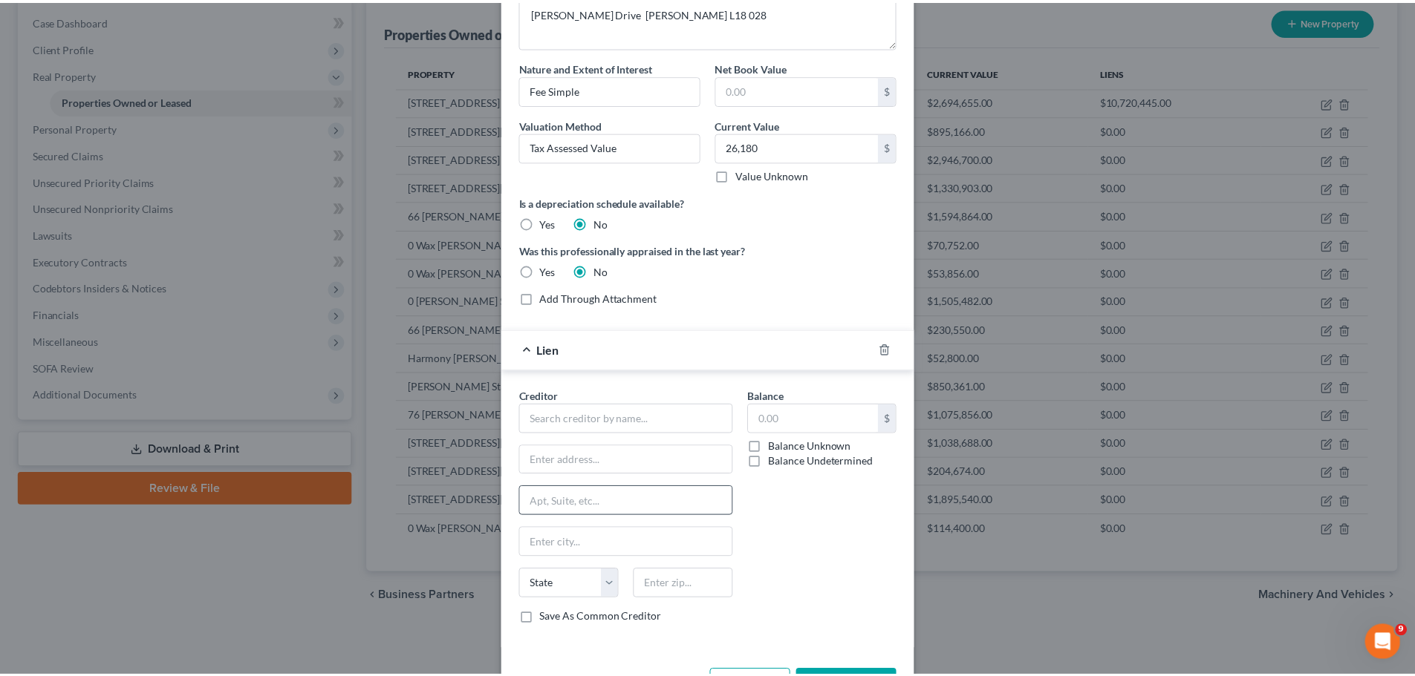
scroll to position [146, 0]
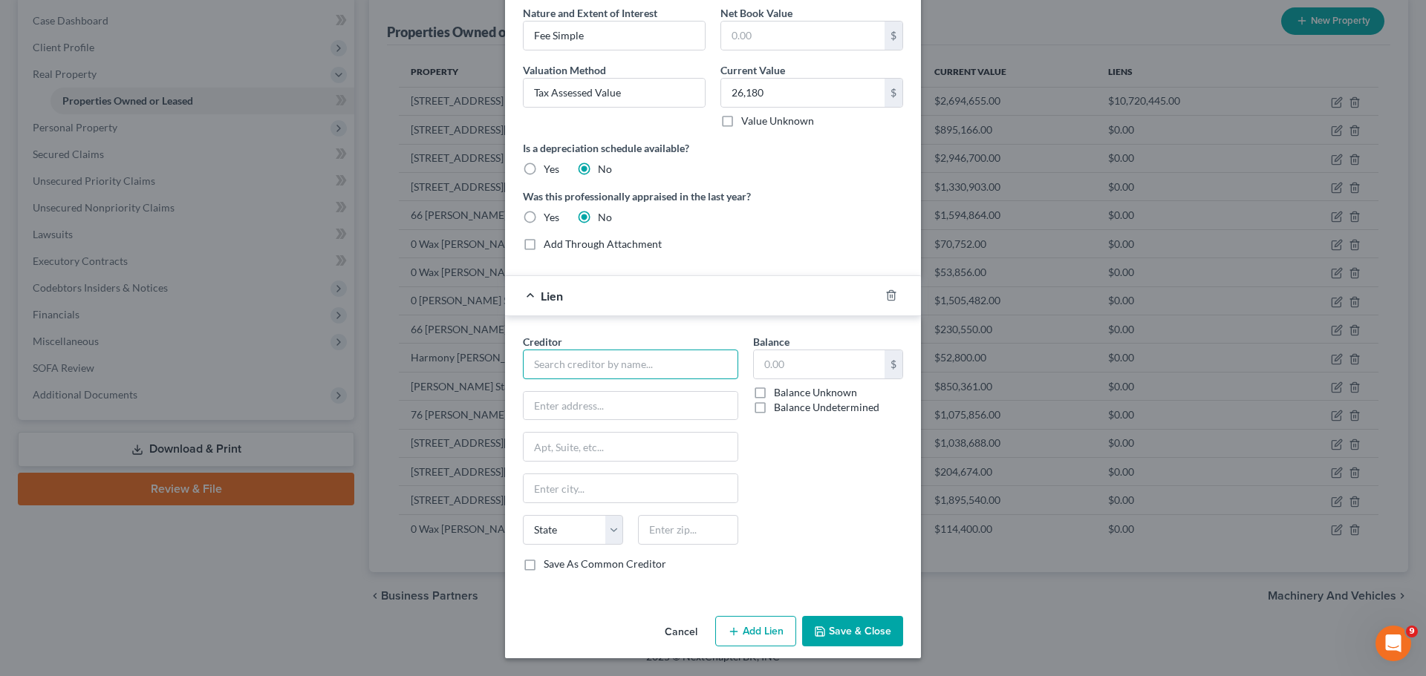
click at [587, 362] on input "text" at bounding box center [630, 365] width 215 height 30
click at [593, 411] on div "Bank of America, N.A." at bounding box center [612, 412] width 154 height 15
click at [786, 406] on label "Balance Undetermined" at bounding box center [826, 407] width 105 height 15
click at [786, 406] on input "Balance Undetermined" at bounding box center [785, 405] width 10 height 10
click at [847, 626] on button "Save & Close" at bounding box center [852, 631] width 101 height 31
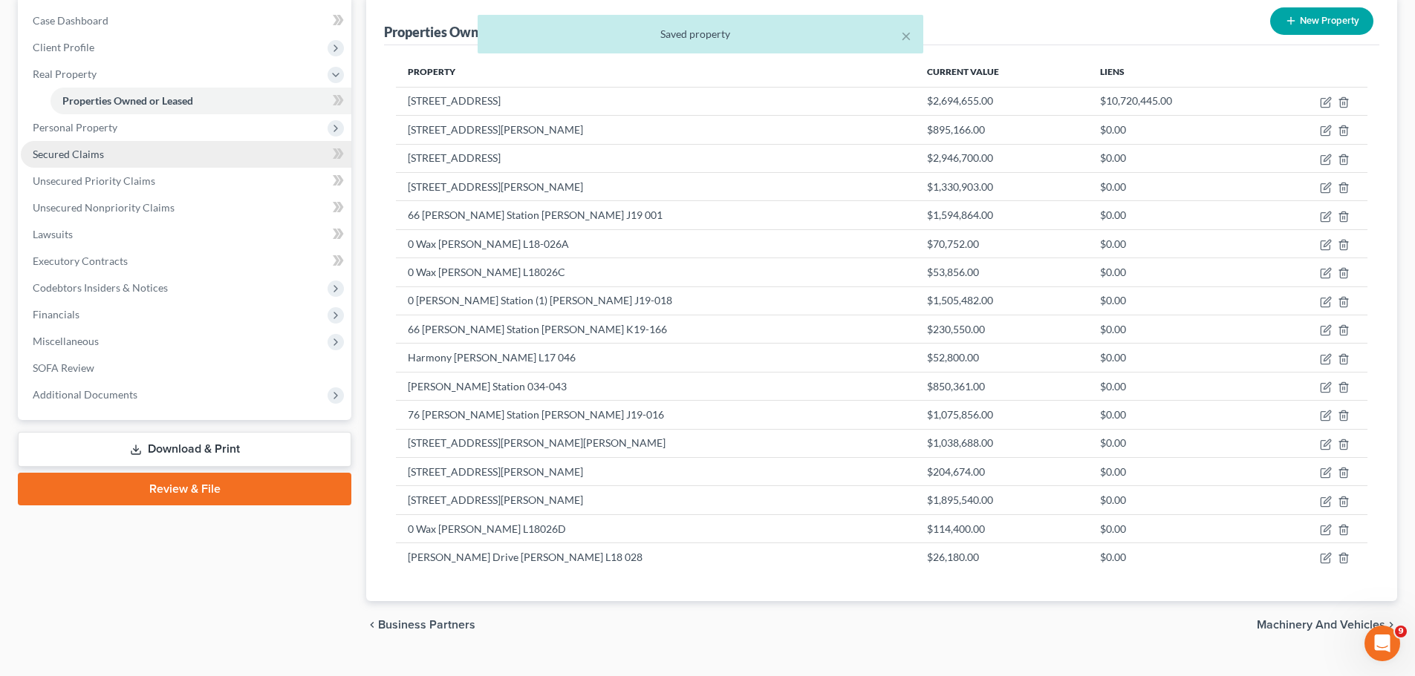
click at [53, 152] on span "Secured Claims" at bounding box center [68, 154] width 71 height 13
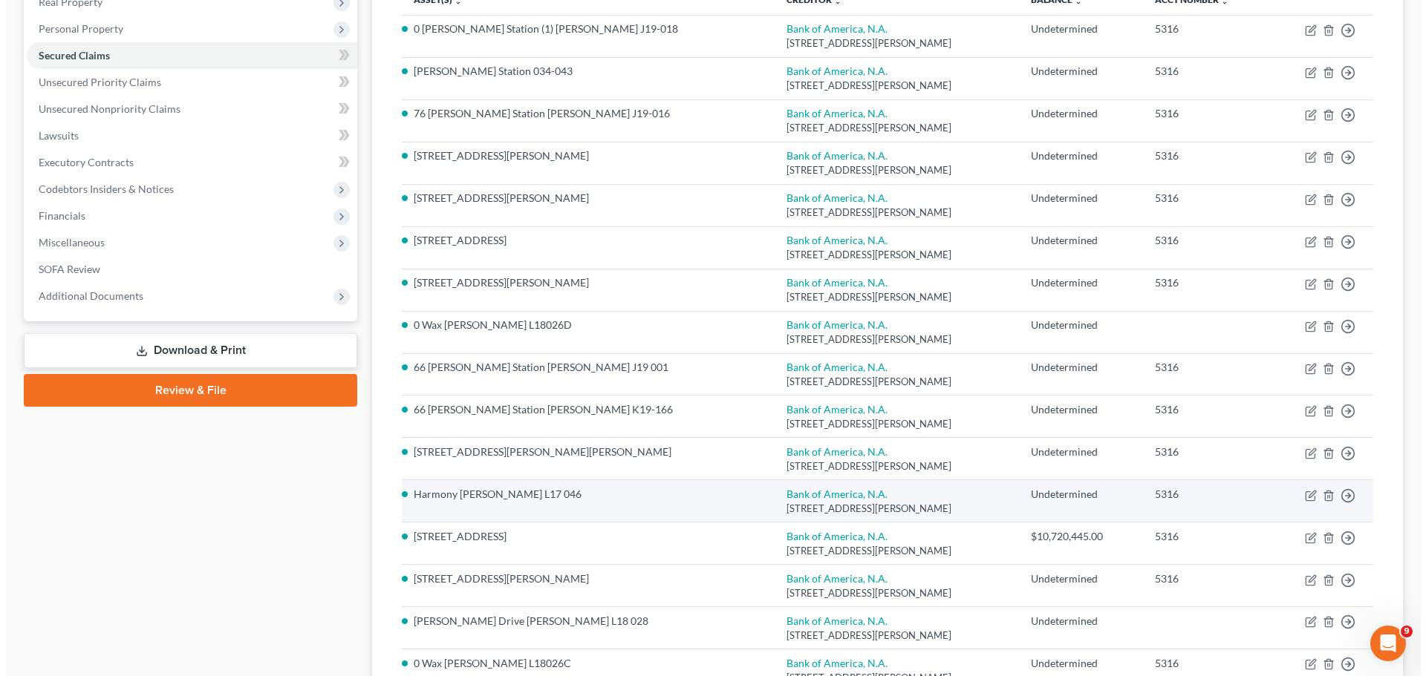
scroll to position [223, 0]
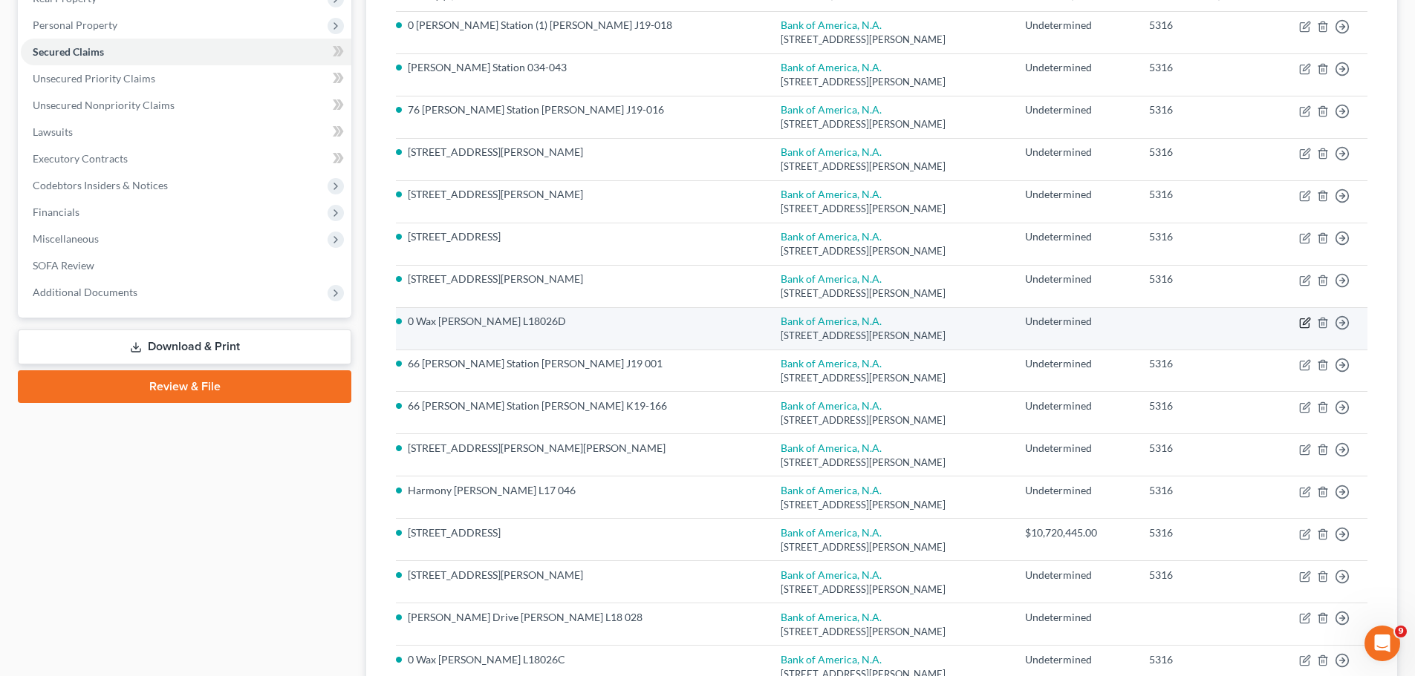
click at [1309, 320] on icon "button" at bounding box center [1305, 321] width 7 height 7
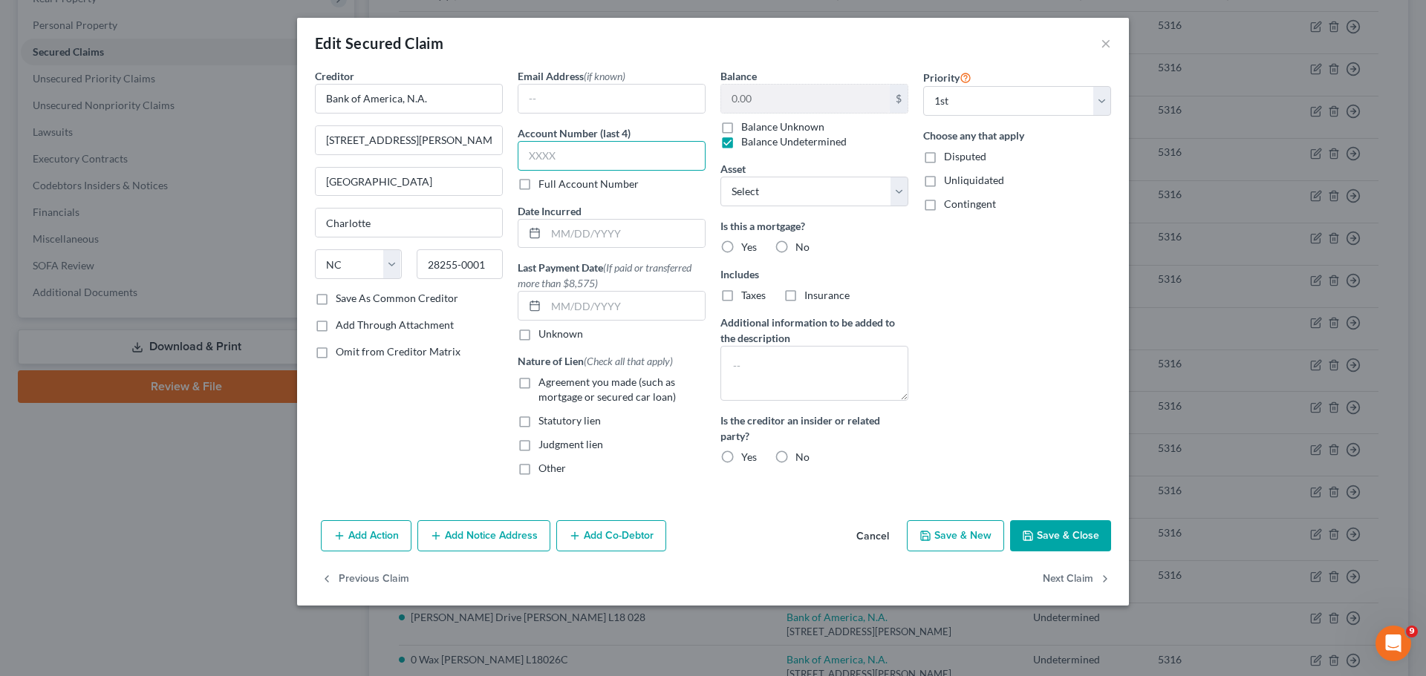
click at [601, 146] on input "text" at bounding box center [612, 156] width 188 height 30
click at [538, 382] on label "Agreement you made (such as mortgage or secured car loan)" at bounding box center [621, 390] width 167 height 30
click at [544, 382] on input "Agreement you made (such as mortgage or secured car loan)" at bounding box center [549, 380] width 10 height 10
click at [741, 248] on label "Yes" at bounding box center [749, 247] width 16 height 15
click at [747, 248] on input "Yes" at bounding box center [752, 245] width 10 height 10
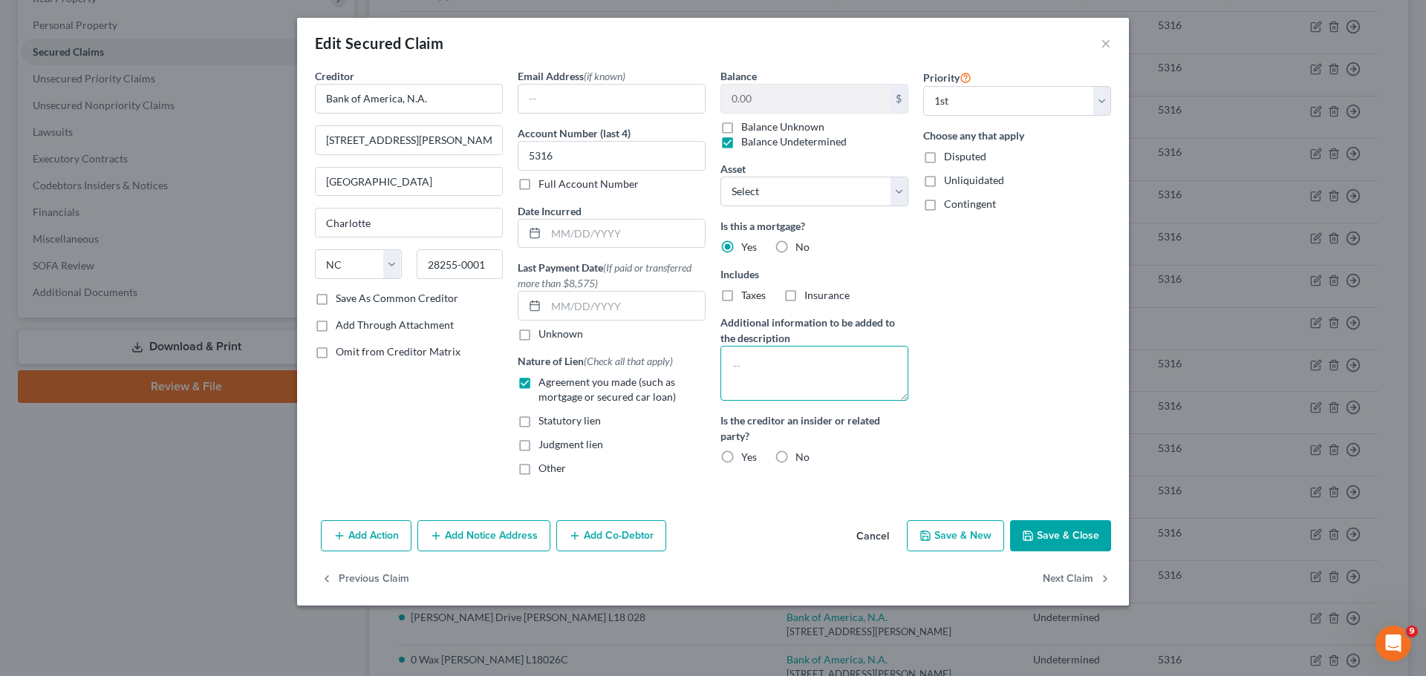
click at [774, 350] on textarea at bounding box center [814, 373] width 188 height 55
paste textarea "Multiple pieces of property act as collateral for this loan; all are identified…"
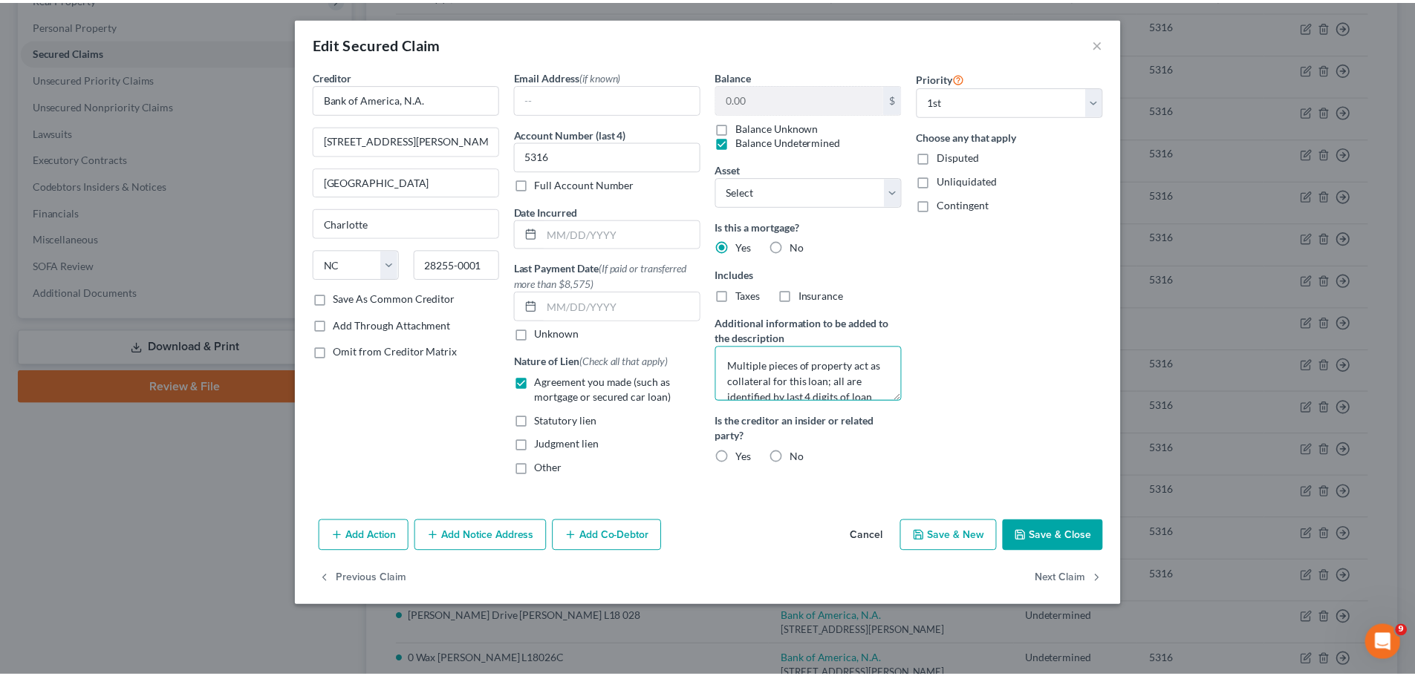
scroll to position [19, 0]
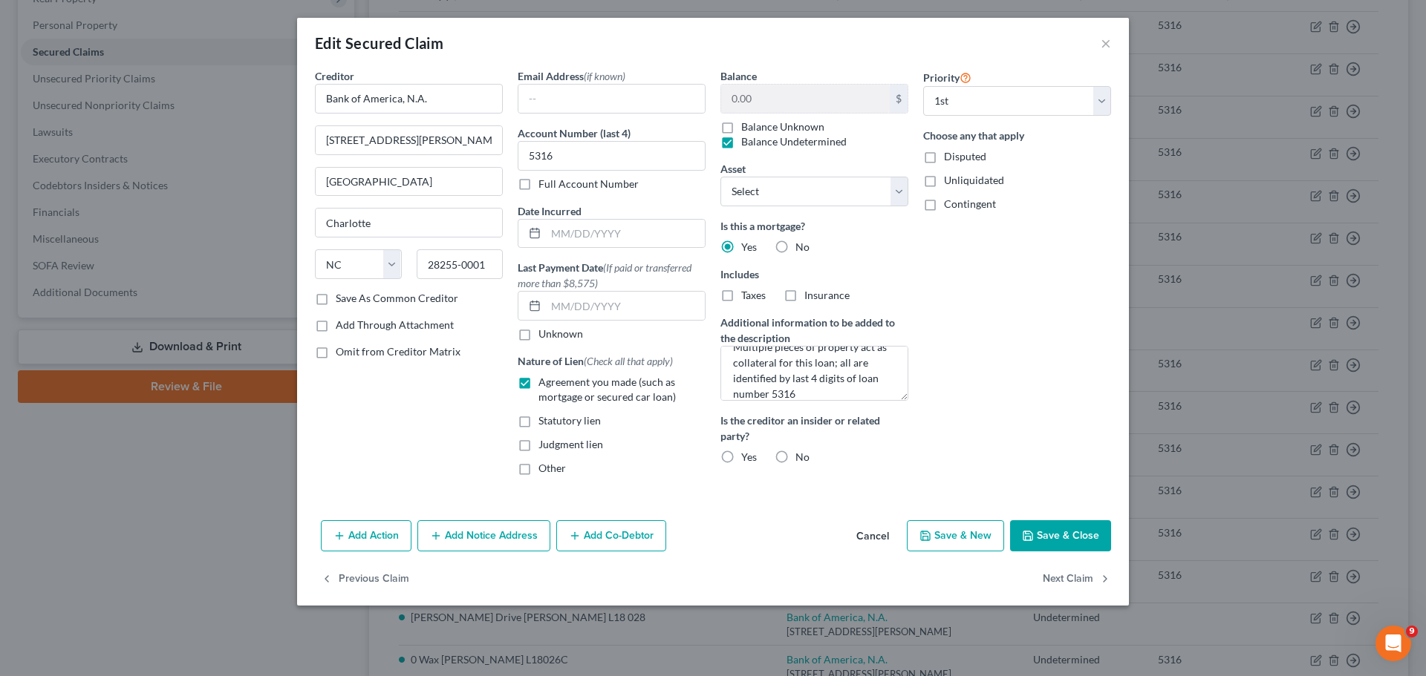
click at [741, 457] on label "Yes" at bounding box center [749, 457] width 16 height 15
click at [747, 457] on input "Yes" at bounding box center [752, 455] width 10 height 10
click at [1054, 536] on button "Save & Close" at bounding box center [1060, 536] width 101 height 31
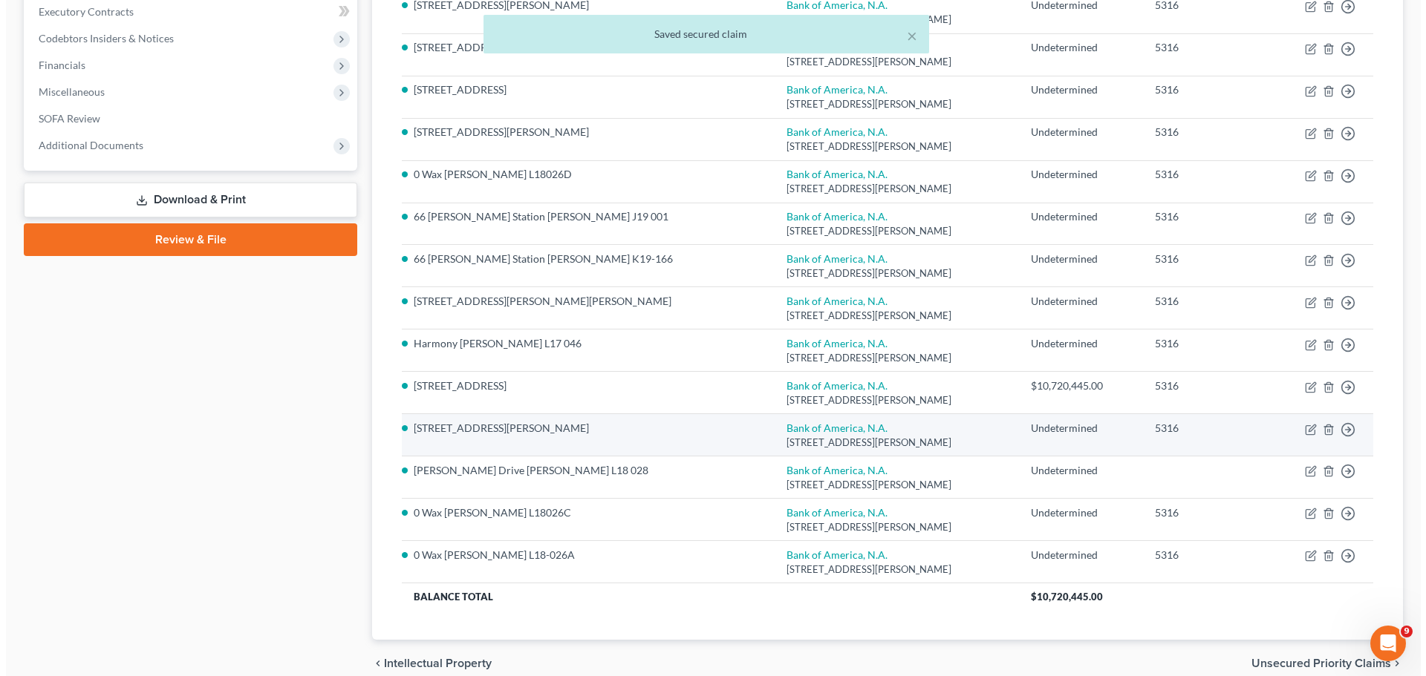
scroll to position [371, 0]
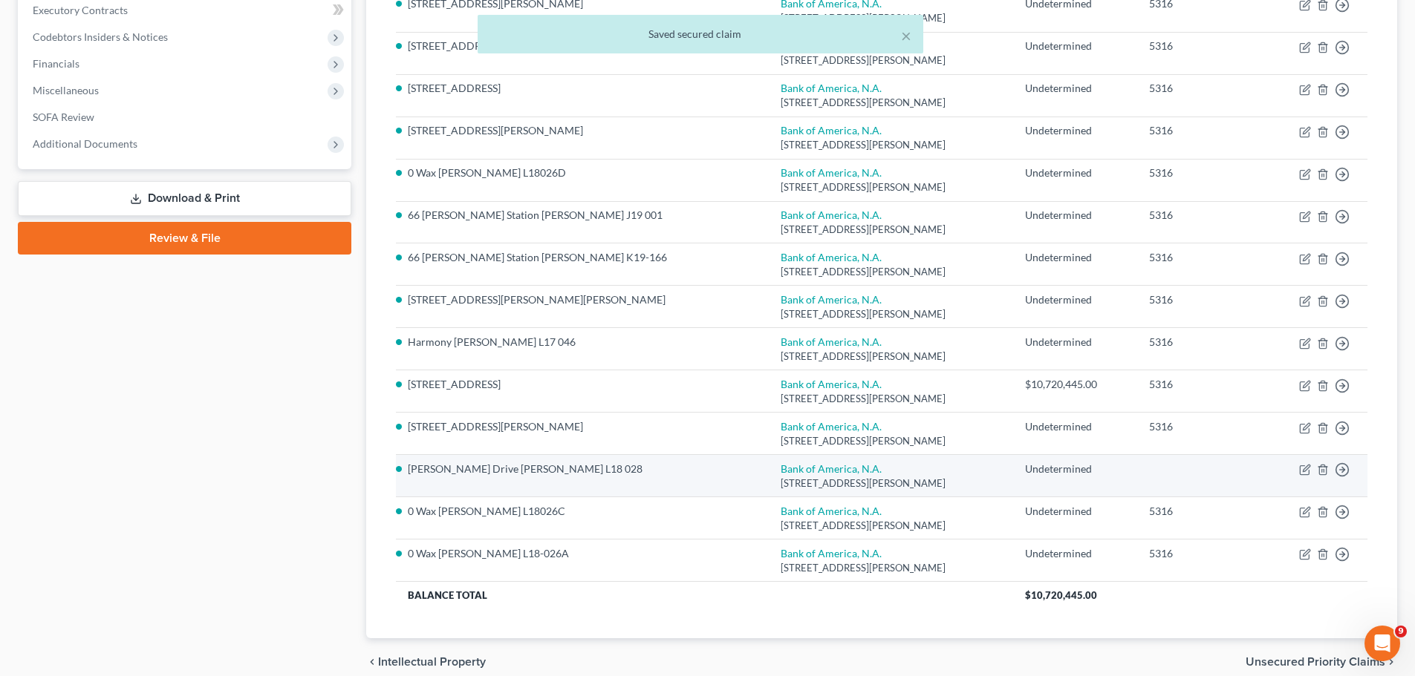
click at [1298, 466] on td "Move to E Move to F Move to G Move to Notice Only" at bounding box center [1315, 476] width 104 height 42
click at [1302, 469] on icon "button" at bounding box center [1305, 470] width 12 height 12
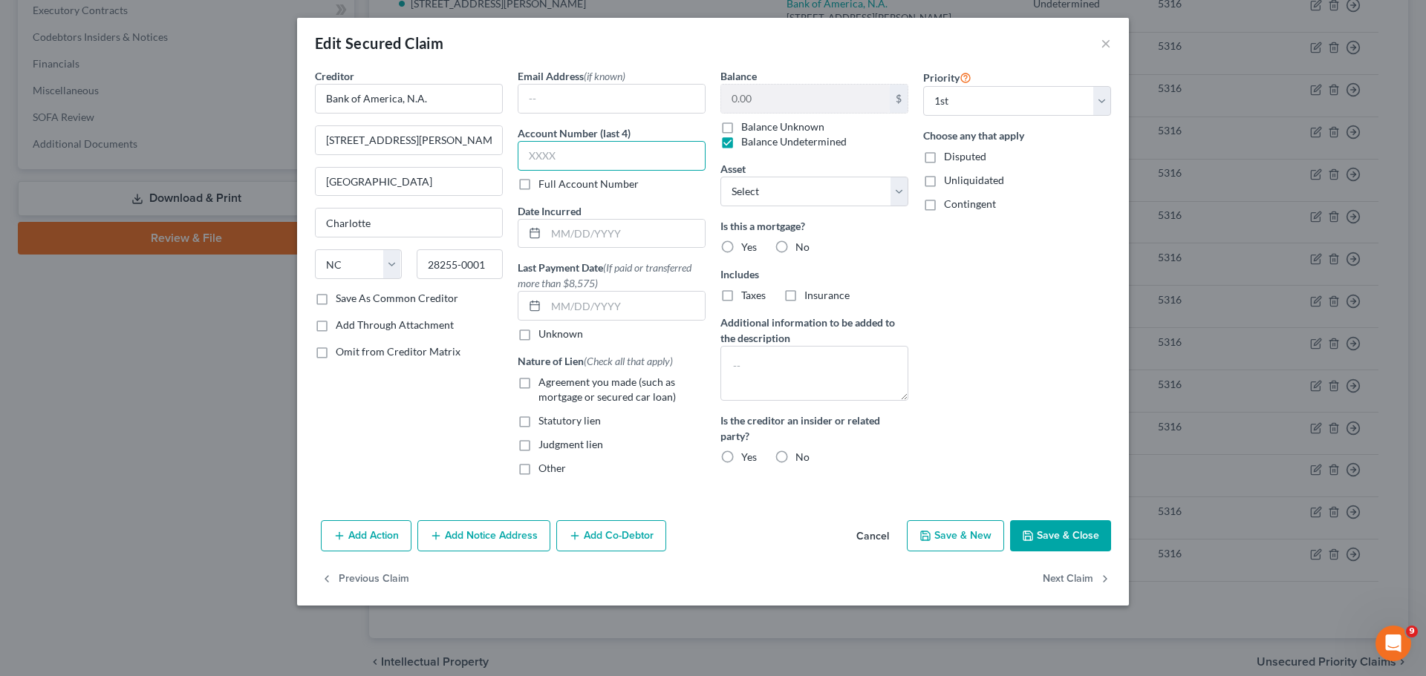
click at [573, 162] on input "text" at bounding box center [612, 156] width 188 height 30
click at [538, 382] on label "Agreement you made (such as mortgage or secured car loan)" at bounding box center [621, 390] width 167 height 30
click at [544, 382] on input "Agreement you made (such as mortgage or secured car loan)" at bounding box center [549, 380] width 10 height 10
click at [741, 248] on label "Yes" at bounding box center [749, 247] width 16 height 15
click at [747, 248] on input "Yes" at bounding box center [752, 245] width 10 height 10
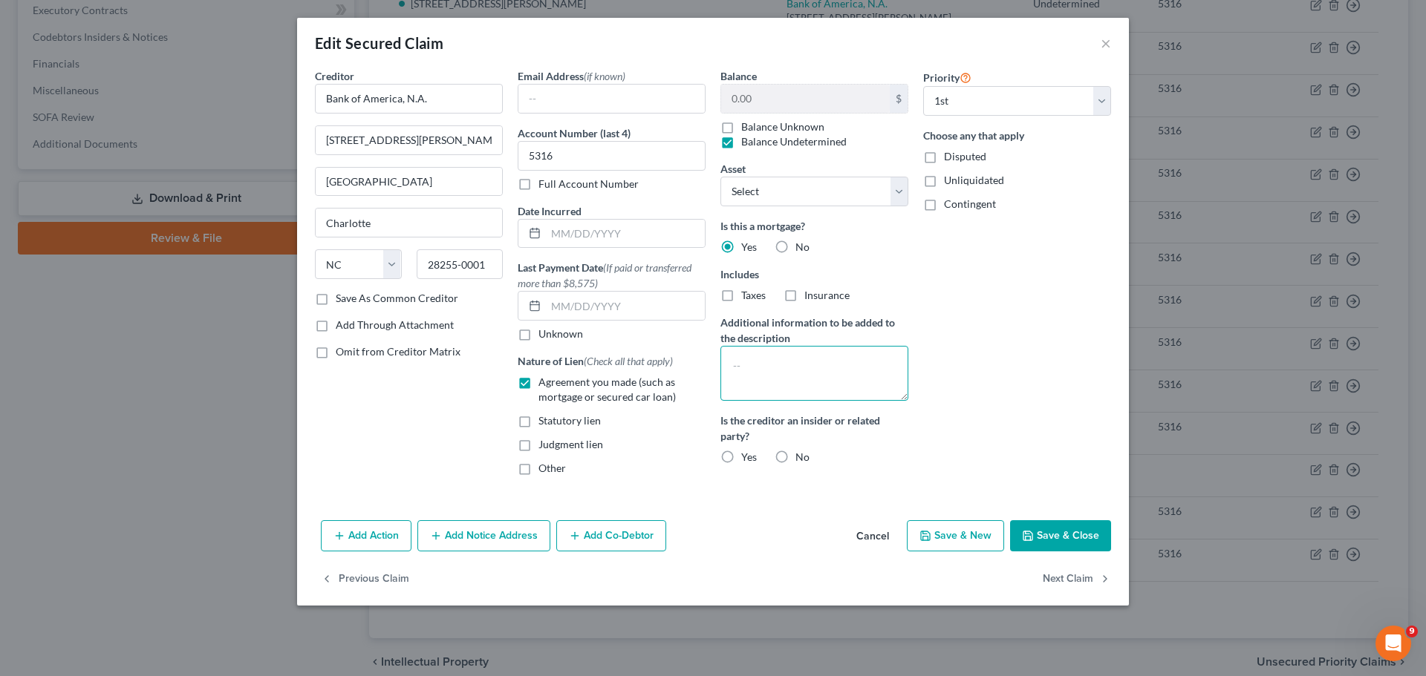
click at [777, 377] on textarea at bounding box center [814, 373] width 188 height 55
paste textarea "Multiple pieces of property act as collateral for this loan; all are identified…"
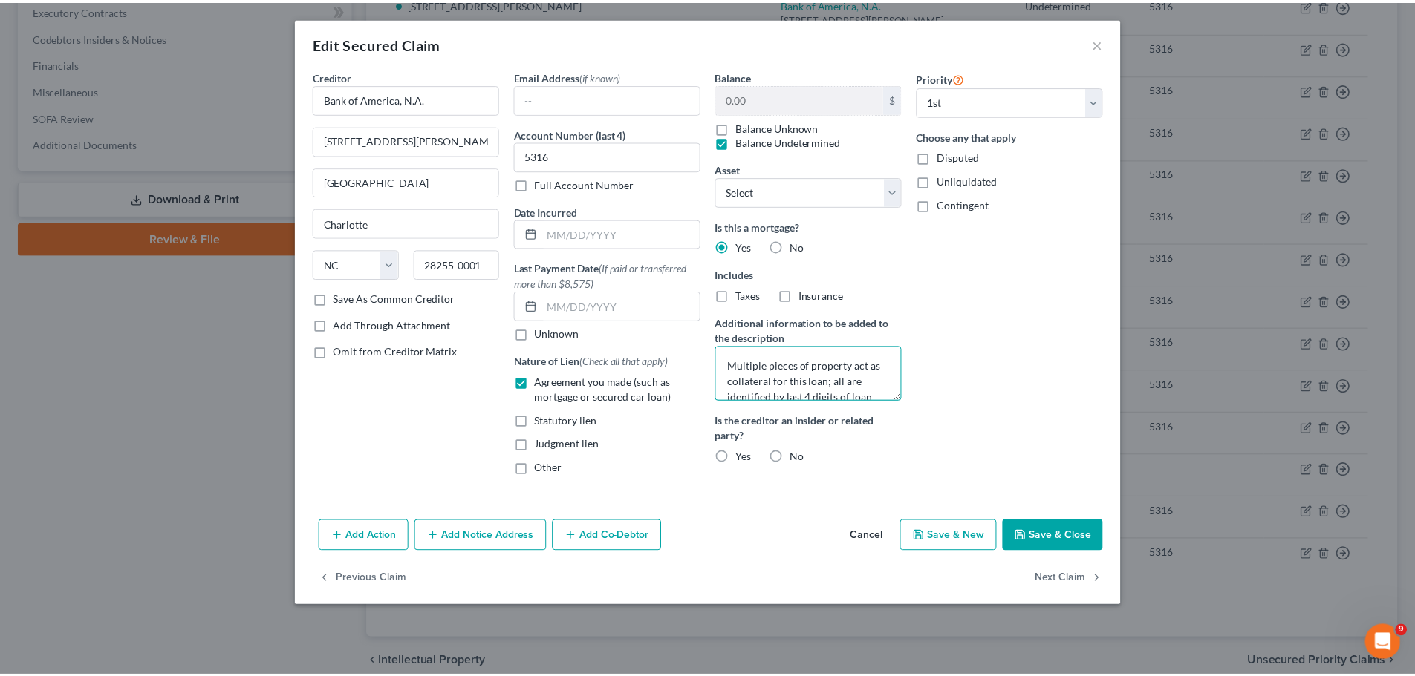
scroll to position [19, 0]
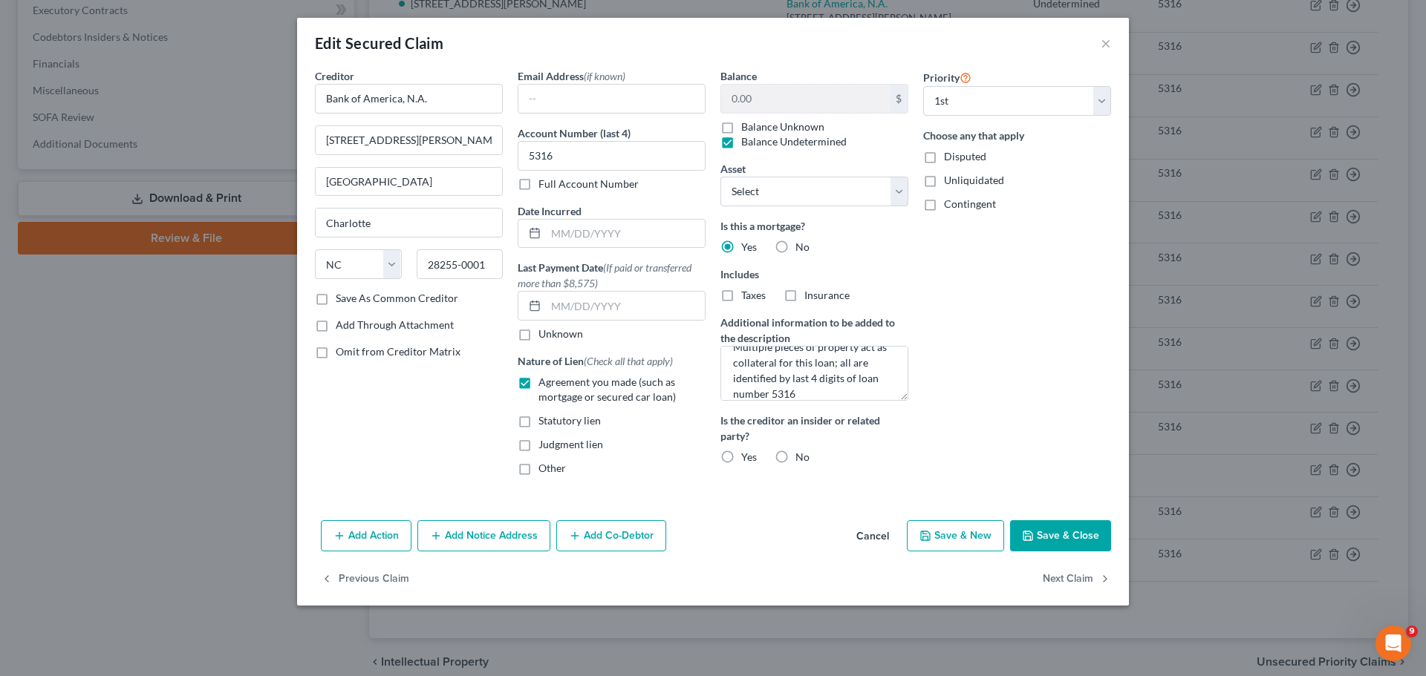
click at [741, 458] on label "Yes" at bounding box center [749, 457] width 16 height 15
click at [747, 458] on input "Yes" at bounding box center [752, 455] width 10 height 10
click at [1061, 534] on button "Save & Close" at bounding box center [1060, 536] width 101 height 31
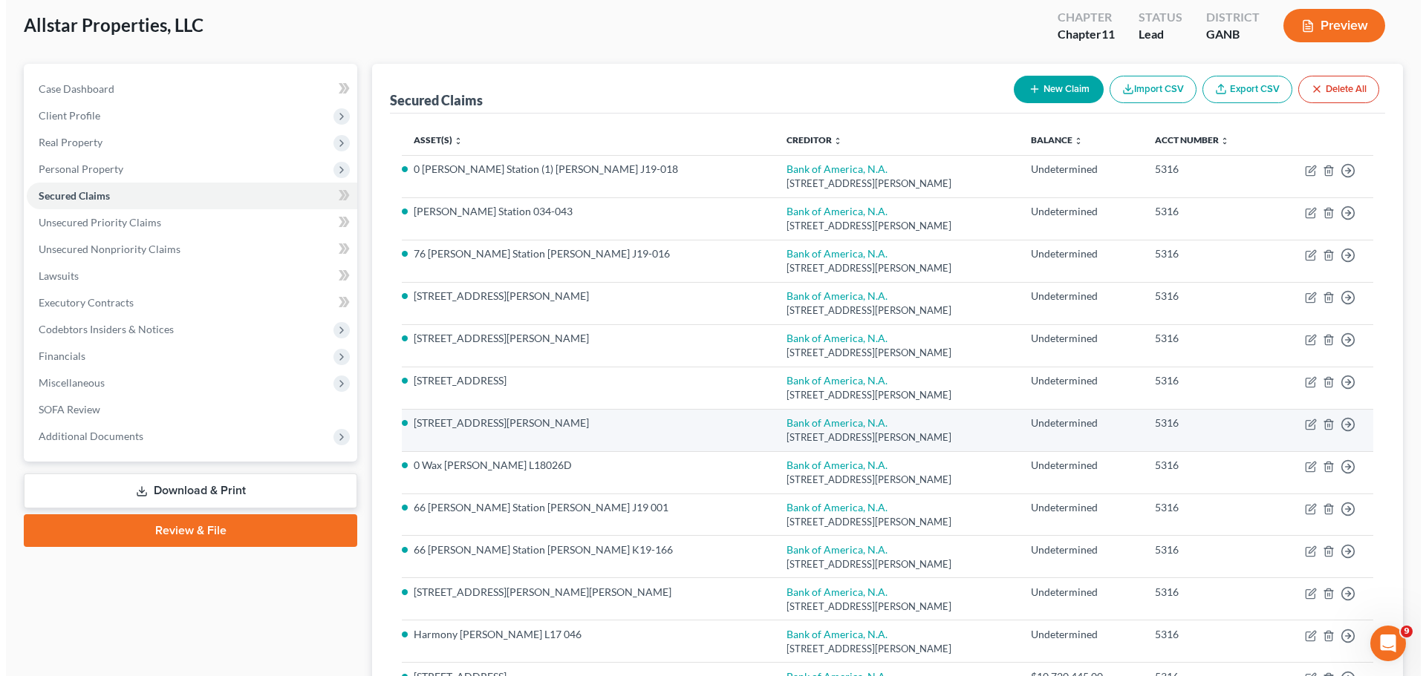
scroll to position [0, 0]
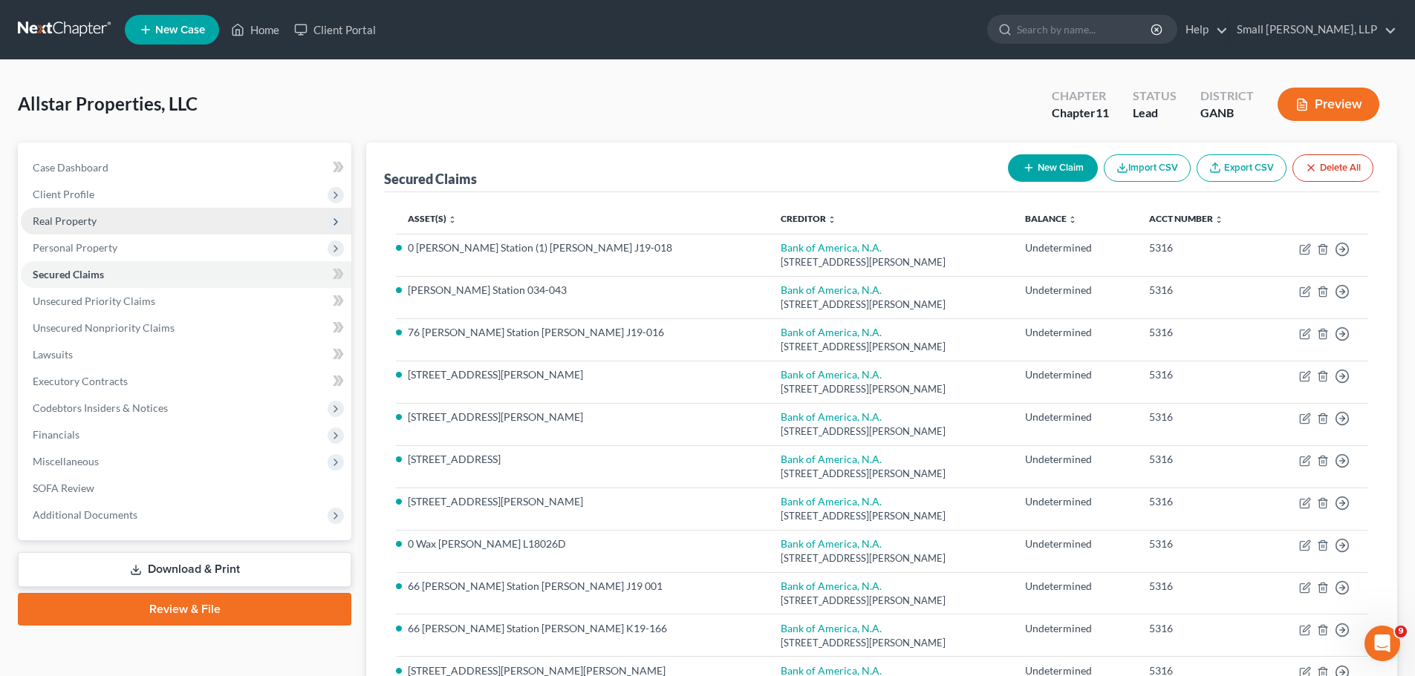
click at [192, 223] on span "Real Property" at bounding box center [186, 221] width 330 height 27
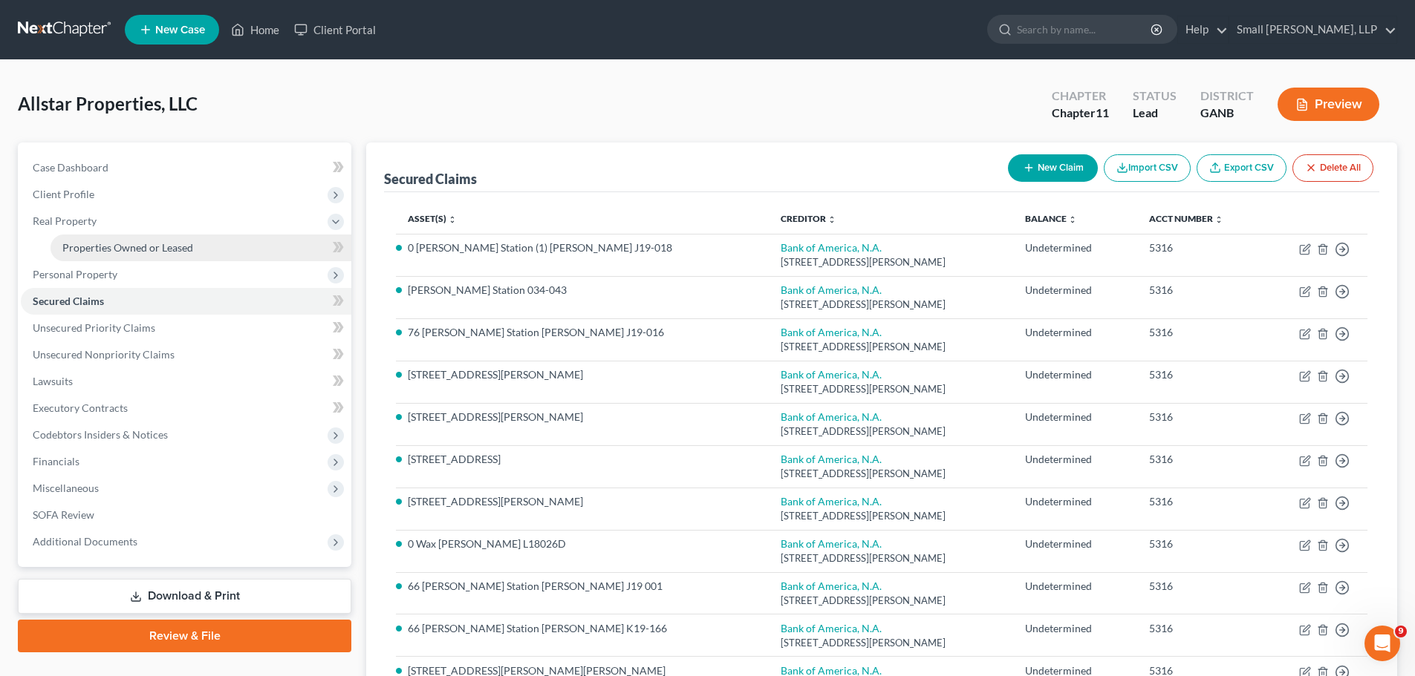
click at [193, 246] on link "Properties Owned or Leased" at bounding box center [200, 248] width 301 height 27
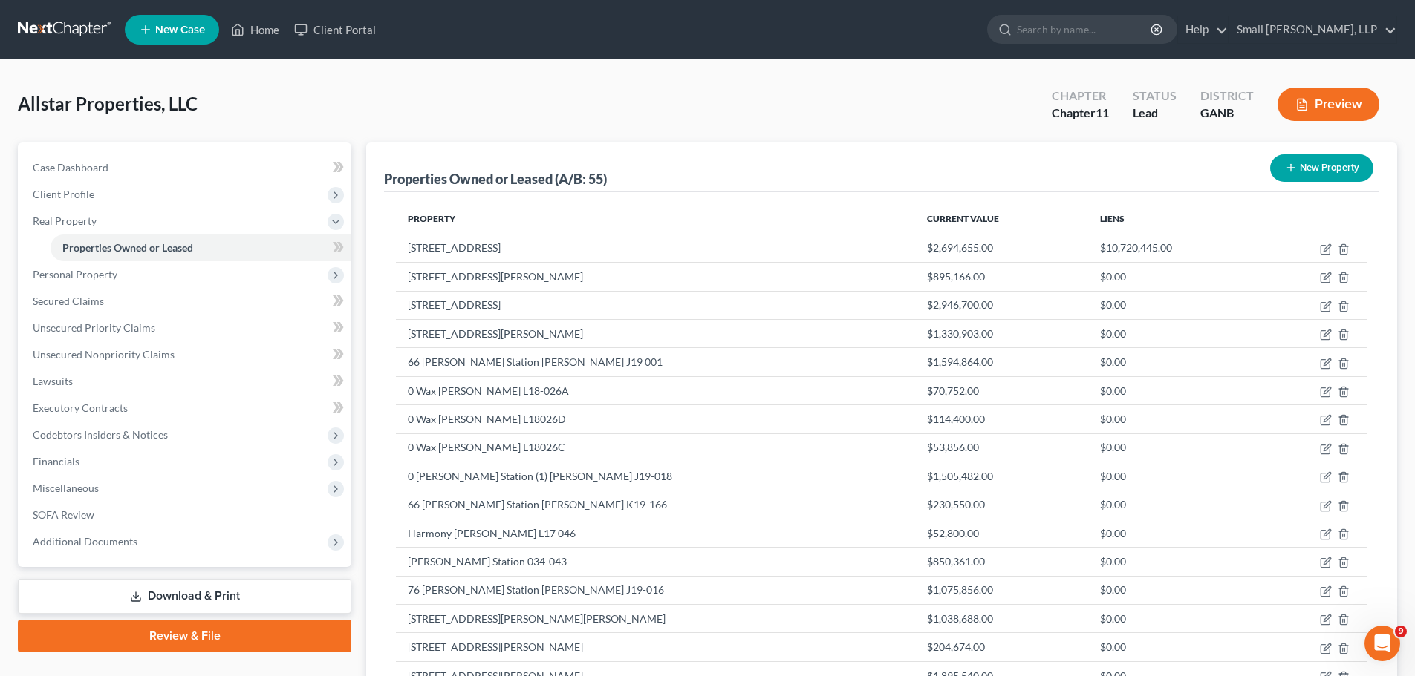
click at [1305, 170] on button "New Property" at bounding box center [1321, 167] width 103 height 27
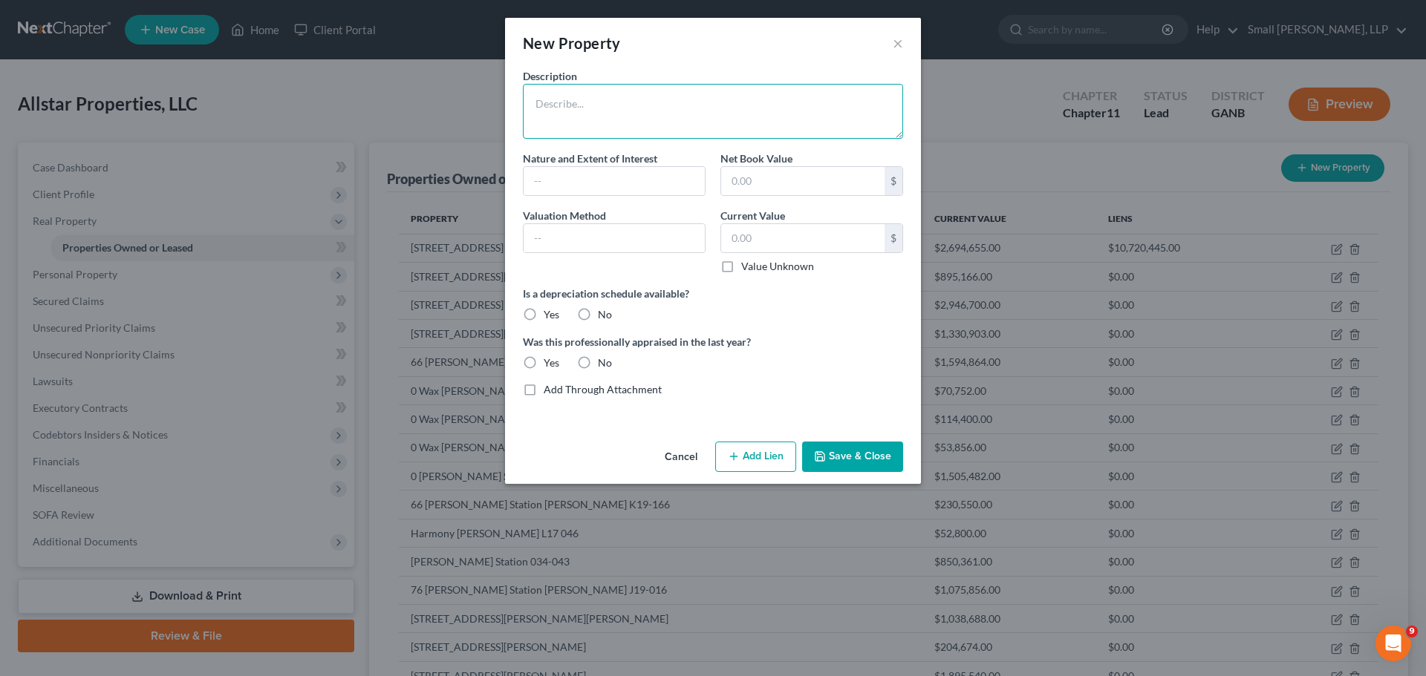
click at [640, 117] on textarea at bounding box center [713, 111] width 380 height 55
click at [758, 240] on input "text" at bounding box center [802, 238] width 163 height 28
click at [601, 180] on input "text" at bounding box center [613, 181] width 181 height 28
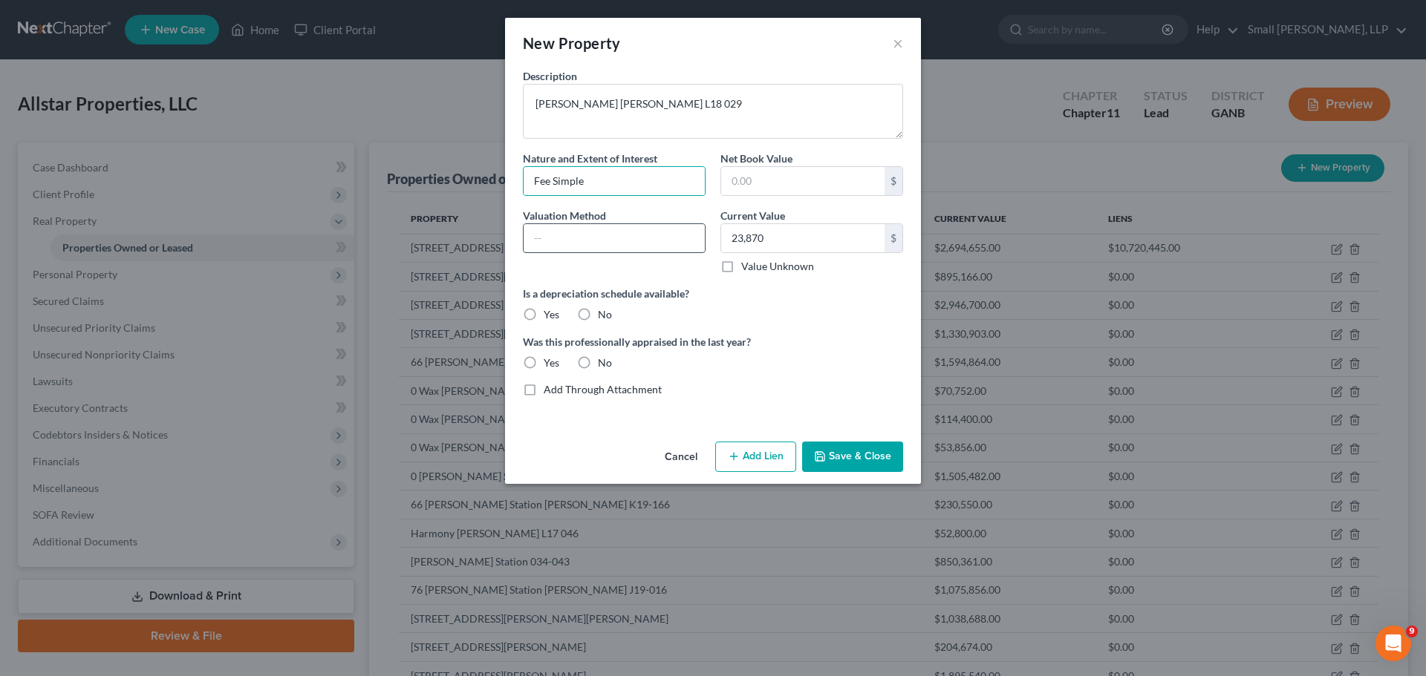
click at [618, 238] on input "text" at bounding box center [613, 238] width 181 height 28
click at [598, 315] on label "No" at bounding box center [605, 314] width 14 height 15
click at [604, 315] on input "No" at bounding box center [609, 312] width 10 height 10
click at [598, 365] on label "No" at bounding box center [605, 363] width 14 height 15
click at [604, 365] on input "No" at bounding box center [609, 361] width 10 height 10
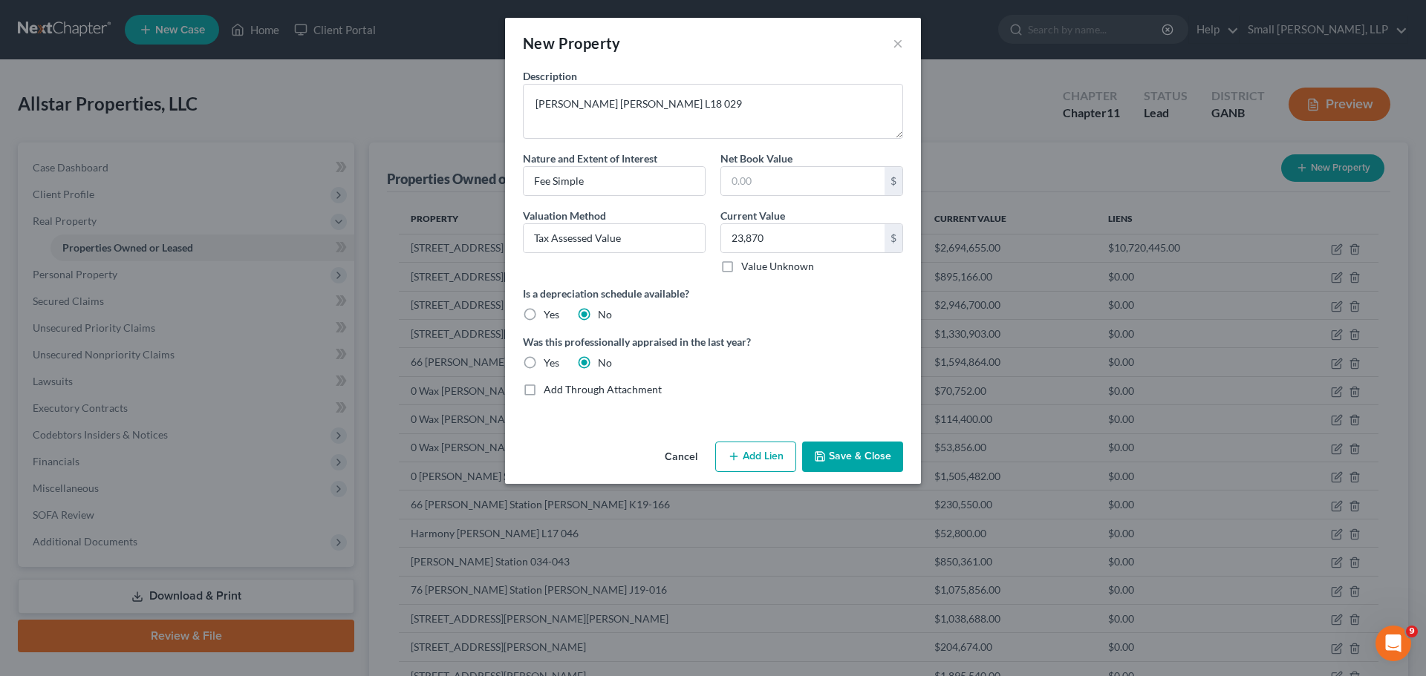
click at [740, 451] on icon "button" at bounding box center [734, 457] width 12 height 12
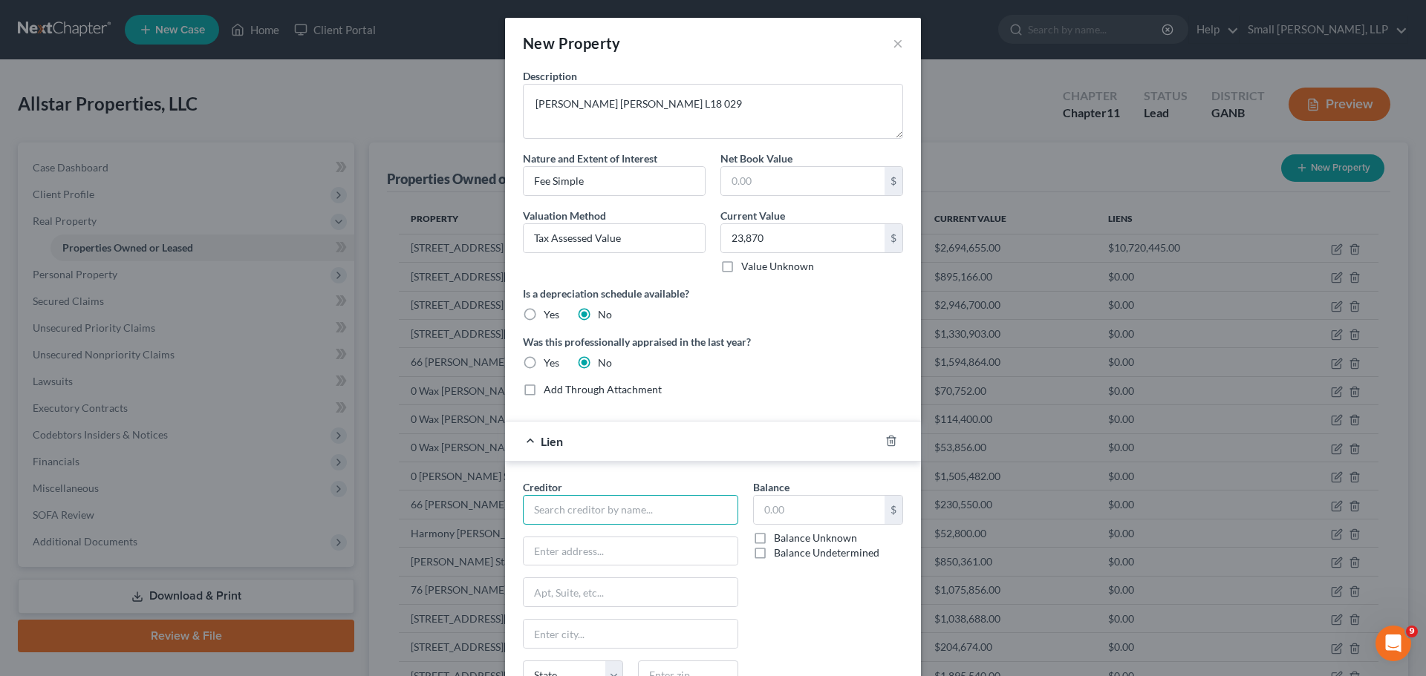
click at [658, 495] on input "text" at bounding box center [630, 510] width 215 height 30
click at [651, 551] on div "Bank of America, N.A." at bounding box center [612, 558] width 154 height 15
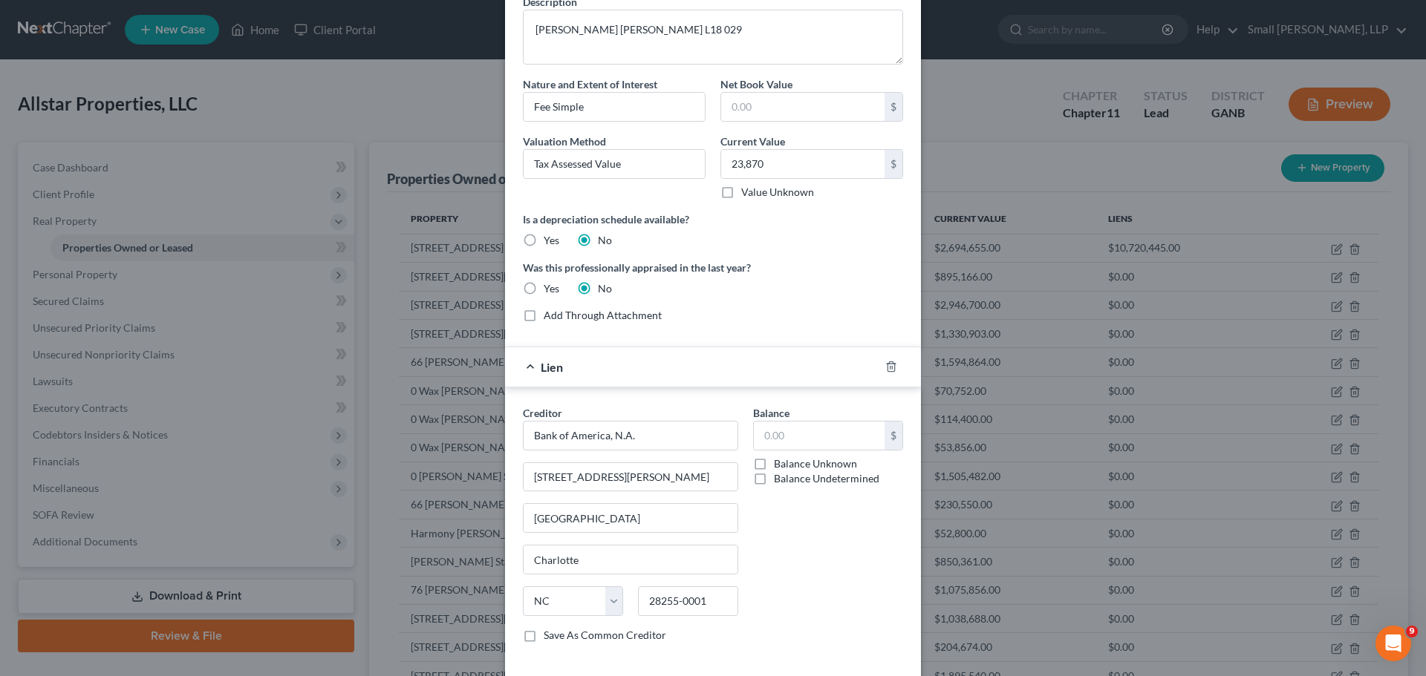
click at [783, 481] on label "Balance Undetermined" at bounding box center [826, 479] width 105 height 15
click at [783, 481] on input "Balance Undetermined" at bounding box center [785, 477] width 10 height 10
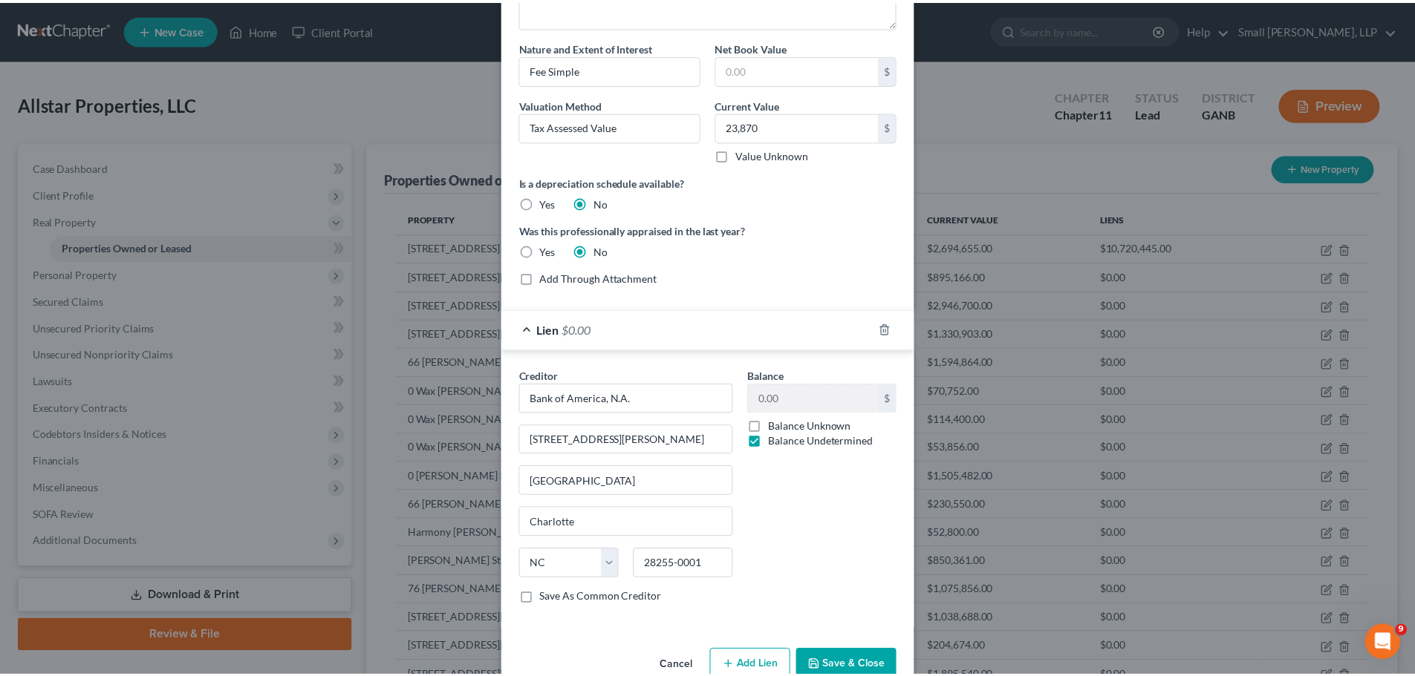
scroll to position [146, 0]
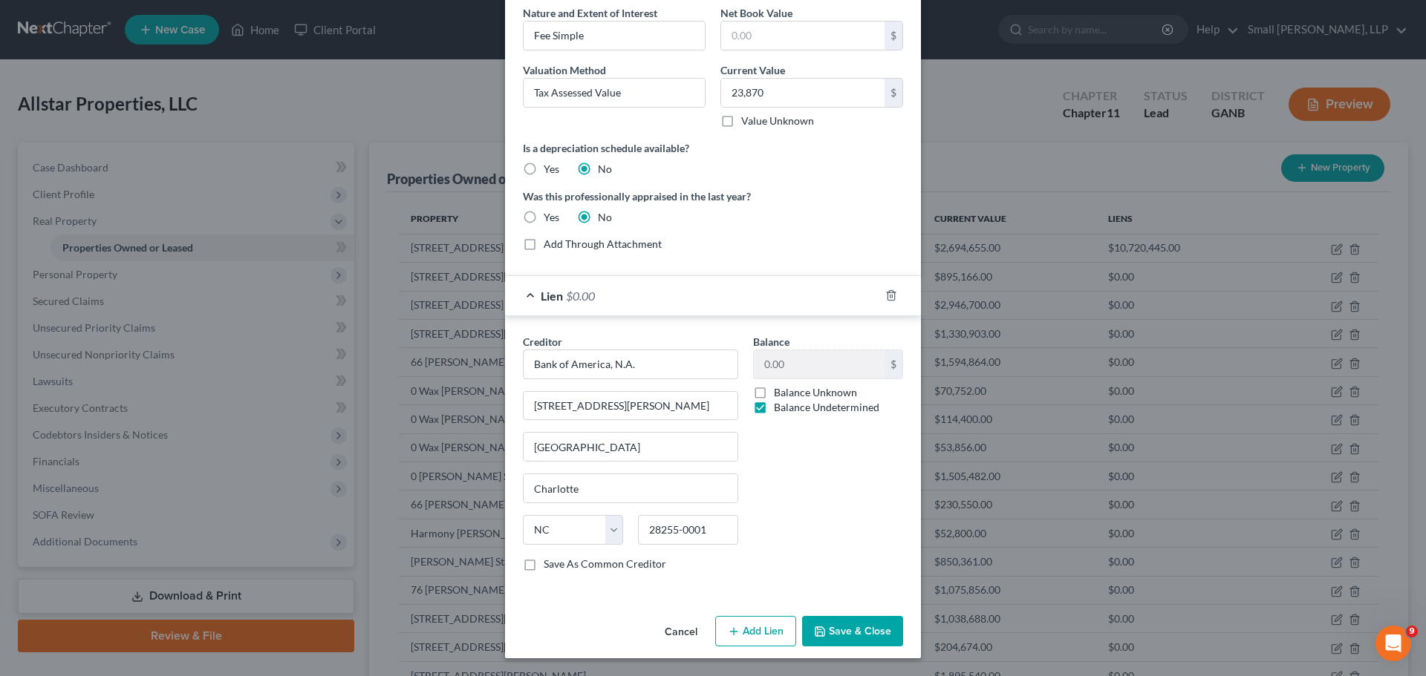
click at [847, 630] on button "Save & Close" at bounding box center [852, 631] width 101 height 31
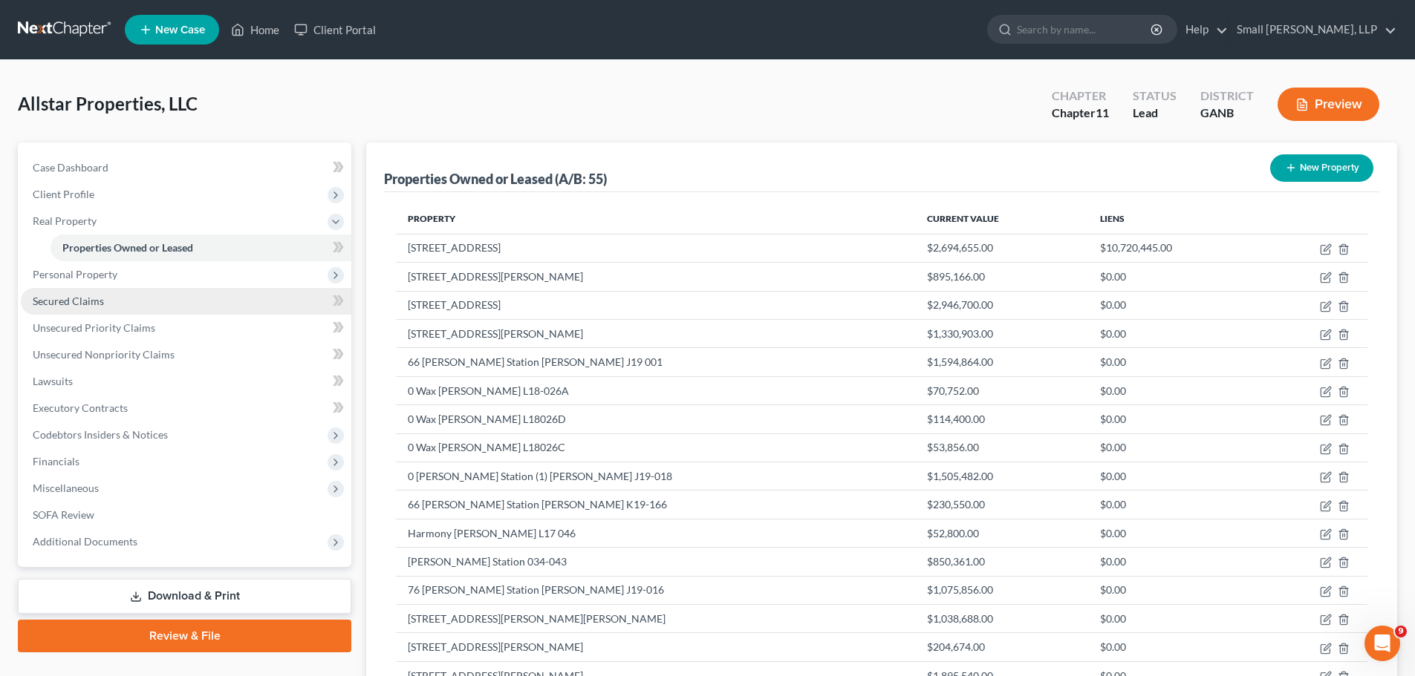
click at [94, 305] on span "Secured Claims" at bounding box center [68, 301] width 71 height 13
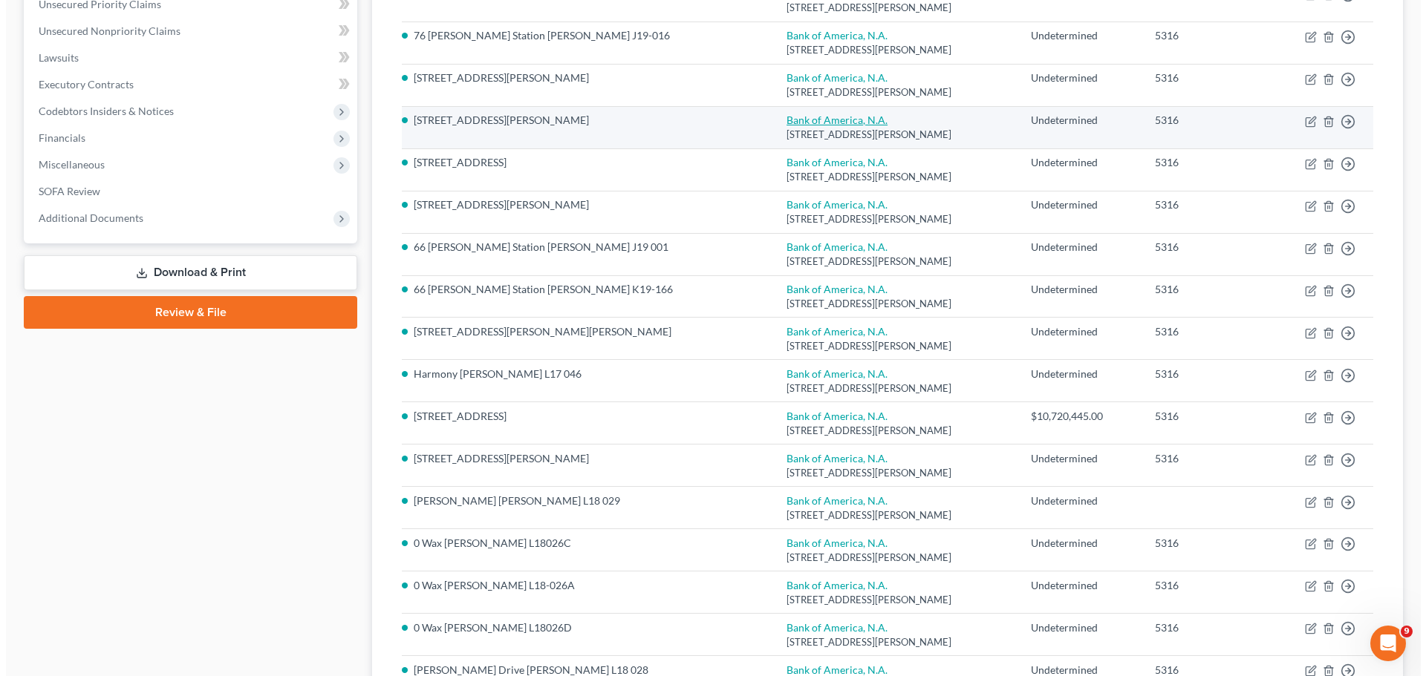
scroll to position [371, 0]
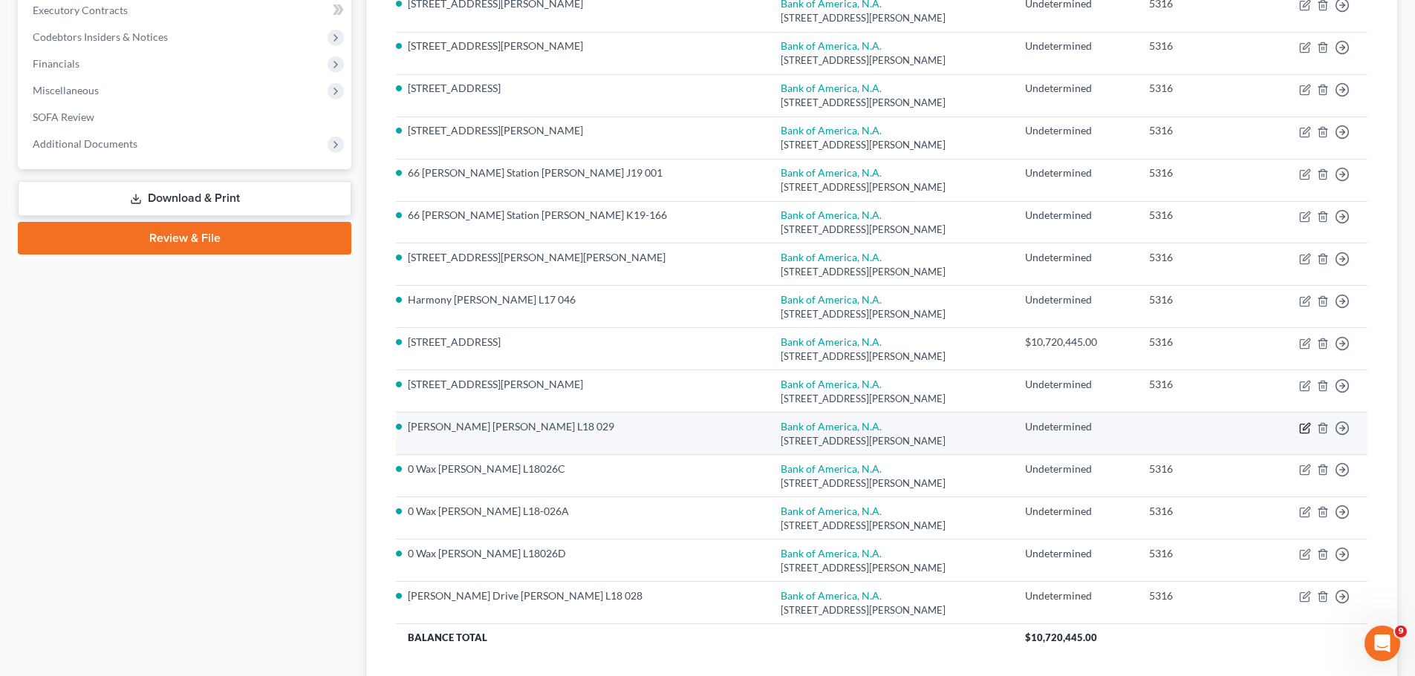
click at [1303, 429] on icon "button" at bounding box center [1305, 426] width 7 height 7
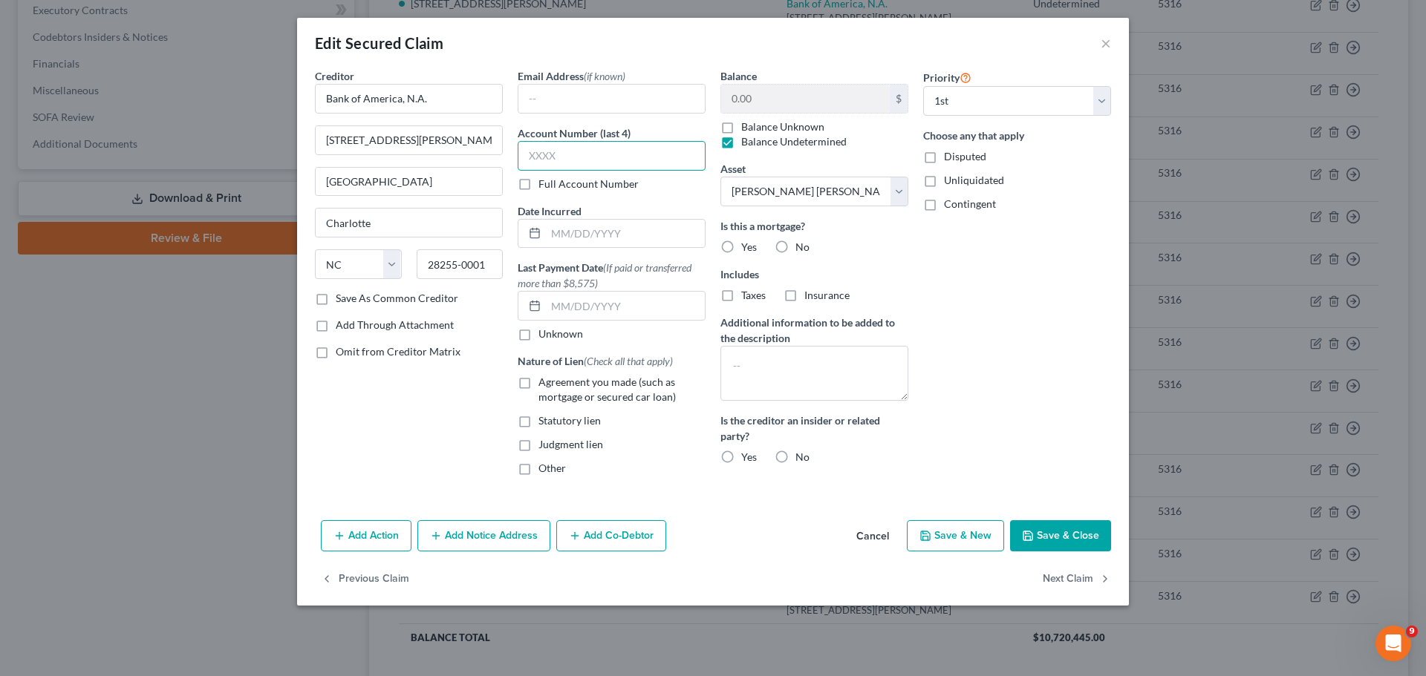
click at [623, 160] on input "text" at bounding box center [612, 156] width 188 height 30
click at [596, 224] on input "text" at bounding box center [625, 234] width 159 height 28
click at [544, 392] on span "Agreement you made (such as mortgage or secured car loan)" at bounding box center [606, 389] width 137 height 27
click at [544, 385] on input "Agreement you made (such as mortgage or secured car loan)" at bounding box center [549, 380] width 10 height 10
click at [538, 388] on label "Agreement you made (such as mortgage or secured car loan)" at bounding box center [621, 390] width 167 height 30
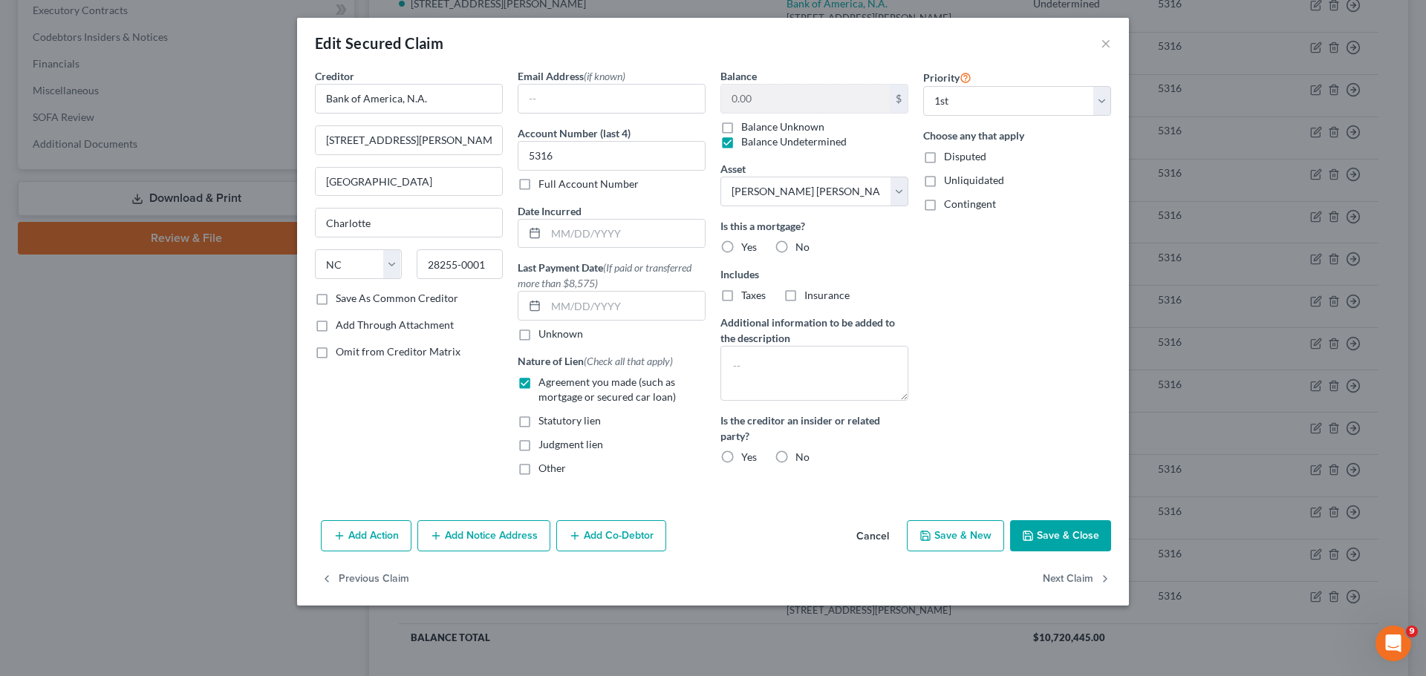
click at [544, 385] on input "Agreement you made (such as mortgage or secured car loan)" at bounding box center [549, 380] width 10 height 10
click at [538, 385] on label "Agreement you made (such as mortgage or secured car loan)" at bounding box center [621, 390] width 167 height 30
click at [544, 385] on input "Agreement you made (such as mortgage or secured car loan)" at bounding box center [549, 380] width 10 height 10
click at [741, 242] on label "Yes" at bounding box center [749, 247] width 16 height 15
click at [747, 242] on input "Yes" at bounding box center [752, 245] width 10 height 10
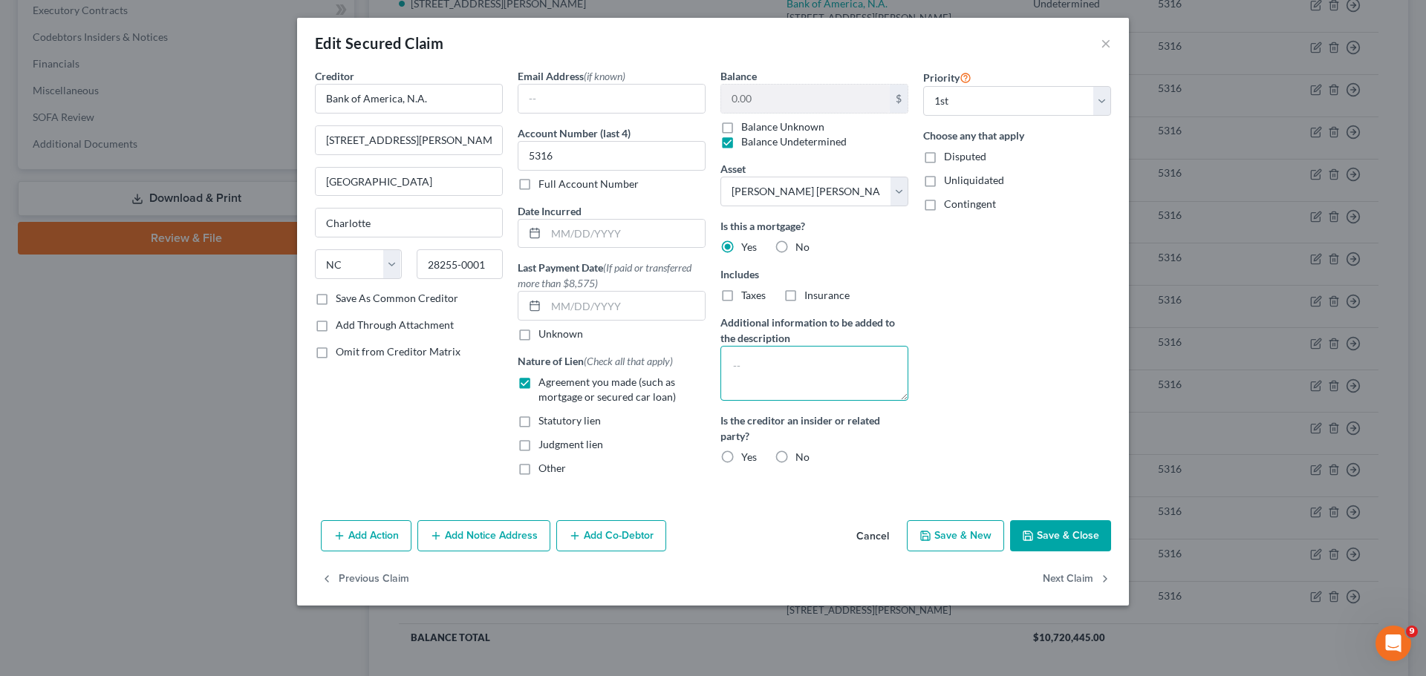
click at [743, 353] on textarea at bounding box center [814, 373] width 188 height 55
paste textarea "Multiple pieces of property act as collateral for this loan; all are identified…"
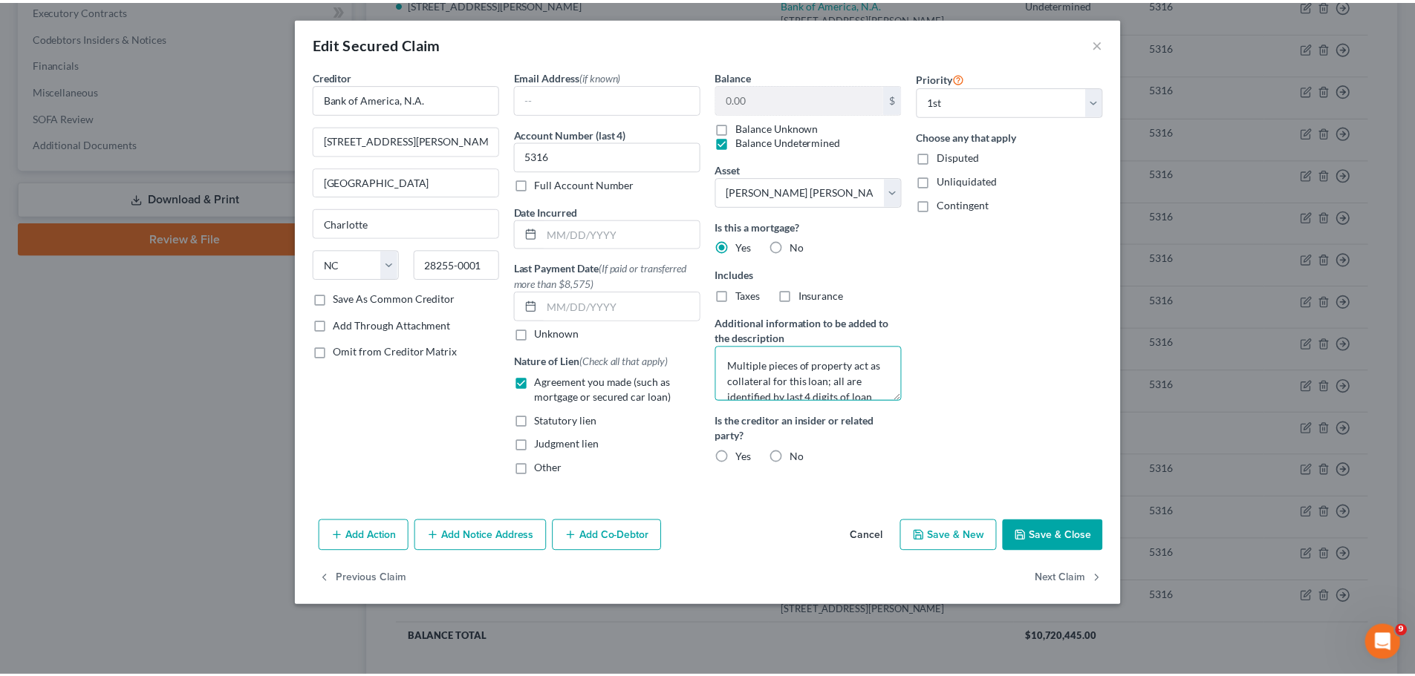
scroll to position [19, 0]
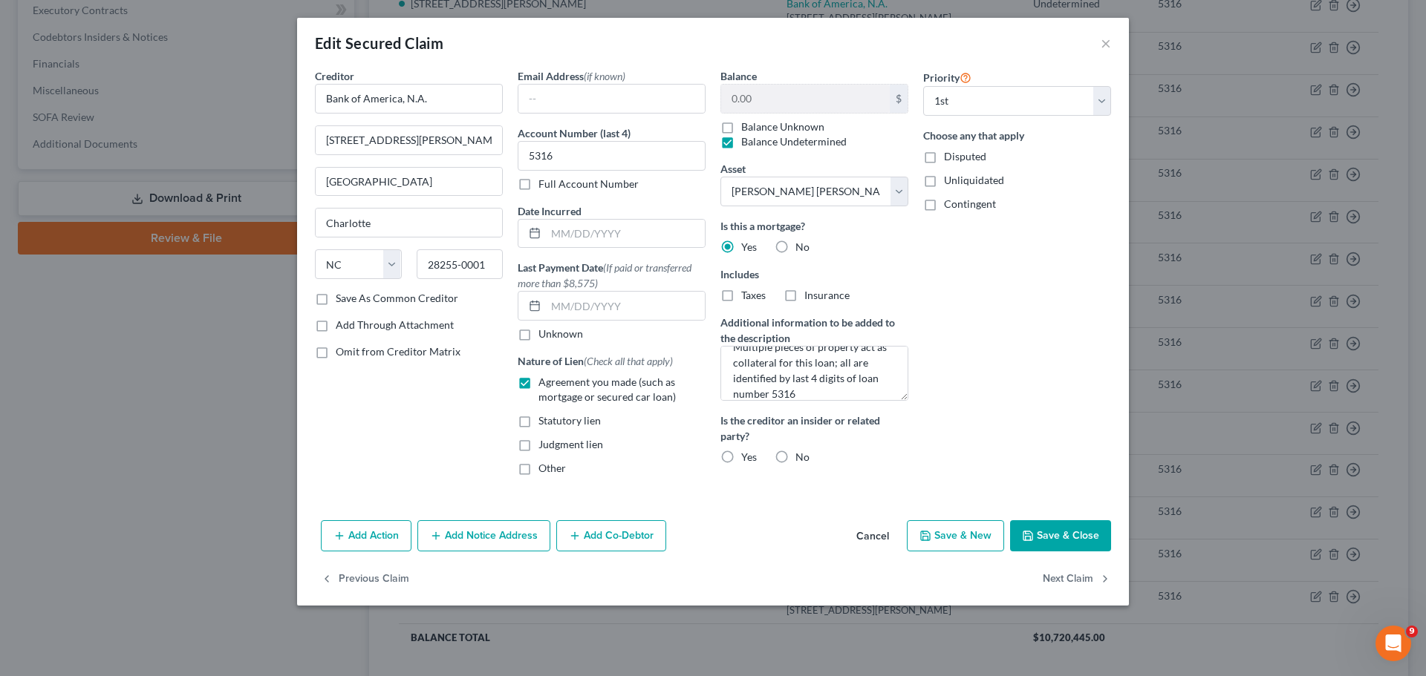
click at [795, 451] on label "No" at bounding box center [802, 457] width 14 height 15
click at [801, 451] on input "No" at bounding box center [806, 455] width 10 height 10
click at [1046, 537] on button "Save & Close" at bounding box center [1060, 536] width 101 height 31
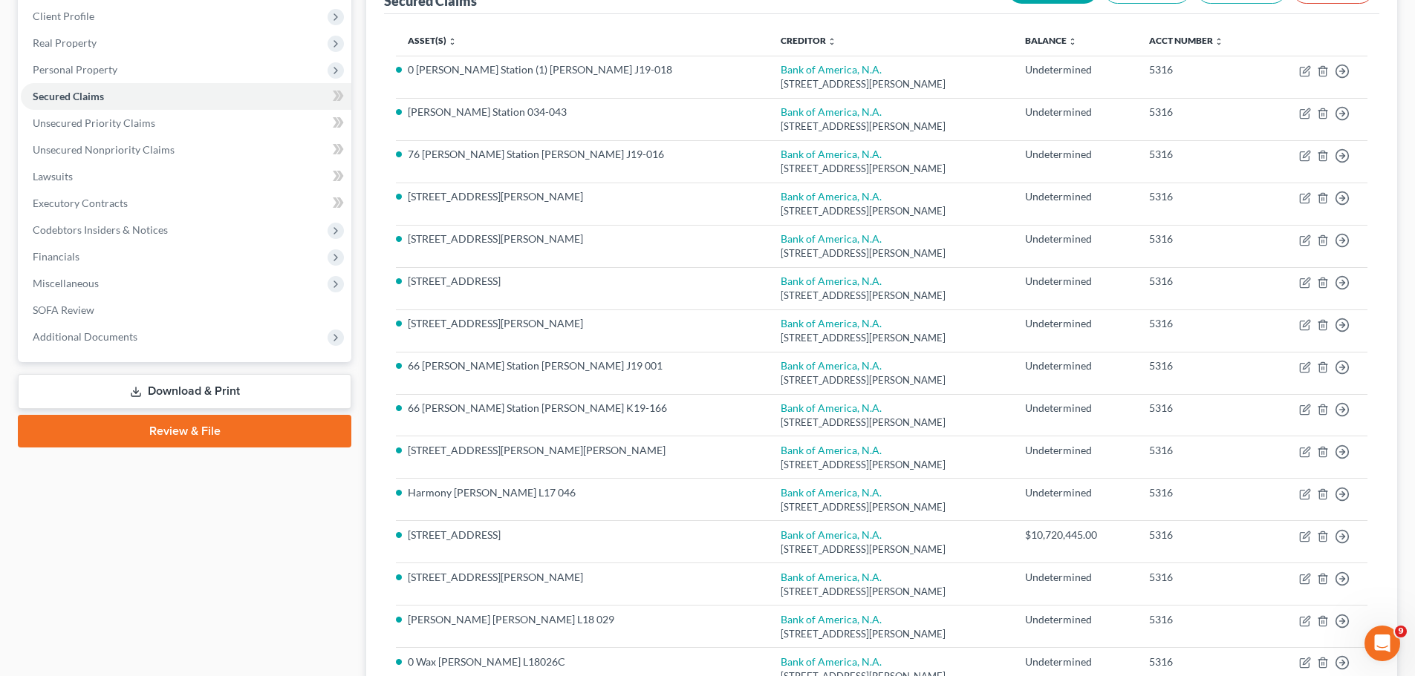
scroll to position [0, 0]
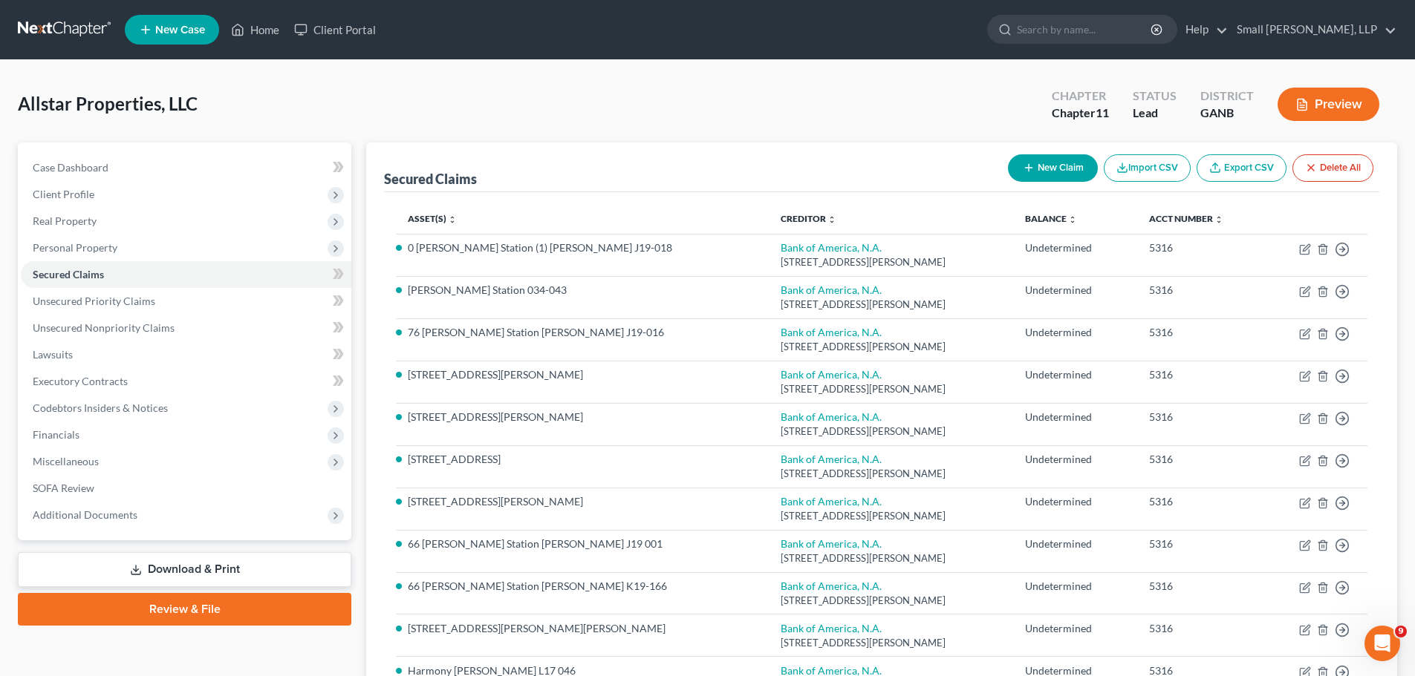
click at [56, 25] on link at bounding box center [65, 29] width 95 height 27
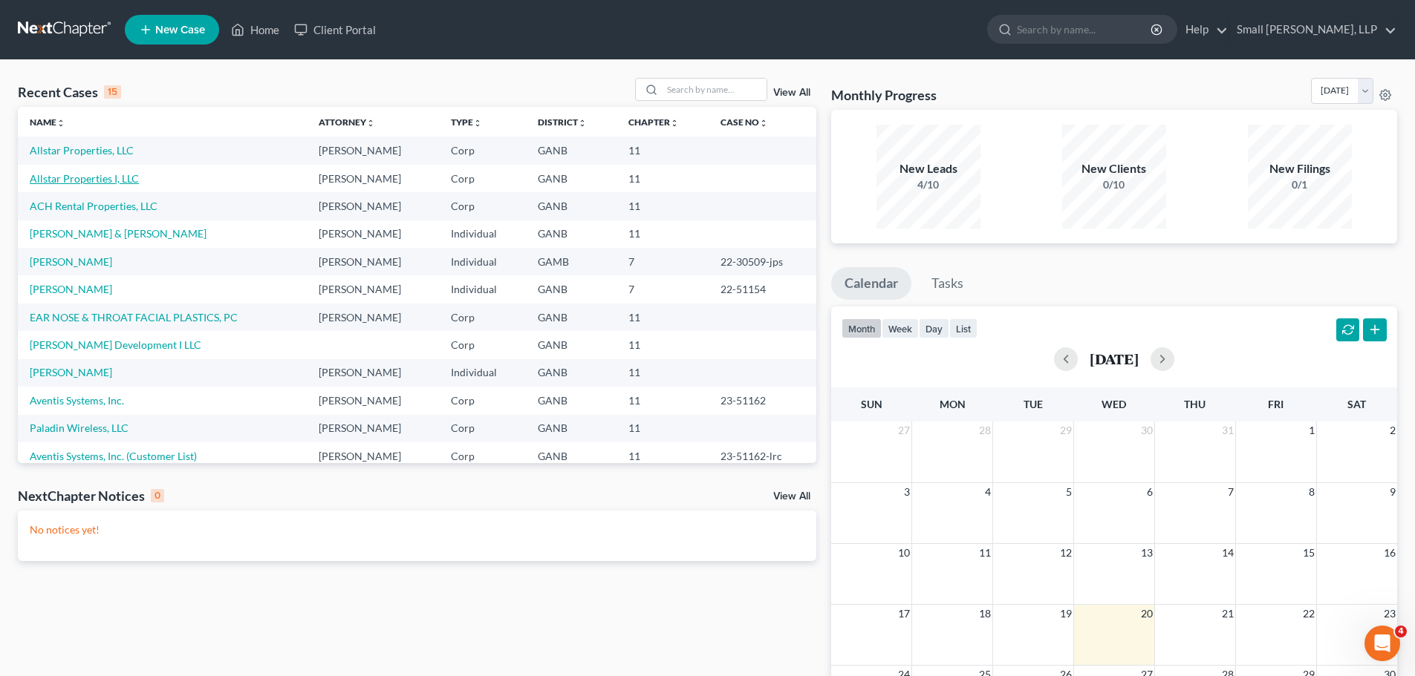
click at [52, 177] on link "Allstar Properties I, LLC" at bounding box center [84, 178] width 109 height 13
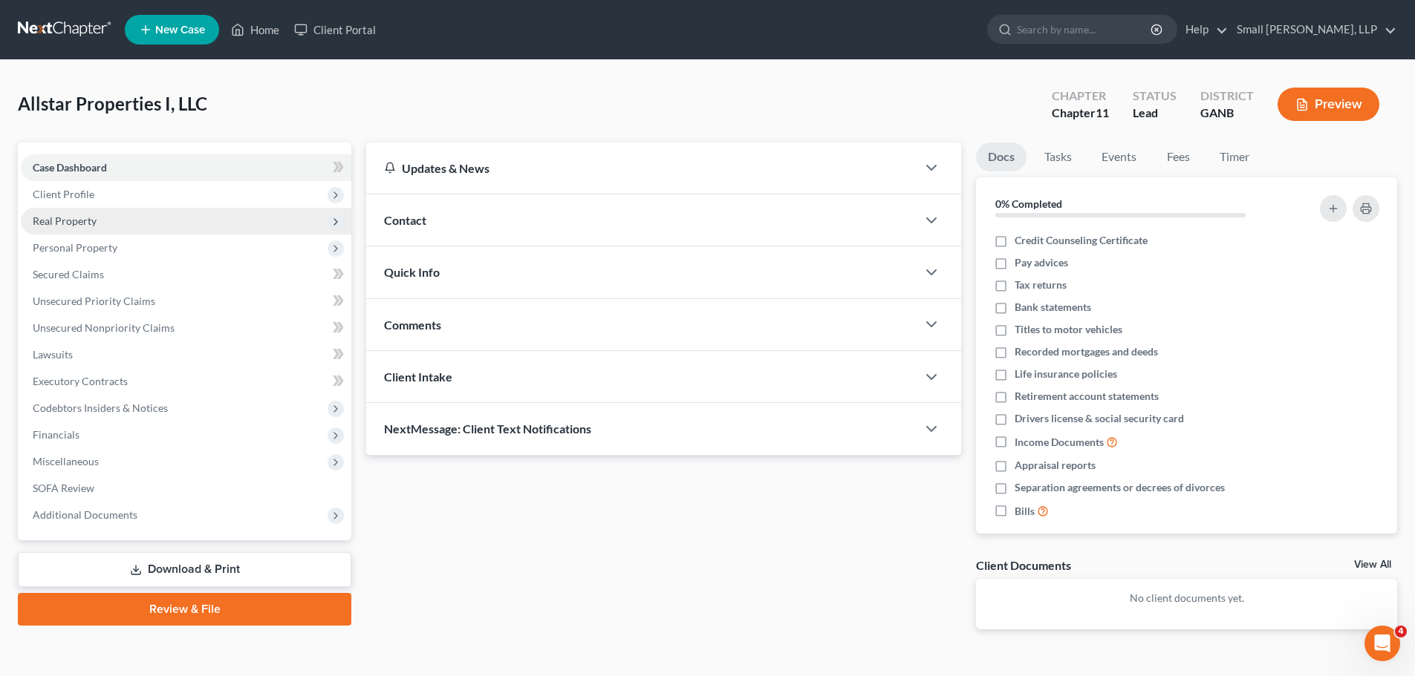
click at [56, 220] on span "Real Property" at bounding box center [65, 221] width 64 height 13
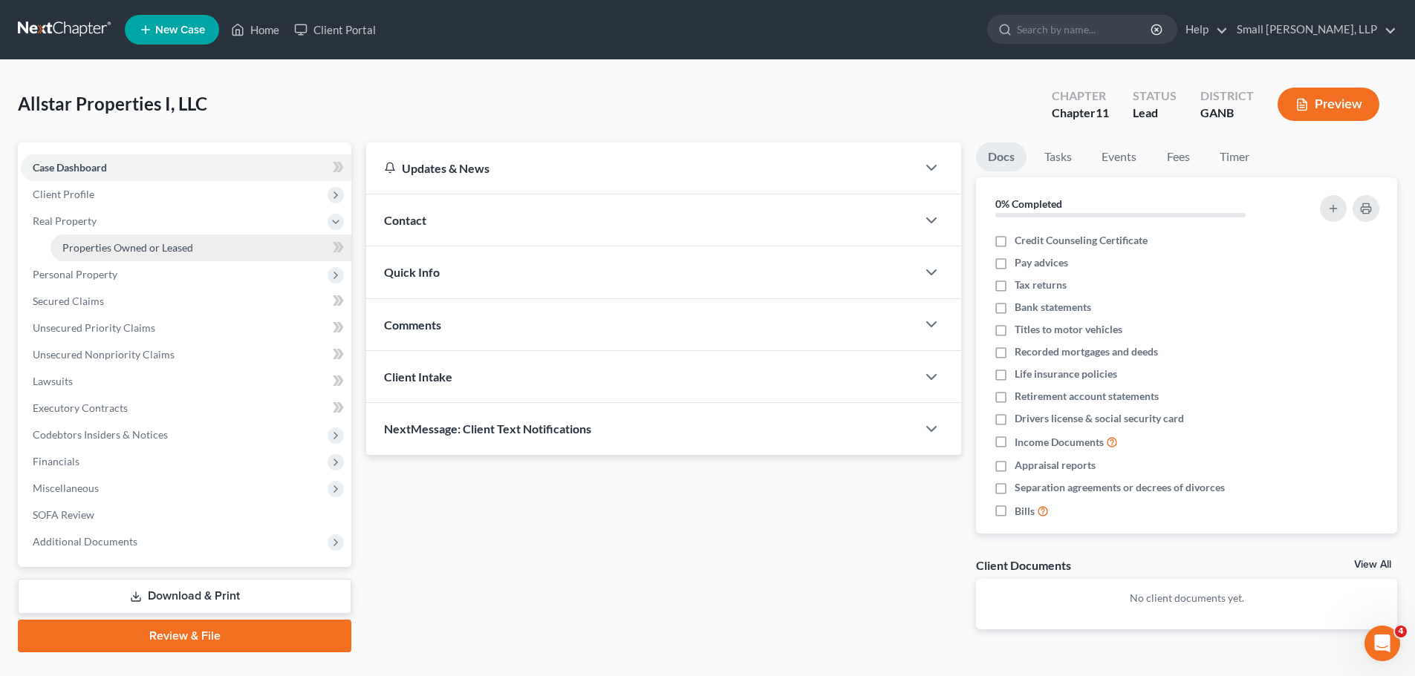
click at [100, 241] on span "Properties Owned or Leased" at bounding box center [127, 247] width 131 height 13
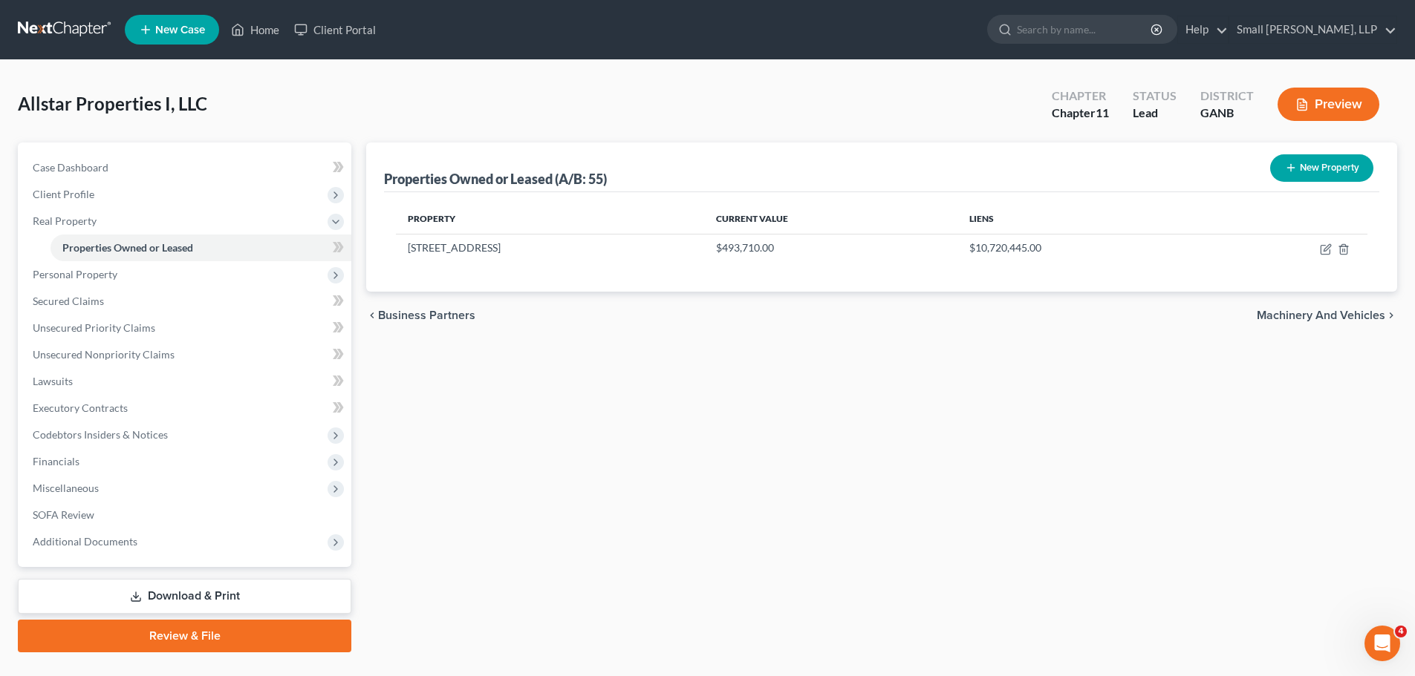
click at [1320, 174] on button "New Property" at bounding box center [1321, 167] width 103 height 27
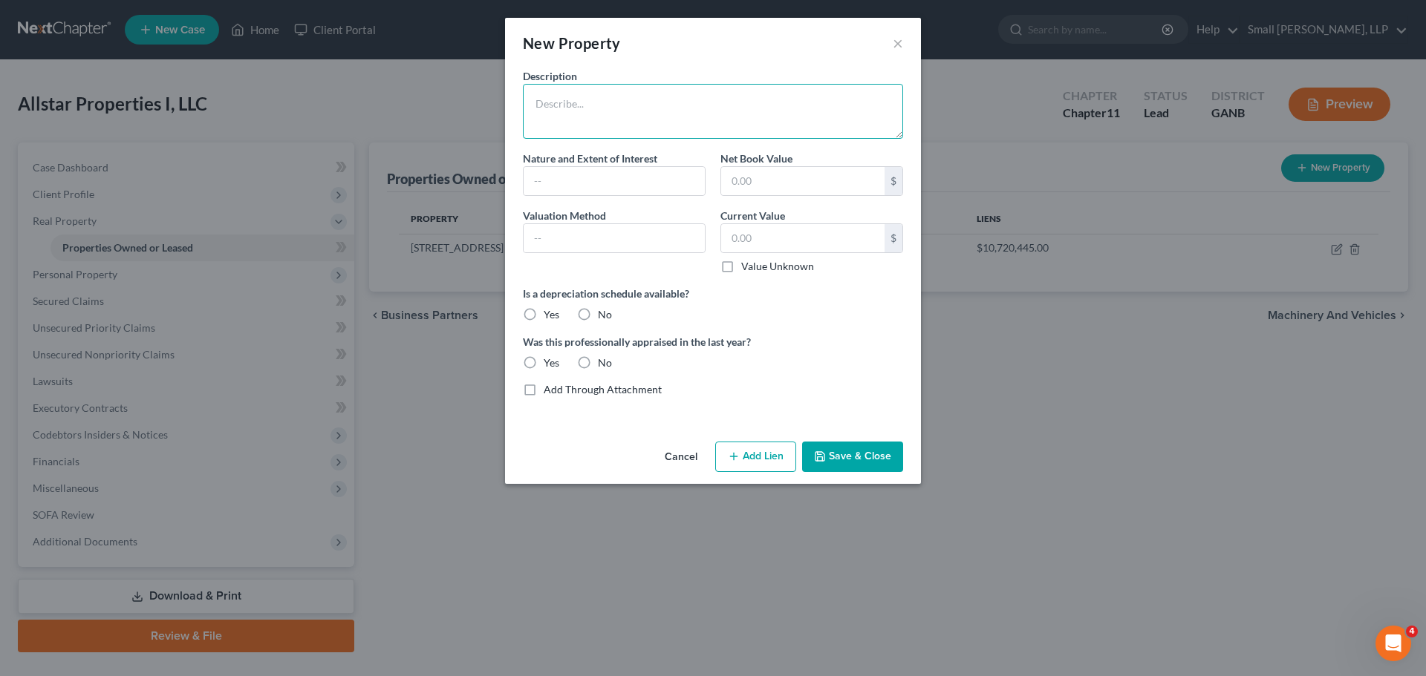
click at [778, 111] on textarea at bounding box center [713, 111] width 380 height 55
type textarea "280 Industrial 054-049G"
click at [788, 232] on input "text" at bounding box center [802, 238] width 163 height 28
type input "257,016"
drag, startPoint x: 595, startPoint y: 171, endPoint x: 598, endPoint y: 180, distance: 9.7
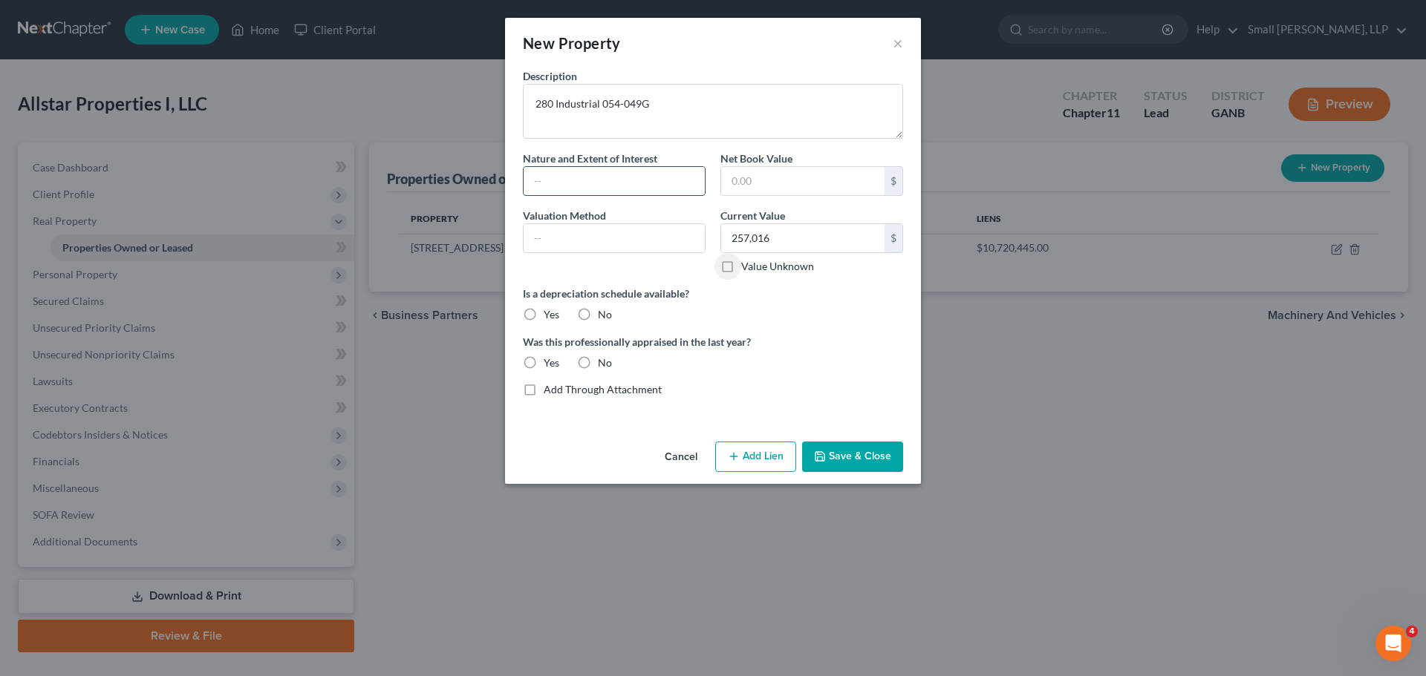
click at [595, 171] on input "text" at bounding box center [613, 181] width 181 height 28
type input "Fee Simple"
click at [627, 241] on input "text" at bounding box center [613, 238] width 181 height 28
type input "Tax Assessed Value"
click at [599, 316] on label "No" at bounding box center [605, 314] width 14 height 15
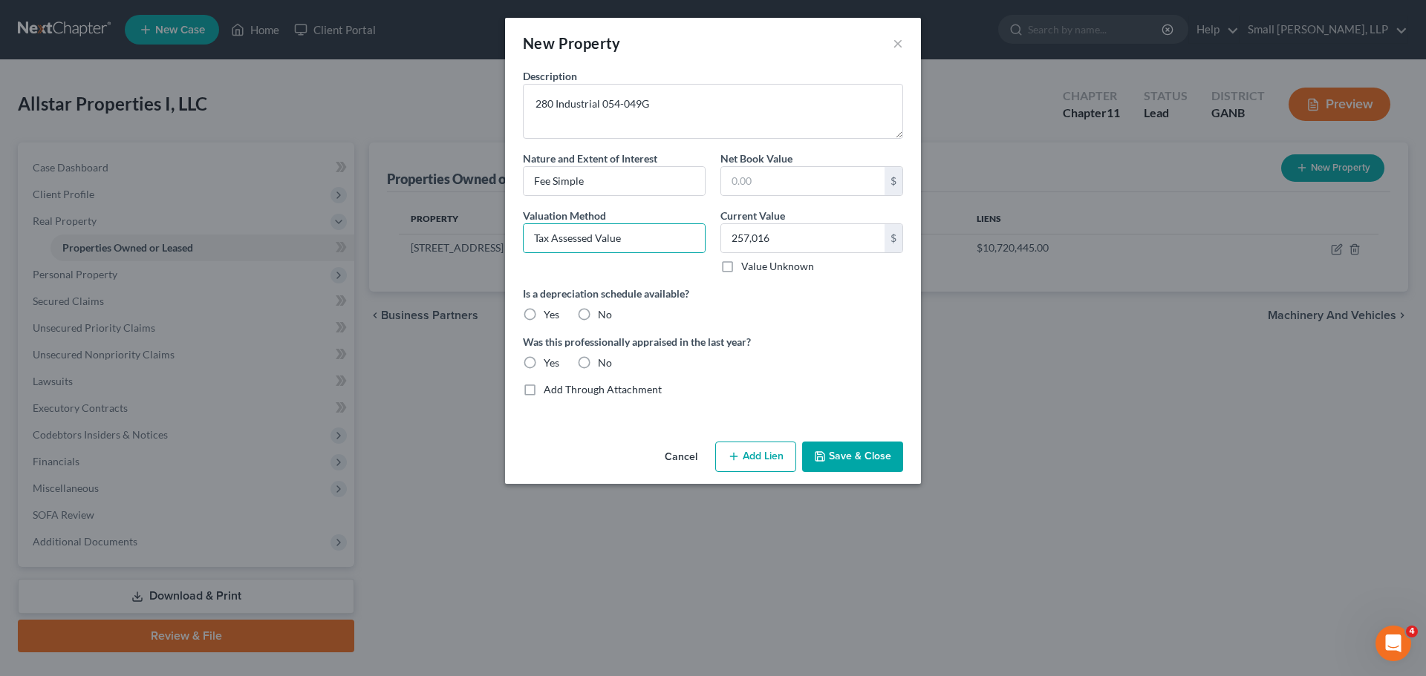
click at [604, 316] on input "No" at bounding box center [609, 312] width 10 height 10
radio input "true"
click at [596, 360] on div "No" at bounding box center [594, 363] width 35 height 15
click at [598, 362] on label "No" at bounding box center [605, 363] width 14 height 15
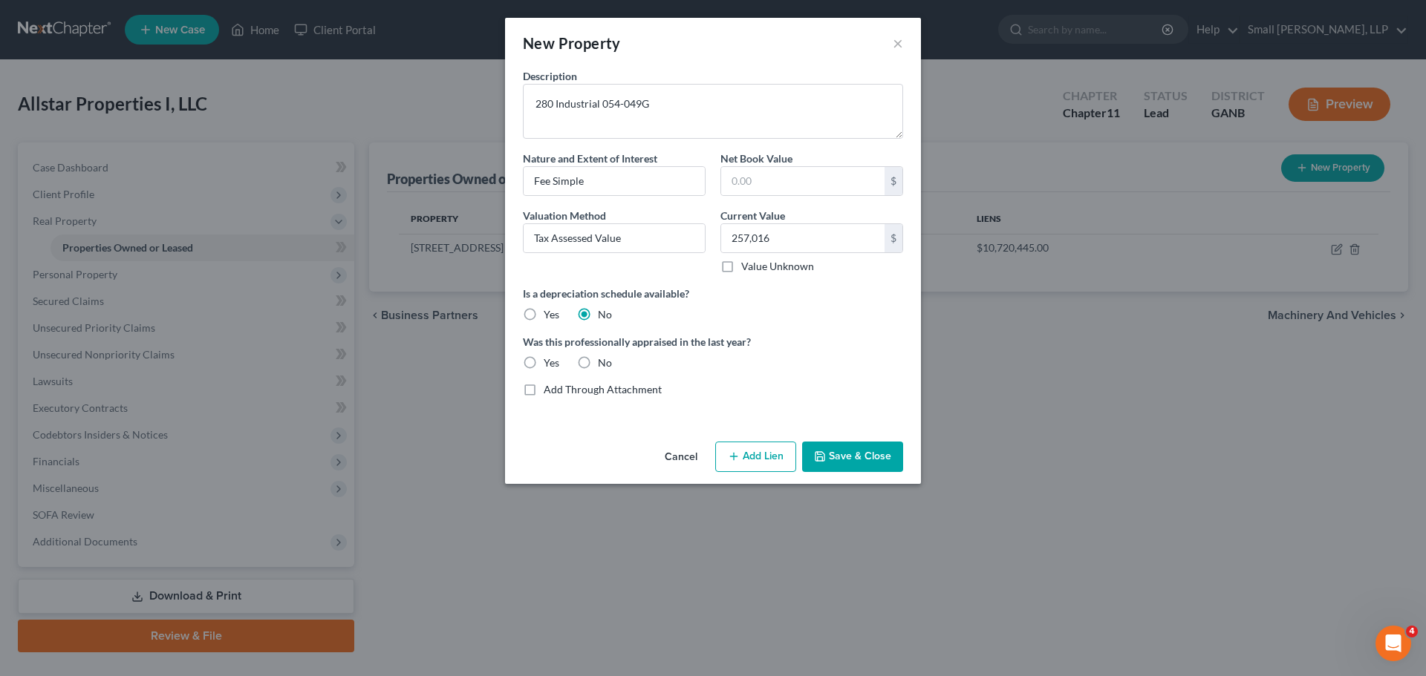
click at [604, 362] on input "No" at bounding box center [609, 361] width 10 height 10
radio input "true"
click at [746, 449] on button "Add Lien" at bounding box center [755, 457] width 81 height 31
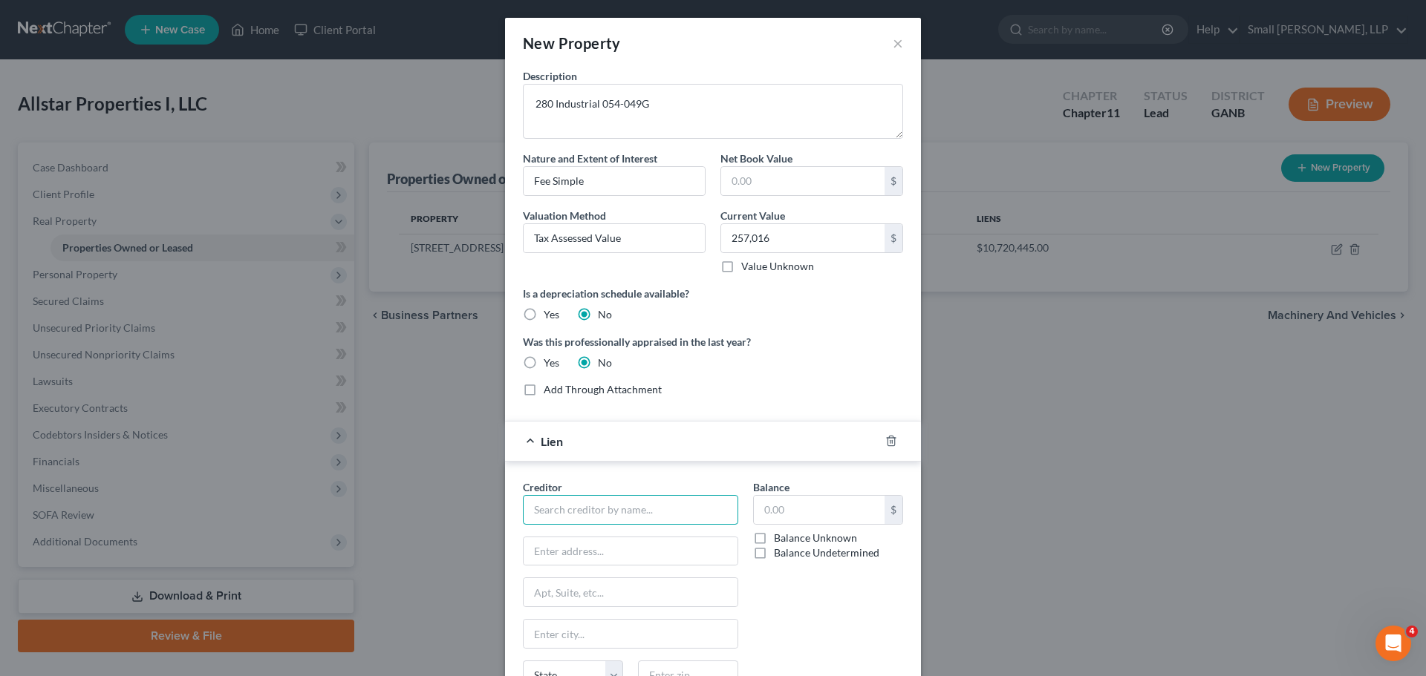
click at [677, 515] on input "text" at bounding box center [630, 510] width 215 height 30
click at [656, 557] on div "Bank of America, N.A." at bounding box center [612, 558] width 154 height 15
type input "Bank of America, N.A."
type input "[STREET_ADDRESS][PERSON_NAME]"
type input "[GEOGRAPHIC_DATA]"
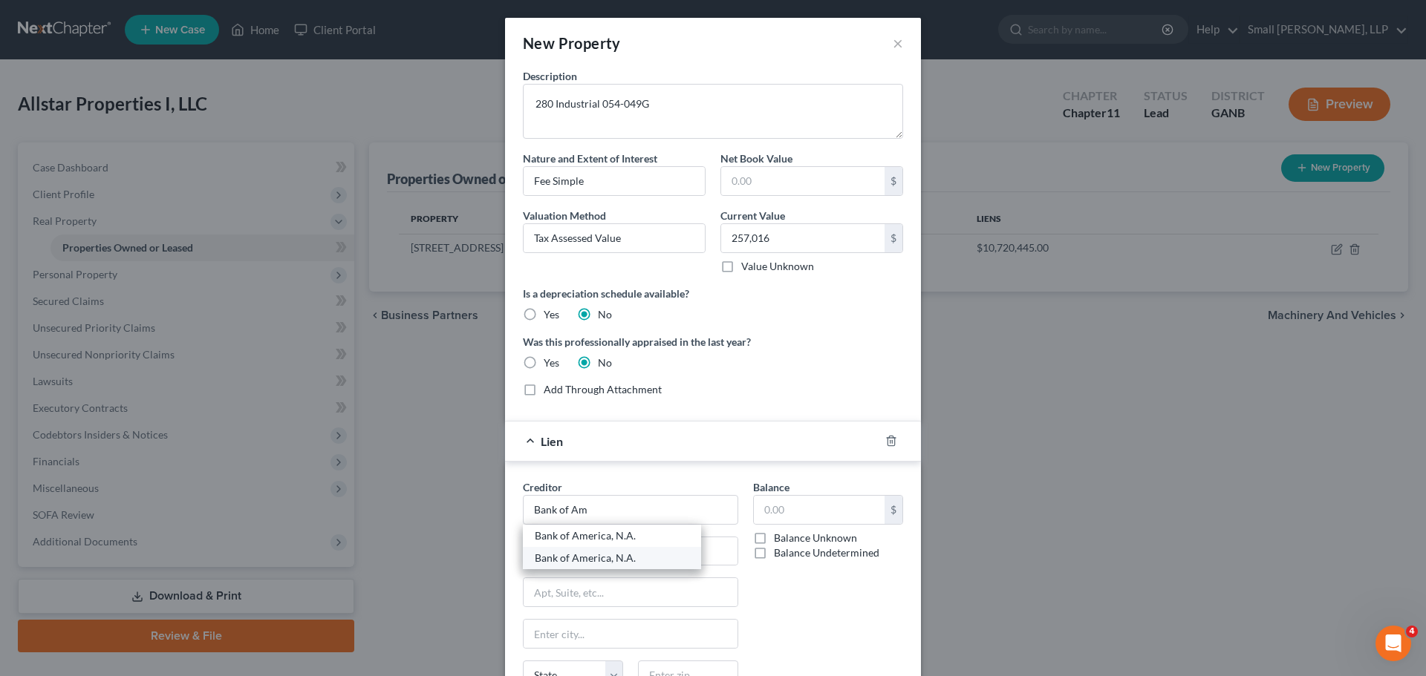
type input "Charlotte"
select select "28"
type input "28255-0001"
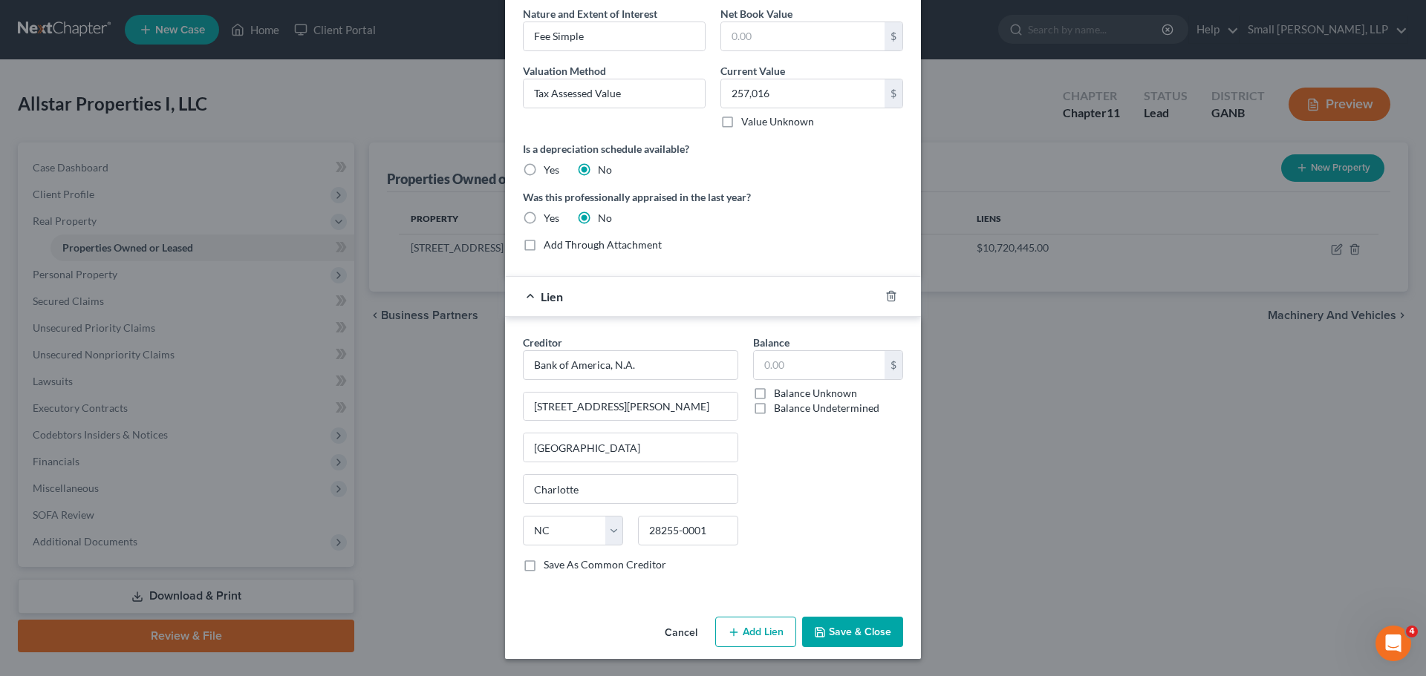
scroll to position [146, 0]
click at [809, 413] on label "Balance Undetermined" at bounding box center [826, 407] width 105 height 15
click at [789, 410] on input "Balance Undetermined" at bounding box center [785, 405] width 10 height 10
checkbox input "true"
type input "0.00"
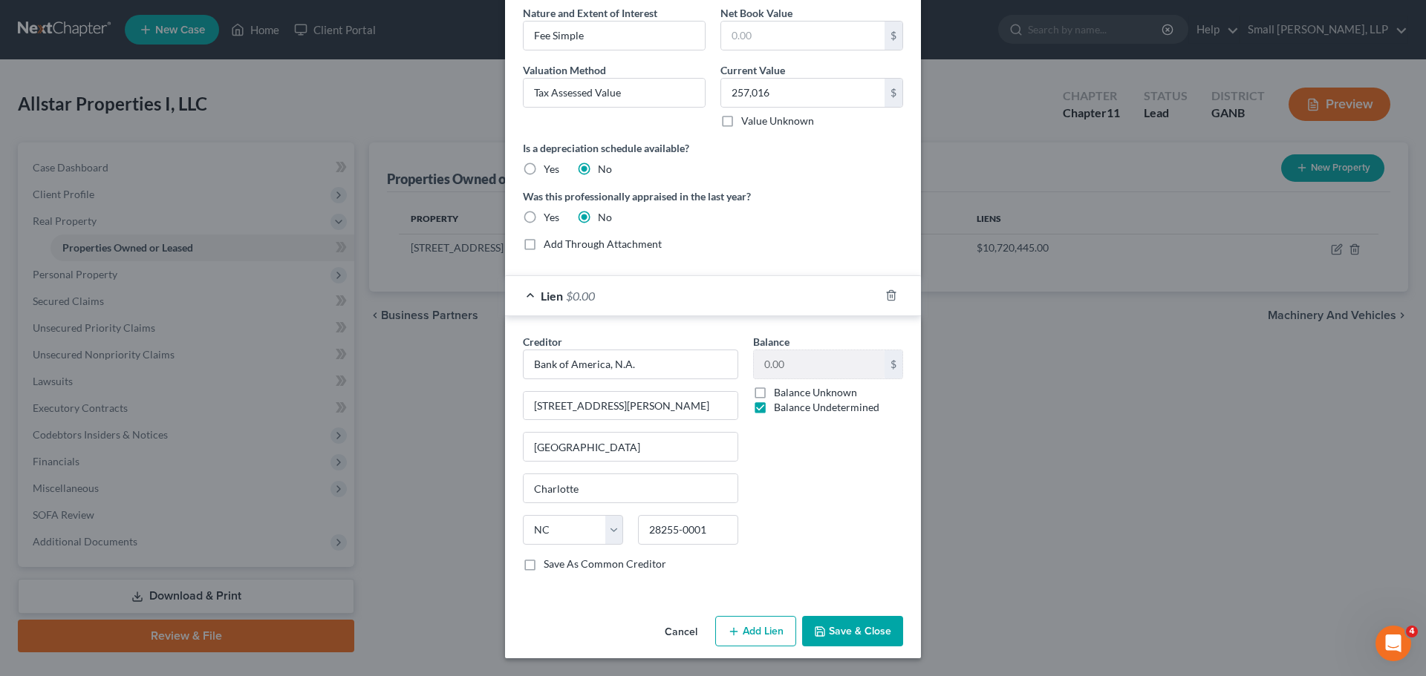
click at [854, 636] on button "Save & Close" at bounding box center [852, 631] width 101 height 31
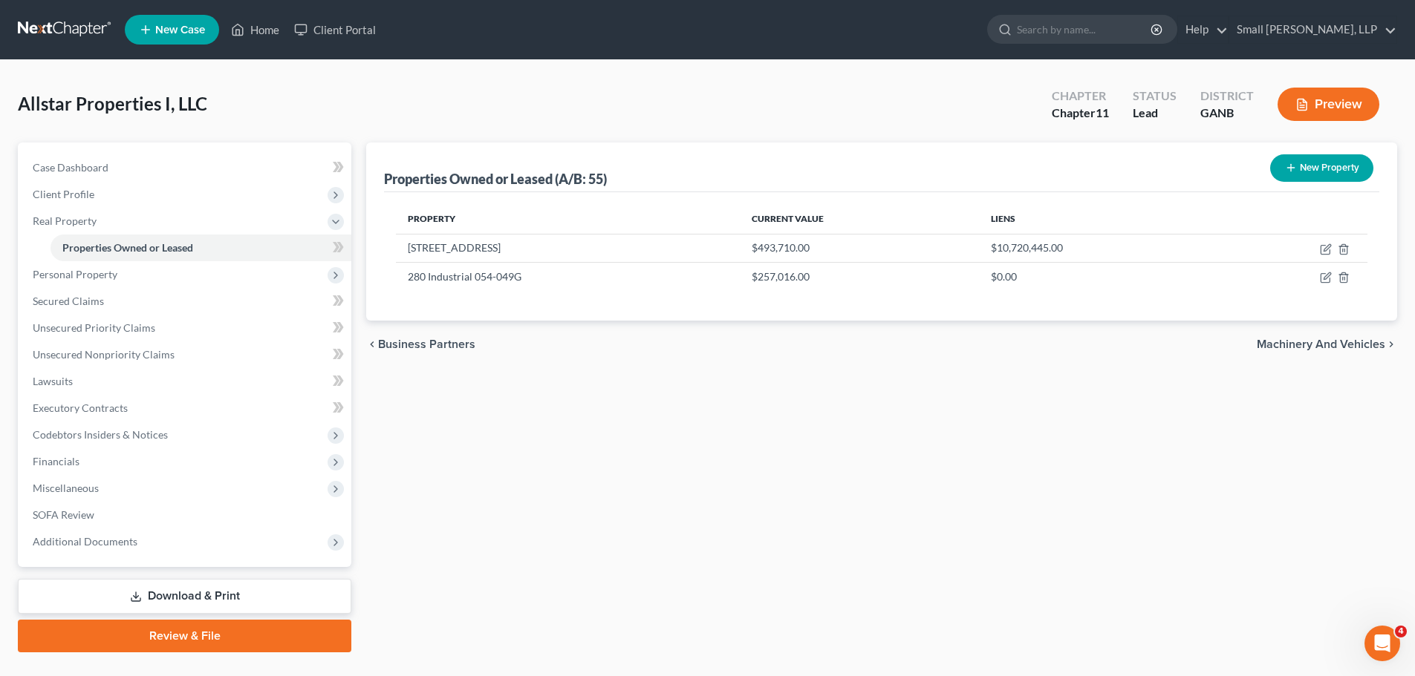
click at [1288, 163] on icon "button" at bounding box center [1291, 168] width 12 height 12
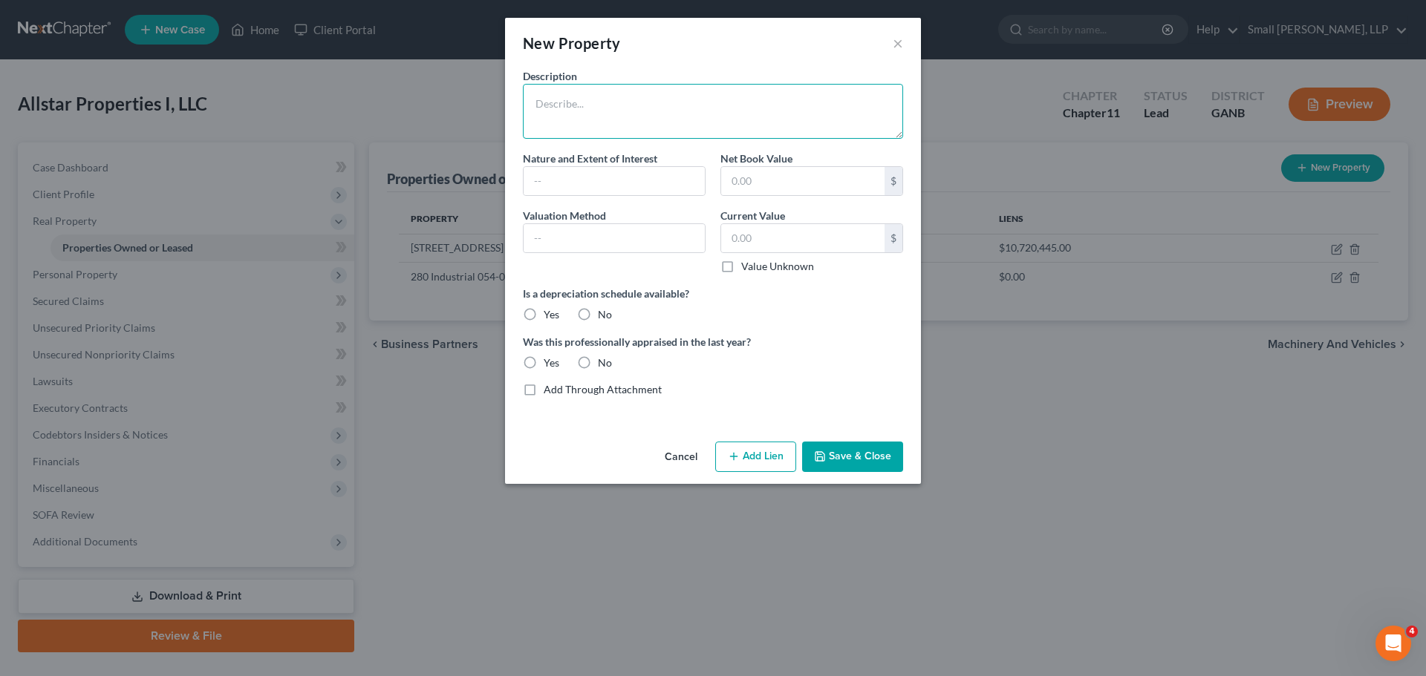
click at [635, 117] on textarea at bounding box center [713, 111] width 380 height 55
type textarea "[STREET_ADDRESS]"
click at [752, 235] on input "text" at bounding box center [802, 238] width 163 height 28
type input "370,715"
click at [593, 187] on input "text" at bounding box center [613, 181] width 181 height 28
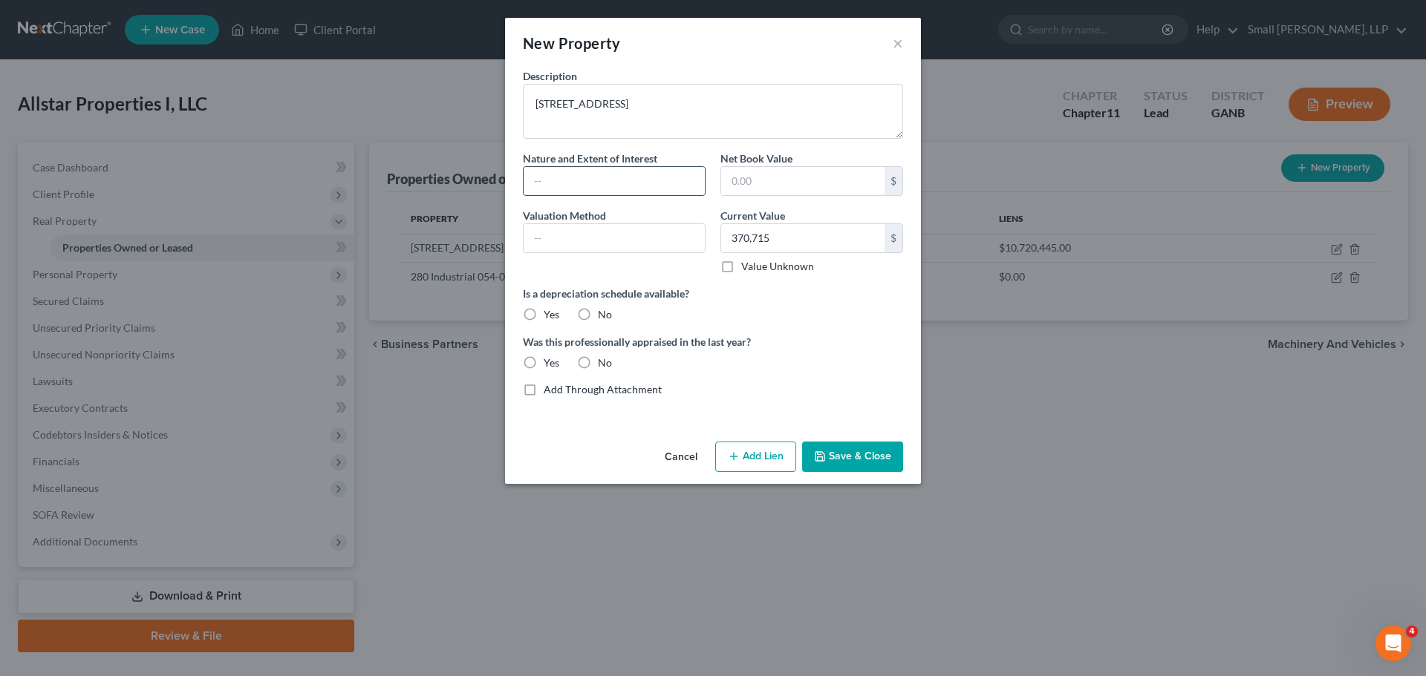
type input "Fee Simple"
click at [619, 244] on input "text" at bounding box center [613, 238] width 181 height 28
type input "Tax Assessed Value"
click at [598, 317] on label "No" at bounding box center [605, 314] width 14 height 15
click at [604, 317] on input "No" at bounding box center [609, 312] width 10 height 10
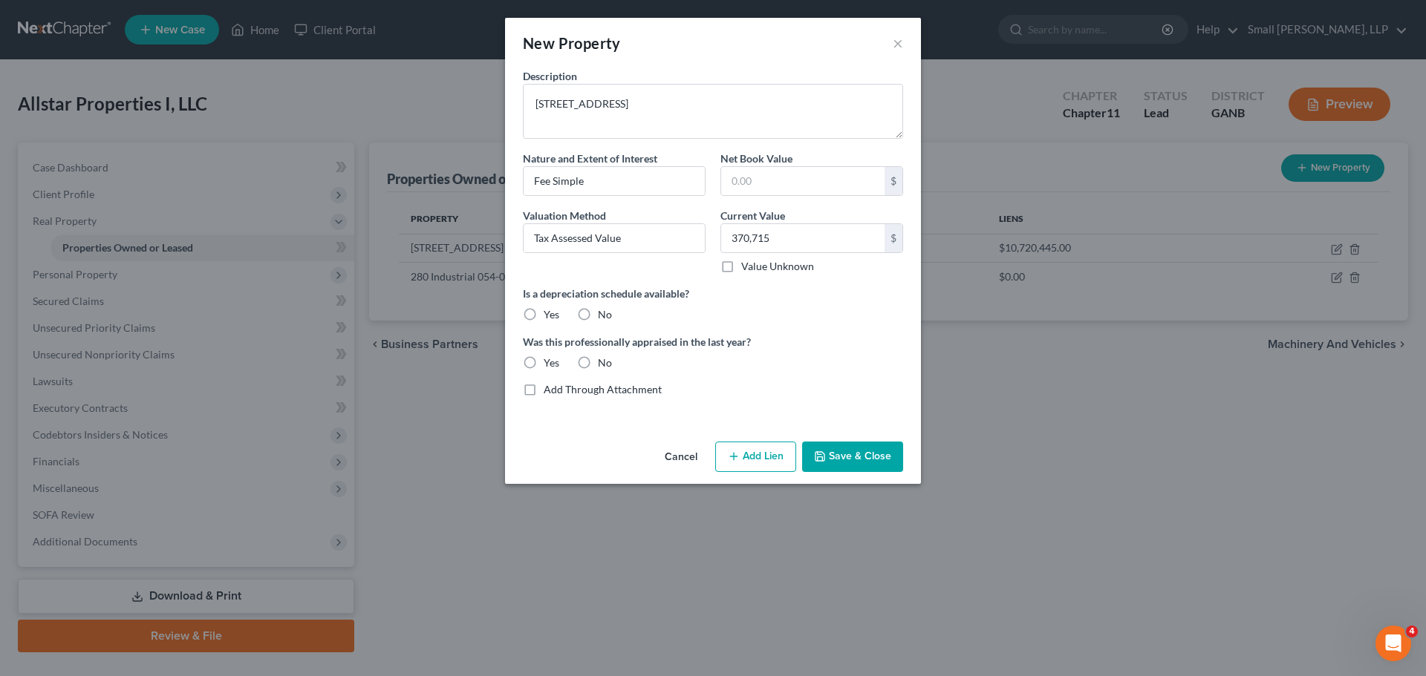
radio input "true"
click at [602, 370] on label "No" at bounding box center [605, 363] width 14 height 15
click at [604, 365] on input "No" at bounding box center [609, 361] width 10 height 10
radio input "true"
click at [756, 463] on button "Add Lien" at bounding box center [755, 457] width 81 height 31
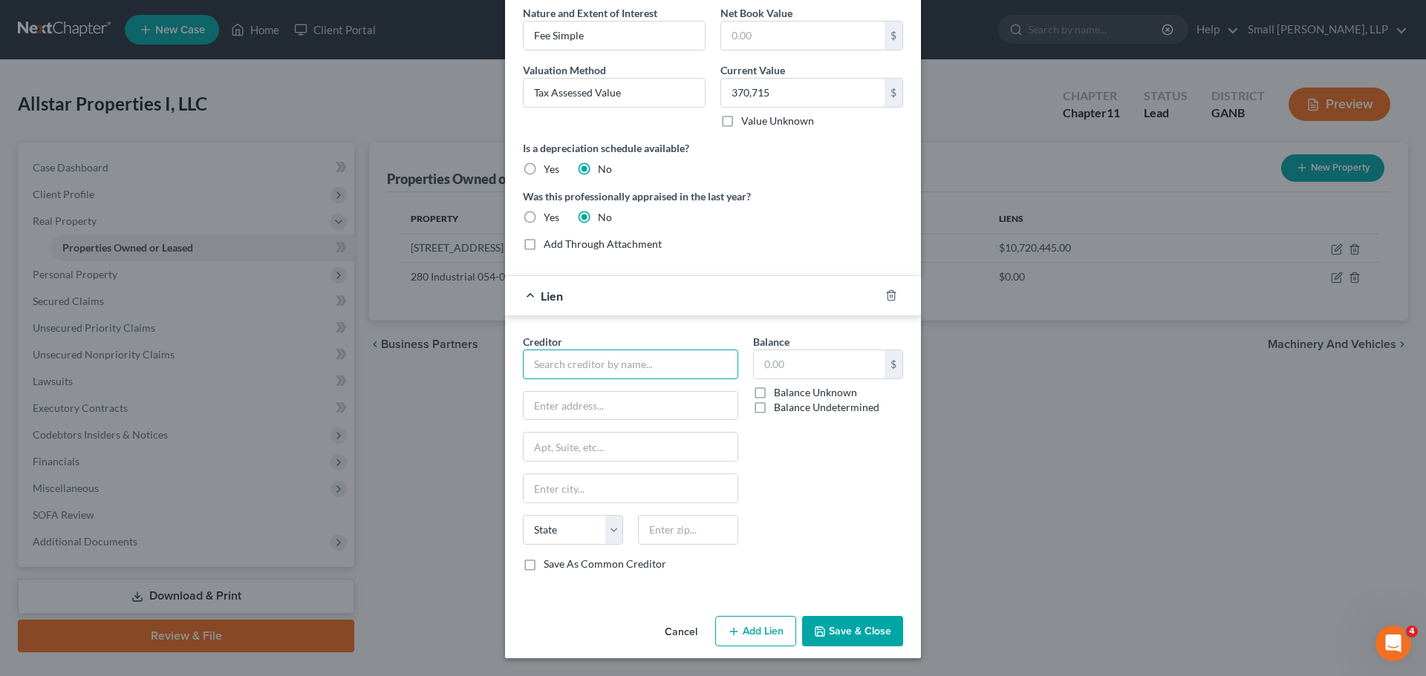
click at [561, 362] on input "text" at bounding box center [630, 365] width 215 height 30
click at [622, 414] on div "Bank of America, N.A." at bounding box center [612, 412] width 154 height 15
type input "Bank of America, N.A."
type input "[STREET_ADDRESS][PERSON_NAME]"
type input "[GEOGRAPHIC_DATA]"
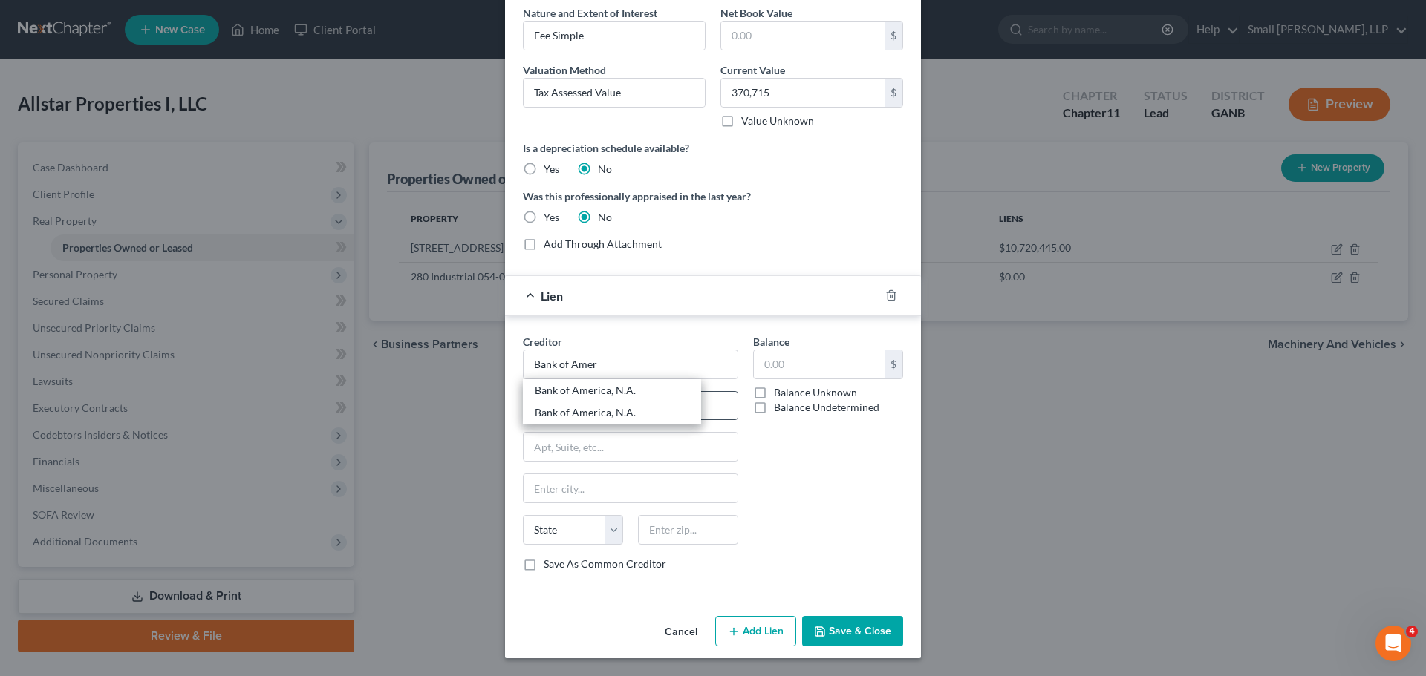
type input "Charlotte"
select select "28"
type input "28255-0001"
click at [795, 406] on label "Balance Undetermined" at bounding box center [826, 407] width 105 height 15
click at [789, 406] on input "Balance Undetermined" at bounding box center [785, 405] width 10 height 10
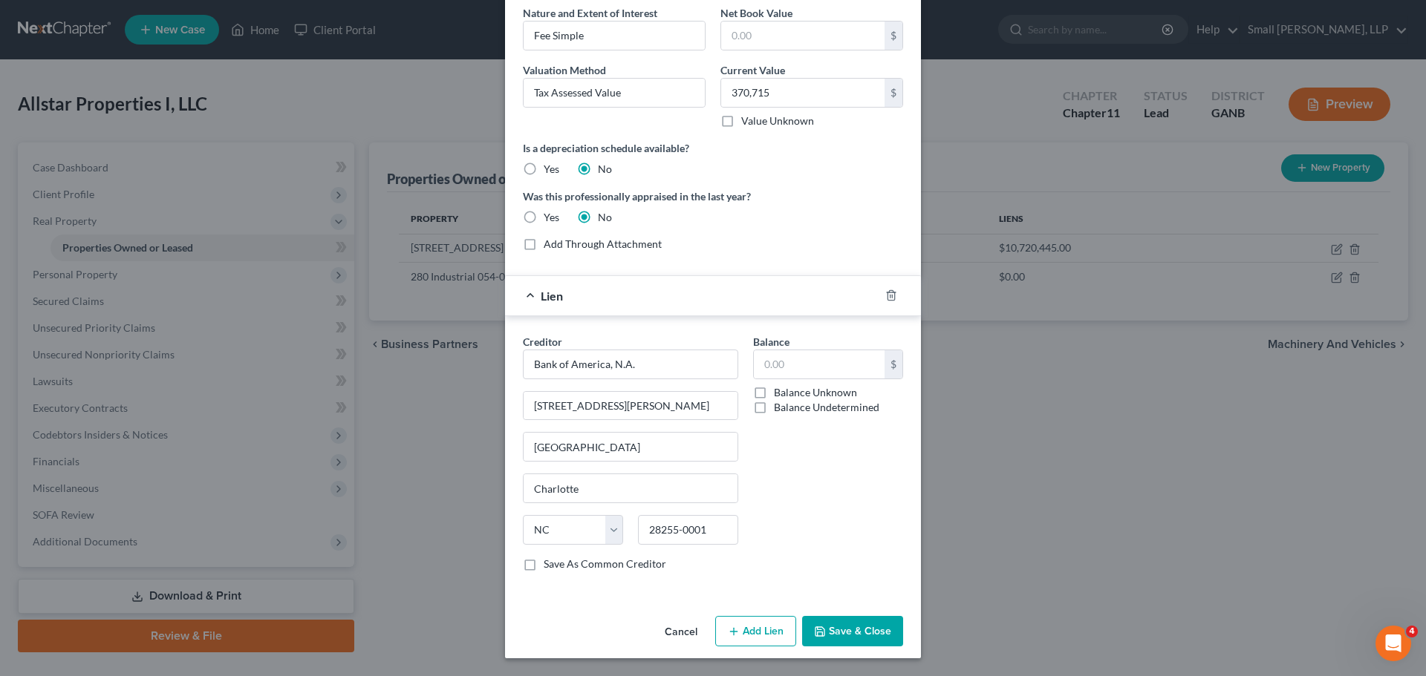
checkbox input "true"
type input "0.00"
click at [853, 633] on button "Save & Close" at bounding box center [852, 631] width 101 height 31
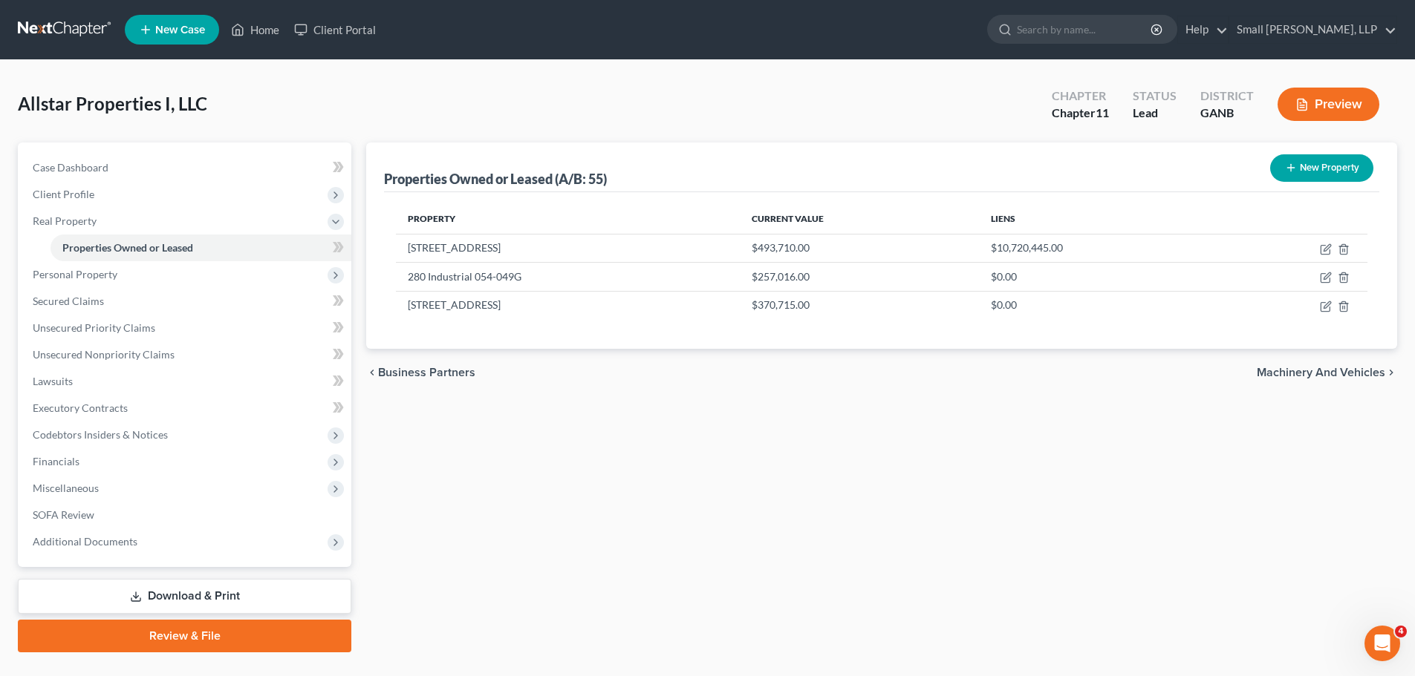
click at [1304, 160] on button "New Property" at bounding box center [1321, 167] width 103 height 27
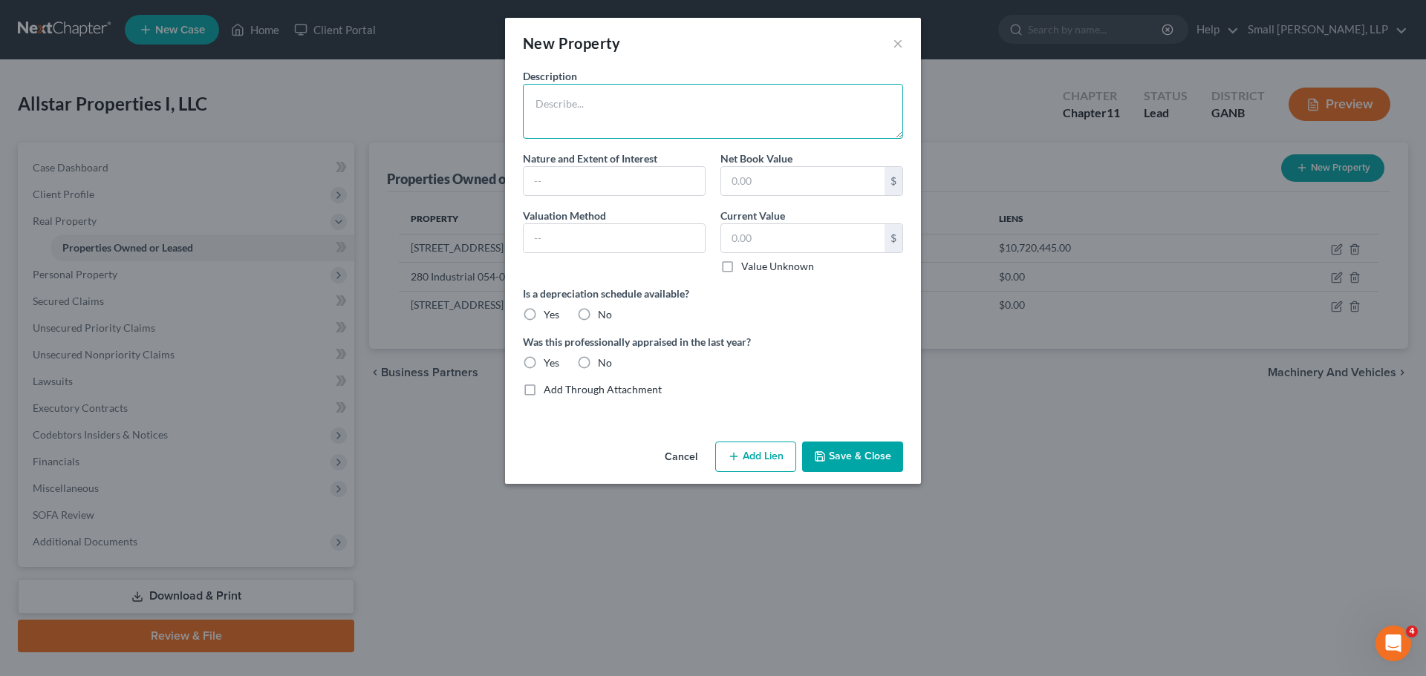
click at [725, 112] on textarea at bounding box center [713, 111] width 380 height 55
type textarea "[STREET_ADDRESS]"
click at [779, 250] on input "text" at bounding box center [802, 238] width 163 height 28
type input "217,686"
click at [604, 185] on input "text" at bounding box center [613, 181] width 181 height 28
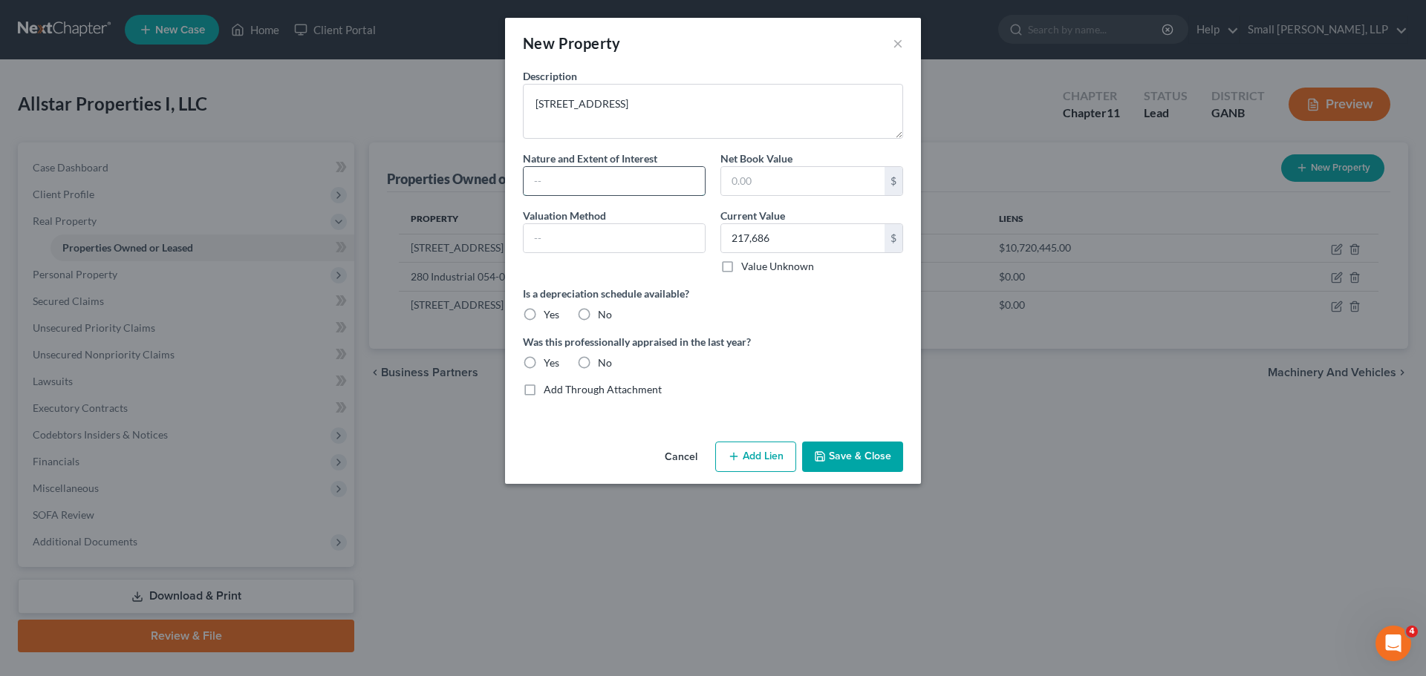
type input "Fee Simple"
click at [617, 240] on input "text" at bounding box center [613, 238] width 181 height 28
type input "Tax Assessed Value"
click at [598, 311] on label "No" at bounding box center [605, 314] width 14 height 15
click at [604, 311] on input "No" at bounding box center [609, 312] width 10 height 10
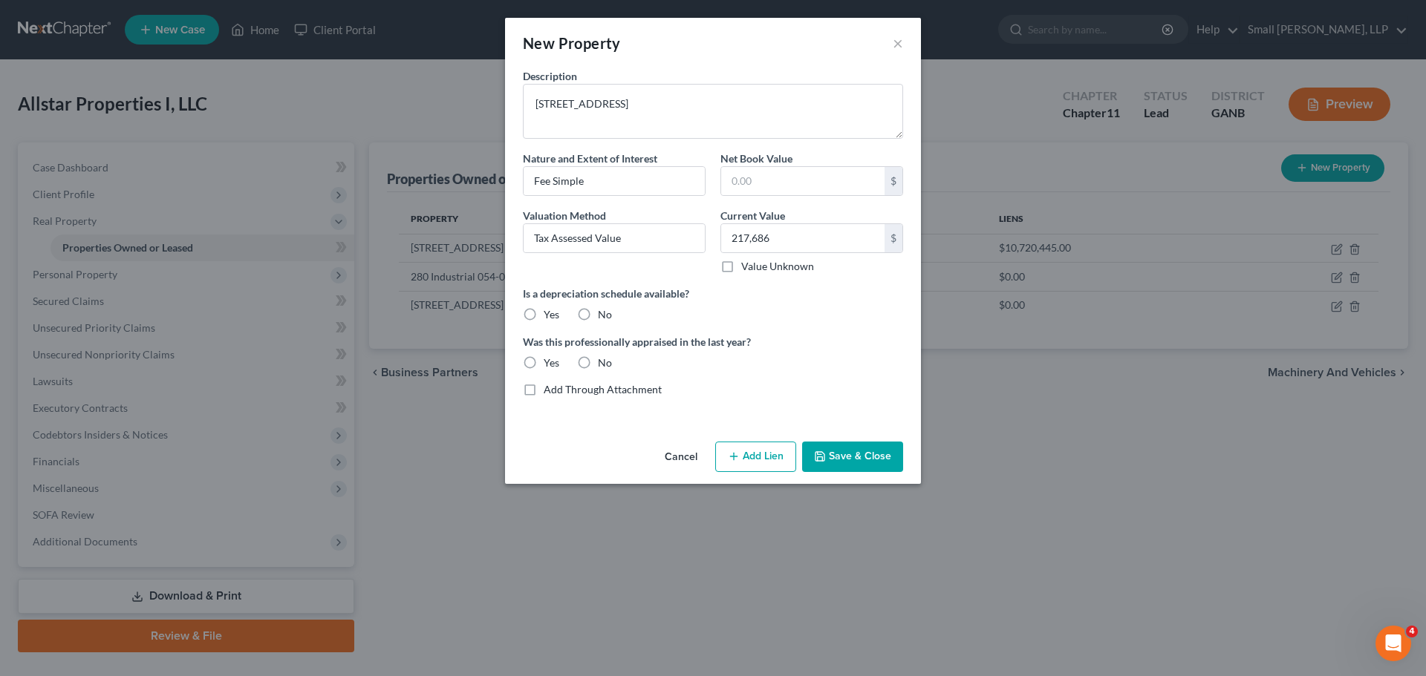
radio input "true"
click at [601, 362] on label "No" at bounding box center [605, 363] width 14 height 15
click at [604, 362] on input "No" at bounding box center [609, 361] width 10 height 10
radio input "true"
click at [777, 461] on button "Add Lien" at bounding box center [755, 457] width 81 height 31
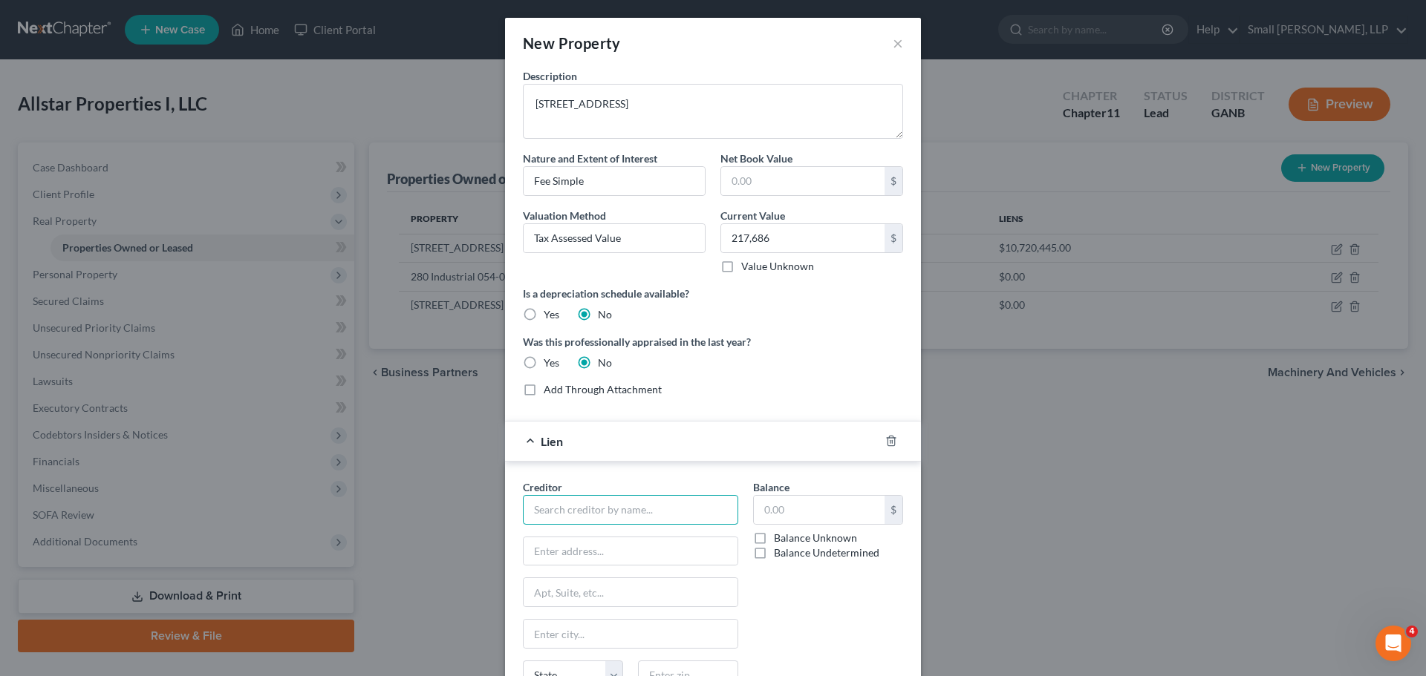
click at [624, 517] on input "text" at bounding box center [630, 510] width 215 height 30
click at [610, 551] on div "Bank of America, N.A." at bounding box center [612, 558] width 154 height 15
type input "Bank of America, N.A."
type input "[STREET_ADDRESS][PERSON_NAME]"
type input "[GEOGRAPHIC_DATA]"
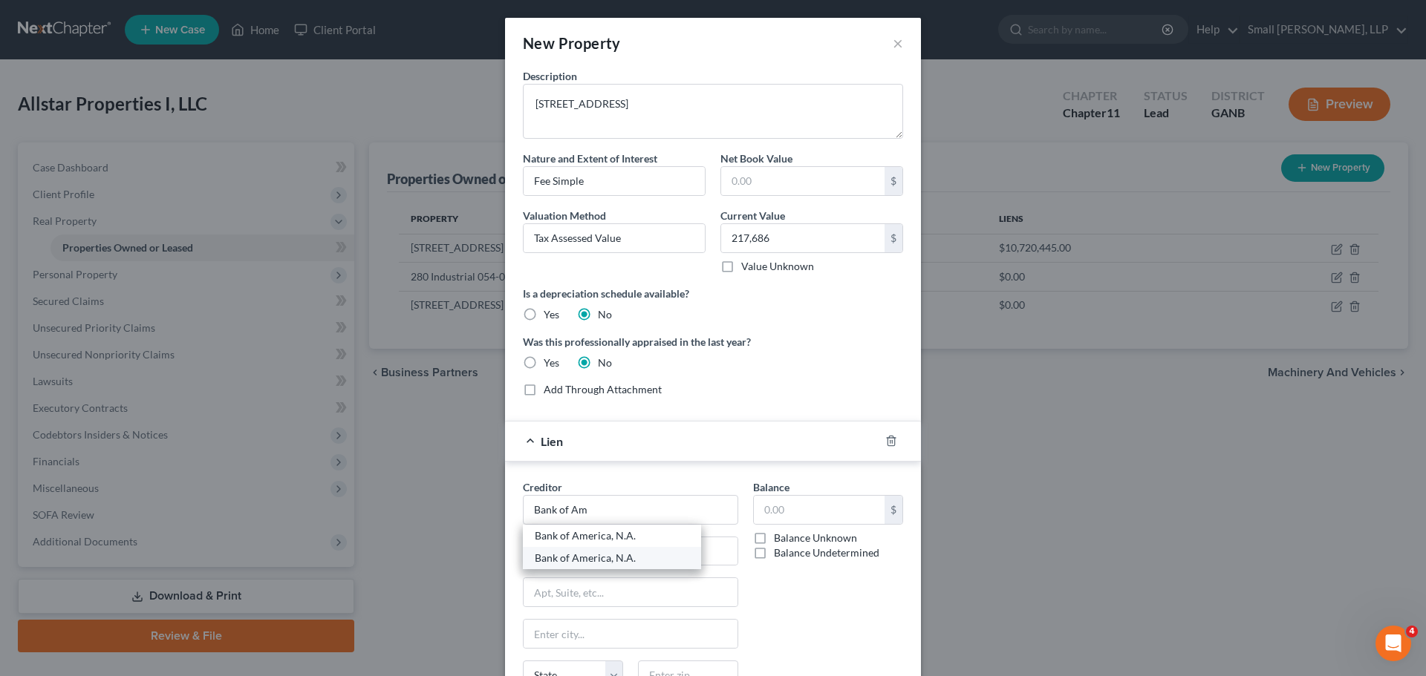
type input "Charlotte"
select select "28"
type input "28255-0001"
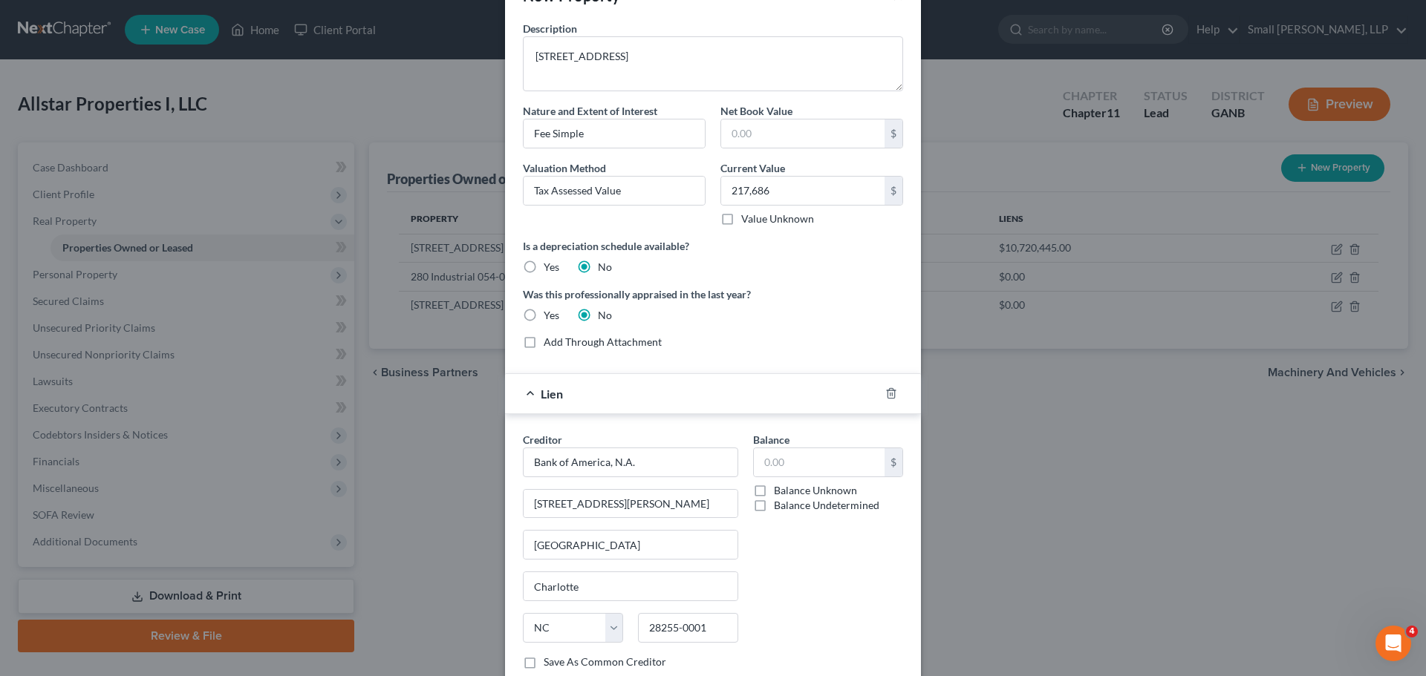
scroll to position [74, 0]
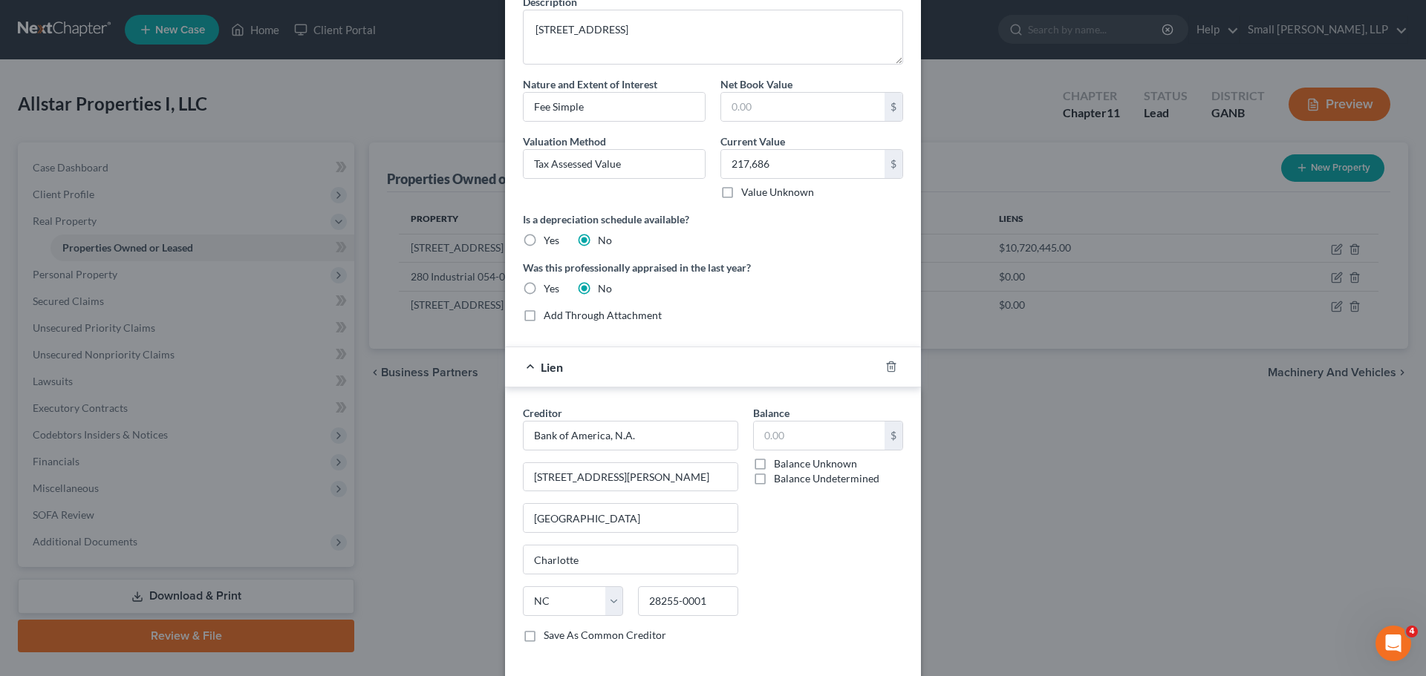
click at [774, 480] on label "Balance Undetermined" at bounding box center [826, 479] width 105 height 15
click at [780, 480] on input "Balance Undetermined" at bounding box center [785, 477] width 10 height 10
checkbox input "true"
type input "0.00"
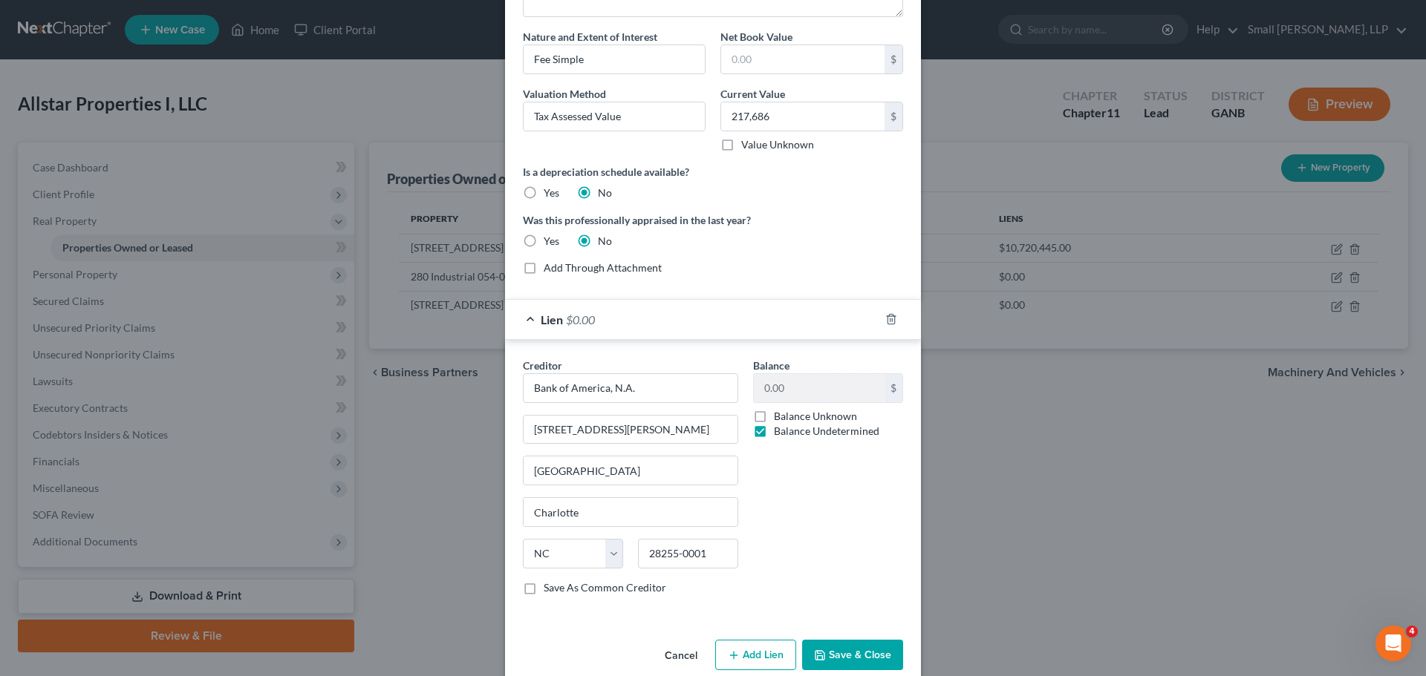
scroll to position [146, 0]
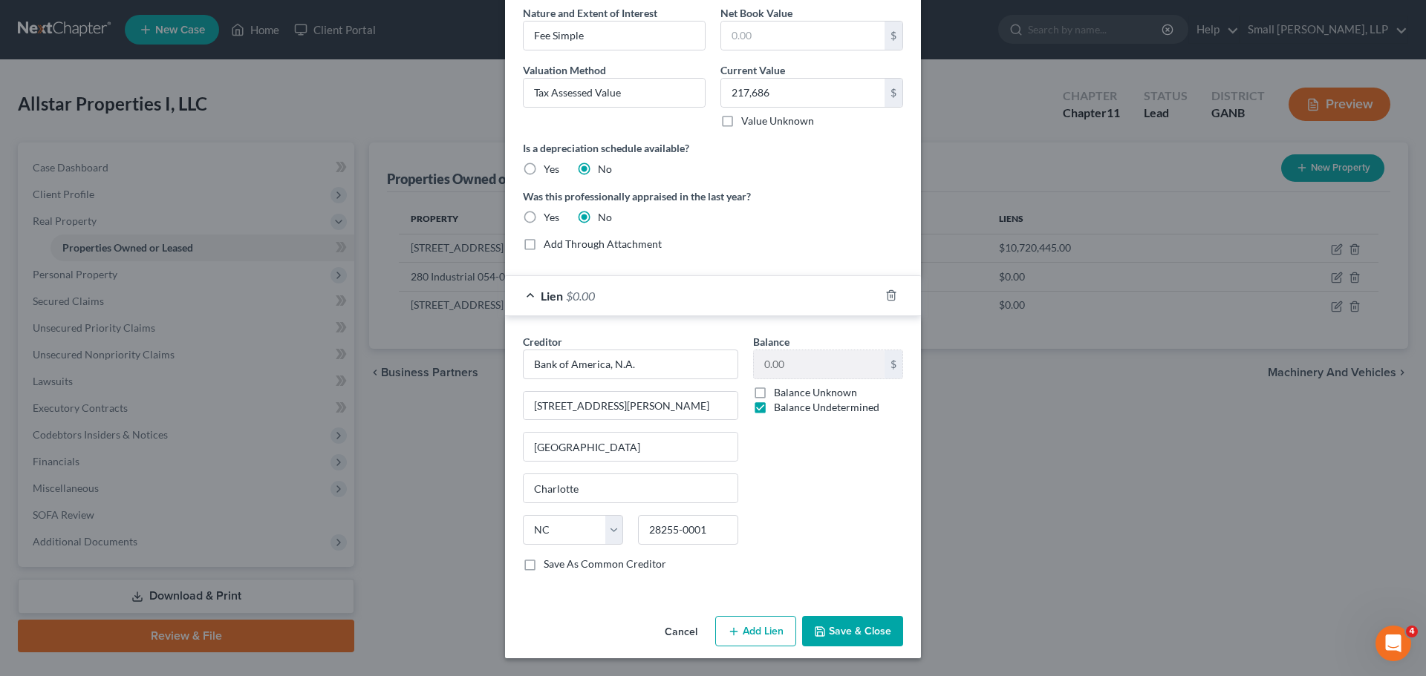
click at [844, 637] on button "Save & Close" at bounding box center [852, 631] width 101 height 31
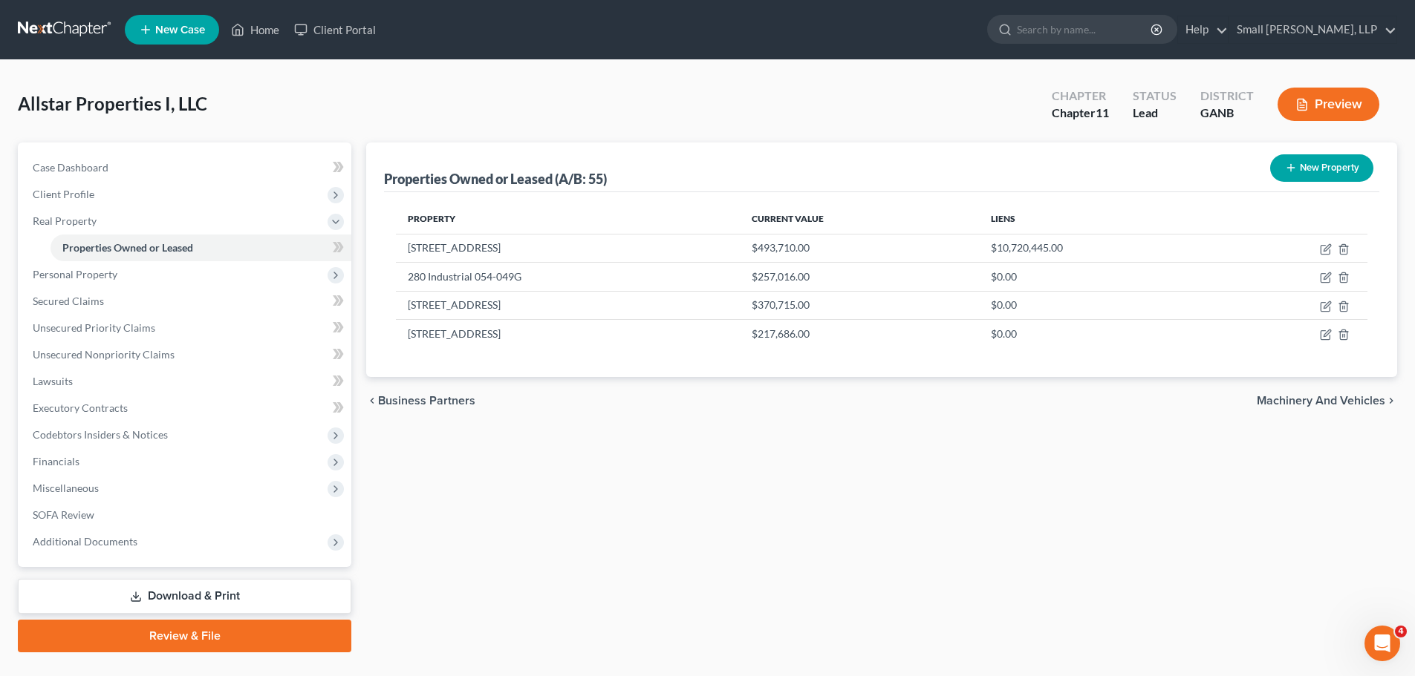
click at [1347, 171] on button "New Property" at bounding box center [1321, 167] width 103 height 27
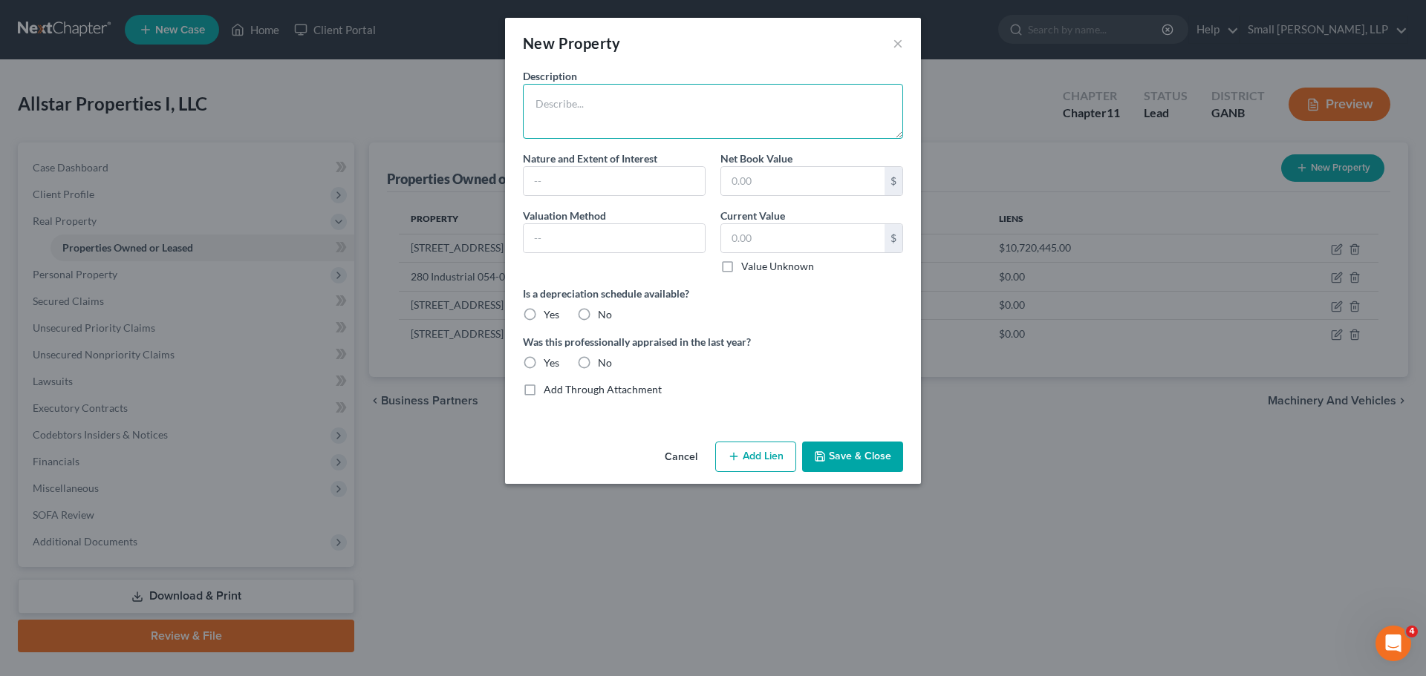
click at [636, 114] on textarea at bounding box center [713, 111] width 380 height 55
type textarea "[STREET_ADDRESS]"
click at [772, 235] on input "text" at bounding box center [802, 238] width 163 height 28
type input "36,239"
click at [598, 316] on label "No" at bounding box center [605, 314] width 14 height 15
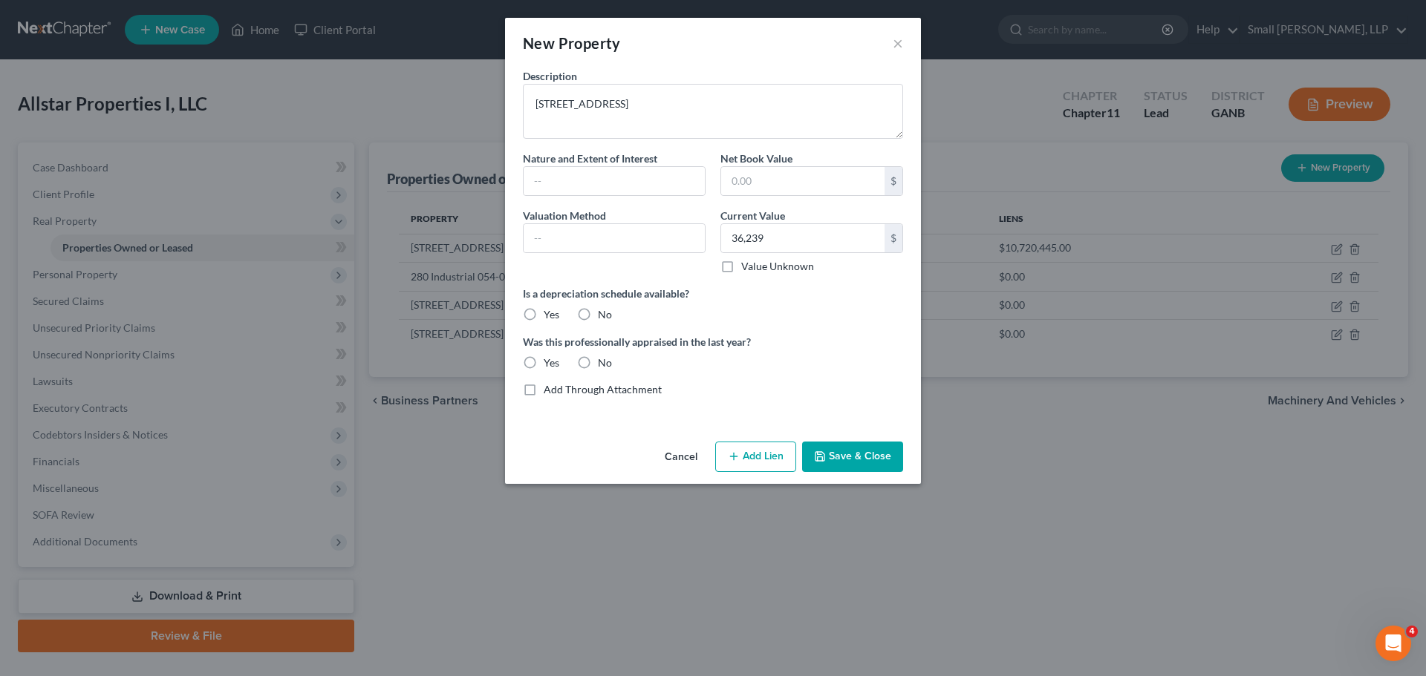
click at [604, 316] on input "No" at bounding box center [609, 312] width 10 height 10
radio input "true"
click at [598, 363] on label "No" at bounding box center [605, 363] width 14 height 15
click at [604, 363] on input "No" at bounding box center [609, 361] width 10 height 10
radio input "true"
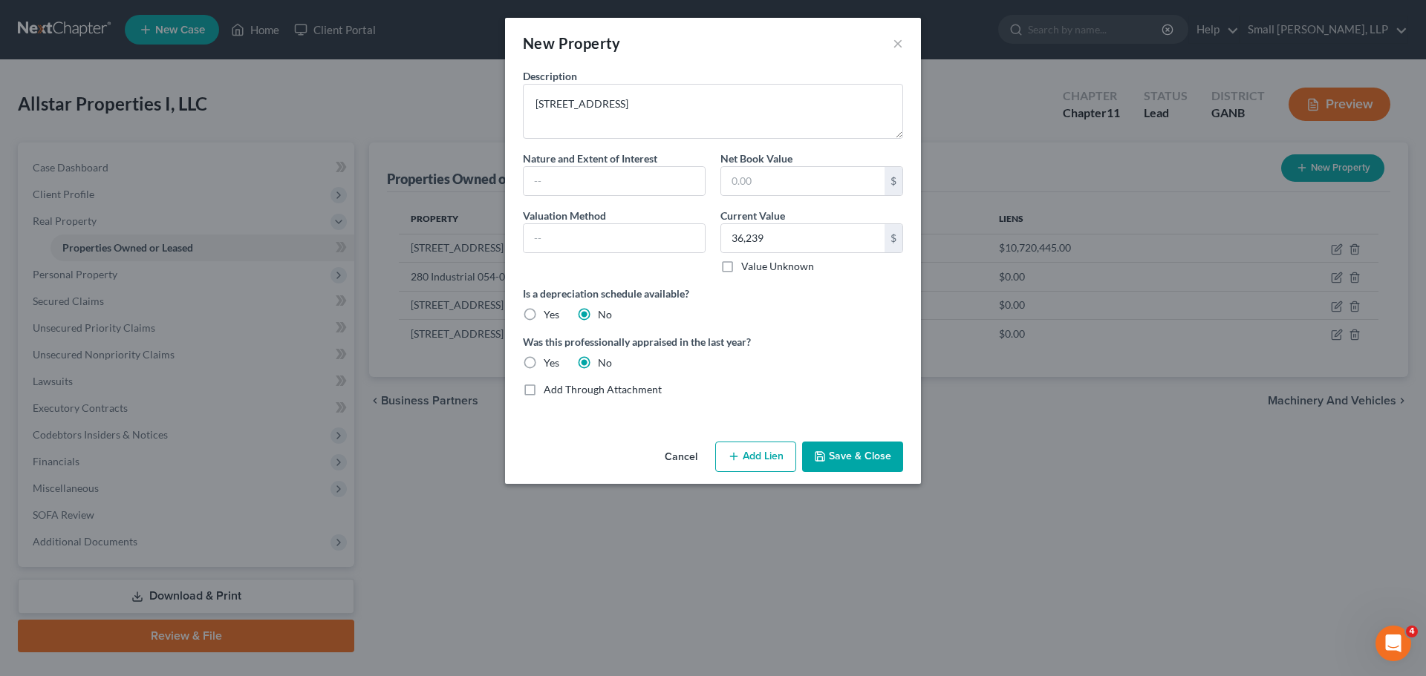
click at [609, 163] on label "Nature and Extent of Interest" at bounding box center [590, 159] width 134 height 16
click at [607, 177] on input "text" at bounding box center [613, 181] width 181 height 28
type input "Fee Simple"
click at [633, 243] on input "text" at bounding box center [613, 238] width 181 height 28
type input "Tax Assessed Value"
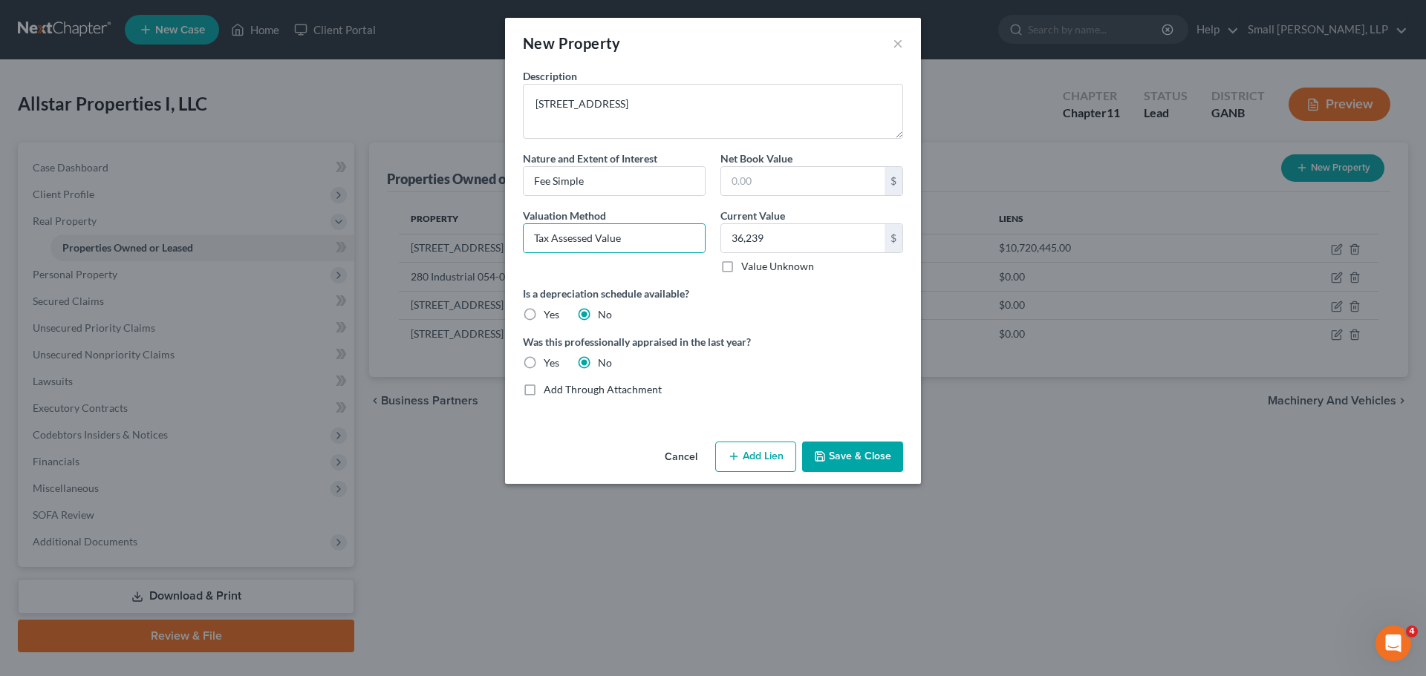
click at [774, 461] on button "Add Lien" at bounding box center [755, 457] width 81 height 31
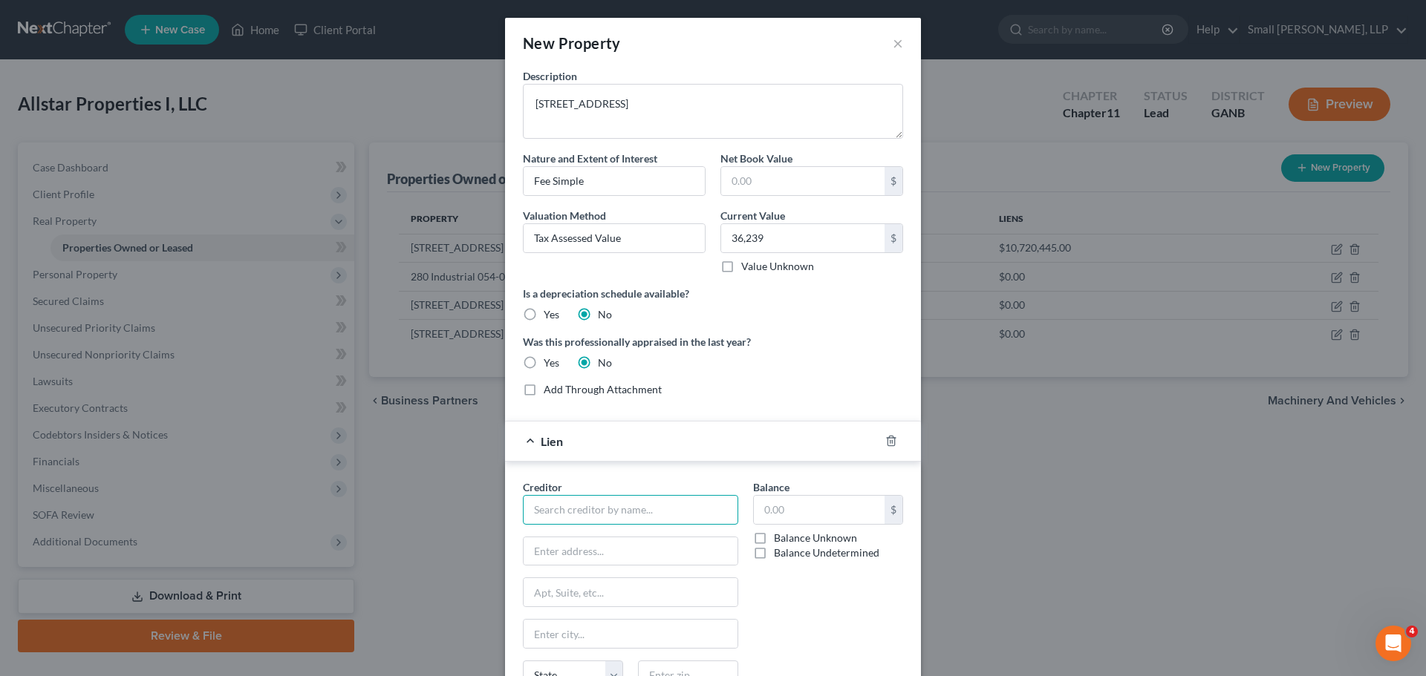
click at [656, 507] on input "text" at bounding box center [630, 510] width 215 height 30
click at [618, 566] on div "Bank of America, N.A." at bounding box center [612, 558] width 178 height 22
type input "Bank of America, N.A."
type input "[STREET_ADDRESS][PERSON_NAME]"
type input "[GEOGRAPHIC_DATA]"
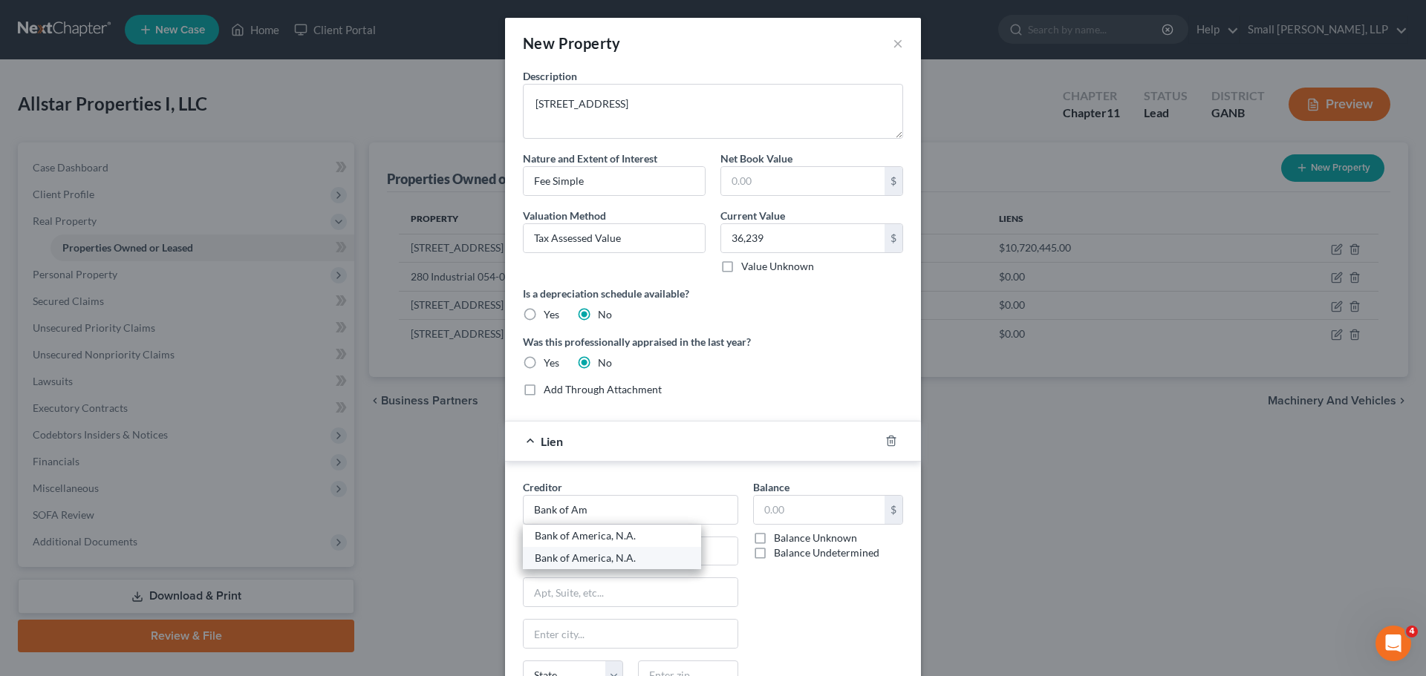
type input "Charlotte"
select select "28"
type input "28255-0001"
click at [766, 557] on div "Balance Undetermined" at bounding box center [816, 553] width 126 height 15
click at [774, 553] on label "Balance Undetermined" at bounding box center [826, 553] width 105 height 15
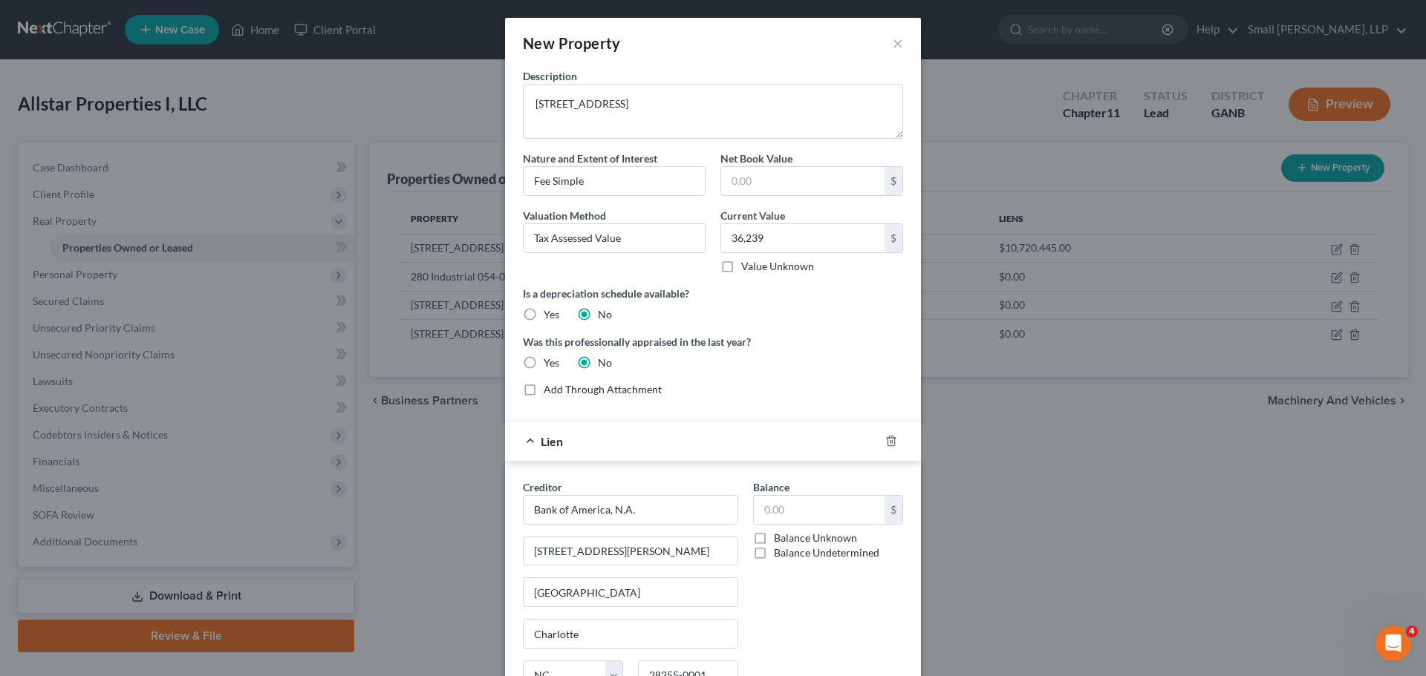
click at [780, 553] on input "Balance Undetermined" at bounding box center [785, 551] width 10 height 10
checkbox input "true"
type input "0.00"
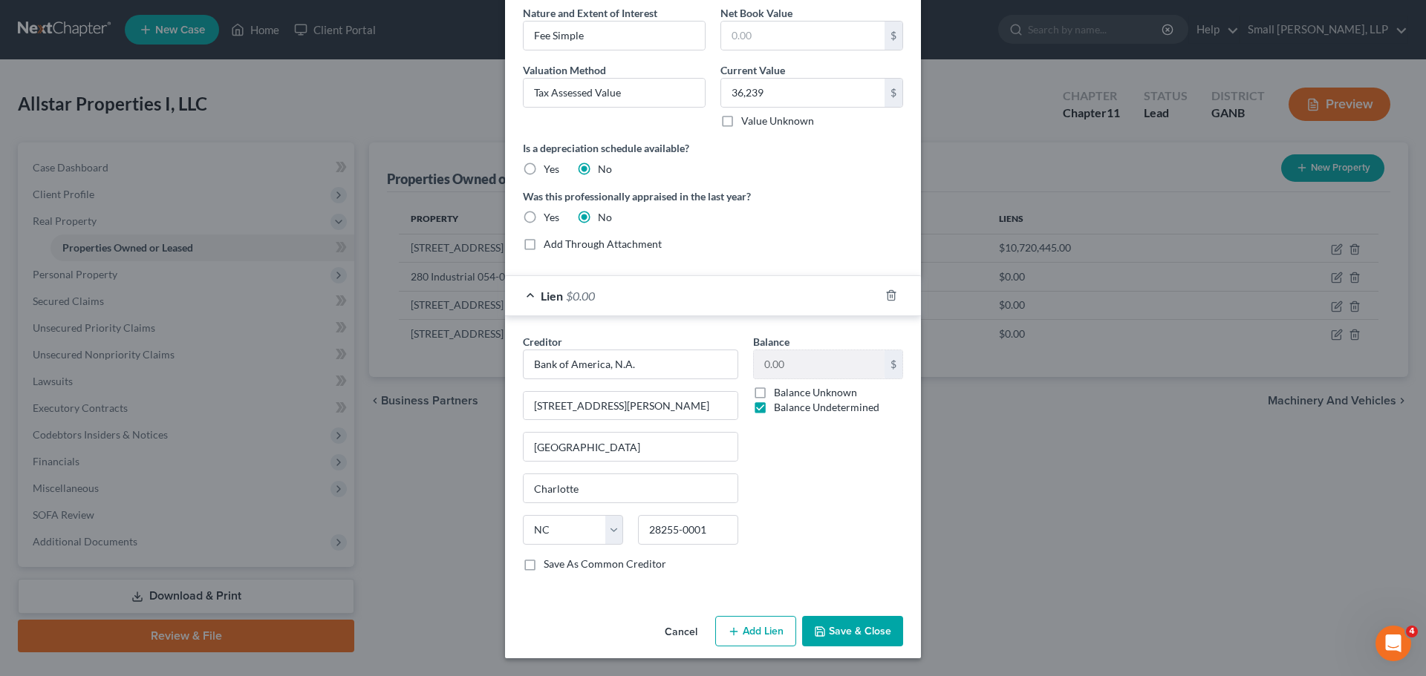
click at [832, 630] on button "Save & Close" at bounding box center [852, 631] width 101 height 31
